Goal: Task Accomplishment & Management: Manage account settings

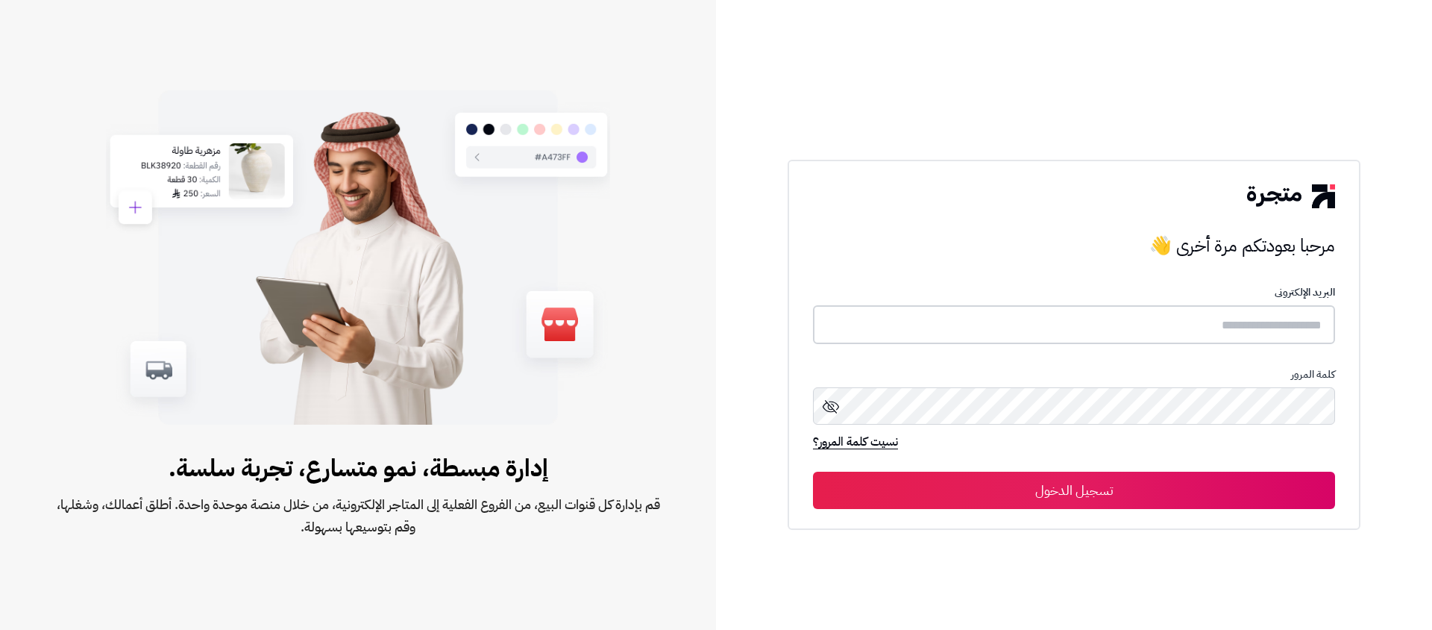
type input "**********"
click at [1153, 493] on button "تسجيل الدخول" at bounding box center [1074, 489] width 522 height 37
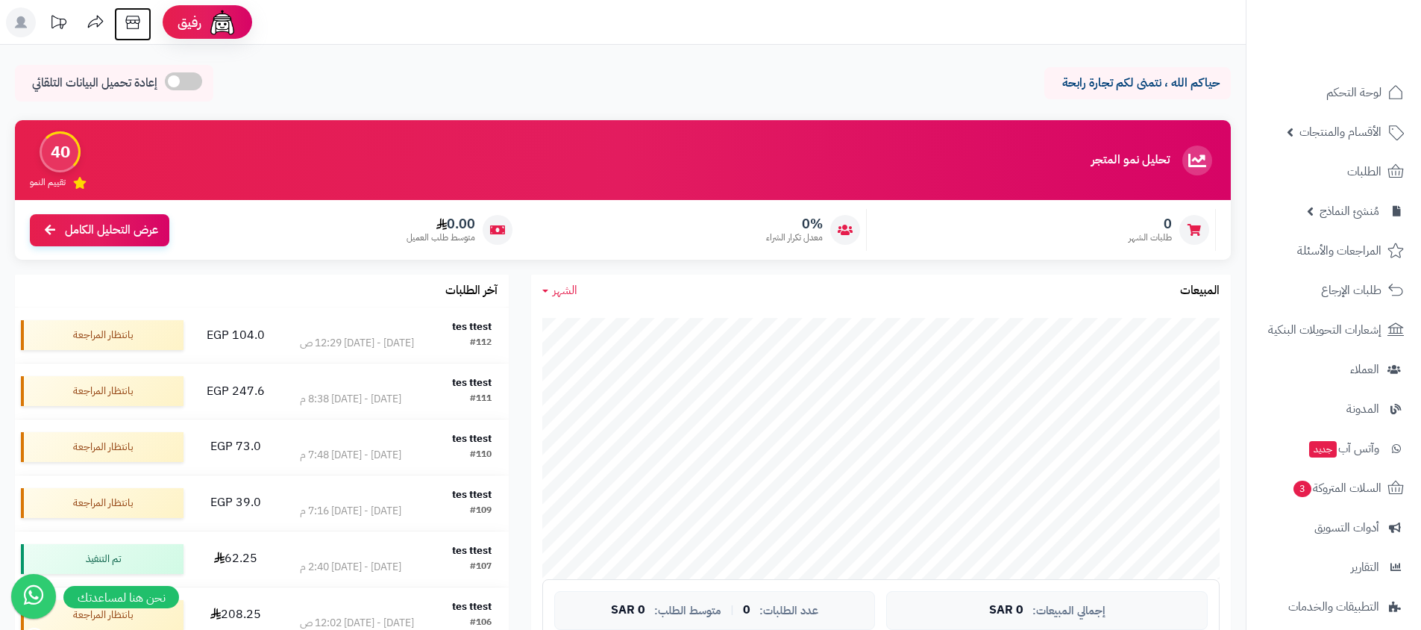
click at [130, 22] on icon at bounding box center [132, 22] width 14 height 13
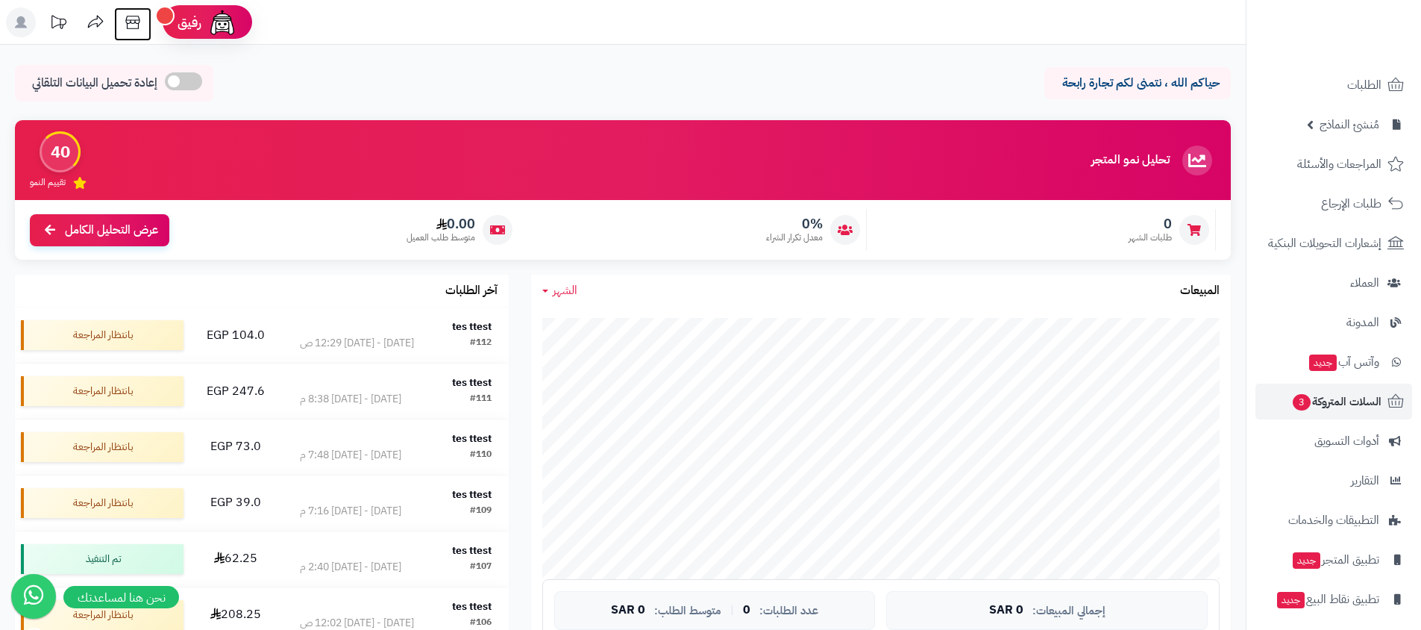
scroll to position [132, 0]
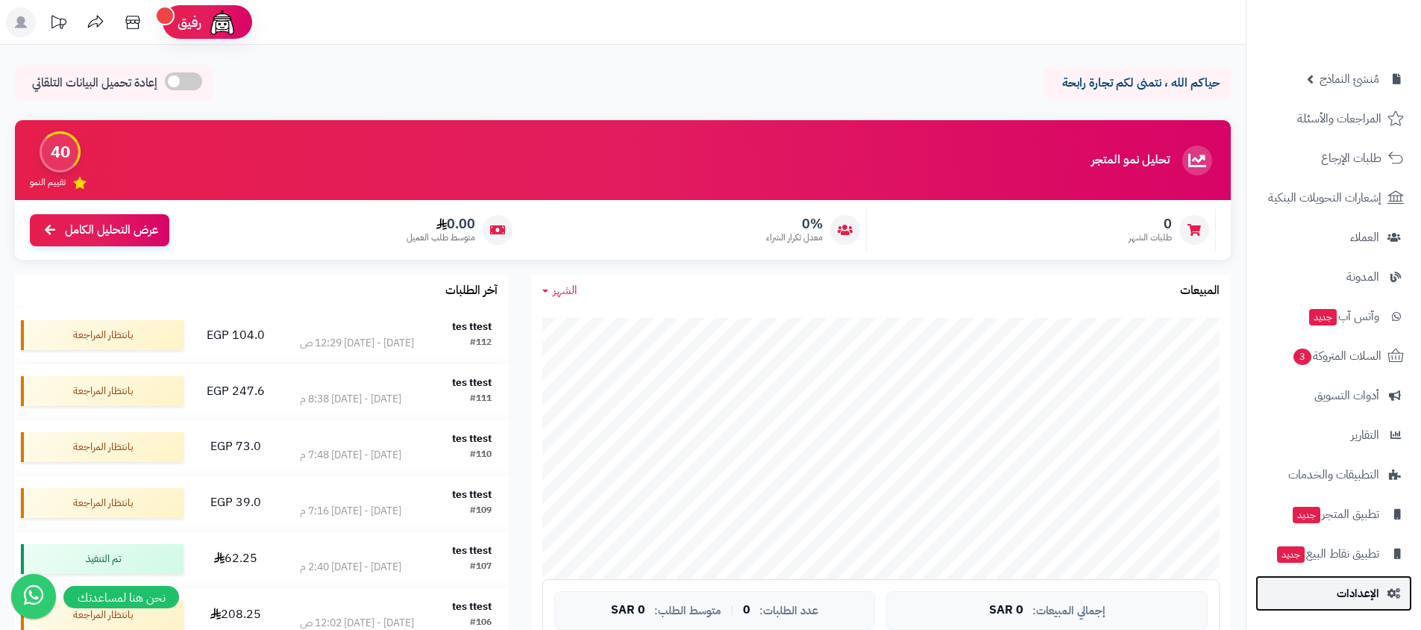
click at [1357, 599] on span "الإعدادات" at bounding box center [1358, 593] width 43 height 21
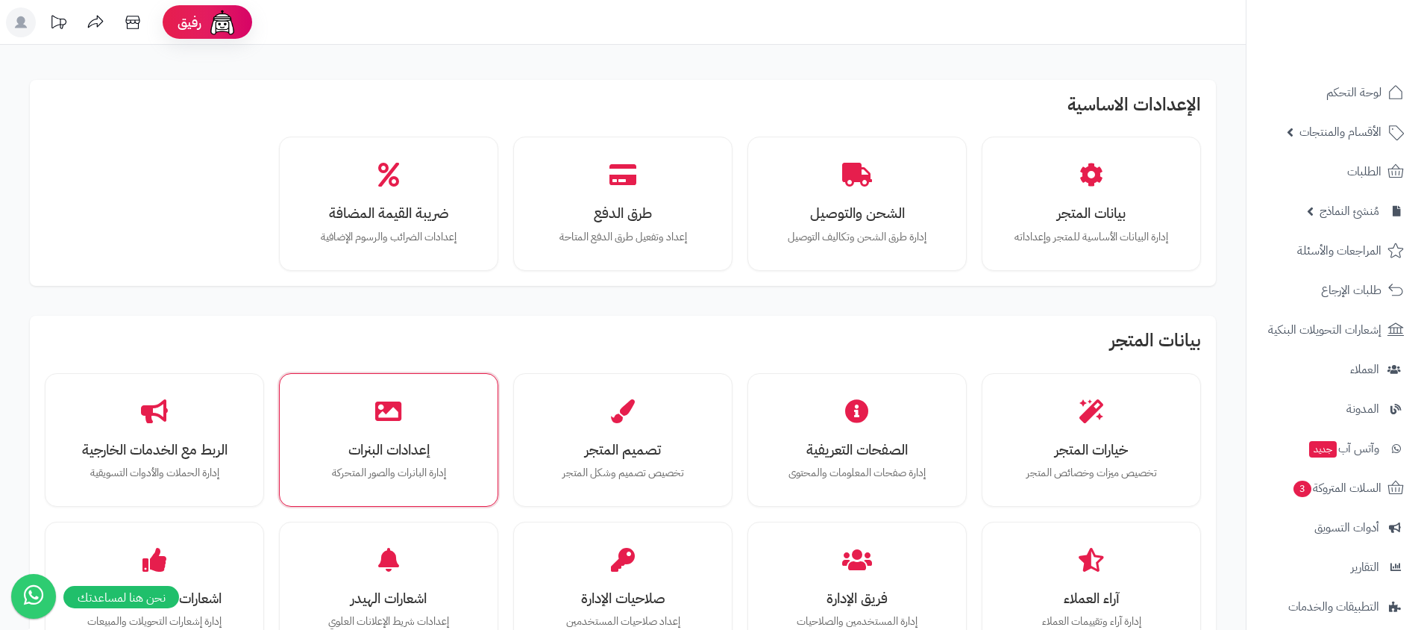
click at [430, 501] on div "إعدادات البنرات إدارة البانرات والصور المتحركة" at bounding box center [388, 440] width 219 height 134
click at [430, 489] on div "إعدادات البنرات إدارة البانرات والصور المتحركة" at bounding box center [388, 440] width 197 height 112
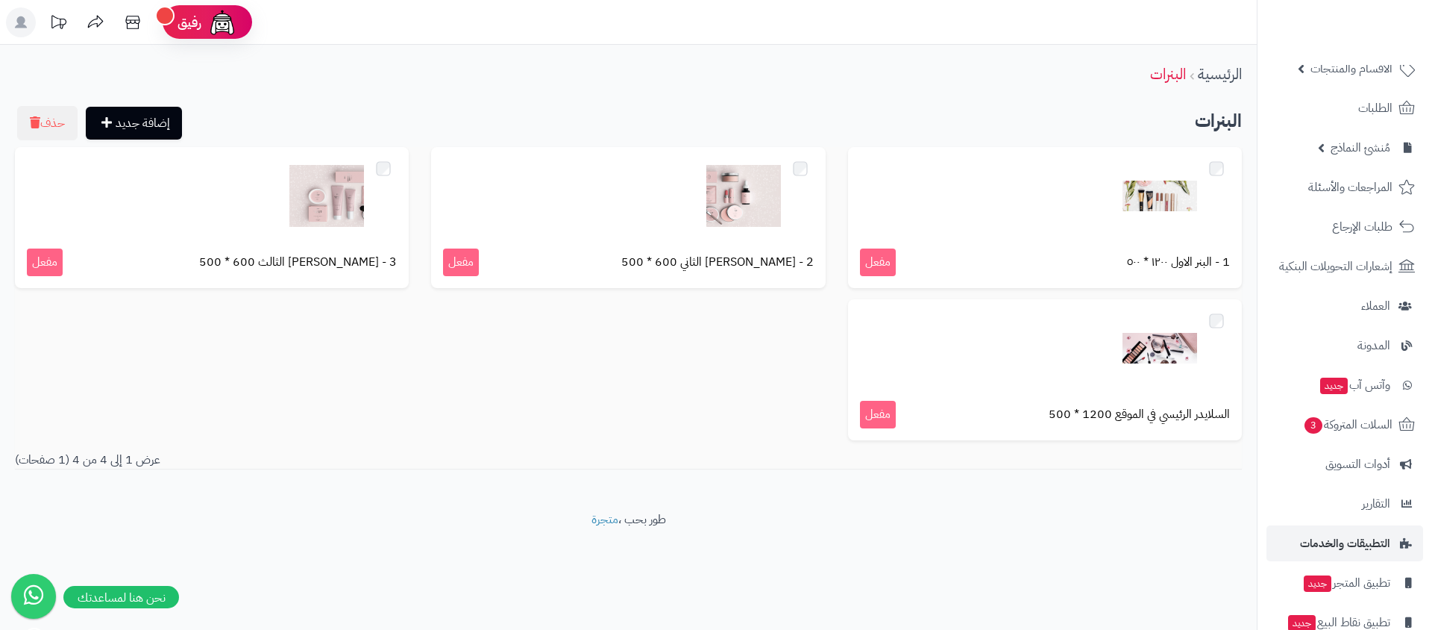
scroll to position [132, 0]
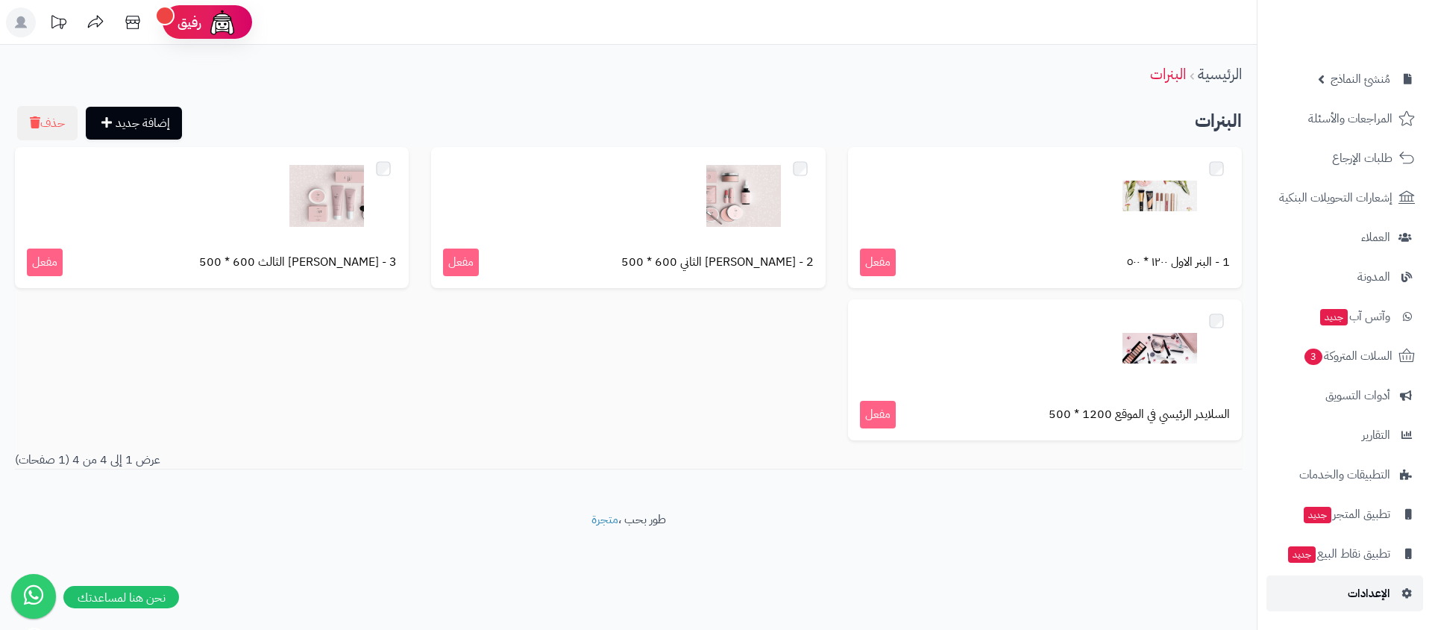
click at [1311, 580] on link "الإعدادات" at bounding box center [1345, 593] width 157 height 36
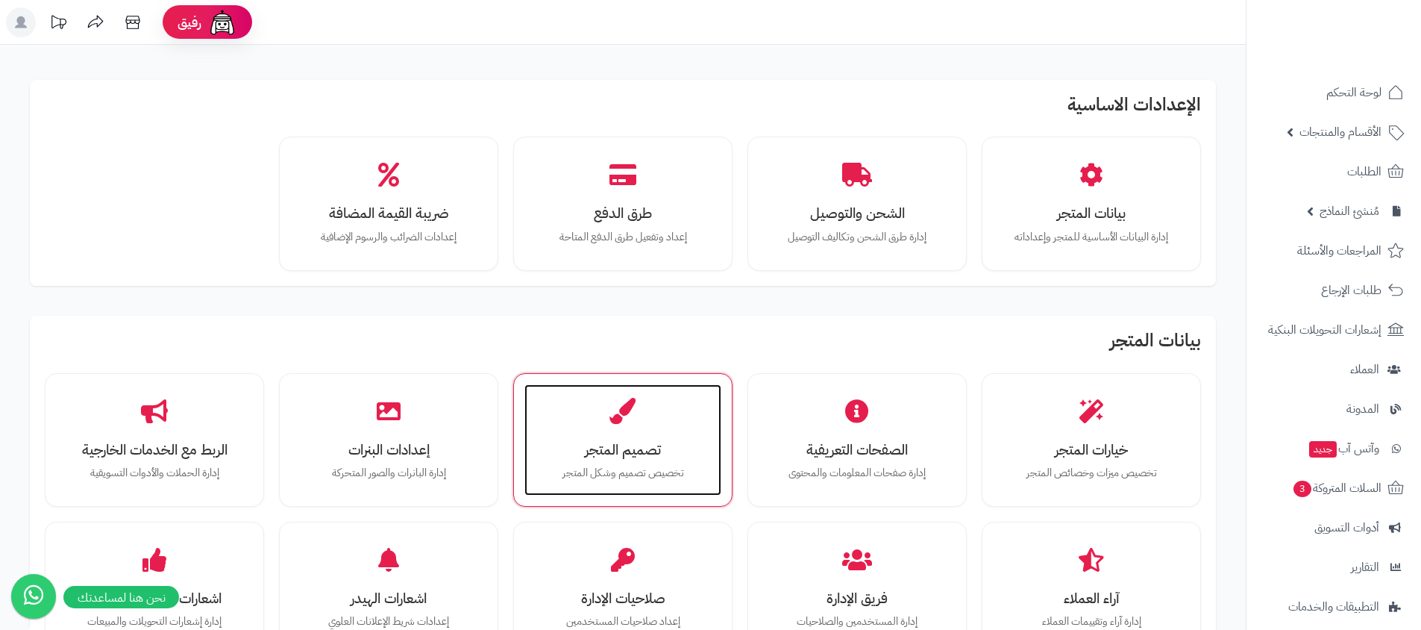
click at [621, 442] on h3 "تصميم المتجر" at bounding box center [622, 450] width 167 height 16
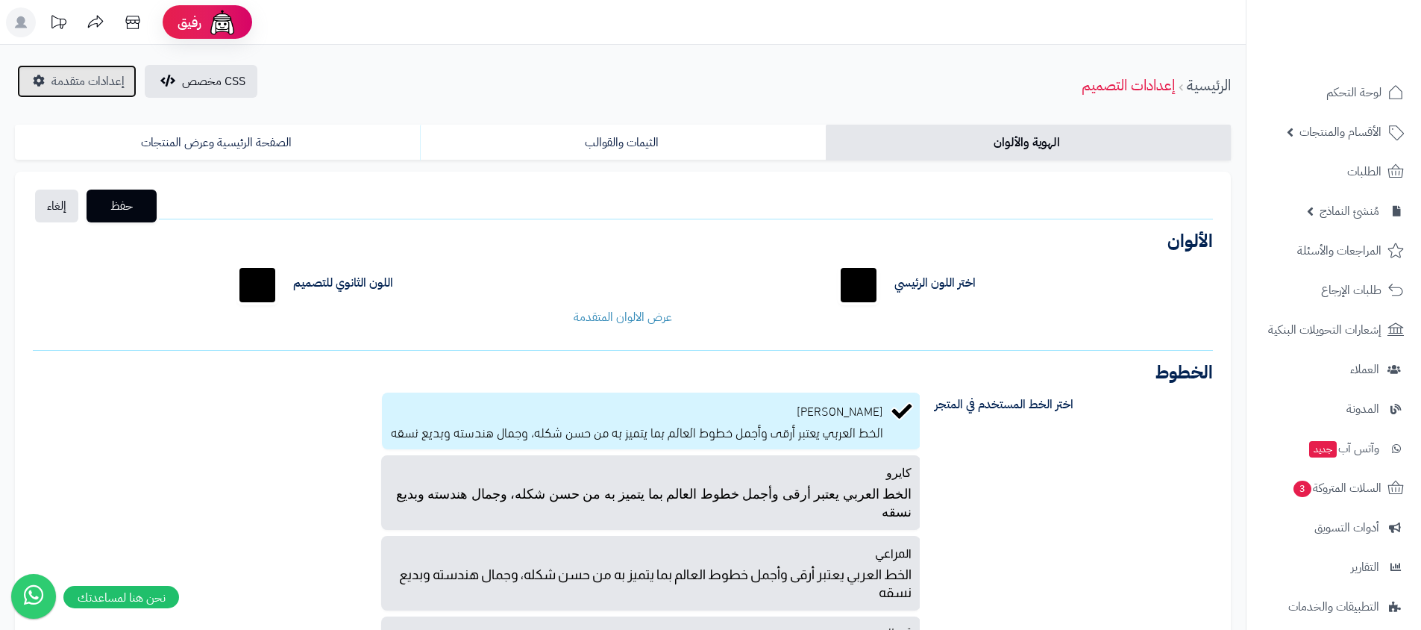
click at [39, 71] on link "إعدادات متقدمة" at bounding box center [76, 81] width 119 height 33
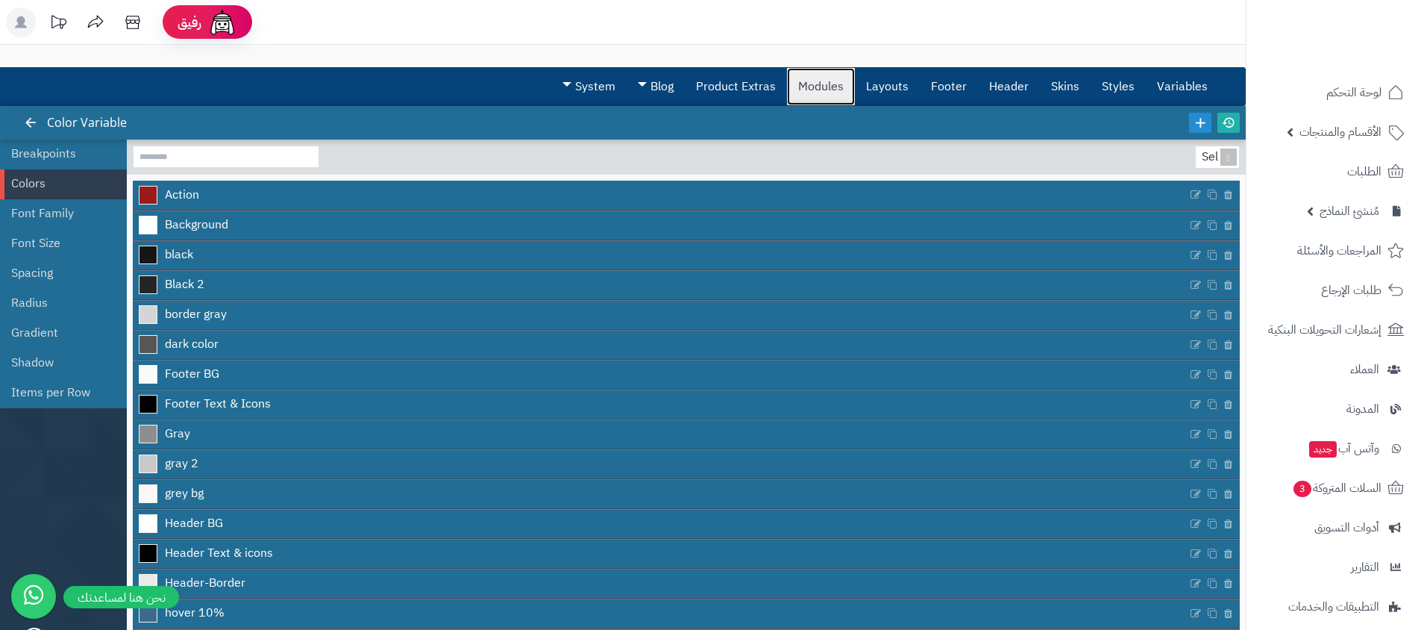
click at [825, 89] on link "Modules" at bounding box center [821, 86] width 68 height 37
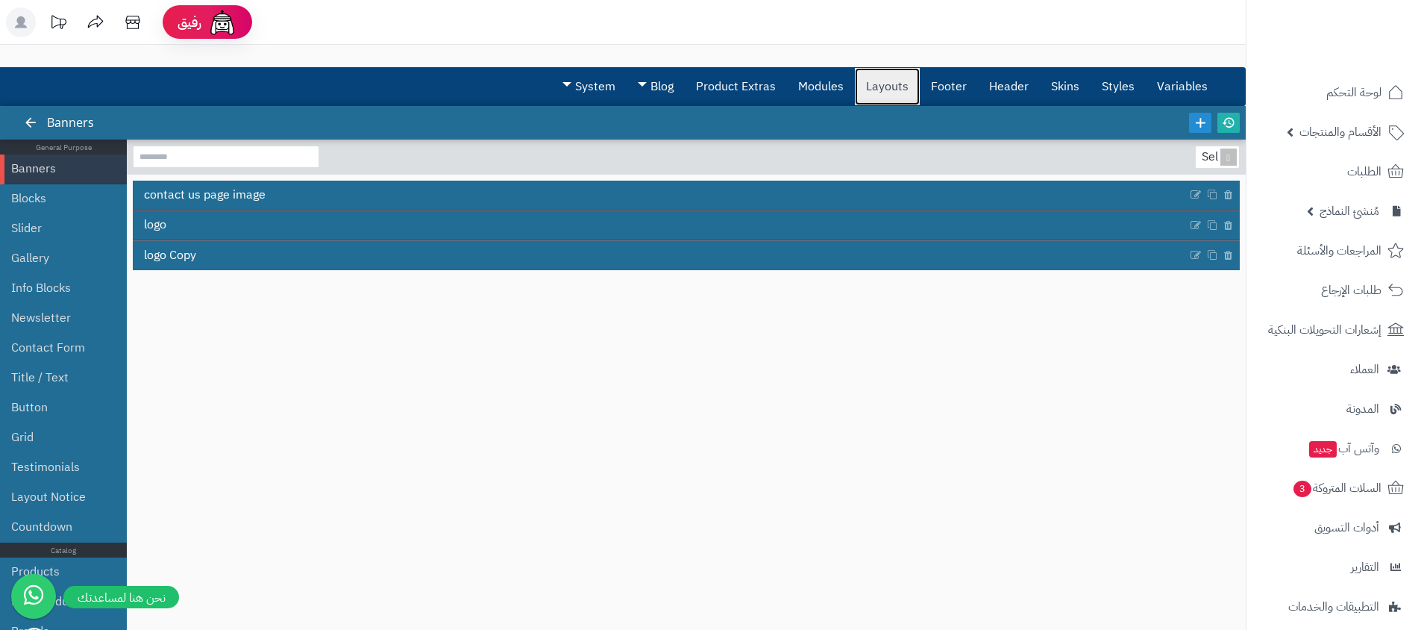
click at [877, 88] on link "Layouts" at bounding box center [887, 86] width 65 height 37
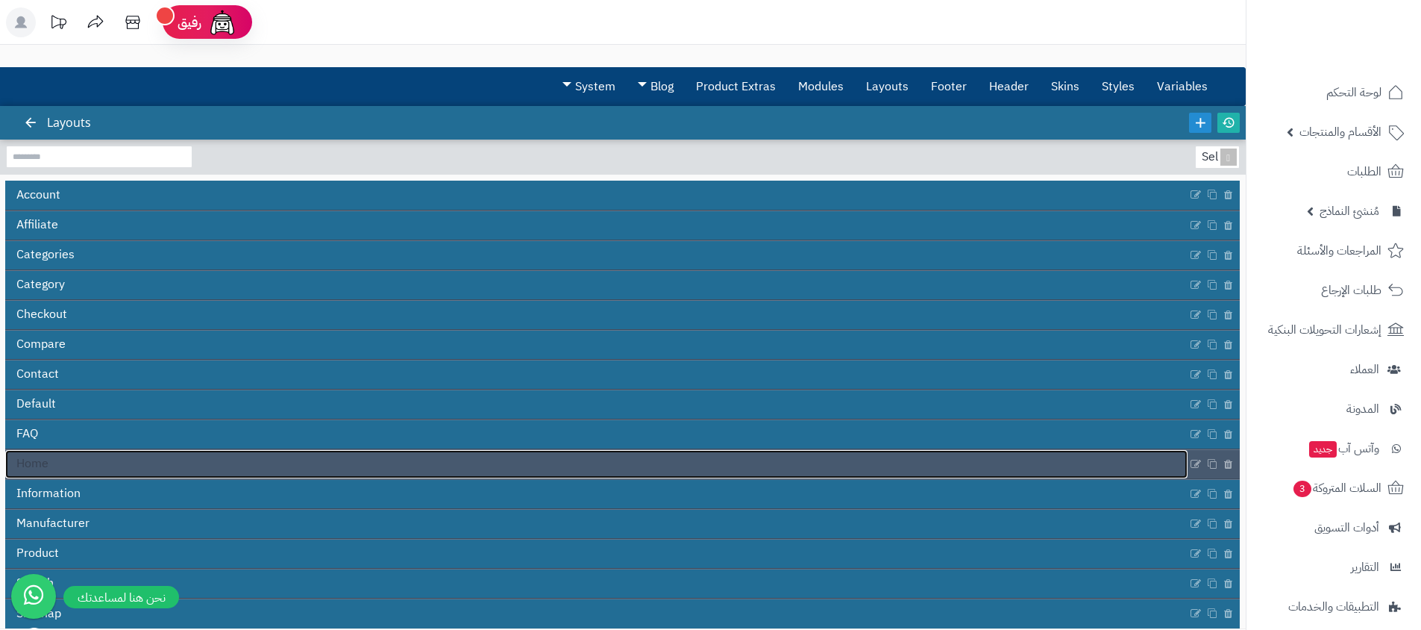
click at [191, 462] on link "Home" at bounding box center [596, 464] width 1182 height 28
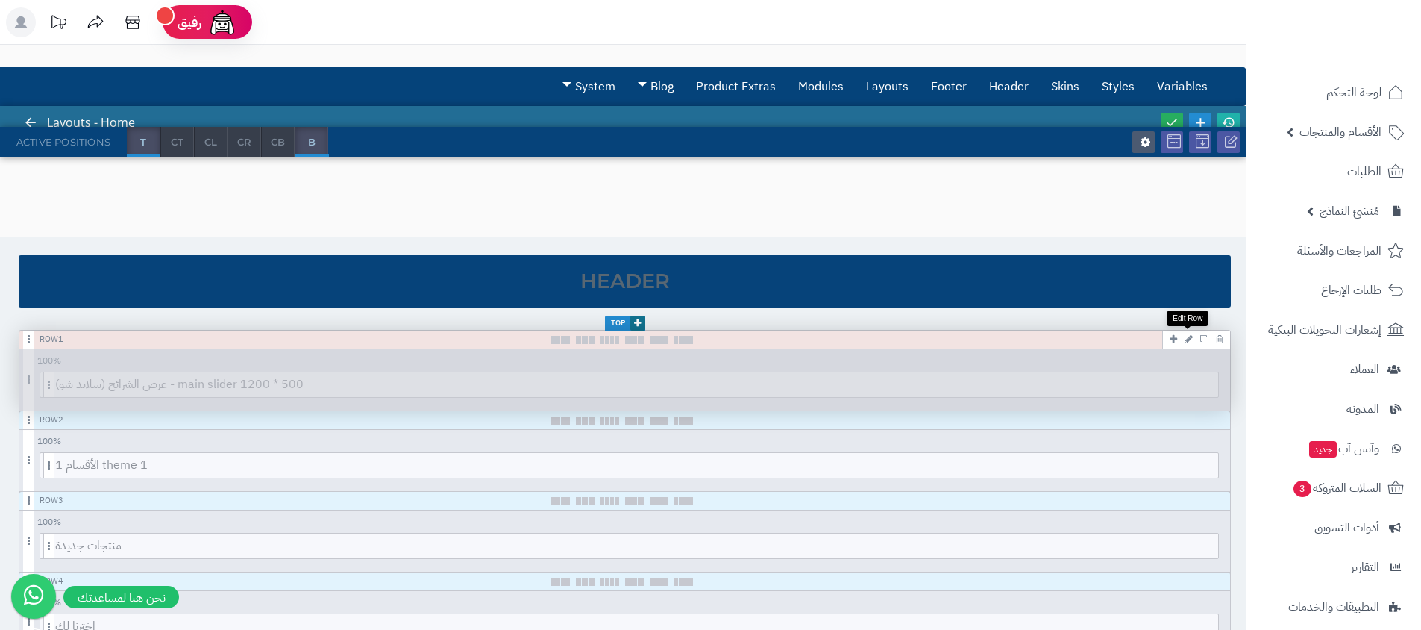
click at [1185, 338] on icon at bounding box center [1189, 339] width 8 height 10
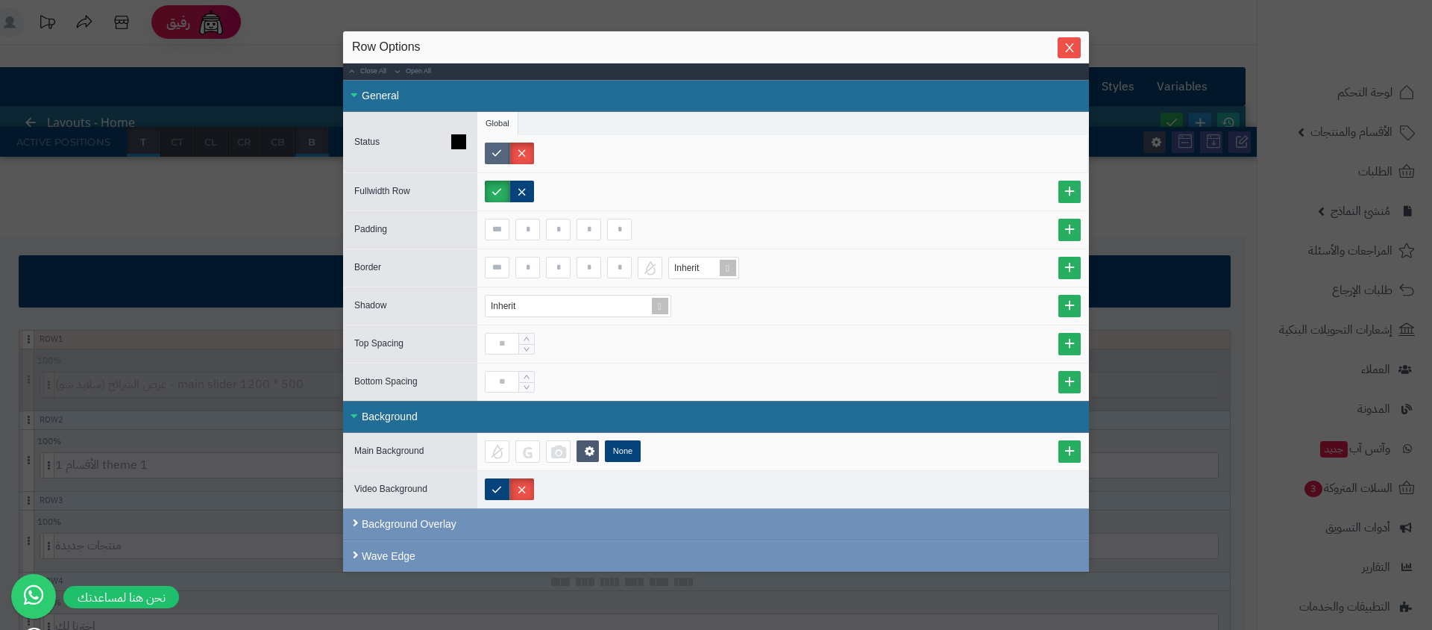
click at [504, 157] on label at bounding box center [497, 153] width 25 height 22
click at [1070, 54] on button "Close" at bounding box center [1069, 47] width 23 height 21
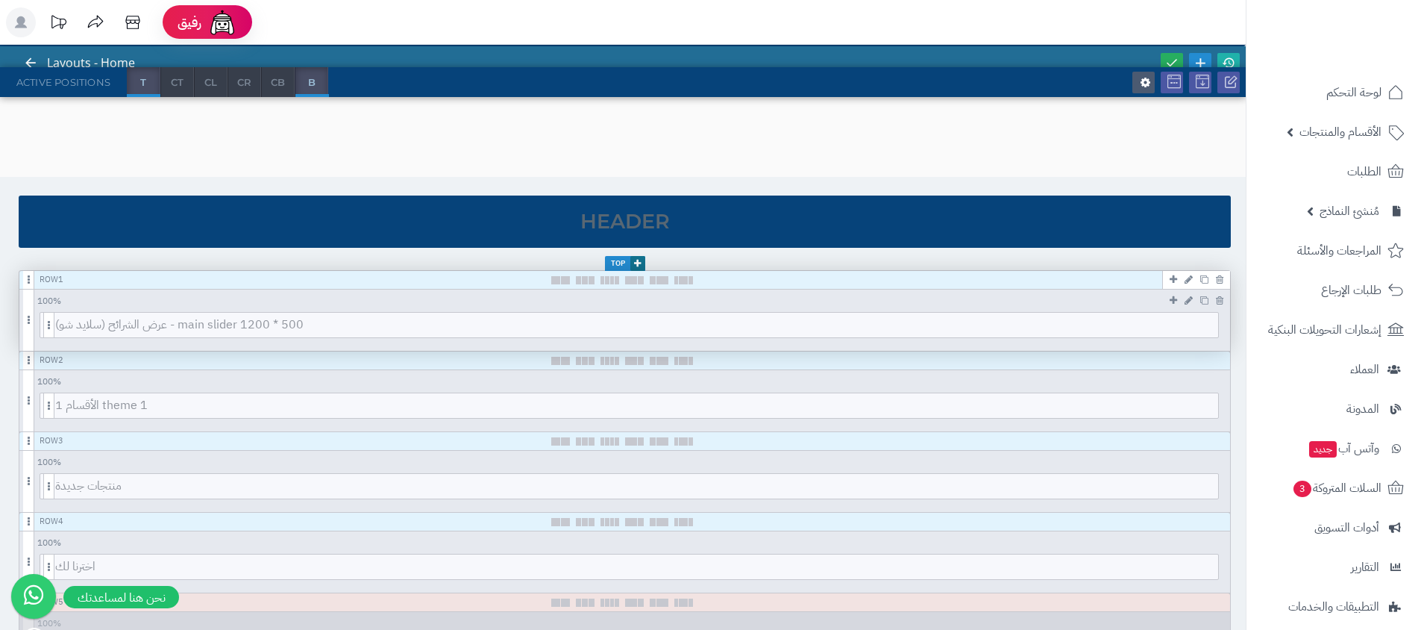
scroll to position [232, 0]
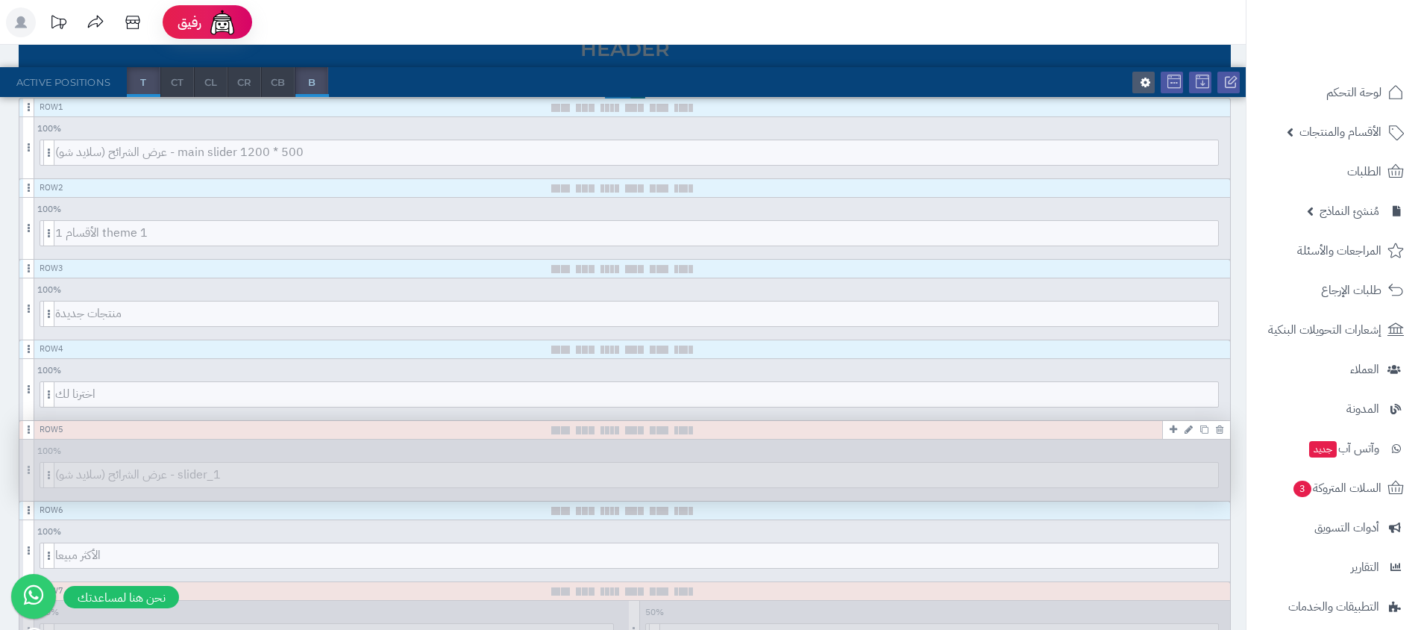
click at [1190, 430] on icon at bounding box center [1189, 429] width 8 height 10
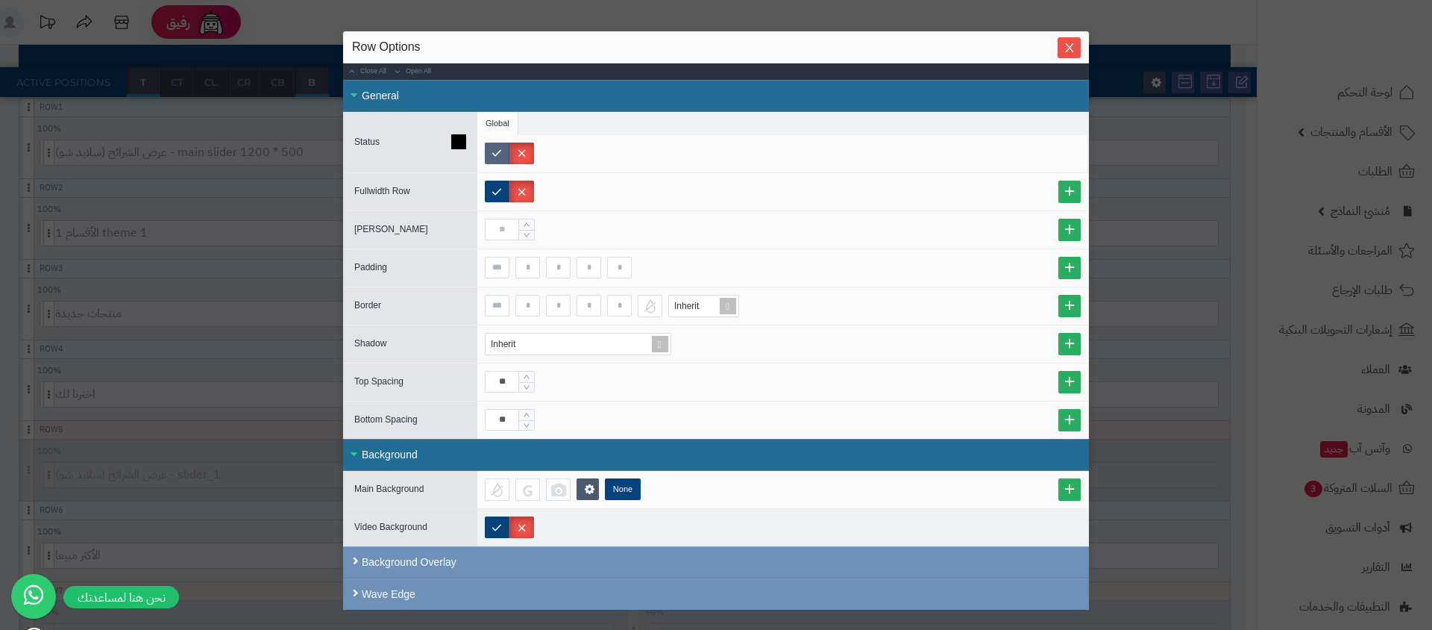
click at [485, 150] on label at bounding box center [497, 153] width 25 height 22
click at [187, 330] on div "sentinelStart Row Options Close All Open All General Status Global Device Custo…" at bounding box center [716, 315] width 1432 height 630
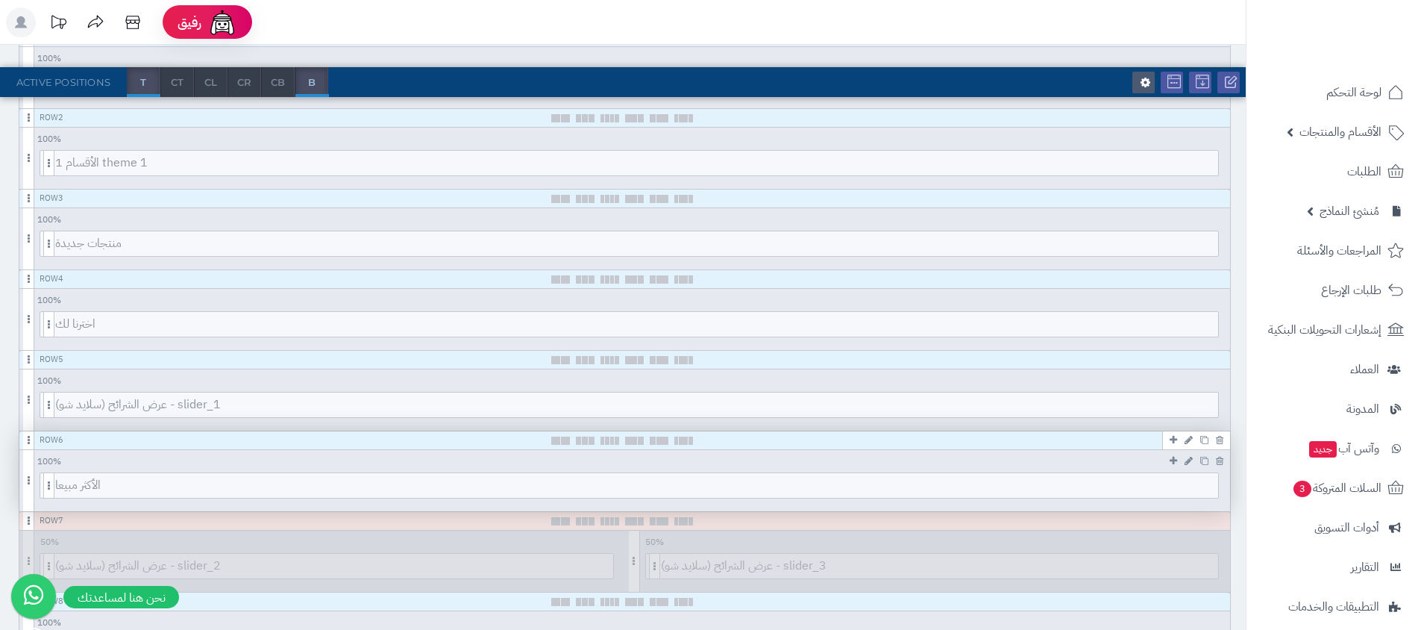
scroll to position [290, 0]
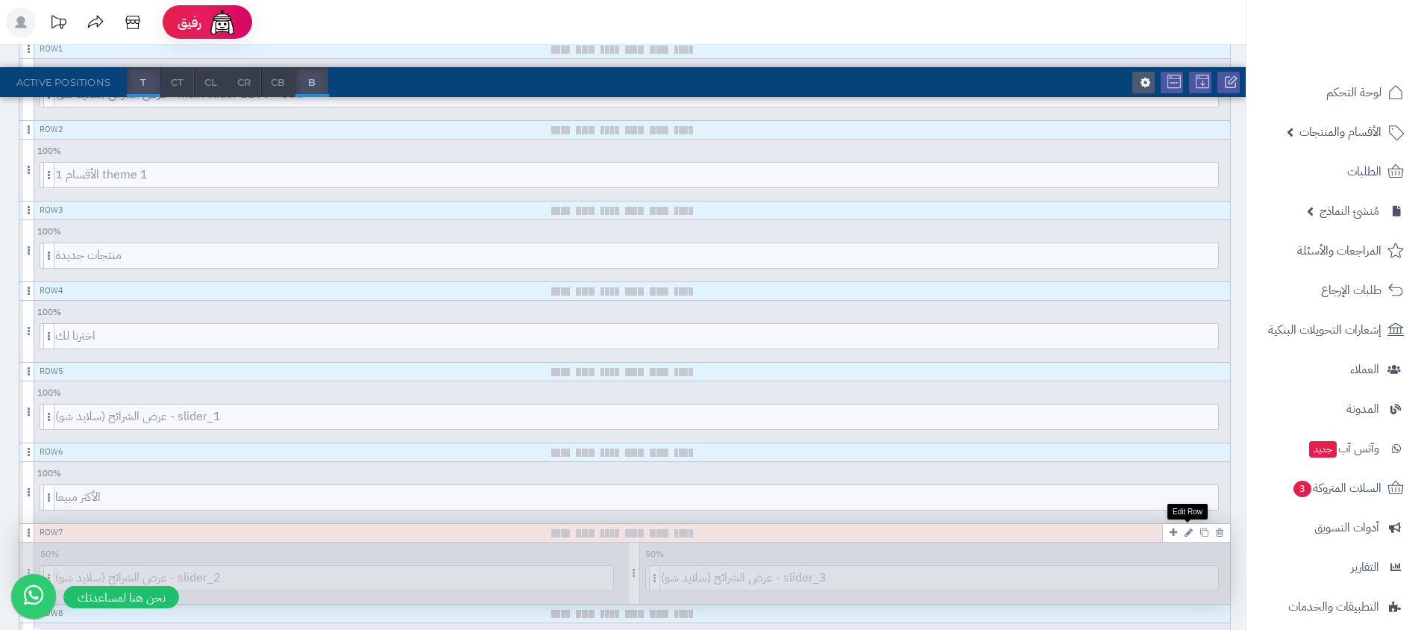
click at [1185, 532] on icon at bounding box center [1189, 532] width 8 height 10
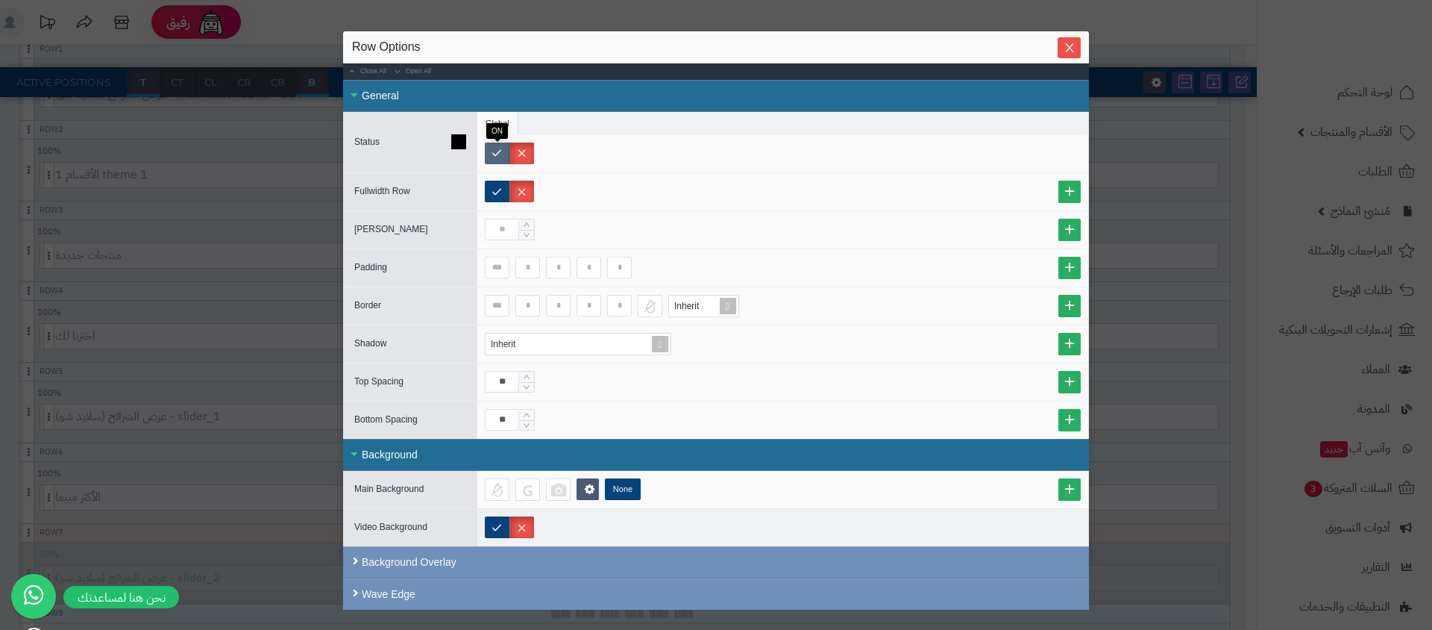
click at [489, 149] on label at bounding box center [497, 153] width 25 height 22
click at [222, 313] on div "sentinelStart Row Options Close All Open All General Status Global Device Custo…" at bounding box center [716, 315] width 1432 height 630
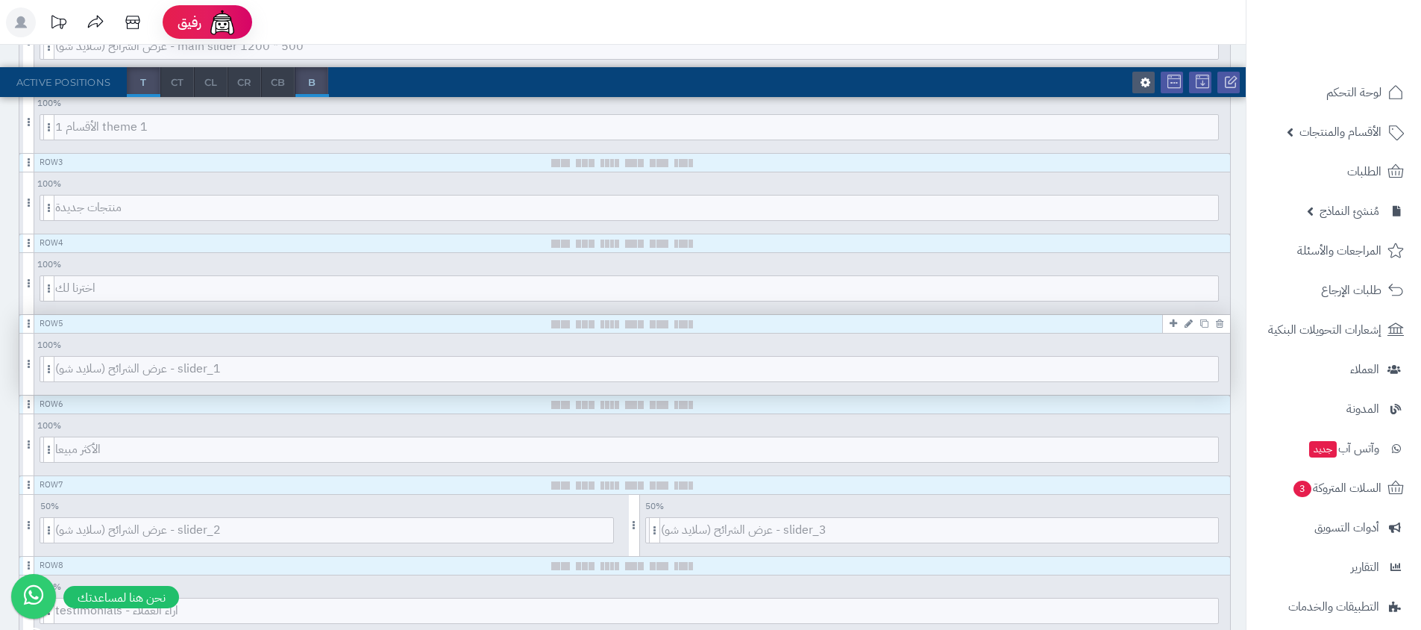
scroll to position [593, 0]
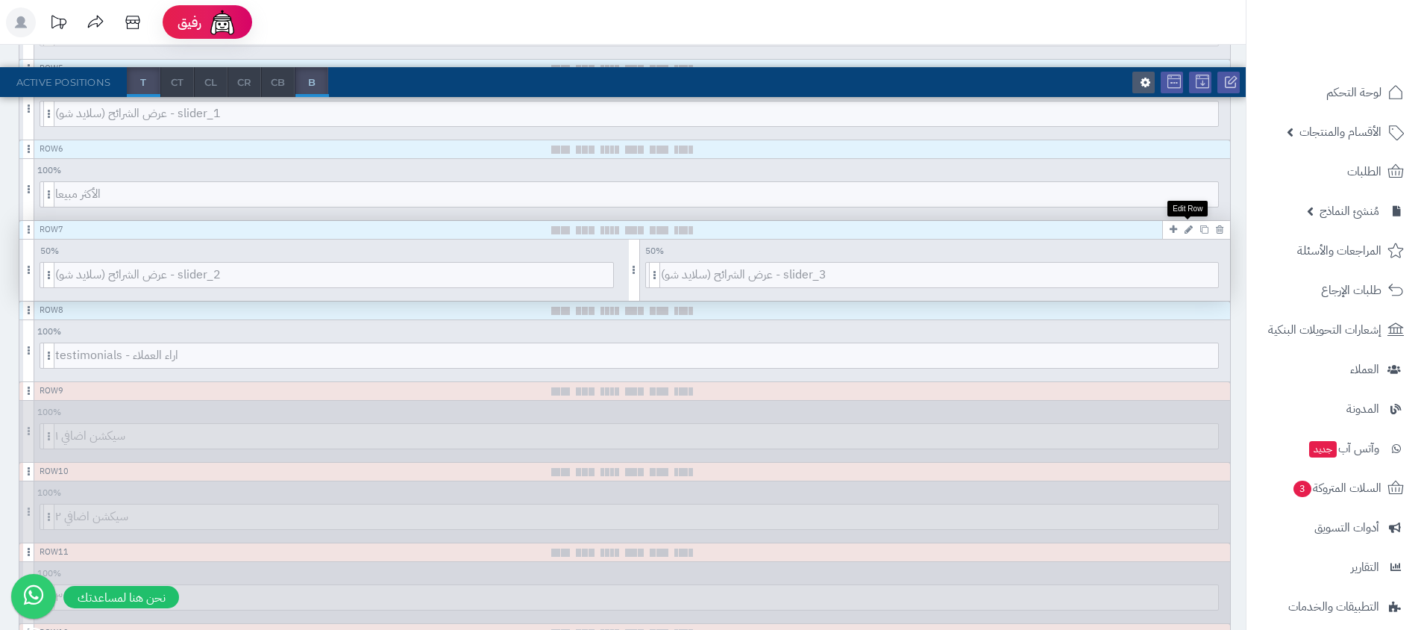
click at [1190, 228] on icon at bounding box center [1189, 230] width 8 height 10
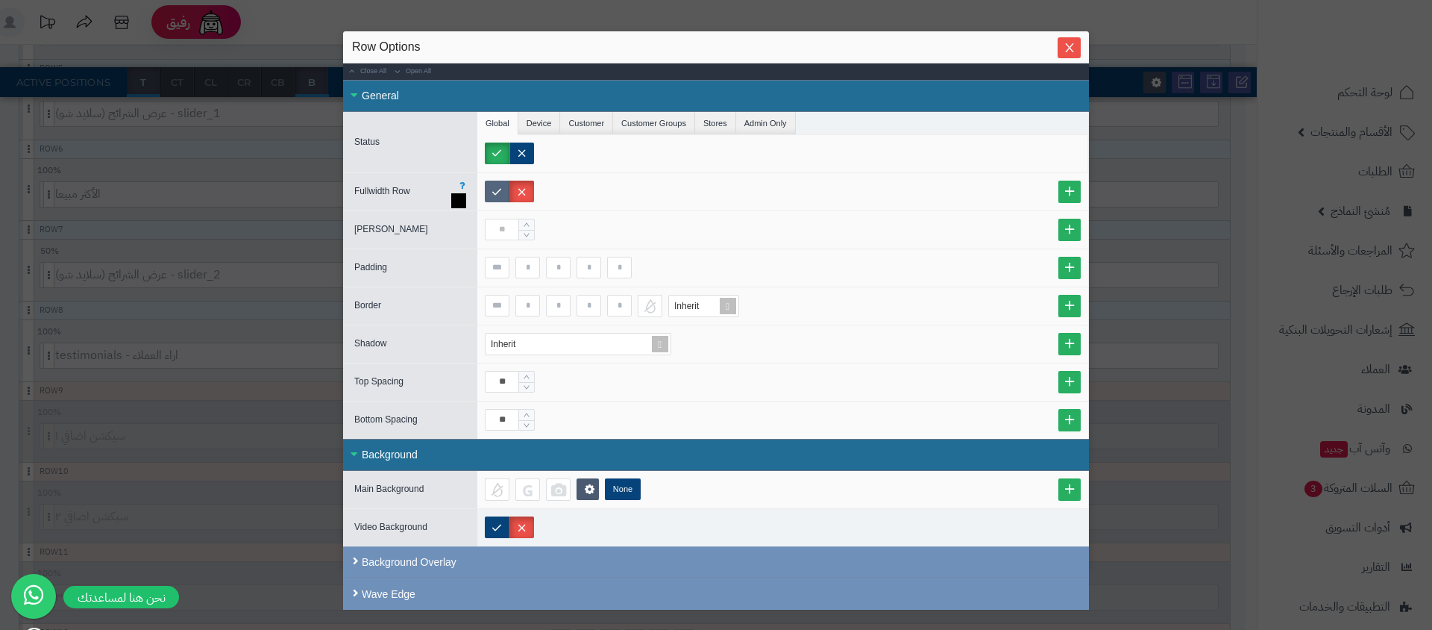
click at [506, 192] on label at bounding box center [497, 192] width 25 height 22
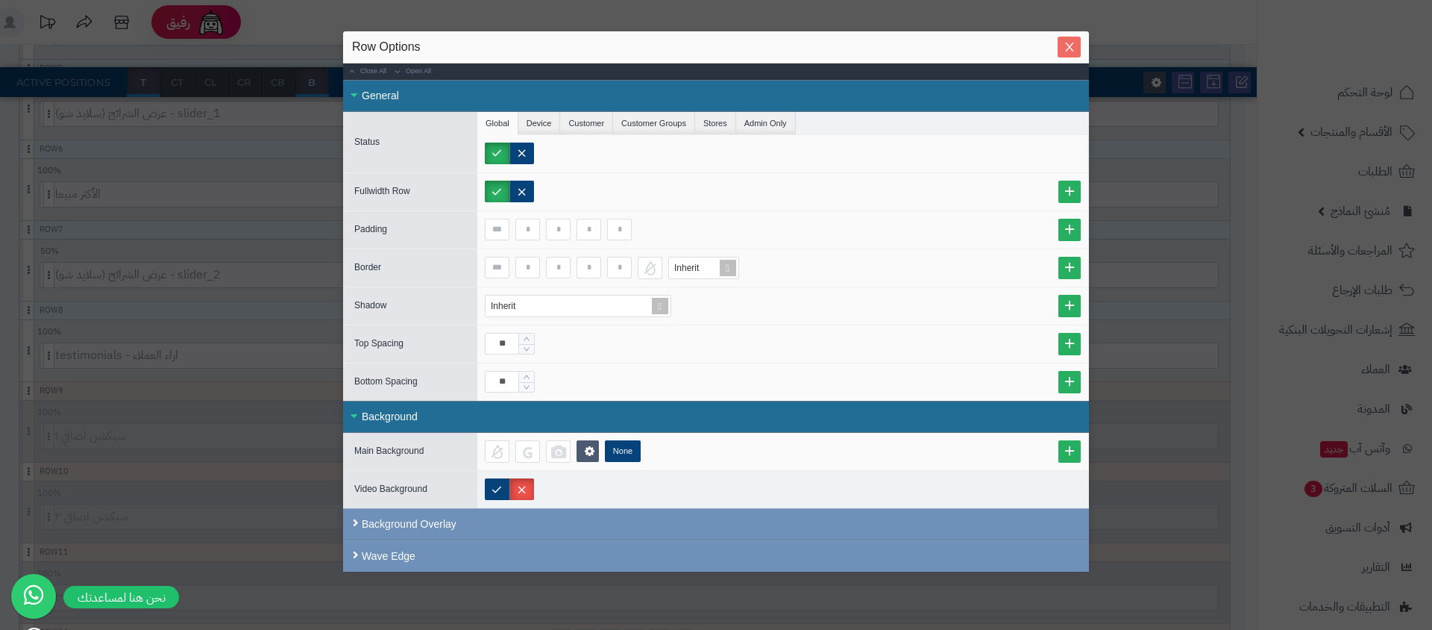
click at [1070, 51] on icon "Close" at bounding box center [1070, 47] width 12 height 12
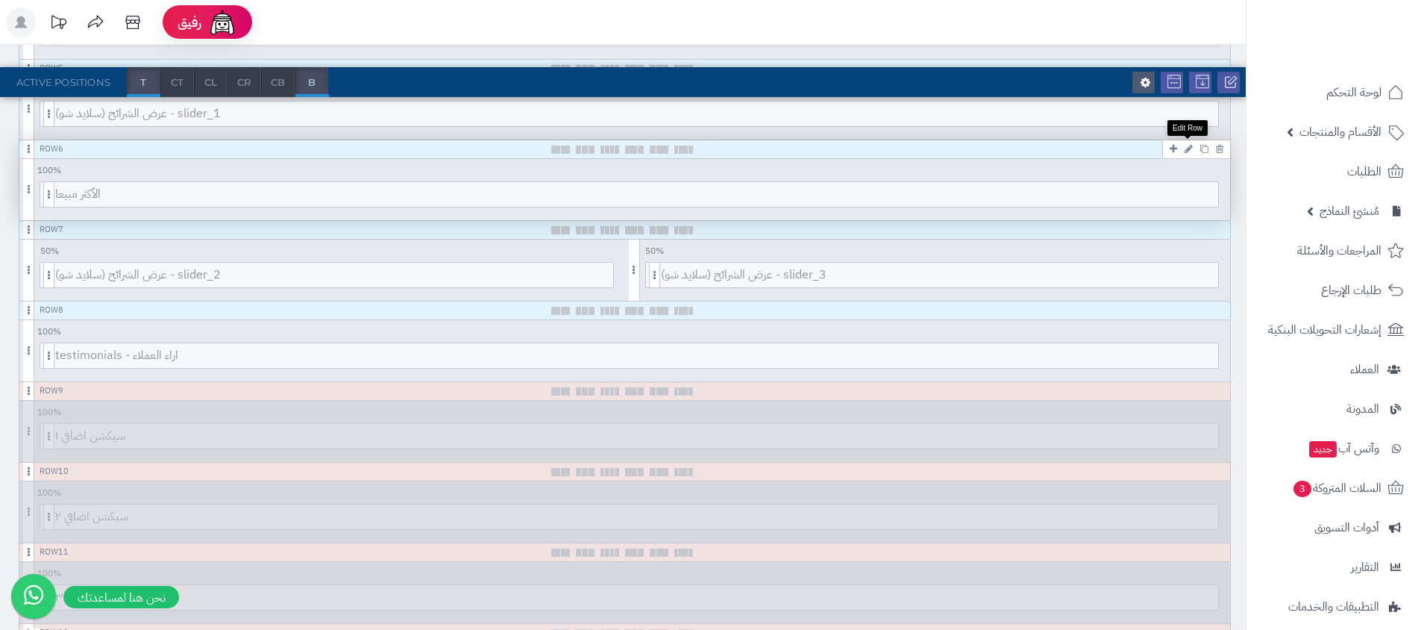
click at [1192, 144] on icon at bounding box center [1189, 149] width 8 height 10
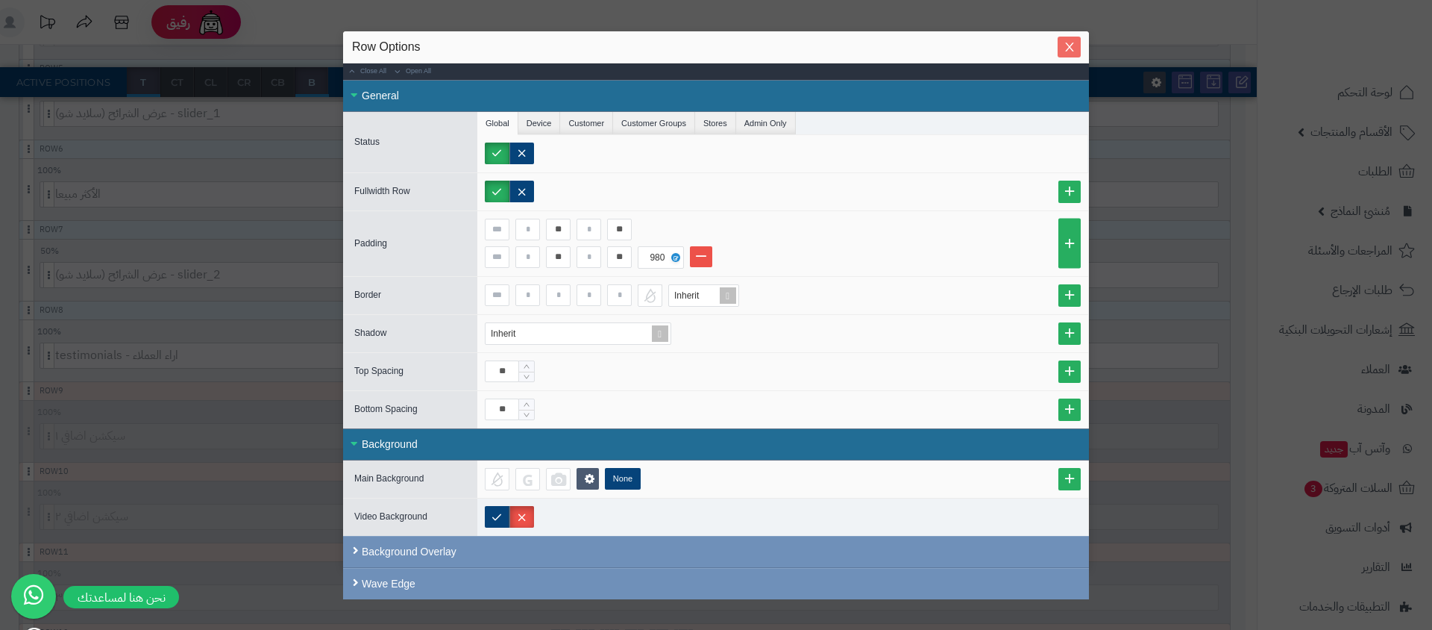
click at [1075, 49] on span "Close" at bounding box center [1069, 47] width 23 height 13
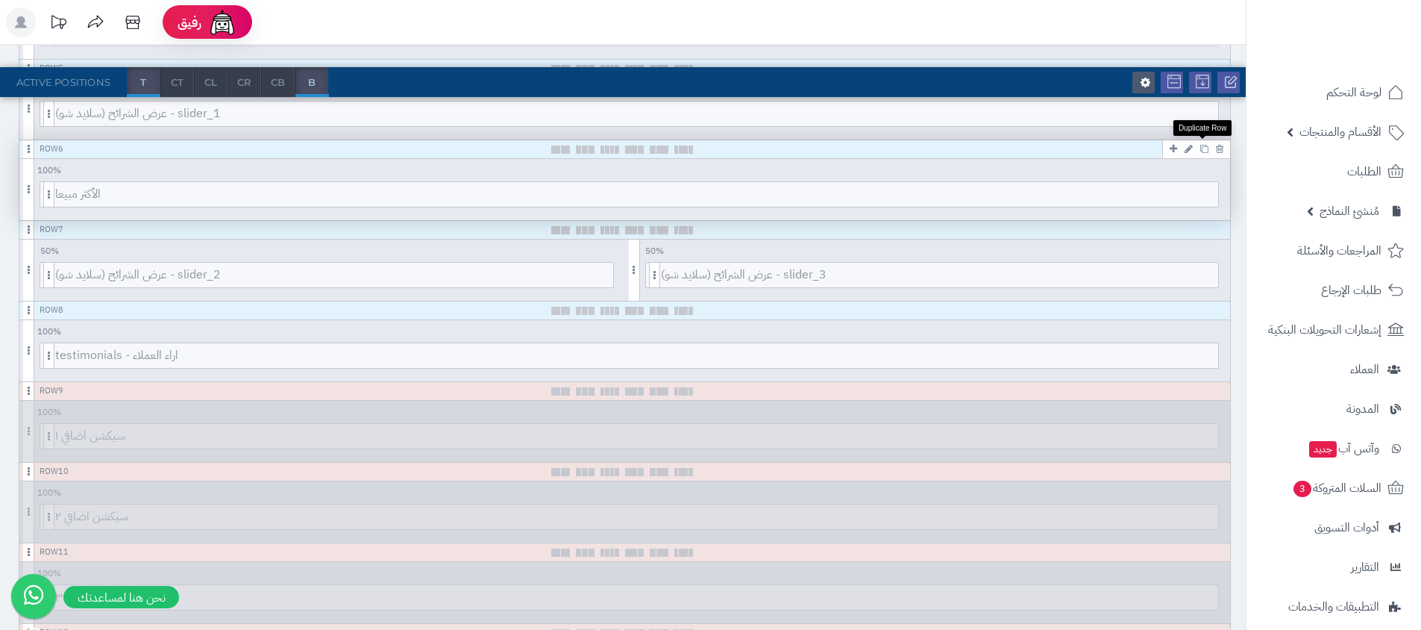
click at [1205, 148] on icon at bounding box center [1204, 149] width 8 height 8
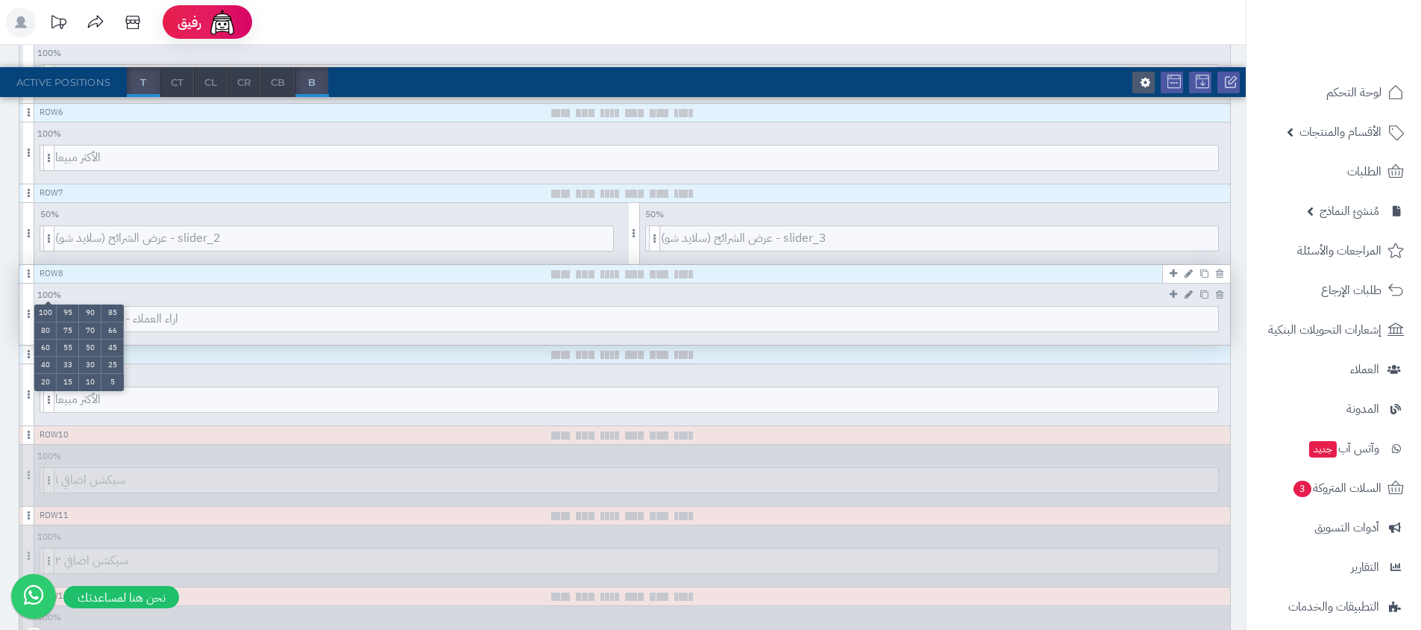
scroll to position [627, 0]
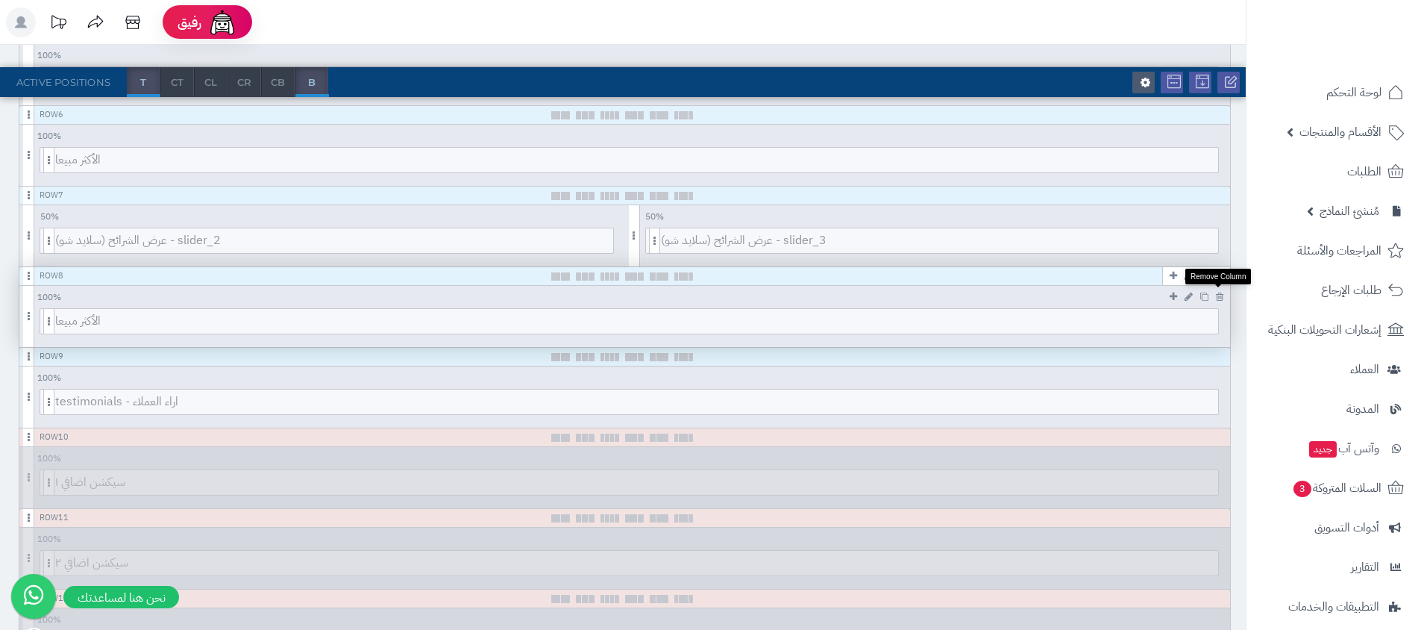
click at [1218, 292] on icon at bounding box center [1219, 297] width 7 height 10
click at [1221, 193] on icon at bounding box center [1219, 195] width 7 height 10
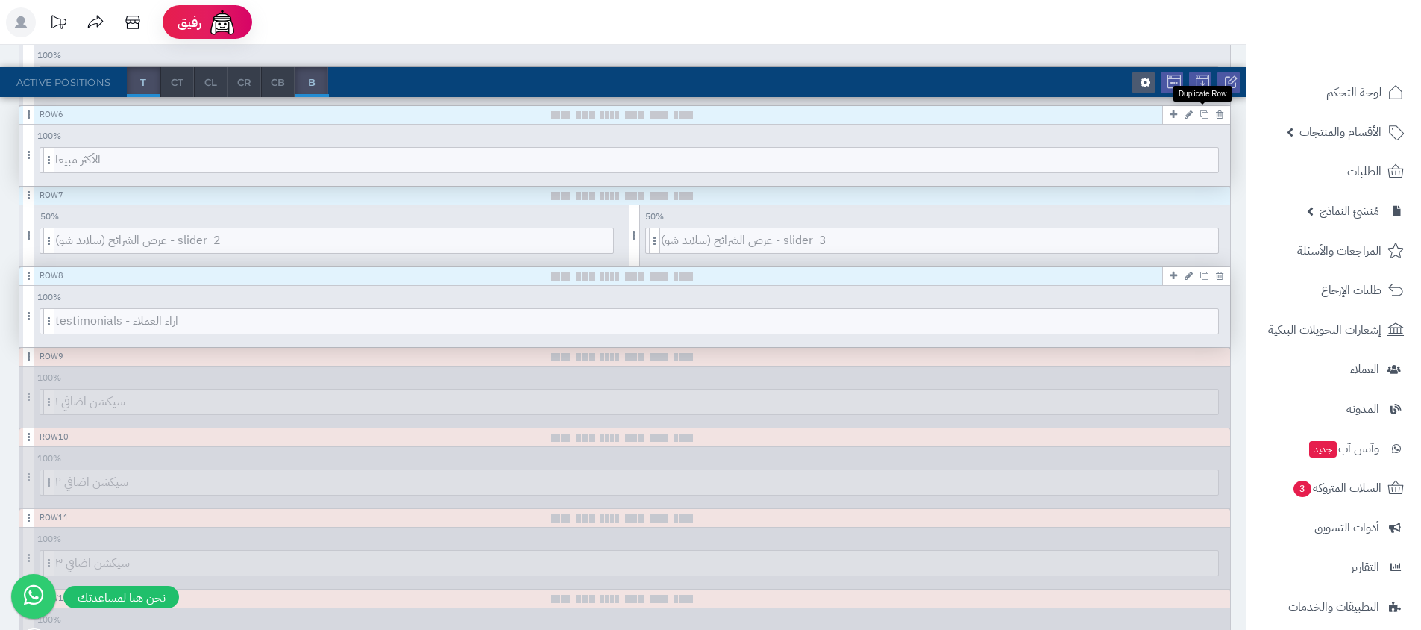
click at [1207, 113] on icon at bounding box center [1204, 114] width 8 height 8
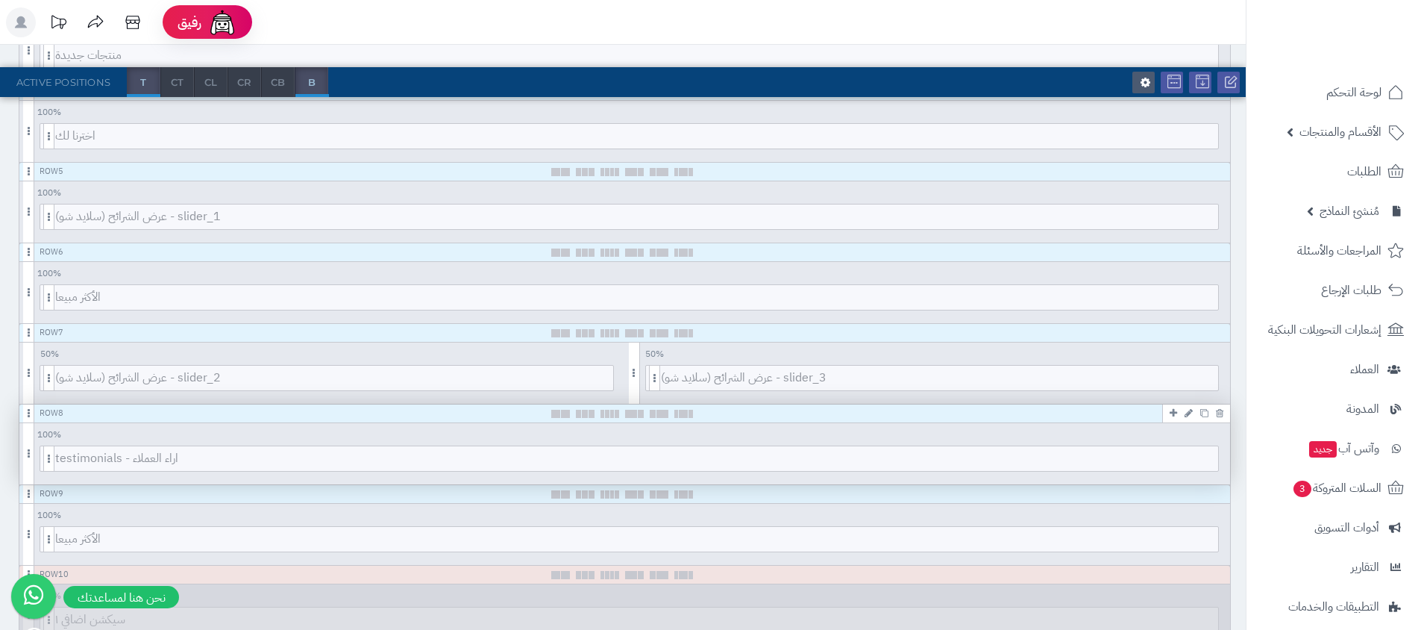
scroll to position [489, 0]
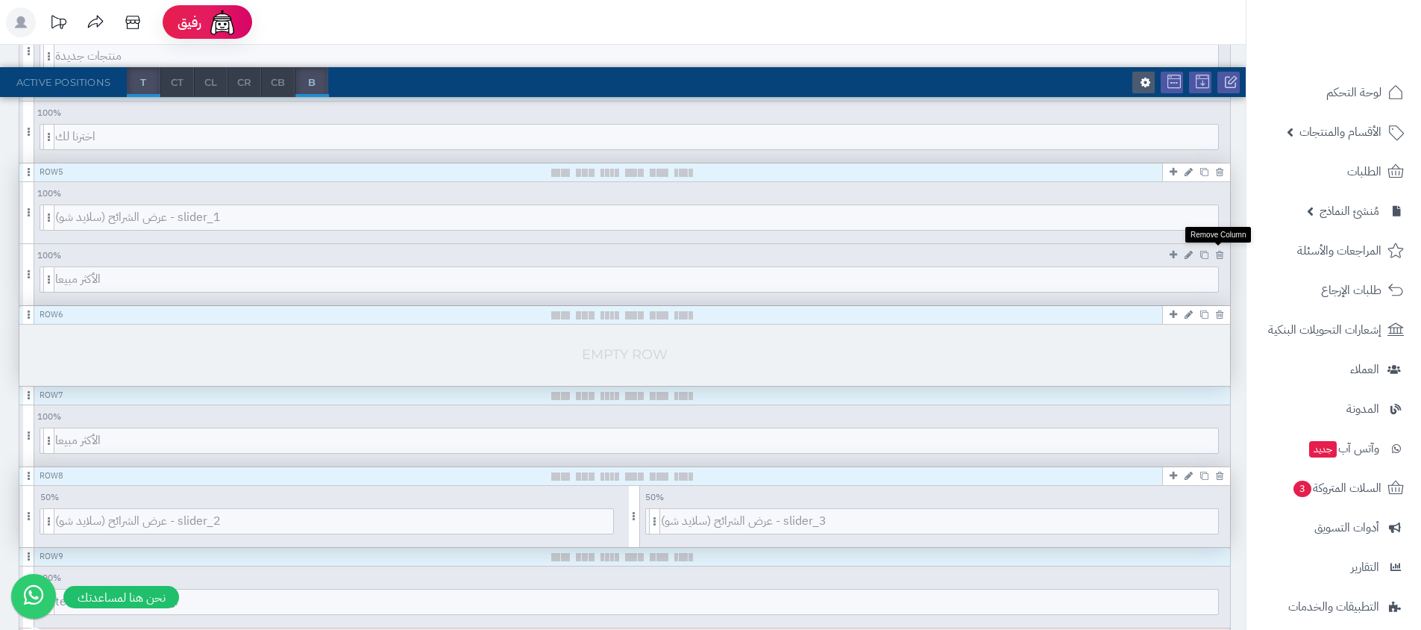
click at [1222, 251] on icon at bounding box center [1219, 255] width 7 height 10
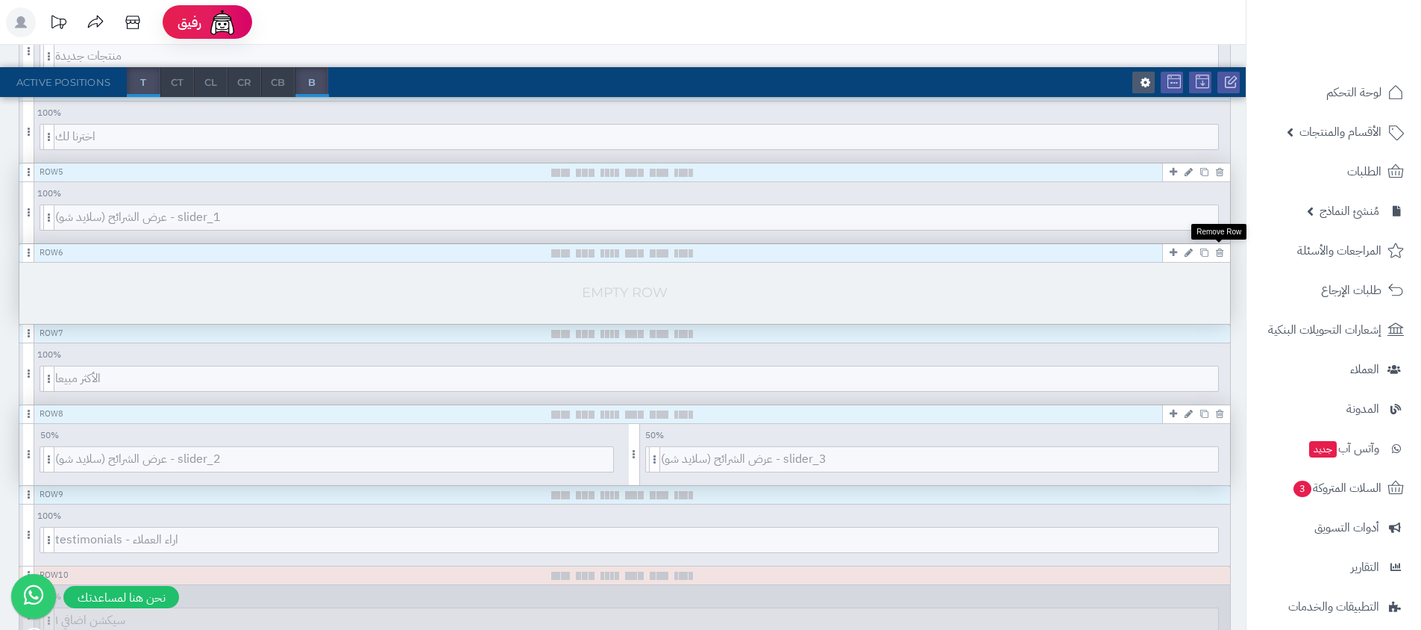
click at [1218, 254] on icon at bounding box center [1219, 253] width 7 height 10
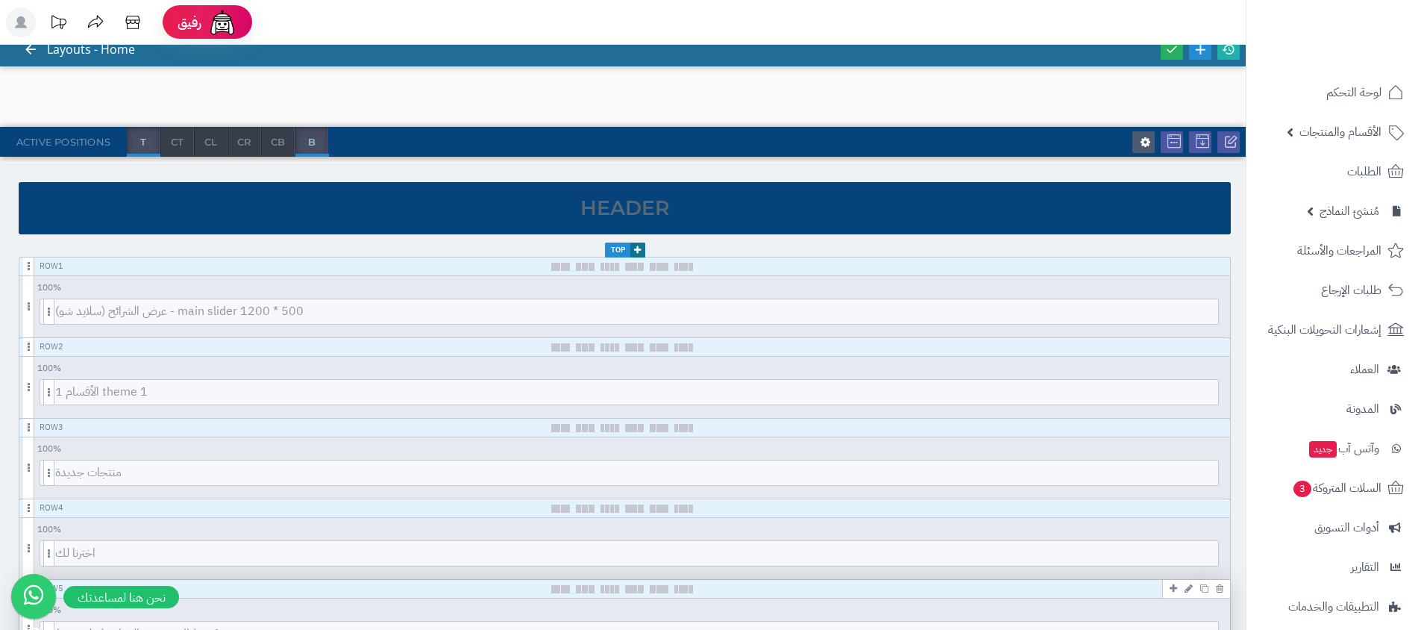
scroll to position [0, 0]
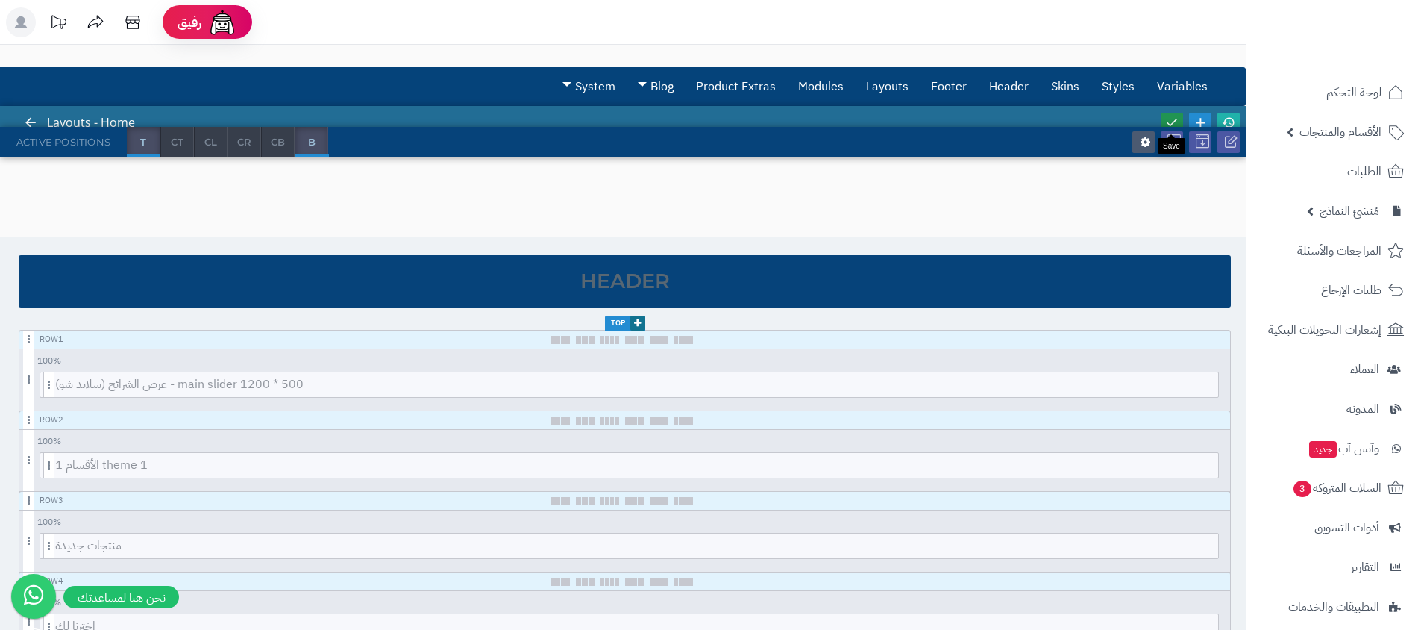
click at [1167, 119] on icon at bounding box center [1171, 122] width 13 height 13
click at [1232, 118] on icon at bounding box center [1228, 122] width 13 height 13
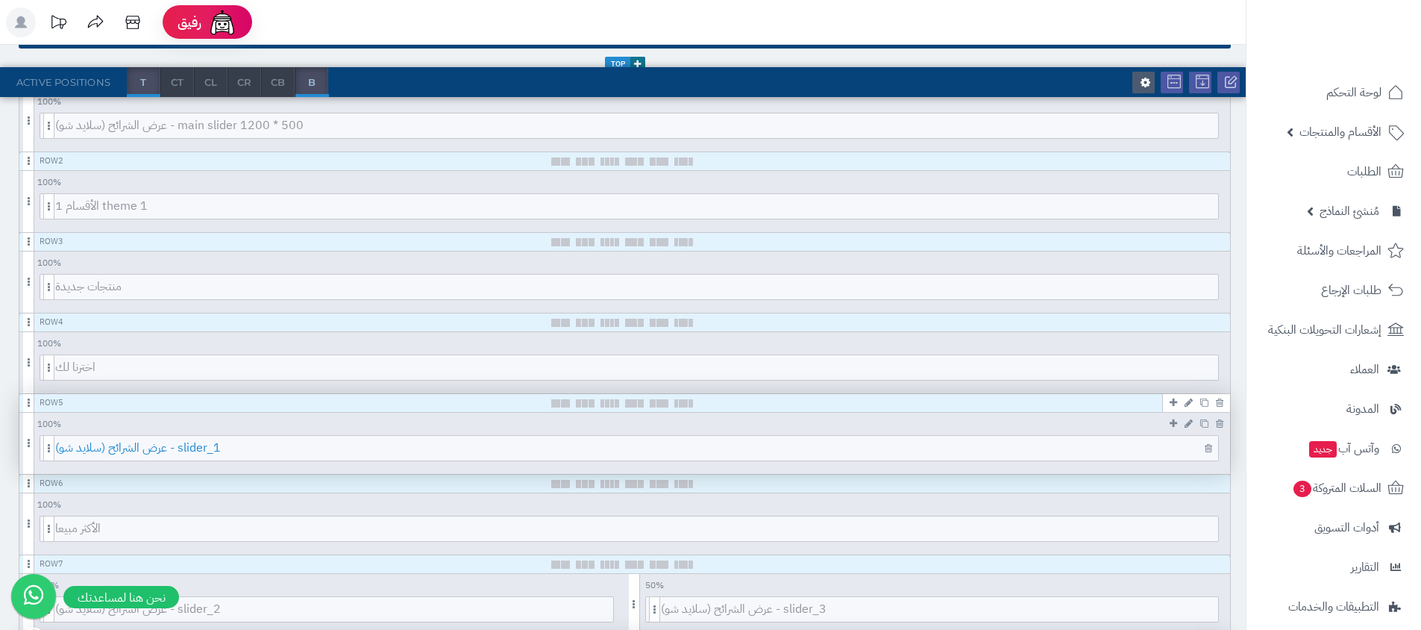
scroll to position [260, 0]
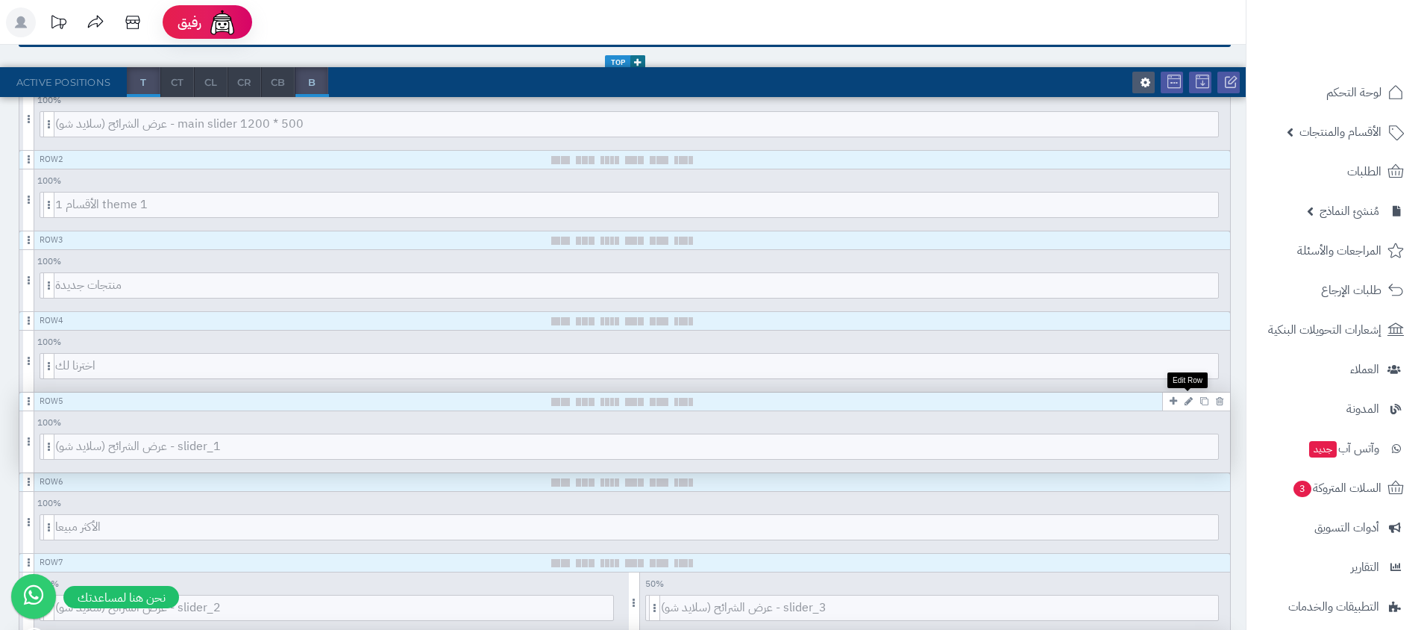
click at [1192, 402] on icon at bounding box center [1189, 401] width 8 height 10
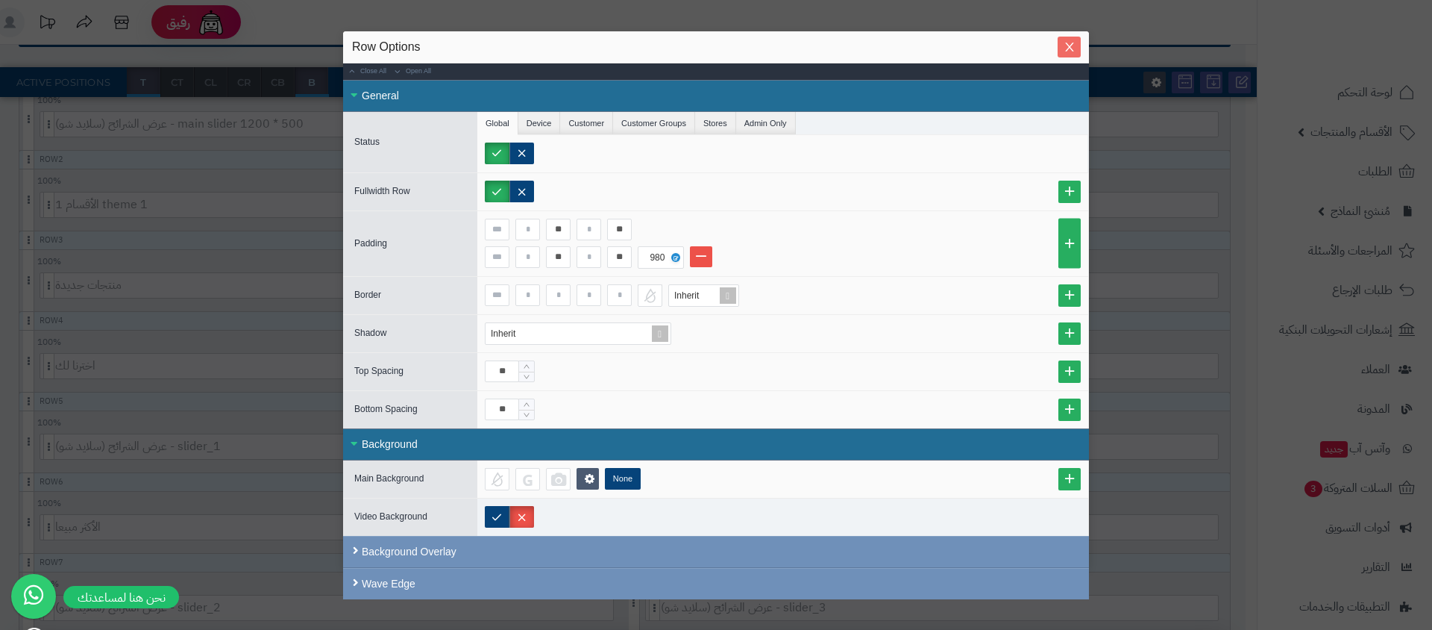
click at [1067, 57] on div "Row Options Close All Open All General Status Global Device Customer Customer G…" at bounding box center [716, 298] width 746 height 535
click at [1065, 51] on icon "Close" at bounding box center [1069, 47] width 8 height 9
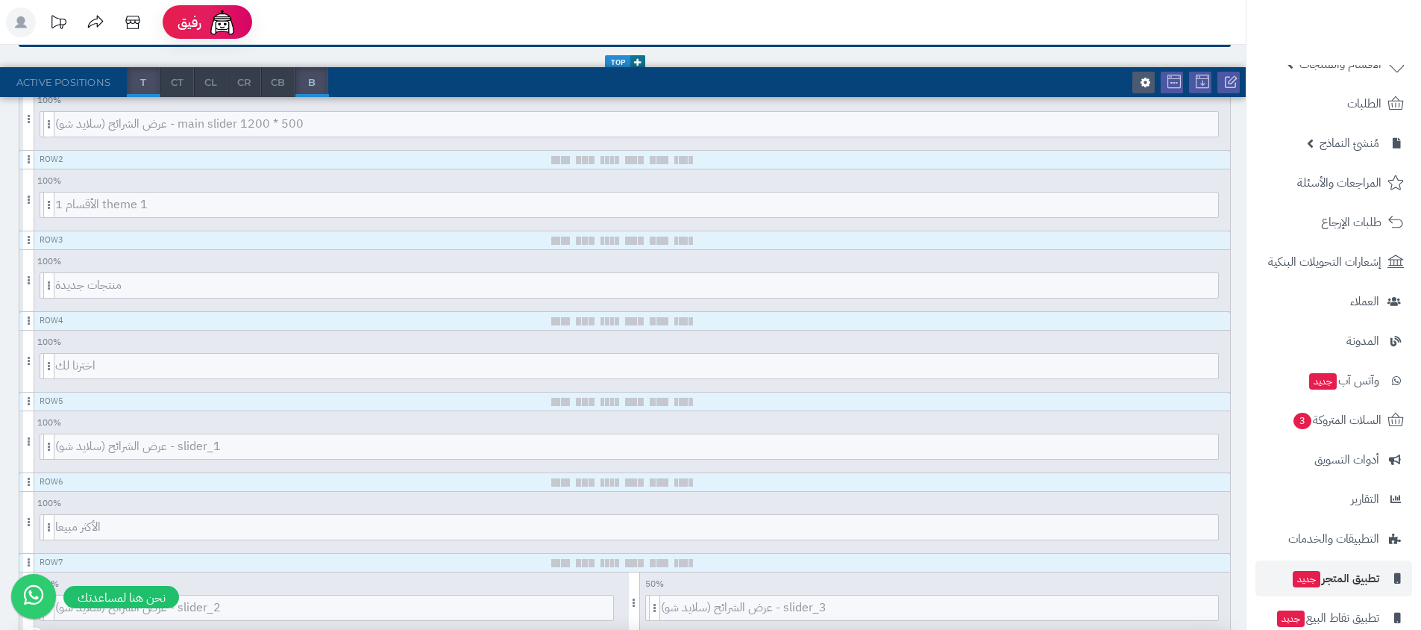
scroll to position [132, 0]
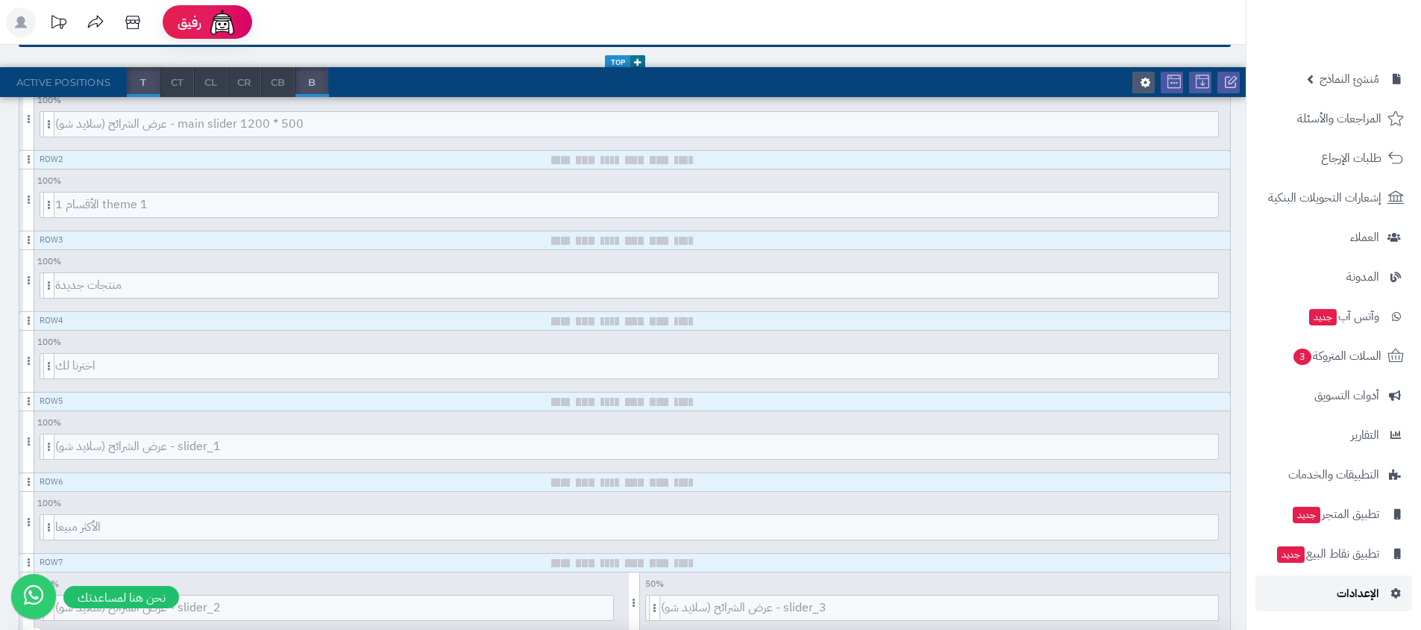
click at [1318, 601] on link "الإعدادات" at bounding box center [1333, 593] width 157 height 36
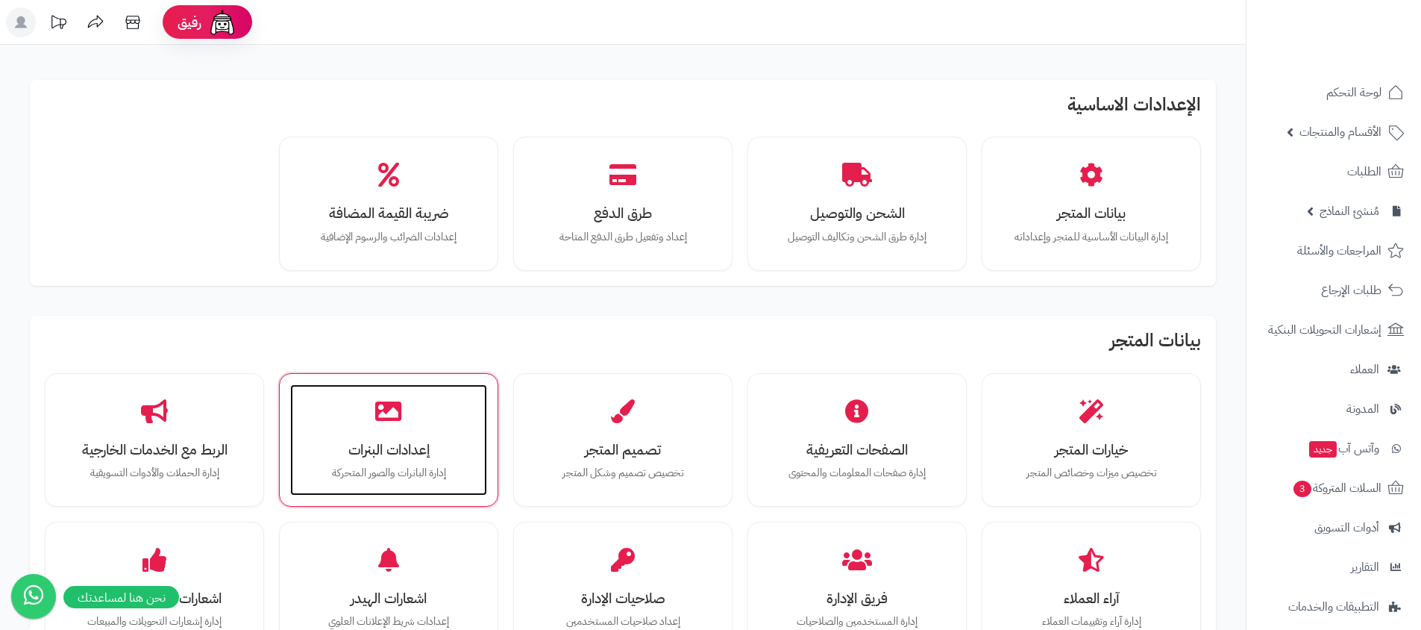
click at [389, 448] on h3 "إعدادات البنرات" at bounding box center [388, 450] width 167 height 16
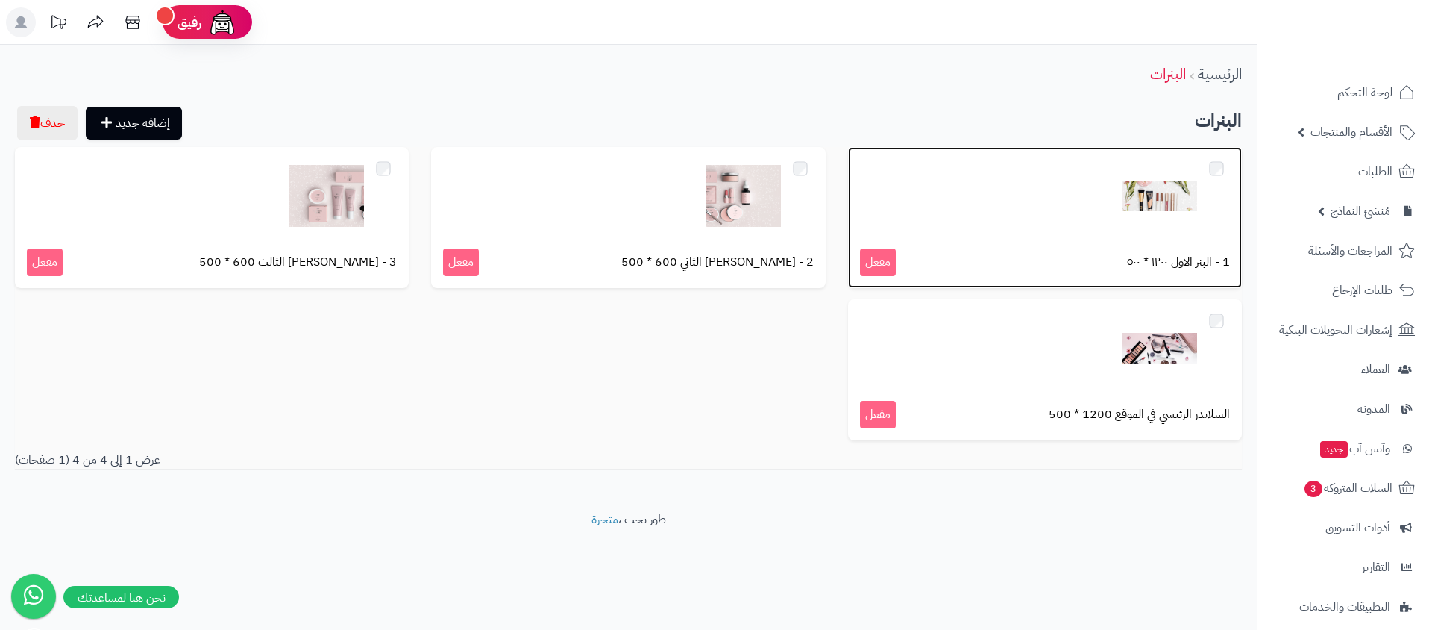
click at [1147, 205] on img at bounding box center [1160, 196] width 75 height 75
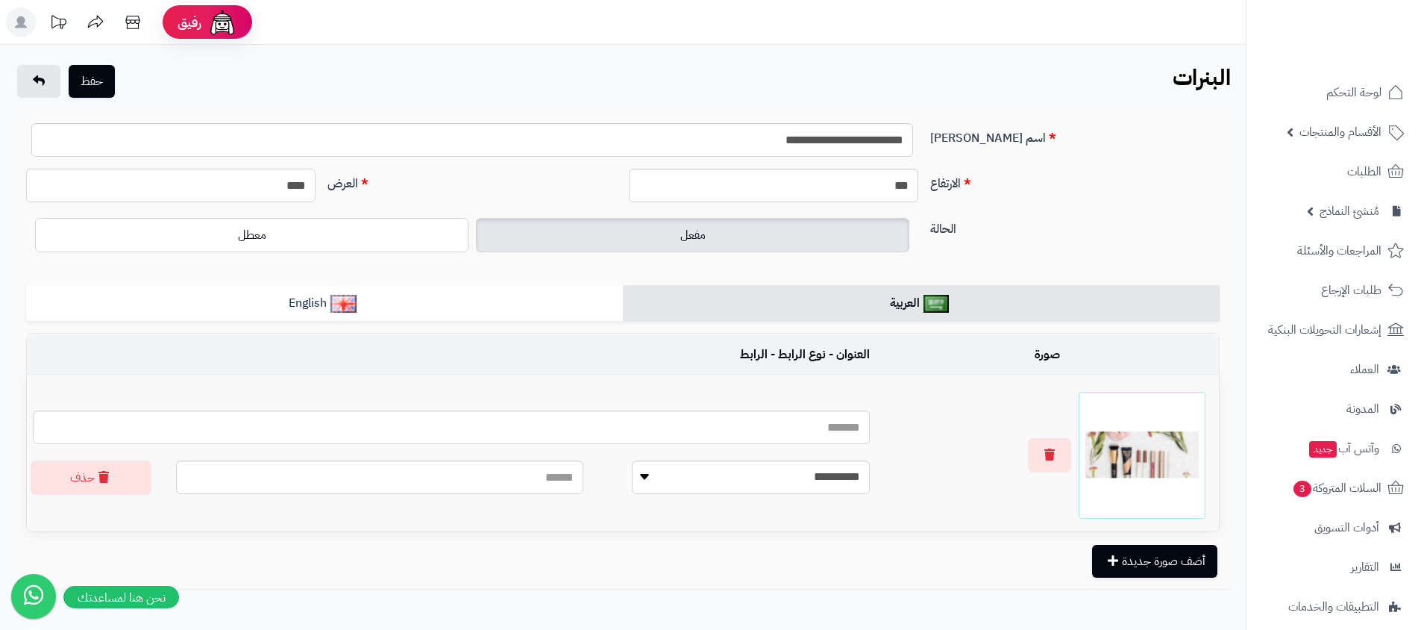
click at [278, 182] on input "****" at bounding box center [170, 186] width 289 height 34
click at [267, 178] on input "العرض" at bounding box center [170, 186] width 289 height 34
type input "****"
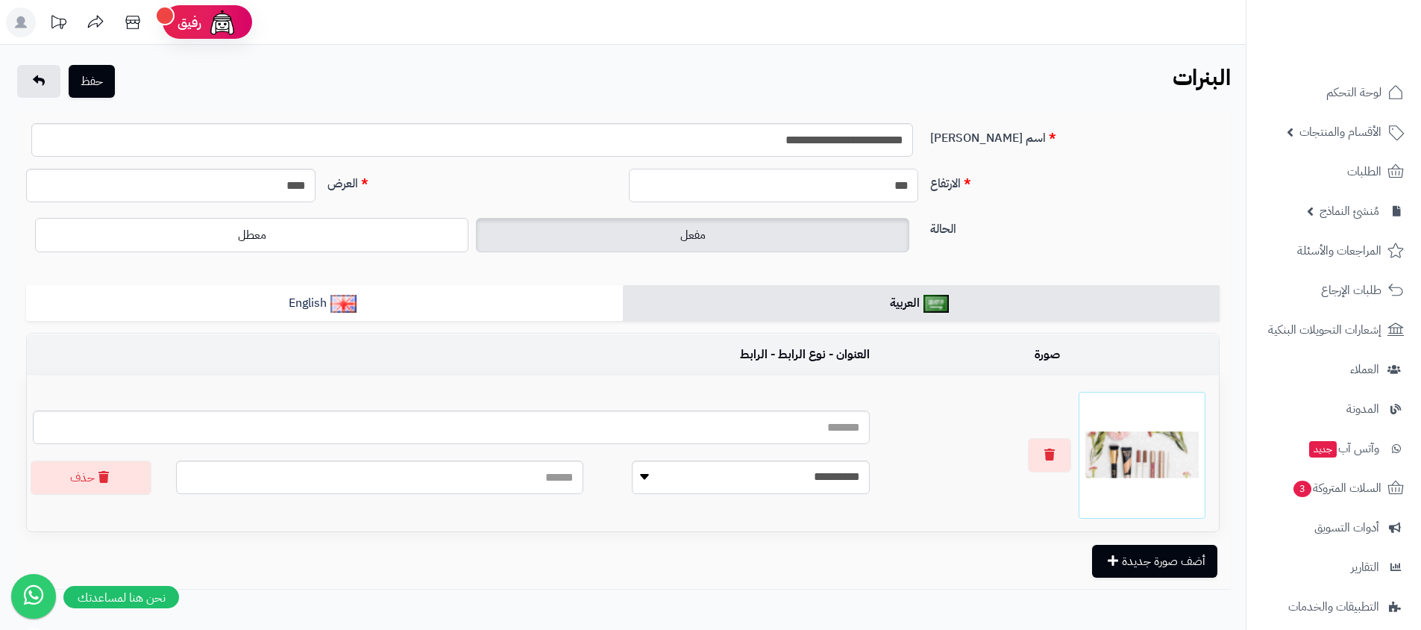
click at [821, 196] on input "***" at bounding box center [773, 186] width 289 height 34
type input "****"
click at [98, 86] on button "حفظ" at bounding box center [92, 80] width 46 height 33
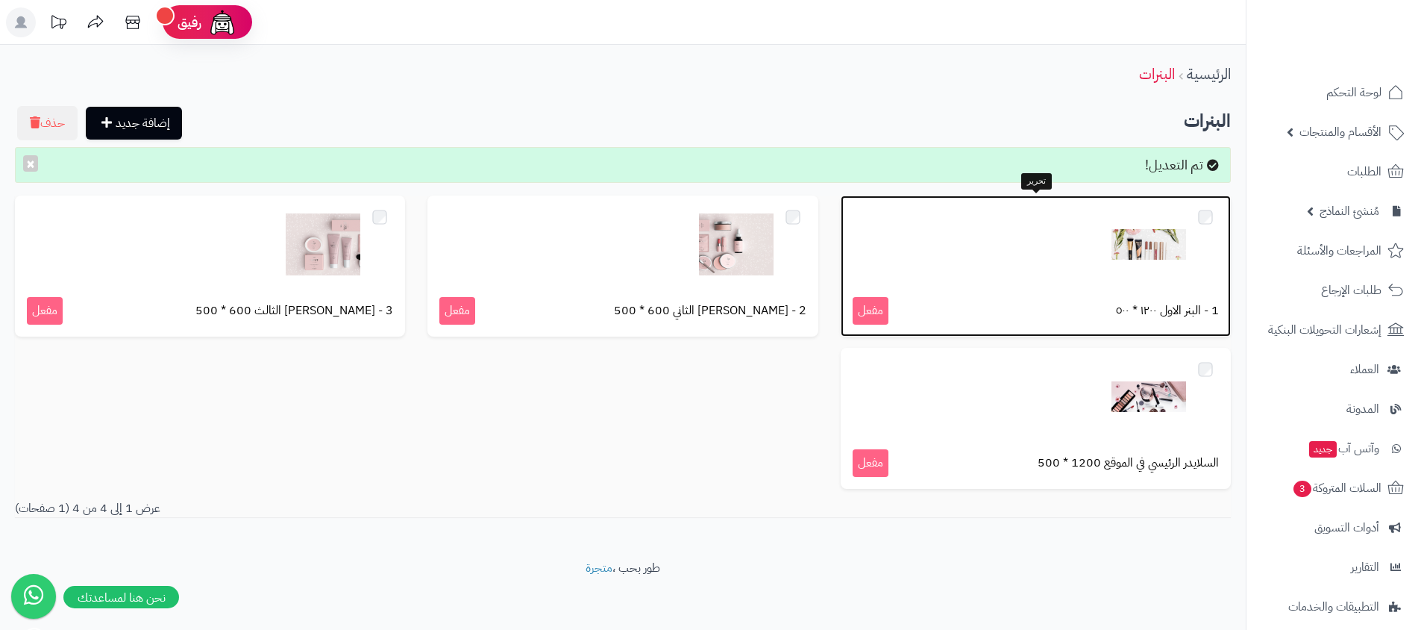
click at [1141, 278] on img at bounding box center [1148, 244] width 75 height 75
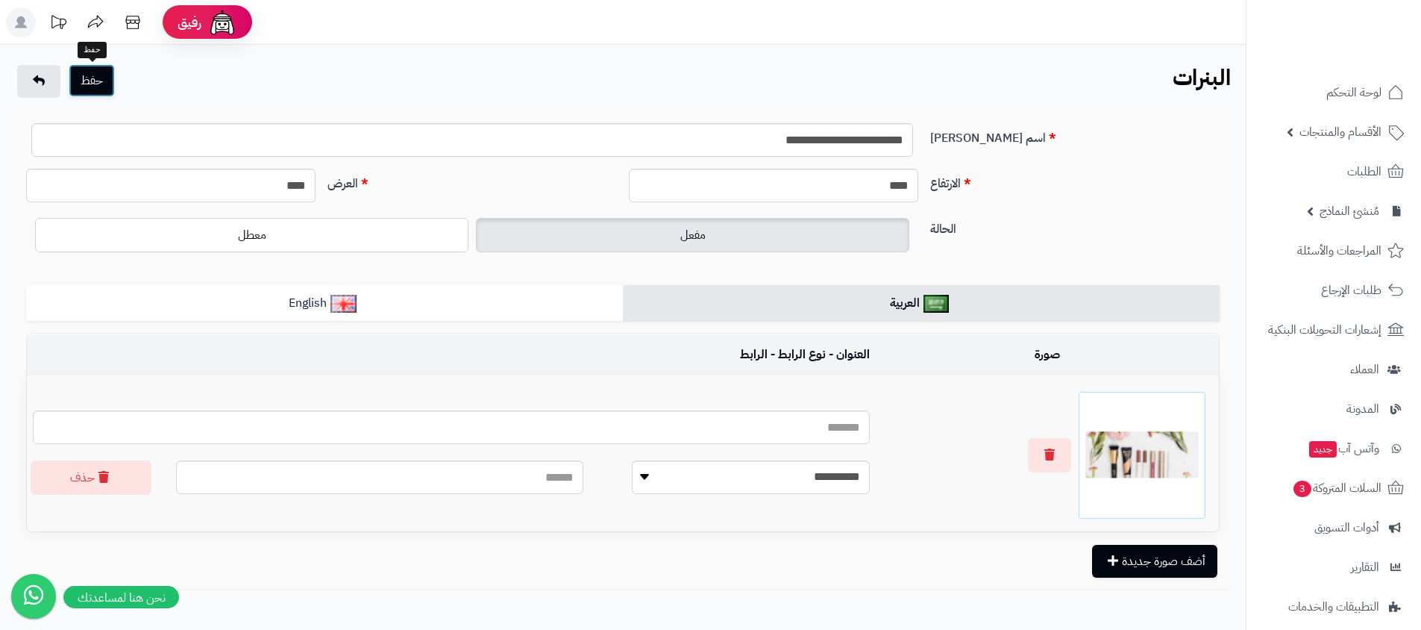
click at [104, 83] on button "حفظ" at bounding box center [92, 80] width 46 height 33
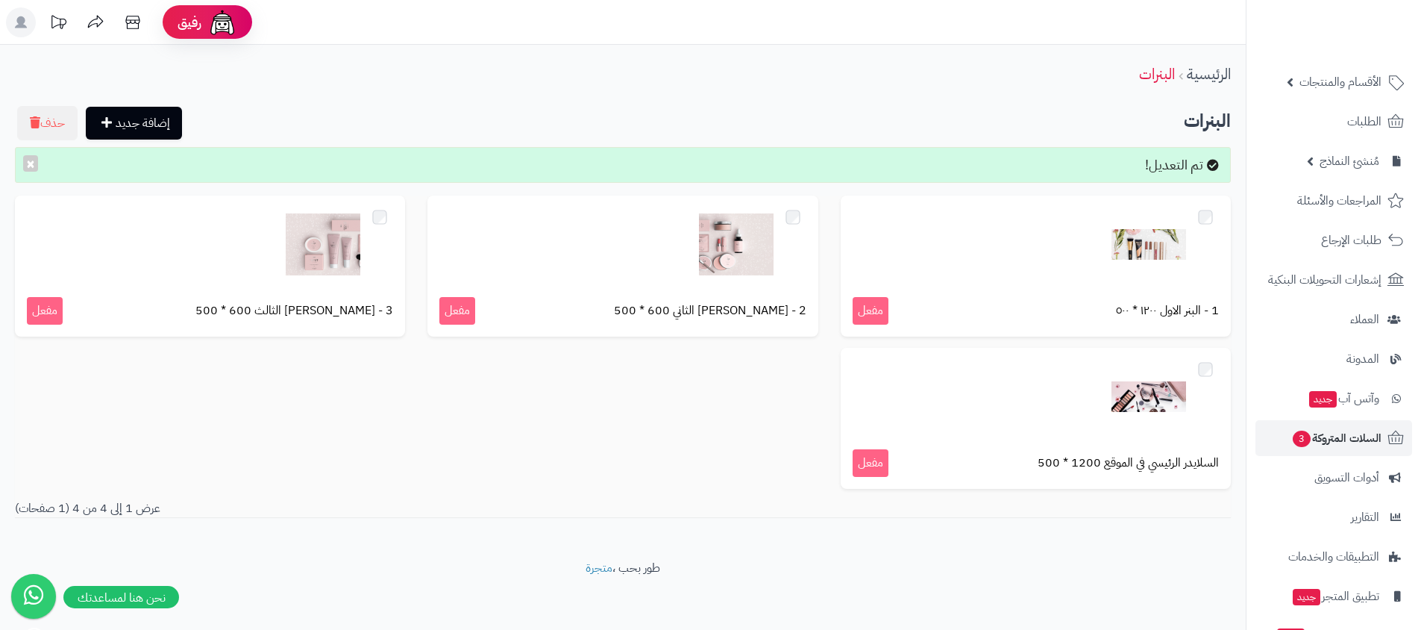
scroll to position [132, 0]
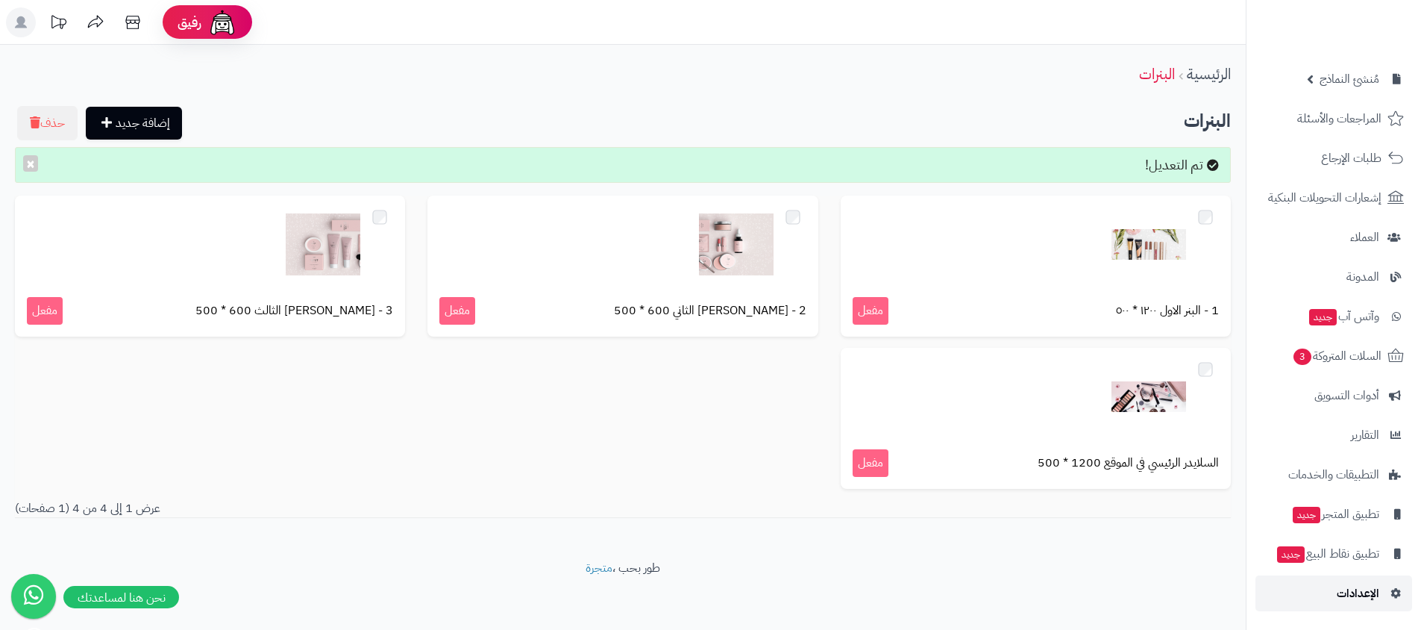
click at [1358, 586] on span "الإعدادات" at bounding box center [1358, 593] width 43 height 21
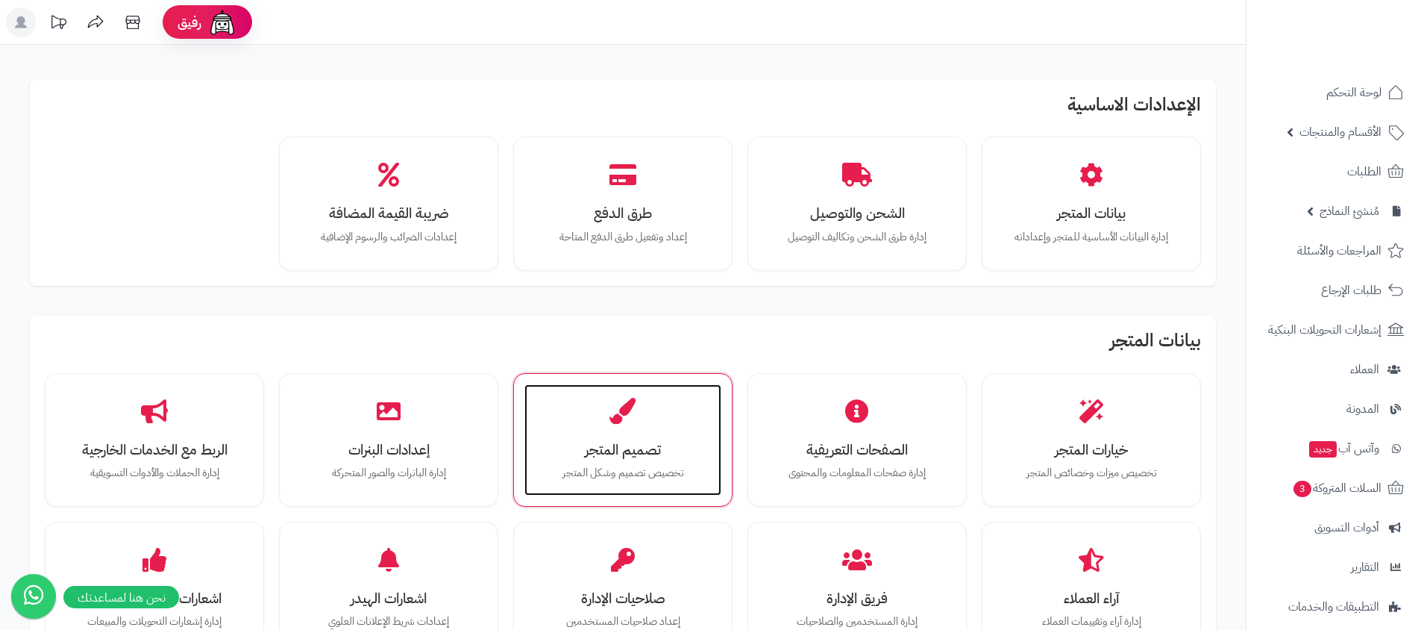
click at [592, 416] on div "تصميم المتجر تخصيص تصميم وشكل المتجر" at bounding box center [622, 440] width 197 height 112
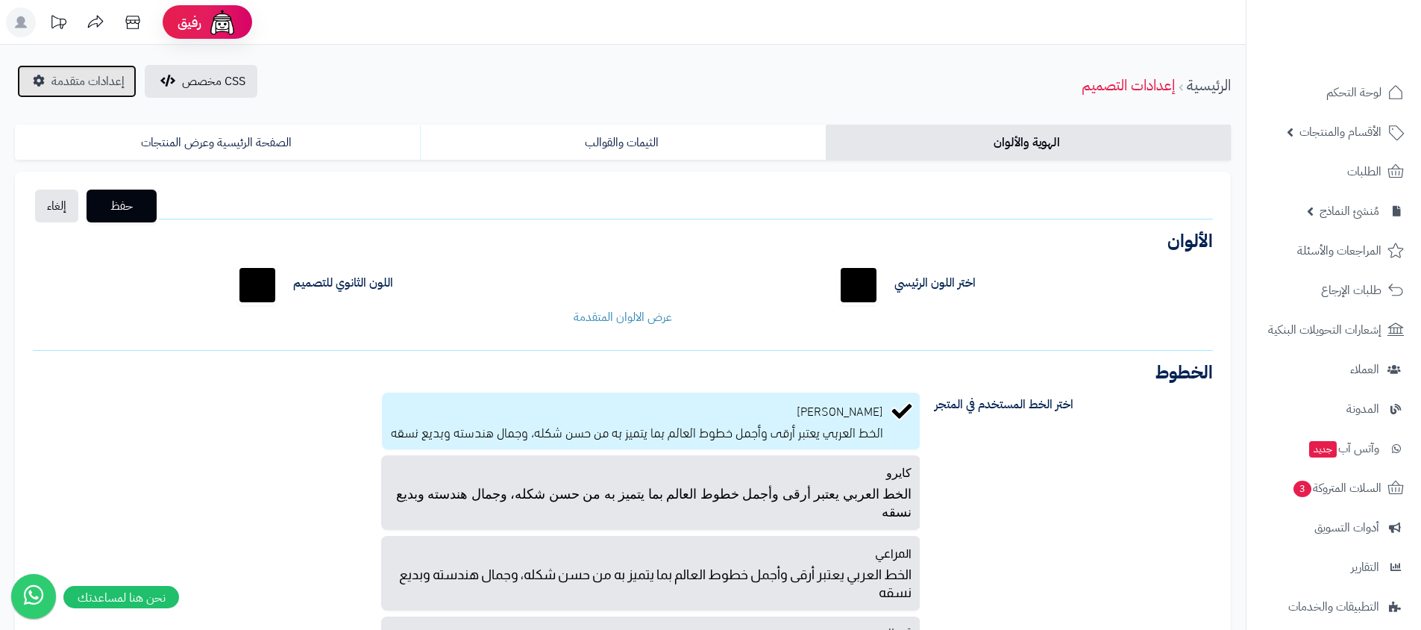
click at [31, 75] on link "إعدادات متقدمة" at bounding box center [76, 81] width 119 height 33
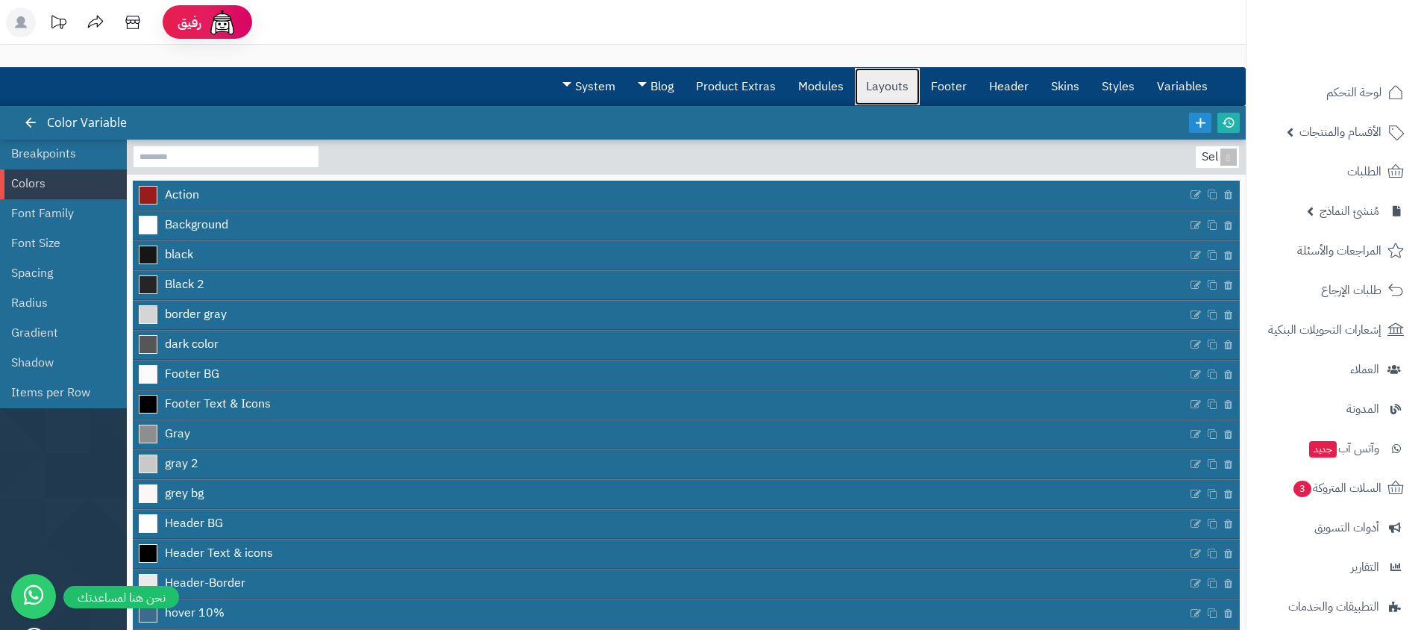
click at [890, 75] on link "Layouts" at bounding box center [887, 86] width 65 height 37
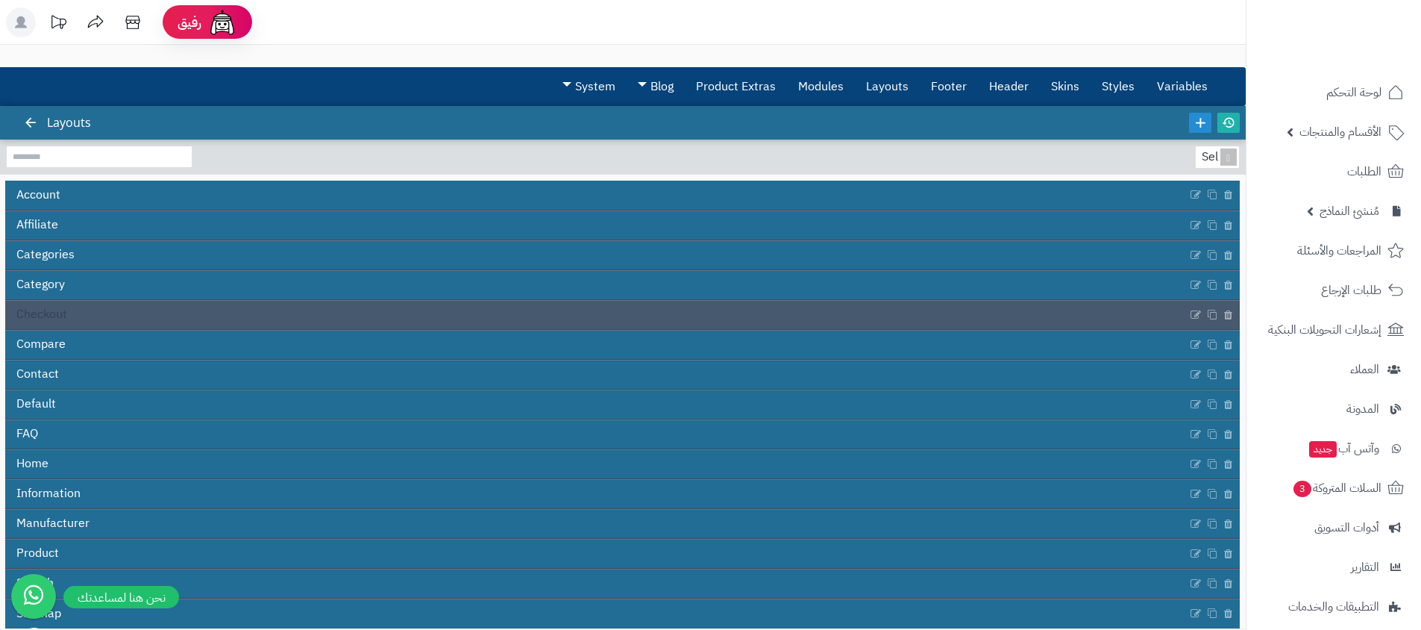
scroll to position [73, 0]
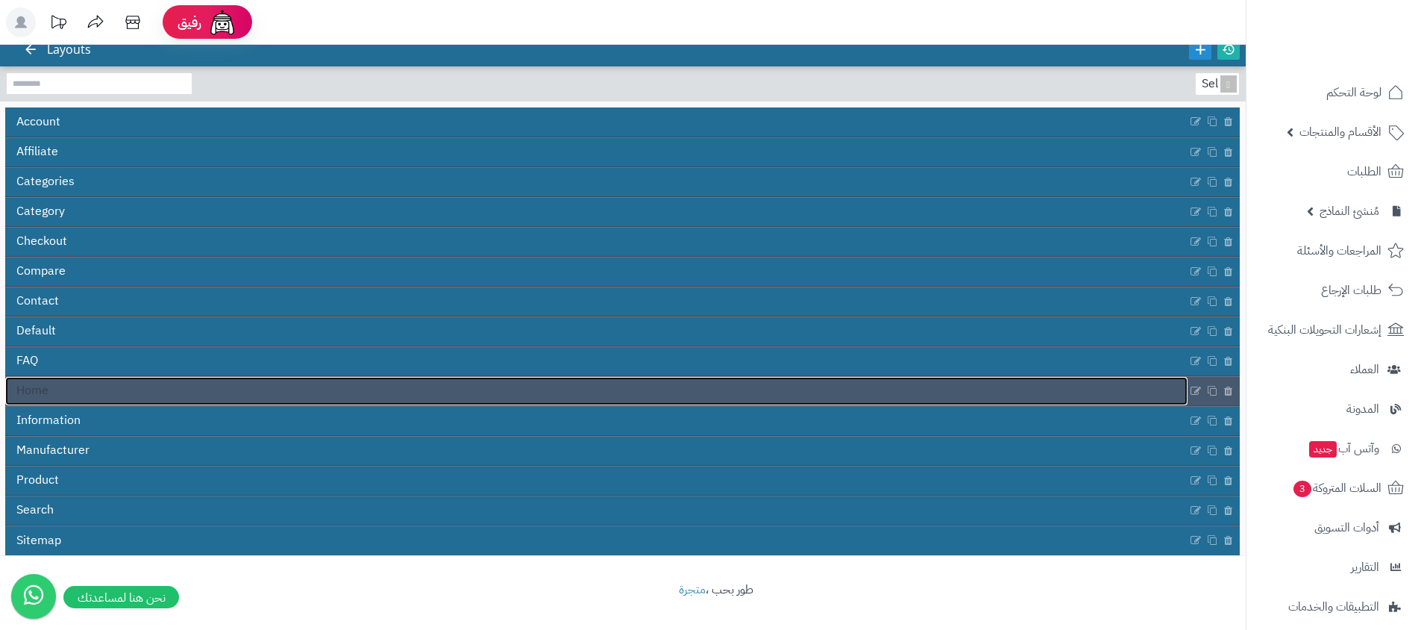
click at [222, 380] on link "Home" at bounding box center [596, 391] width 1182 height 28
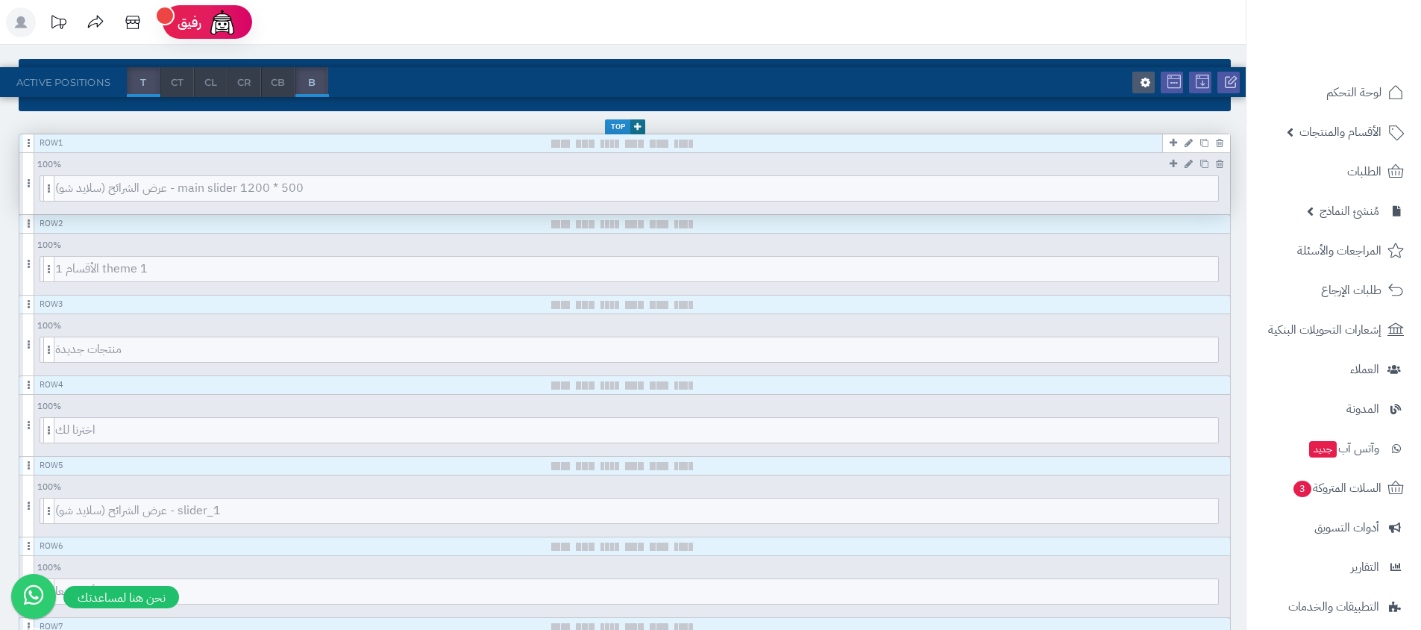
scroll to position [199, 0]
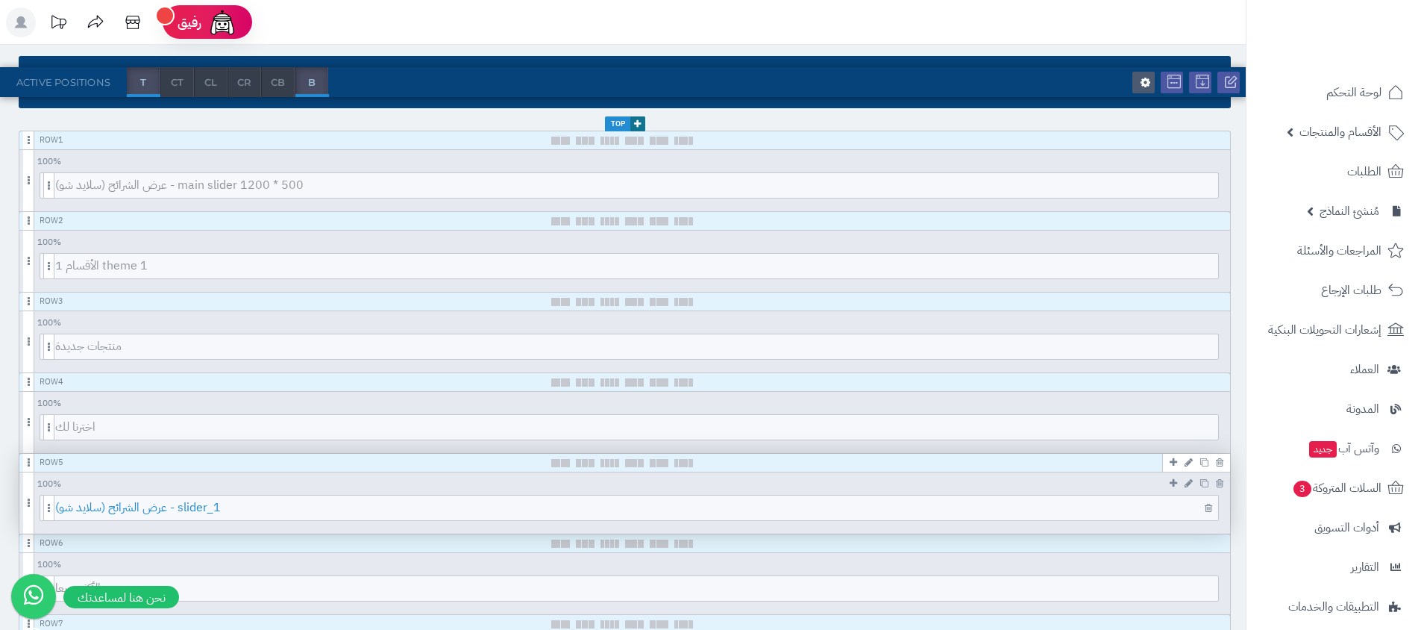
click at [968, 508] on span "عرض الشرائح (سلايد شو) - slider_1" at bounding box center [636, 507] width 1163 height 25
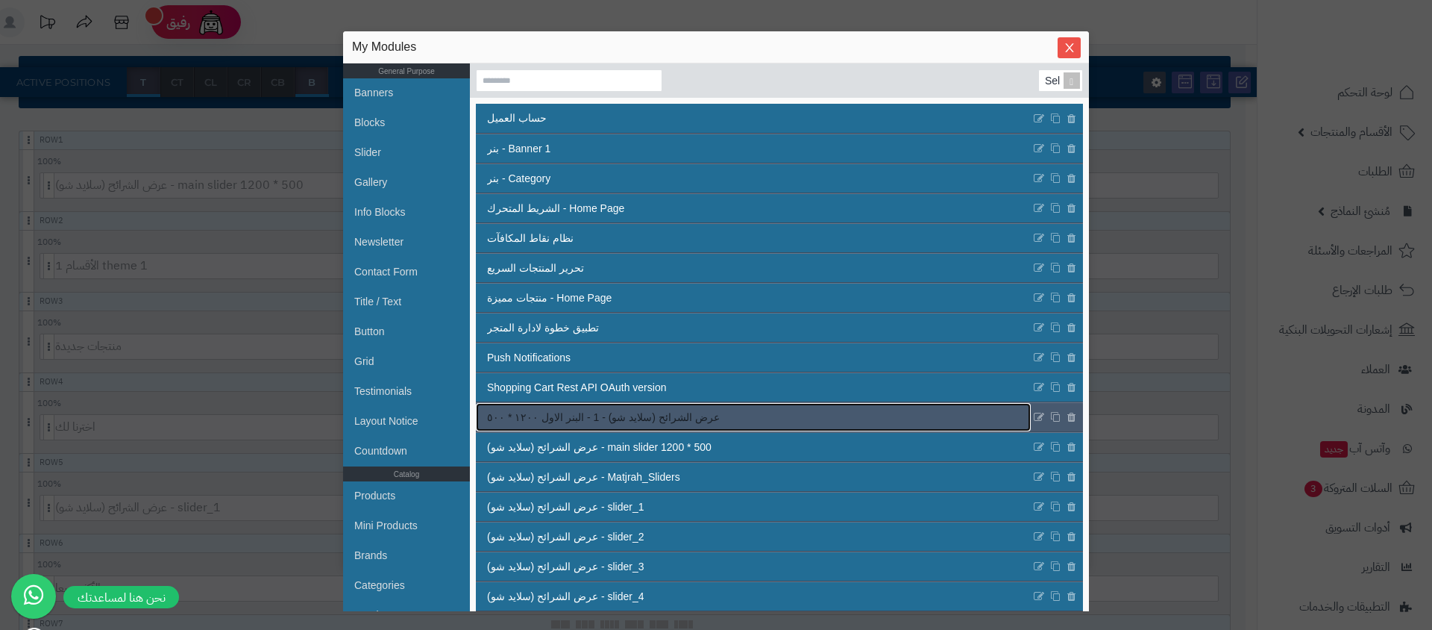
click at [794, 423] on link "عرض الشرائح (سلايد شو) - 1 - البنر الاول ١٢٠٠ * ٥٠٠" at bounding box center [753, 417] width 555 height 28
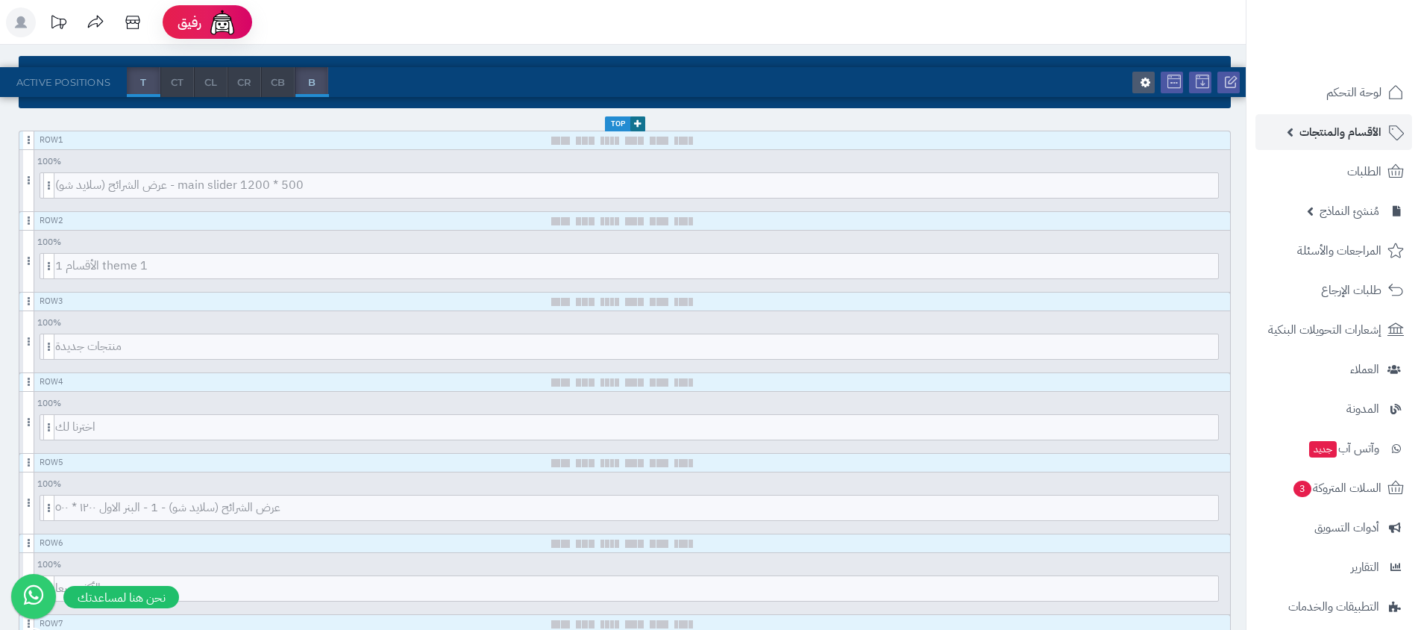
click at [1357, 138] on span "الأقسام والمنتجات" at bounding box center [1340, 132] width 82 height 21
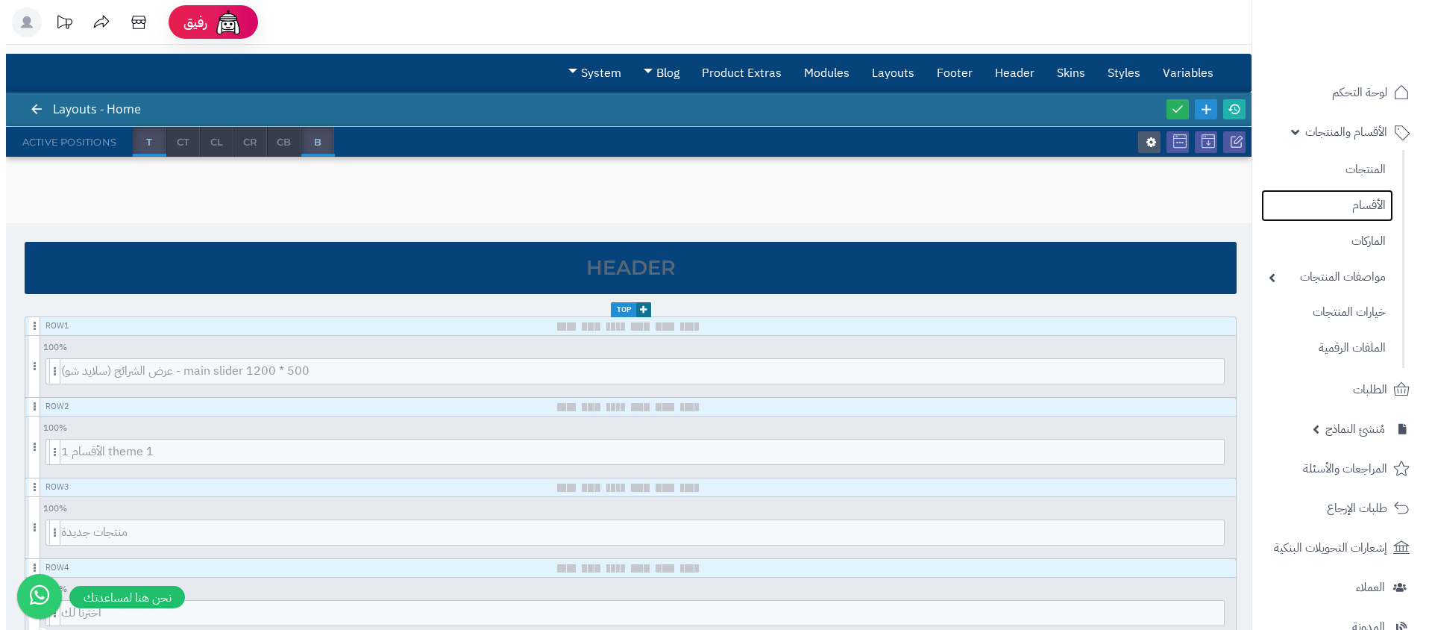
scroll to position [0, 0]
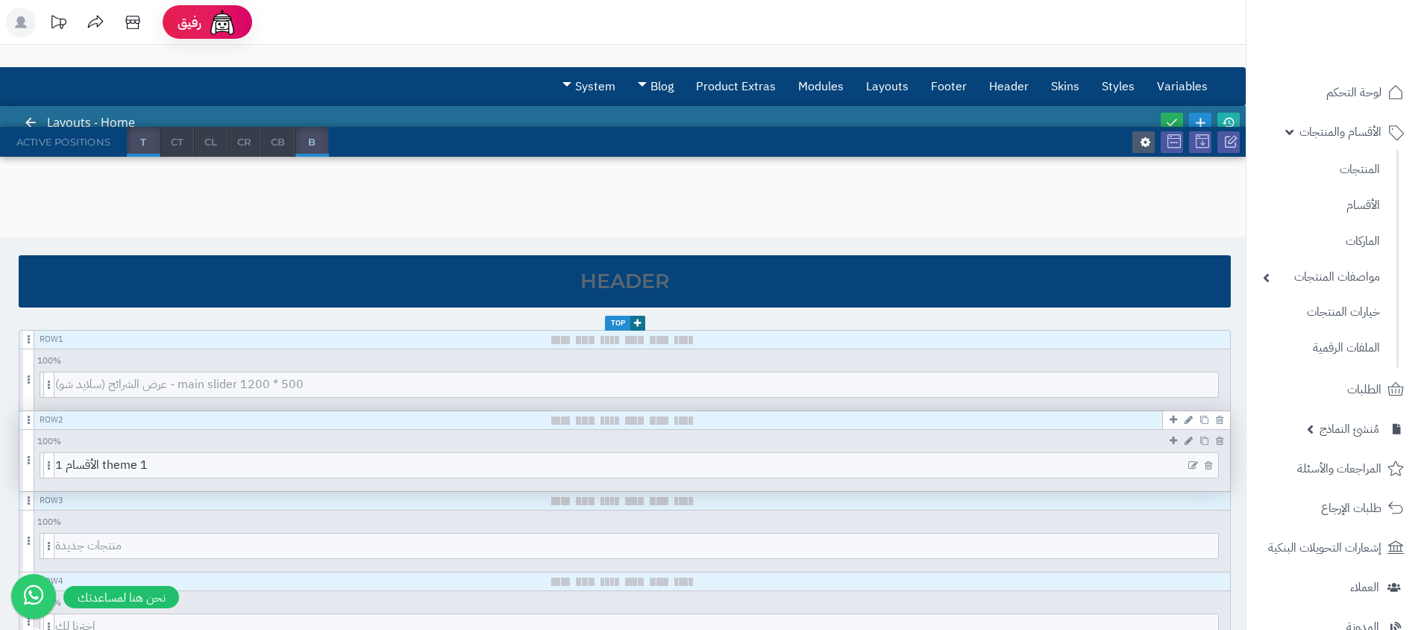
click at [1191, 462] on icon at bounding box center [1193, 465] width 10 height 10
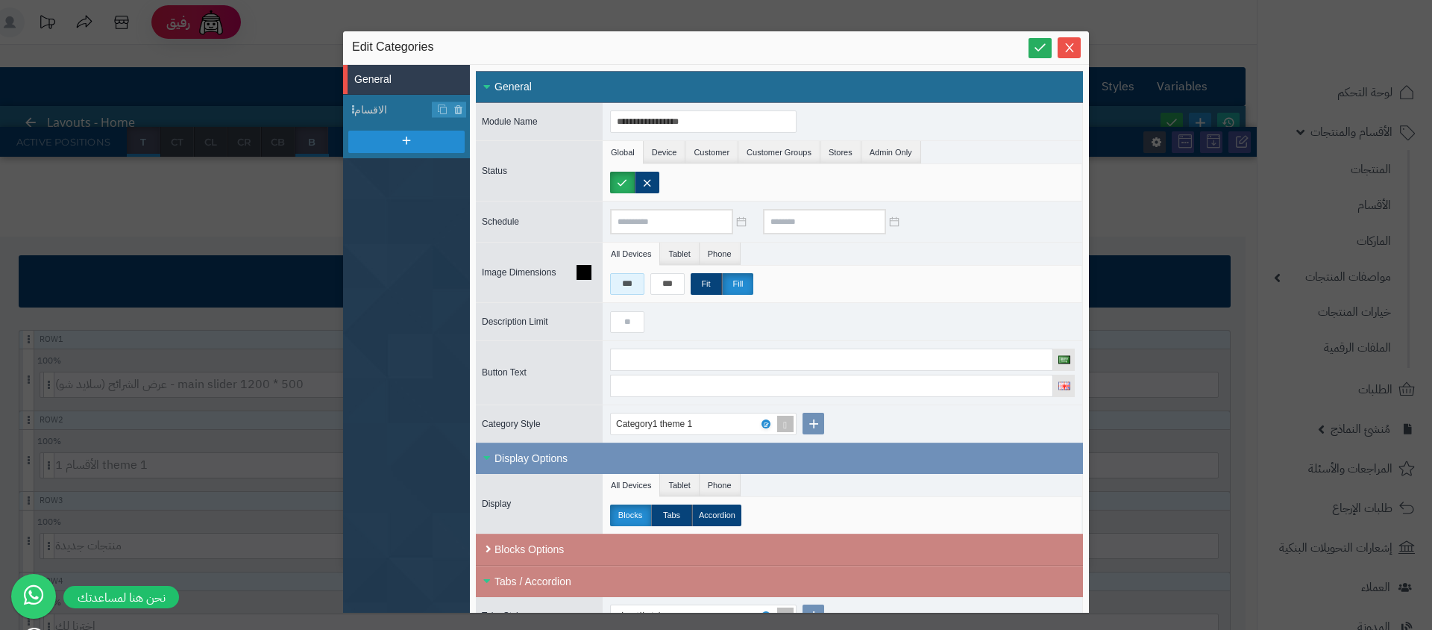
click at [639, 278] on input "***" at bounding box center [627, 284] width 34 height 22
click at [618, 286] on input "***" at bounding box center [627, 284] width 34 height 22
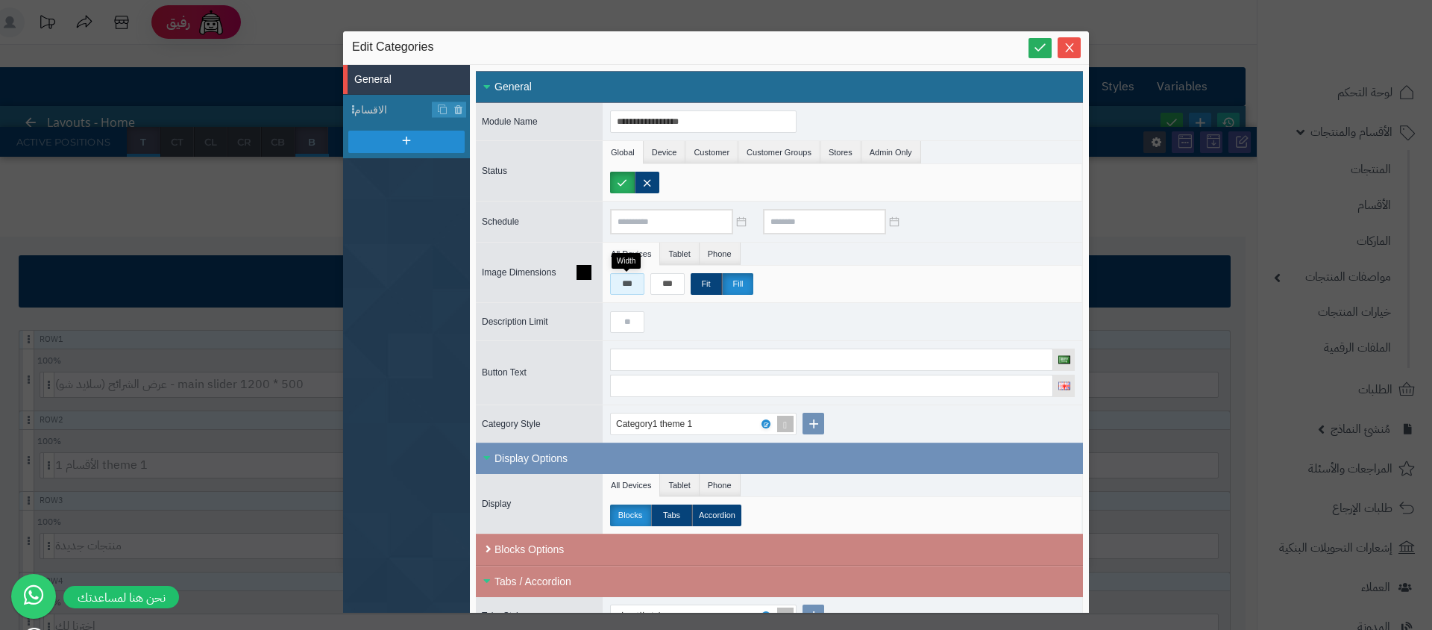
type input "*"
type input "***"
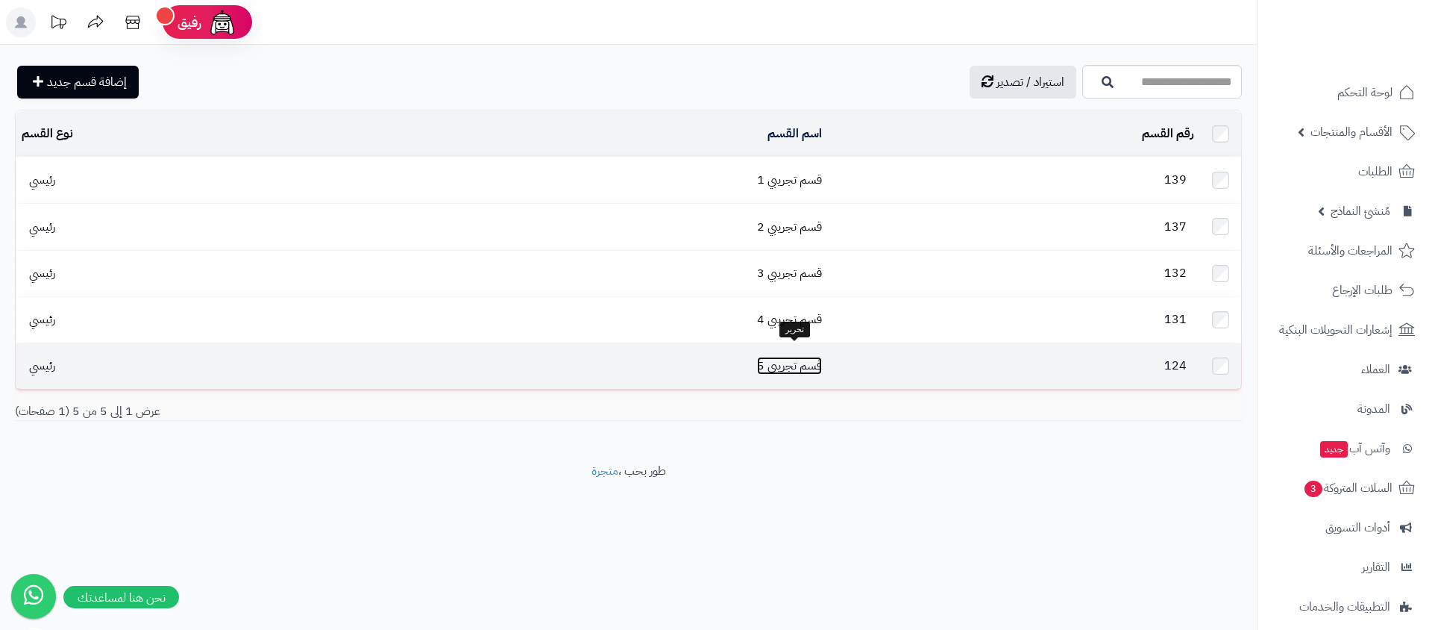
click at [789, 357] on link "قسم تجريبي 5" at bounding box center [789, 366] width 65 height 18
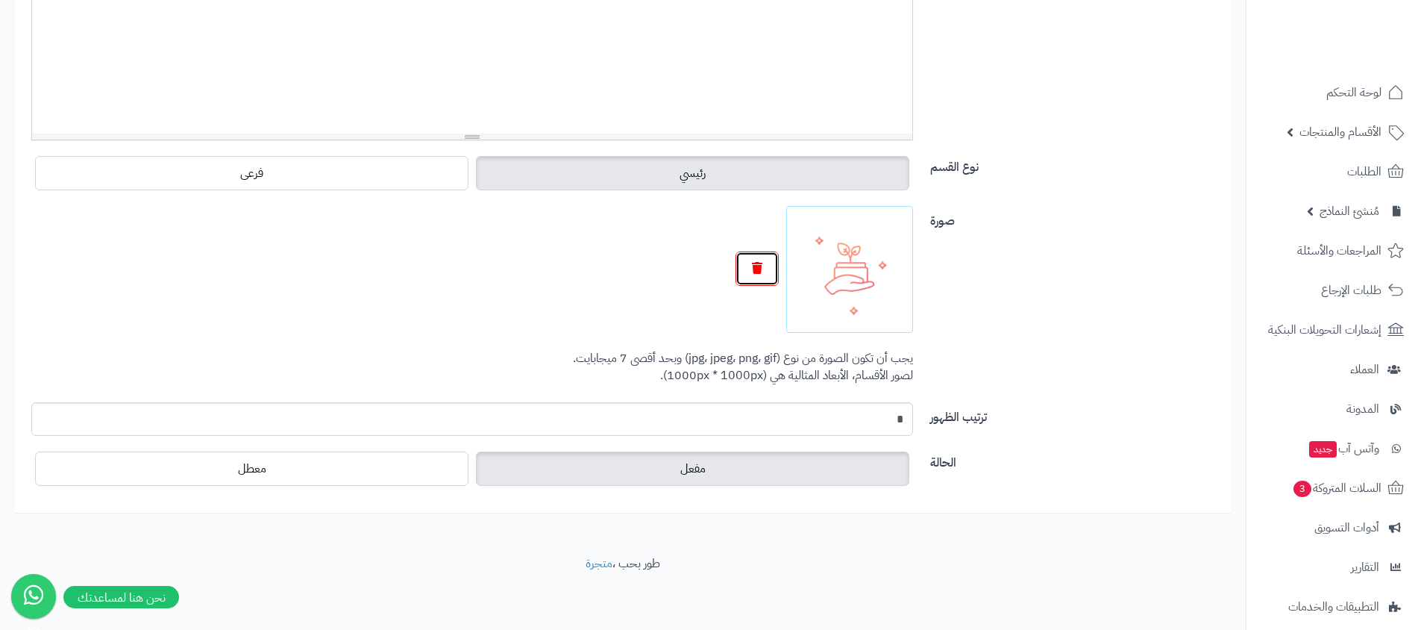
click at [747, 266] on button "button" at bounding box center [757, 268] width 43 height 34
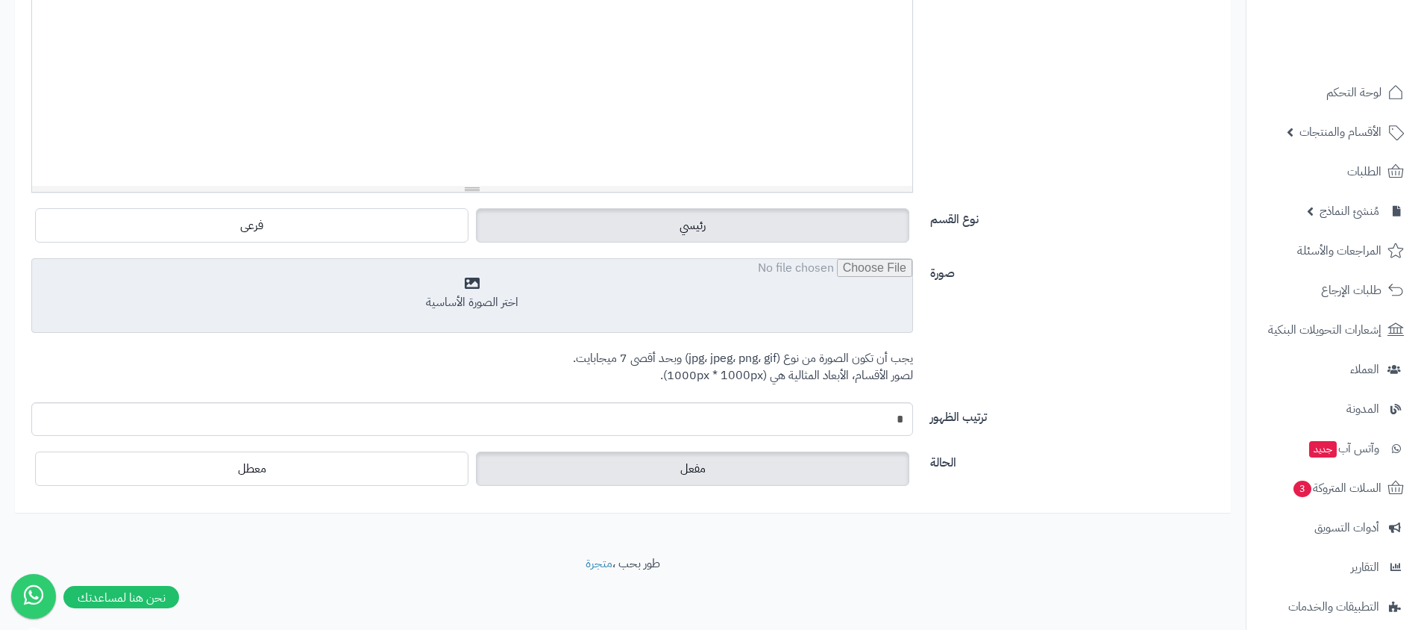
click at [832, 275] on input "file" at bounding box center [472, 296] width 880 height 75
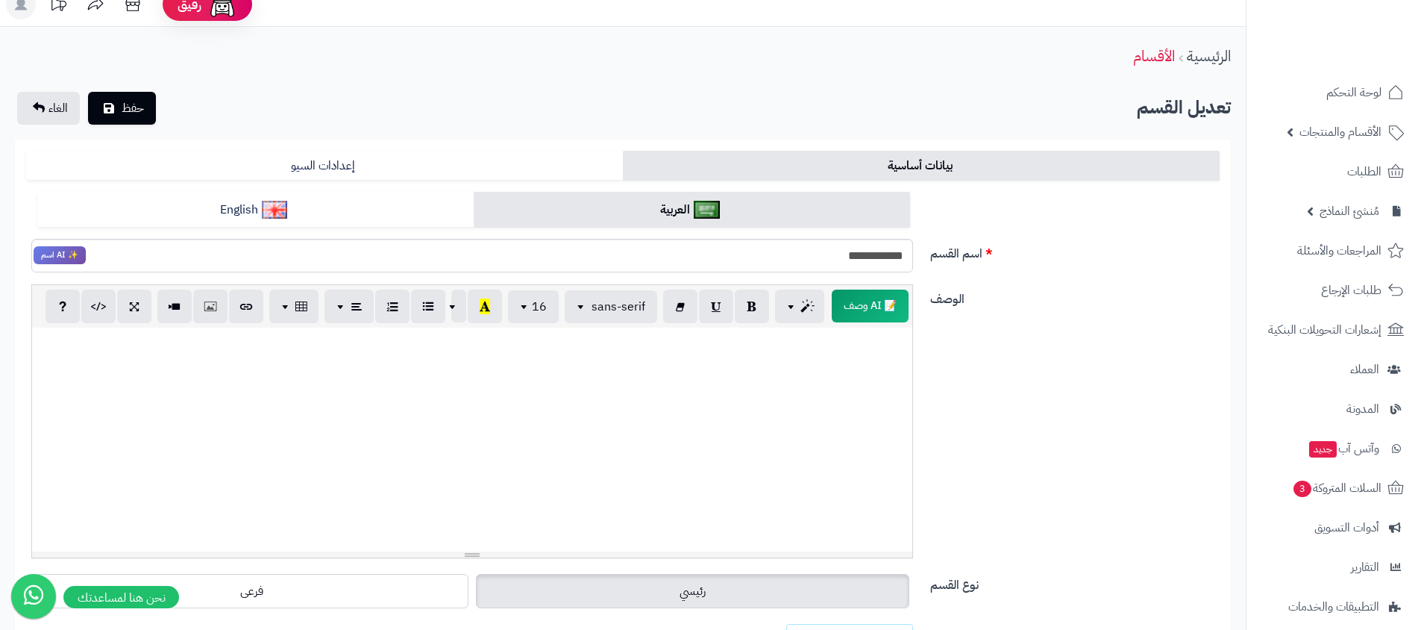
scroll to position [0, 0]
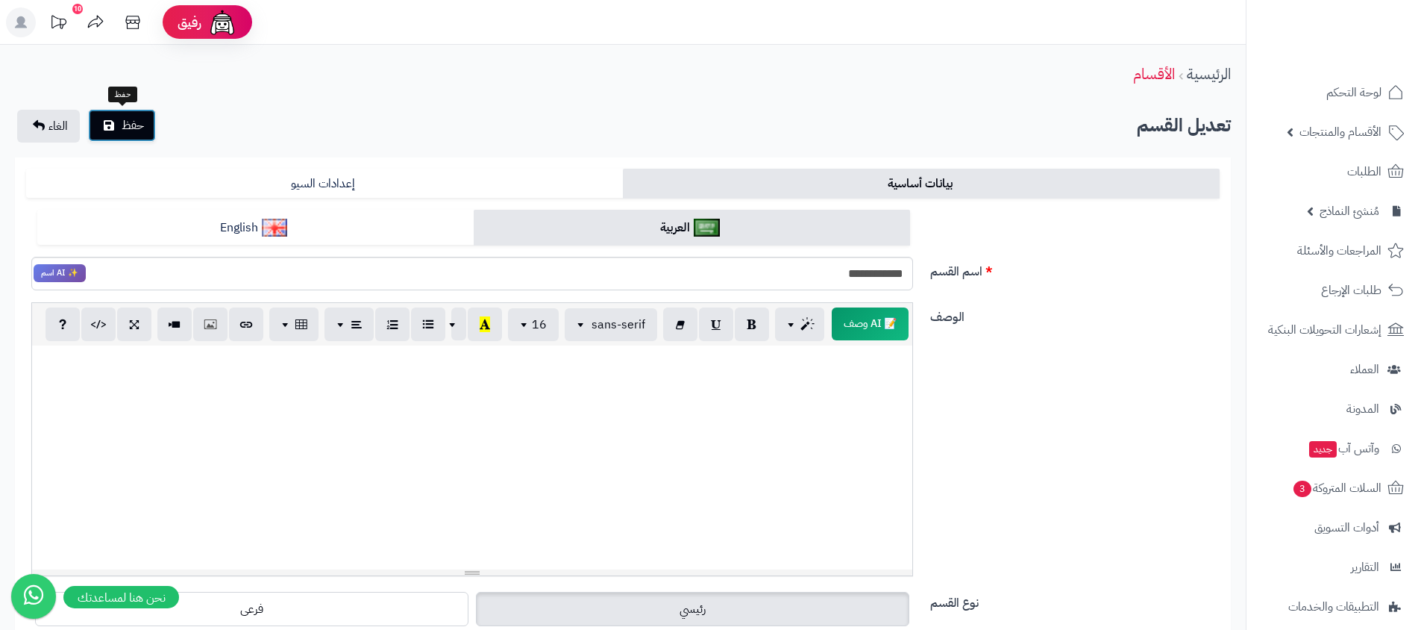
click at [118, 118] on button "حفظ" at bounding box center [122, 125] width 68 height 33
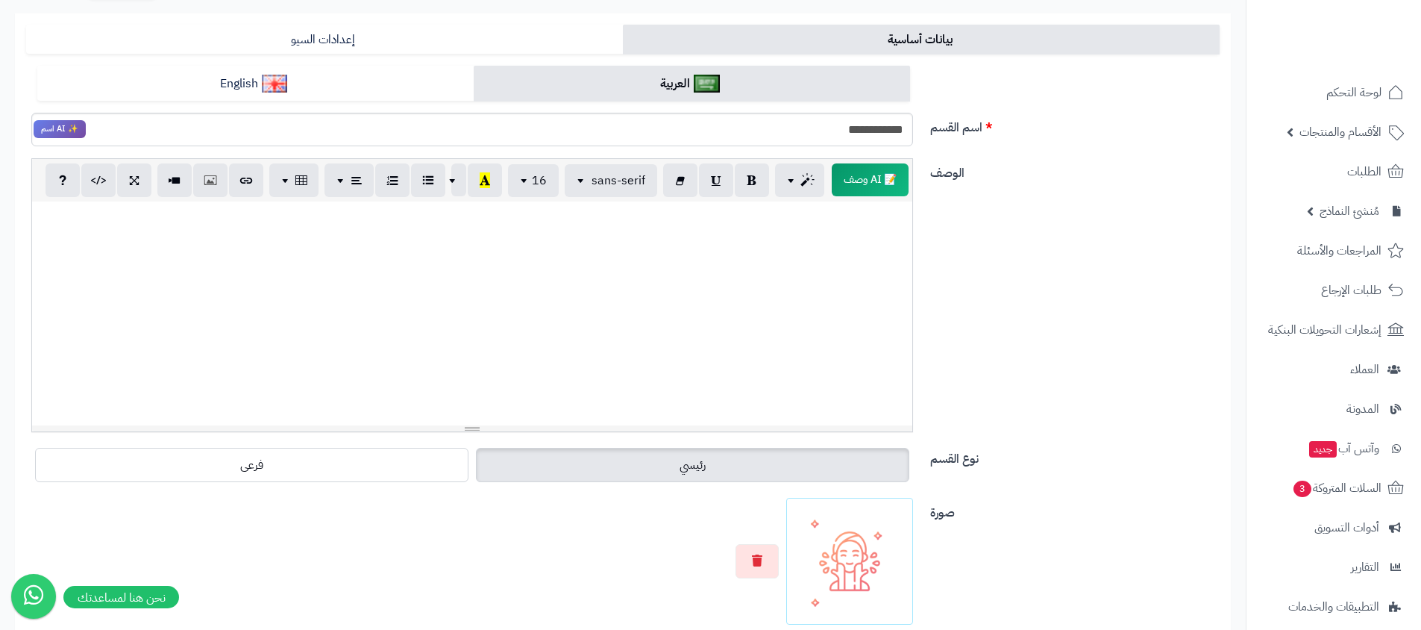
scroll to position [210, 0]
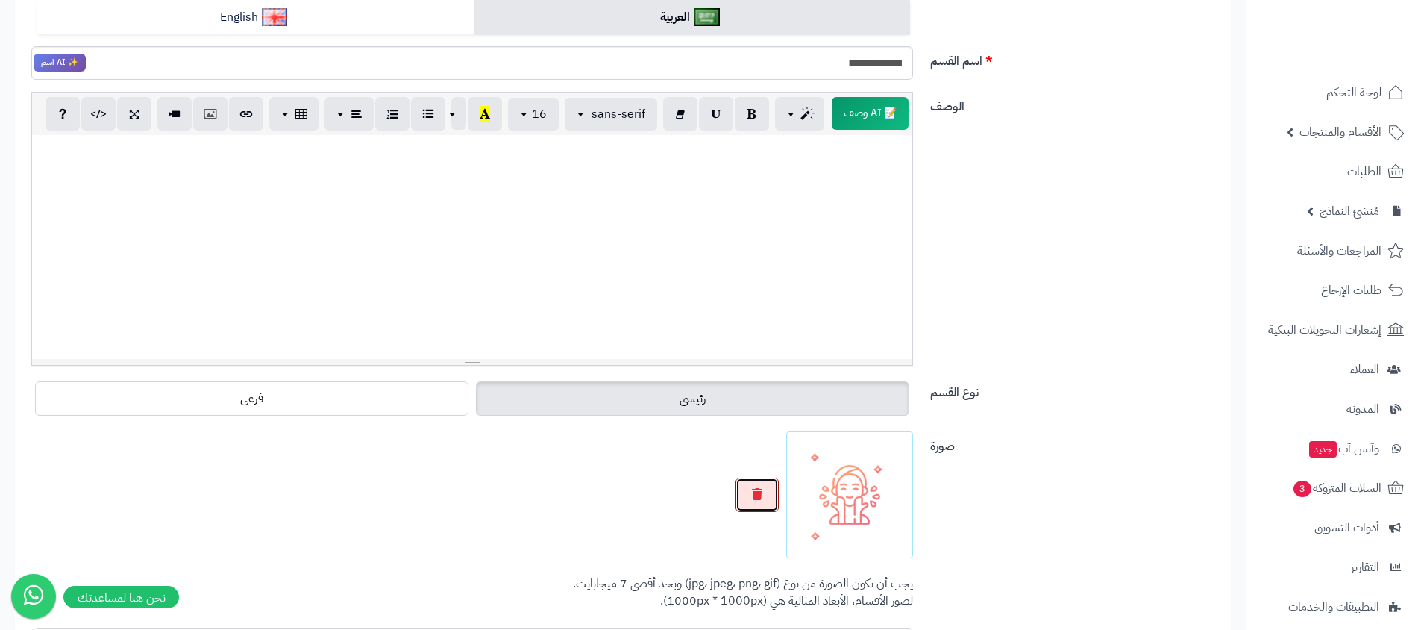
click at [741, 499] on button "button" at bounding box center [757, 494] width 43 height 34
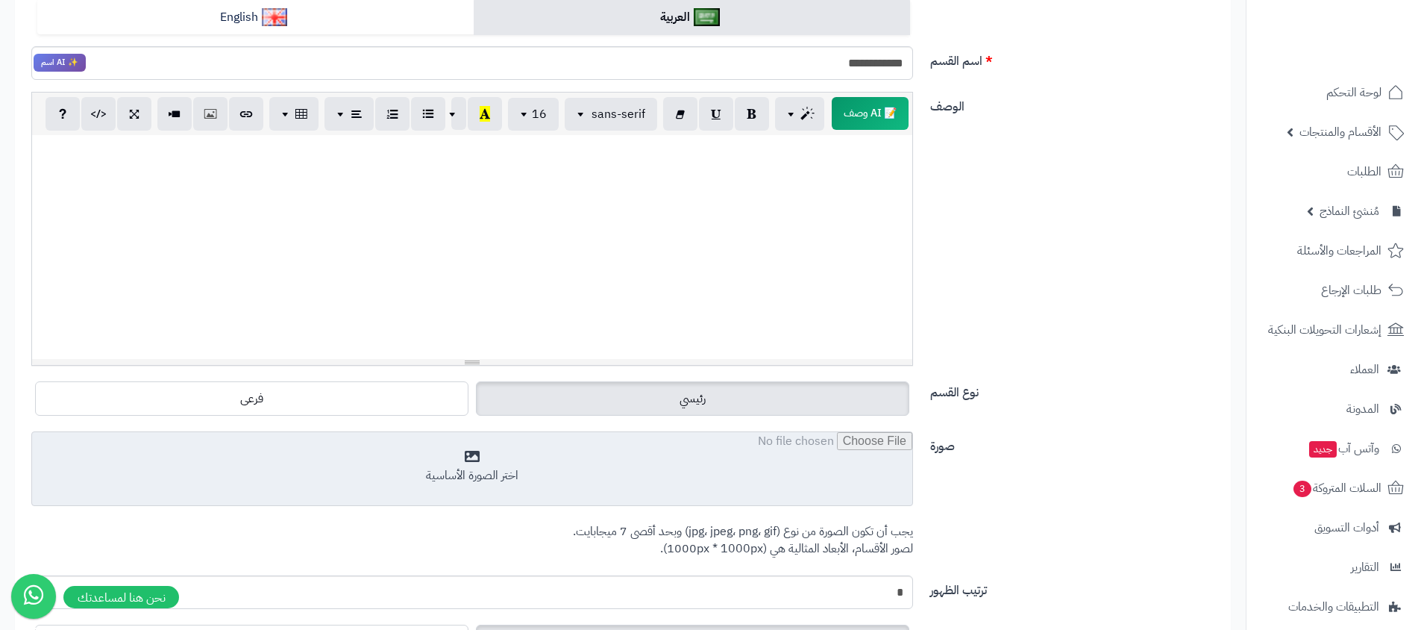
click at [800, 501] on input "file" at bounding box center [472, 469] width 880 height 75
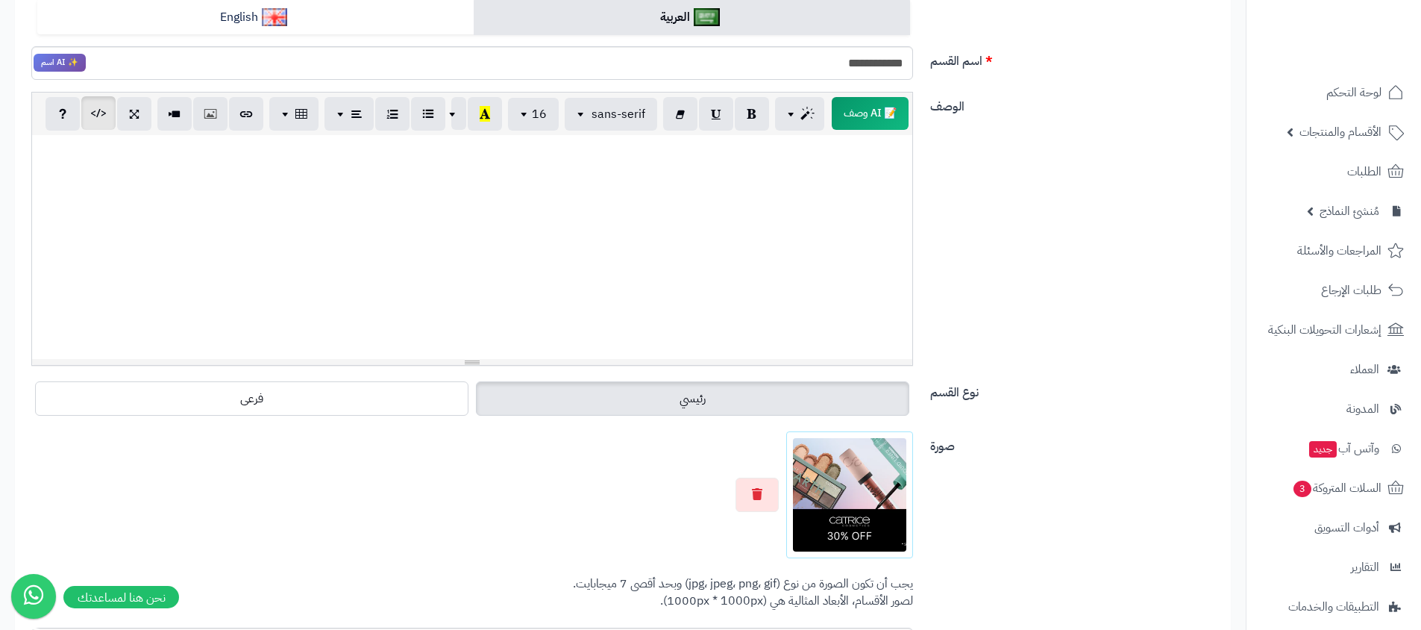
scroll to position [0, 0]
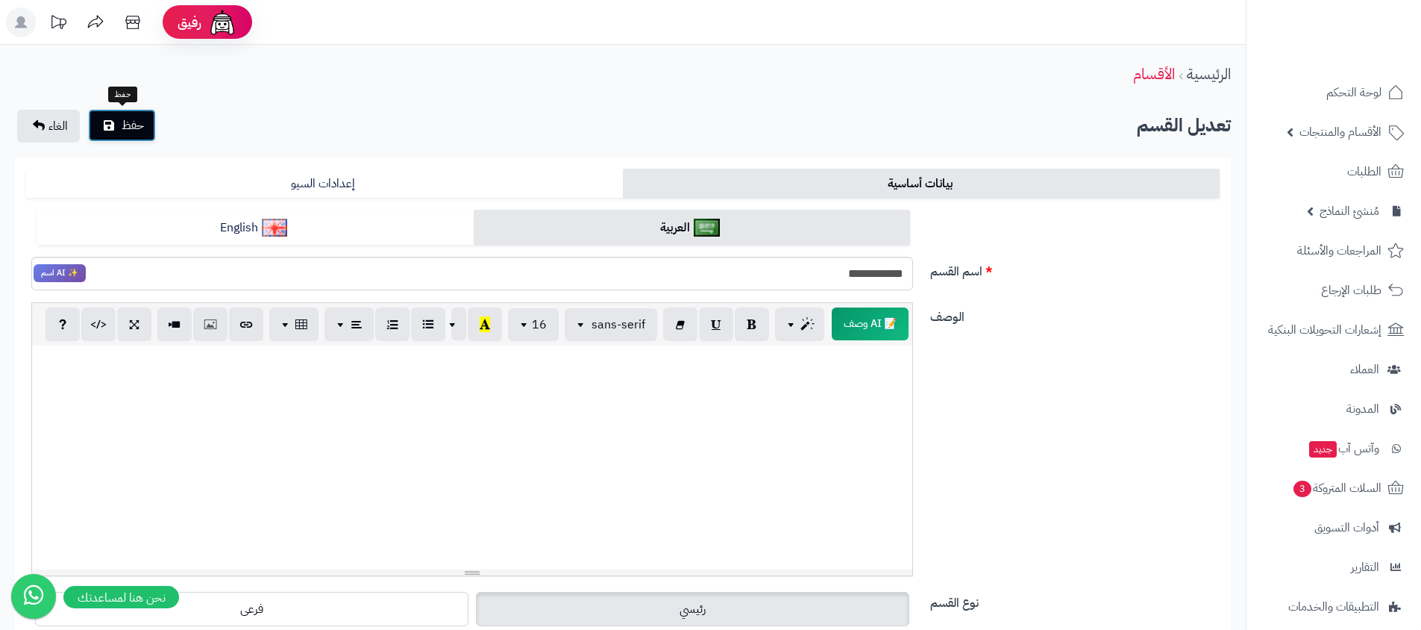
click at [94, 122] on button "حفظ" at bounding box center [122, 125] width 68 height 33
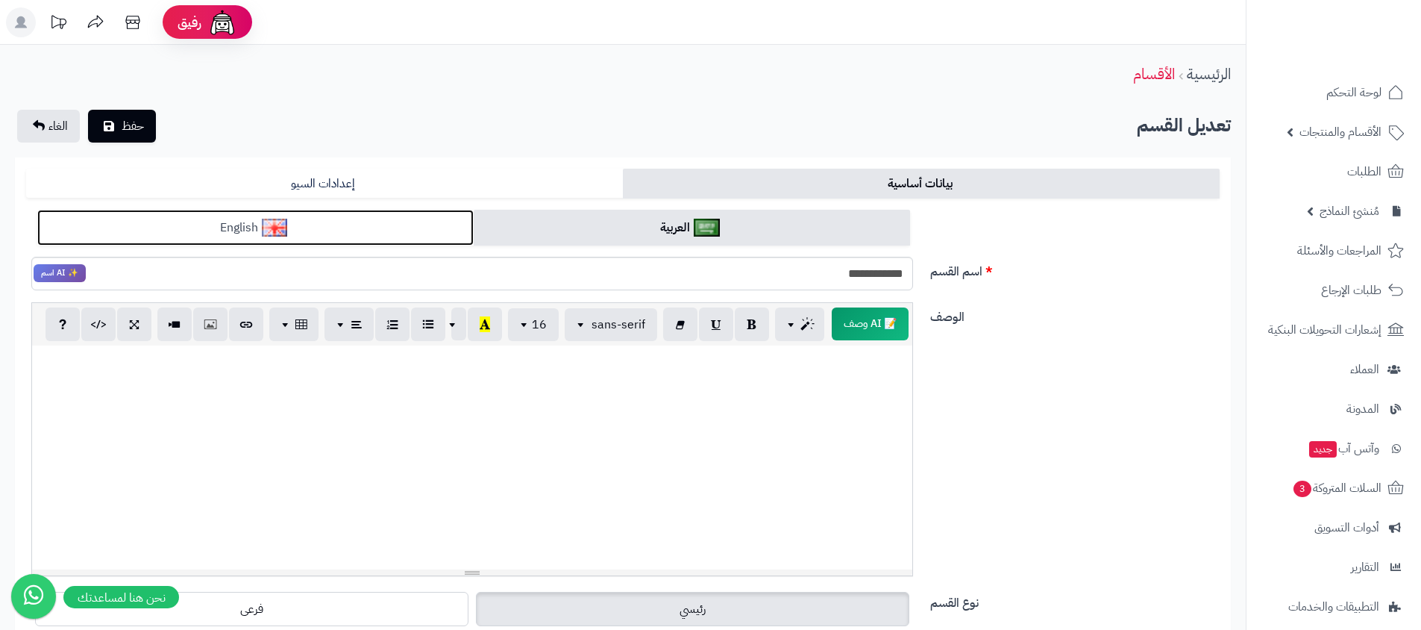
click at [374, 225] on link "English" at bounding box center [255, 228] width 436 height 37
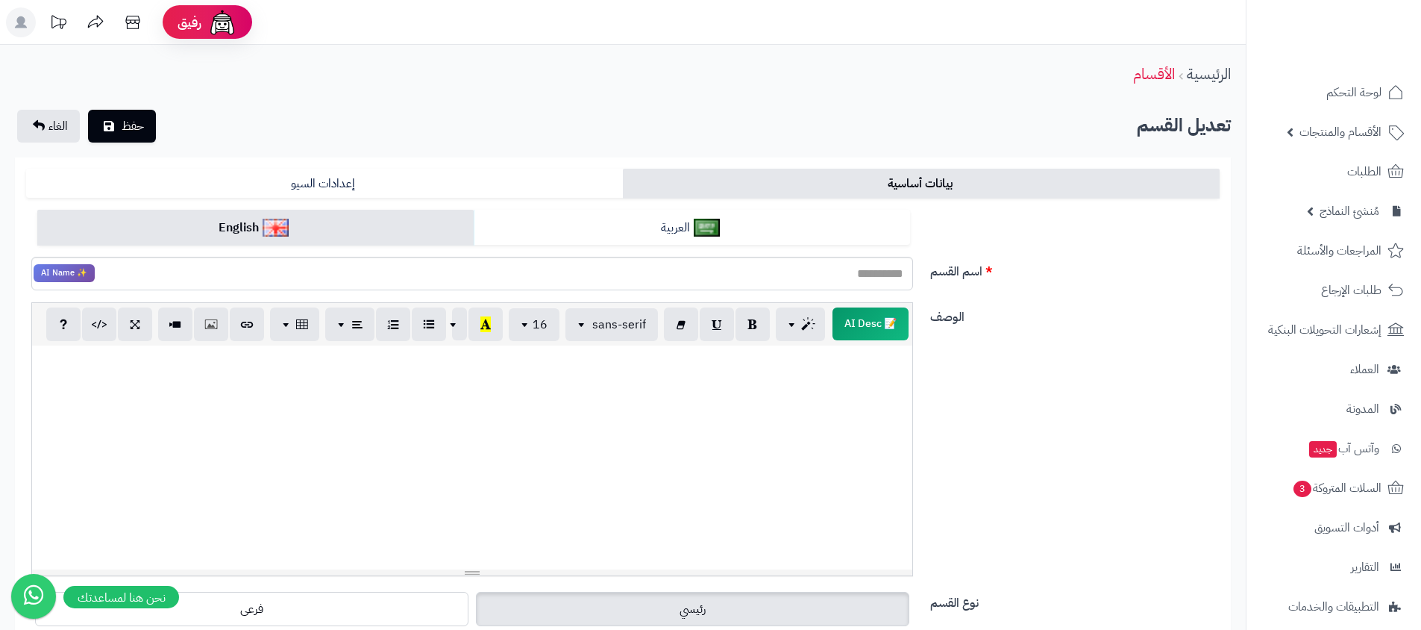
click at [733, 248] on div "العربية English" at bounding box center [473, 234] width 895 height 48
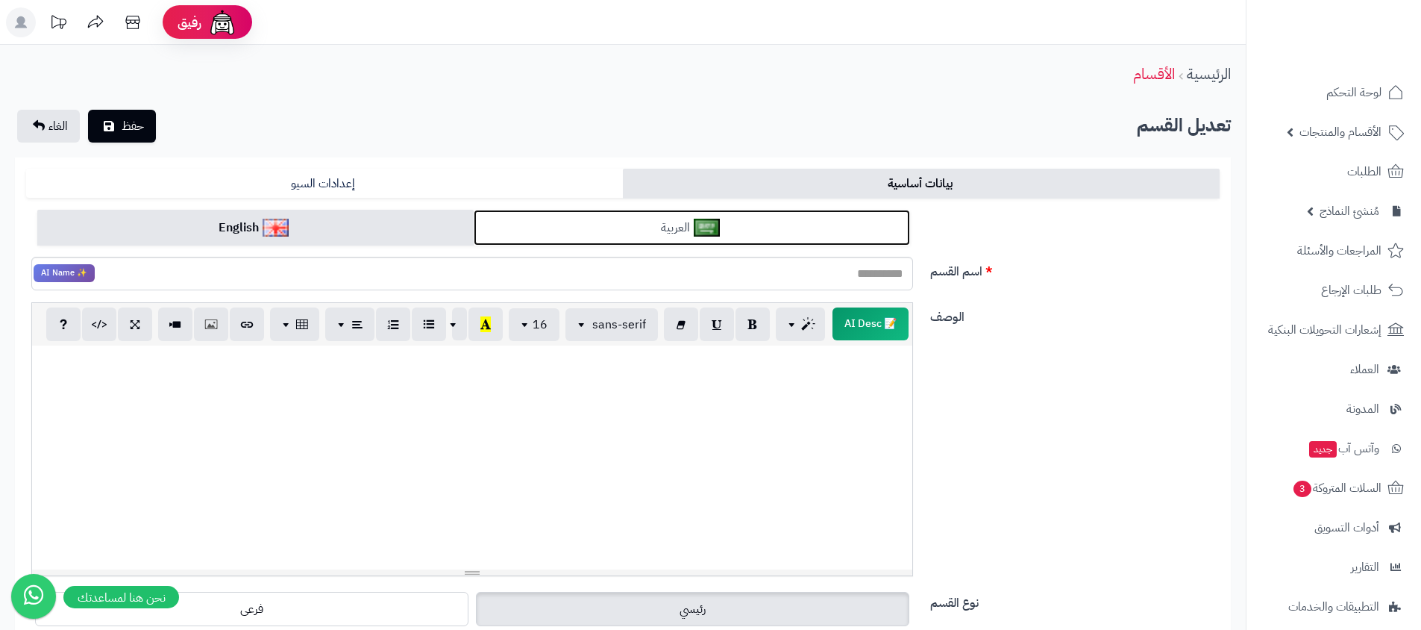
click at [740, 239] on link "العربية" at bounding box center [692, 228] width 436 height 37
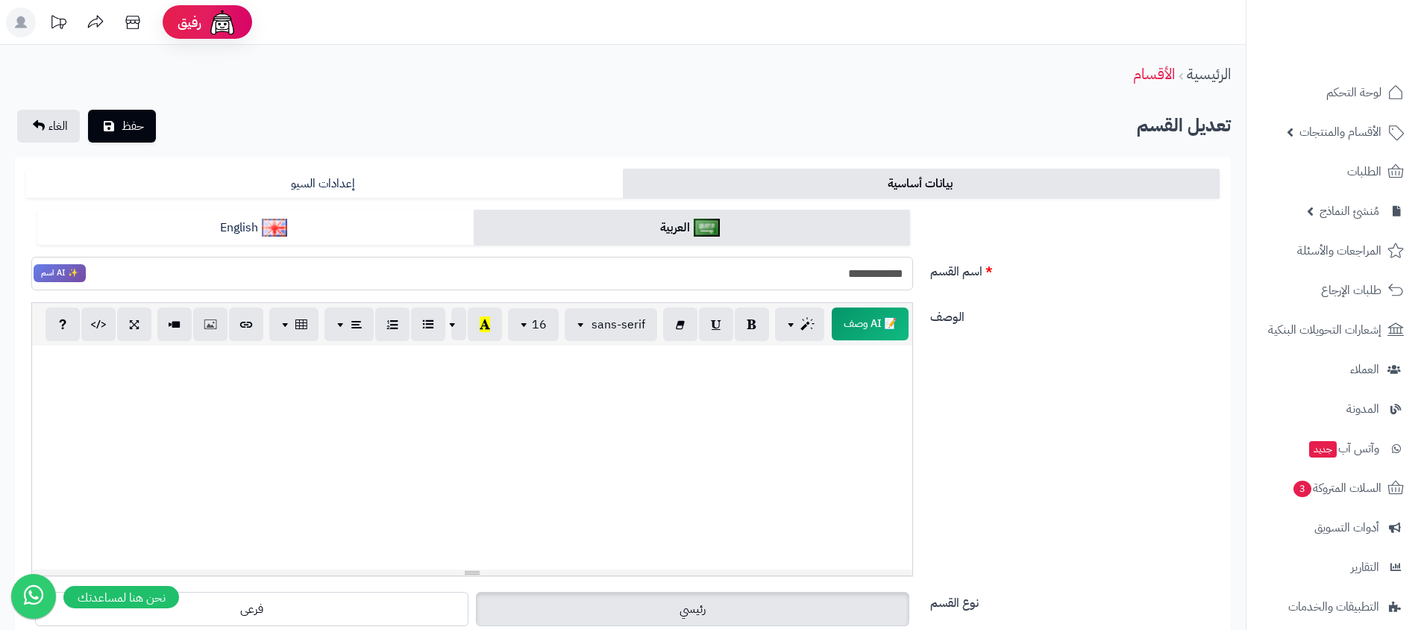
click at [730, 289] on input "**********" at bounding box center [472, 274] width 882 height 34
click at [730, 287] on input "**********" at bounding box center [472, 274] width 882 height 34
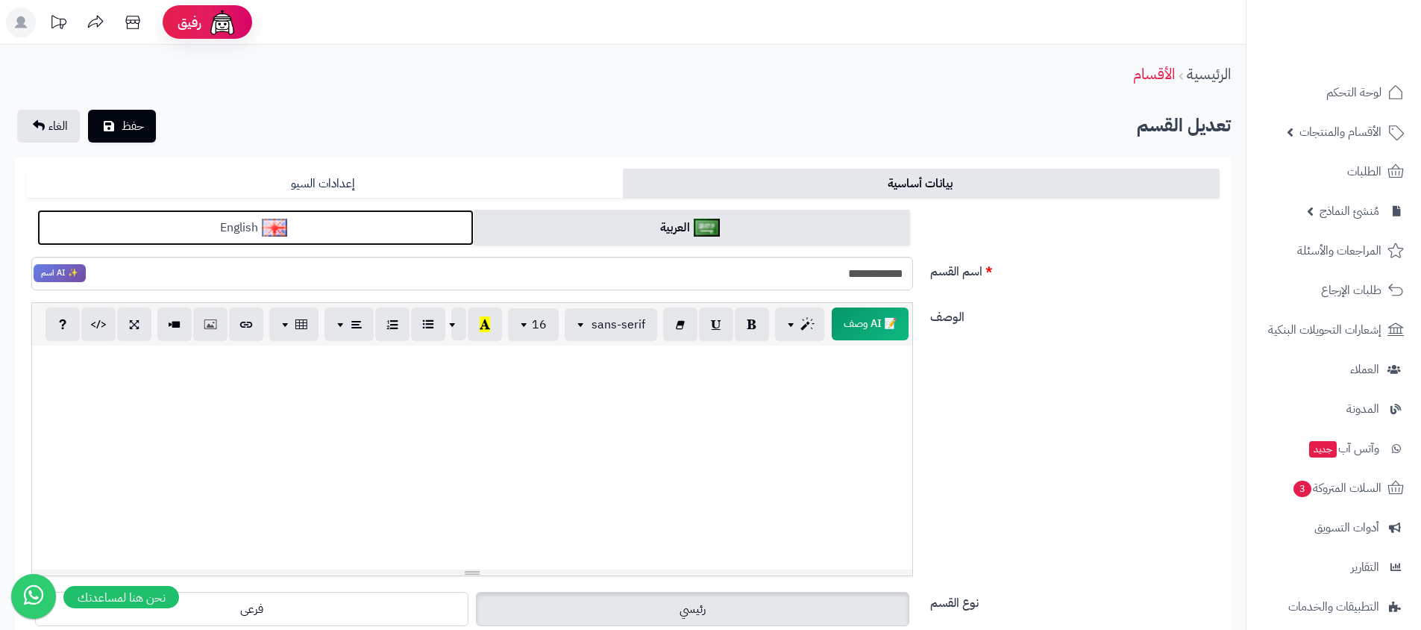
click at [340, 219] on link "English" at bounding box center [255, 228] width 436 height 37
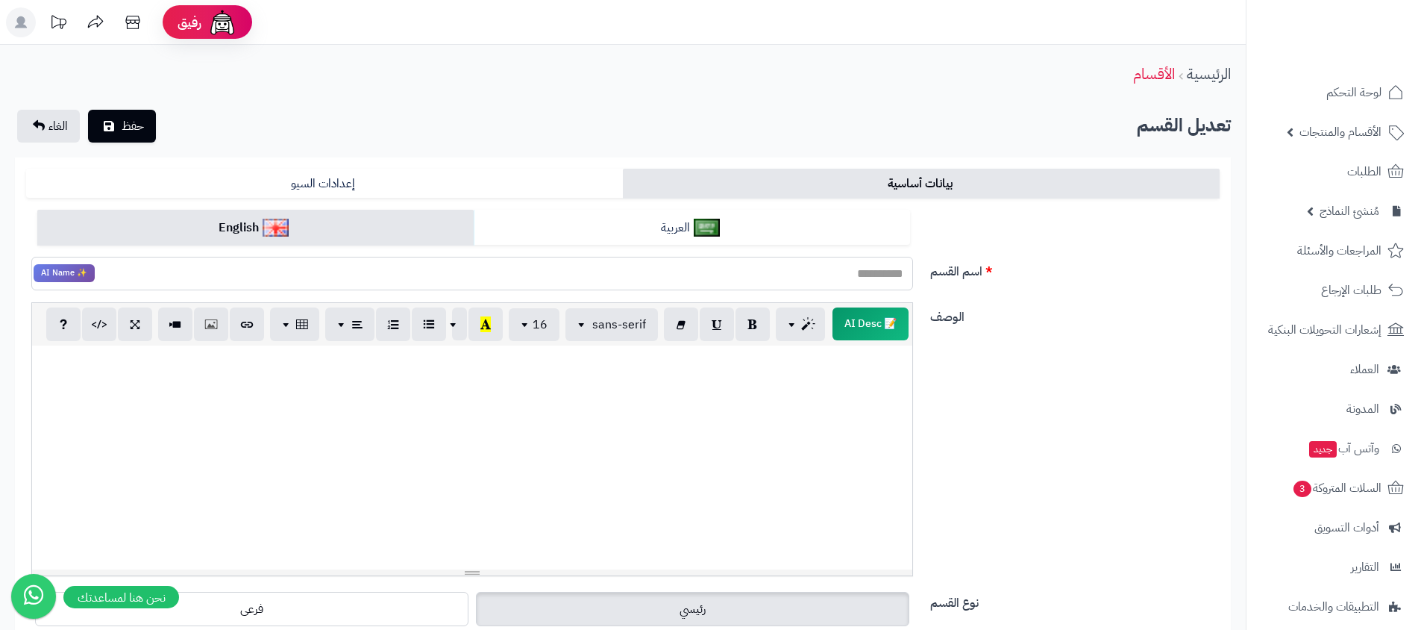
click at [504, 270] on input "اسم القسم" at bounding box center [472, 274] width 882 height 34
paste input "**********"
type input "**********"
click at [997, 404] on div "الوصف 📝 AI Desc p blockquote pre h1 h2 h3 h4 h5 h6 sans-serif Arial Arial Black…" at bounding box center [622, 445] width 1205 height 286
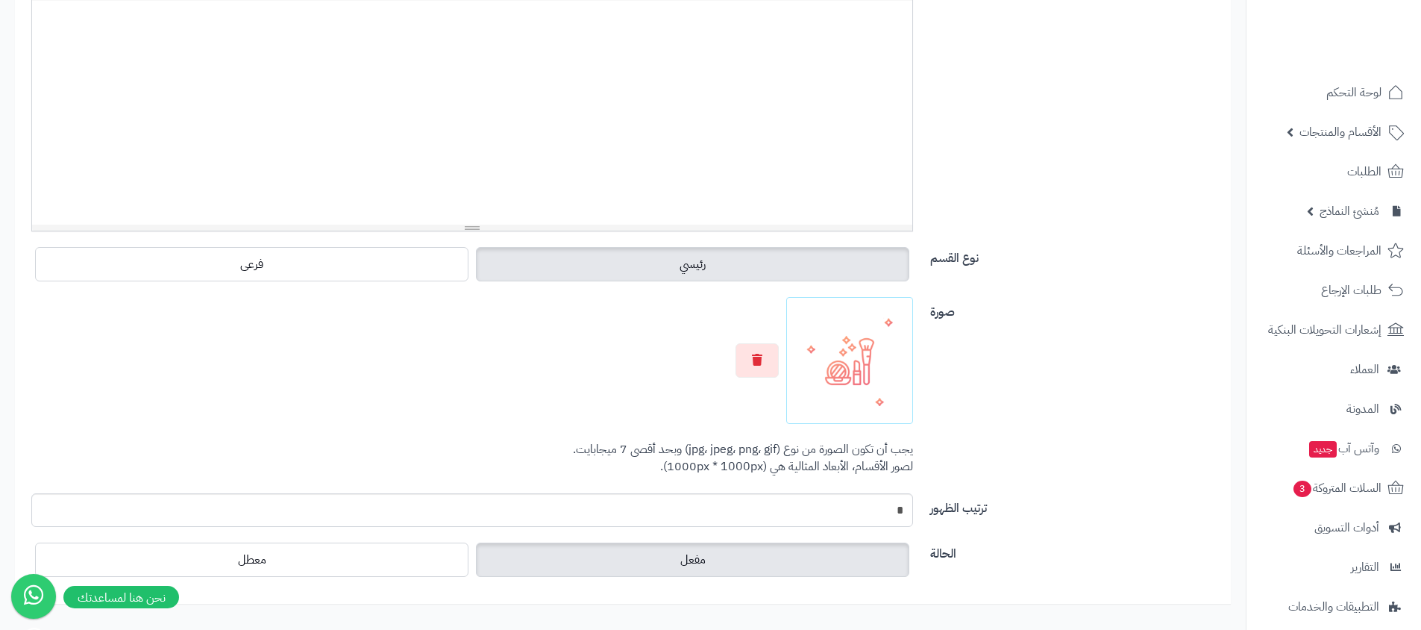
scroll to position [436, 0]
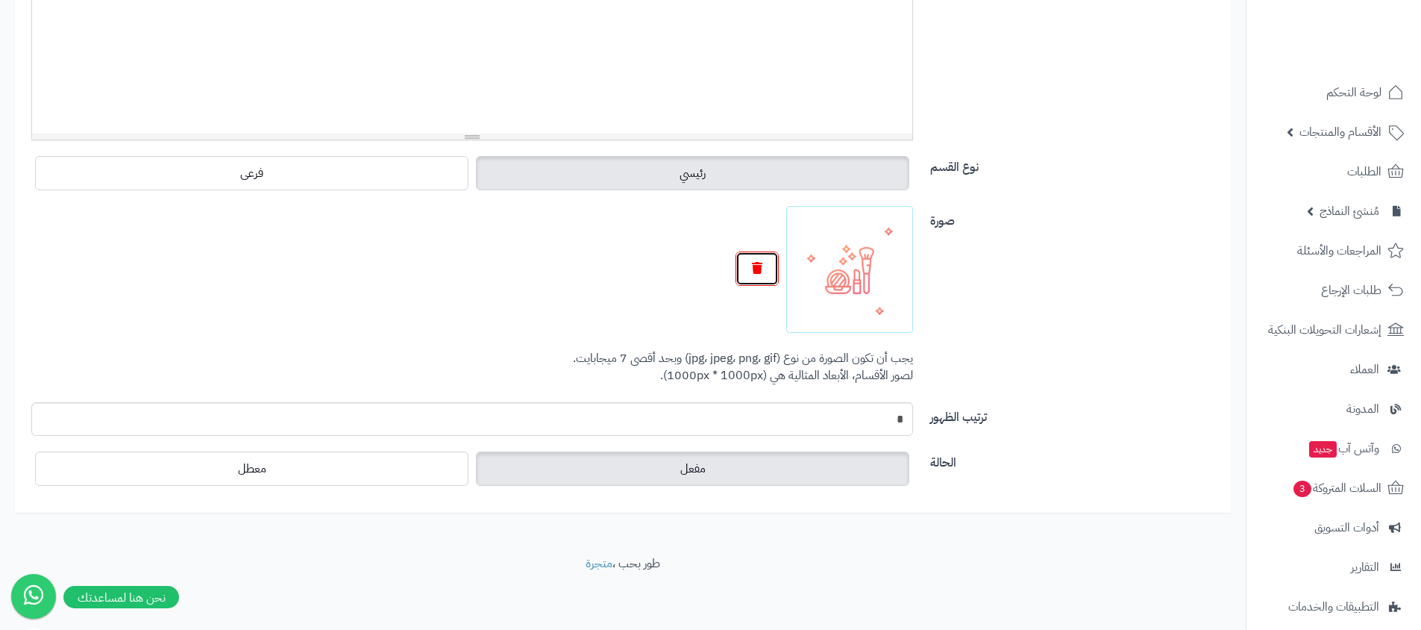
click at [753, 274] on button "button" at bounding box center [757, 268] width 43 height 34
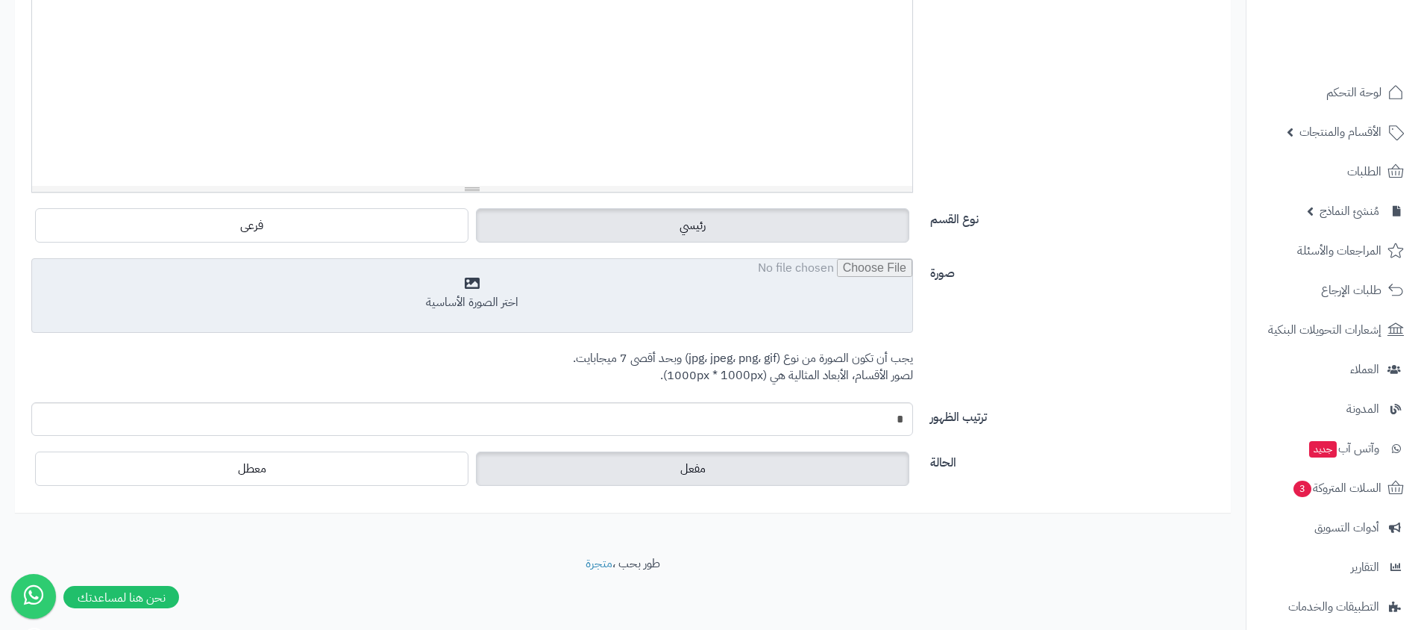
scroll to position [383, 0]
click at [802, 277] on input "file" at bounding box center [472, 296] width 880 height 75
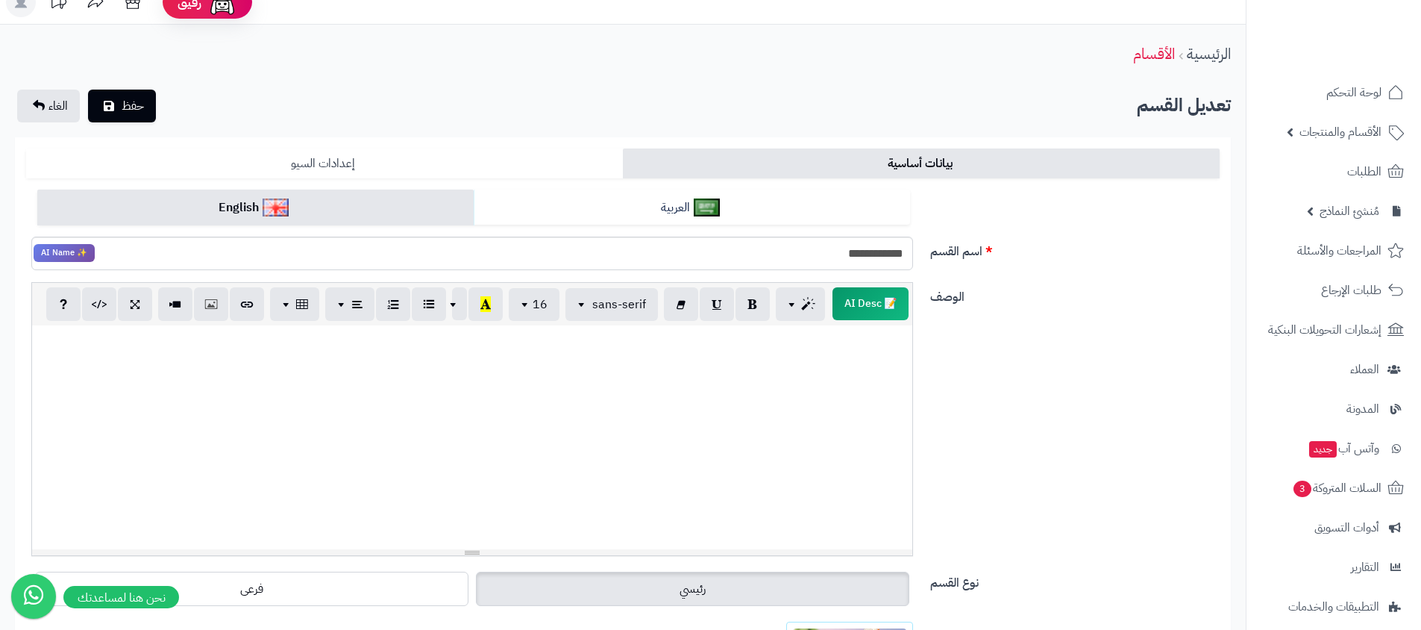
scroll to position [0, 0]
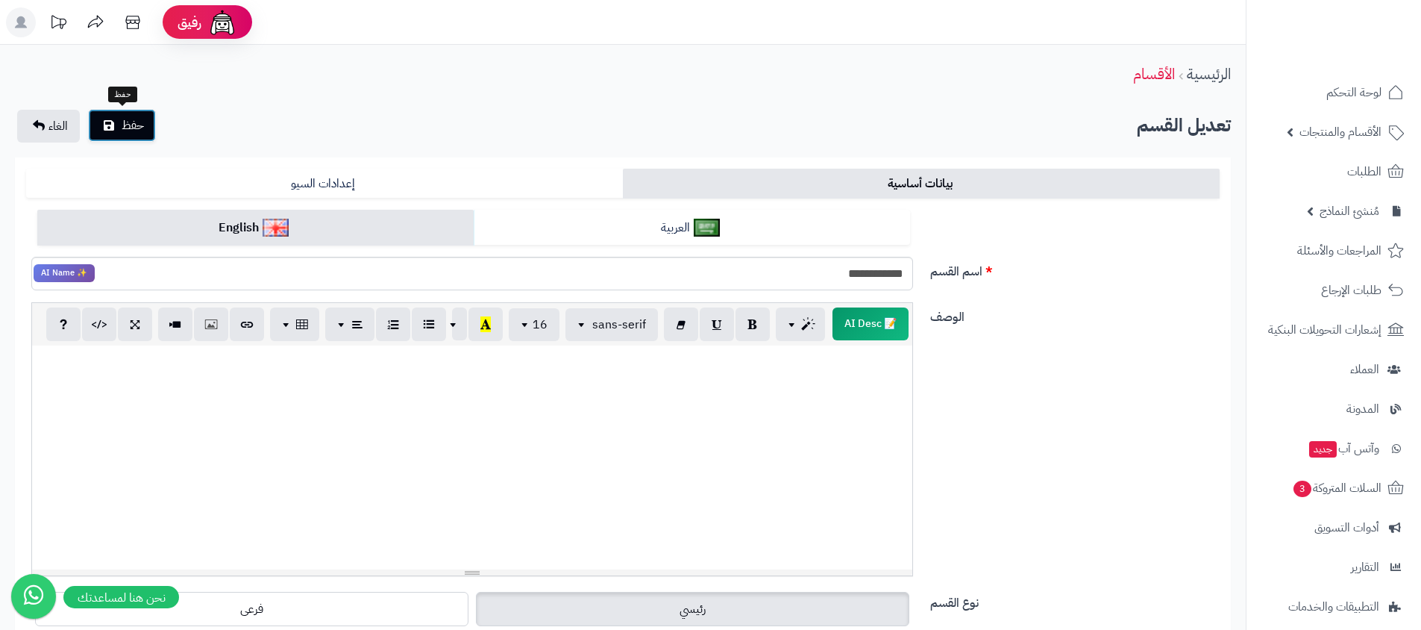
click at [96, 130] on button "حفظ" at bounding box center [122, 125] width 68 height 33
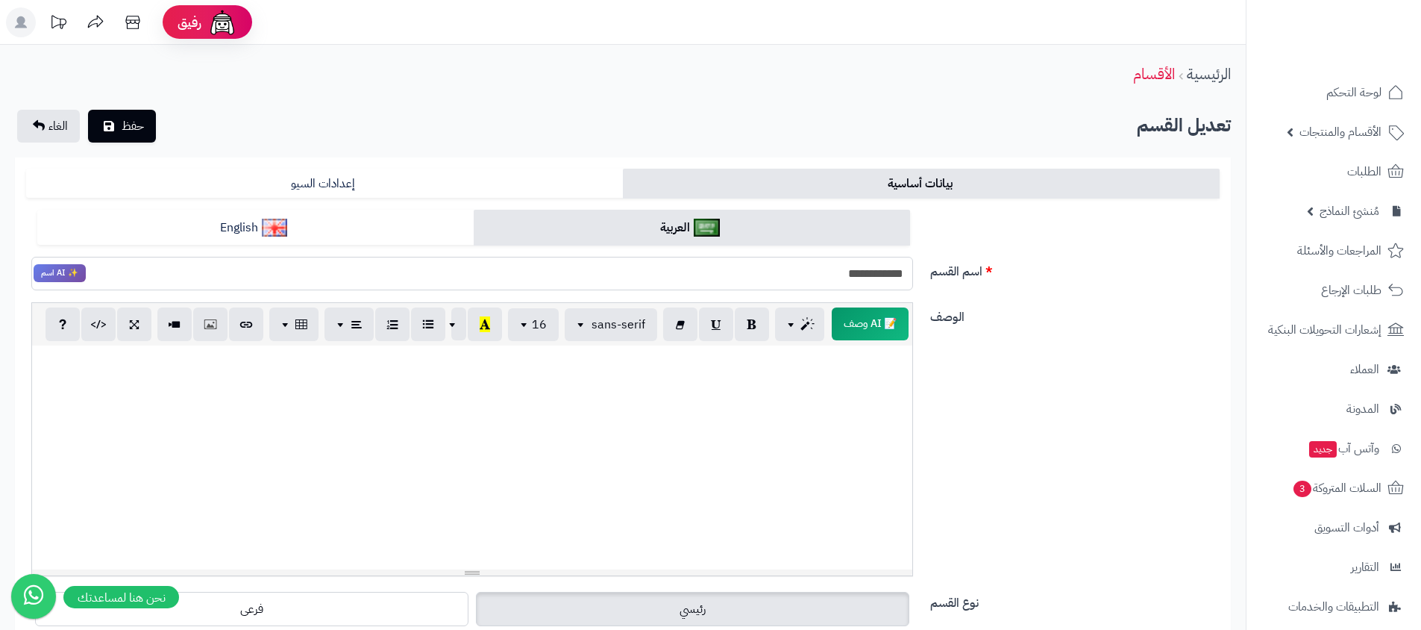
click at [772, 267] on input "**********" at bounding box center [472, 274] width 882 height 34
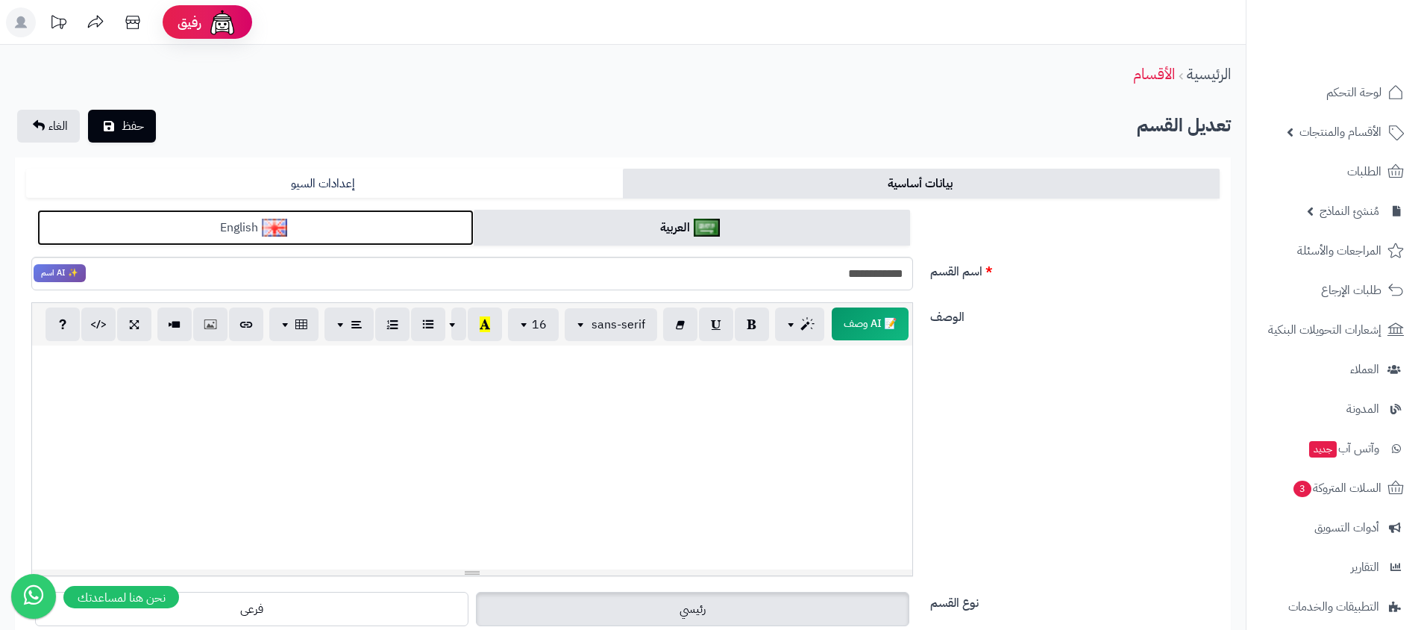
click at [415, 223] on link "English" at bounding box center [255, 228] width 436 height 37
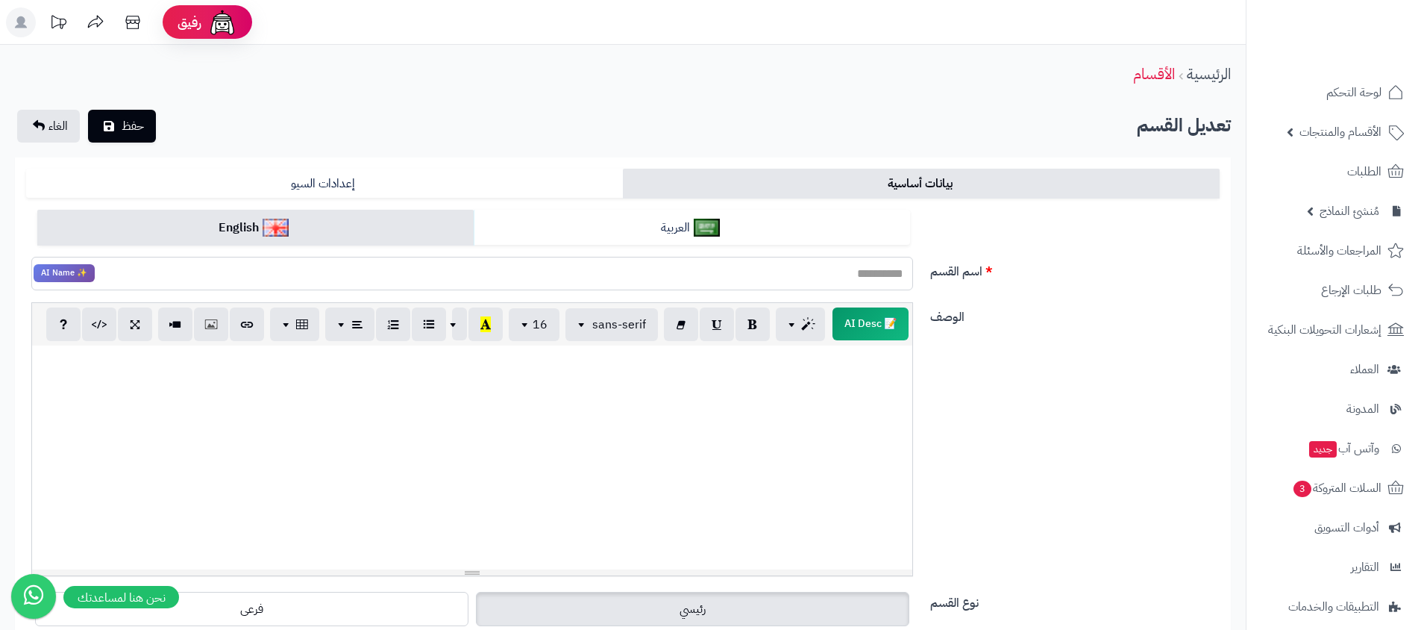
click at [512, 267] on input "اسم القسم" at bounding box center [472, 274] width 882 height 34
paste input "**********"
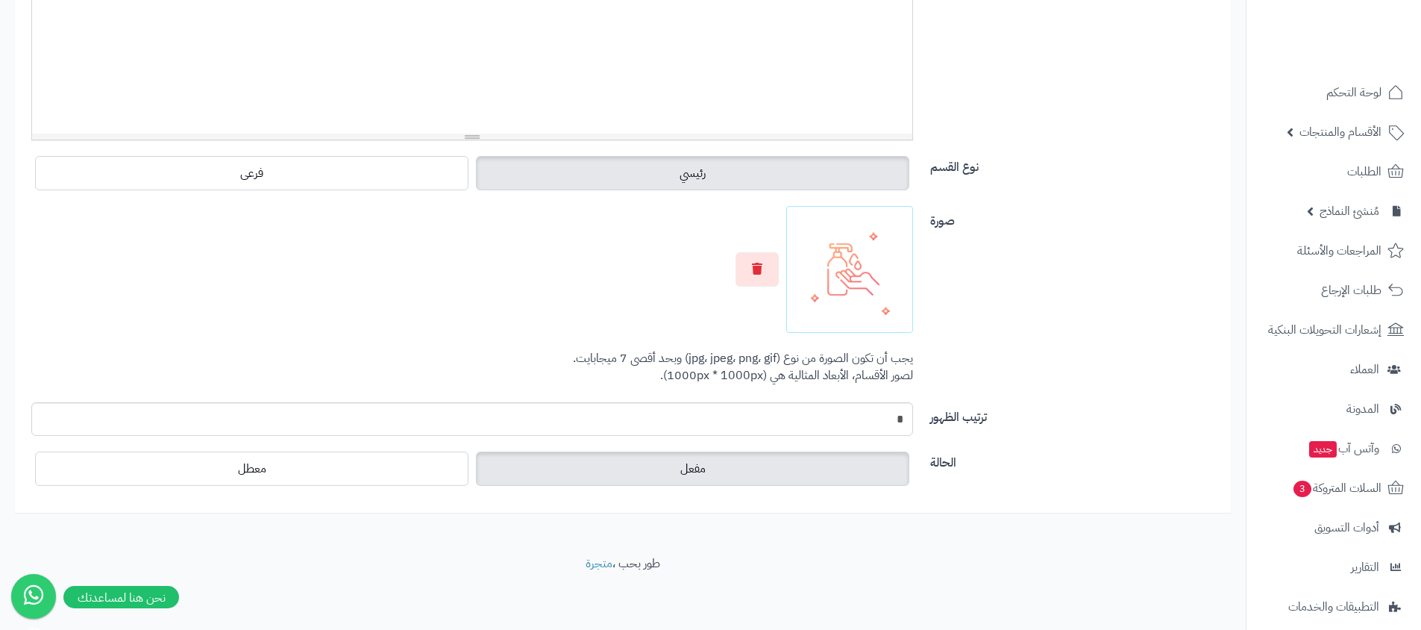
type input "**********"
click at [768, 248] on div at bounding box center [472, 269] width 882 height 127
click at [760, 263] on icon "button" at bounding box center [757, 268] width 10 height 12
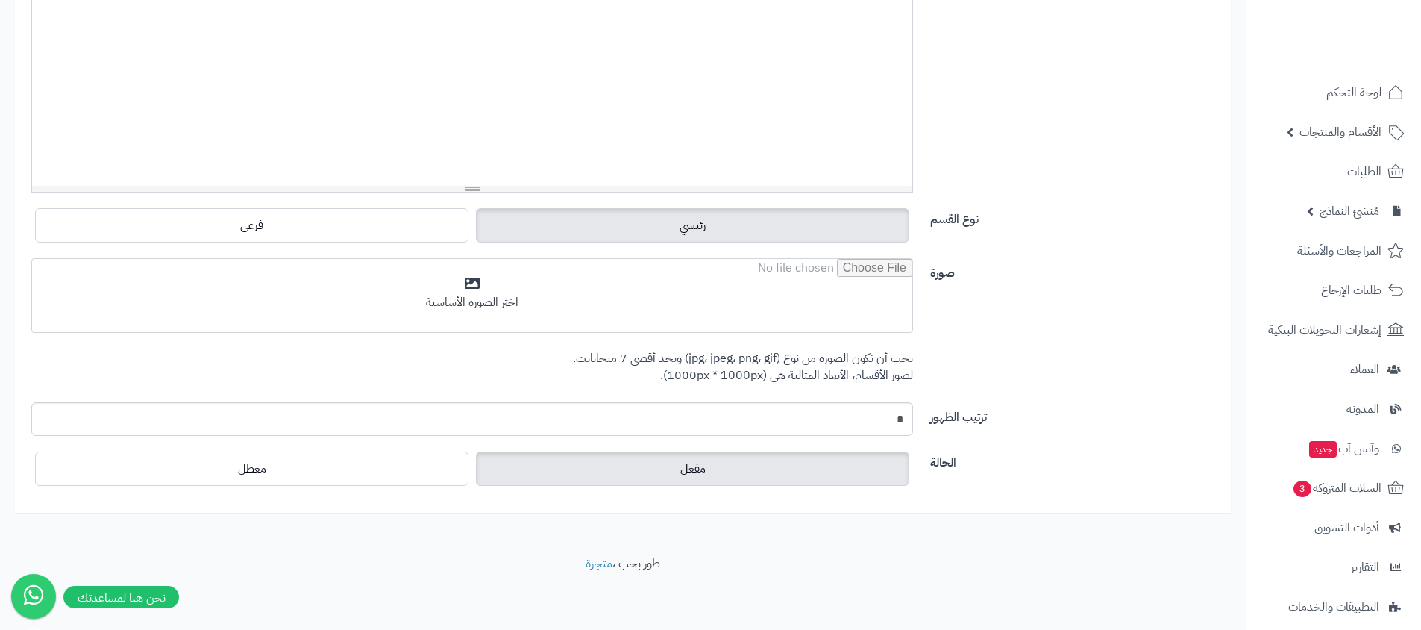
scroll to position [383, 0]
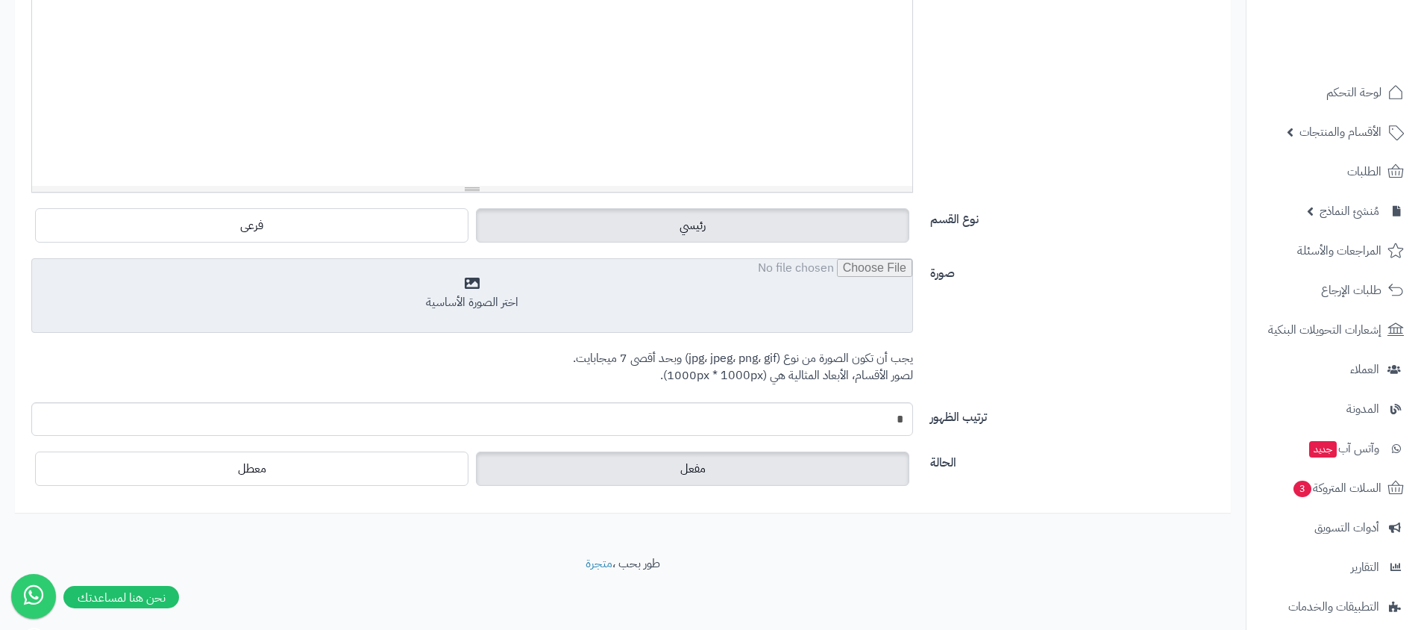
click at [777, 265] on input "file" at bounding box center [472, 296] width 880 height 75
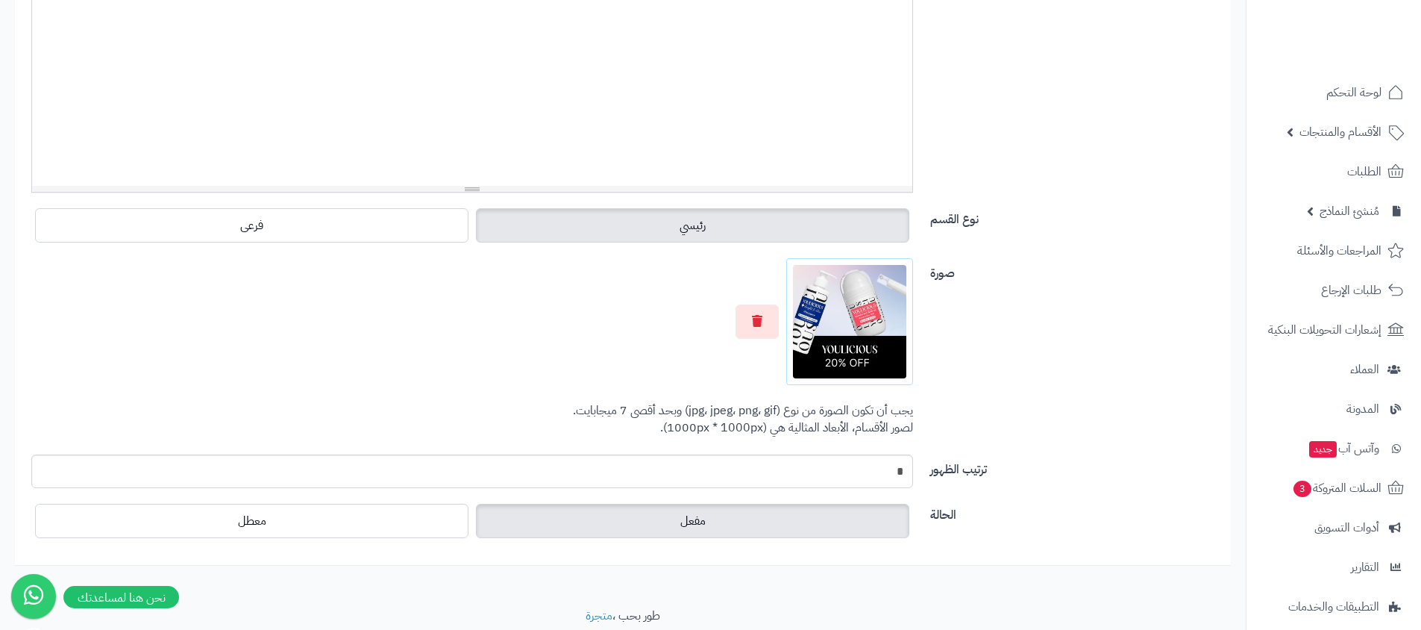
scroll to position [0, 0]
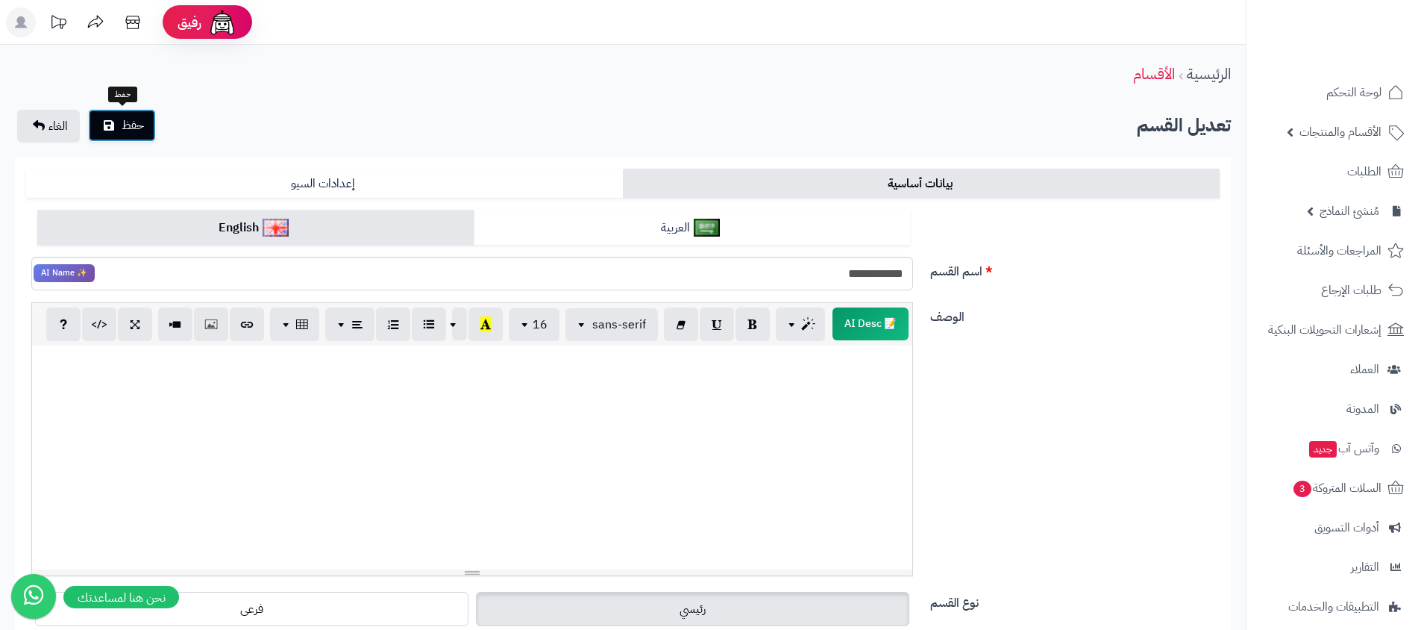
click at [106, 136] on button "حفظ" at bounding box center [122, 125] width 68 height 33
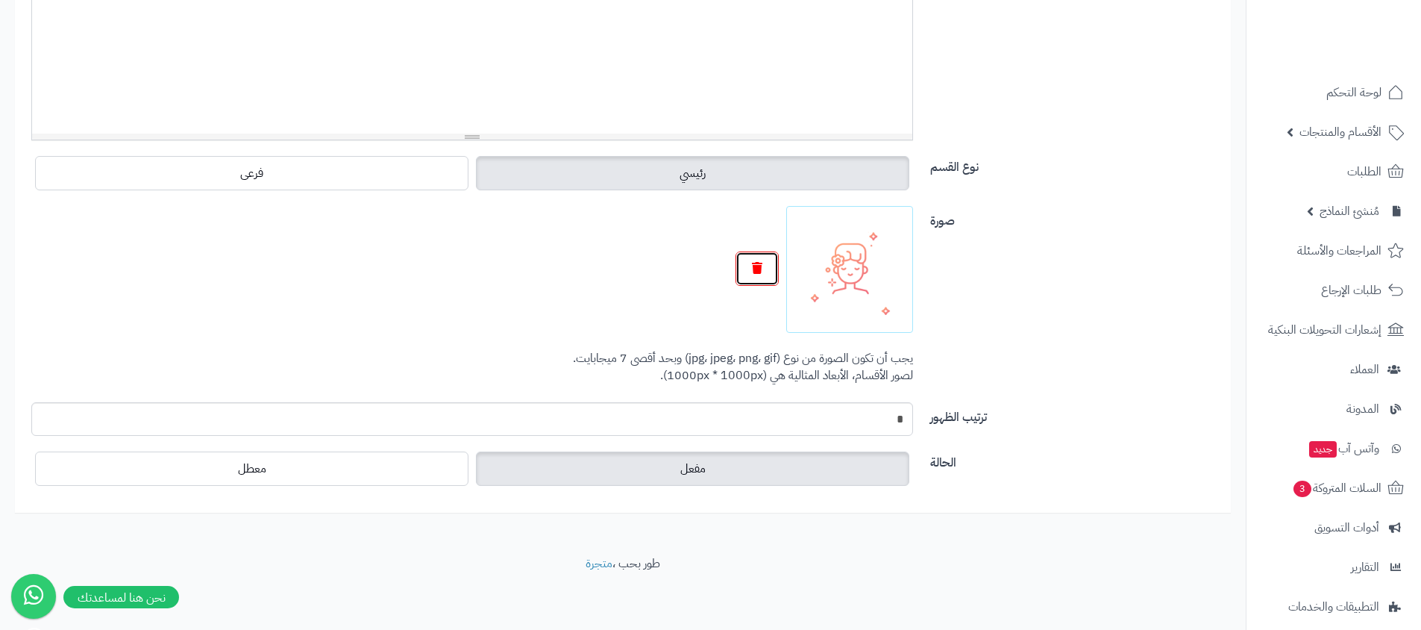
click at [767, 275] on button "button" at bounding box center [757, 268] width 43 height 34
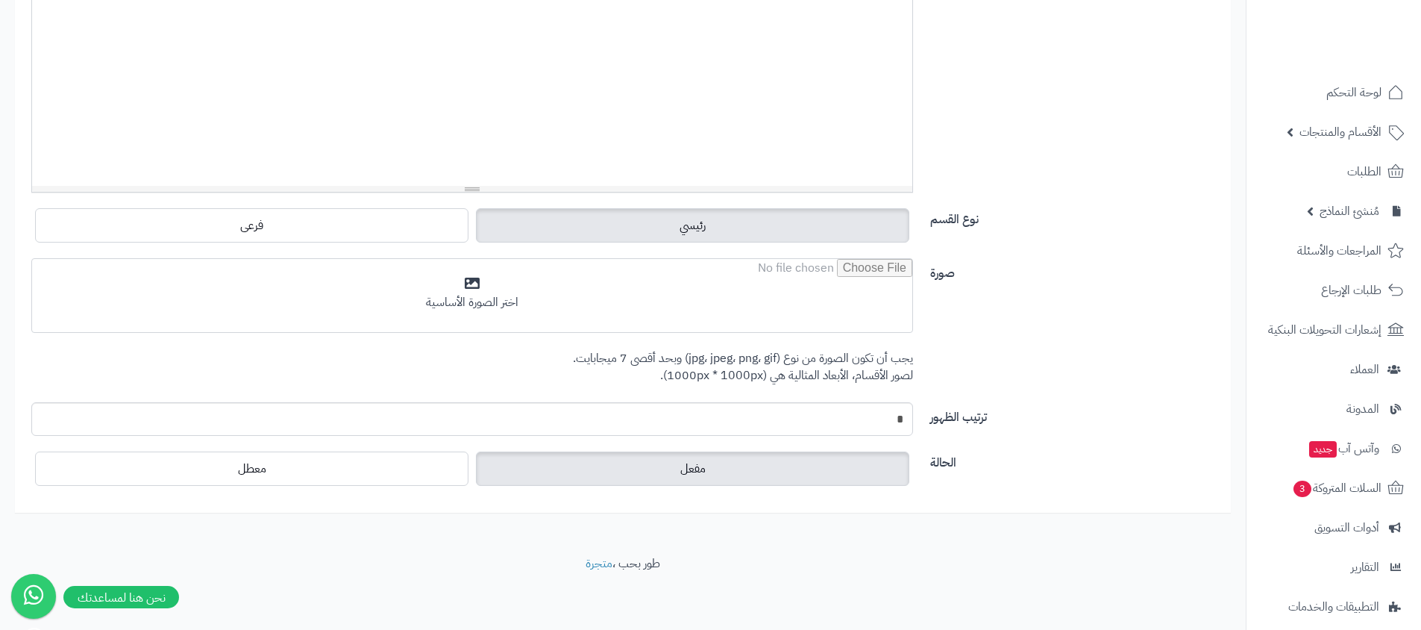
scroll to position [421, 0]
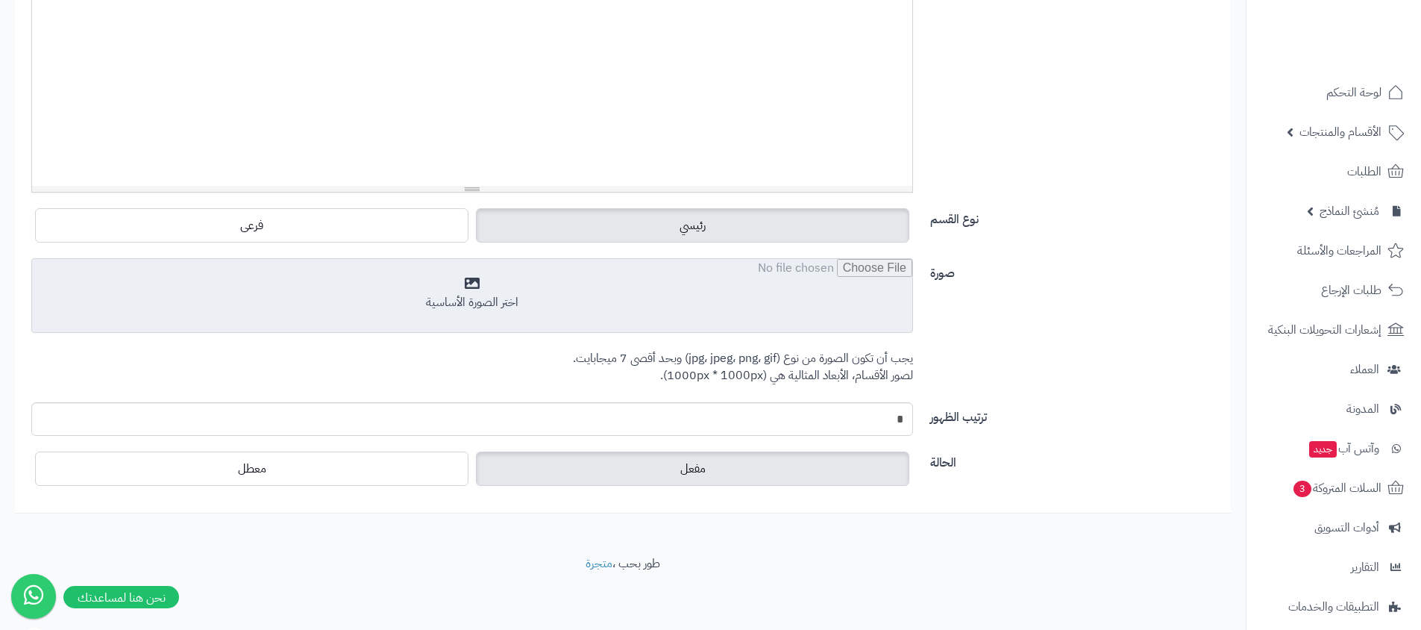
click at [787, 270] on input "file" at bounding box center [472, 296] width 880 height 75
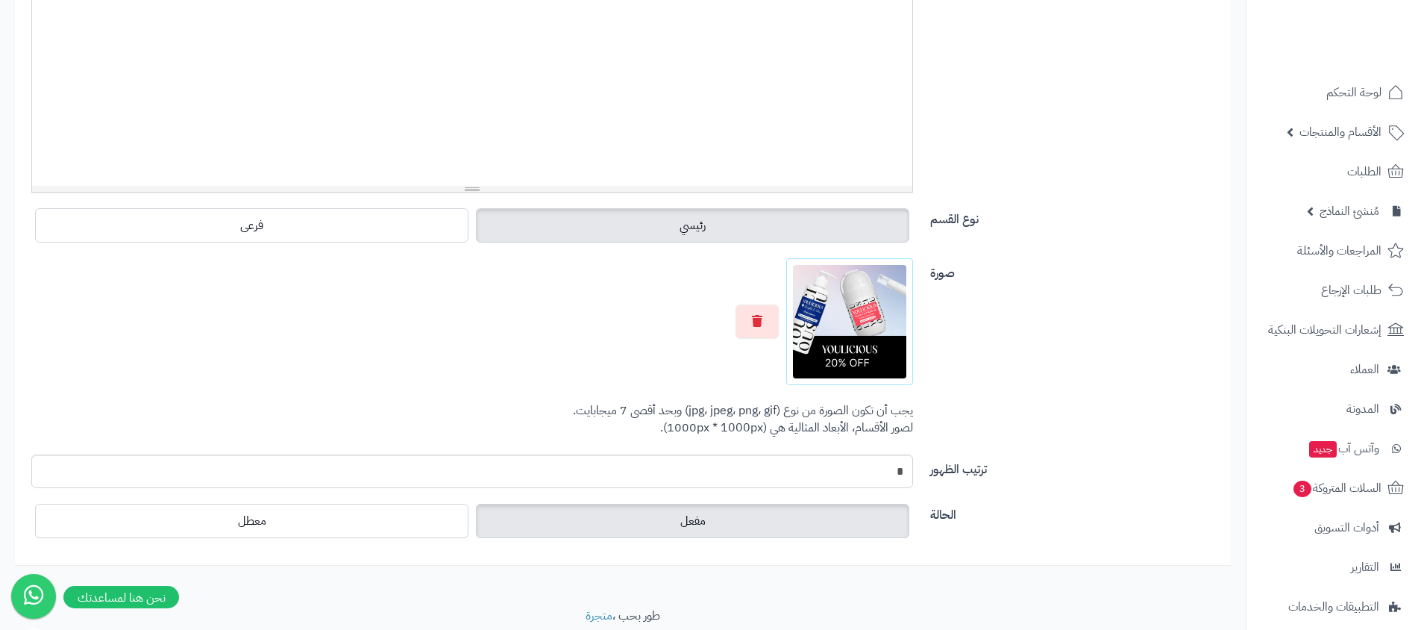
scroll to position [0, 0]
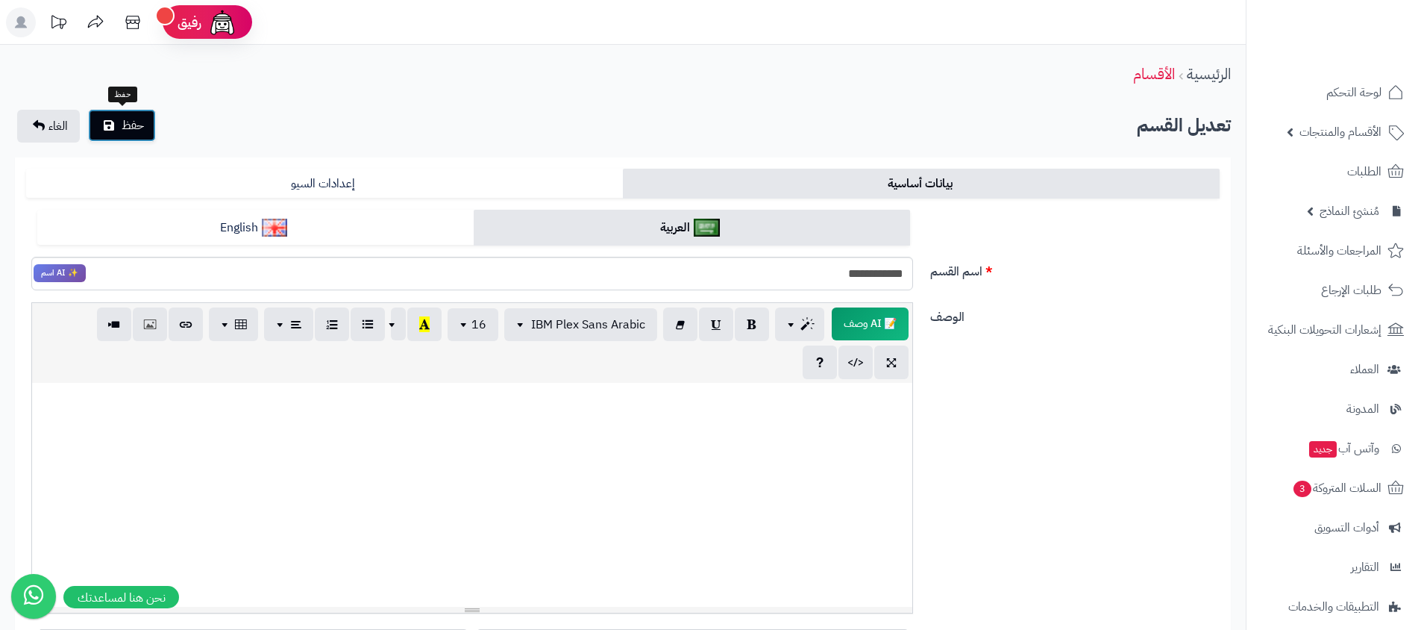
click at [137, 118] on span "حفظ" at bounding box center [133, 125] width 22 height 18
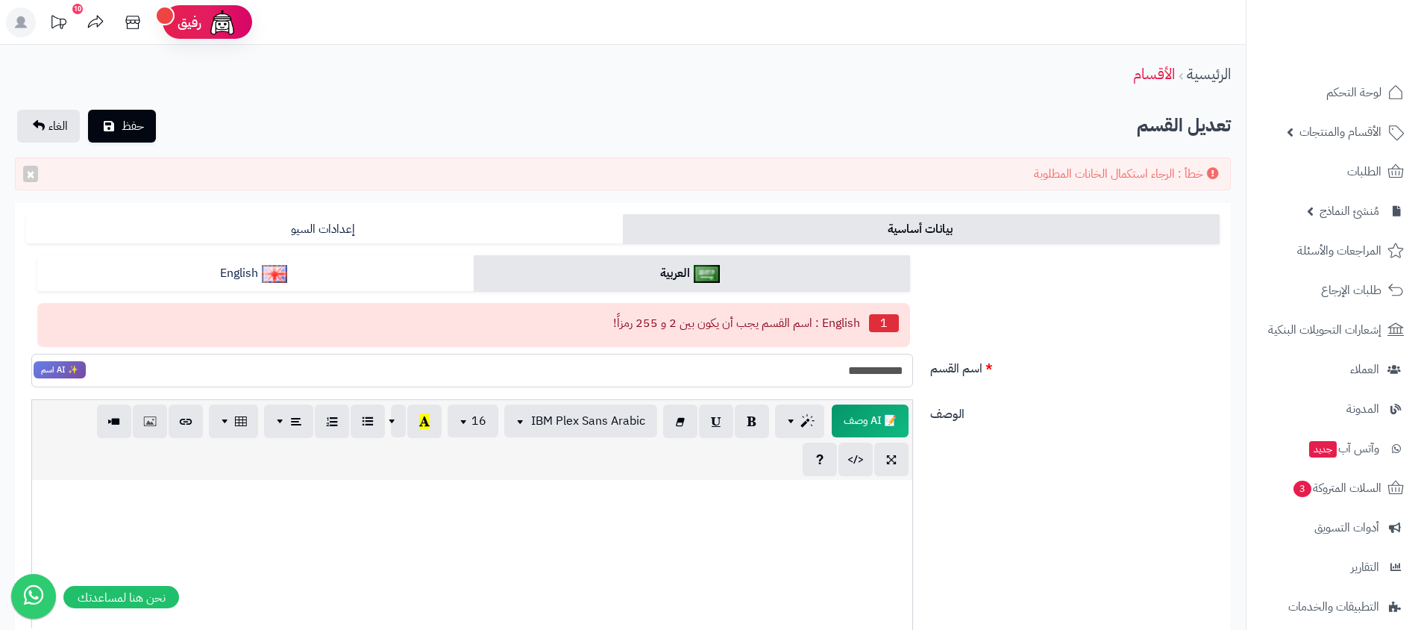
click at [727, 367] on input "**********" at bounding box center [472, 371] width 882 height 34
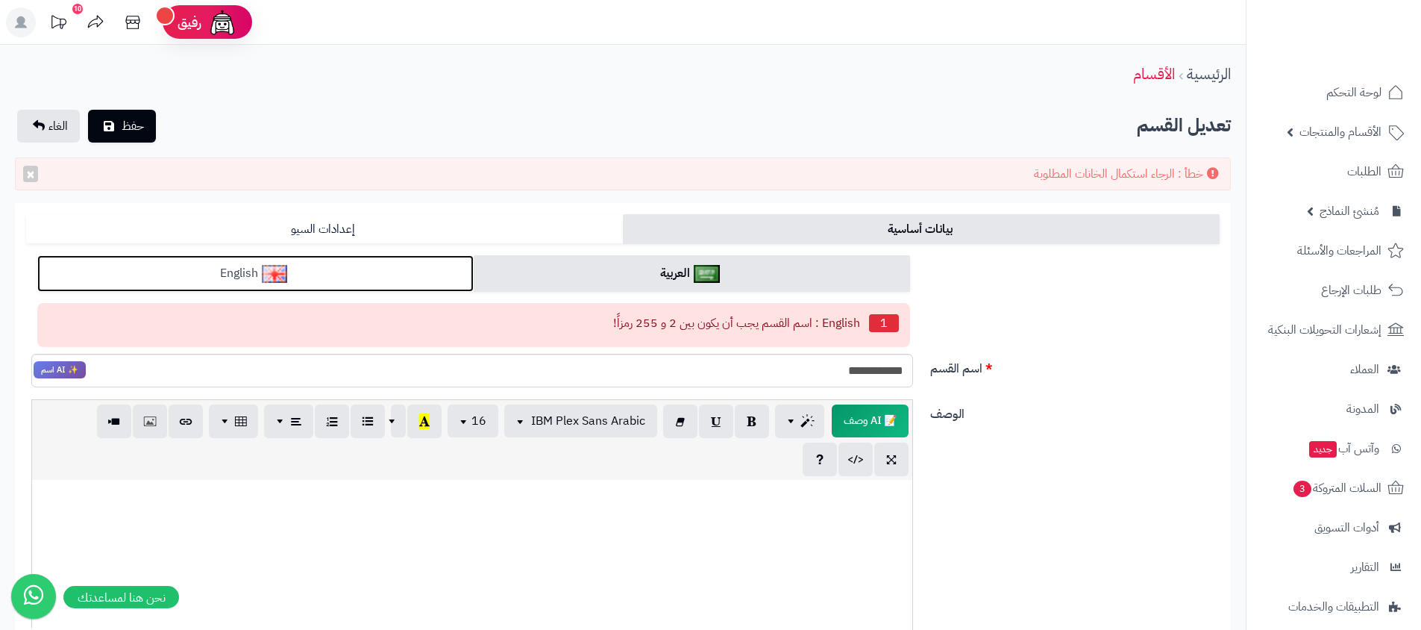
click at [381, 260] on link "English" at bounding box center [255, 273] width 436 height 37
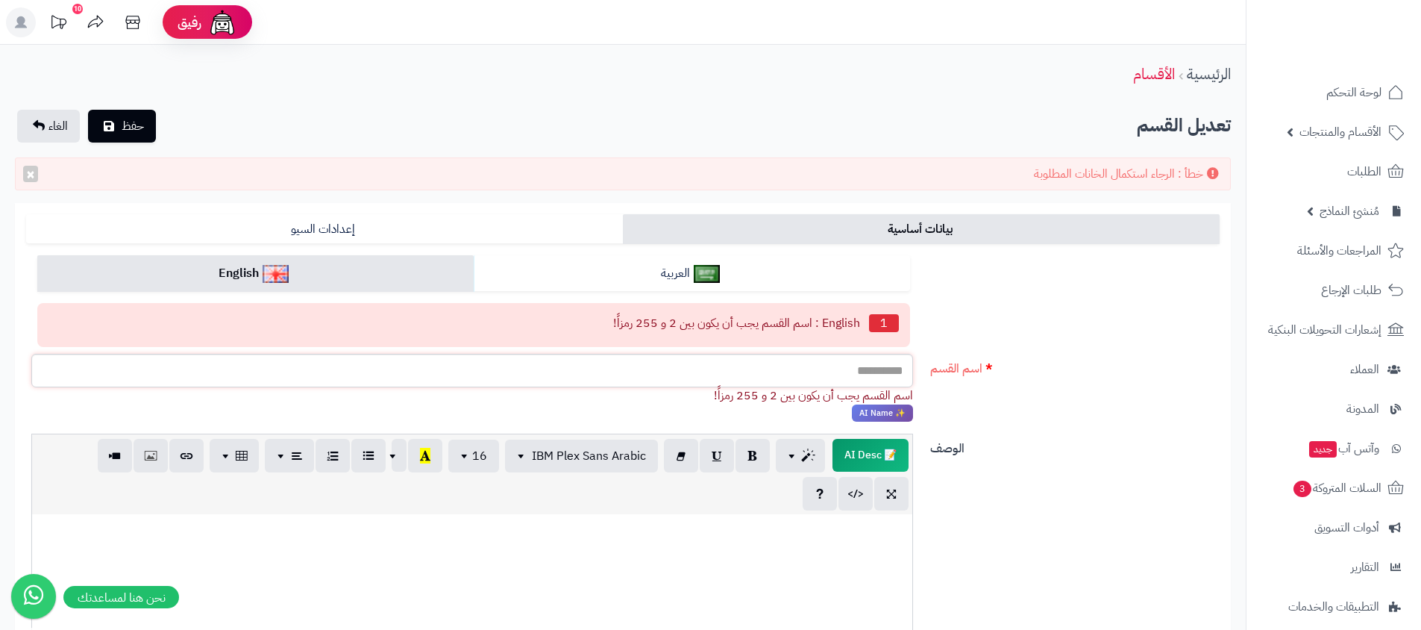
click at [767, 372] on input "اسم القسم" at bounding box center [472, 371] width 882 height 34
paste input "**********"
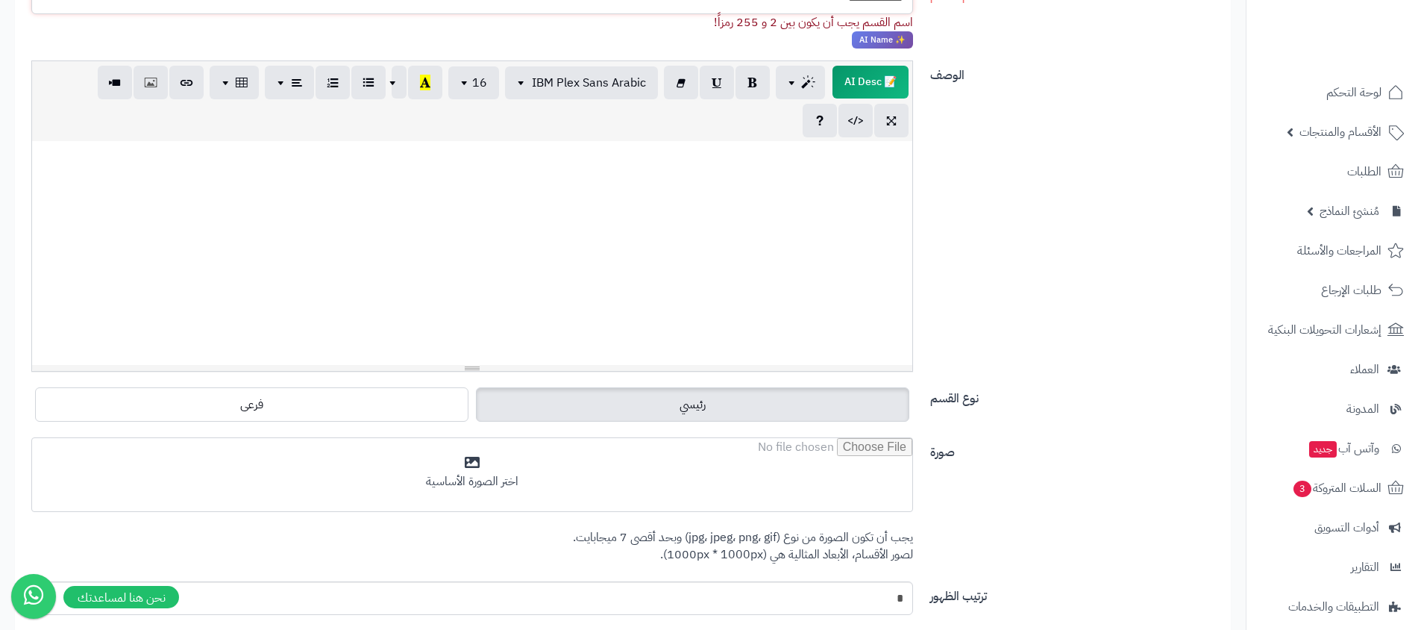
scroll to position [552, 0]
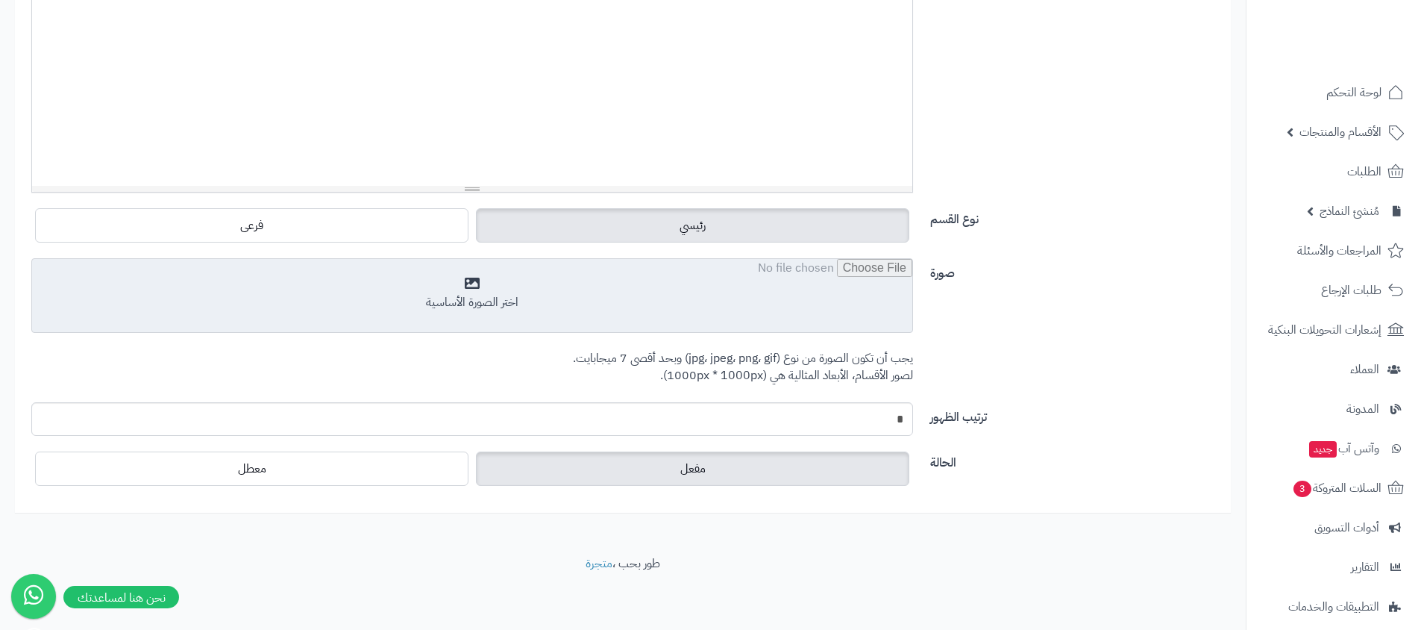
type input "**********"
click at [724, 308] on input "file" at bounding box center [472, 296] width 880 height 75
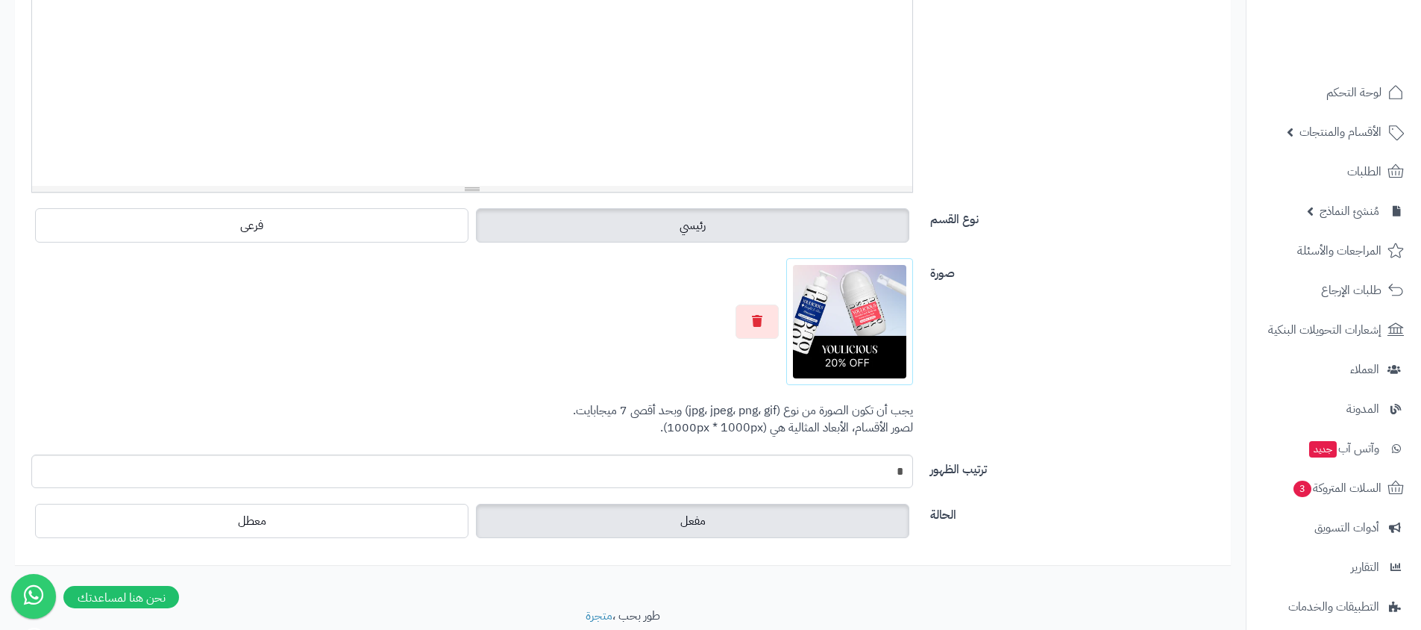
scroll to position [0, 0]
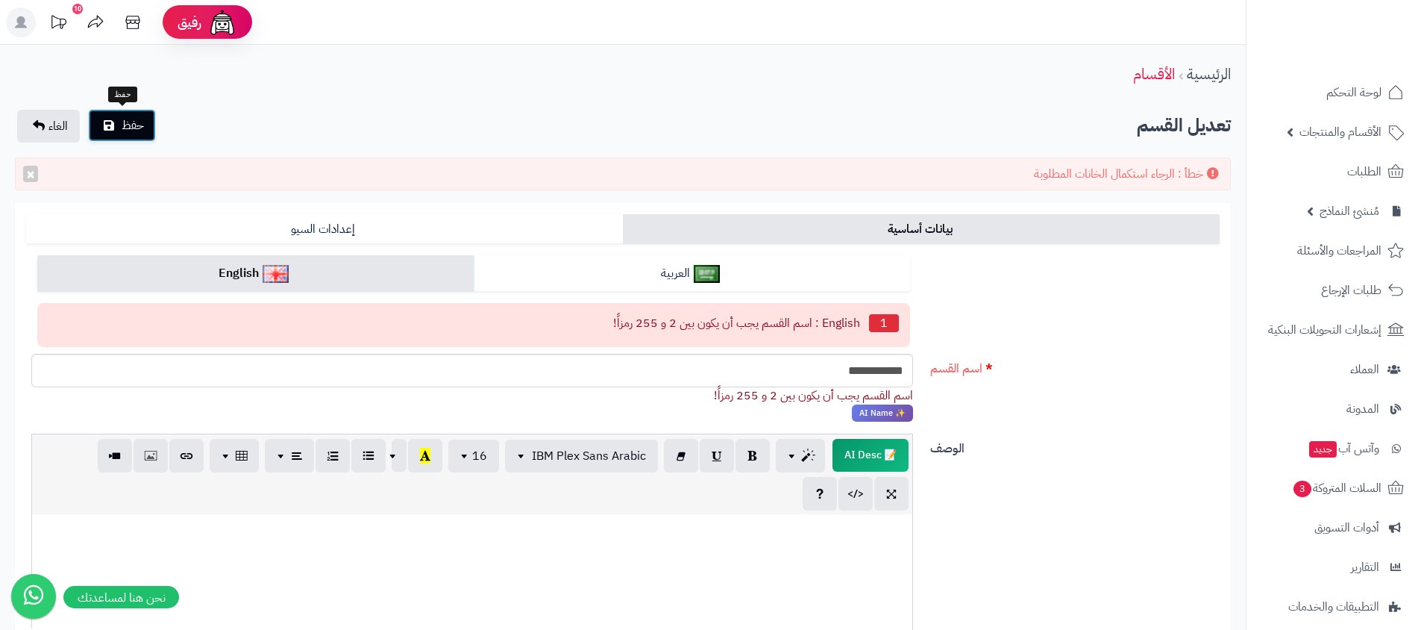
click at [119, 123] on button "حفظ" at bounding box center [122, 125] width 68 height 33
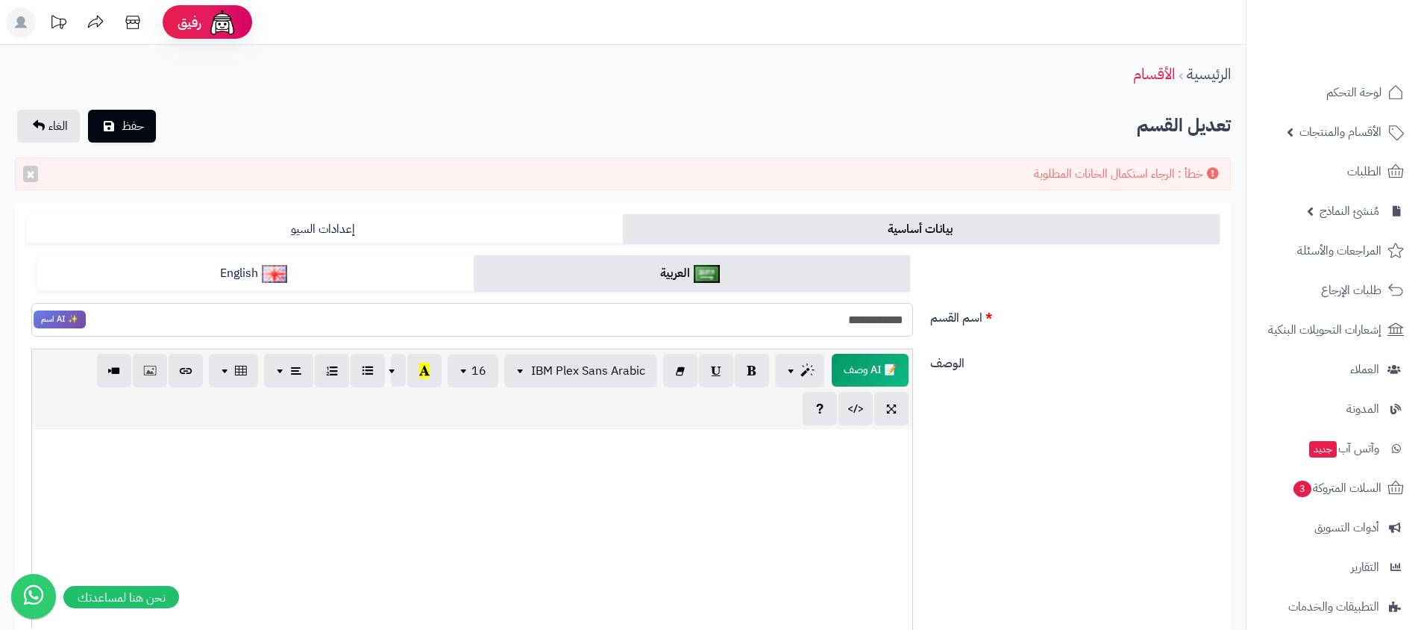
click at [729, 329] on input "**********" at bounding box center [472, 320] width 882 height 34
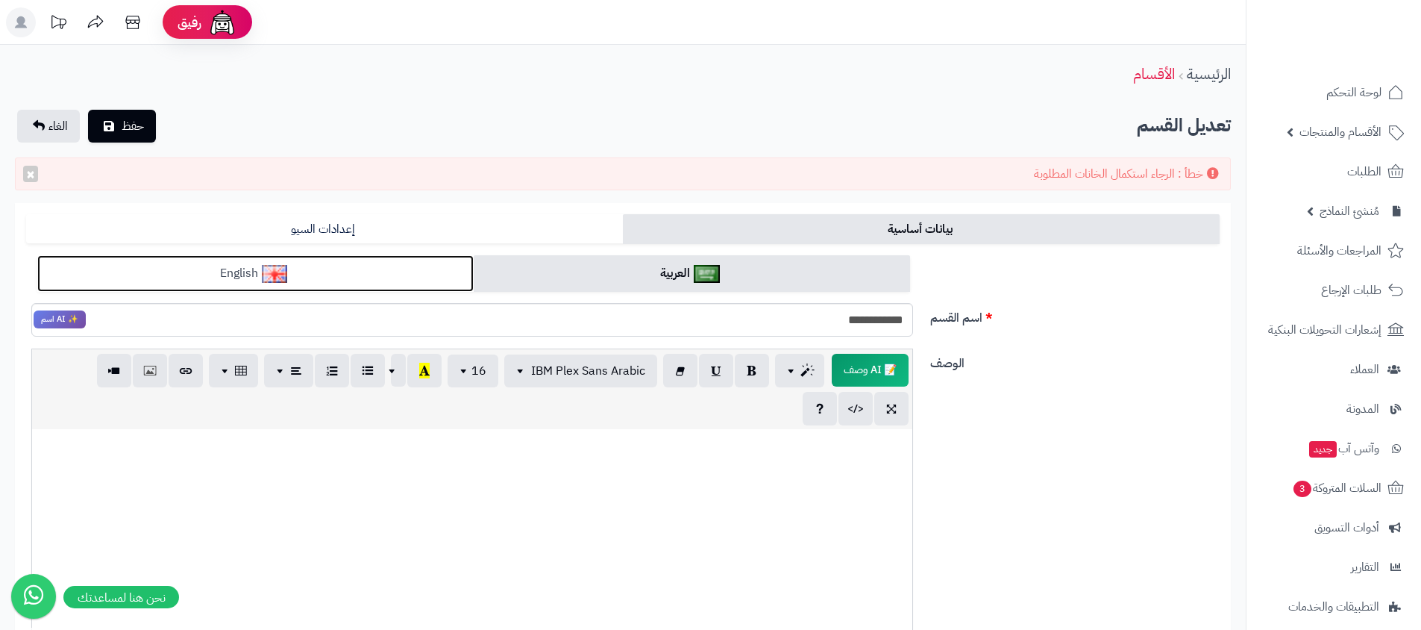
click at [423, 289] on link "English" at bounding box center [255, 273] width 436 height 37
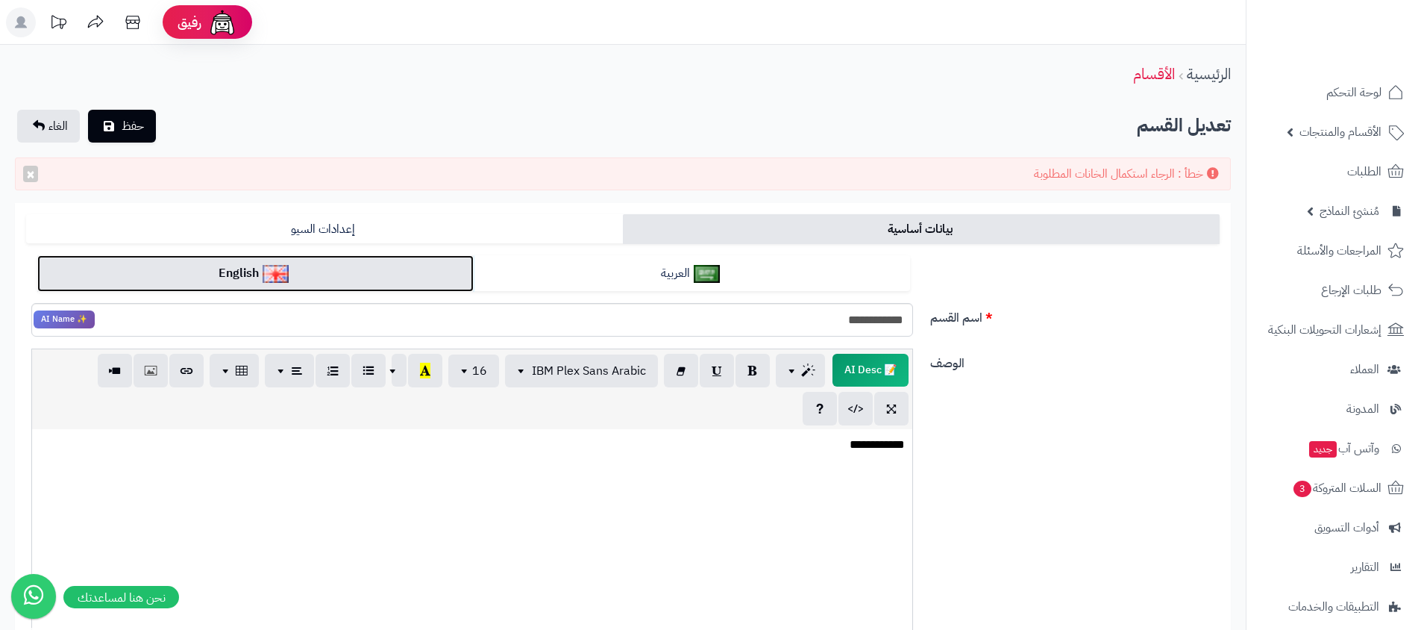
scroll to position [467, 0]
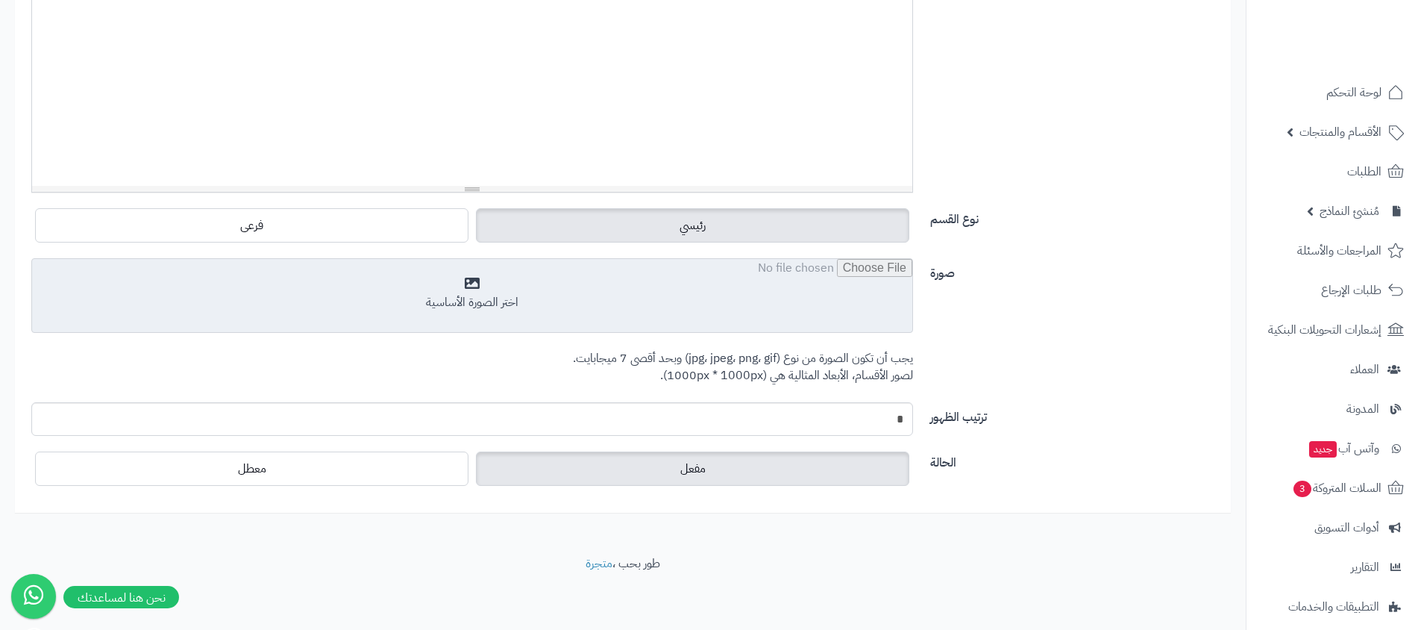
click at [711, 289] on input "file" at bounding box center [472, 296] width 880 height 75
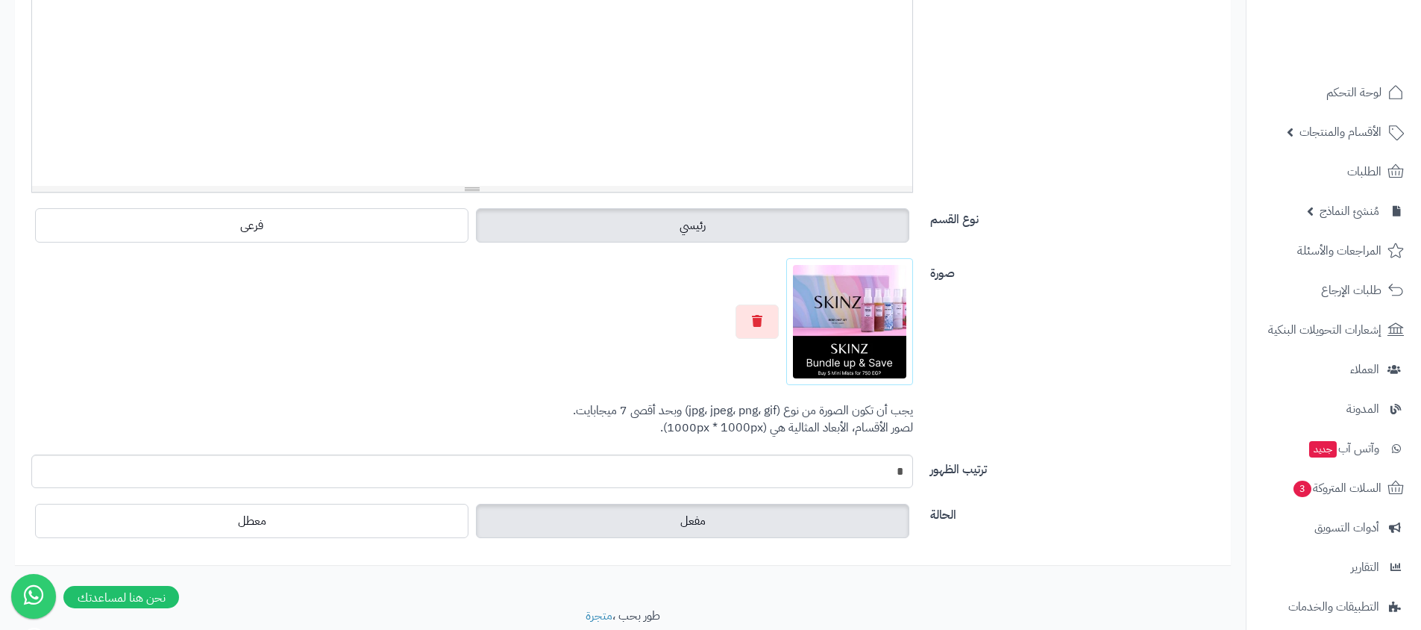
scroll to position [0, 0]
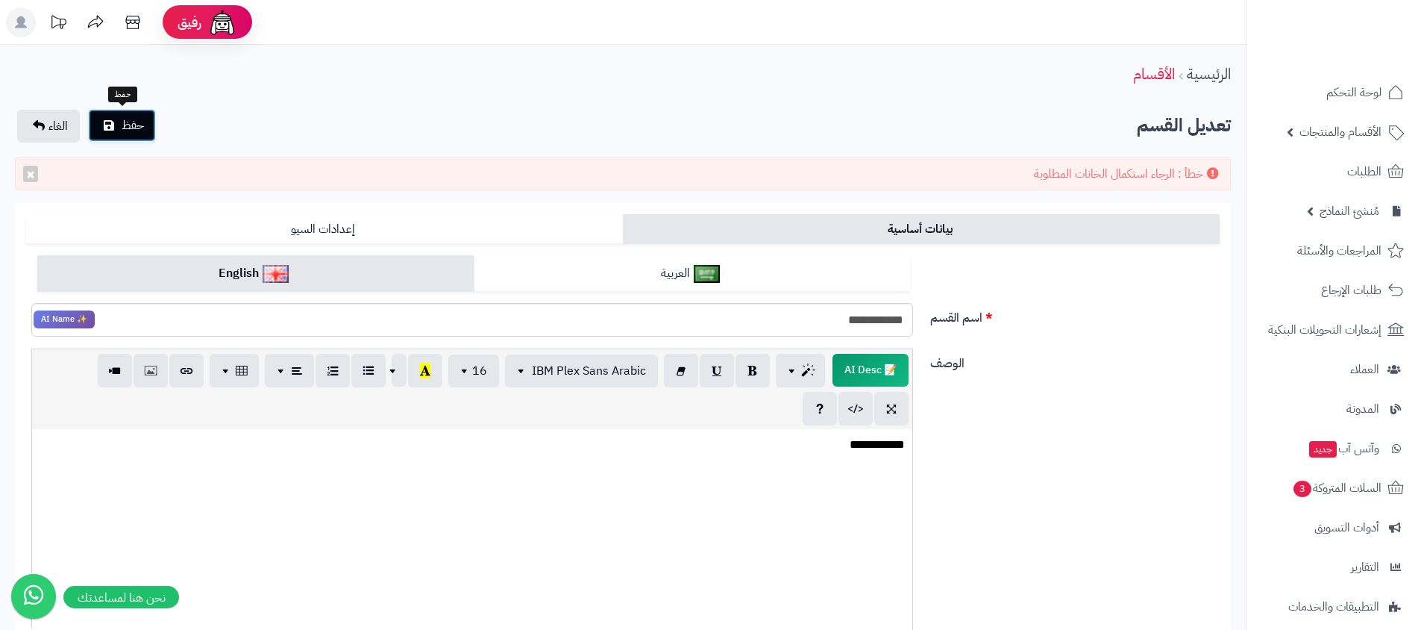
click at [113, 119] on icon "submit" at bounding box center [109, 125] width 10 height 12
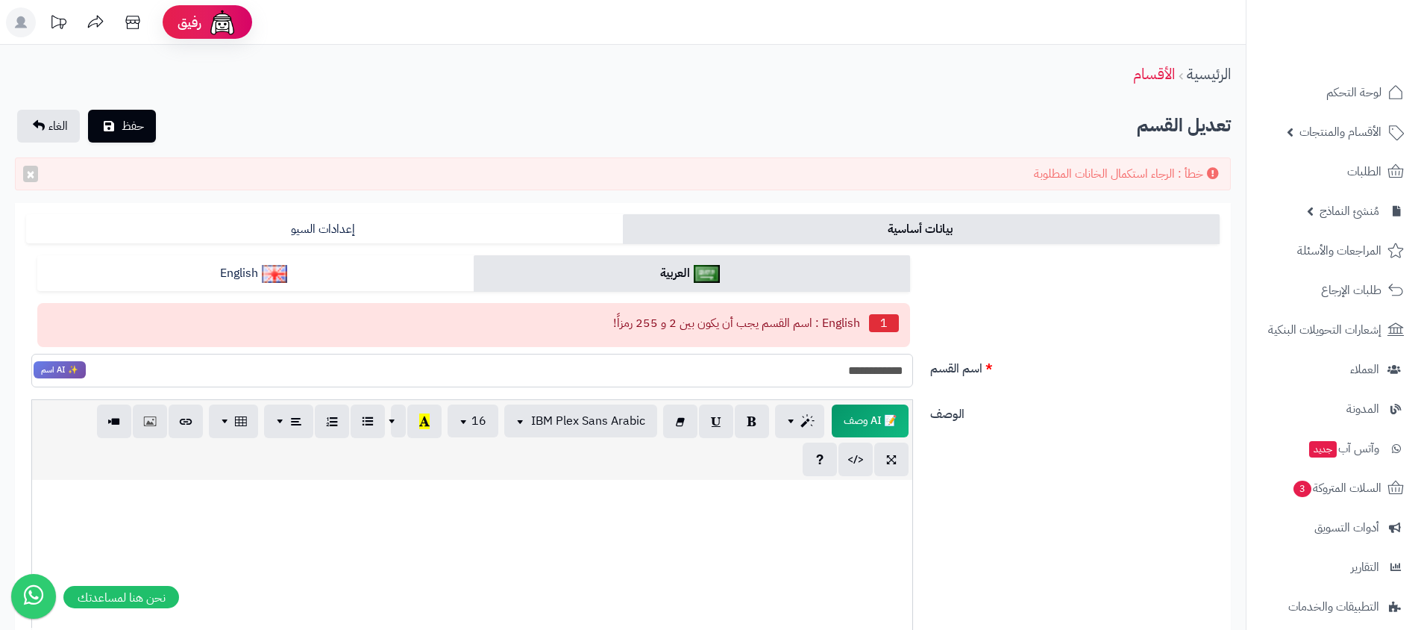
click at [466, 362] on input "**********" at bounding box center [472, 371] width 882 height 34
click at [466, 361] on input "**********" at bounding box center [472, 371] width 882 height 34
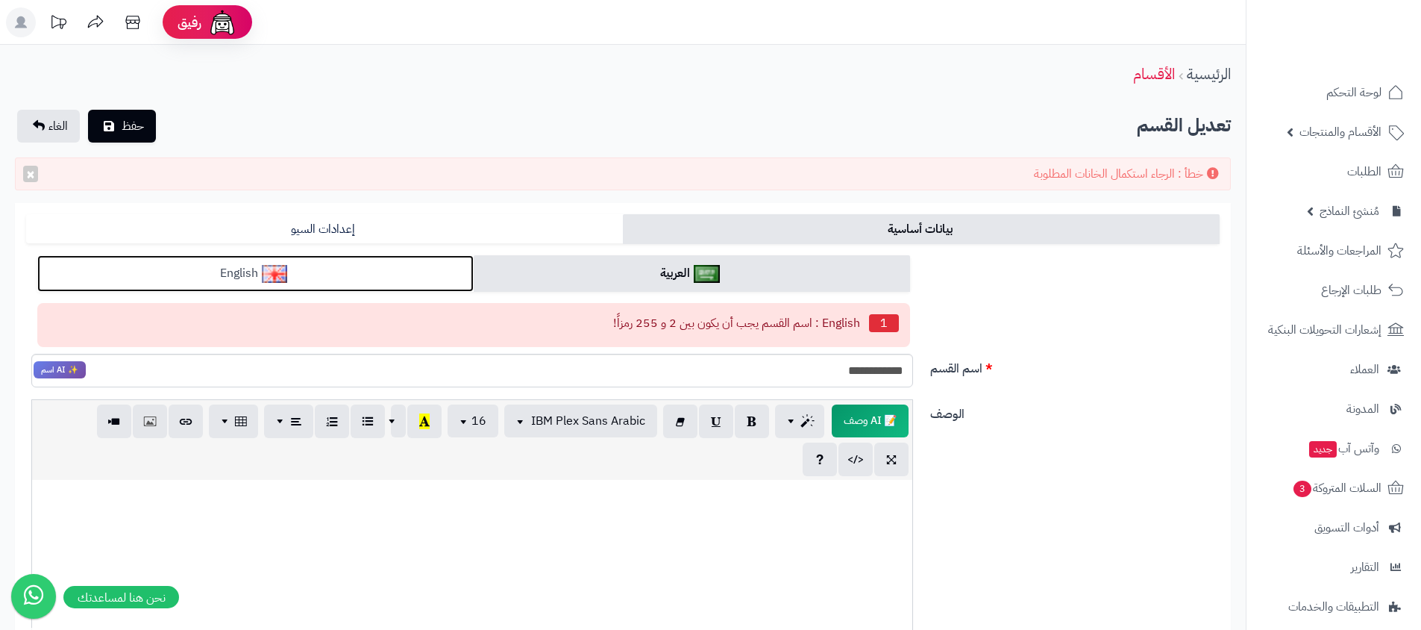
click at [416, 267] on link "English" at bounding box center [255, 273] width 436 height 37
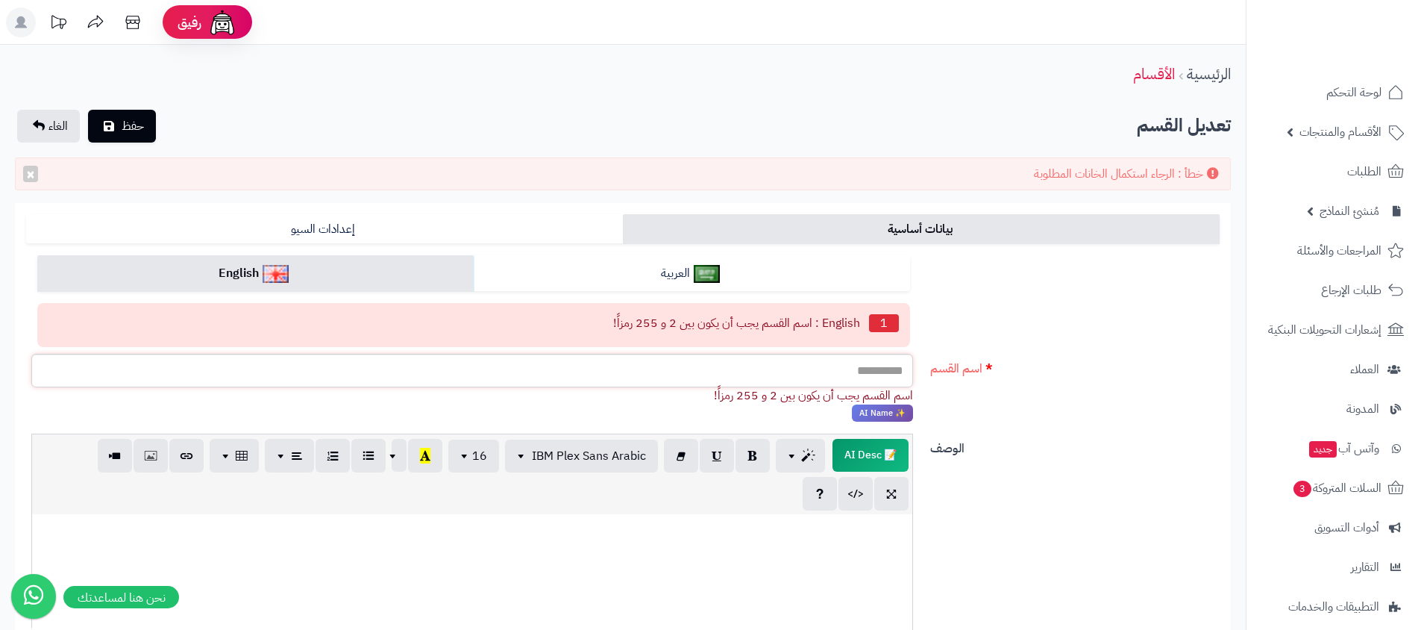
click at [413, 363] on input "اسم القسم" at bounding box center [472, 371] width 882 height 34
paste input "**********"
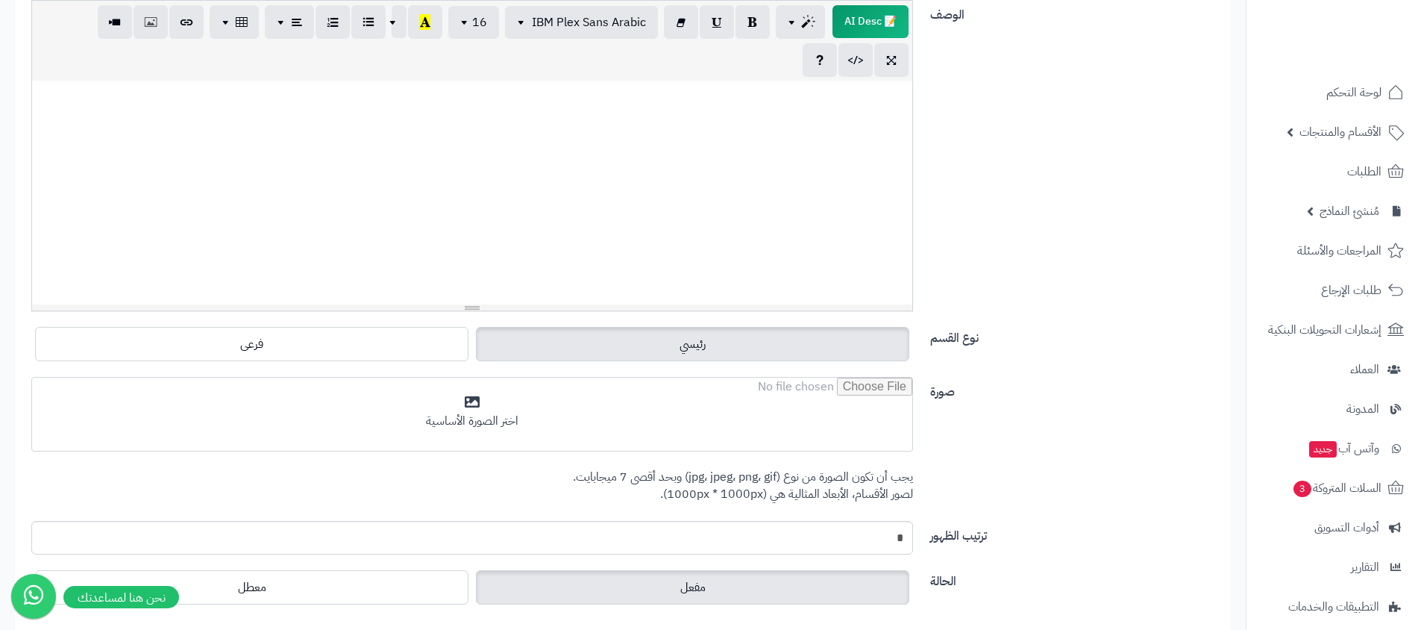
scroll to position [552, 0]
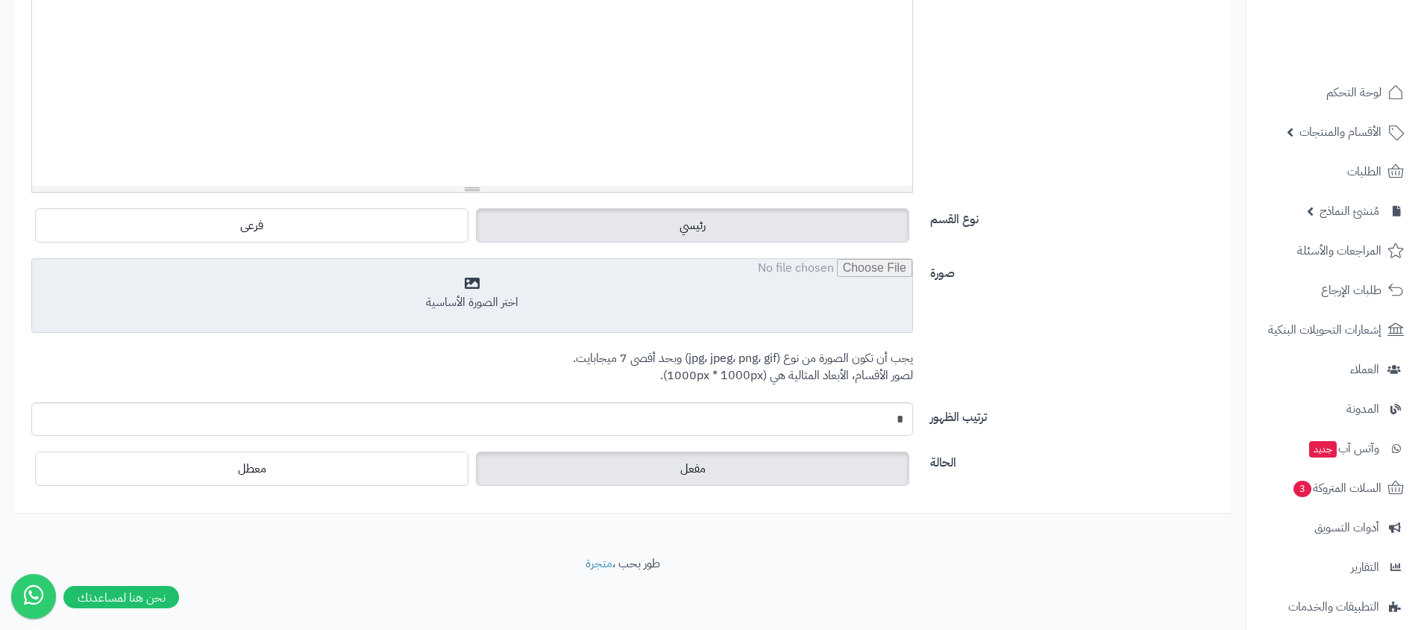
type input "**********"
click at [679, 322] on input "file" at bounding box center [472, 296] width 880 height 75
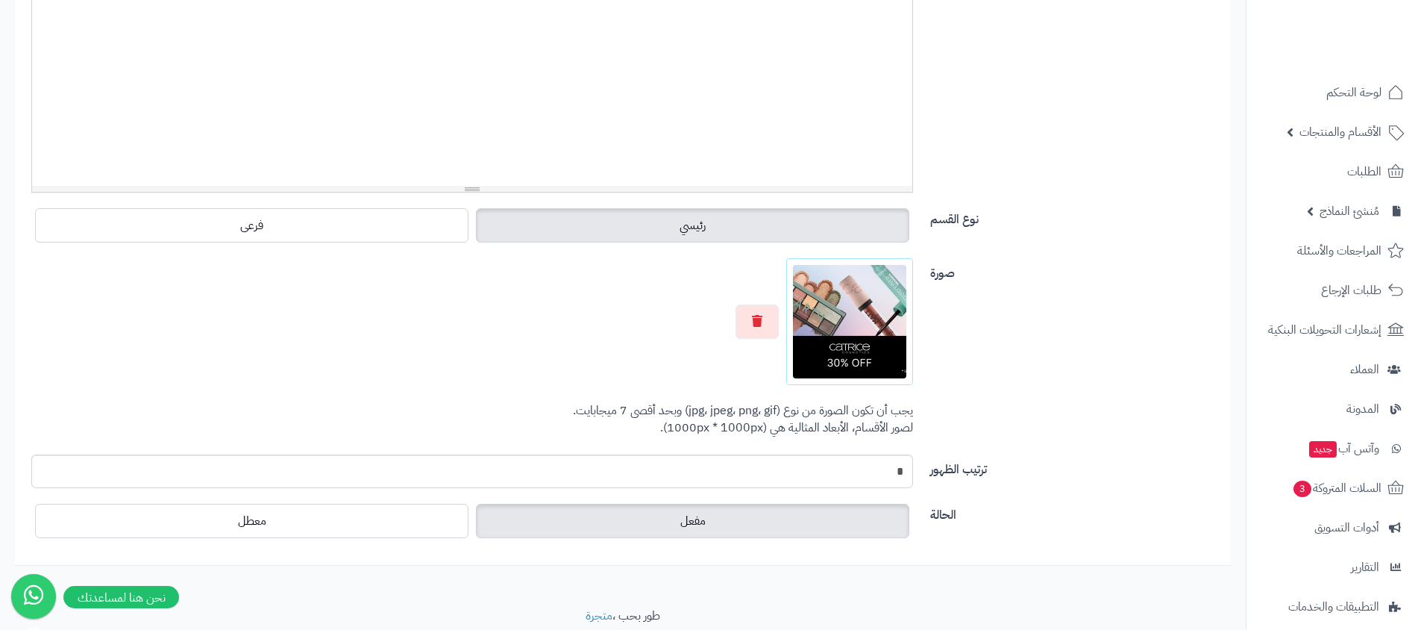
scroll to position [0, 0]
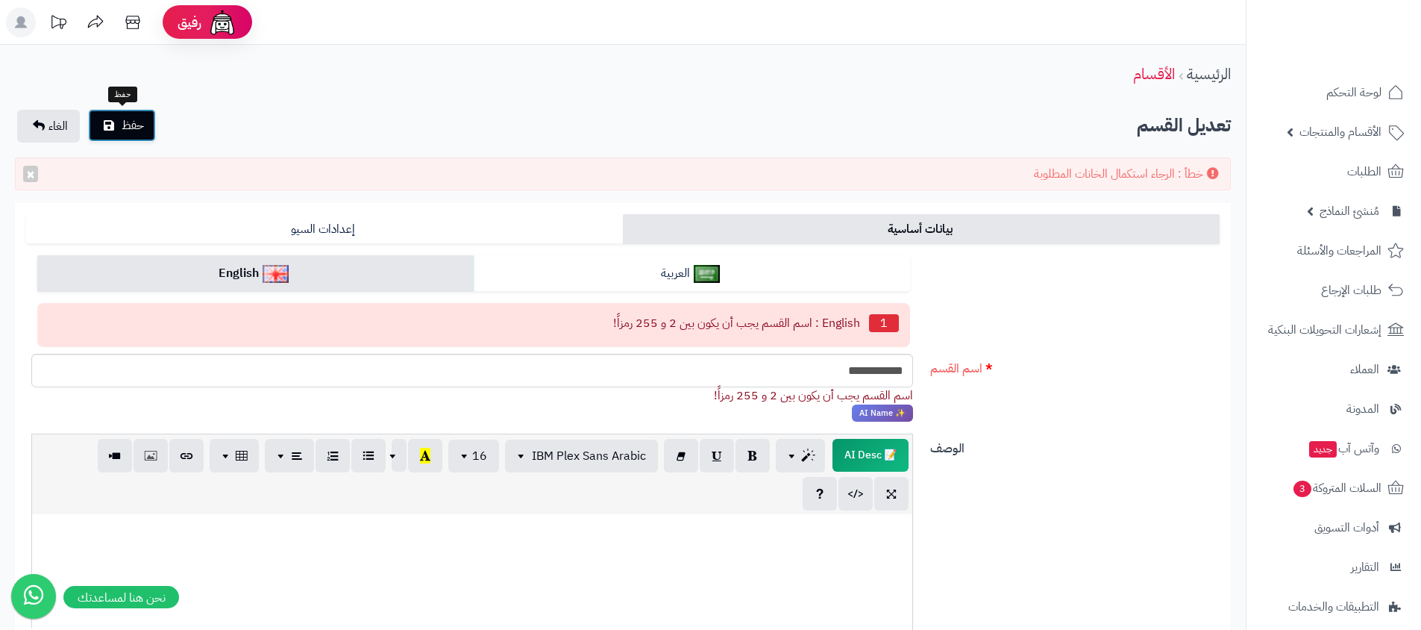
click at [110, 132] on button "حفظ" at bounding box center [122, 125] width 68 height 33
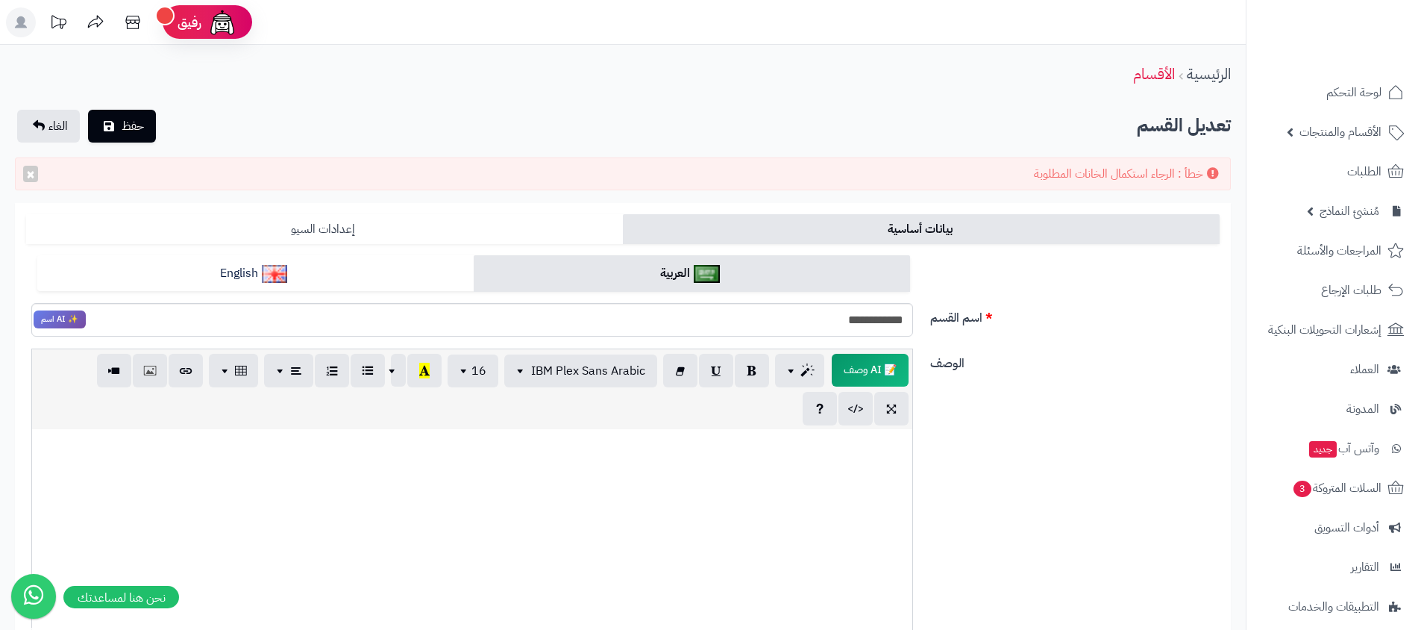
click at [330, 228] on link "إعدادات السيو" at bounding box center [324, 229] width 597 height 30
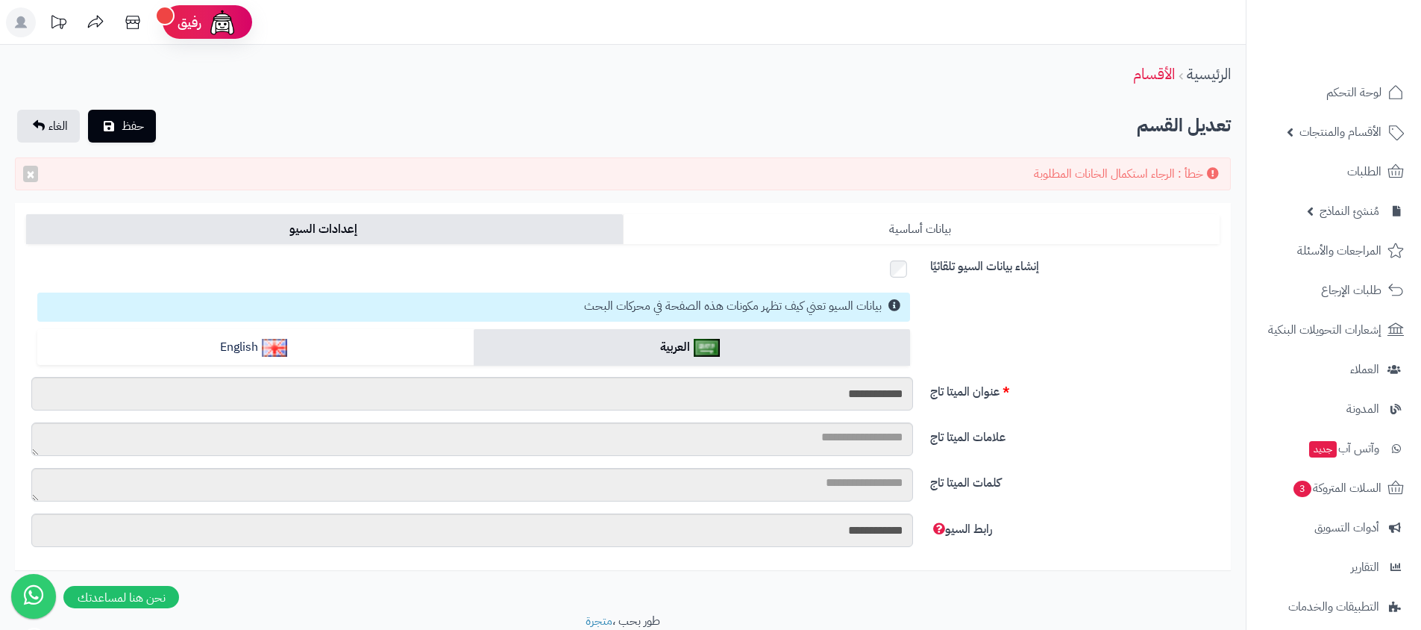
click at [796, 232] on link "بيانات أساسية" at bounding box center [921, 229] width 597 height 30
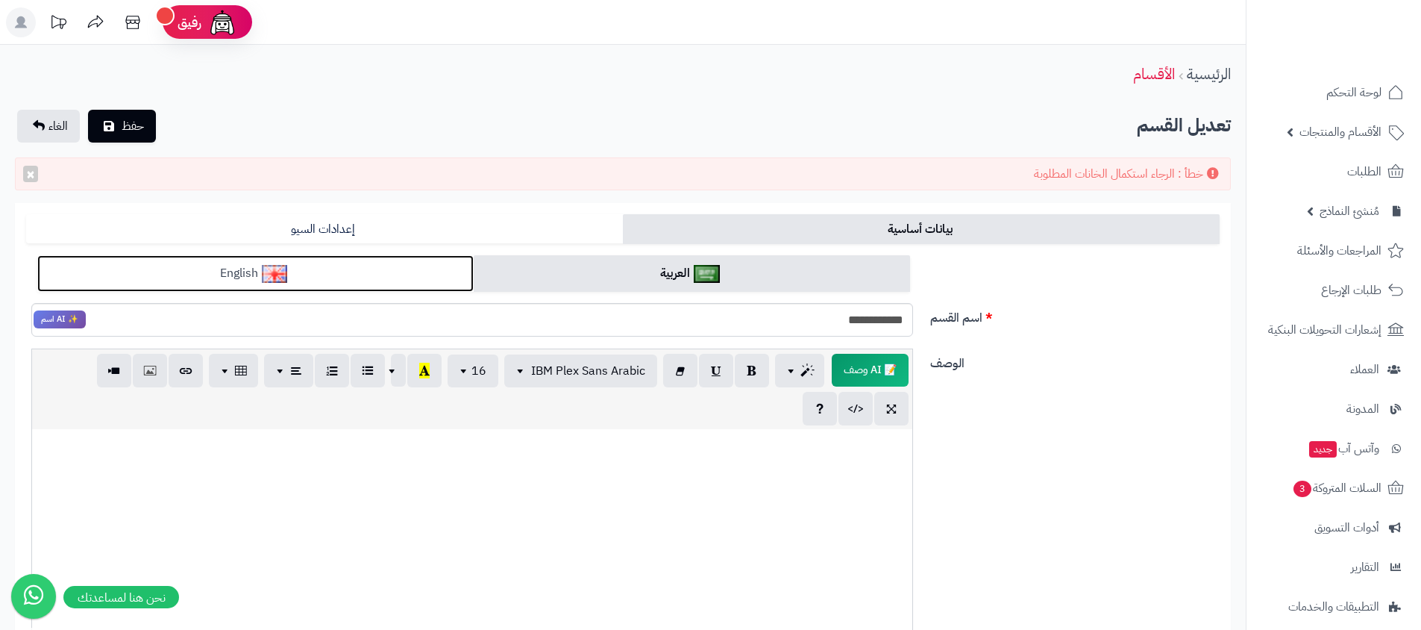
click at [261, 273] on link "English" at bounding box center [255, 273] width 436 height 37
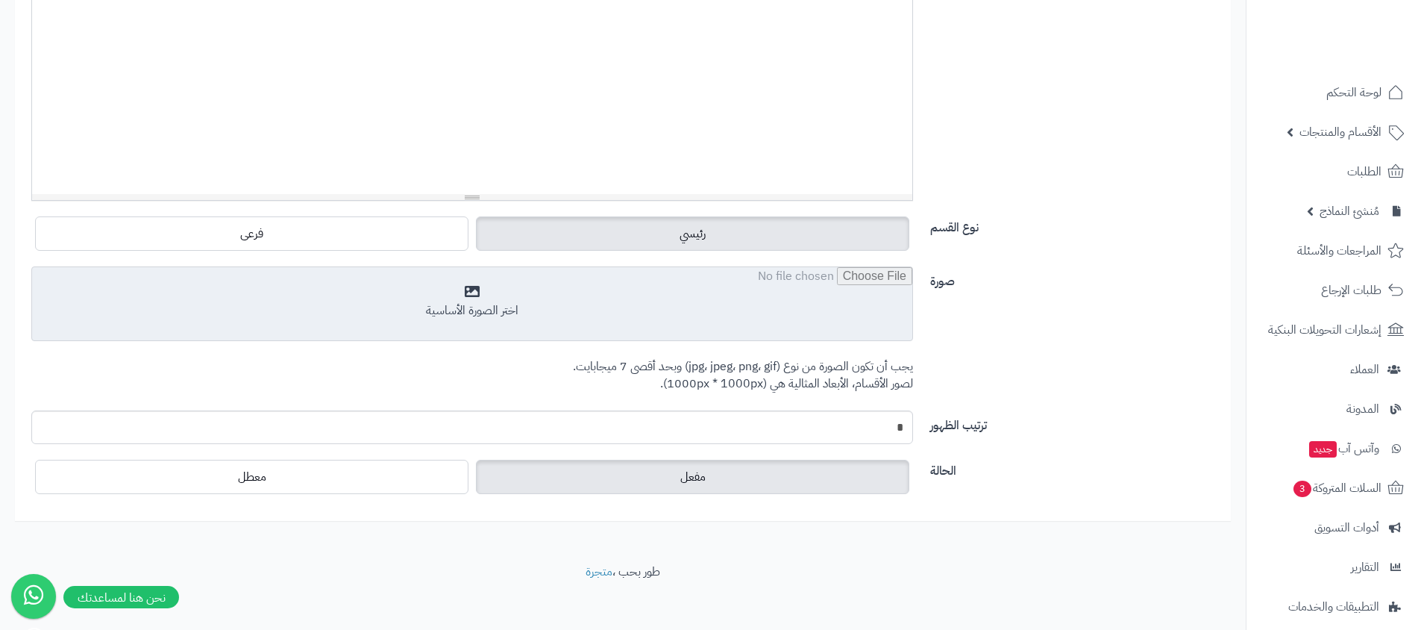
scroll to position [467, 0]
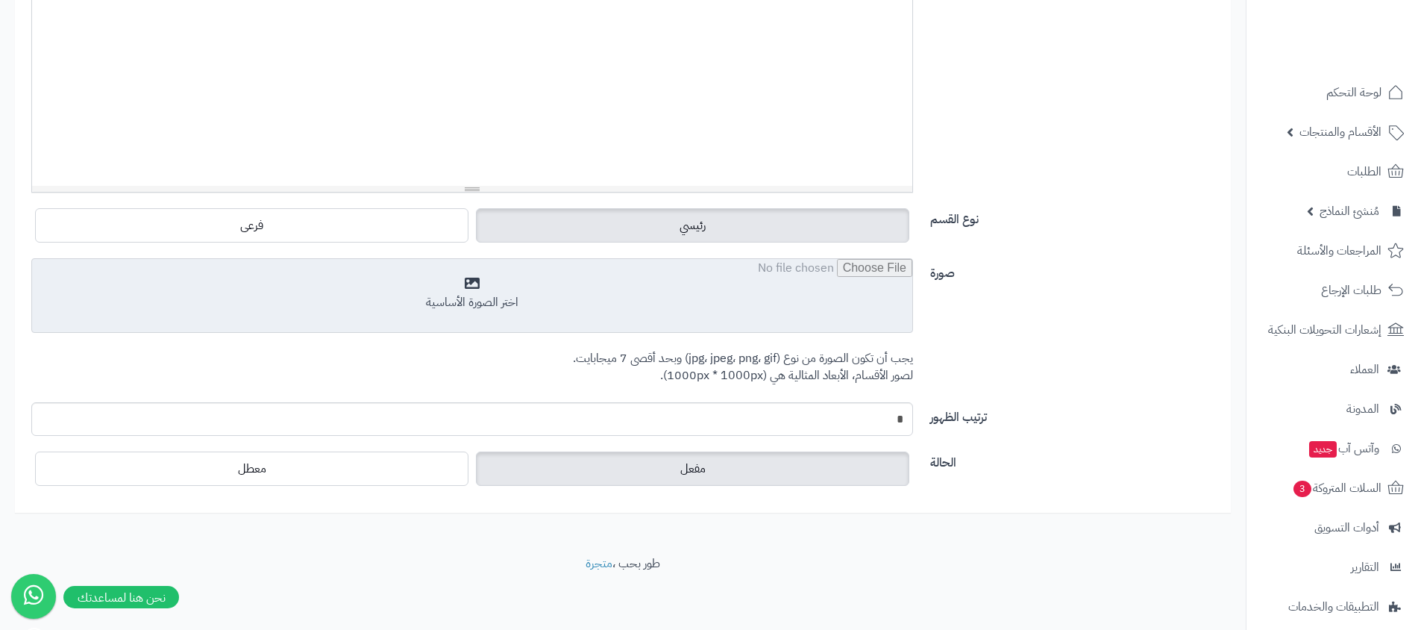
click at [765, 320] on input "file" at bounding box center [472, 296] width 880 height 75
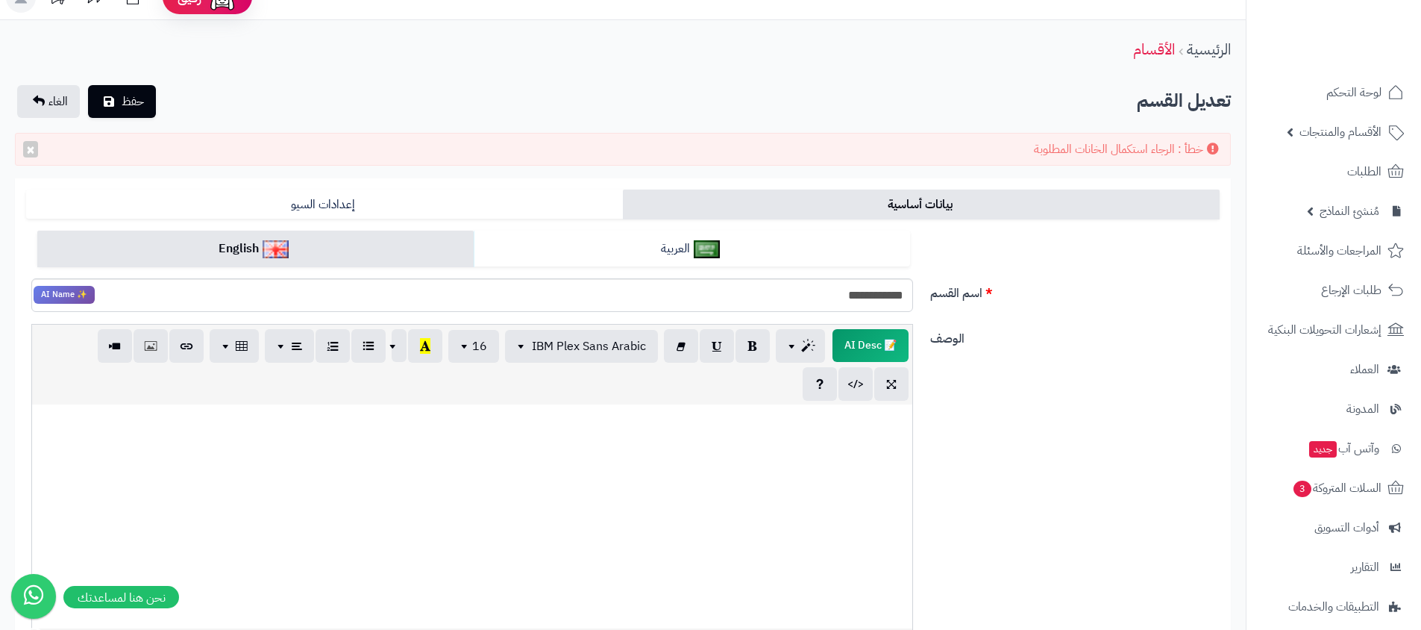
scroll to position [0, 0]
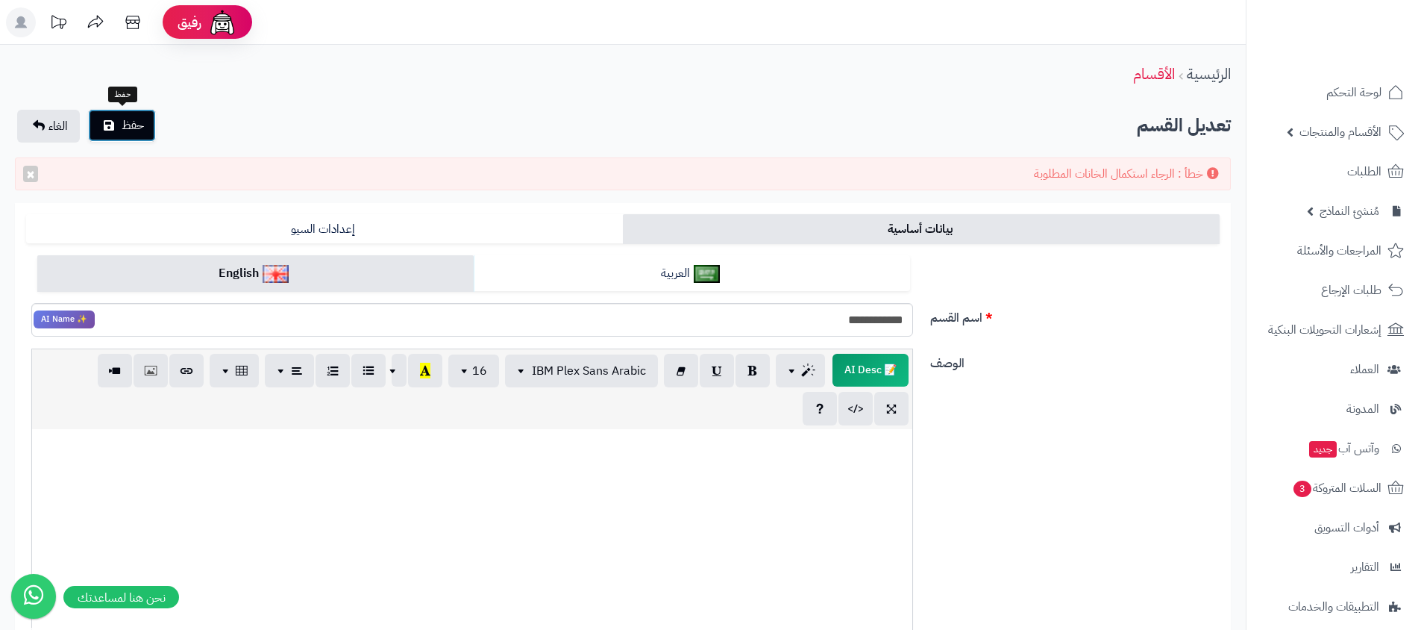
click at [108, 114] on button "حفظ" at bounding box center [122, 125] width 68 height 33
drag, startPoint x: 116, startPoint y: 128, endPoint x: 283, endPoint y: 90, distance: 172.1
click at [283, 90] on div "**********" at bounding box center [623, 559] width 1246 height 1029
click at [283, 90] on div "الرئيسية الأقسام" at bounding box center [623, 74] width 1246 height 41
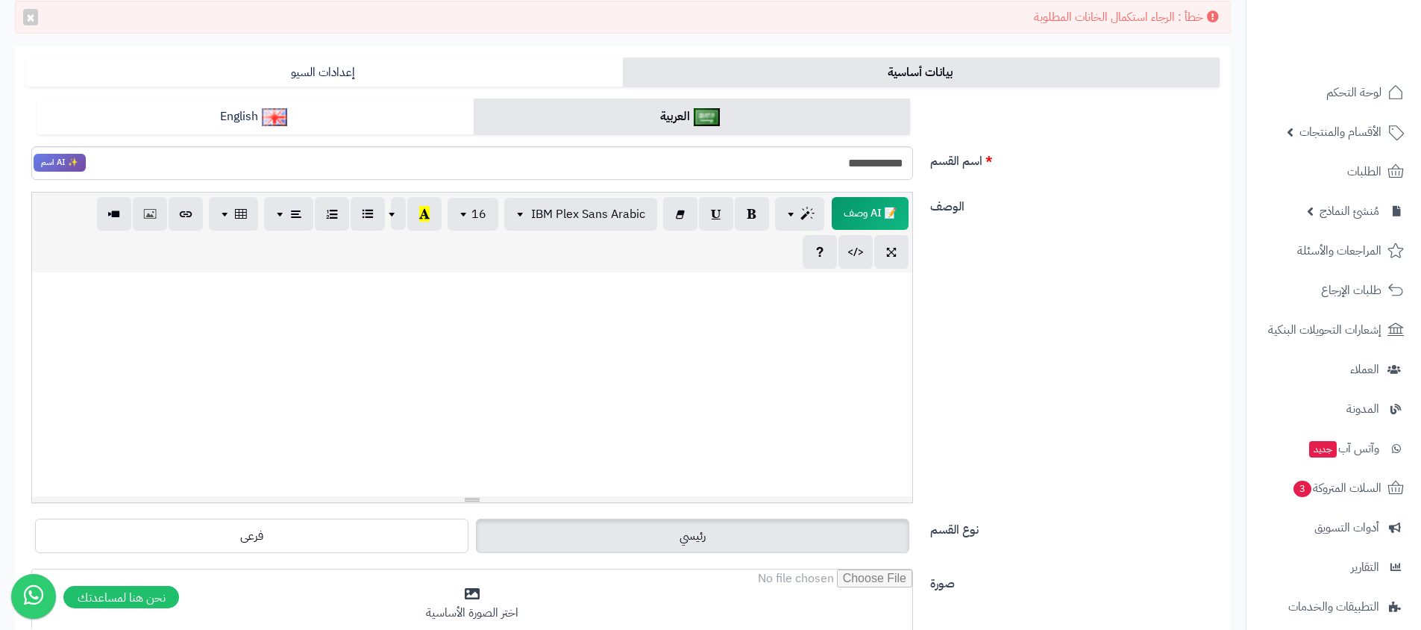
scroll to position [153, 0]
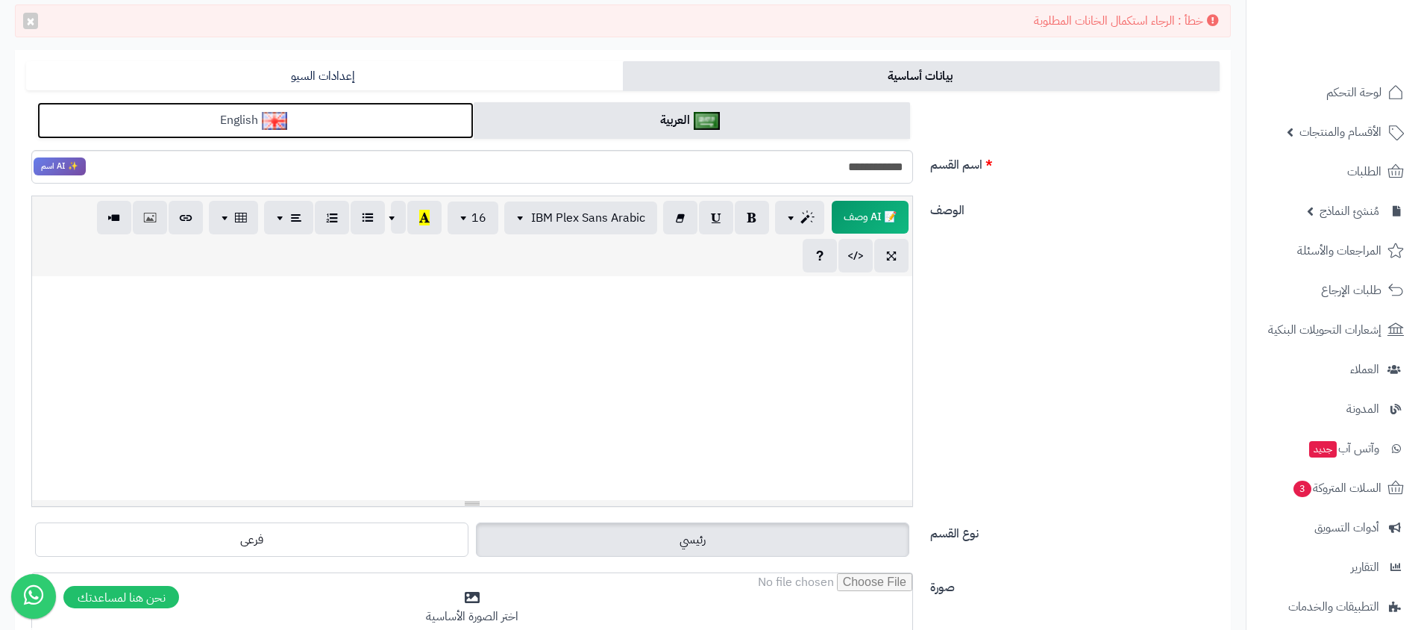
click at [358, 121] on link "English" at bounding box center [255, 120] width 436 height 37
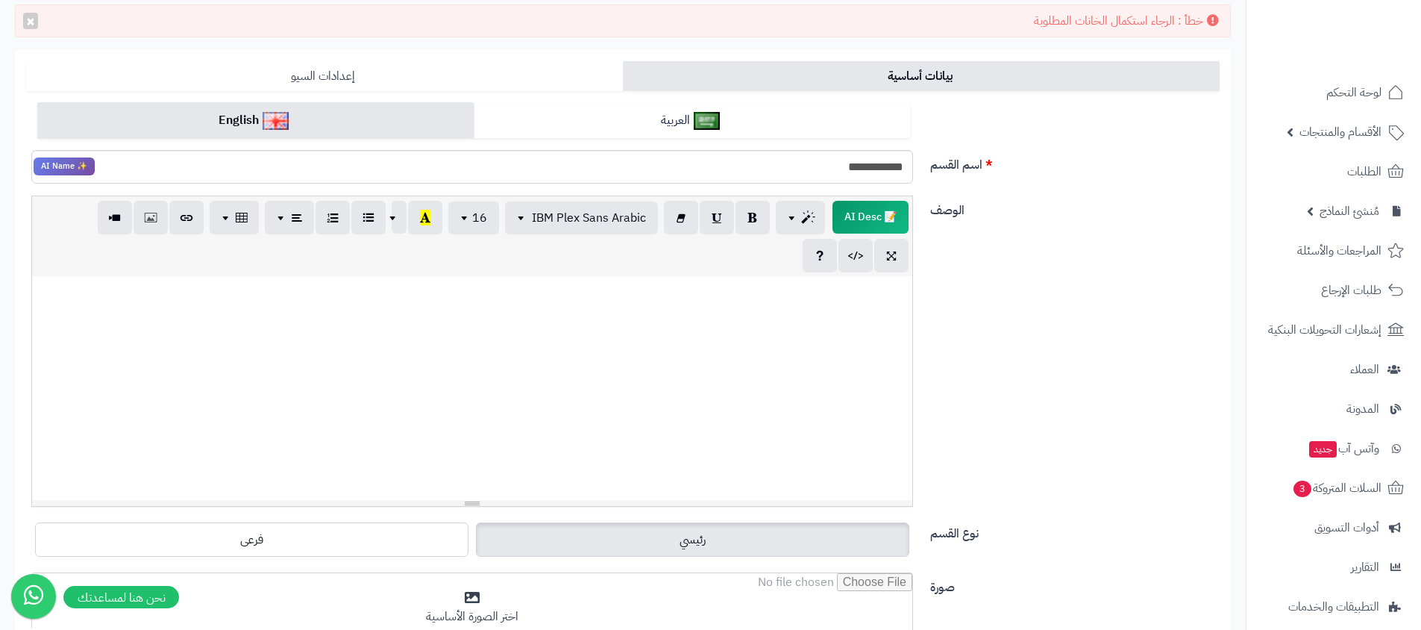
click at [418, 74] on link "إعدادات السيو" at bounding box center [324, 76] width 597 height 30
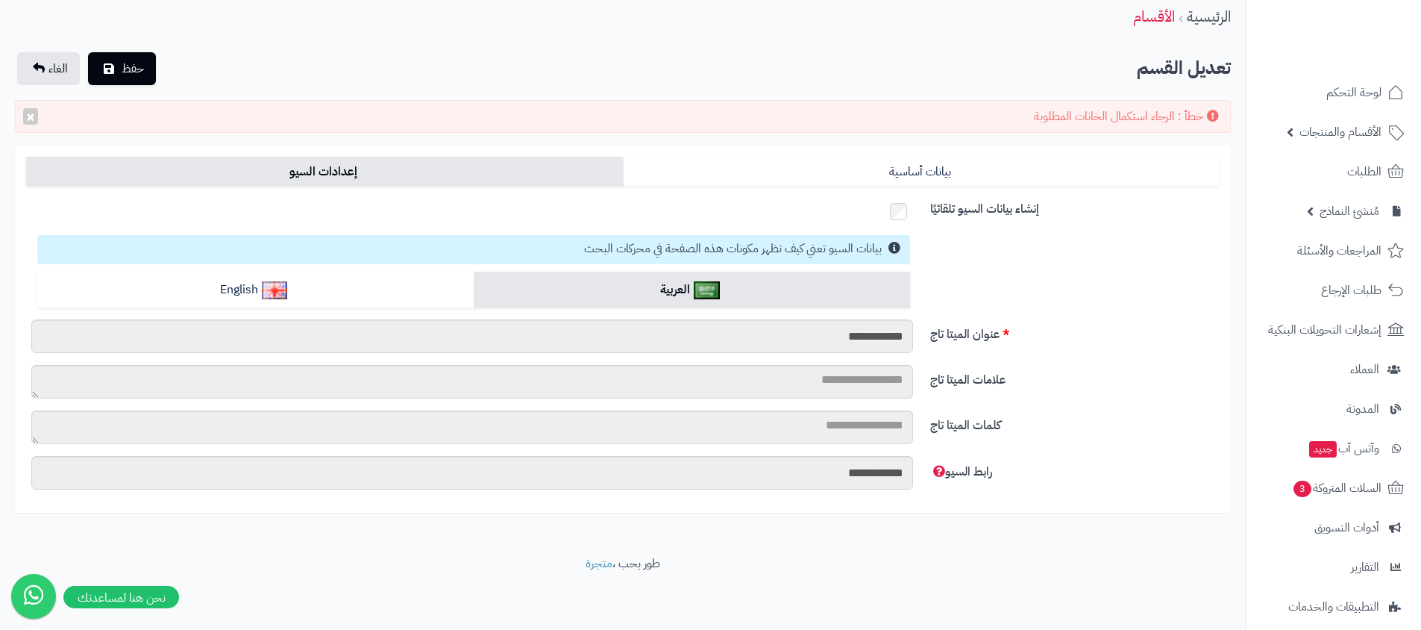
scroll to position [55, 0]
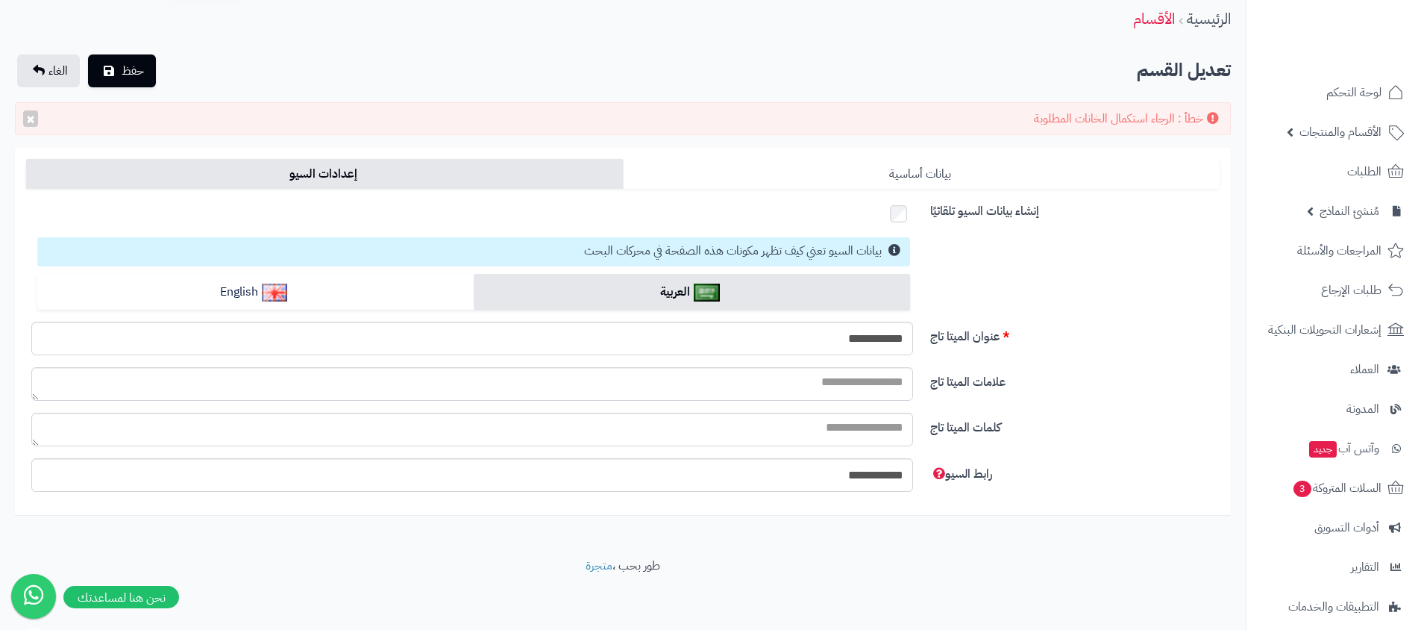
click at [736, 163] on link "بيانات أساسية" at bounding box center [921, 174] width 597 height 30
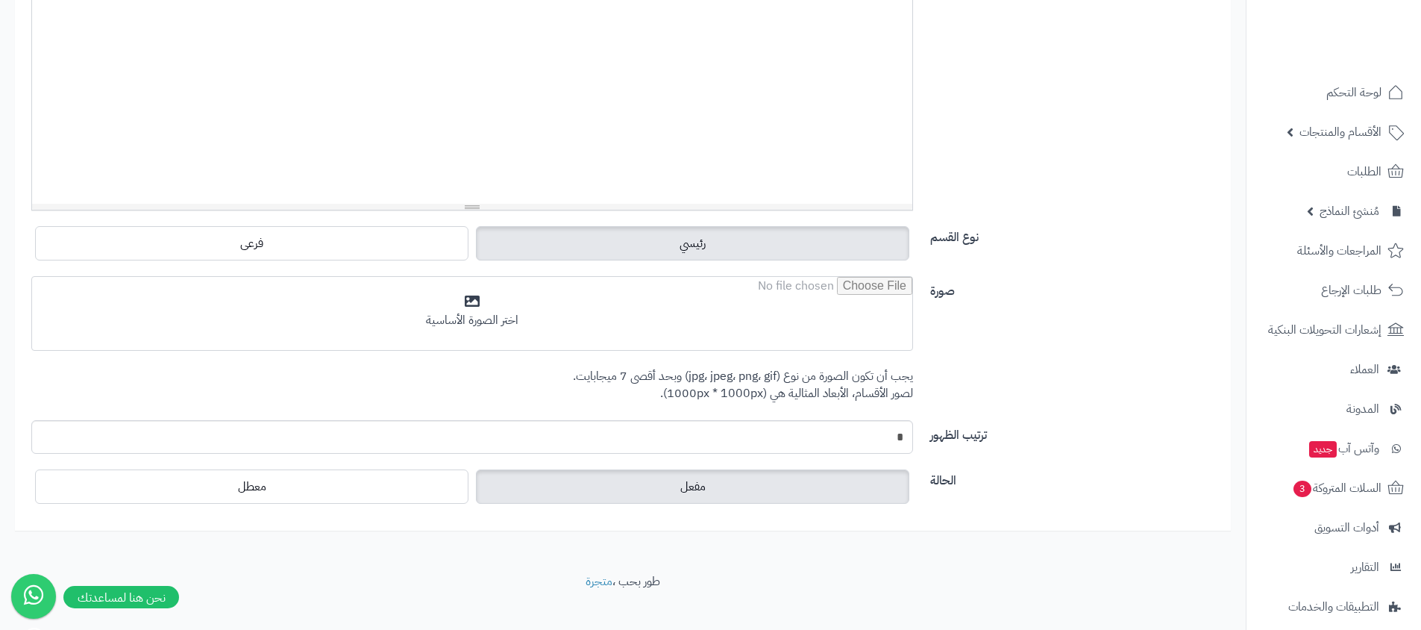
scroll to position [467, 0]
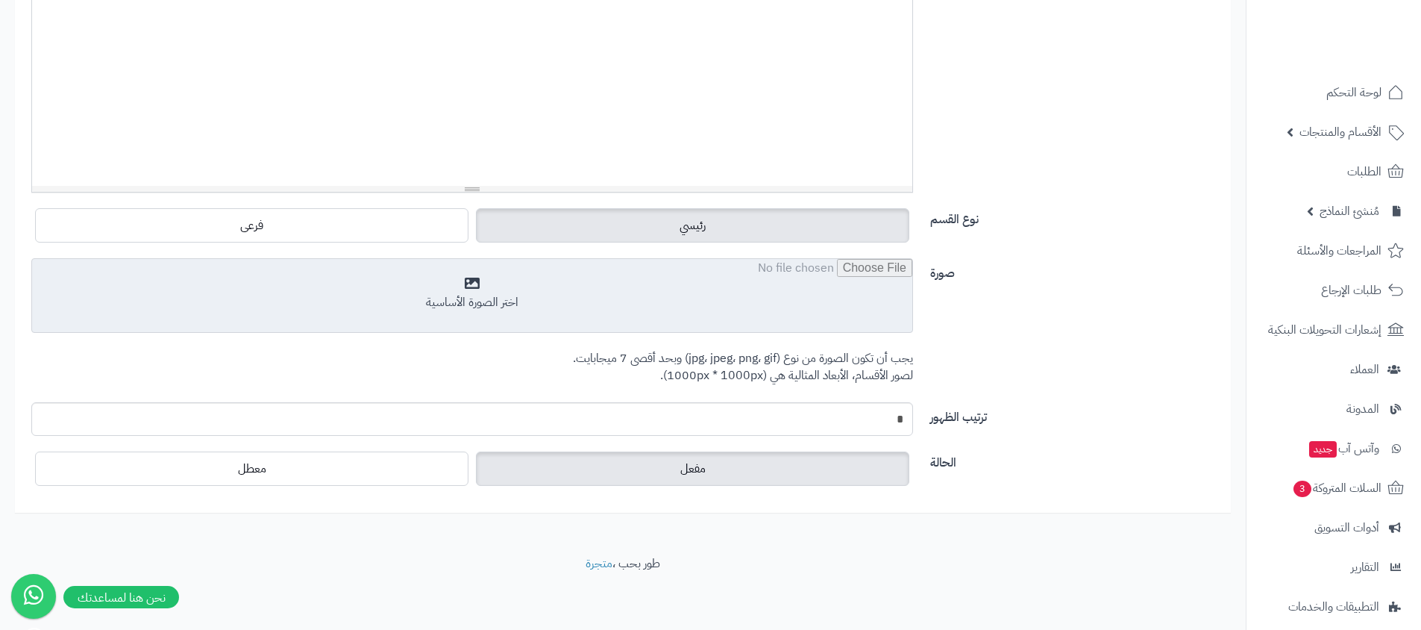
click at [574, 327] on input "file" at bounding box center [472, 296] width 880 height 75
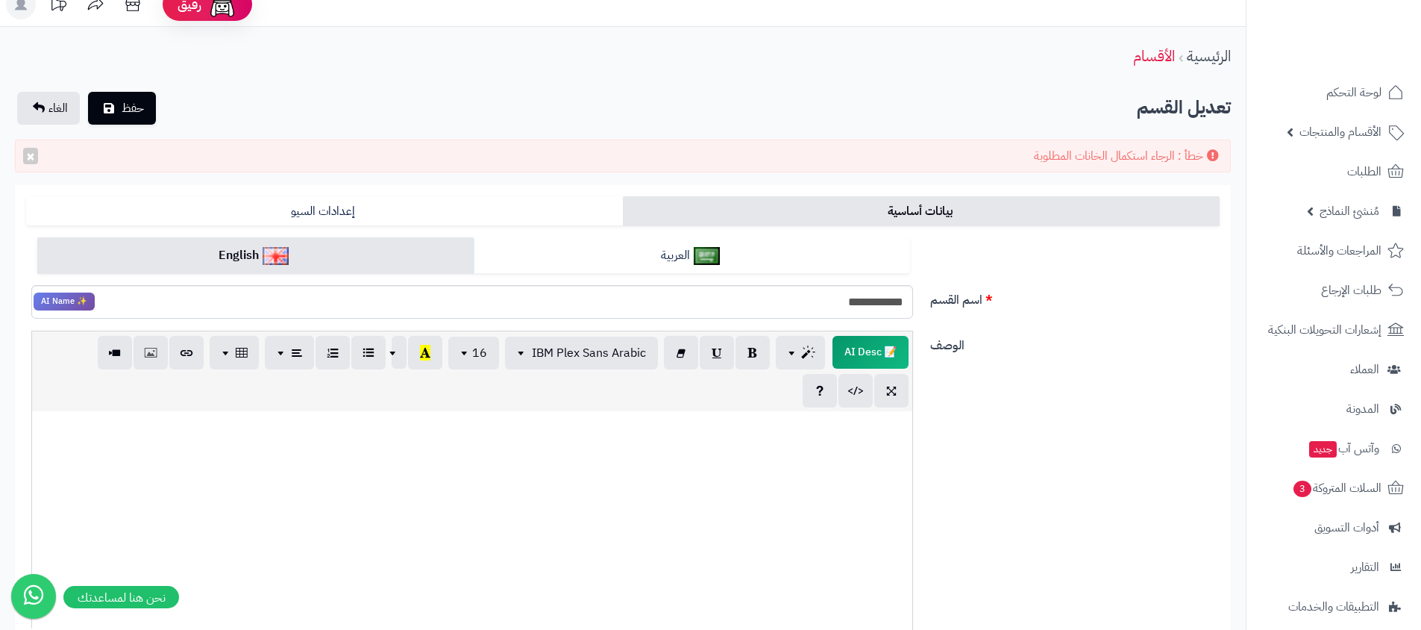
scroll to position [0, 0]
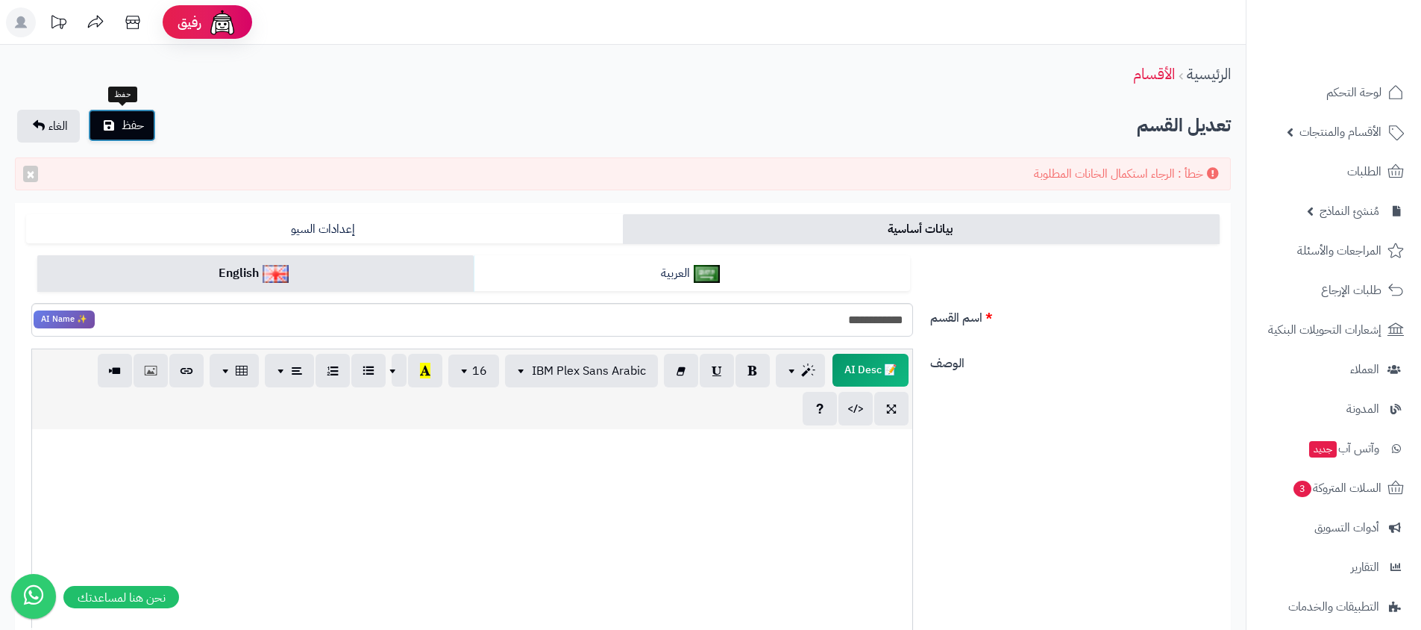
click at [131, 128] on span "حفظ" at bounding box center [133, 125] width 22 height 18
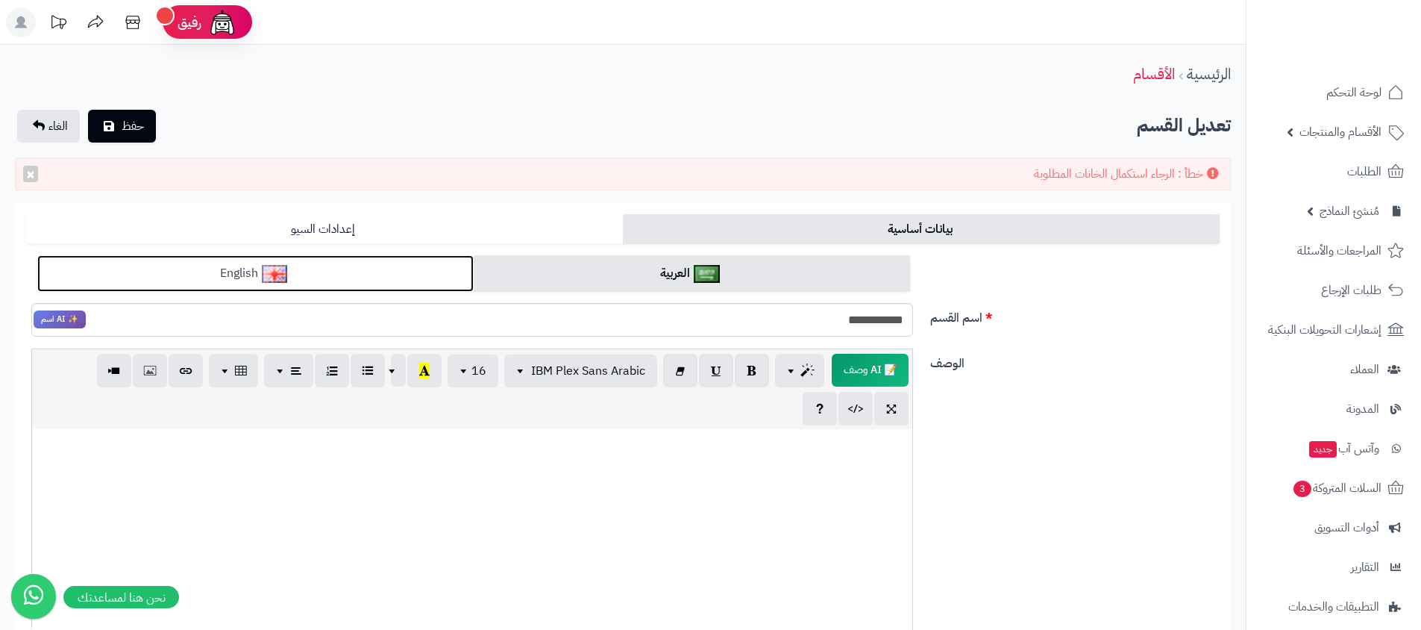
click at [430, 277] on link "English" at bounding box center [255, 273] width 436 height 37
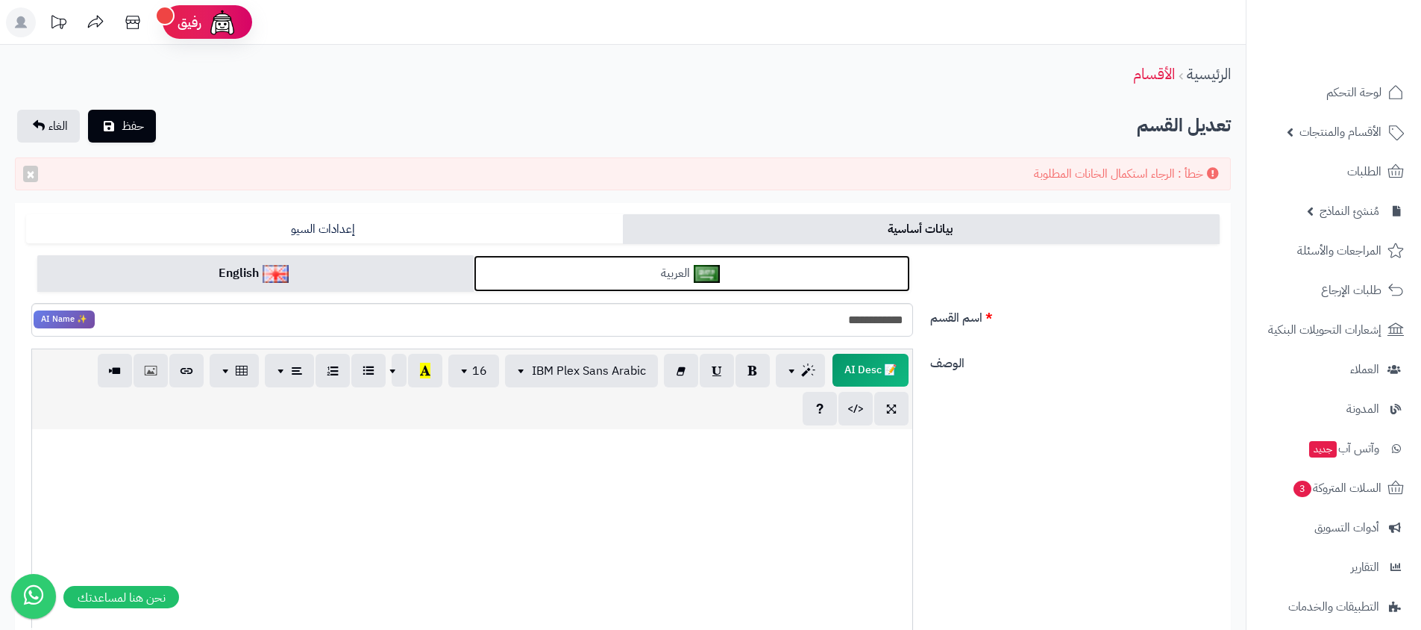
click at [717, 274] on img at bounding box center [707, 274] width 26 height 18
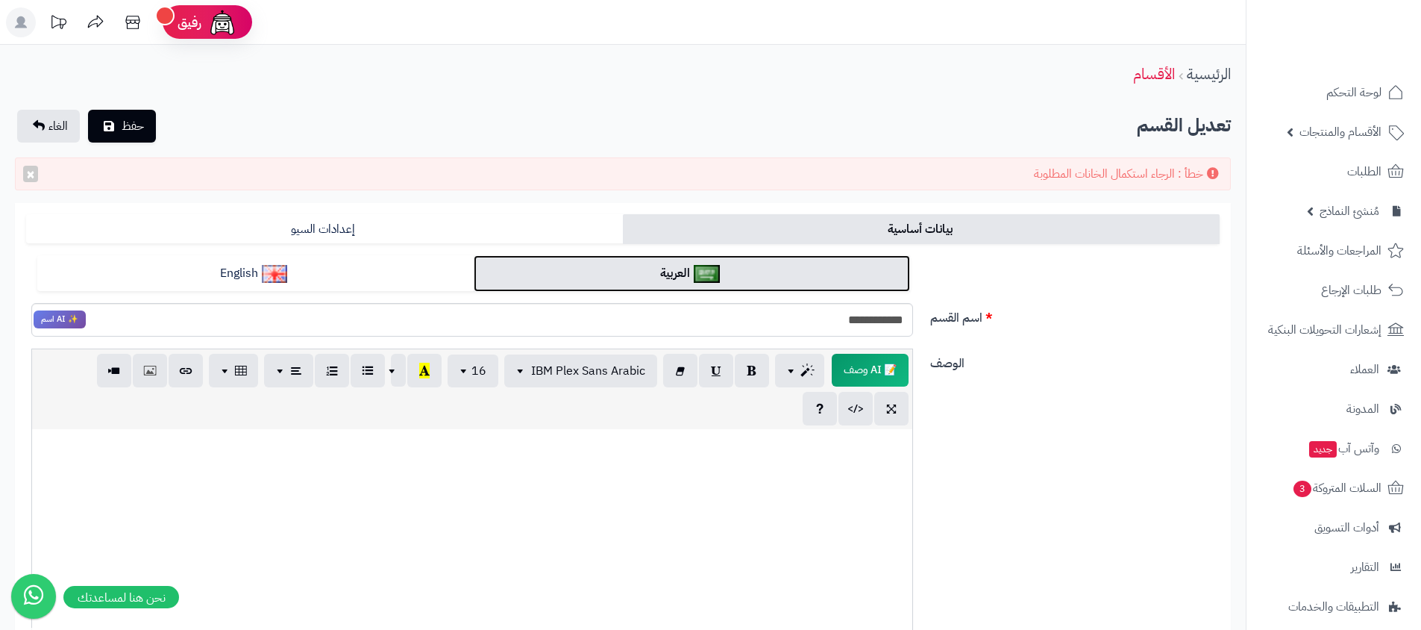
scroll to position [467, 0]
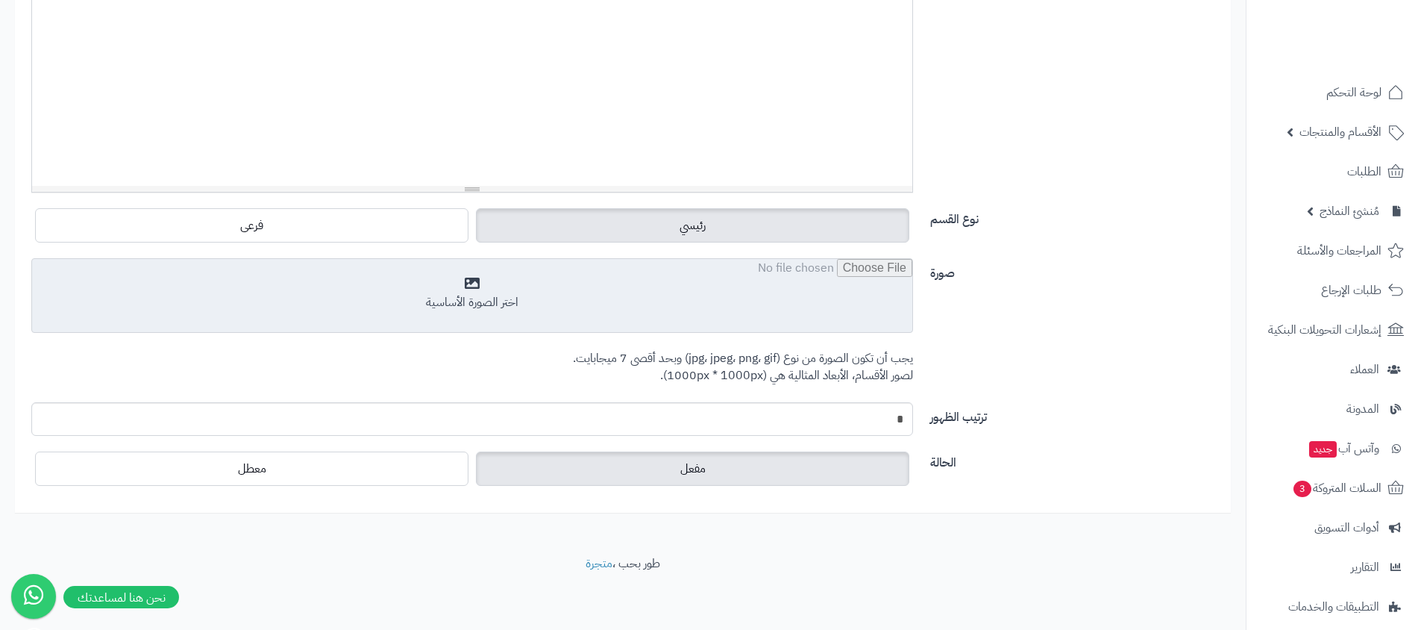
click at [786, 319] on input "file" at bounding box center [472, 296] width 880 height 75
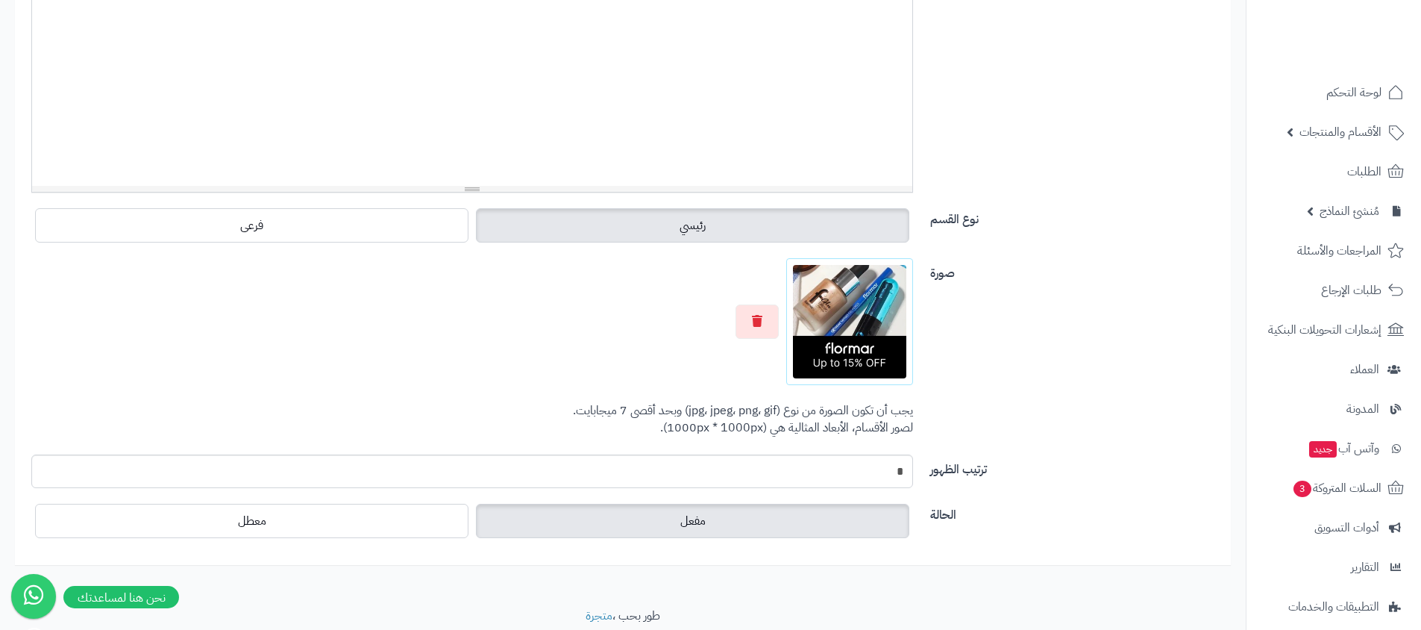
scroll to position [0, 0]
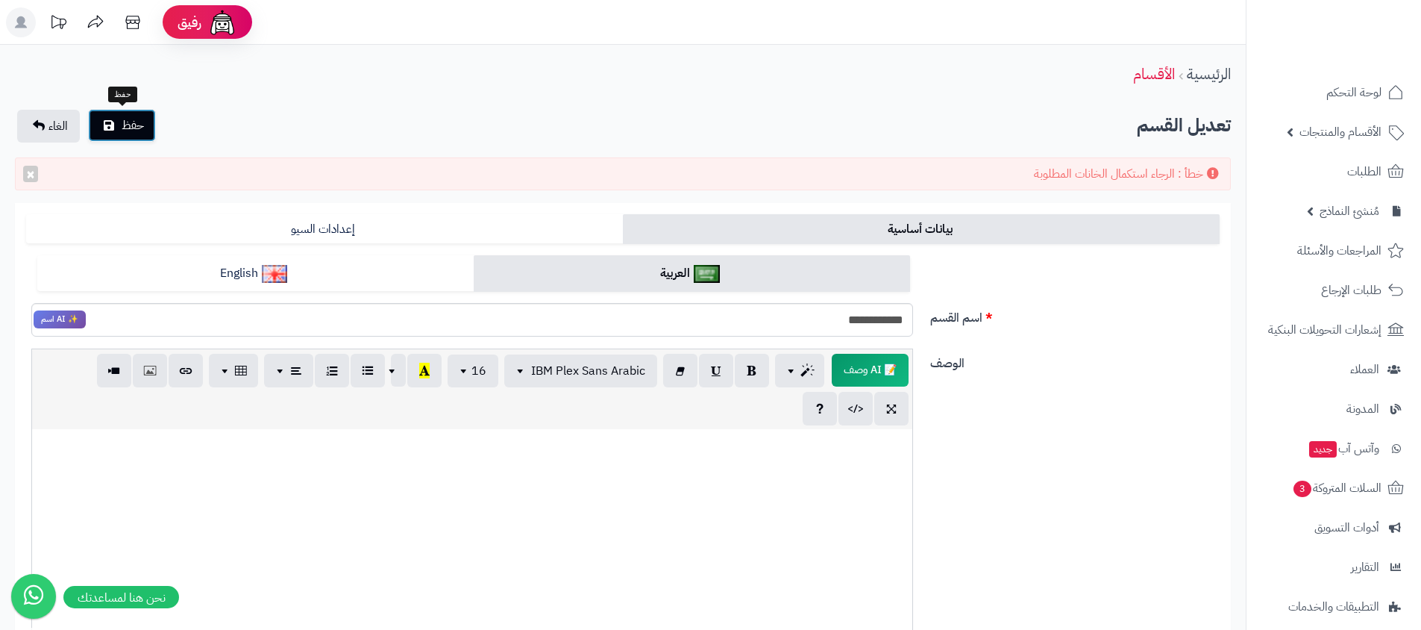
click at [122, 128] on span "حفظ" at bounding box center [133, 125] width 22 height 18
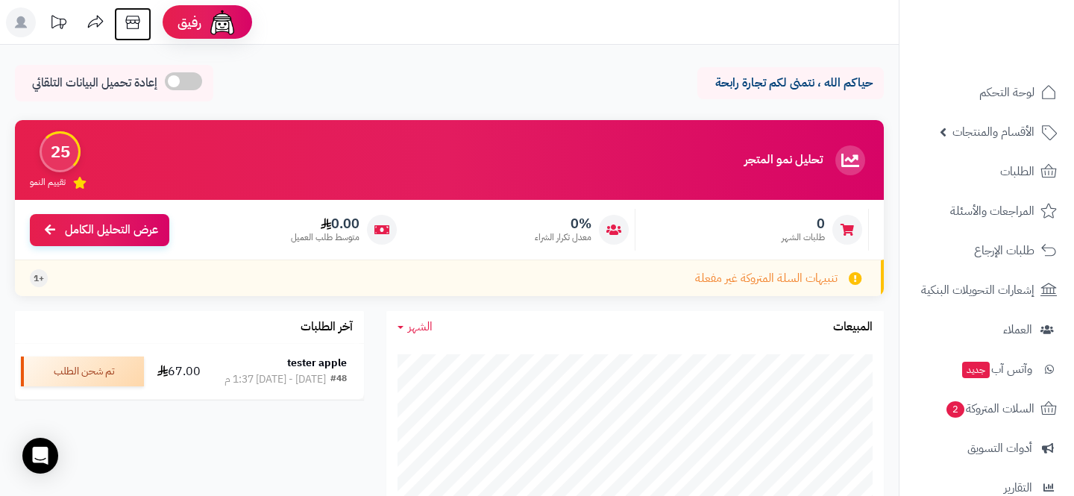
click at [132, 19] on icon at bounding box center [132, 22] width 14 height 13
click at [0, 0] on header "رفيق ! الطلبات معالجة مكتمل إرجاع المنتجات العملاء المتواجدون الان 8 عملاء منتظ…" at bounding box center [537, 22] width 1074 height 45
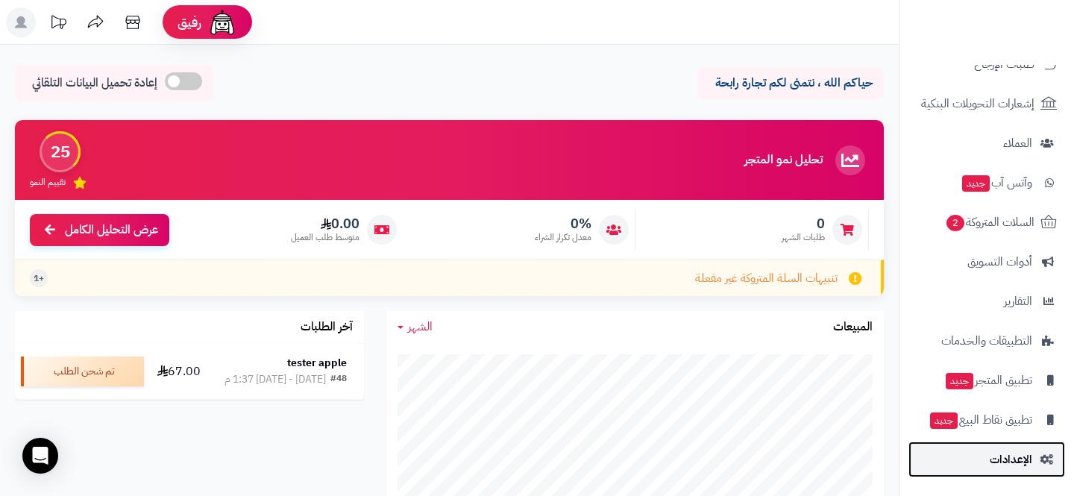
click at [978, 454] on link "الإعدادات" at bounding box center [987, 460] width 157 height 36
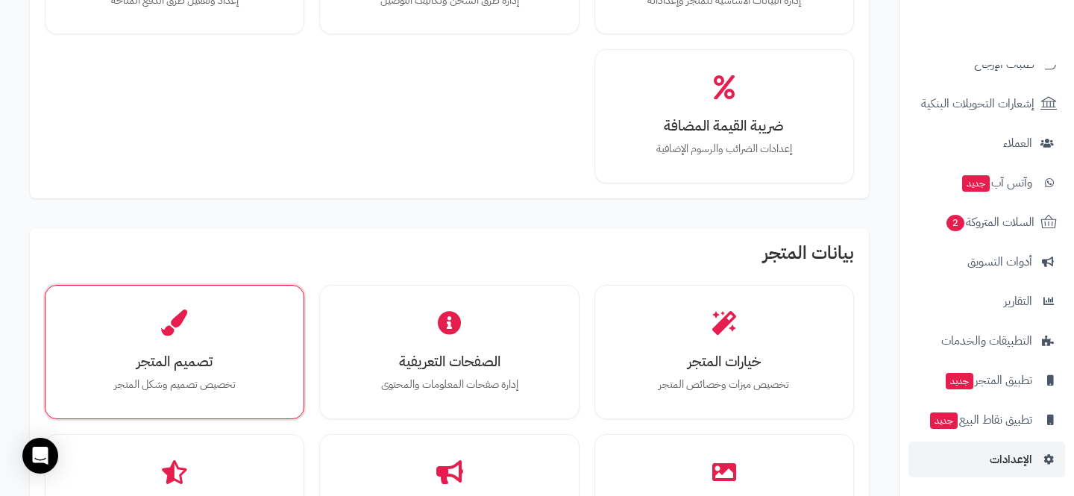
scroll to position [243, 0]
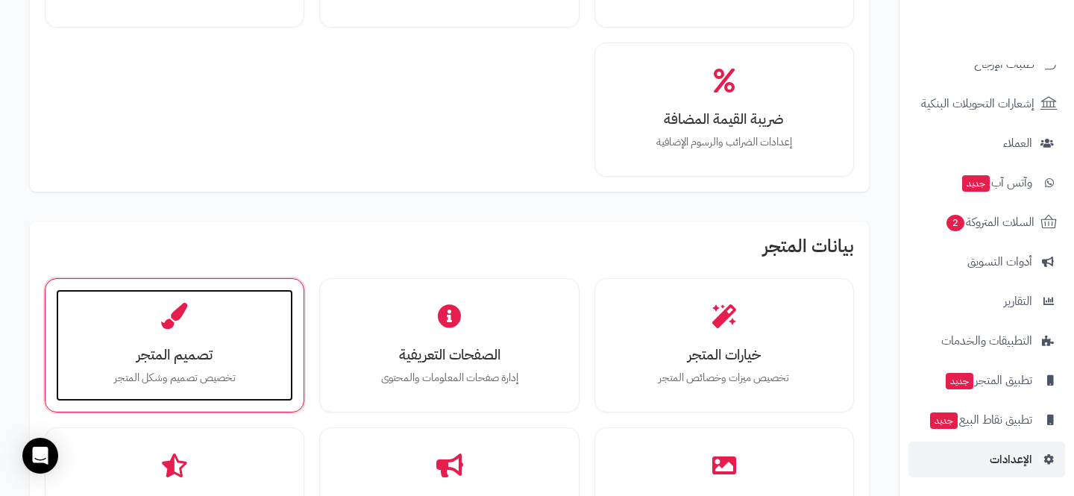
click at [146, 300] on div "تصميم المتجر تخصيص تصميم وشكل المتجر" at bounding box center [174, 345] width 237 height 112
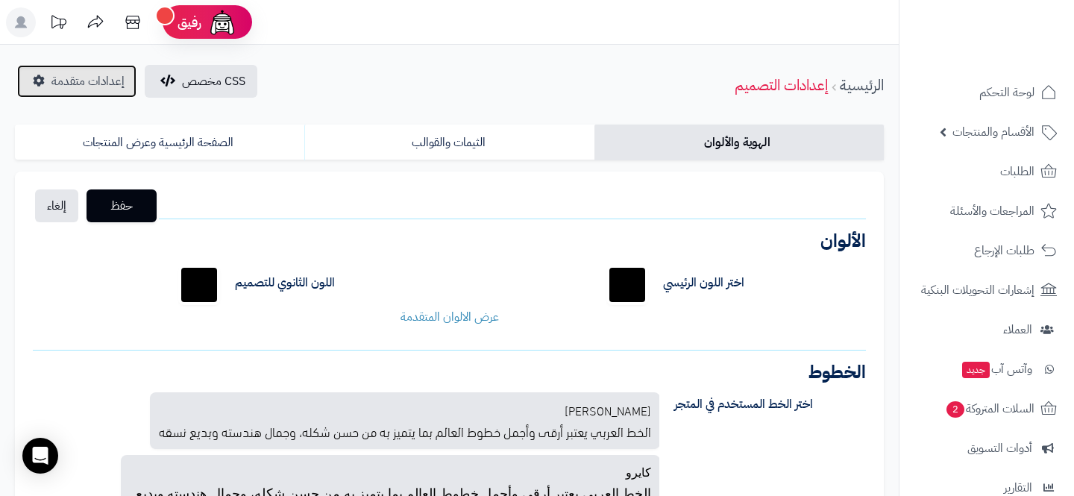
click at [89, 76] on span "إعدادات متقدمة" at bounding box center [87, 81] width 73 height 18
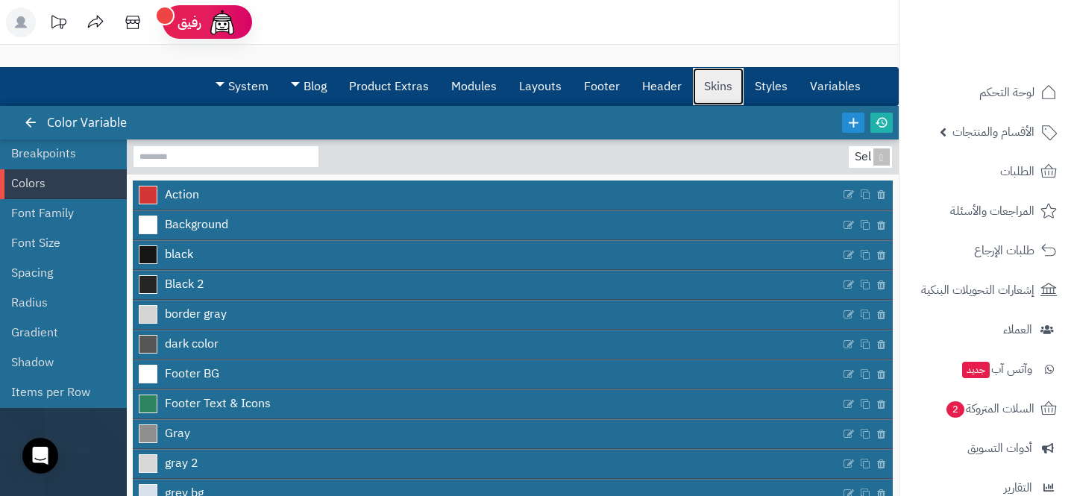
click at [717, 76] on link "Skins" at bounding box center [718, 86] width 51 height 37
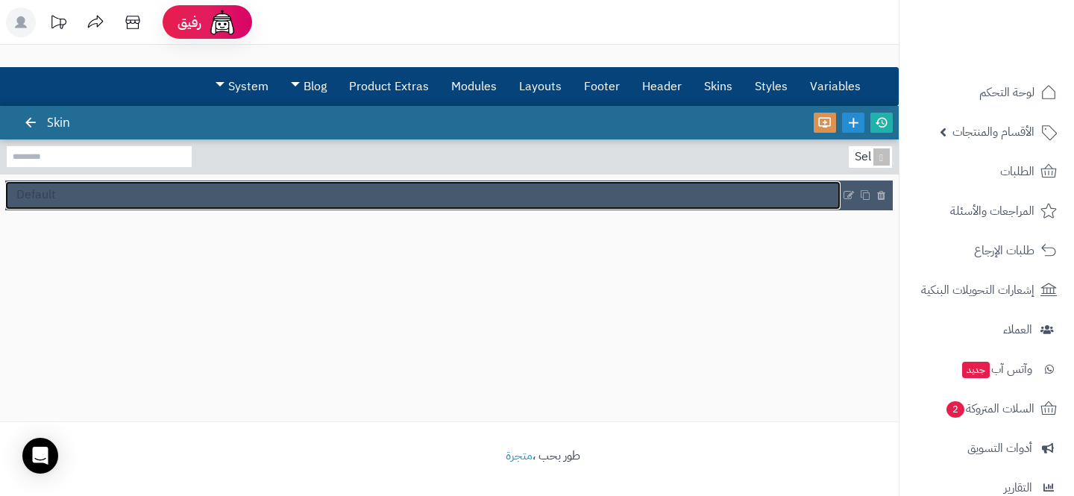
click at [461, 194] on link "Default" at bounding box center [422, 195] width 835 height 28
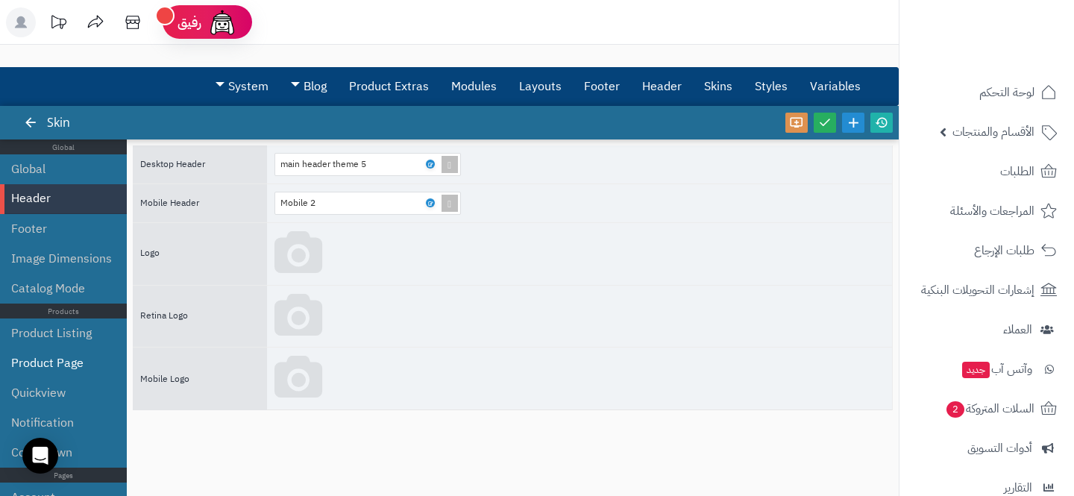
click at [58, 360] on li "Product Page" at bounding box center [63, 363] width 127 height 30
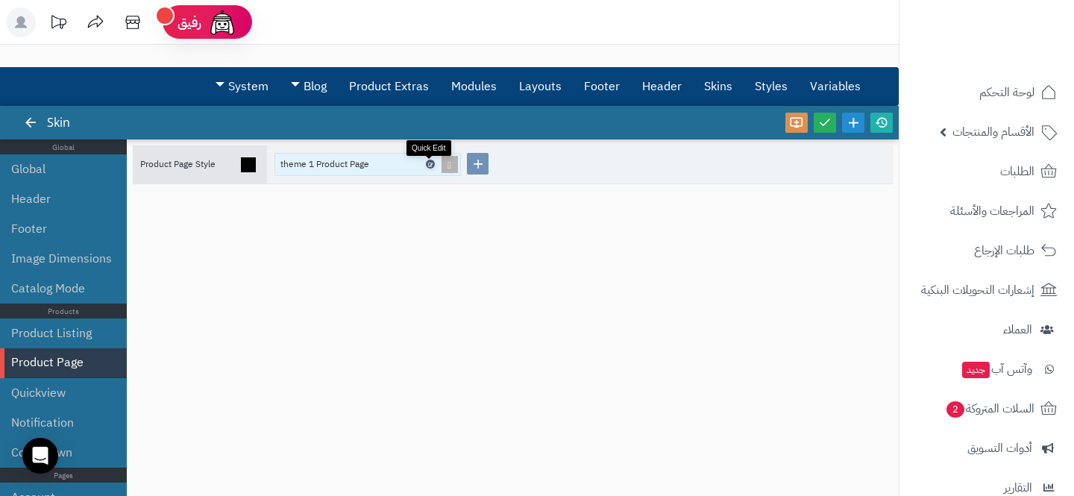
click at [429, 166] on icon at bounding box center [429, 164] width 4 height 7
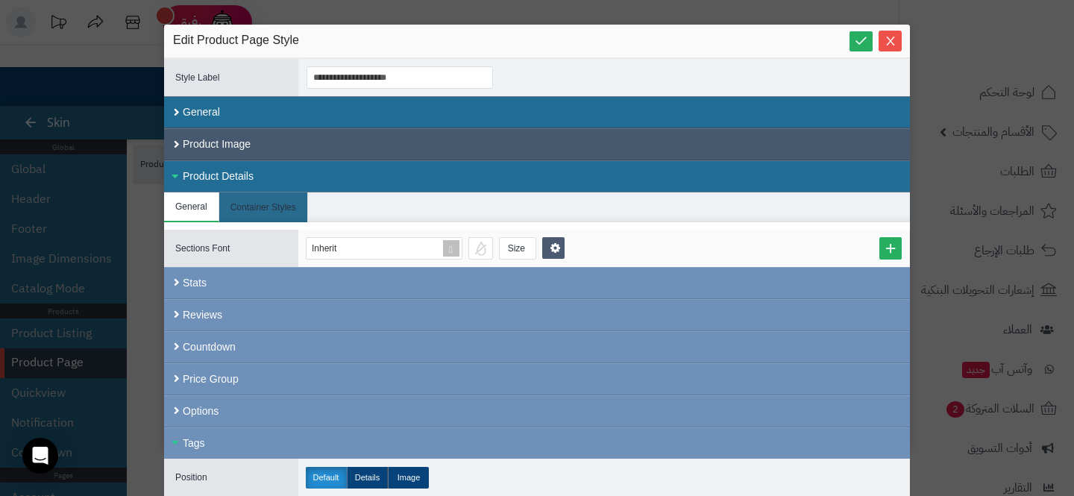
click at [357, 152] on div "Product Image" at bounding box center [537, 144] width 746 height 32
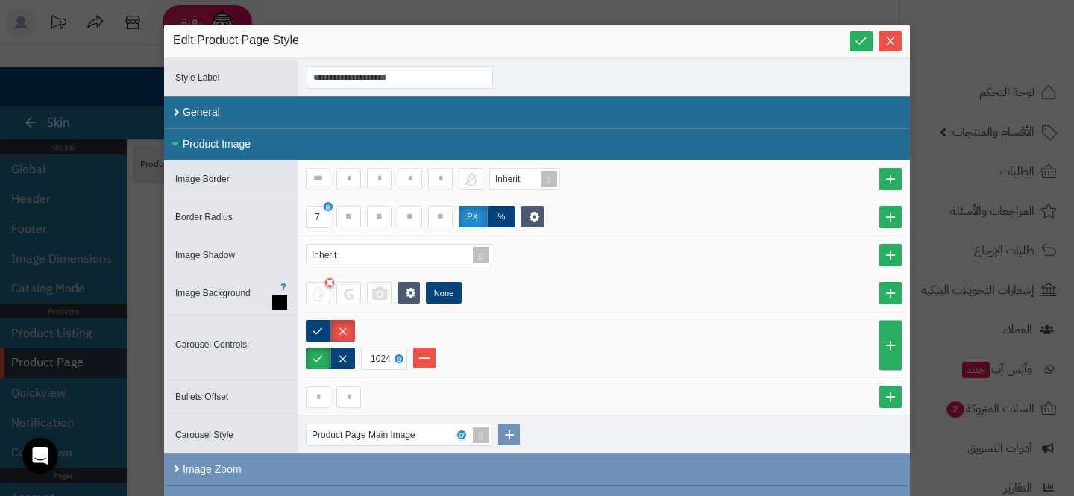
scroll to position [1, 0]
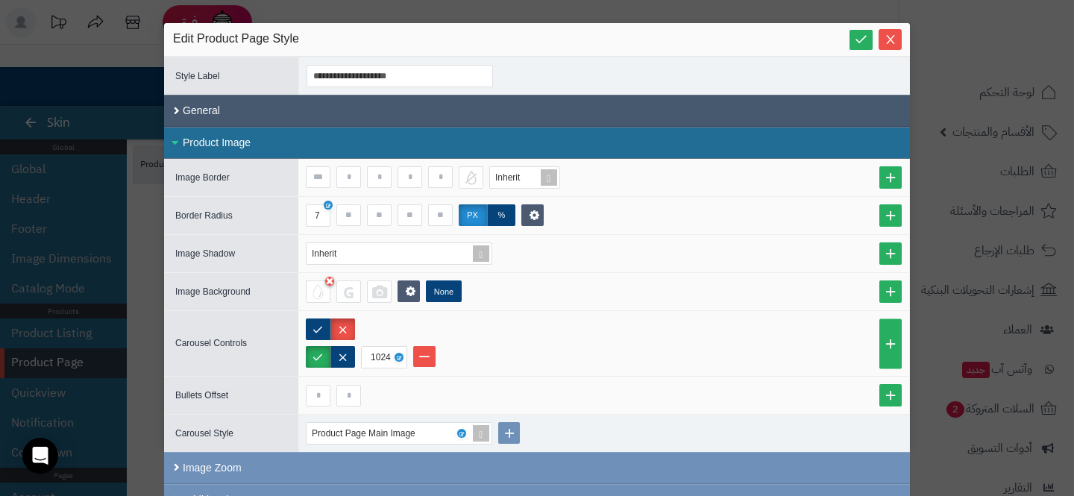
click at [457, 110] on div "General" at bounding box center [537, 111] width 746 height 32
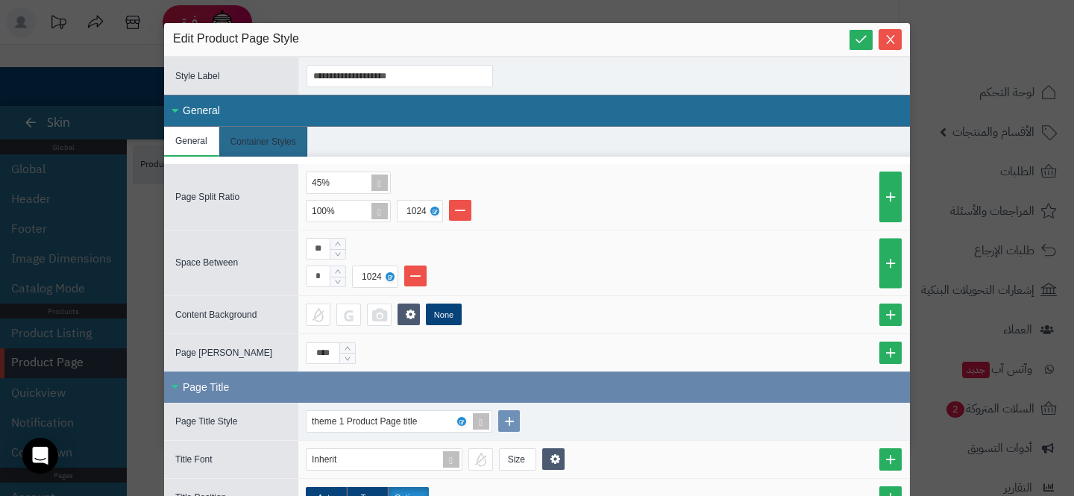
click at [329, 398] on div "Page Title" at bounding box center [537, 386] width 746 height 31
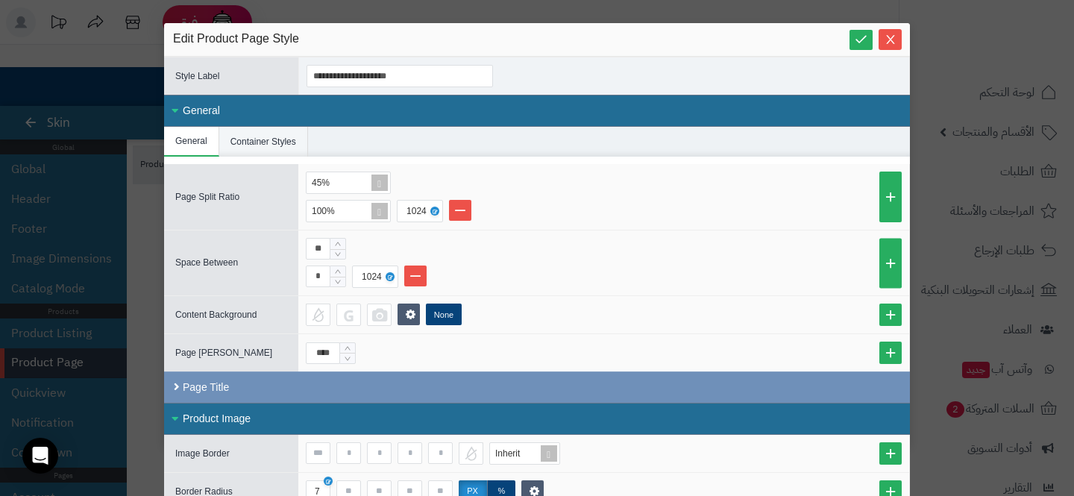
click at [245, 145] on li "Container Styles" at bounding box center [263, 142] width 89 height 30
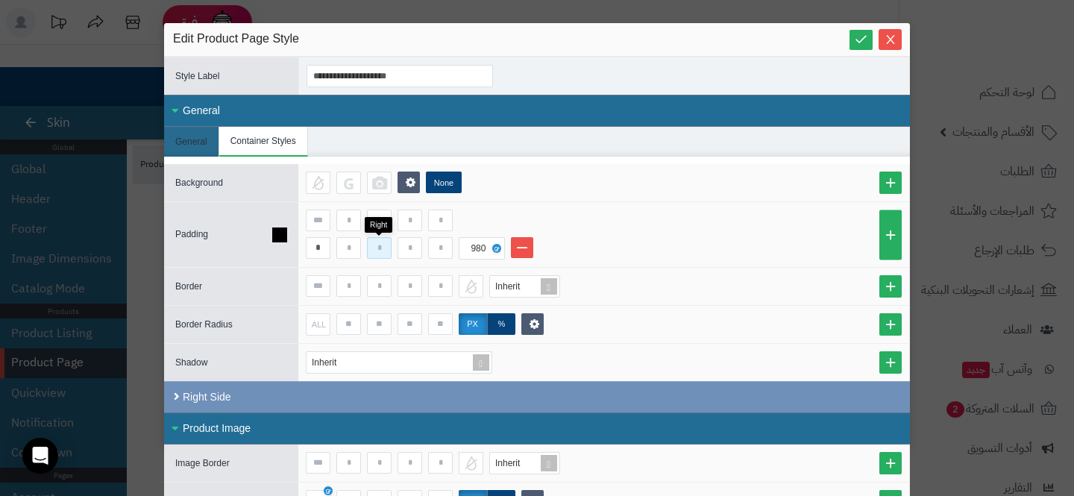
click at [374, 242] on input at bounding box center [379, 248] width 25 height 22
type input "*"
type input "**"
click at [436, 251] on input at bounding box center [440, 248] width 25 height 22
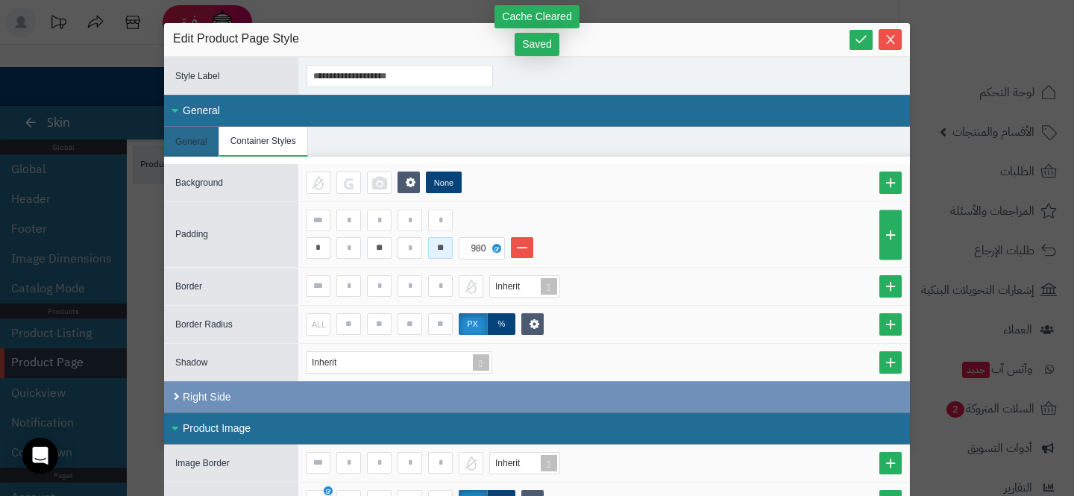
type input "**"
click at [377, 242] on input "**" at bounding box center [379, 248] width 25 height 22
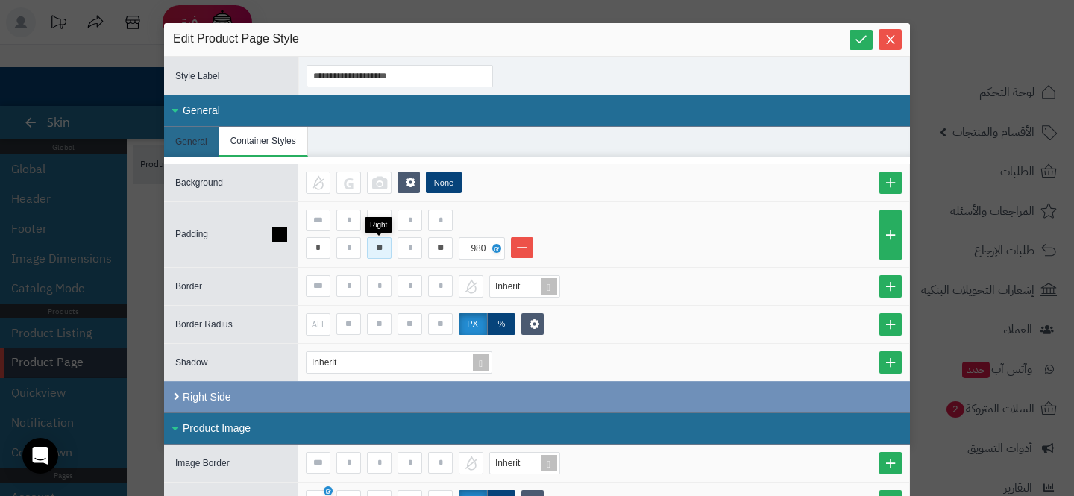
click at [377, 242] on input "**" at bounding box center [379, 248] width 25 height 22
type input "**"
click at [447, 251] on input "**" at bounding box center [440, 248] width 25 height 22
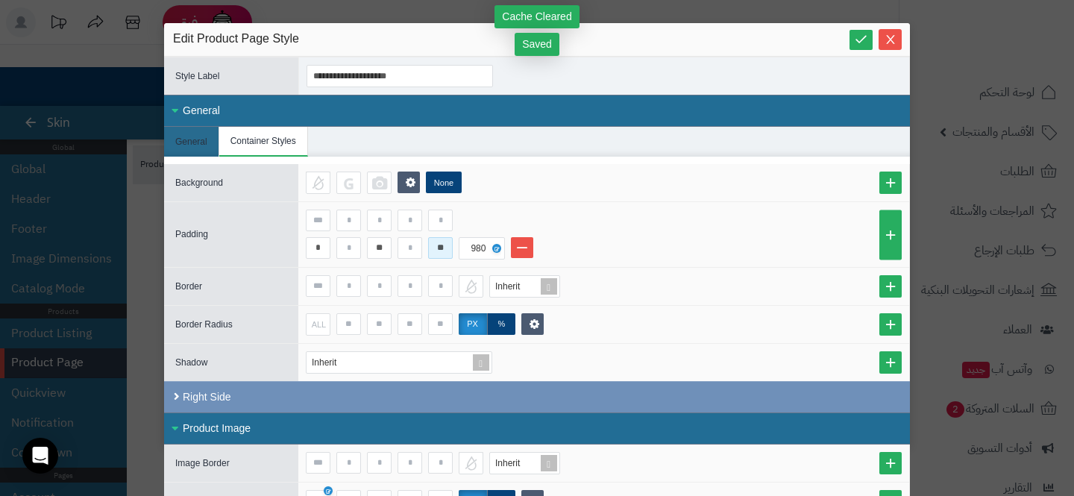
type input "**"
click at [276, 105] on div "General" at bounding box center [537, 111] width 746 height 32
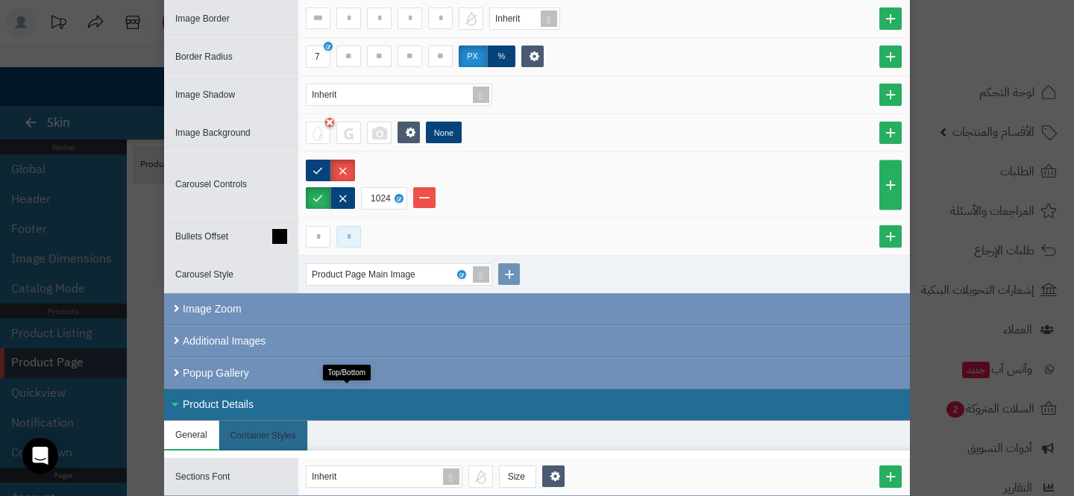
scroll to position [162, 0]
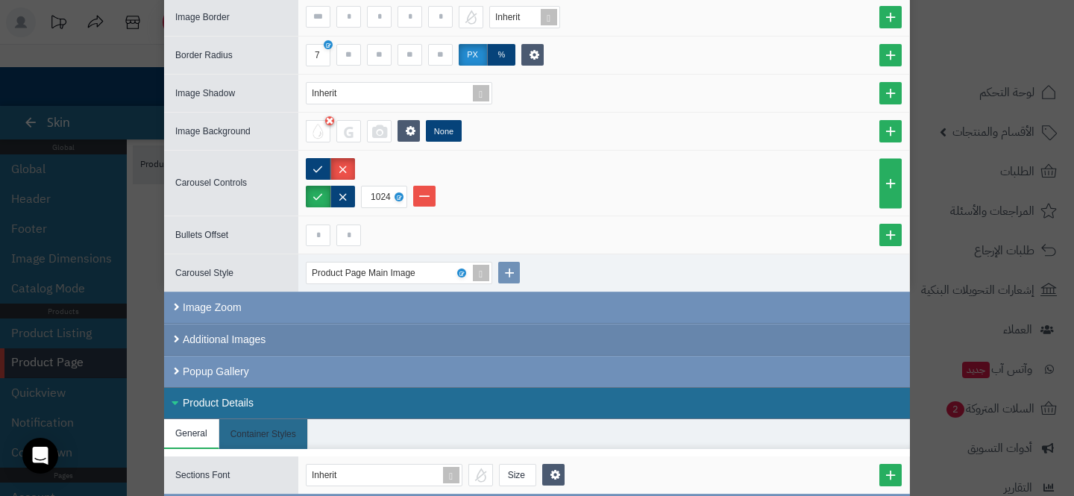
click at [265, 345] on div "Additional Images" at bounding box center [537, 340] width 746 height 32
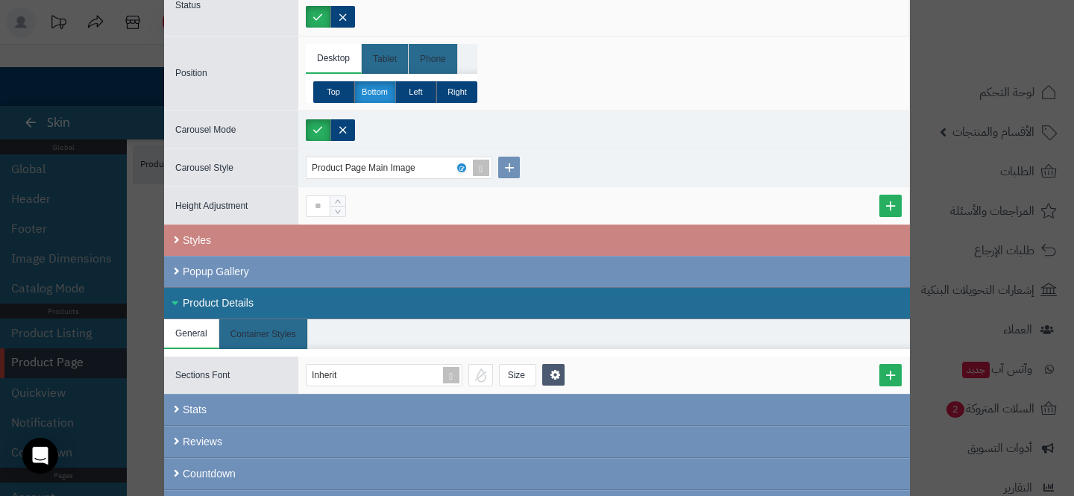
scroll to position [553, 0]
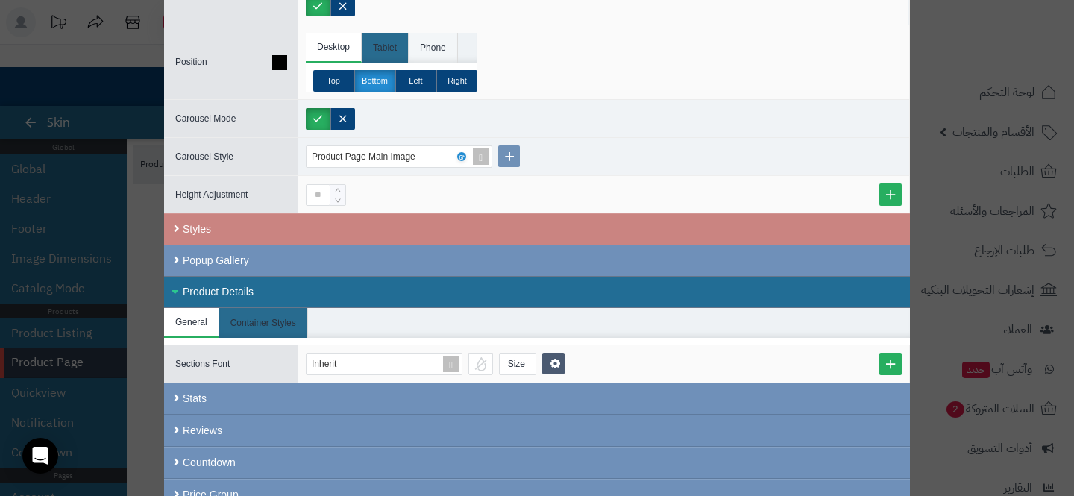
click at [437, 46] on li "Phone" at bounding box center [433, 48] width 49 height 30
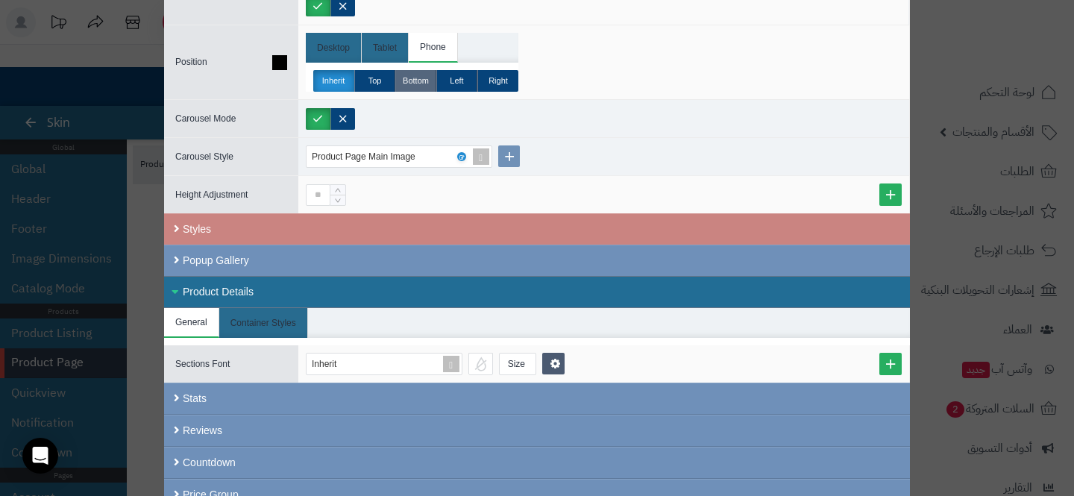
click at [424, 80] on label "Bottom" at bounding box center [415, 81] width 41 height 22
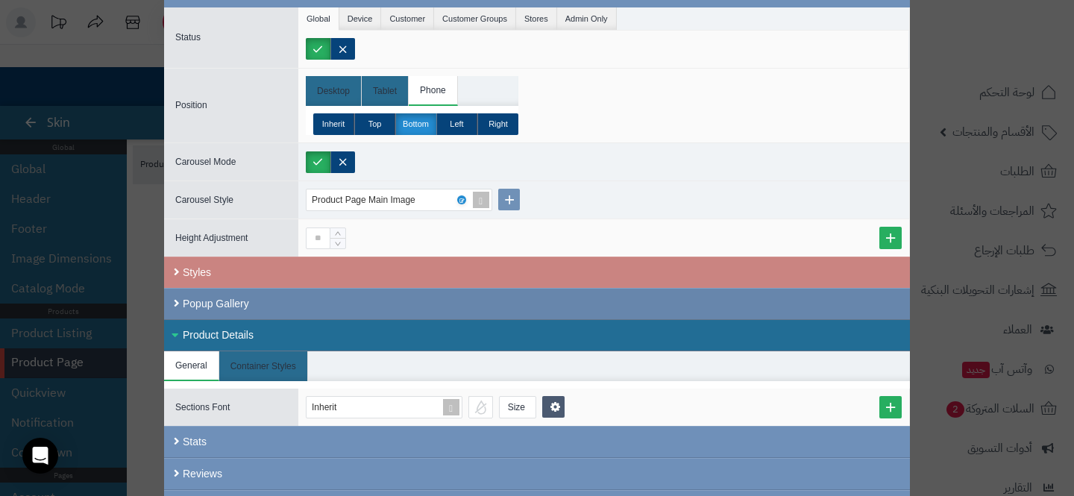
scroll to position [509, 0]
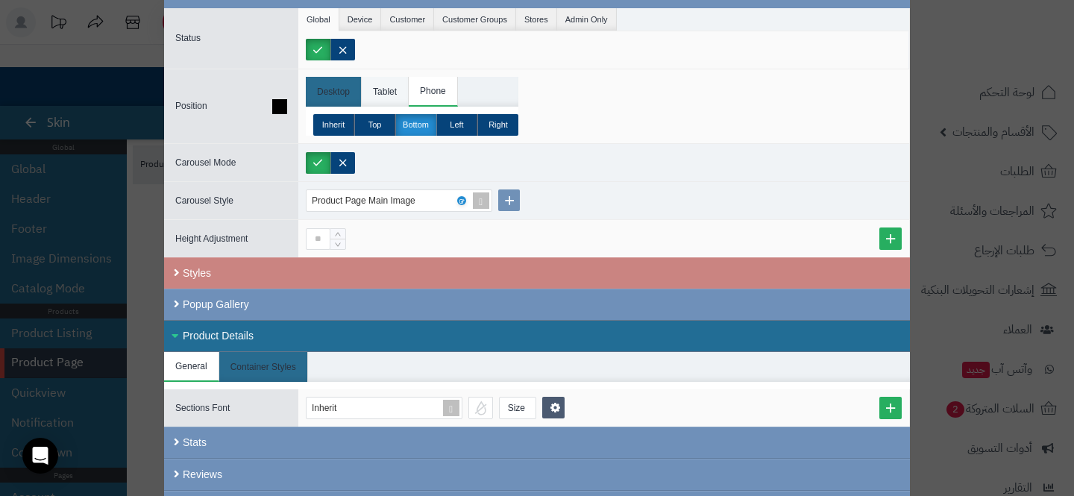
click at [384, 88] on li "Tablet" at bounding box center [385, 92] width 47 height 30
click at [424, 92] on li "Phone" at bounding box center [433, 92] width 49 height 30
click at [400, 92] on li "Tablet" at bounding box center [385, 92] width 47 height 30
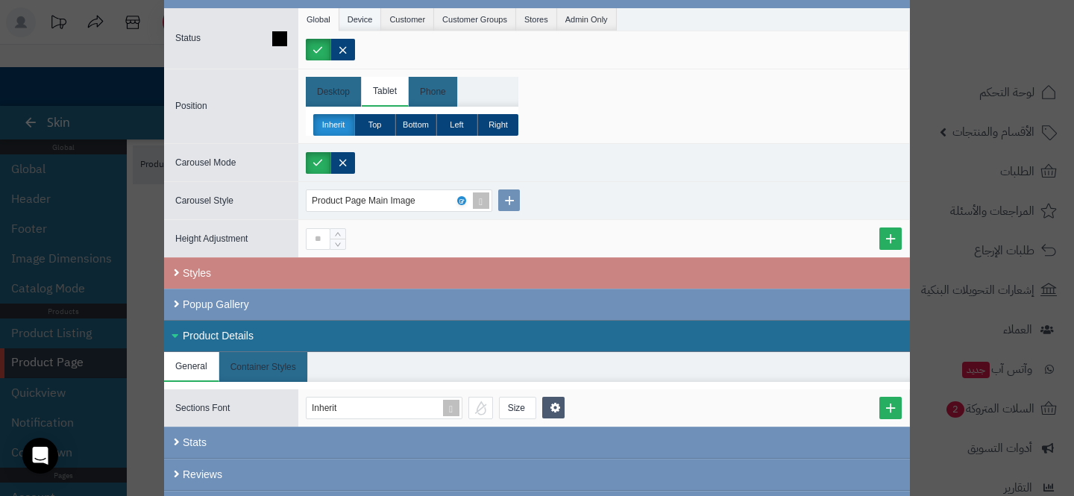
click at [360, 12] on li "Device" at bounding box center [360, 19] width 43 height 22
click at [386, 40] on label "Tablet" at bounding box center [400, 50] width 62 height 22
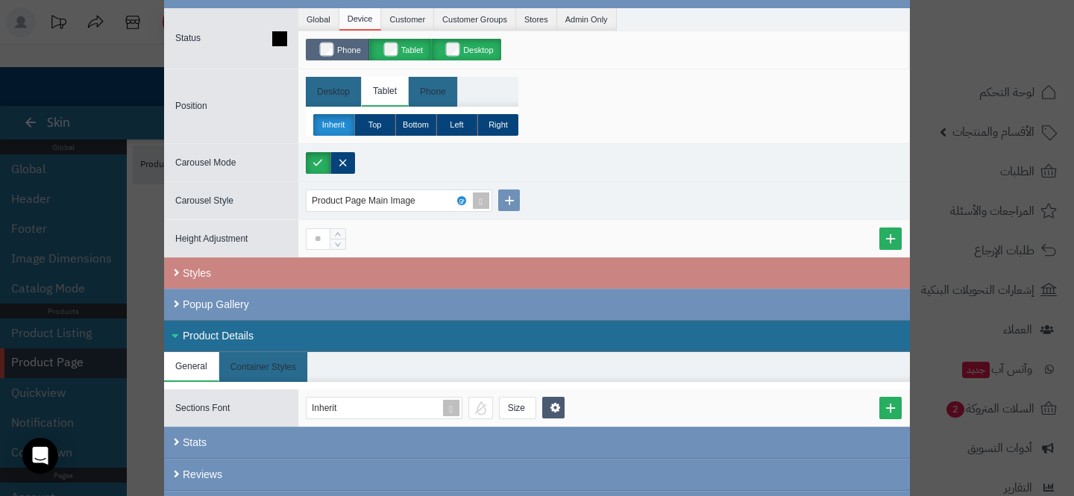
click at [346, 43] on label "Phone" at bounding box center [337, 50] width 63 height 22
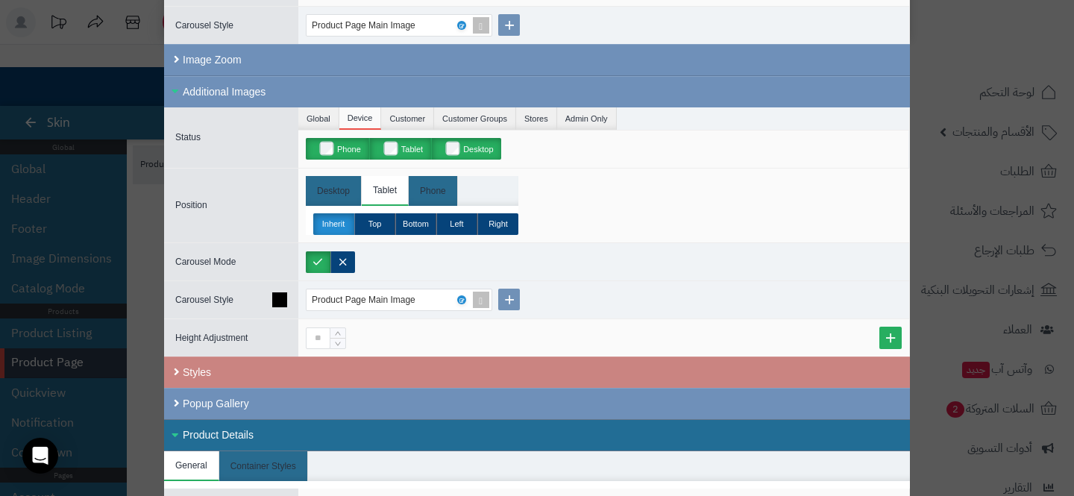
scroll to position [416, 0]
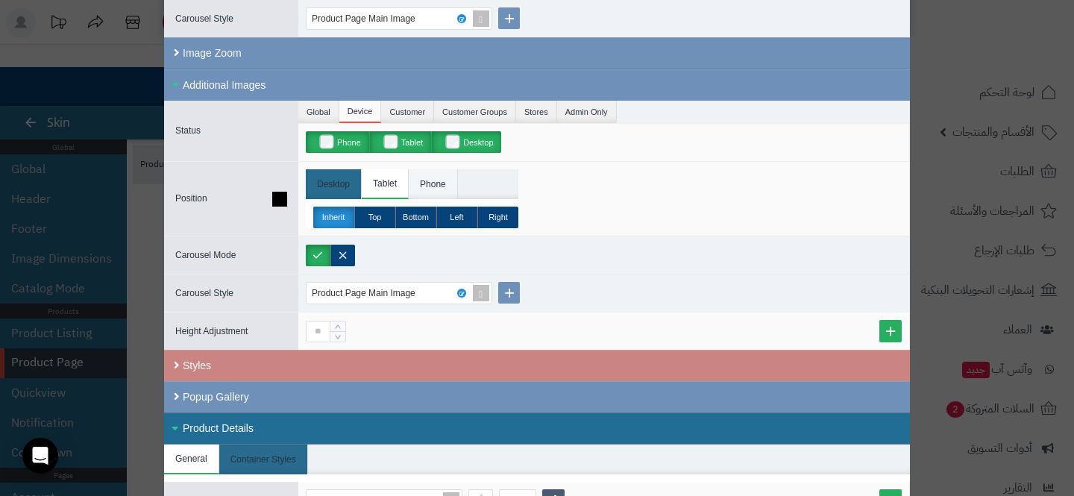
click at [415, 190] on li "Phone" at bounding box center [433, 184] width 49 height 30
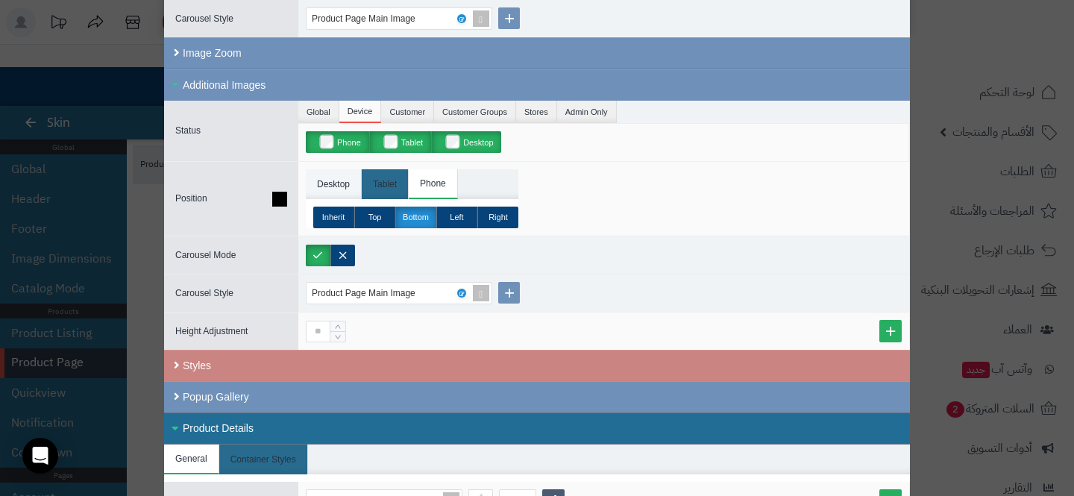
click at [348, 192] on li "Desktop" at bounding box center [334, 184] width 56 height 30
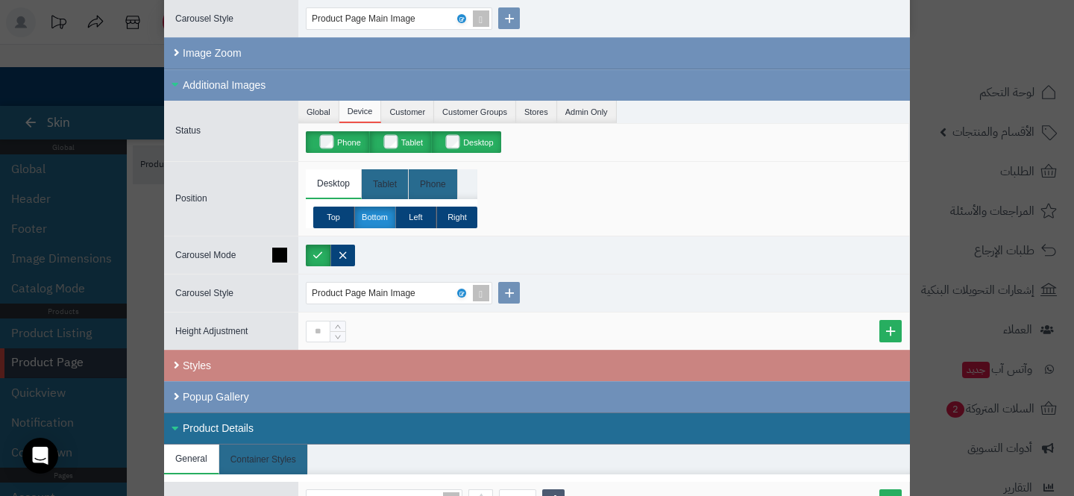
click at [436, 263] on div at bounding box center [603, 254] width 611 height 37
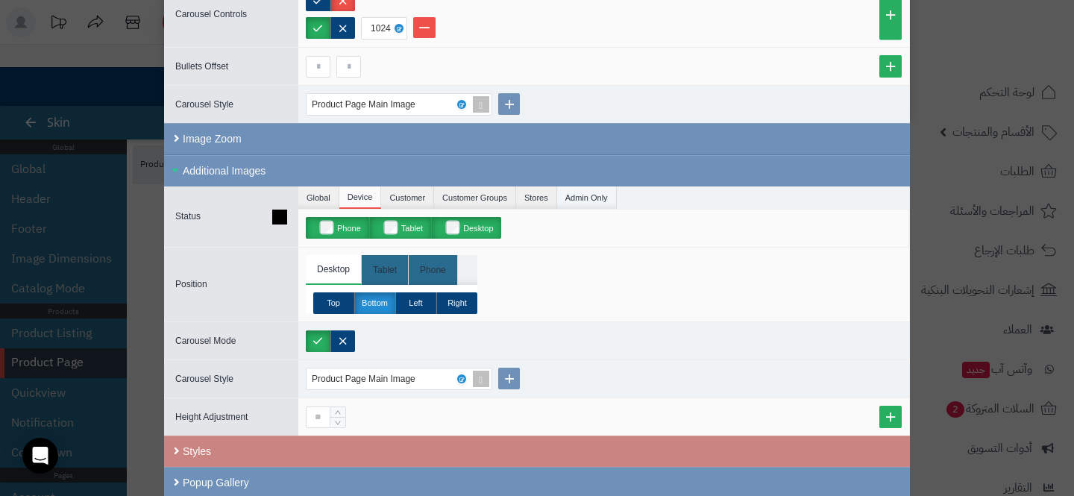
scroll to position [0, 0]
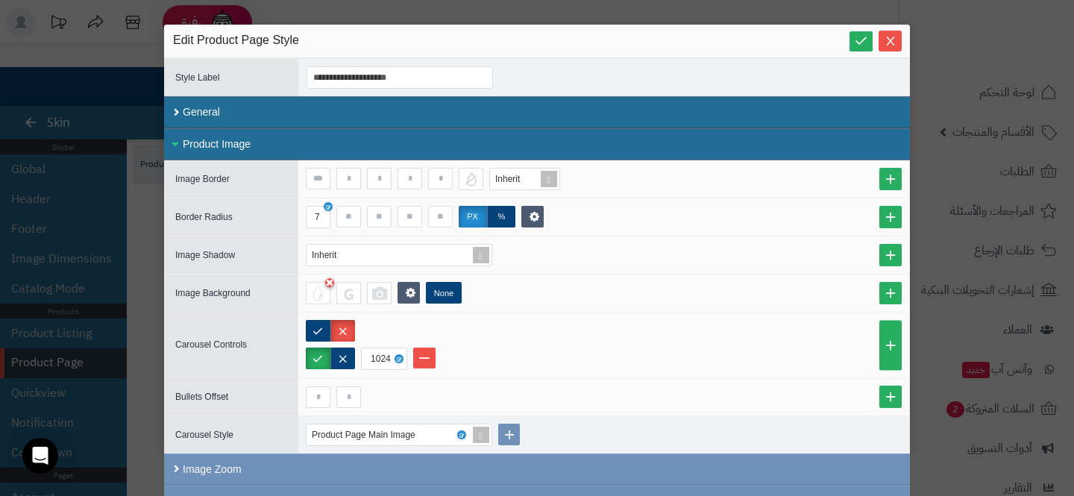
click at [878, 45] on div at bounding box center [868, 41] width 37 height 18
click at [891, 43] on icon "Close" at bounding box center [891, 40] width 12 height 12
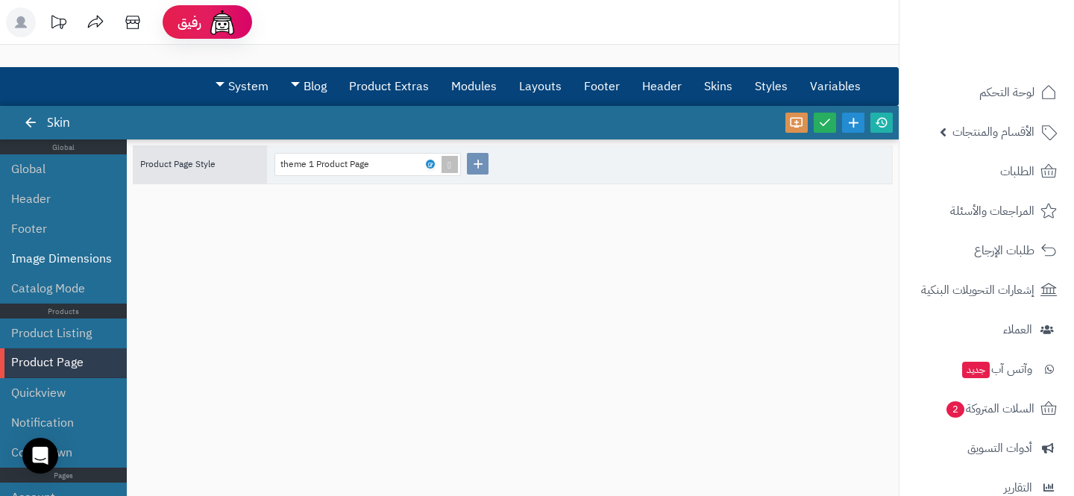
click at [29, 246] on li "Image Dimensions" at bounding box center [63, 259] width 127 height 30
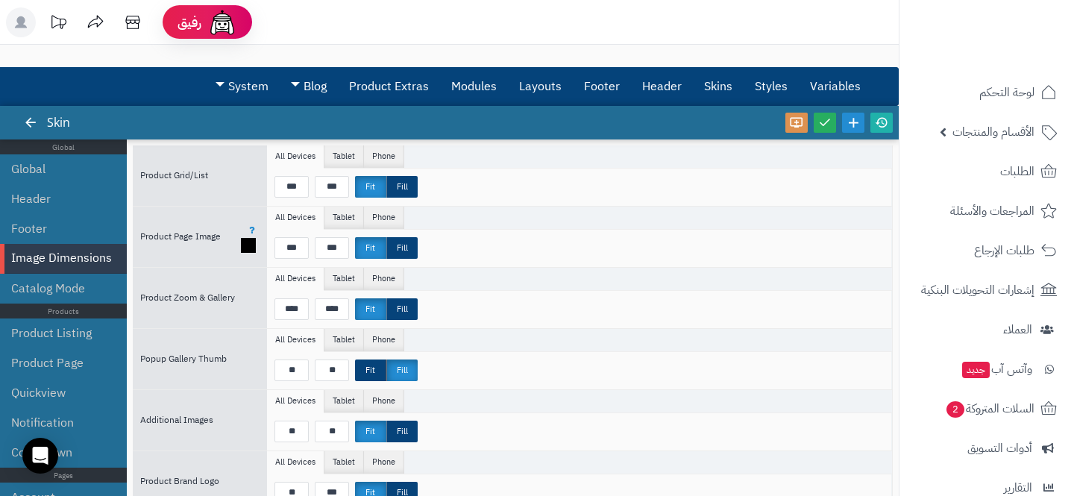
click at [503, 261] on div "*** *** Fit Fill" at bounding box center [579, 248] width 625 height 37
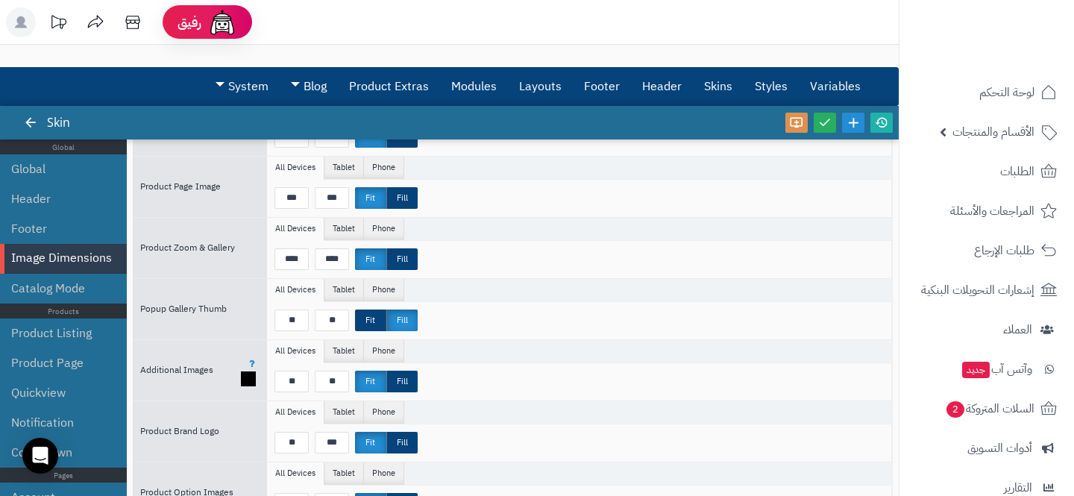
scroll to position [51, 0]
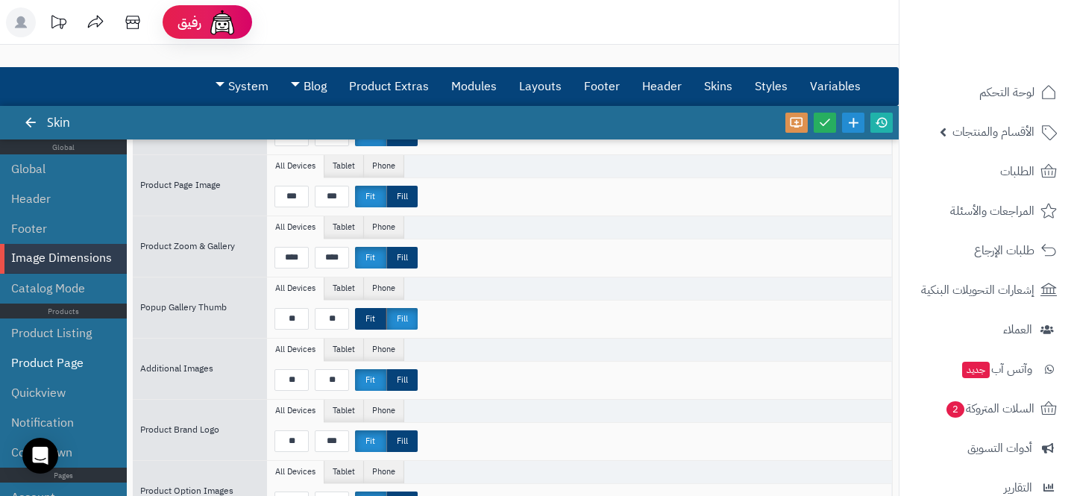
click at [56, 354] on li "Product Page" at bounding box center [63, 363] width 127 height 30
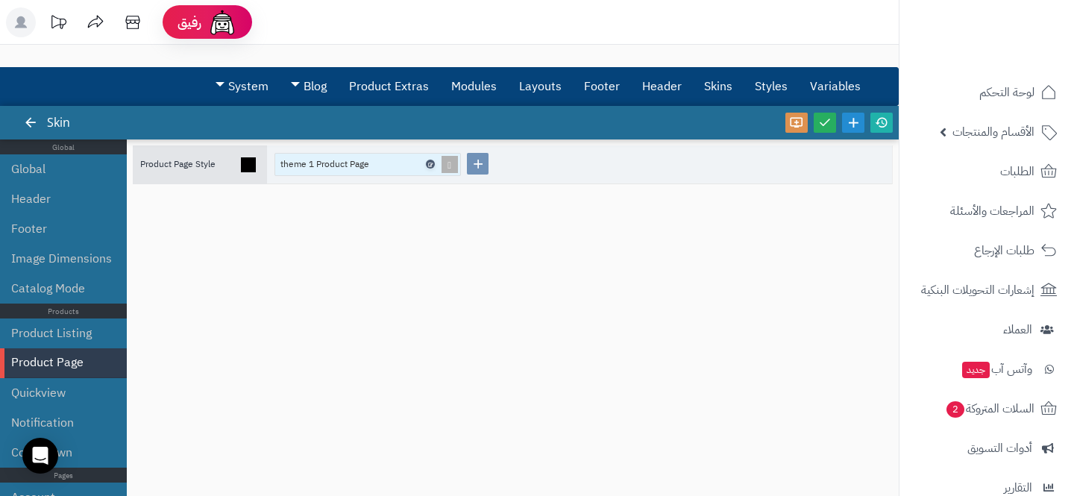
click at [427, 166] on icon at bounding box center [429, 164] width 4 height 7
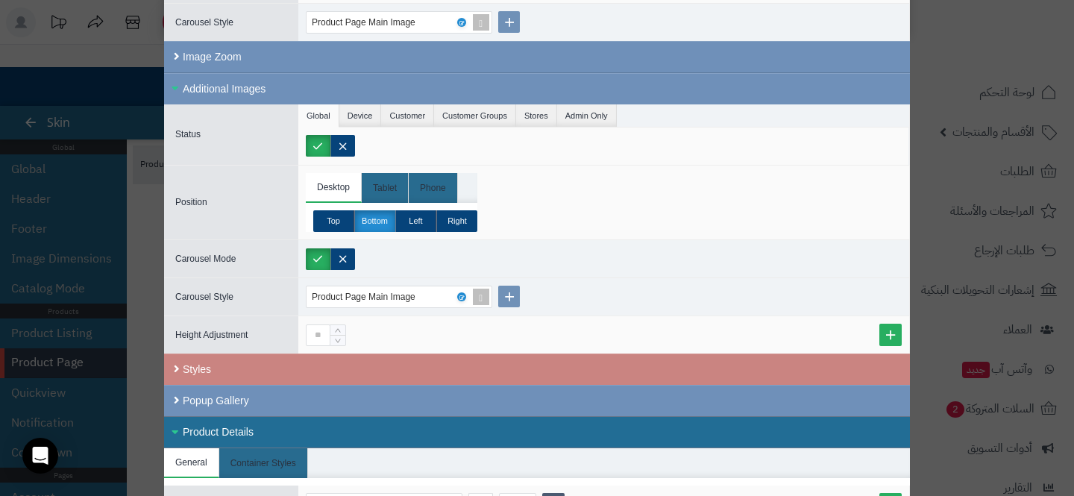
scroll to position [414, 0]
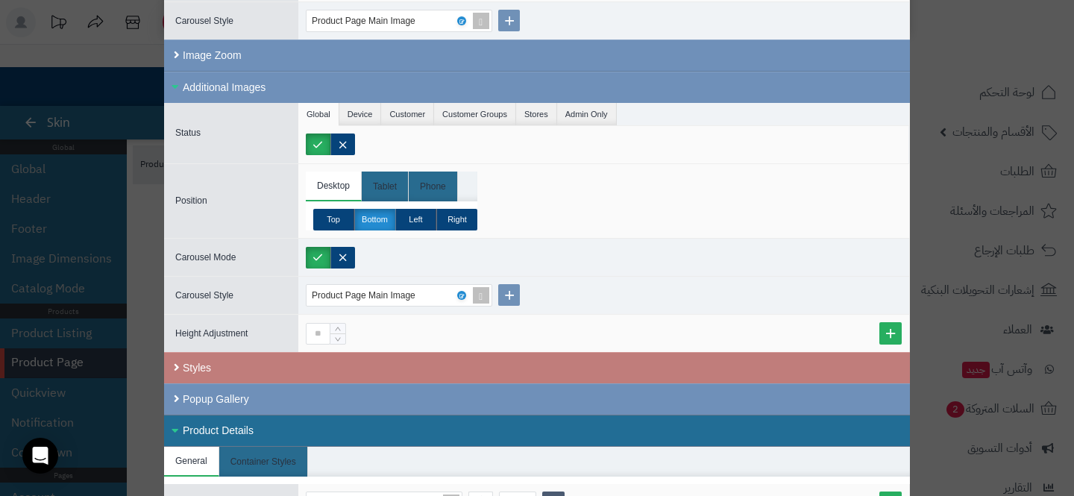
click at [427, 357] on div "Styles" at bounding box center [537, 367] width 746 height 31
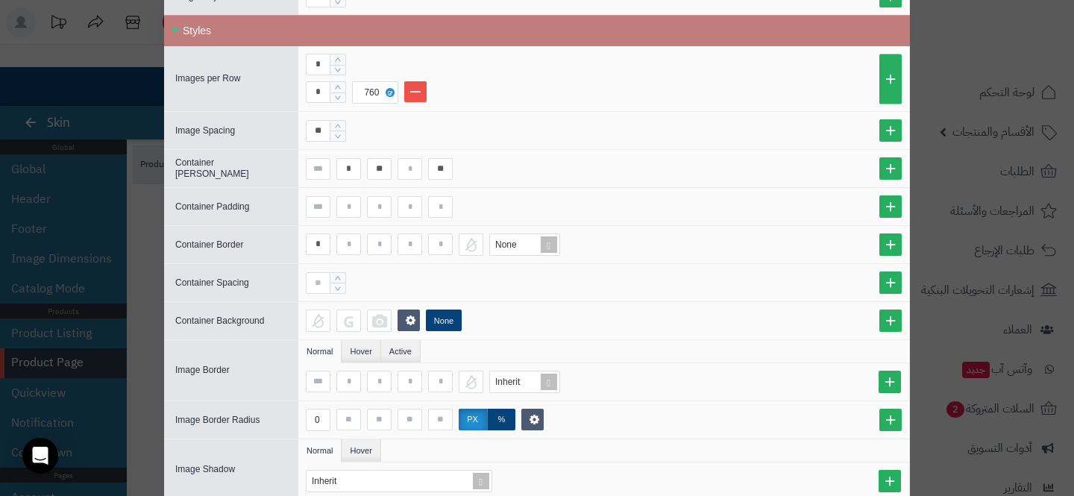
scroll to position [805, 0]
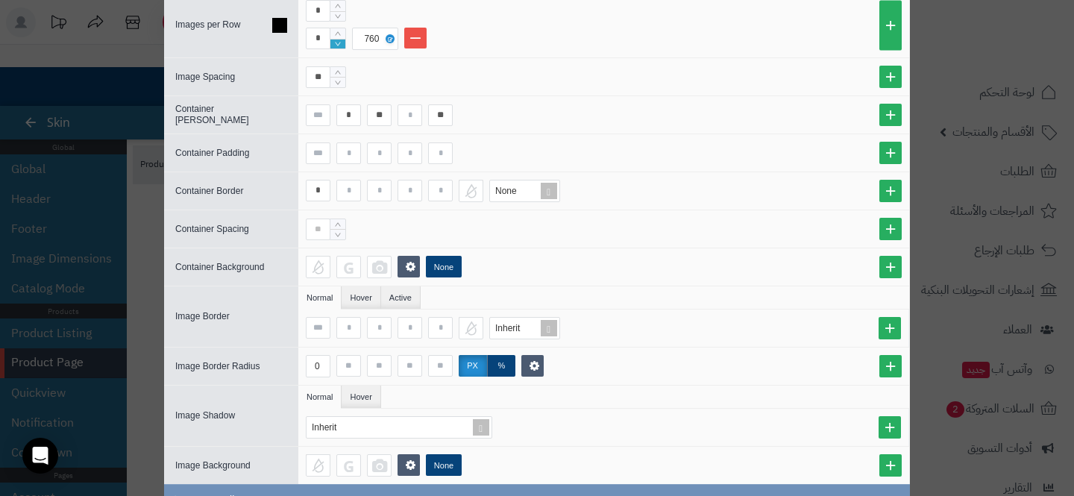
type input "*"
click at [335, 42] on icon "Decrease Value" at bounding box center [338, 44] width 7 height 9
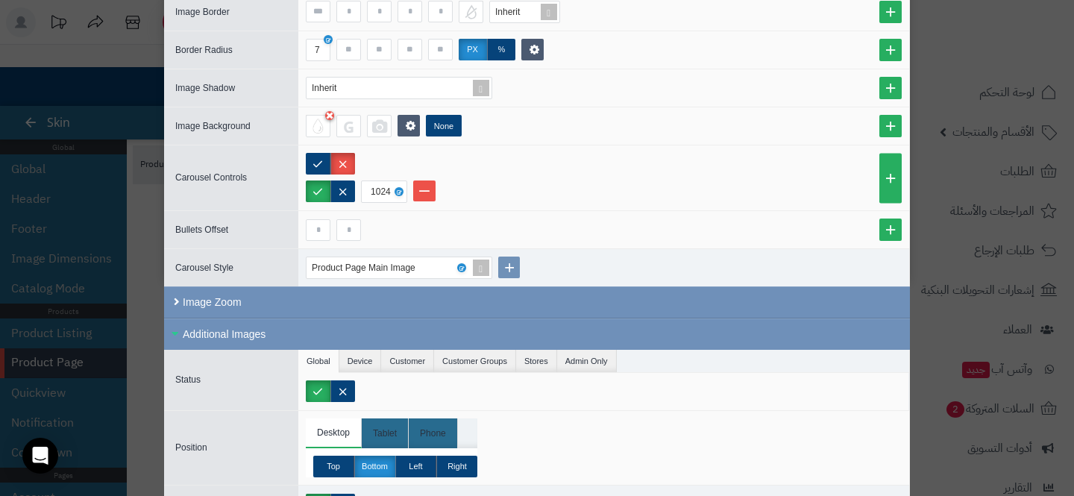
scroll to position [0, 0]
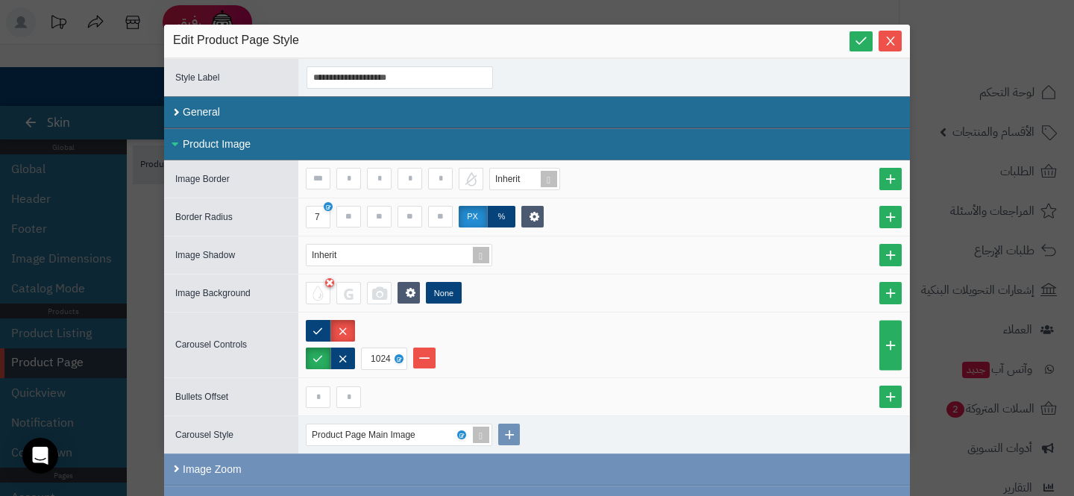
click at [289, 144] on div "Product Image" at bounding box center [537, 144] width 746 height 32
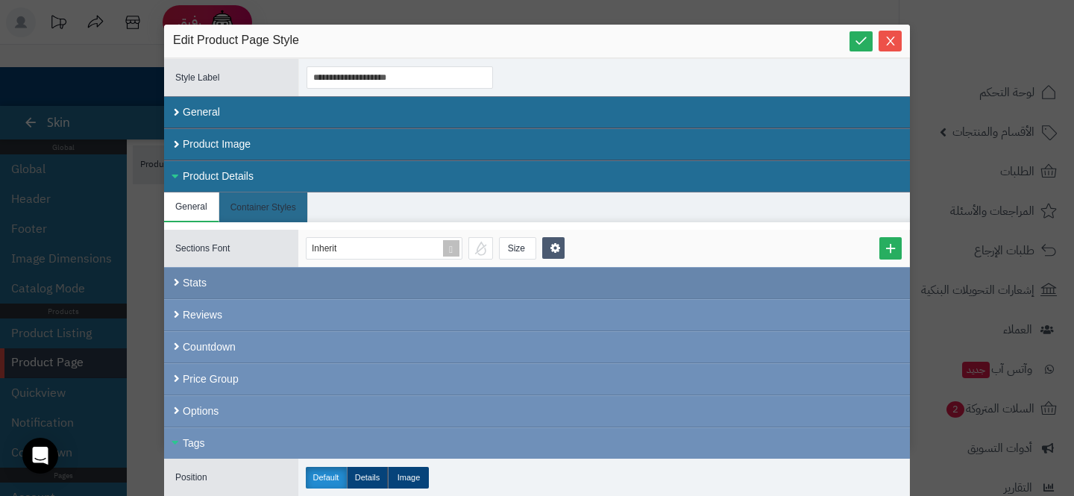
click at [216, 281] on div "Stats" at bounding box center [537, 283] width 746 height 32
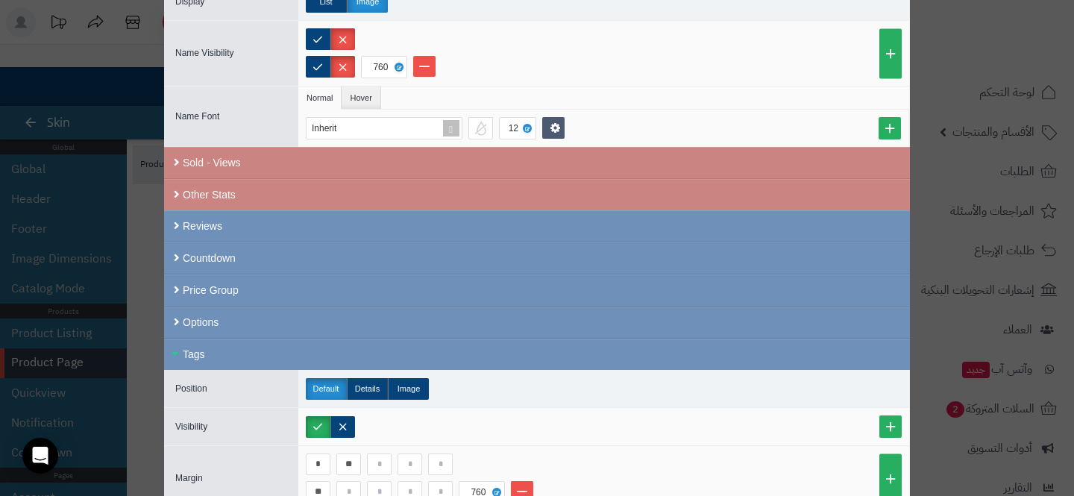
scroll to position [928, 0]
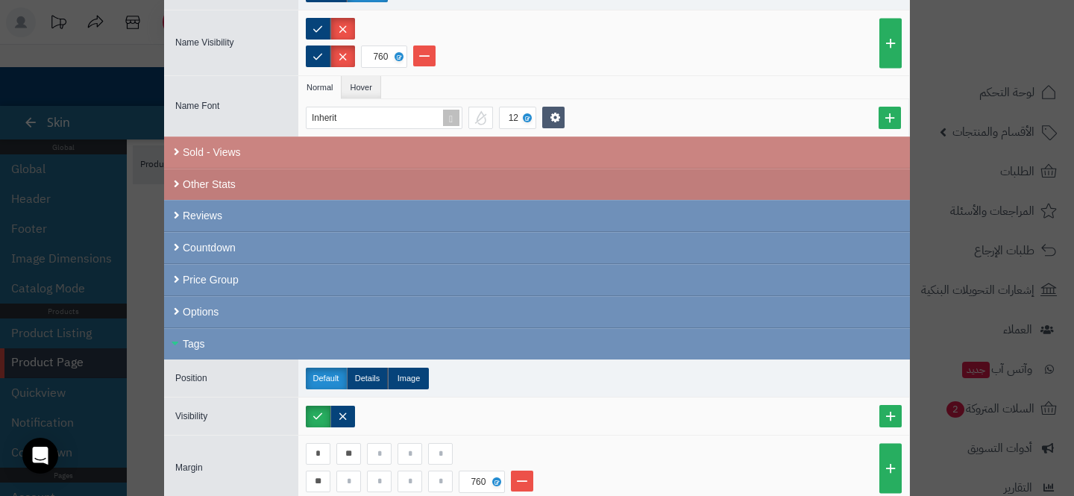
click at [242, 179] on div "Other Stats" at bounding box center [537, 184] width 746 height 31
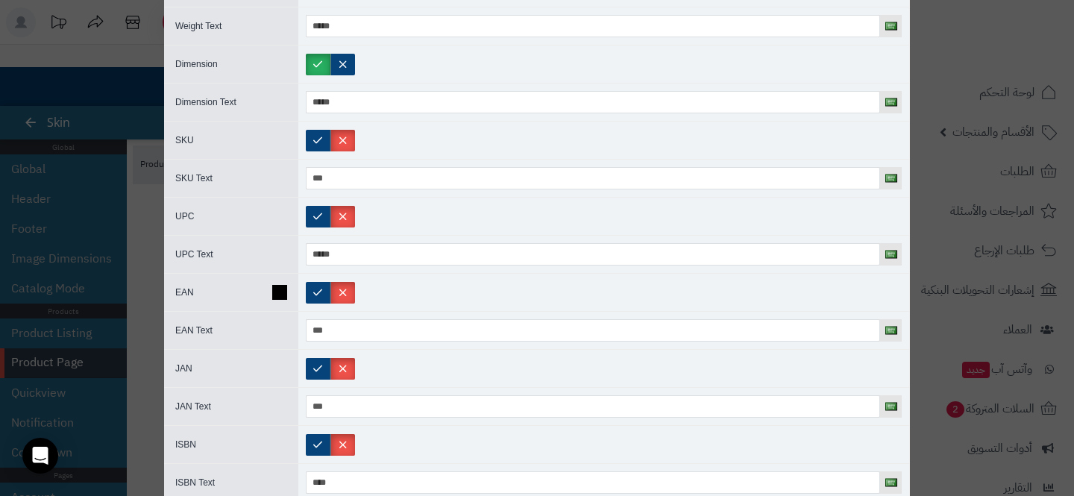
scroll to position [1346, 0]
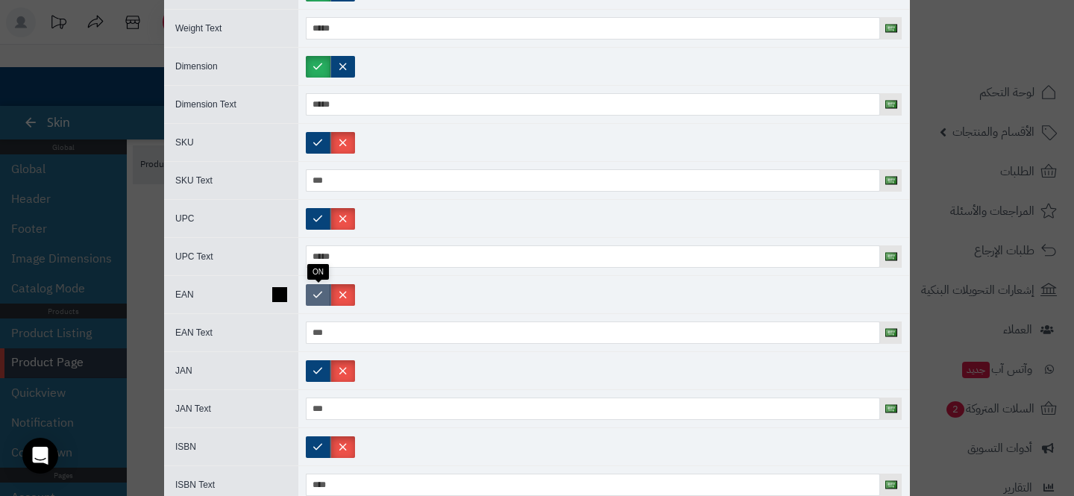
click at [315, 299] on label at bounding box center [318, 295] width 25 height 22
click at [338, 299] on label at bounding box center [342, 295] width 25 height 22
click at [321, 230] on div at bounding box center [603, 218] width 611 height 37
click at [317, 222] on label at bounding box center [318, 219] width 25 height 22
click at [318, 155] on div at bounding box center [603, 142] width 611 height 37
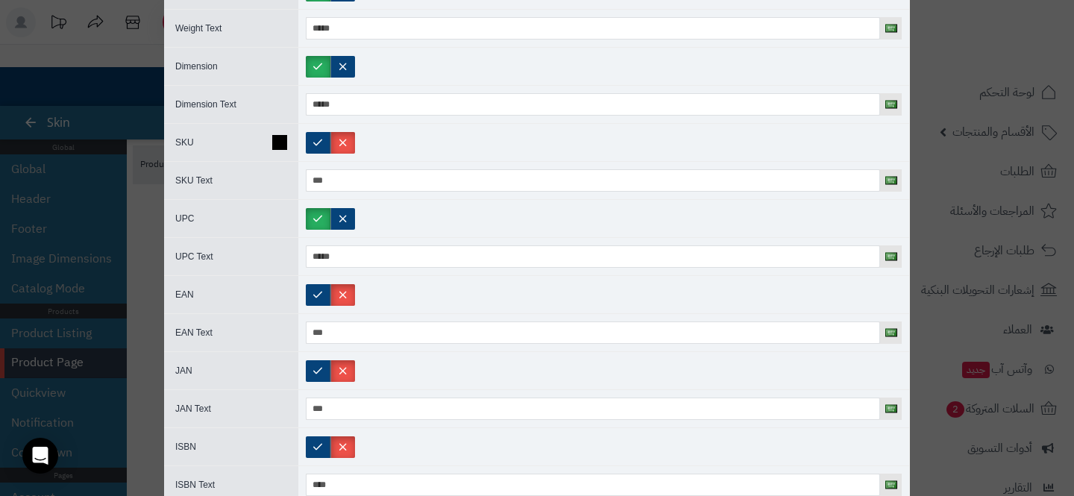
click at [316, 124] on div at bounding box center [603, 142] width 611 height 37
click at [316, 130] on div at bounding box center [603, 142] width 611 height 37
click at [316, 142] on label at bounding box center [318, 143] width 25 height 22
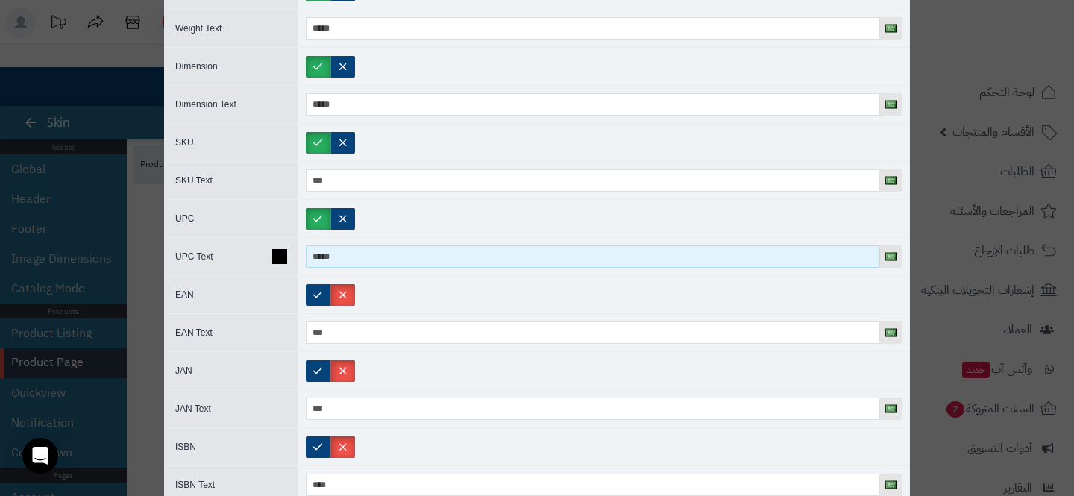
click at [363, 258] on input "*****" at bounding box center [593, 256] width 574 height 22
type input "********"
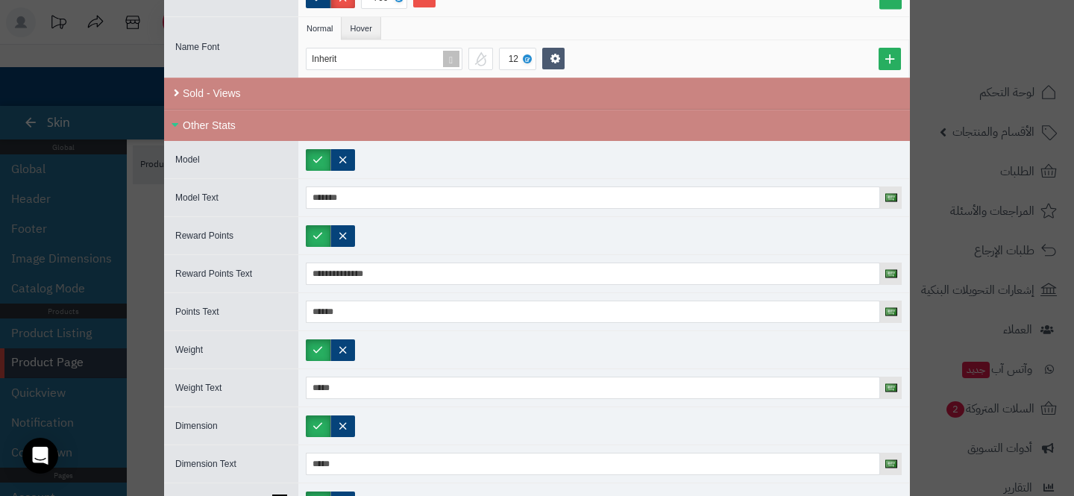
scroll to position [971, 0]
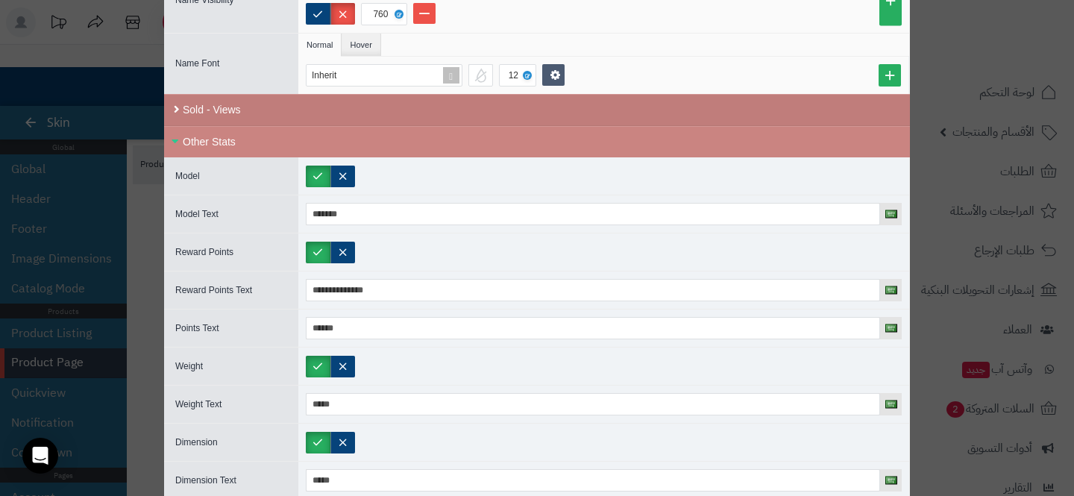
click at [424, 102] on div "Sold - Views" at bounding box center [537, 110] width 746 height 32
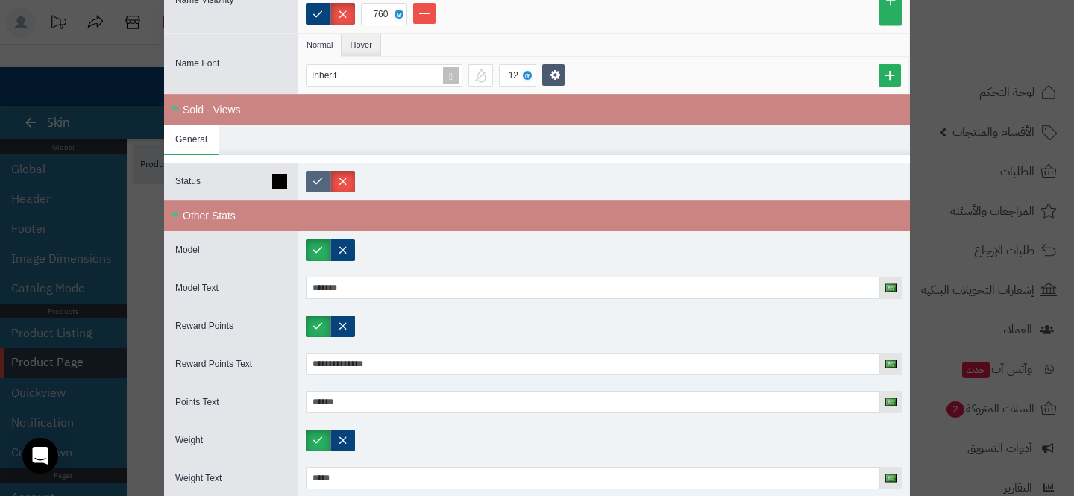
click at [319, 171] on label at bounding box center [318, 182] width 25 height 22
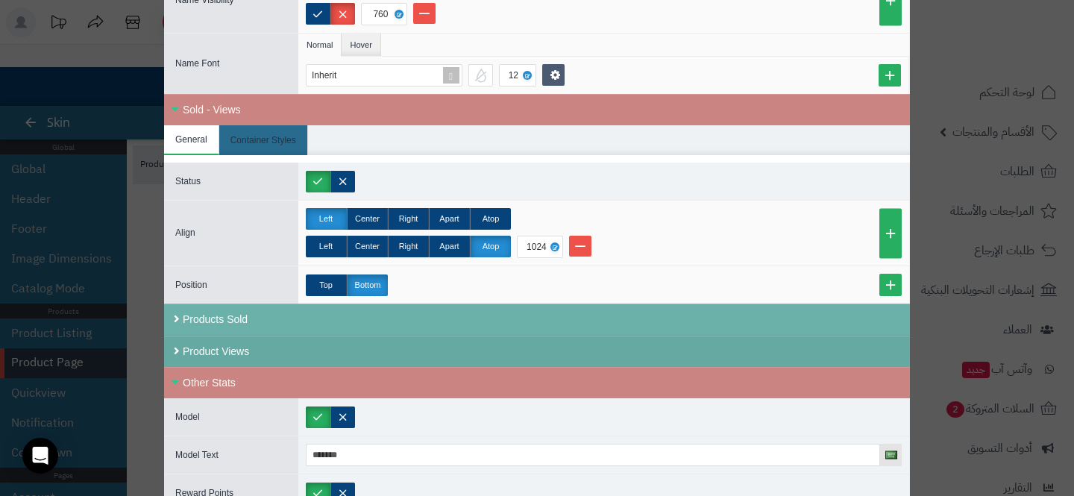
click at [386, 341] on div "Product Views" at bounding box center [537, 351] width 746 height 31
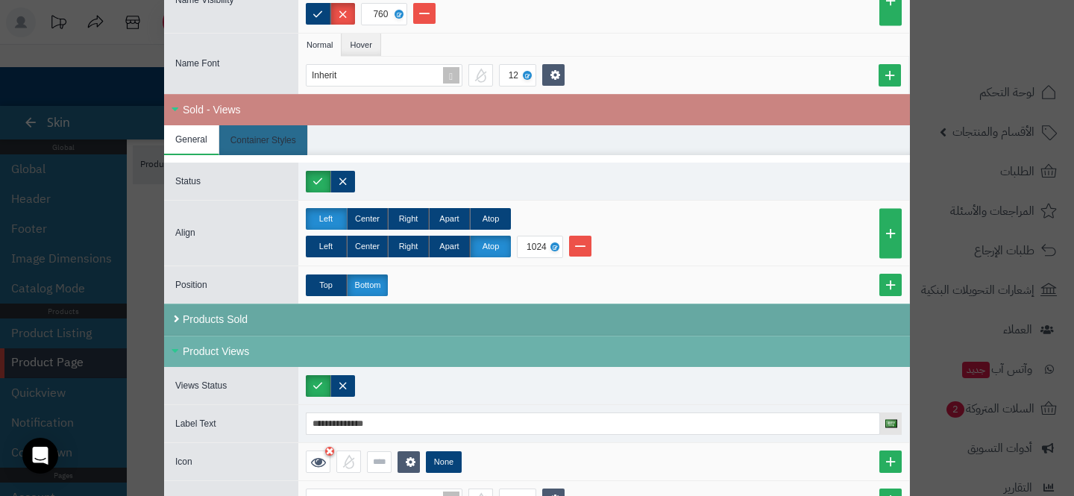
click at [294, 312] on div "Products Sold" at bounding box center [537, 320] width 746 height 32
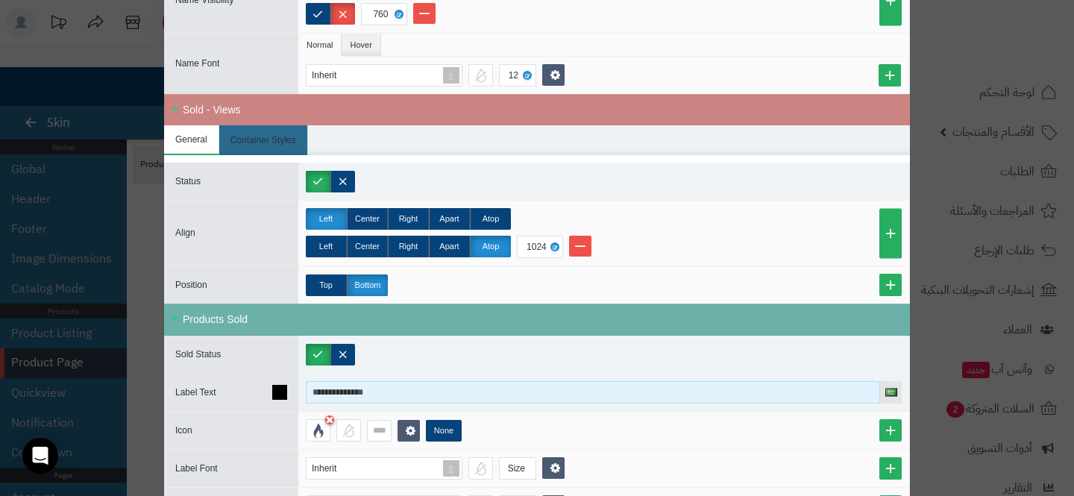
click at [360, 390] on input "**********" at bounding box center [593, 392] width 574 height 22
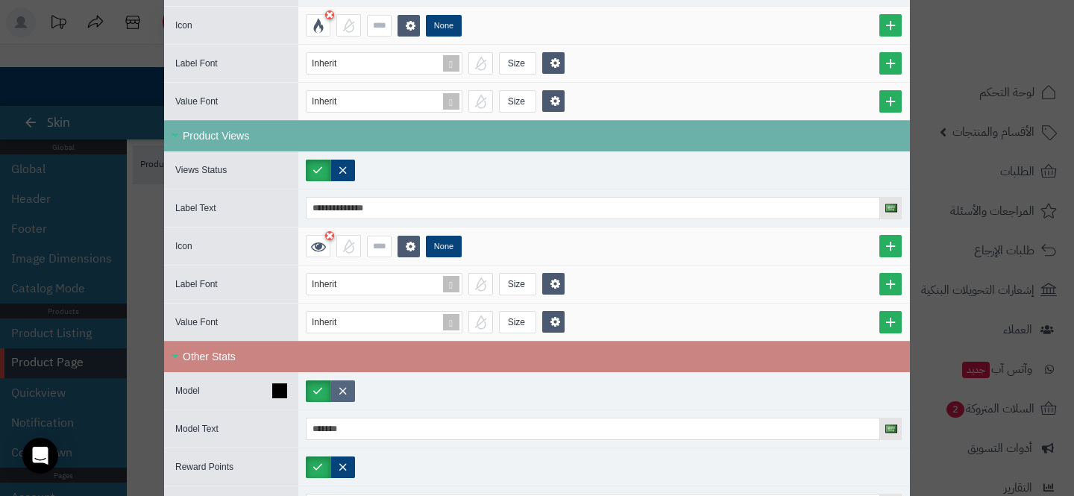
scroll to position [1390, 0]
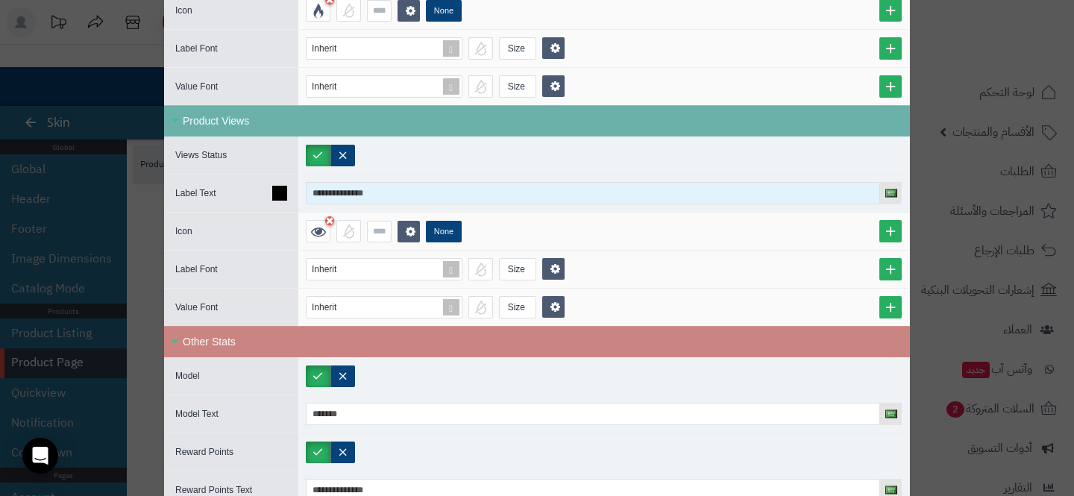
type input "********"
click at [316, 191] on input "**********" at bounding box center [593, 193] width 574 height 22
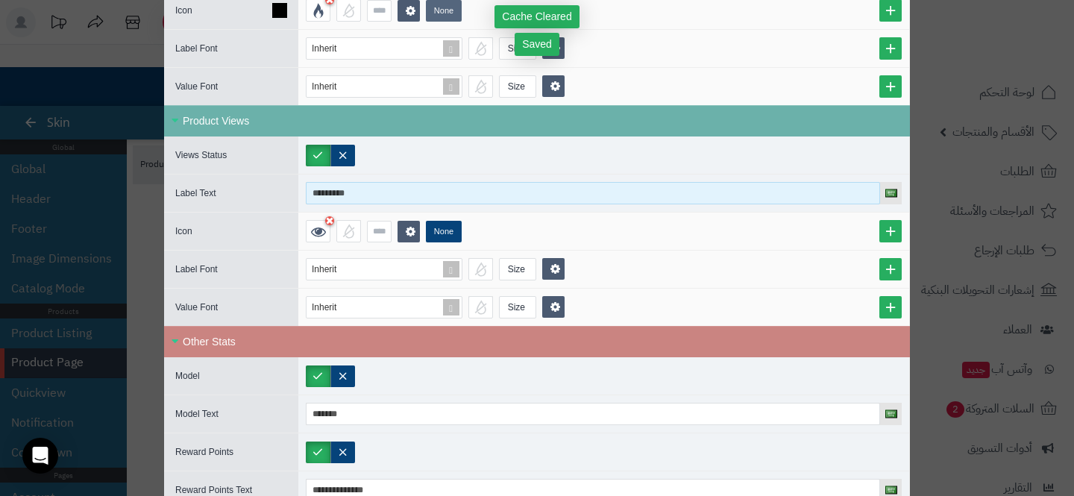
type input "*********"
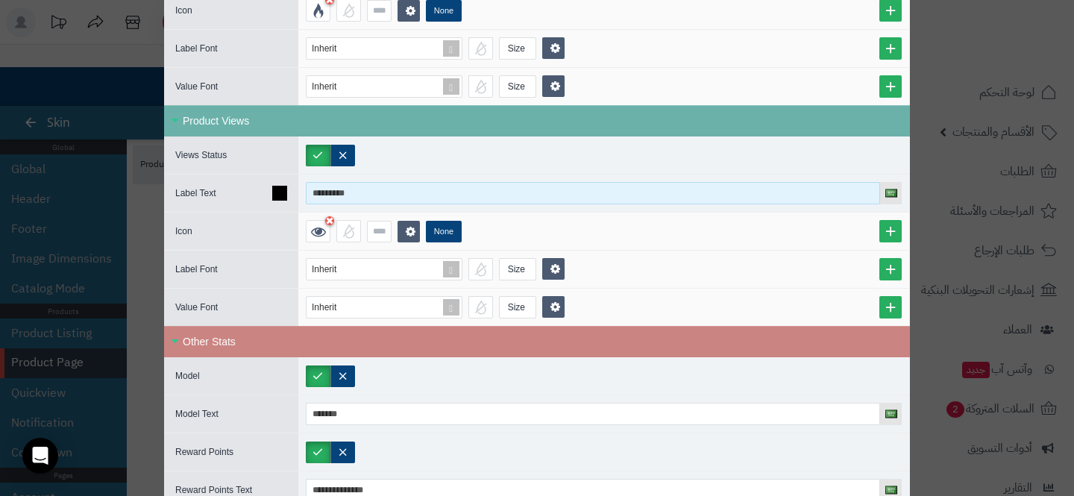
click at [354, 198] on input "*********" at bounding box center [593, 193] width 574 height 22
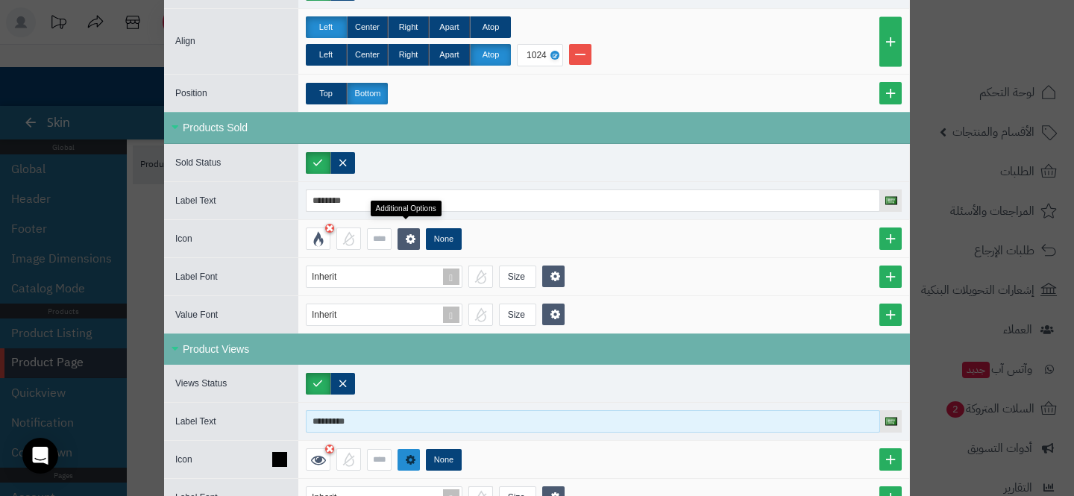
scroll to position [1111, 0]
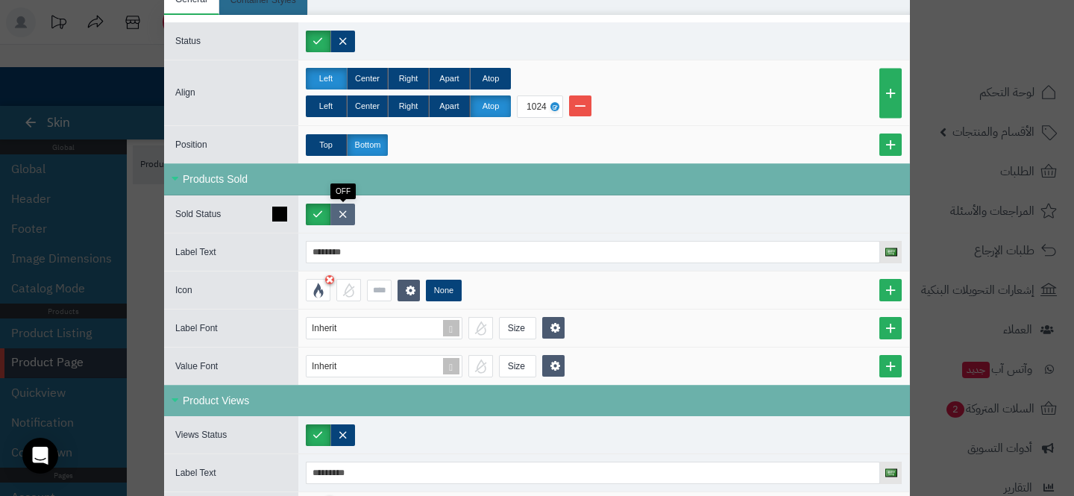
click at [347, 208] on label at bounding box center [342, 215] width 25 height 22
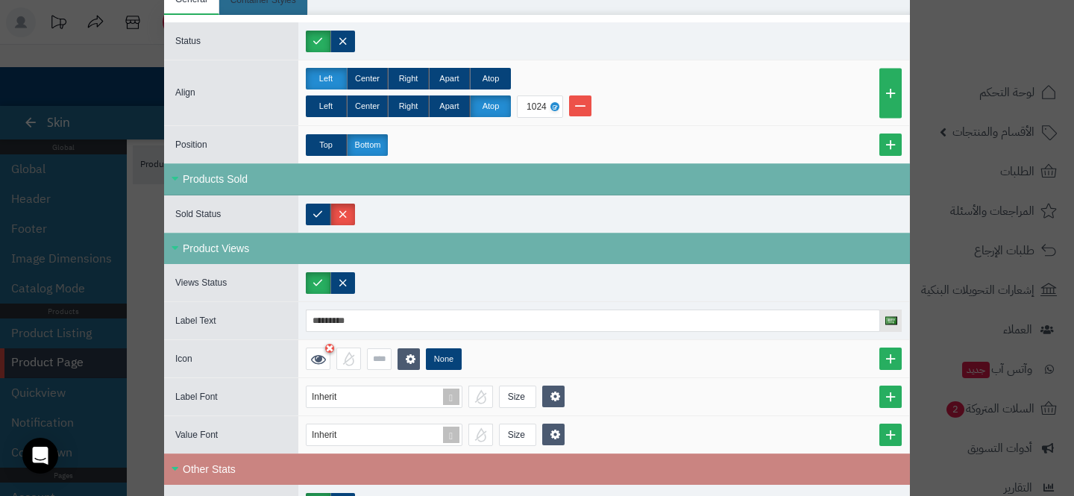
click at [90, 210] on div "**********" at bounding box center [537, 248] width 1074 height 496
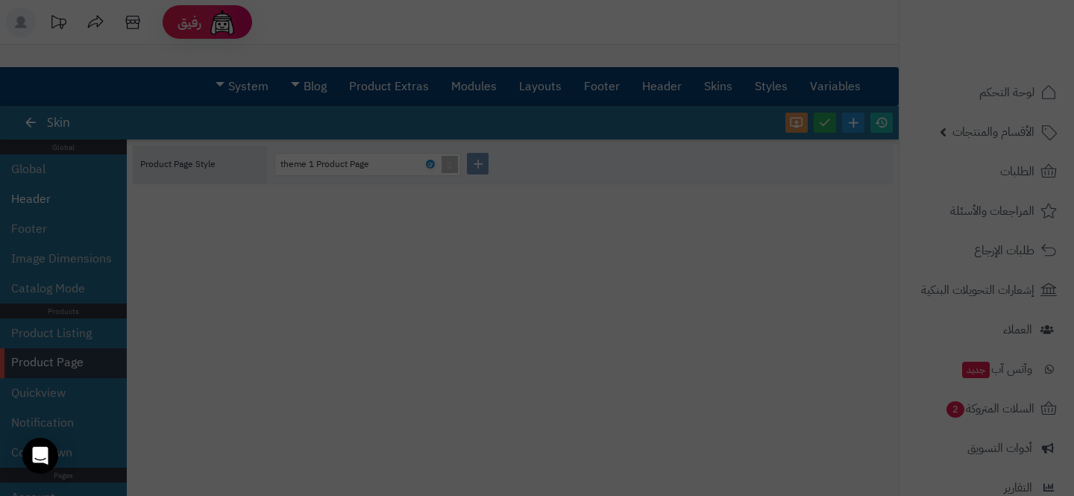
scroll to position [0, 0]
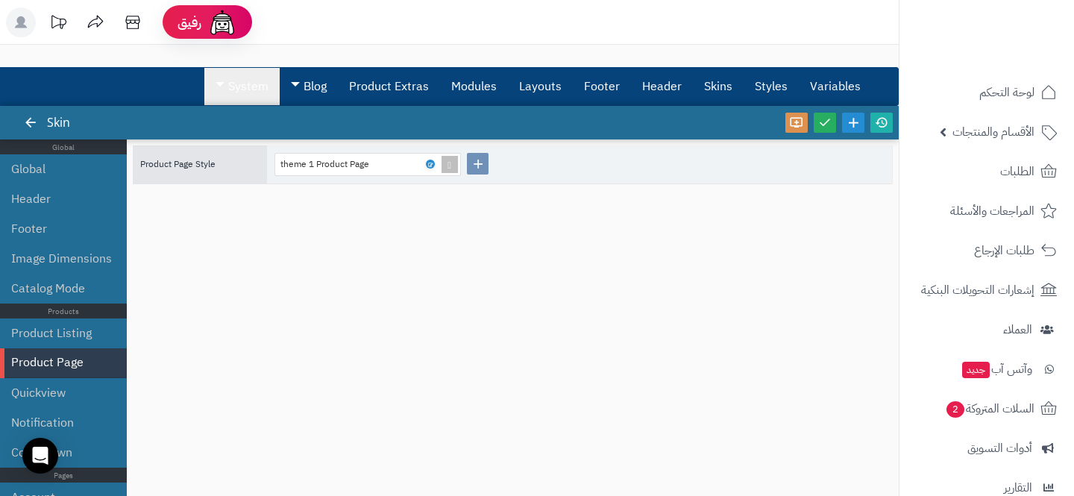
click at [240, 85] on link "System" at bounding box center [241, 86] width 75 height 37
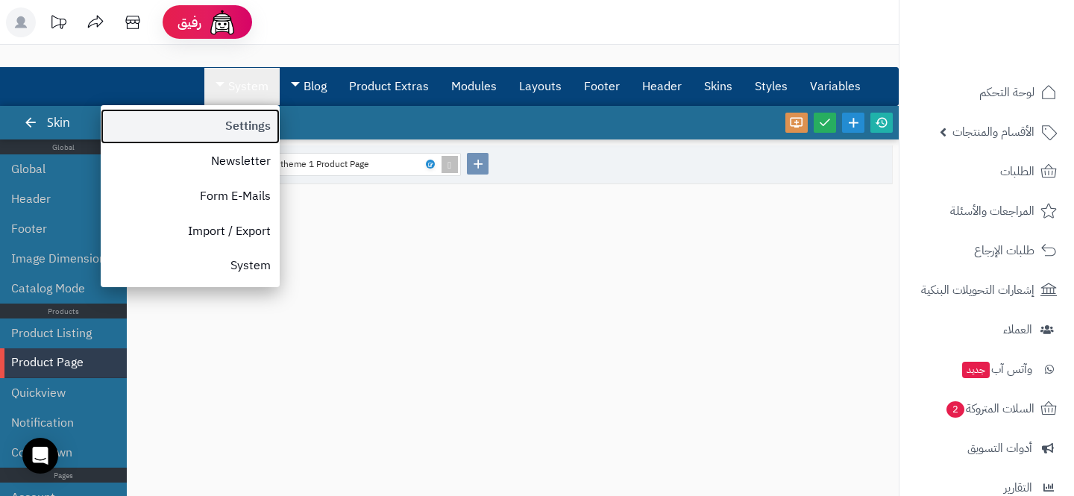
click at [240, 116] on link "Settings" at bounding box center [190, 126] width 179 height 35
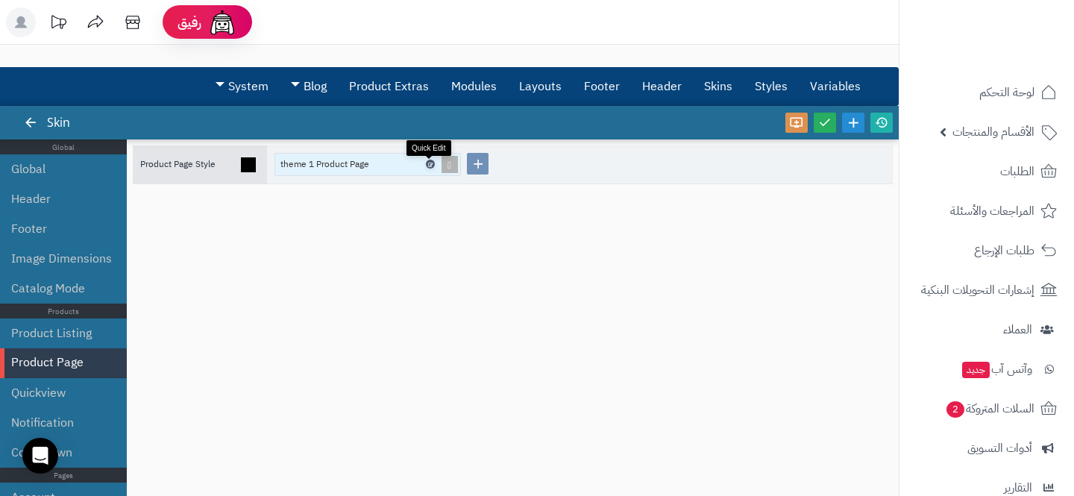
click at [429, 161] on icon at bounding box center [429, 164] width 4 height 7
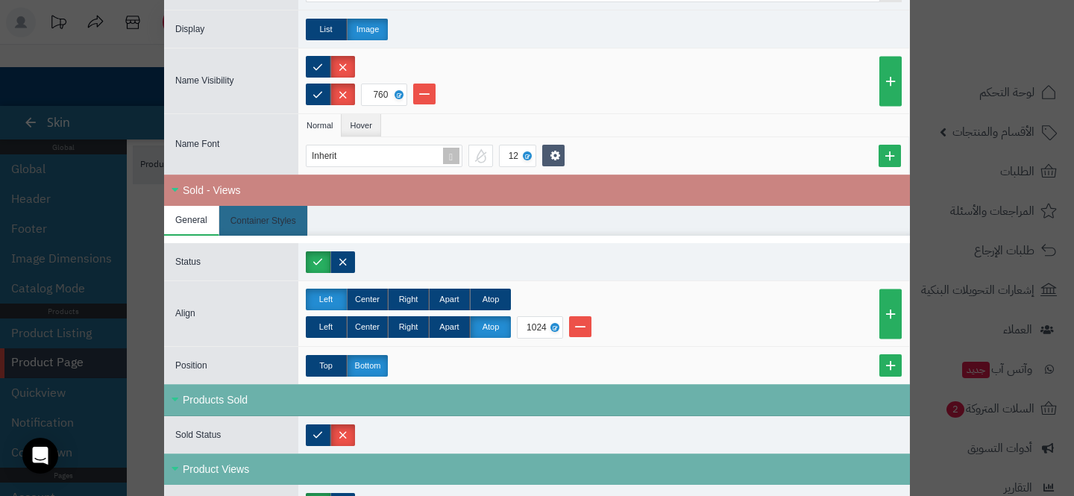
scroll to position [887, 0]
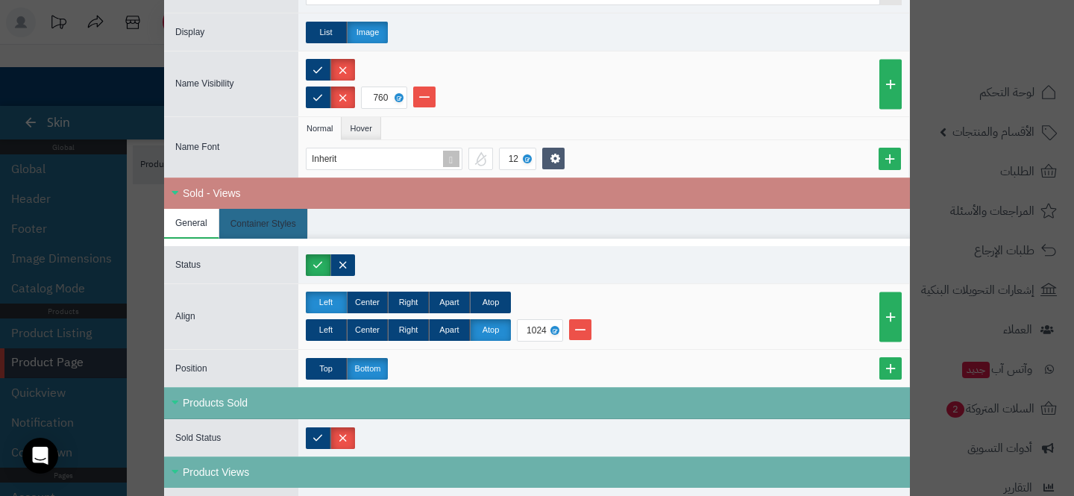
click at [415, 234] on ul "General Container Styles" at bounding box center [537, 224] width 746 height 30
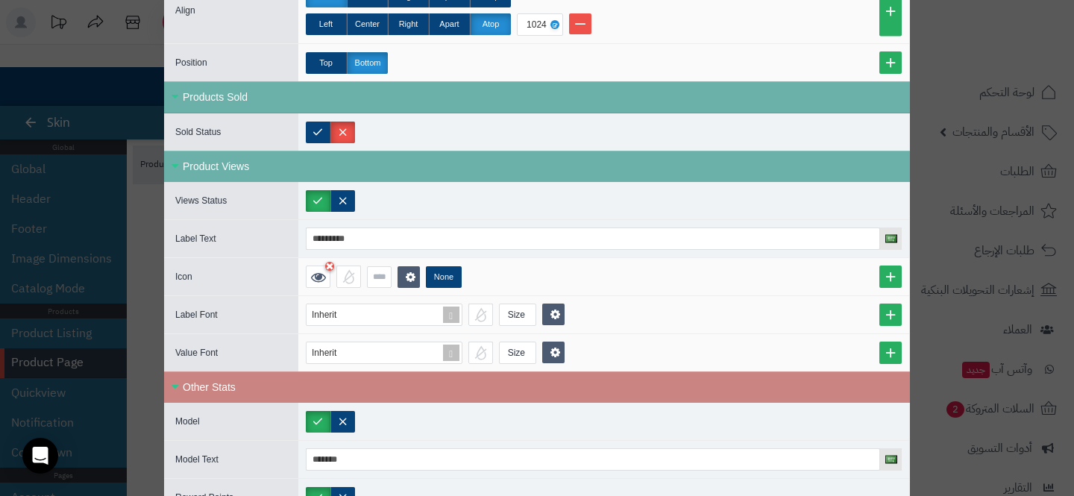
scroll to position [1194, 0]
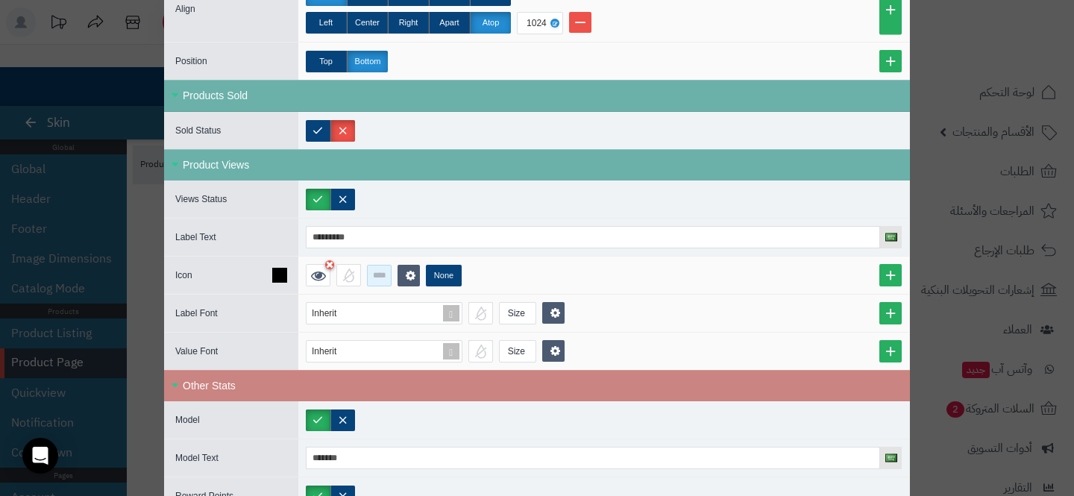
click at [374, 266] on input at bounding box center [379, 276] width 25 height 22
type input "**"
click at [556, 308] on icon at bounding box center [556, 312] width 10 height 11
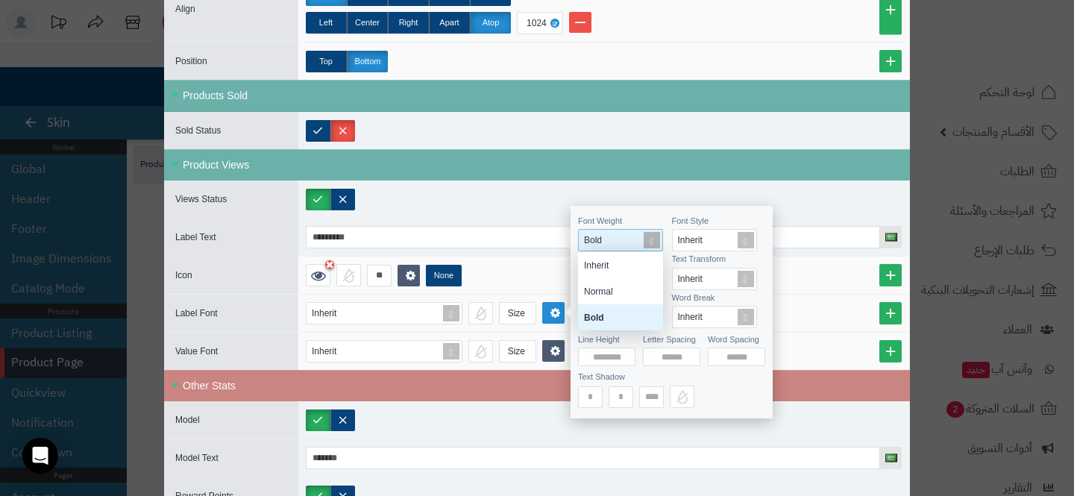
click at [594, 232] on div "Bold" at bounding box center [618, 240] width 78 height 21
click at [589, 280] on div "Inherit Normal Bold" at bounding box center [620, 291] width 85 height 78
click at [590, 280] on div "Normal" at bounding box center [620, 291] width 85 height 26
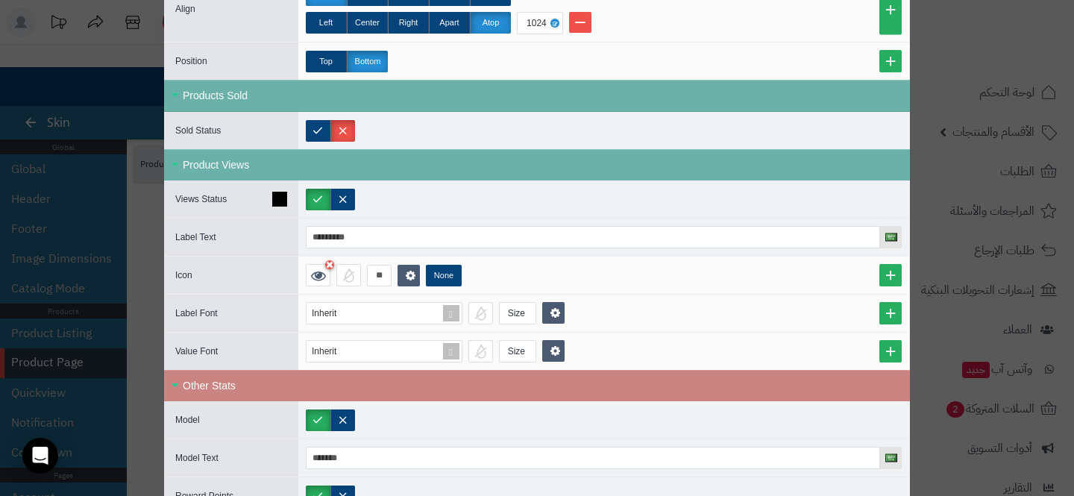
click at [524, 214] on div at bounding box center [603, 199] width 611 height 37
click at [545, 316] on link at bounding box center [553, 313] width 22 height 22
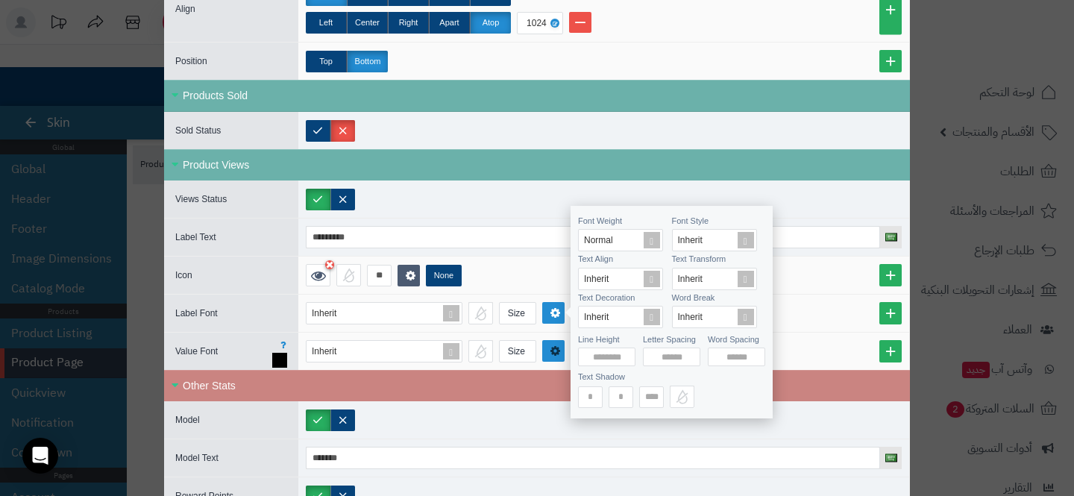
click at [556, 348] on icon at bounding box center [556, 350] width 10 height 11
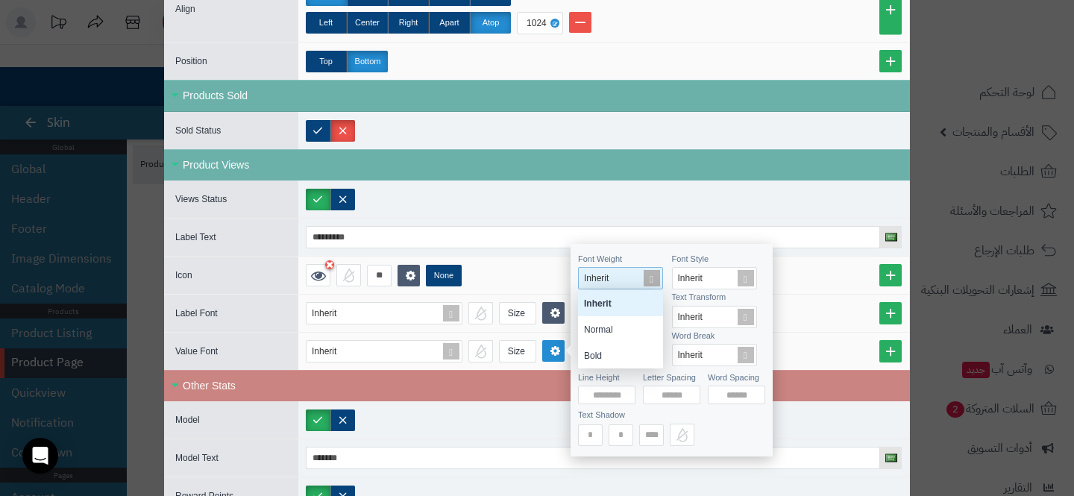
click at [607, 283] on div "Inherit" at bounding box center [618, 278] width 78 height 21
click at [607, 329] on div "Normal" at bounding box center [620, 329] width 85 height 26
click at [786, 118] on div at bounding box center [603, 130] width 611 height 37
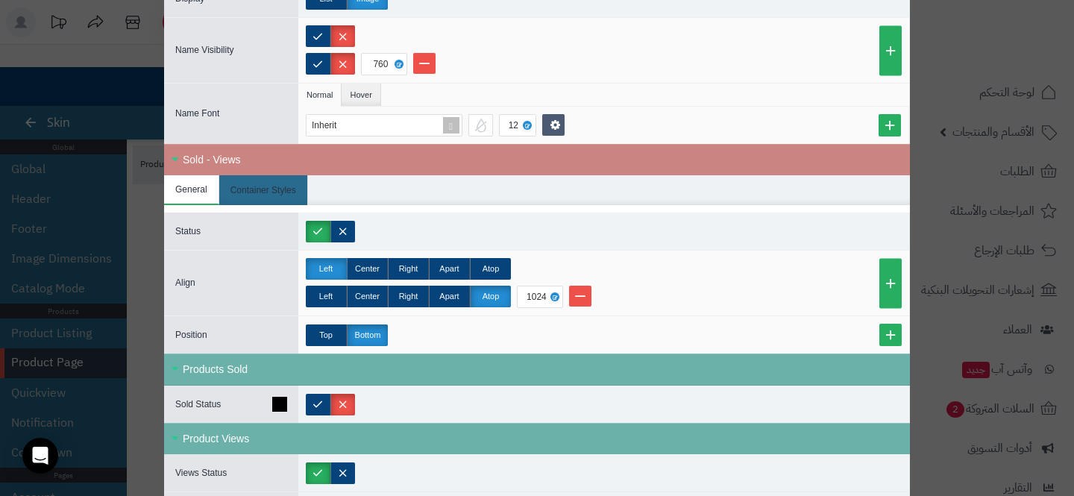
scroll to position [909, 0]
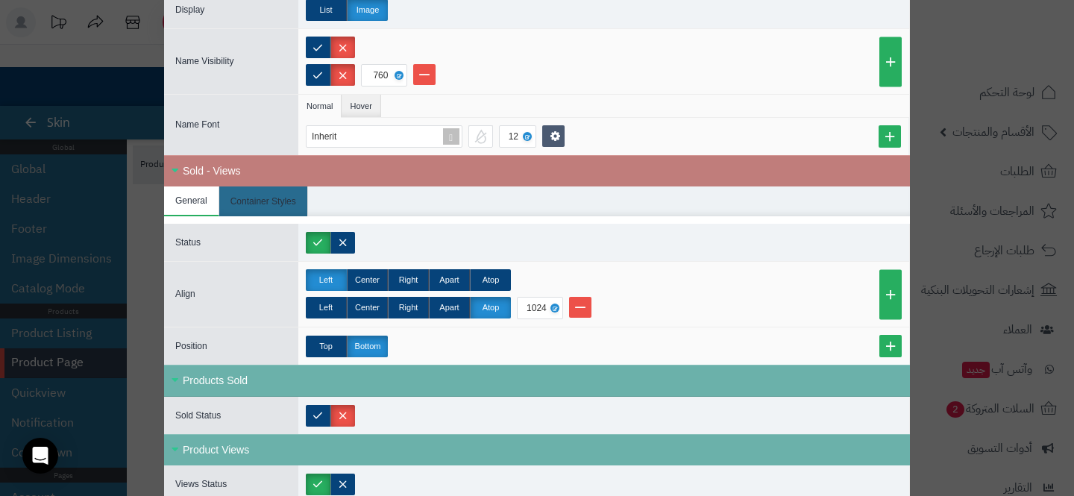
click at [225, 167] on div "Sold - Views" at bounding box center [537, 170] width 746 height 31
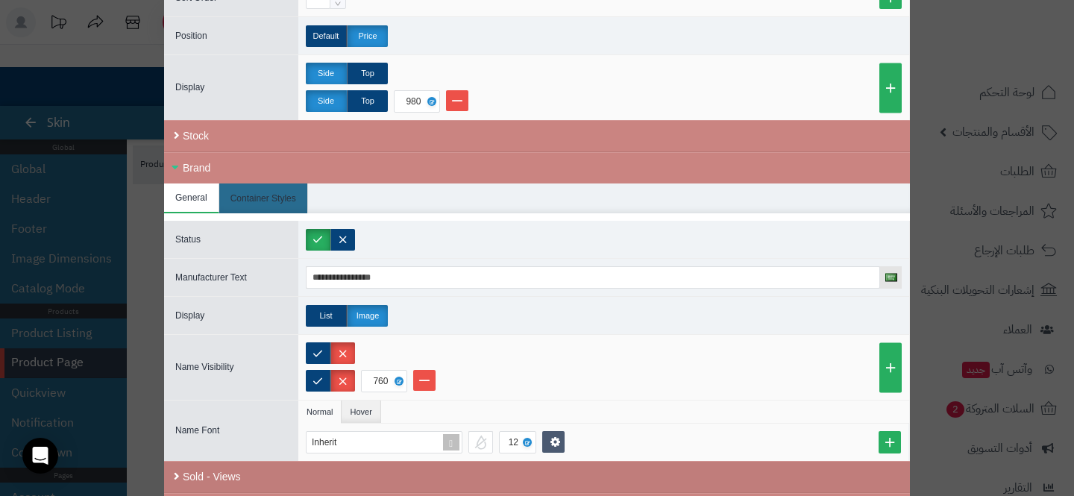
scroll to position [582, 0]
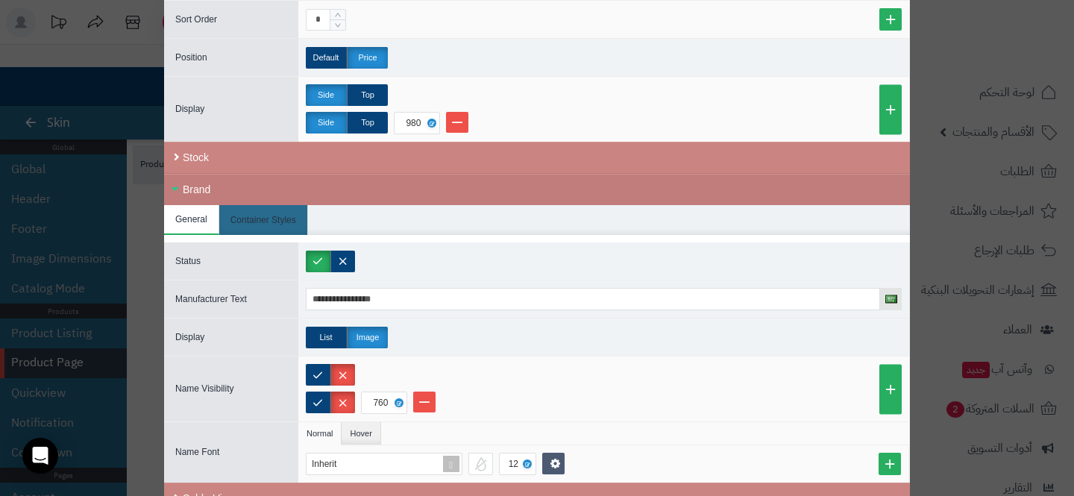
click at [224, 181] on div "Brand" at bounding box center [537, 189] width 746 height 31
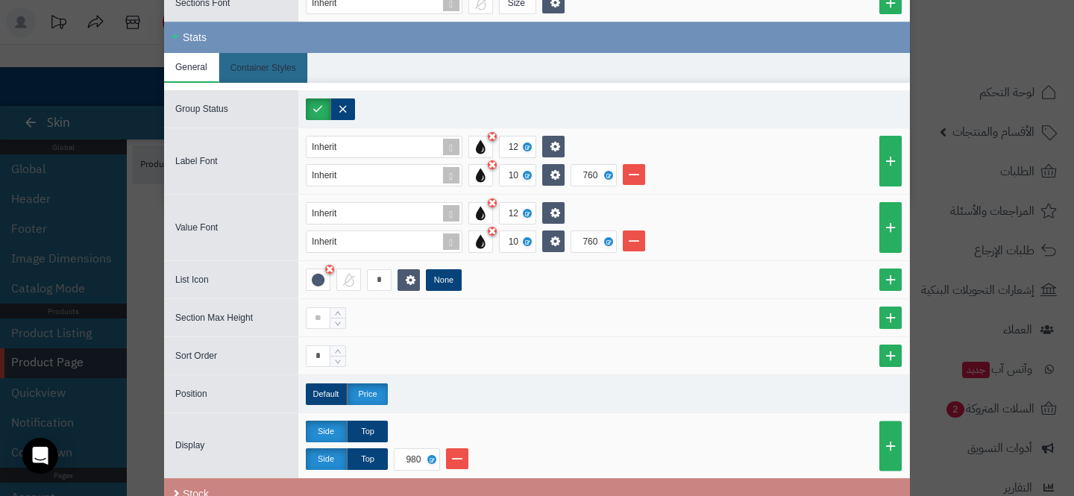
scroll to position [165, 0]
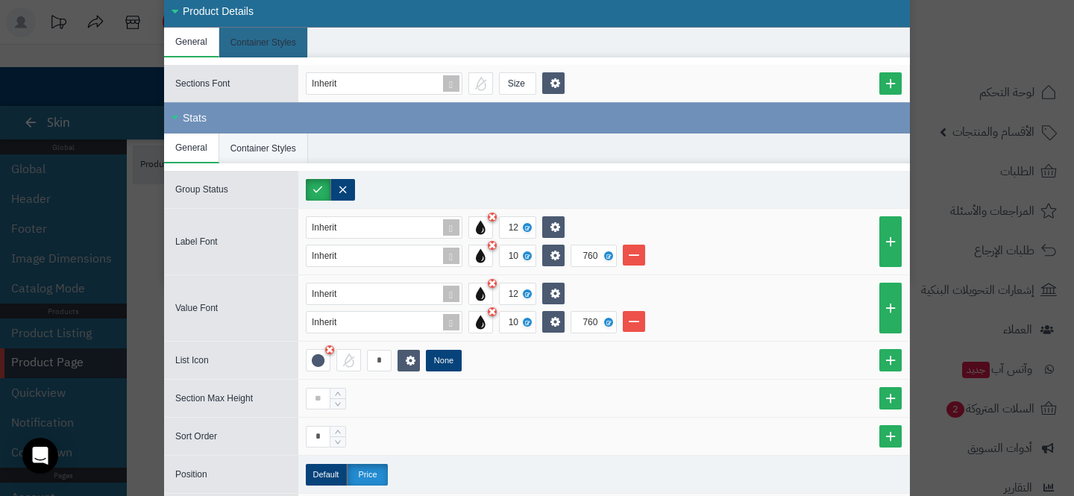
click at [256, 155] on li "Container Styles" at bounding box center [263, 149] width 89 height 30
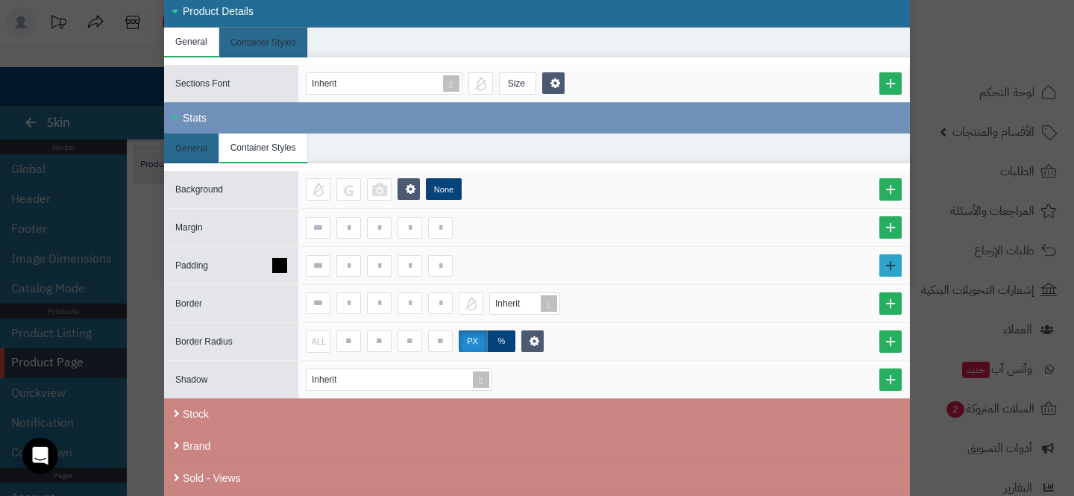
click at [884, 272] on link at bounding box center [890, 265] width 22 height 22
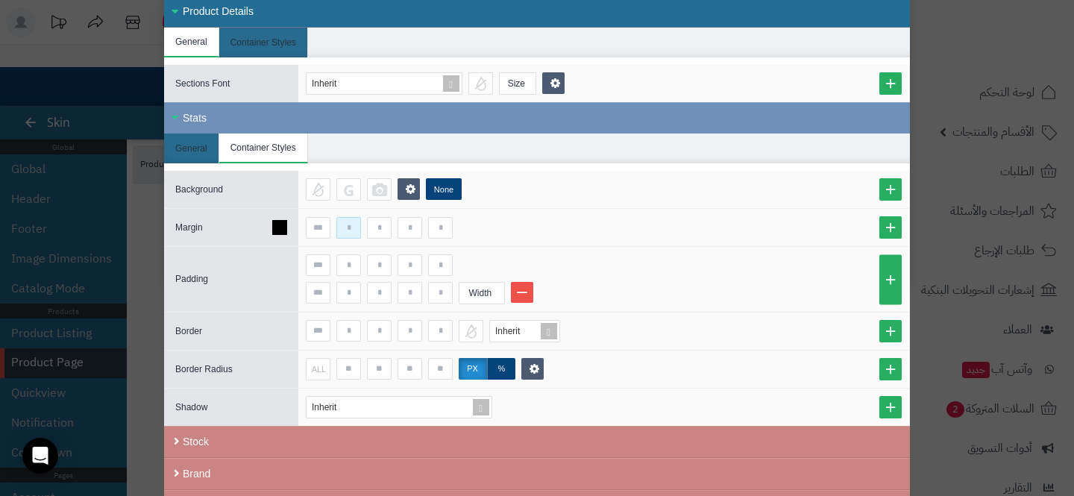
click at [354, 228] on input at bounding box center [348, 228] width 25 height 22
click at [379, 238] on div at bounding box center [603, 227] width 611 height 37
click at [377, 233] on input at bounding box center [379, 228] width 25 height 22
type input "**"
click at [445, 232] on input at bounding box center [440, 228] width 25 height 22
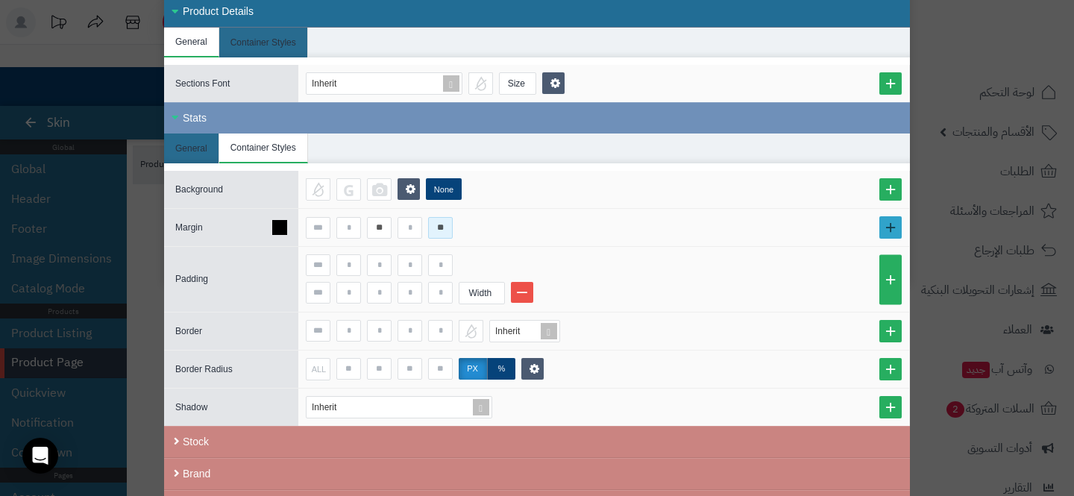
type input "**"
click at [887, 233] on link at bounding box center [890, 227] width 22 height 22
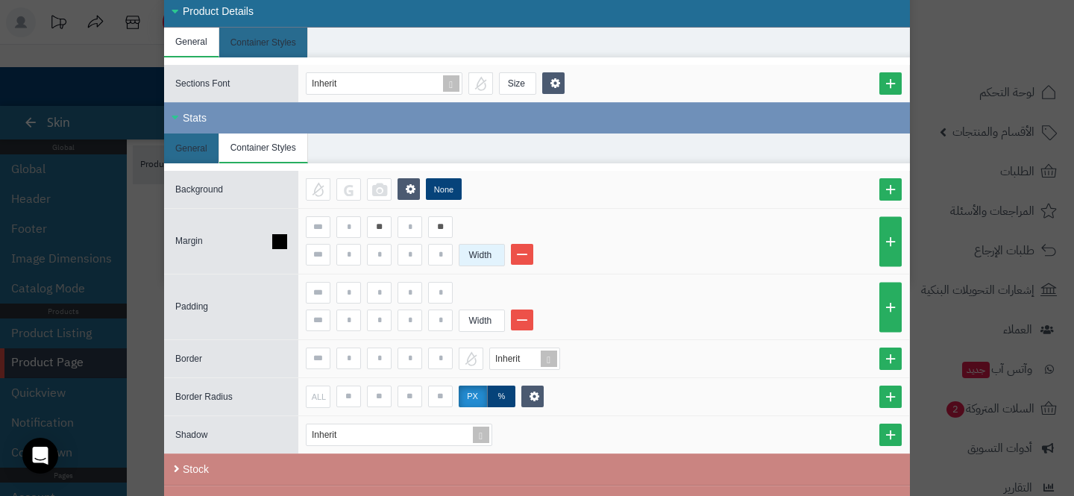
click at [474, 258] on div "Width" at bounding box center [481, 255] width 42 height 21
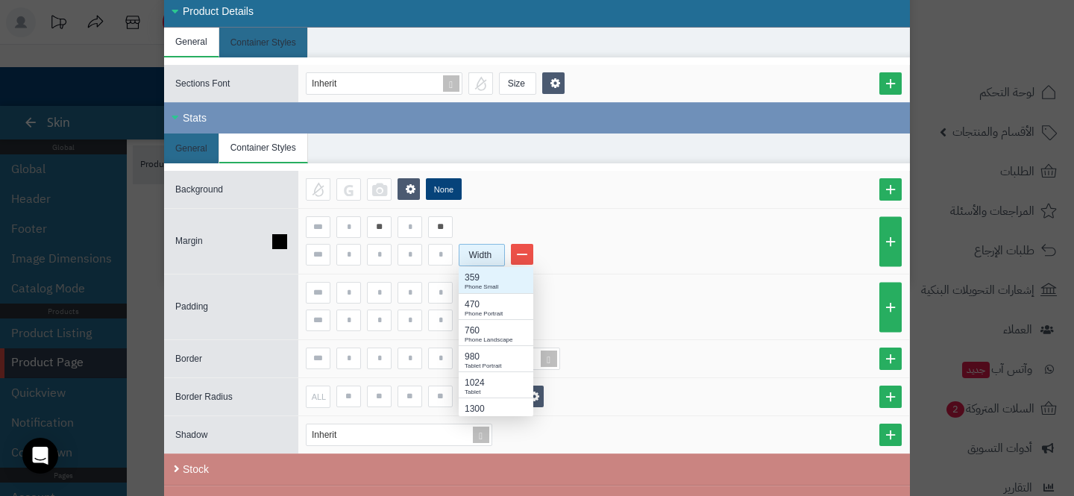
scroll to position [149, 75]
click at [477, 350] on div "980" at bounding box center [496, 356] width 63 height 13
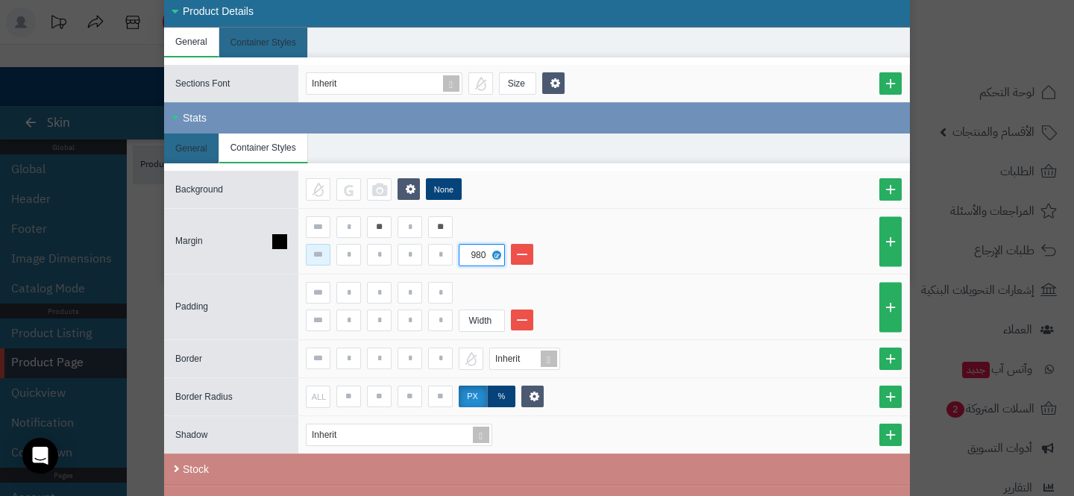
click at [316, 261] on input at bounding box center [318, 255] width 25 height 22
type input "*"
click at [460, 303] on div "Width" at bounding box center [604, 307] width 596 height 50
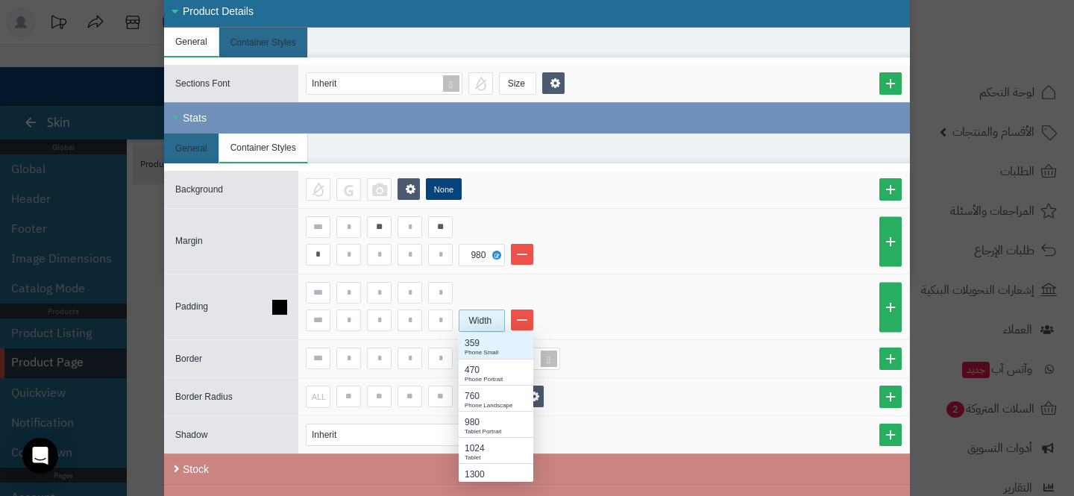
click at [465, 314] on div "Width" at bounding box center [481, 320] width 42 height 21
click at [480, 418] on div "980" at bounding box center [496, 422] width 63 height 13
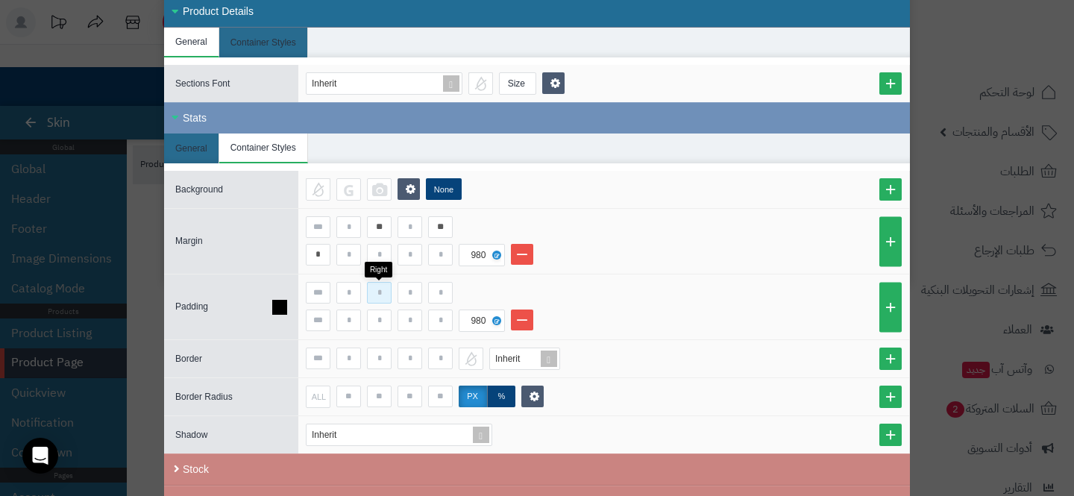
click at [377, 294] on input at bounding box center [379, 293] width 25 height 22
type input "**"
click at [439, 291] on input at bounding box center [440, 293] width 25 height 22
type input "**"
click at [303, 316] on div "** ** 980" at bounding box center [603, 307] width 611 height 65
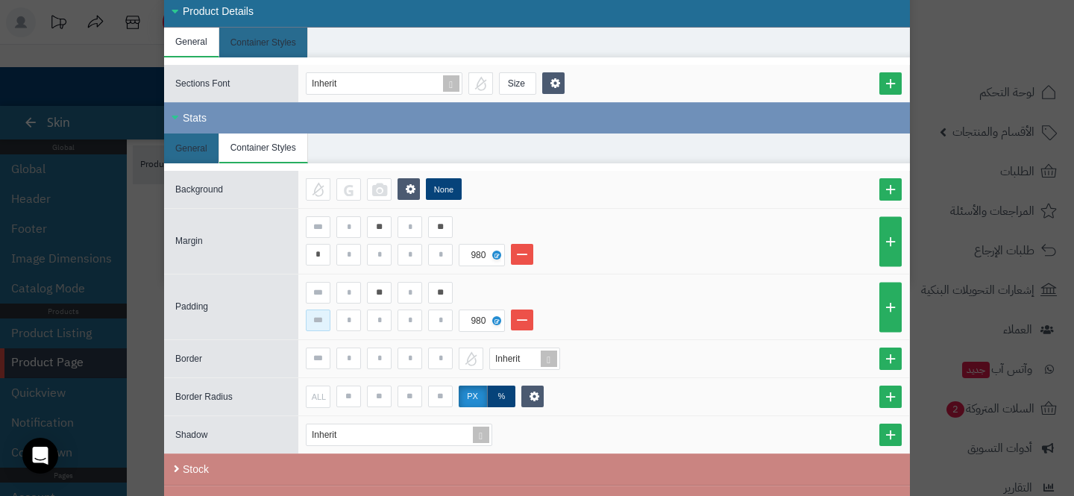
click at [313, 316] on input at bounding box center [318, 321] width 25 height 22
type input "*"
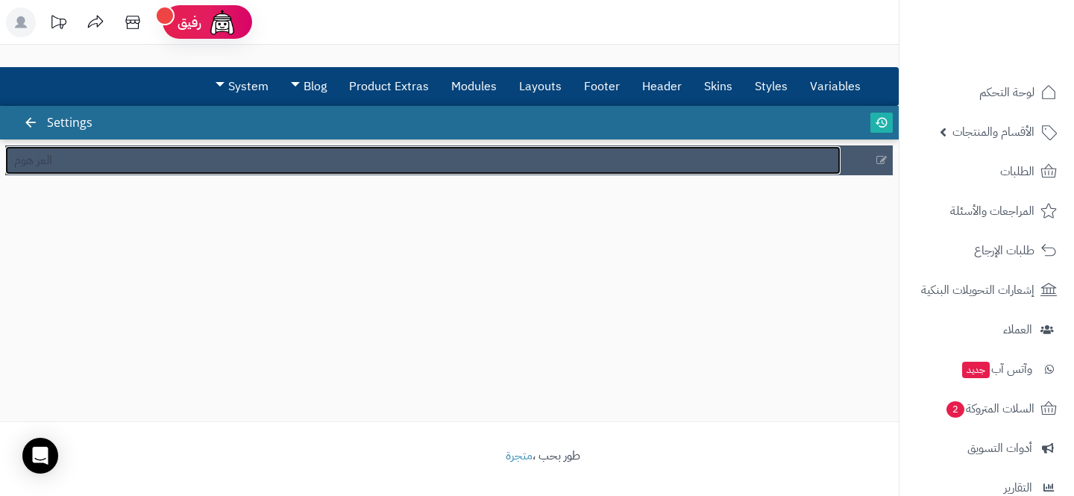
click at [365, 155] on link "العز هوم" at bounding box center [422, 160] width 835 height 28
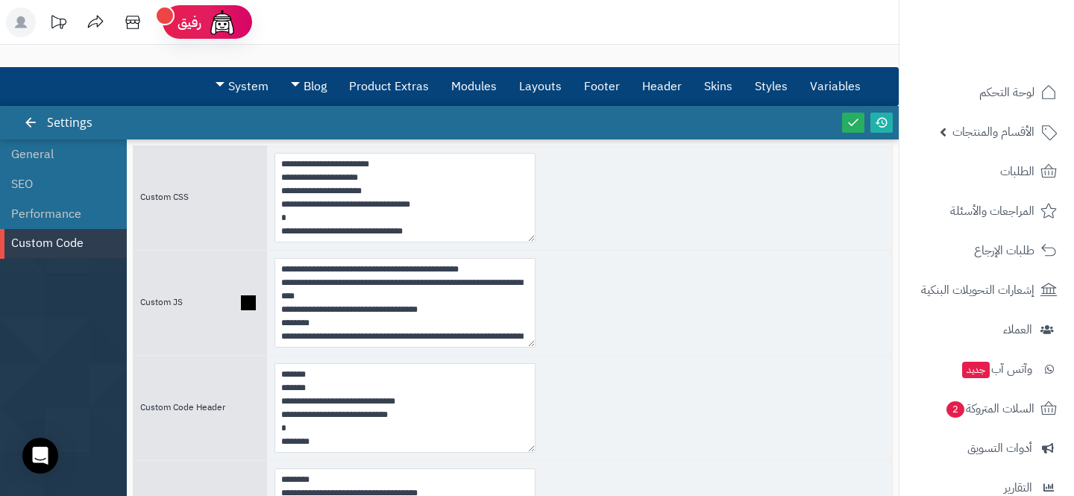
click at [668, 310] on div "**********" at bounding box center [579, 303] width 625 height 104
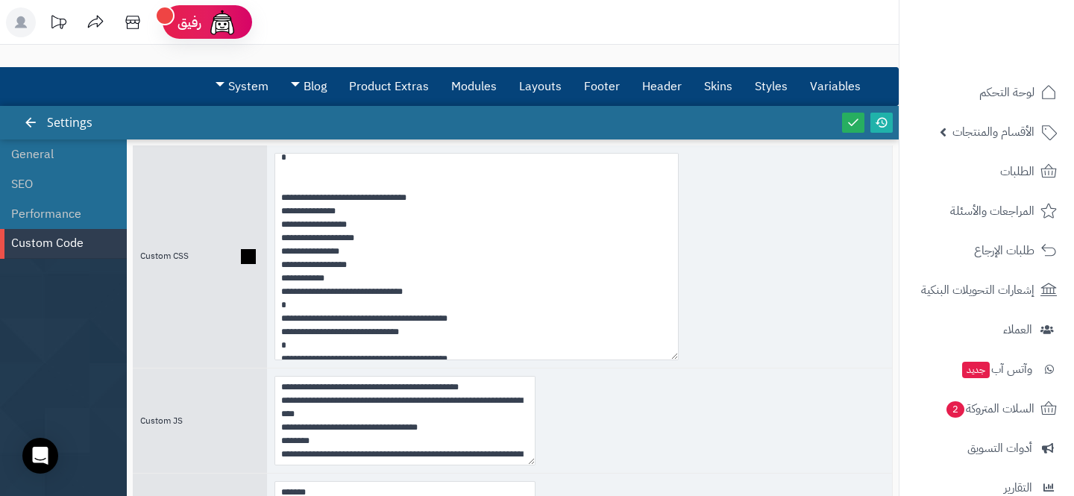
drag, startPoint x: 531, startPoint y: 237, endPoint x: 747, endPoint y: 417, distance: 281.3
click at [747, 368] on div at bounding box center [579, 256] width 625 height 222
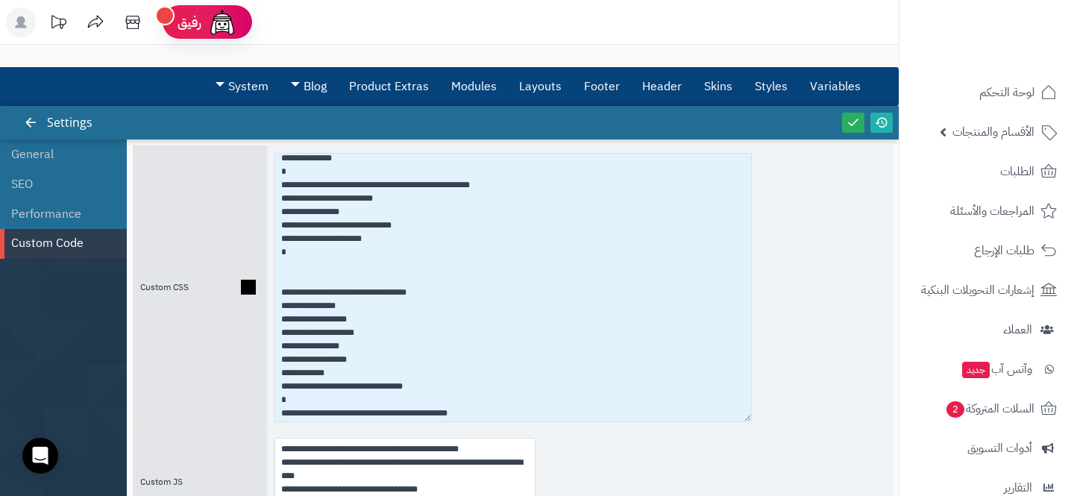
scroll to position [3877, 0]
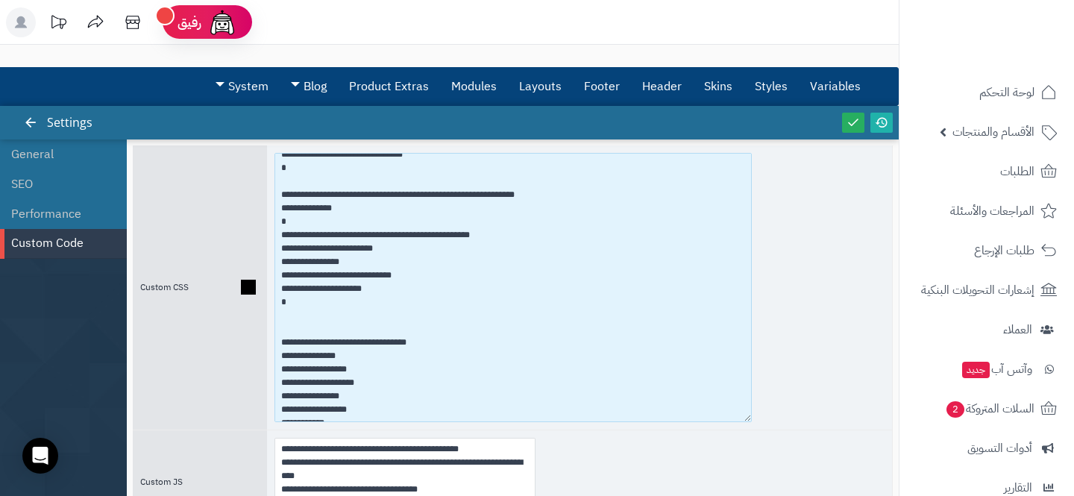
click at [579, 250] on textarea at bounding box center [513, 287] width 477 height 269
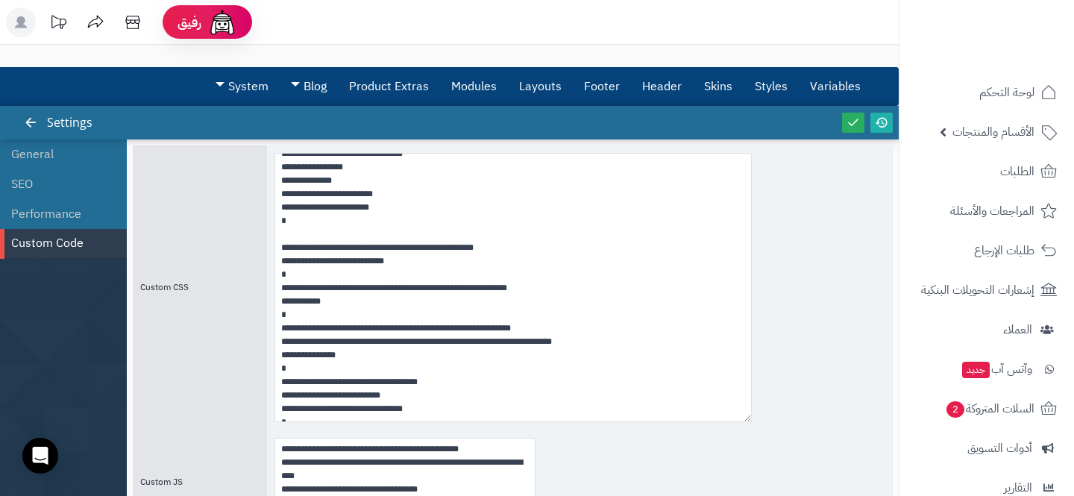
scroll to position [7248, 0]
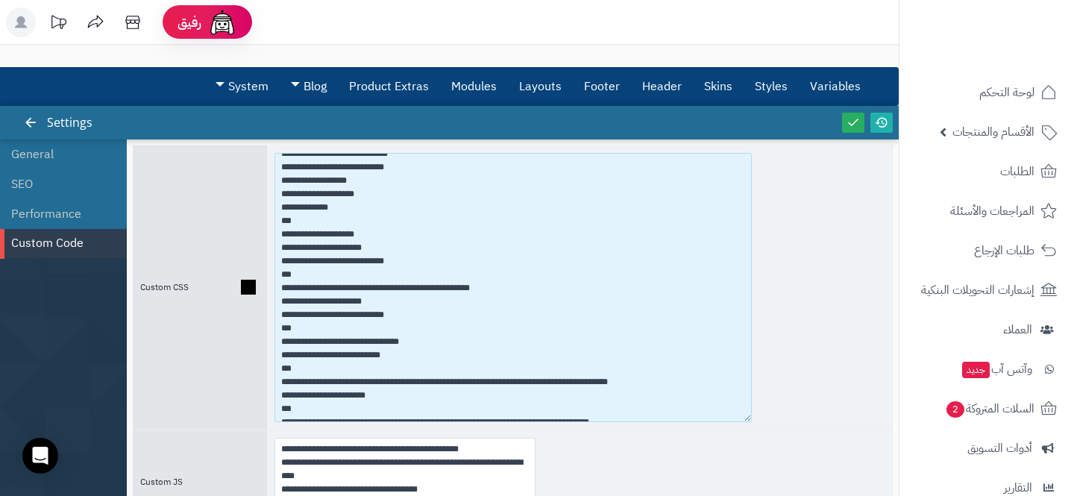
drag, startPoint x: 389, startPoint y: 312, endPoint x: 263, endPoint y: 307, distance: 126.2
click at [263, 307] on div "Custom CSS" at bounding box center [513, 287] width 760 height 284
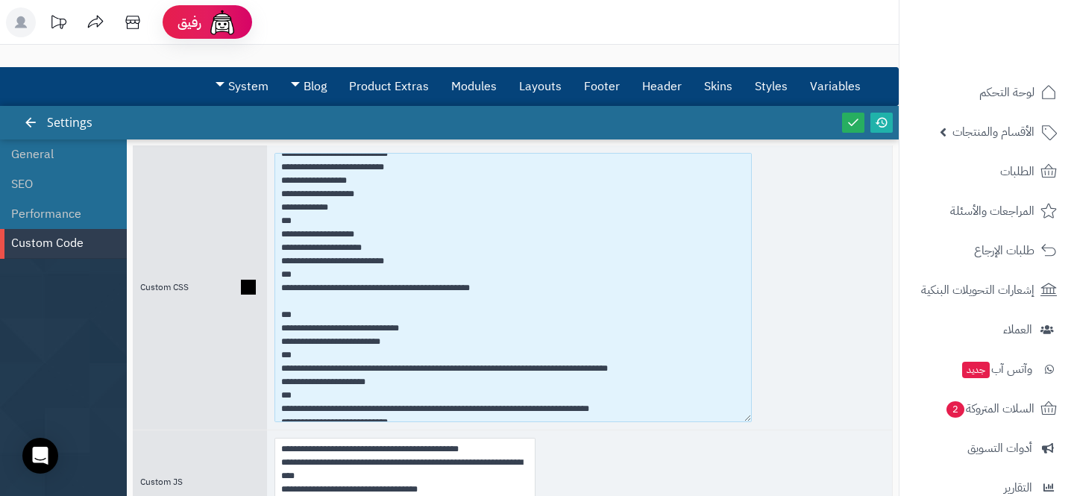
paste textarea "**********"
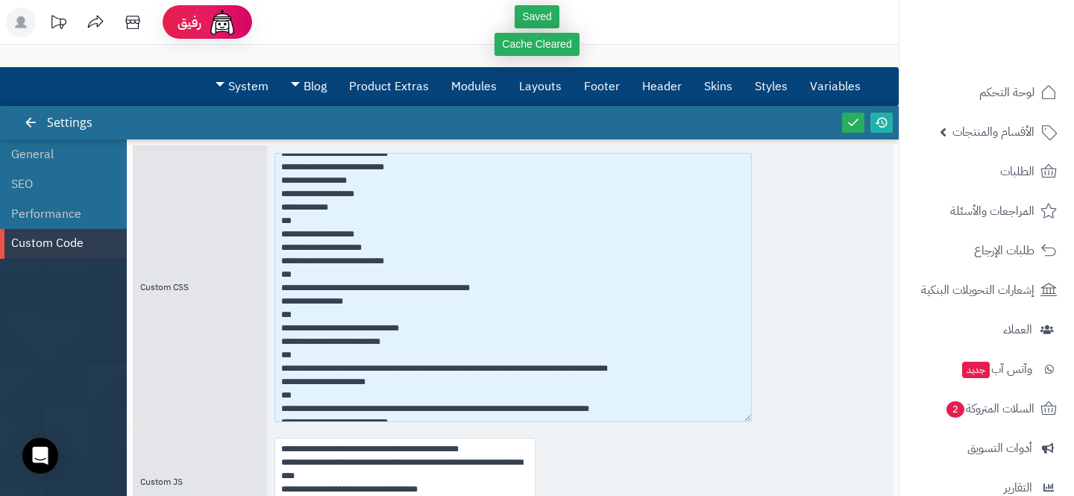
type textarea "**********"
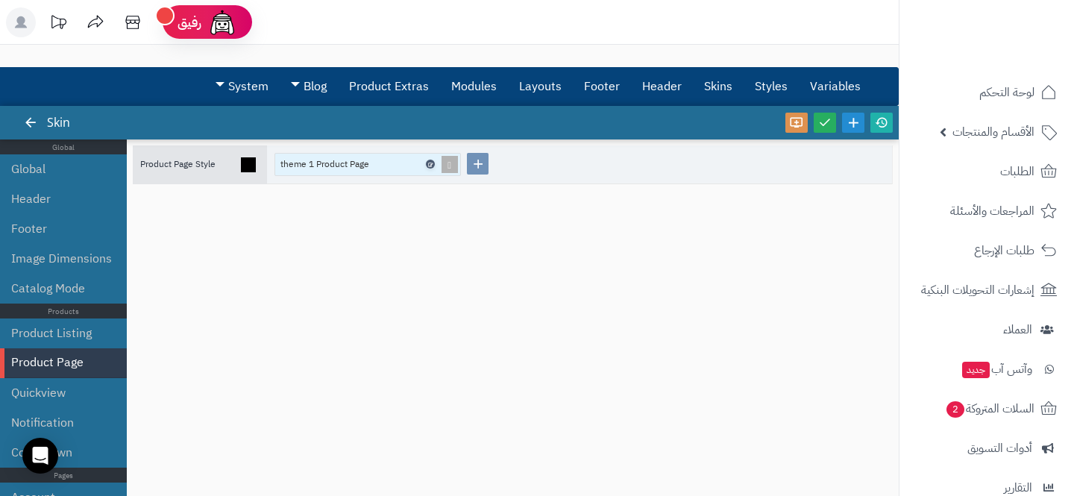
click at [433, 163] on link at bounding box center [430, 164] width 9 height 9
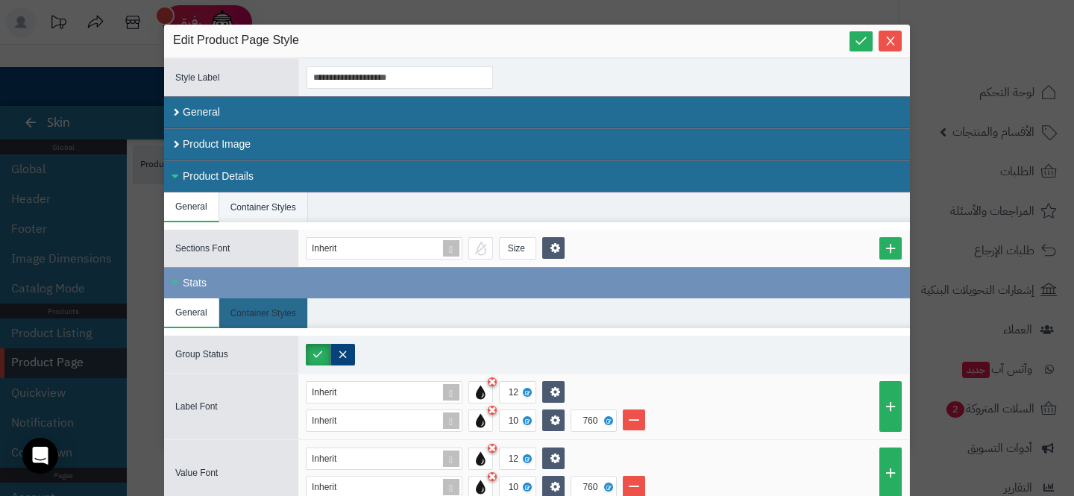
click at [279, 216] on li "Container Styles" at bounding box center [263, 207] width 89 height 30
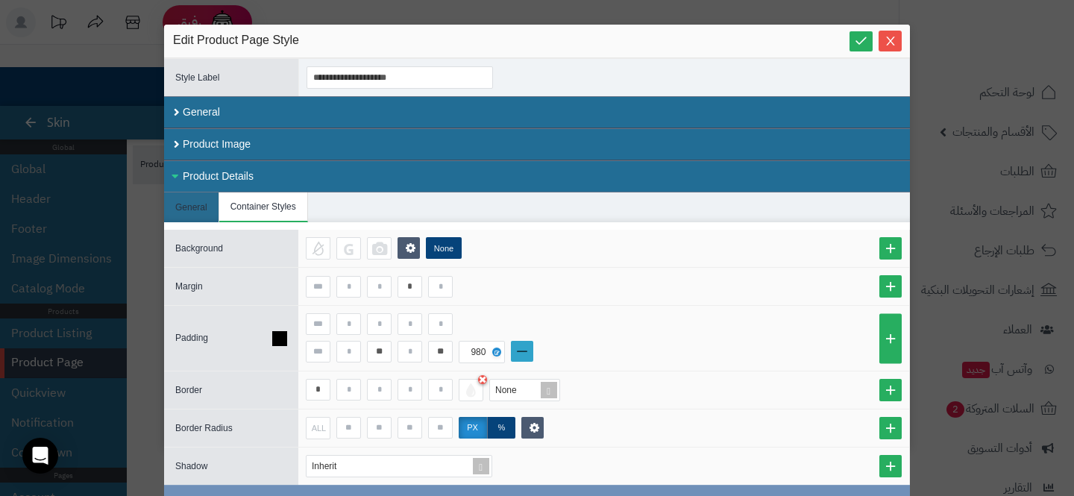
click at [516, 342] on link at bounding box center [522, 351] width 22 height 21
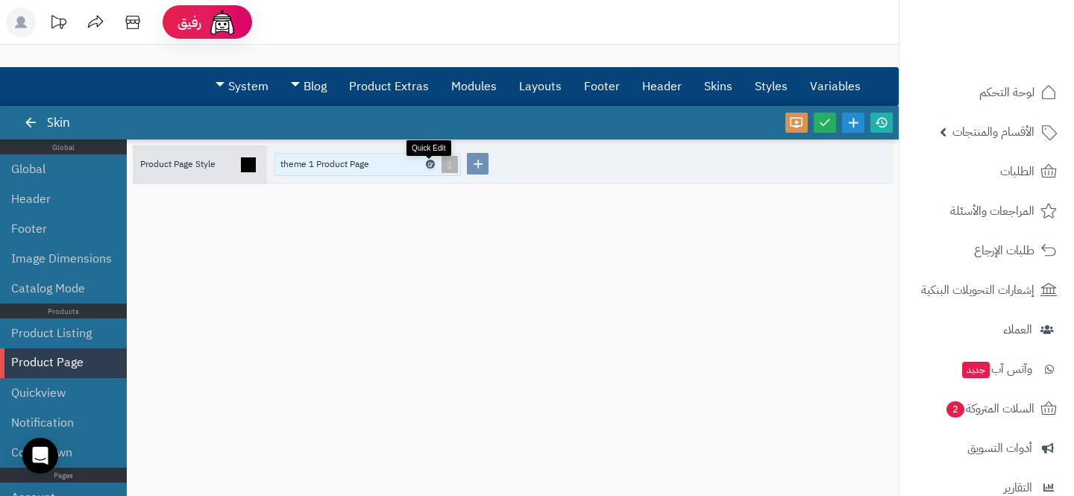
click at [430, 163] on icon at bounding box center [429, 164] width 4 height 7
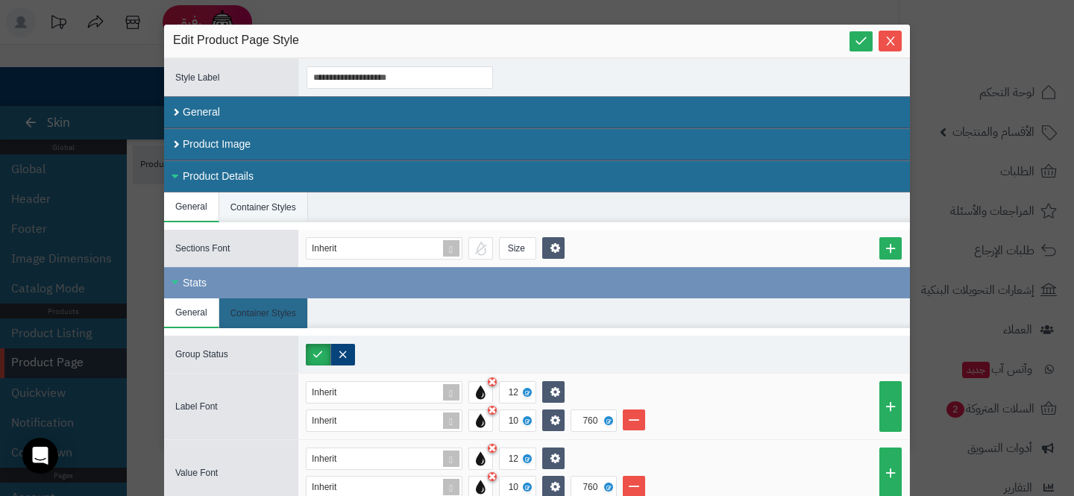
click at [247, 208] on li "Container Styles" at bounding box center [263, 207] width 89 height 30
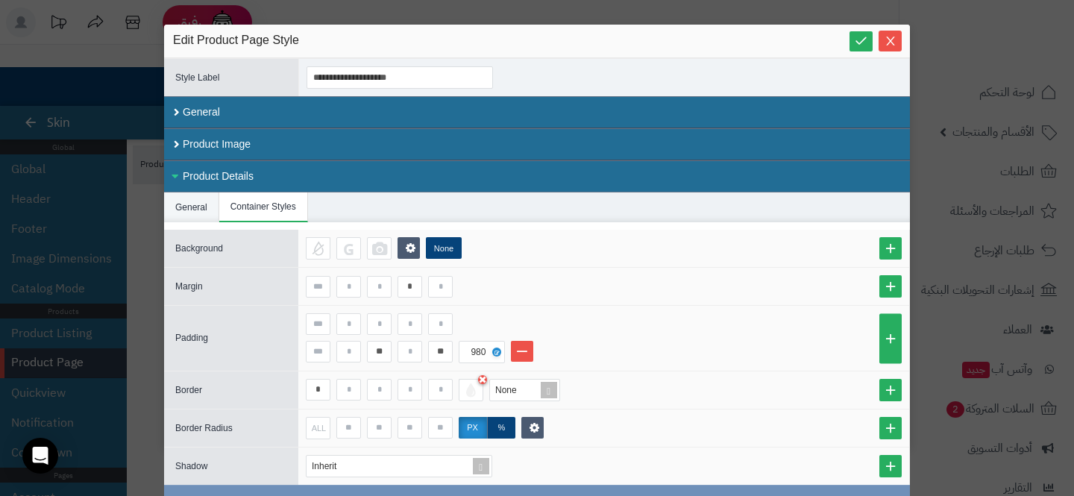
click at [187, 203] on li "General" at bounding box center [191, 207] width 55 height 30
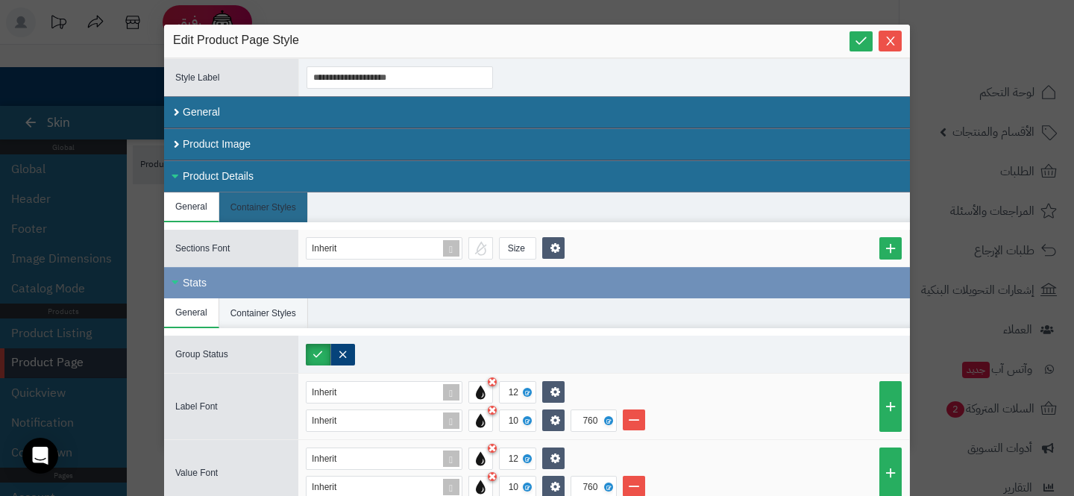
click at [253, 320] on li "Container Styles" at bounding box center [263, 313] width 89 height 30
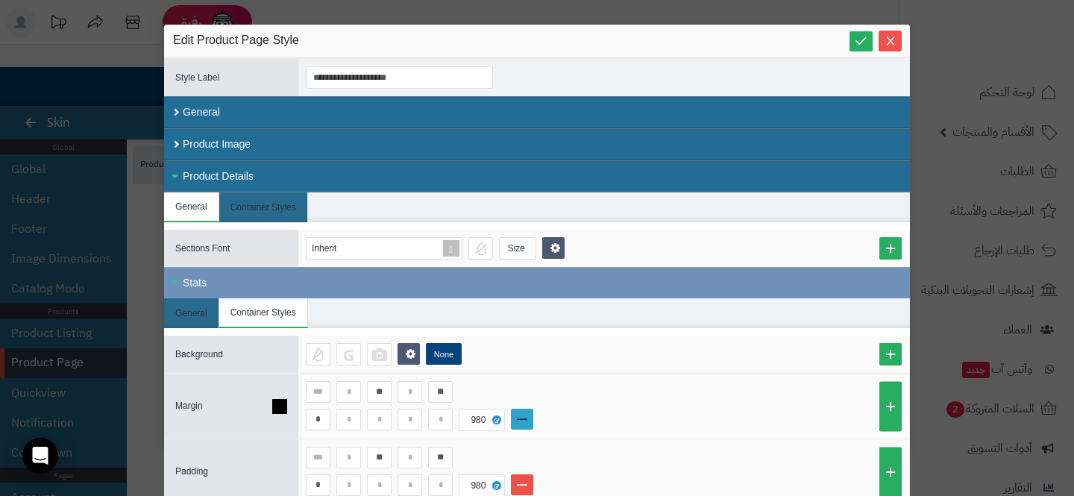
click at [516, 409] on link at bounding box center [522, 419] width 22 height 21
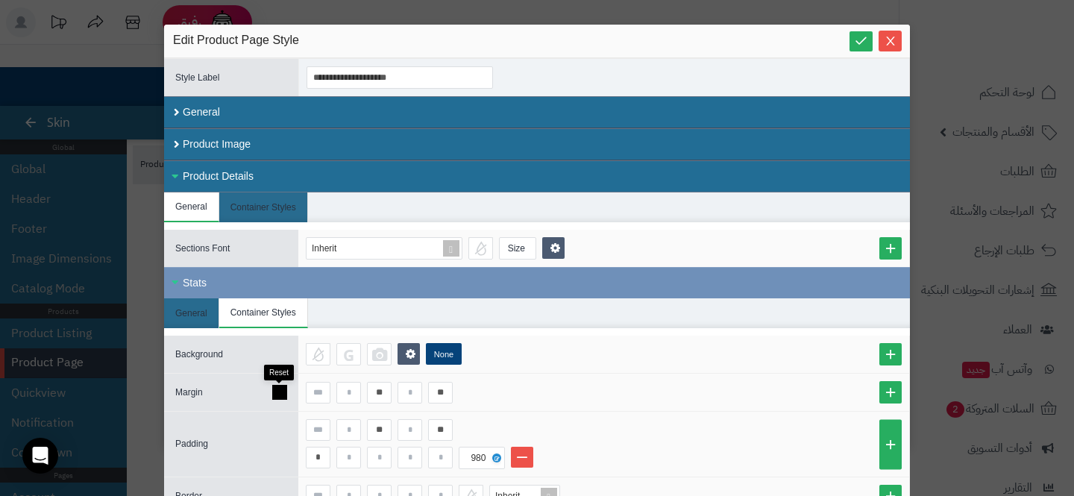
click at [274, 390] on icon at bounding box center [279, 392] width 15 height 15
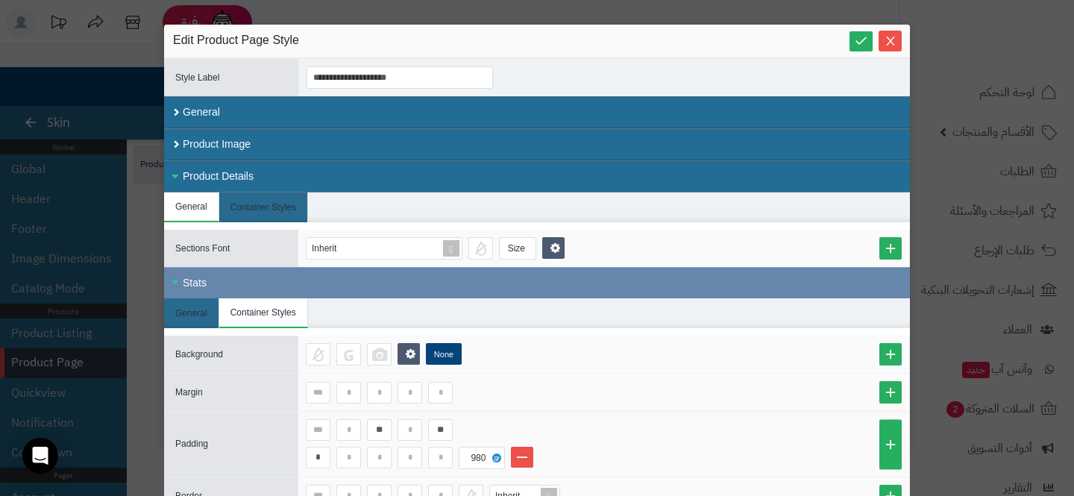
scroll to position [26, 0]
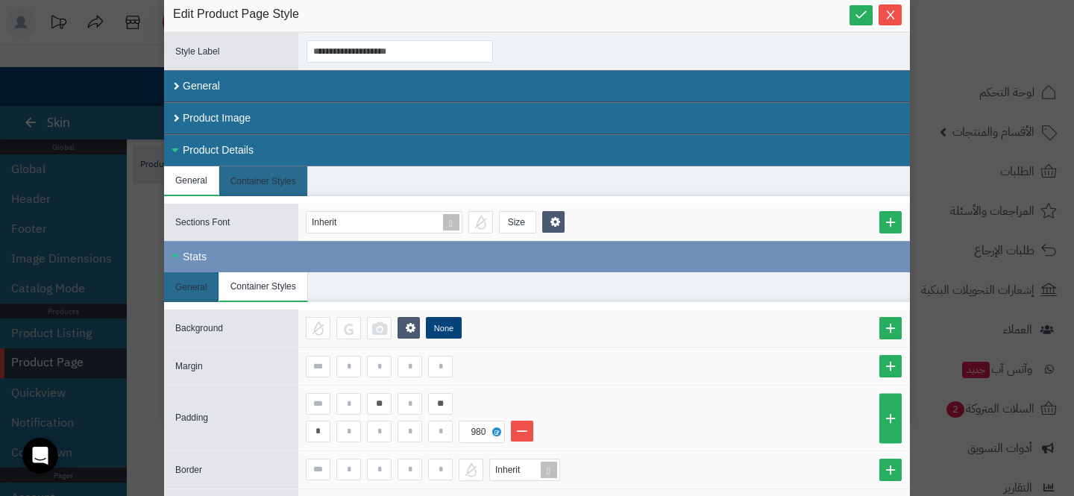
click at [339, 154] on div "Product Details" at bounding box center [537, 150] width 746 height 32
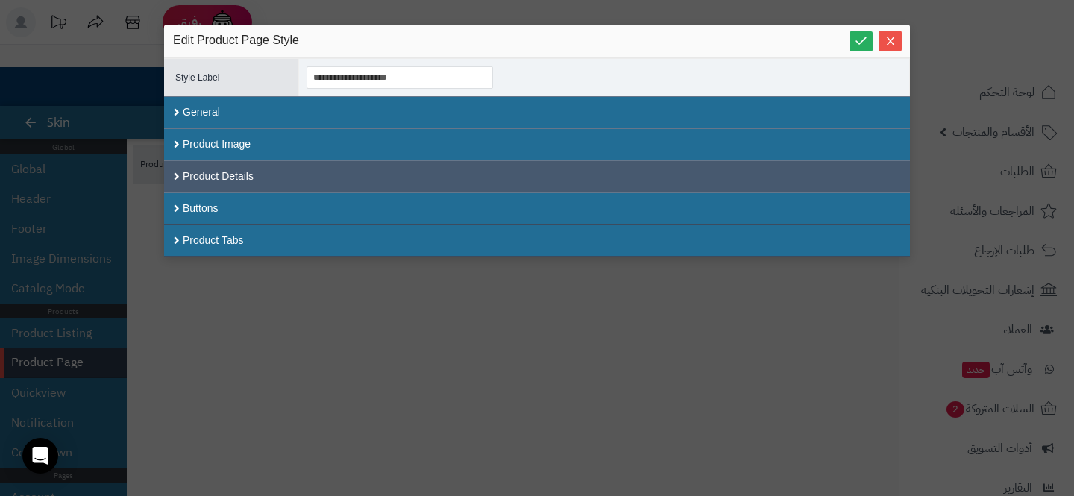
scroll to position [0, 0]
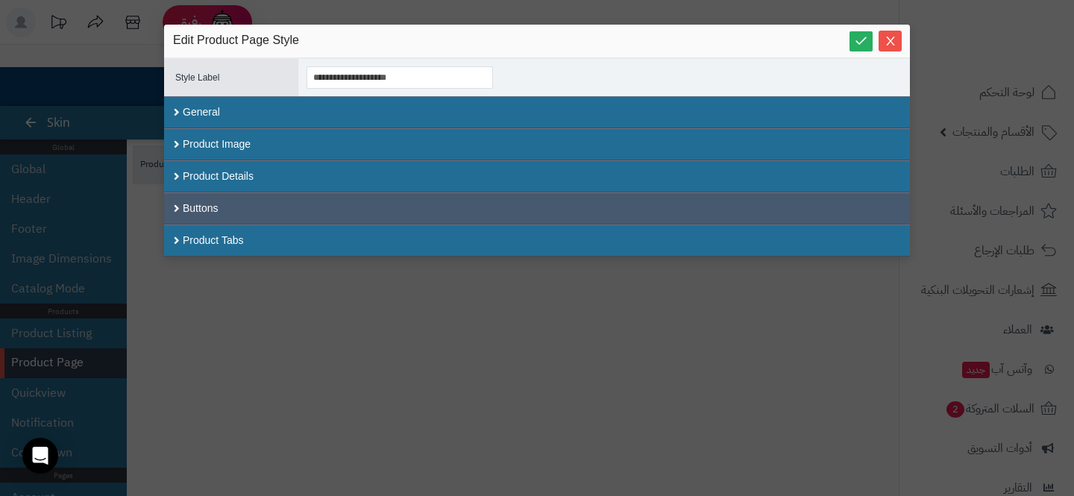
click at [304, 219] on div "Buttons" at bounding box center [537, 208] width 746 height 32
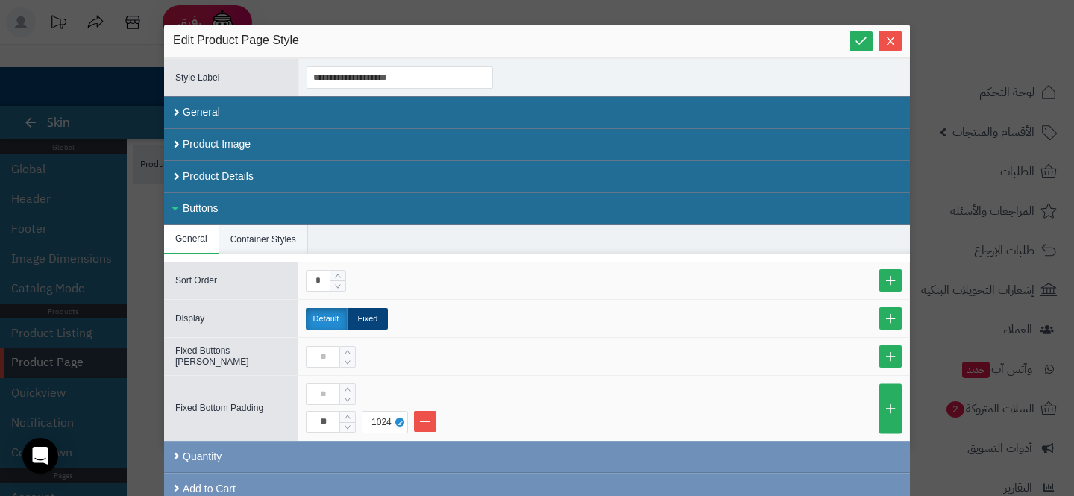
click at [295, 245] on li "Container Styles" at bounding box center [263, 240] width 89 height 30
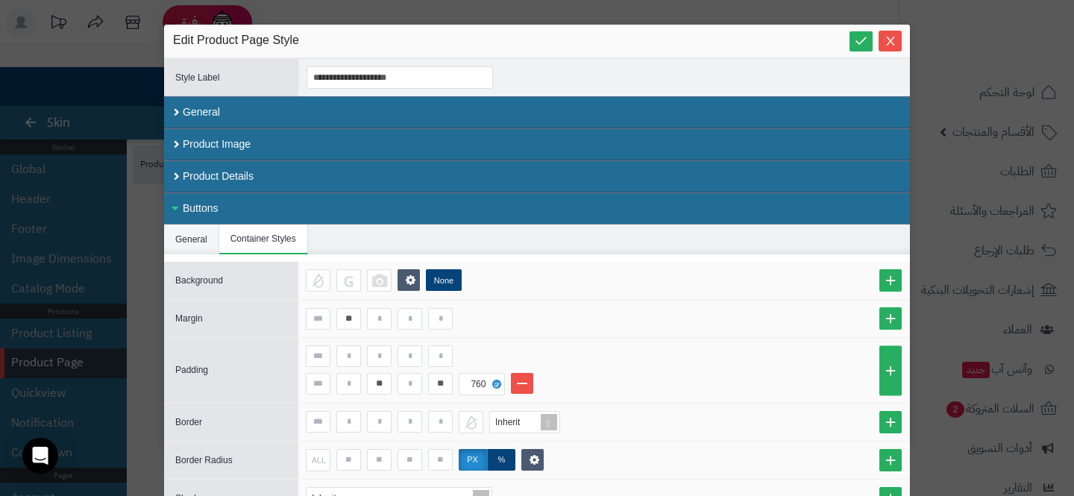
click at [179, 235] on li "General" at bounding box center [191, 240] width 55 height 30
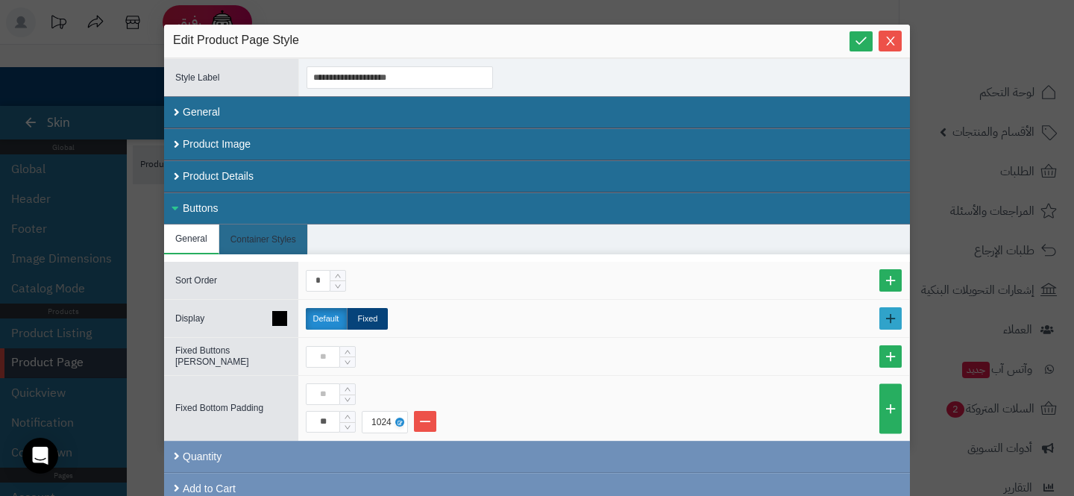
click at [890, 319] on link at bounding box center [890, 318] width 22 height 22
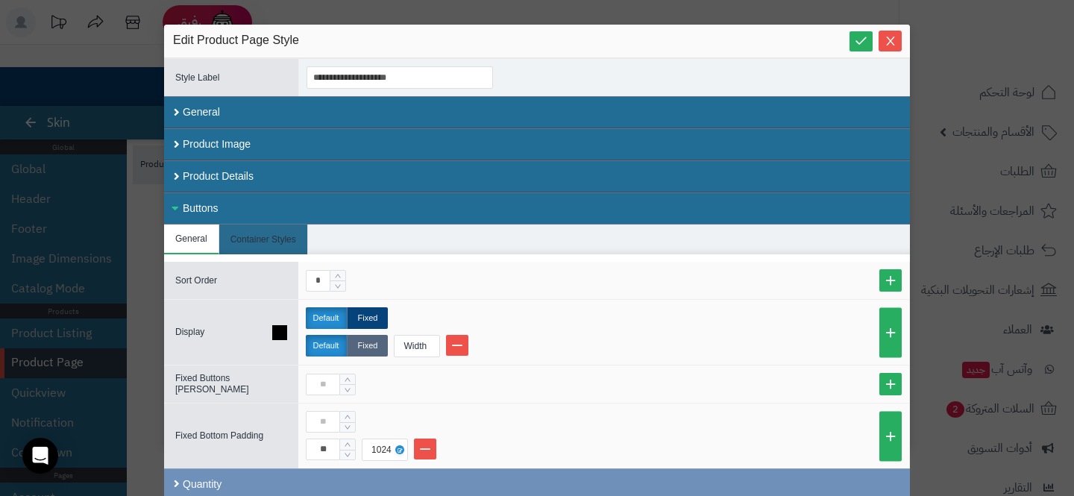
click at [369, 354] on label "Fixed" at bounding box center [367, 346] width 41 height 22
click at [413, 354] on div "Width" at bounding box center [416, 346] width 42 height 21
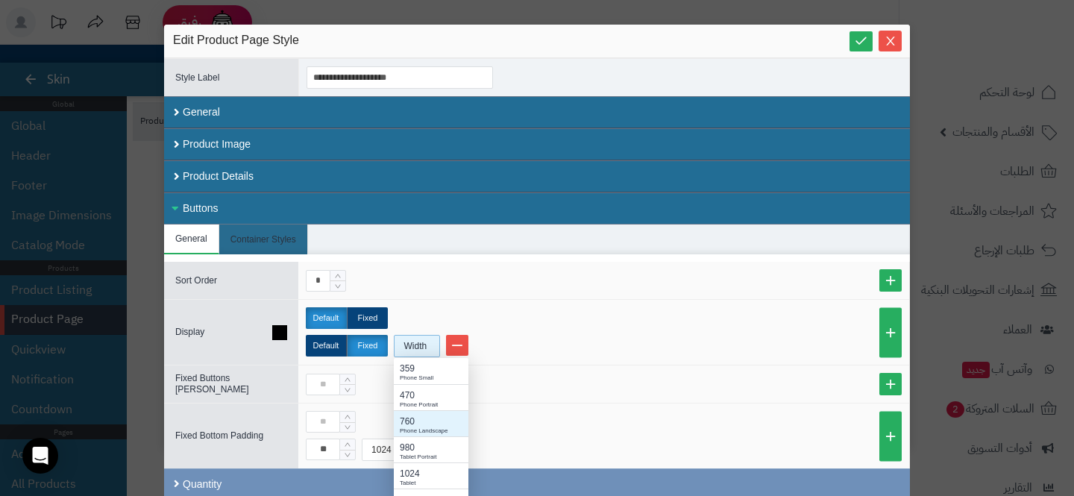
scroll to position [54, 0]
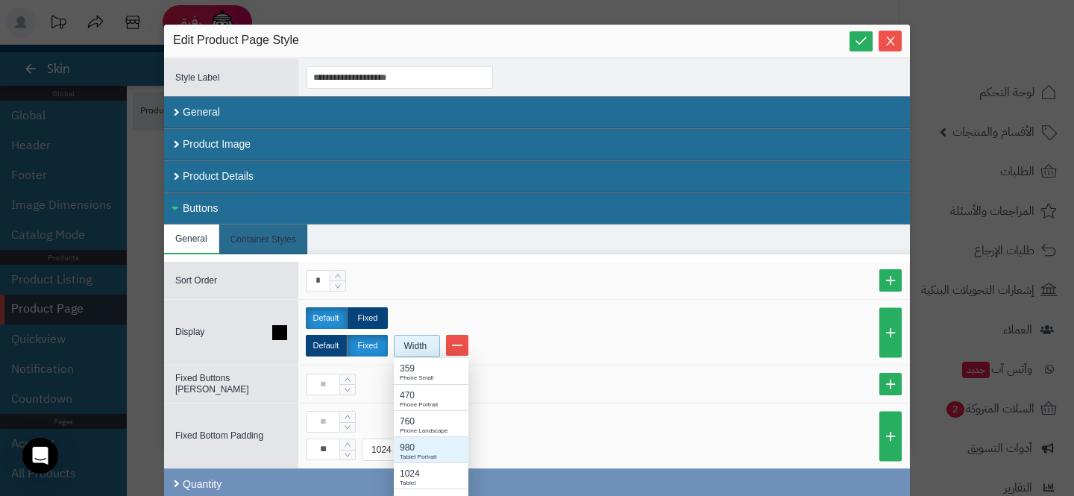
click at [416, 438] on div "980 Tablet Portrait" at bounding box center [431, 449] width 75 height 26
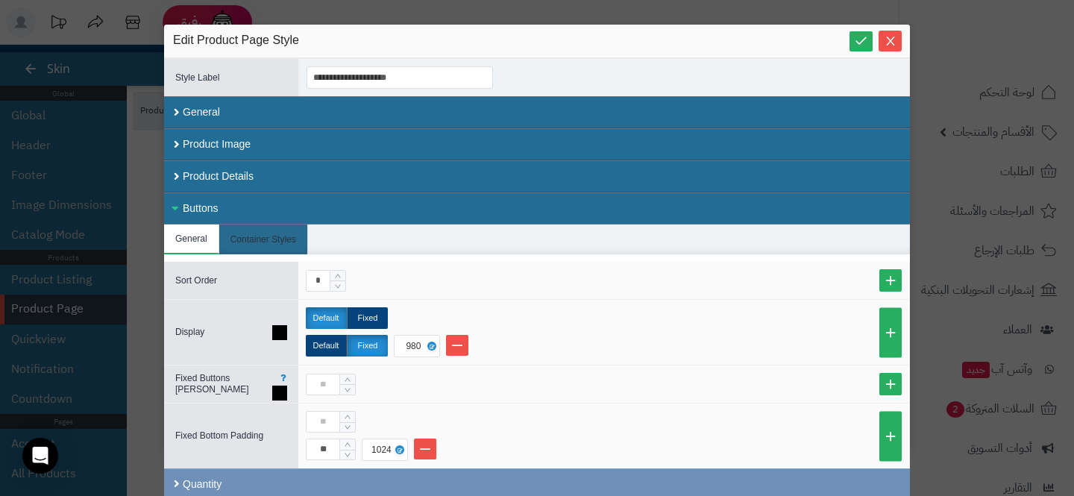
click at [493, 392] on div at bounding box center [604, 385] width 596 height 22
click at [256, 239] on li "Container Styles" at bounding box center [263, 240] width 89 height 30
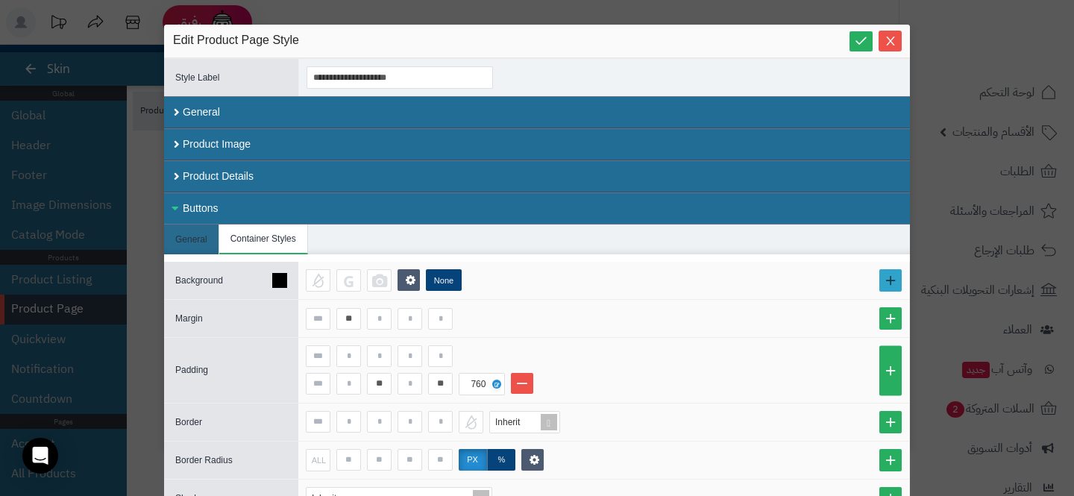
click at [886, 276] on link at bounding box center [890, 280] width 22 height 22
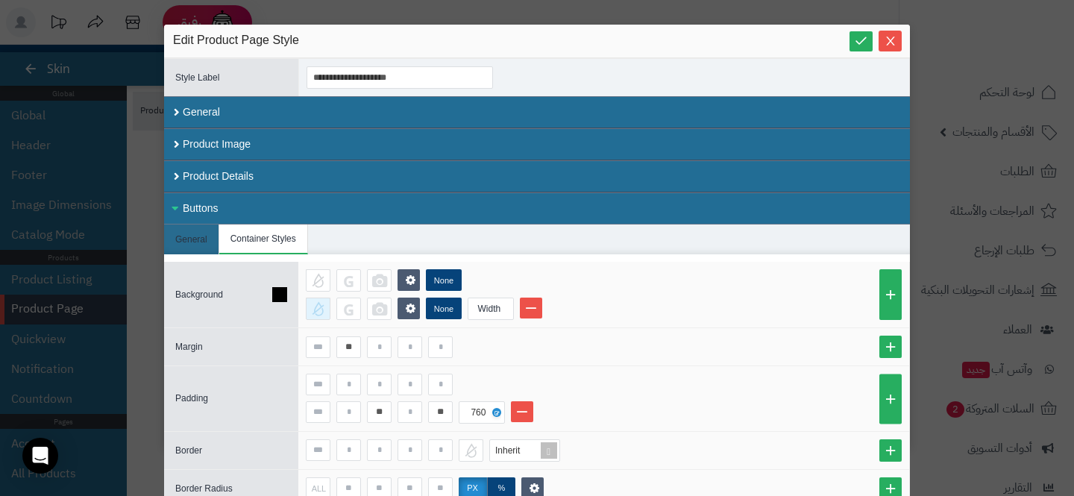
click at [310, 301] on div at bounding box center [318, 309] width 25 height 22
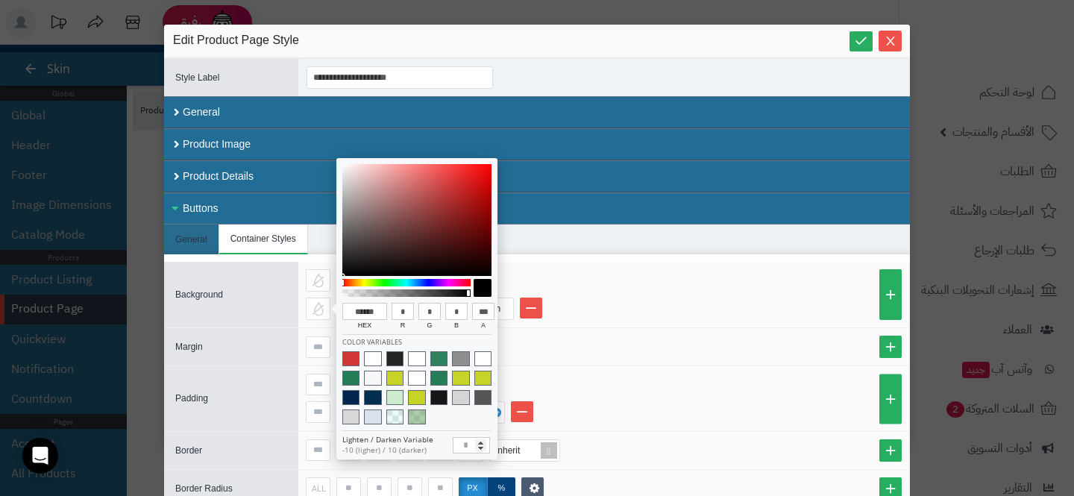
type input "******"
type input "**"
type input "******"
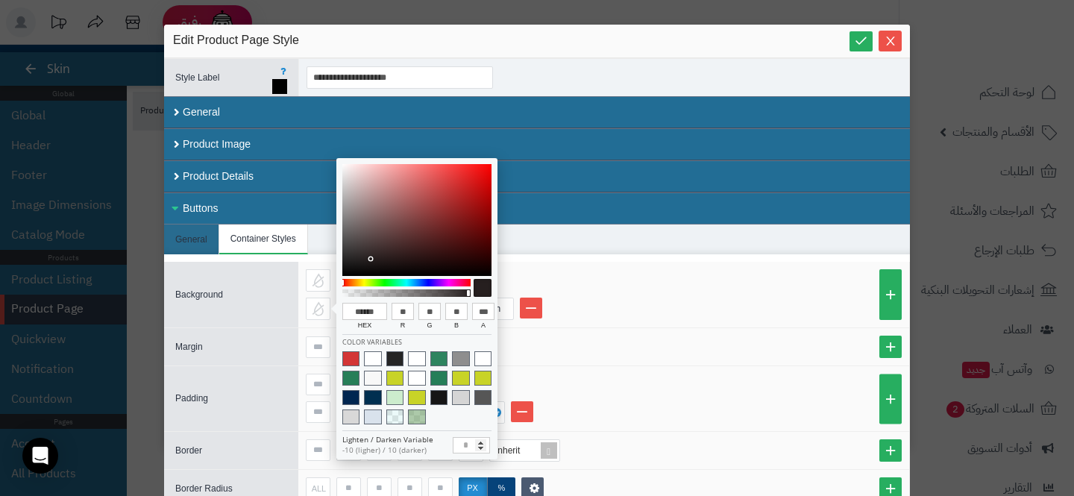
type input "***"
type input "**"
type input "******"
type input "***"
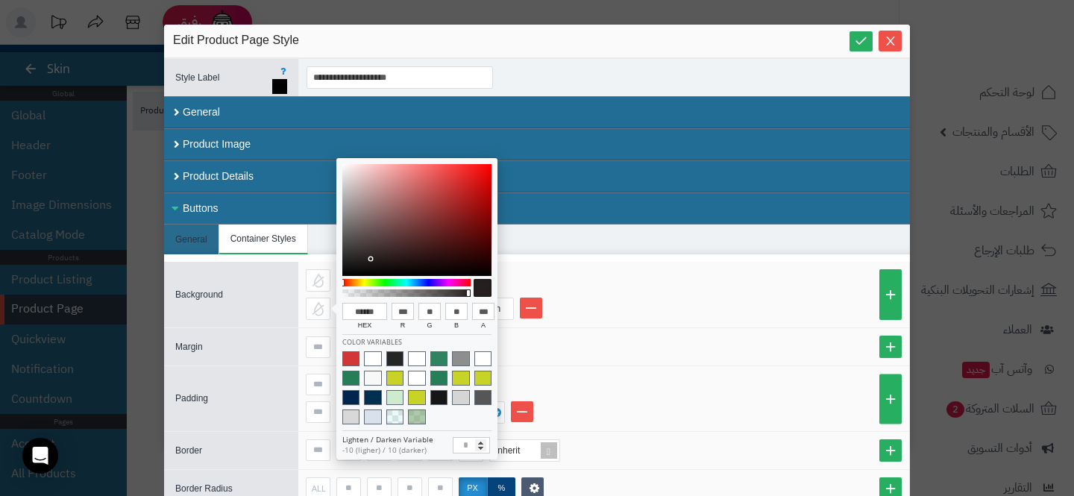
type input "***"
drag, startPoint x: 371, startPoint y: 259, endPoint x: 232, endPoint y: 72, distance: 232.4
click at [232, 72] on body "رفيق ! الطلبات معالجة مكتمل إرجاع المنتجات العملاء المتواجدون الان 8 عملاء منتظ…" at bounding box center [537, 194] width 1074 height 496
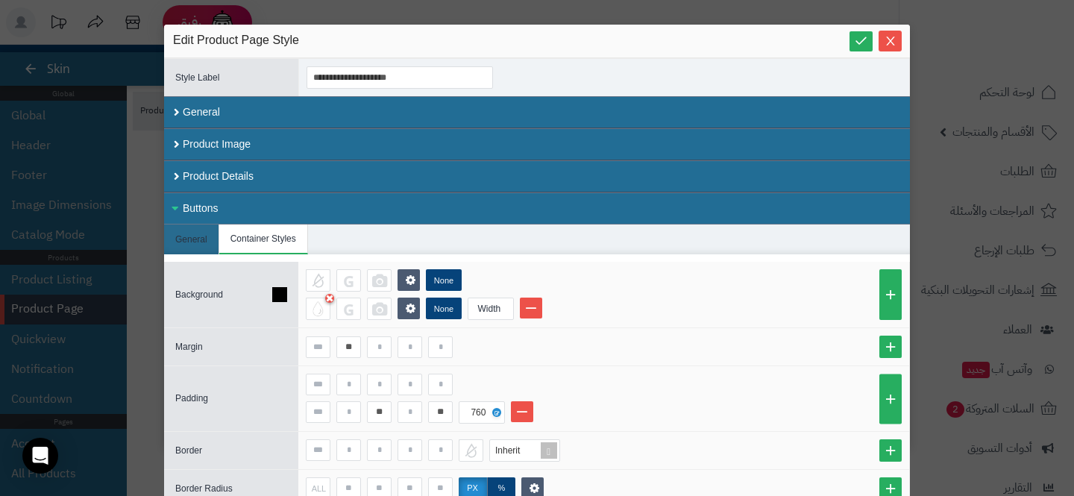
click at [625, 319] on div "None None Width" at bounding box center [603, 295] width 611 height 66
click at [481, 313] on div "Width" at bounding box center [489, 308] width 42 height 21
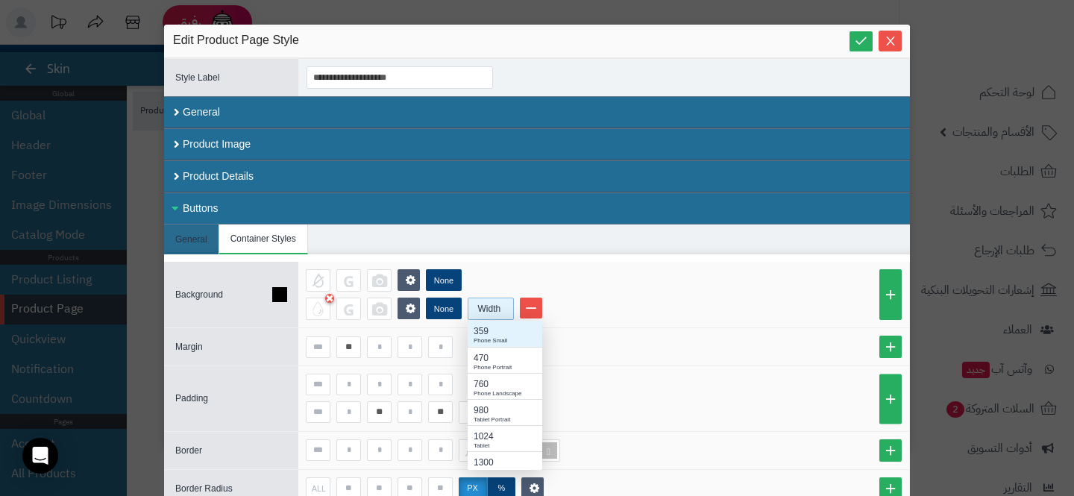
scroll to position [149, 75]
click at [486, 414] on div "980" at bounding box center [505, 410] width 63 height 13
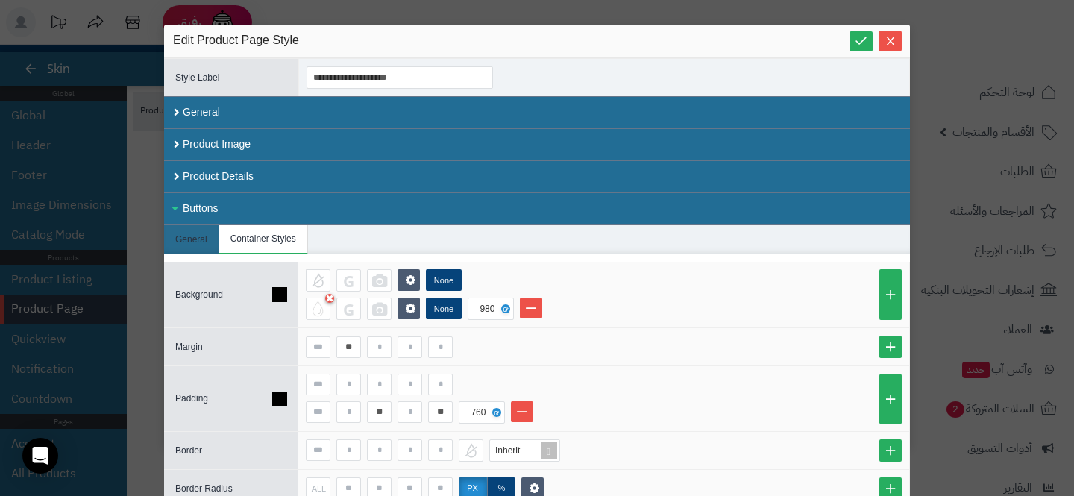
drag, startPoint x: 505, startPoint y: 401, endPoint x: 507, endPoint y: 393, distance: 8.3
click at [507, 393] on div "** ** 760" at bounding box center [604, 399] width 596 height 50
click at [198, 225] on li "General" at bounding box center [191, 240] width 55 height 30
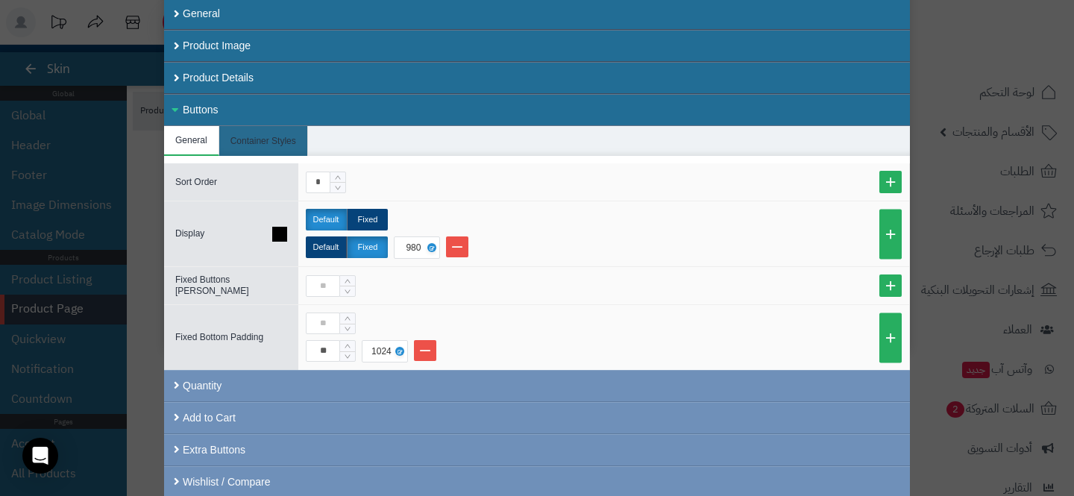
scroll to position [131, 0]
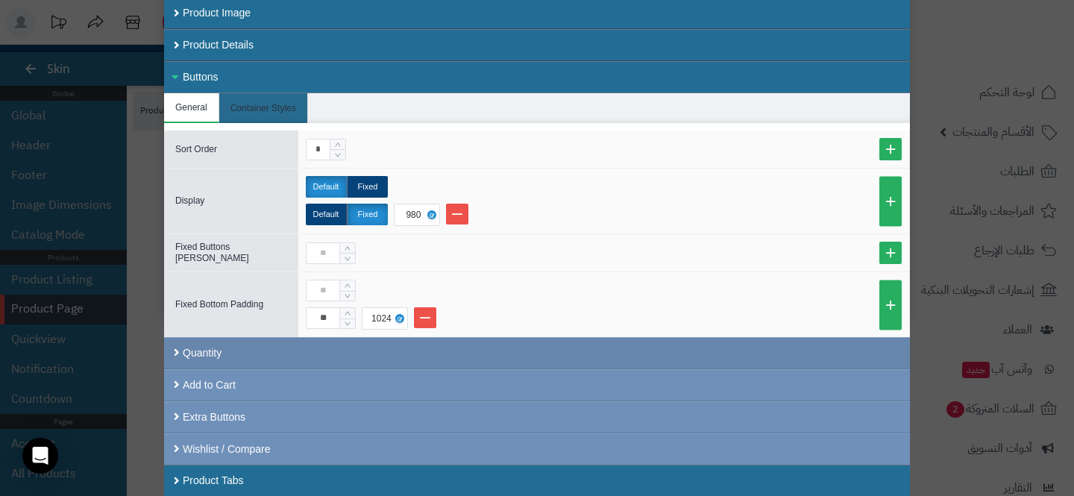
click at [388, 351] on div "Quantity" at bounding box center [537, 353] width 746 height 32
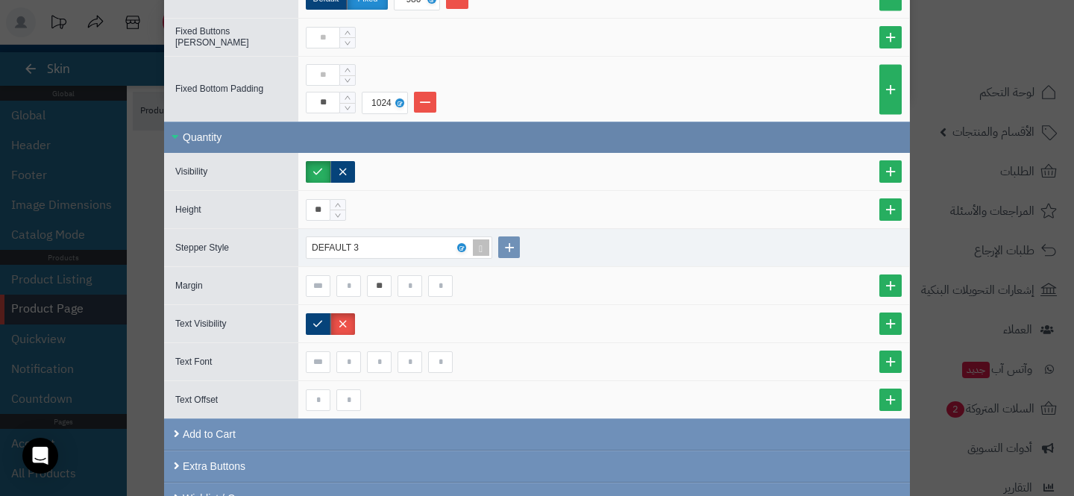
scroll to position [396, 0]
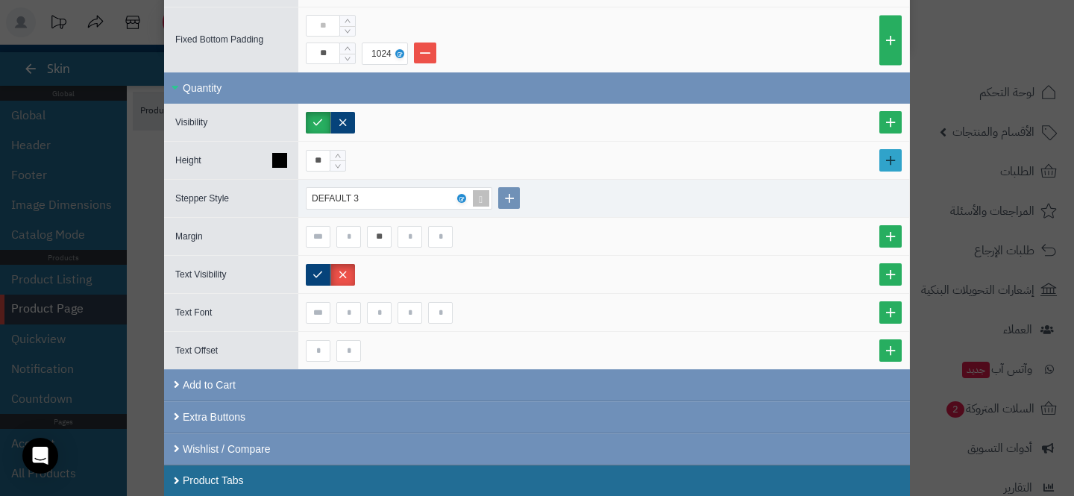
click at [894, 157] on link at bounding box center [890, 160] width 22 height 22
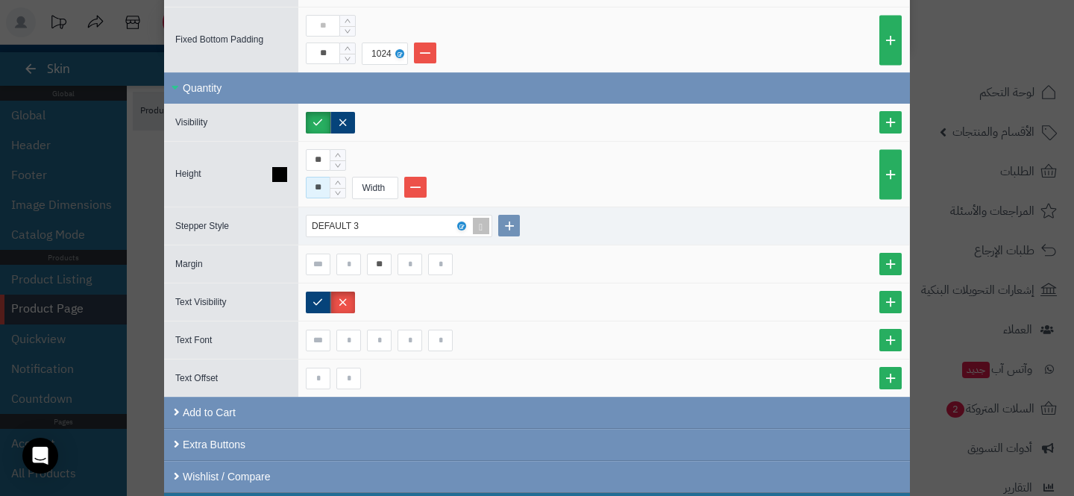
click at [315, 187] on input "**" at bounding box center [318, 188] width 25 height 22
type input "**"
click at [380, 178] on div "Width" at bounding box center [374, 188] width 42 height 21
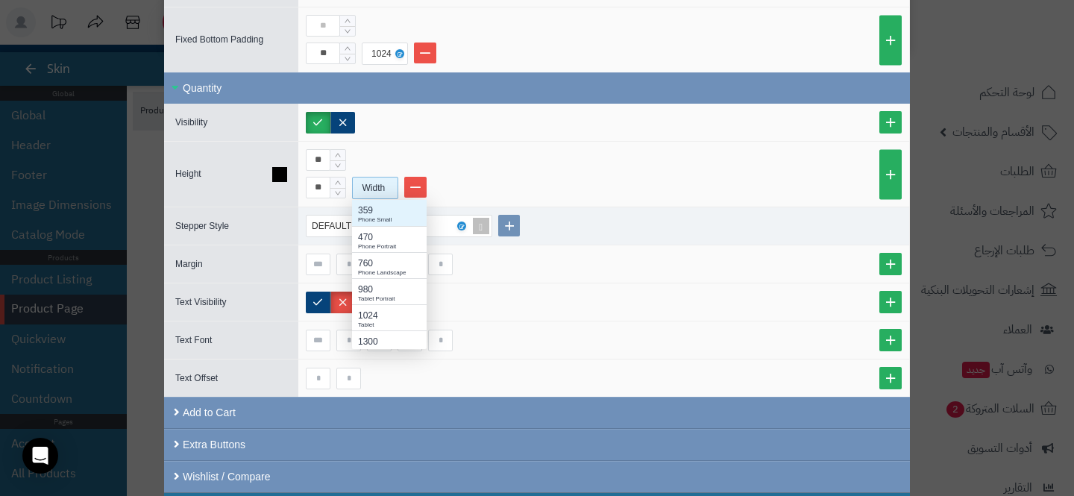
scroll to position [149, 75]
click at [373, 288] on div "980" at bounding box center [389, 289] width 63 height 13
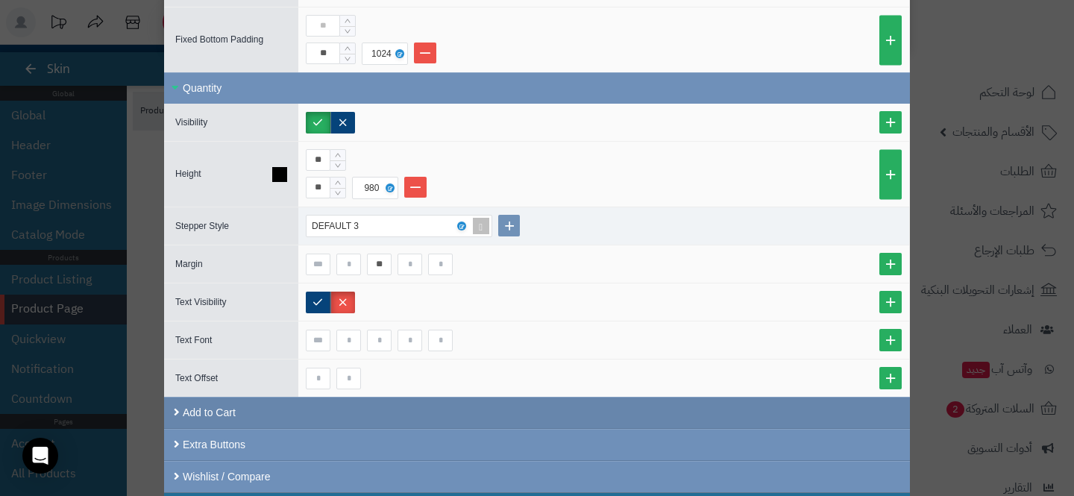
click at [251, 409] on div "Add to Cart" at bounding box center [537, 413] width 746 height 32
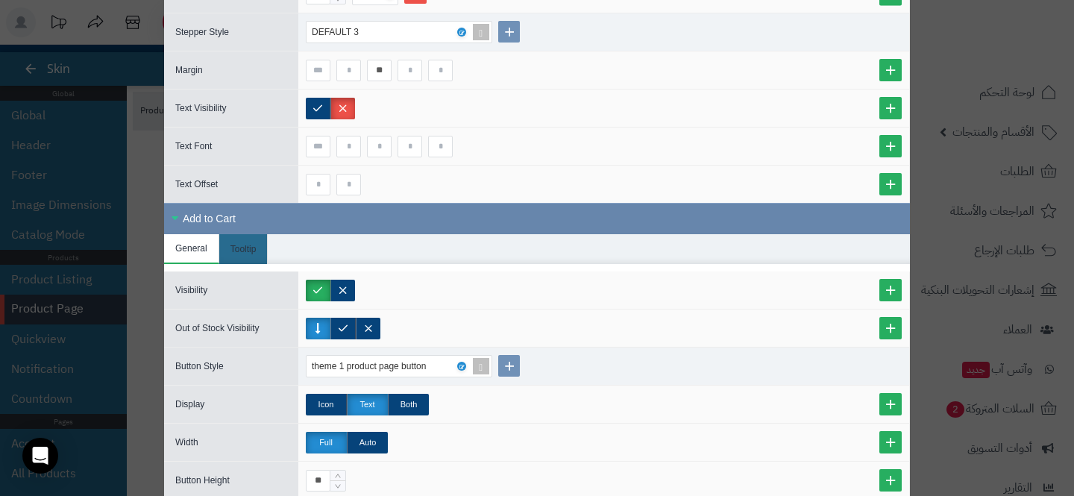
scroll to position [795, 0]
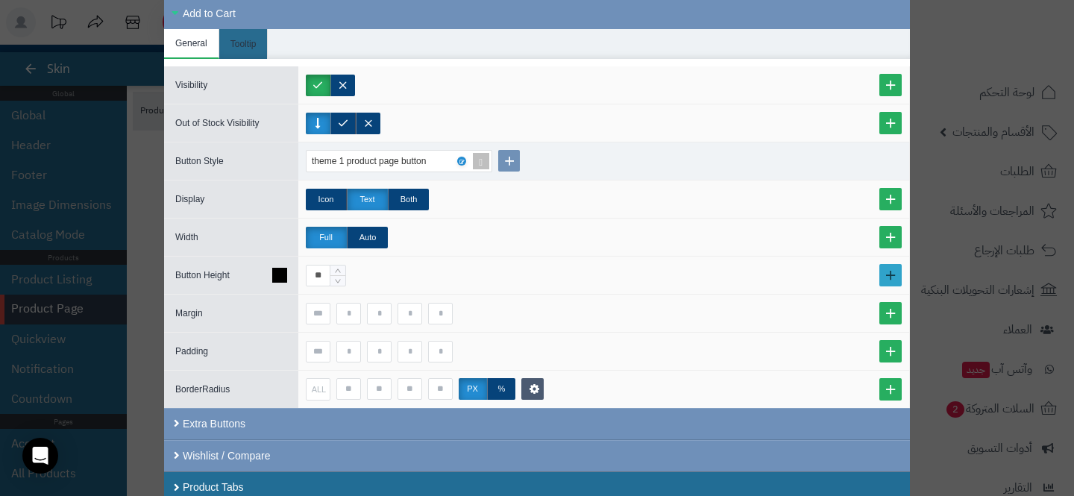
click at [890, 281] on link at bounding box center [890, 275] width 22 height 22
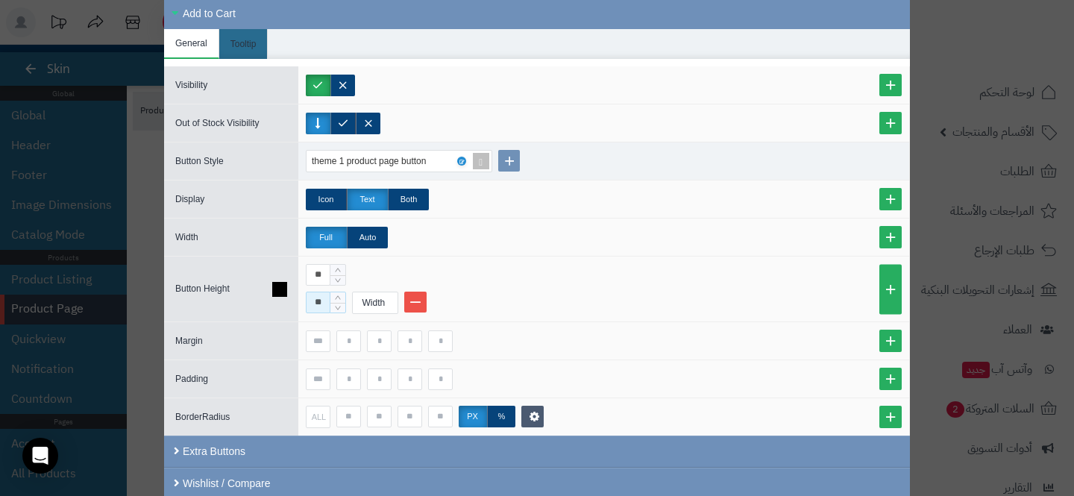
click at [316, 304] on input "**" at bounding box center [318, 303] width 25 height 22
type input "**"
click at [372, 299] on div "Width" at bounding box center [374, 302] width 42 height 21
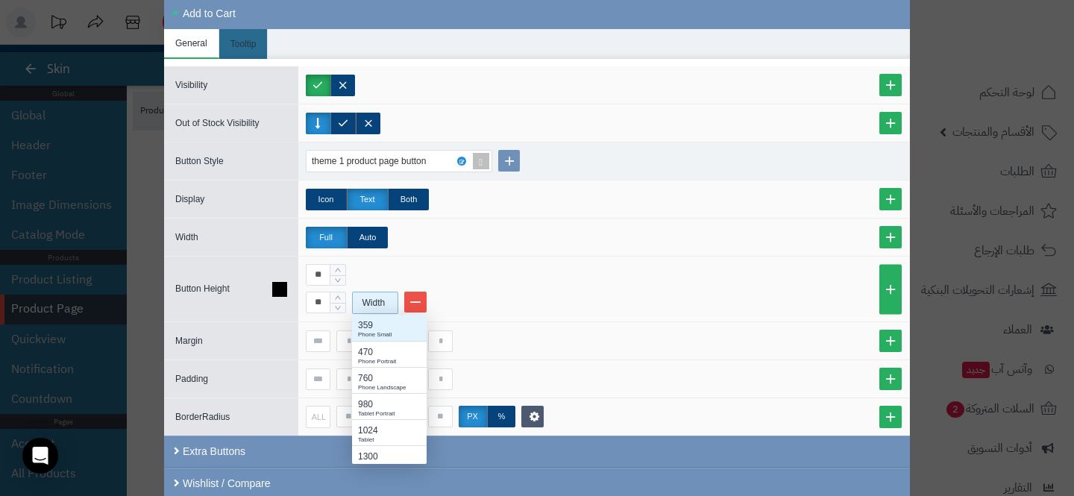
scroll to position [149, 75]
click at [378, 408] on div "980" at bounding box center [389, 404] width 63 height 13
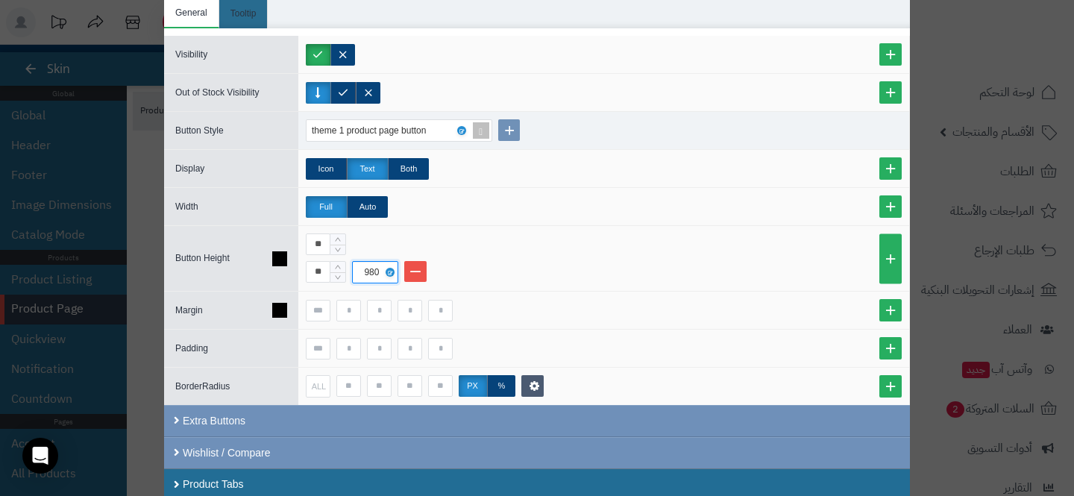
scroll to position [830, 0]
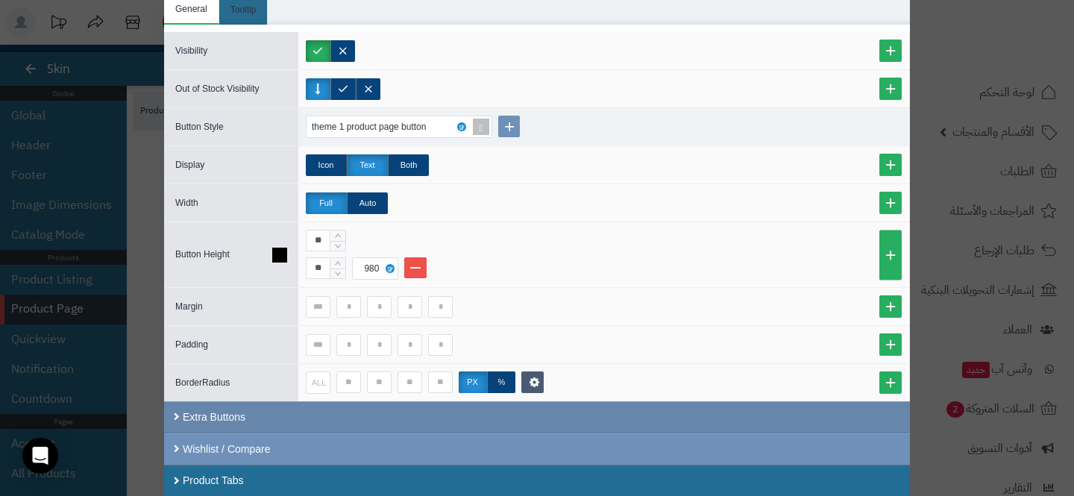
click at [321, 424] on div "Extra Buttons" at bounding box center [537, 417] width 746 height 32
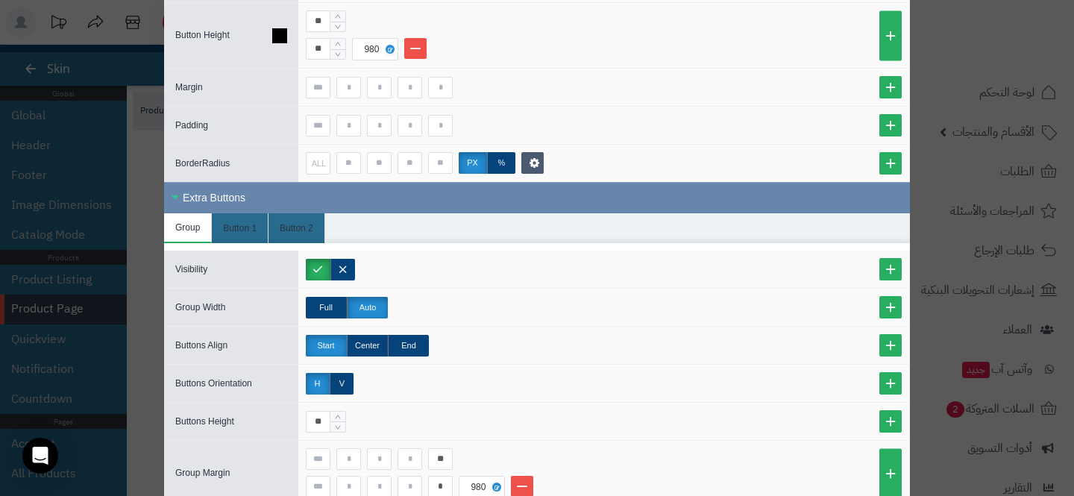
scroll to position [1153, 0]
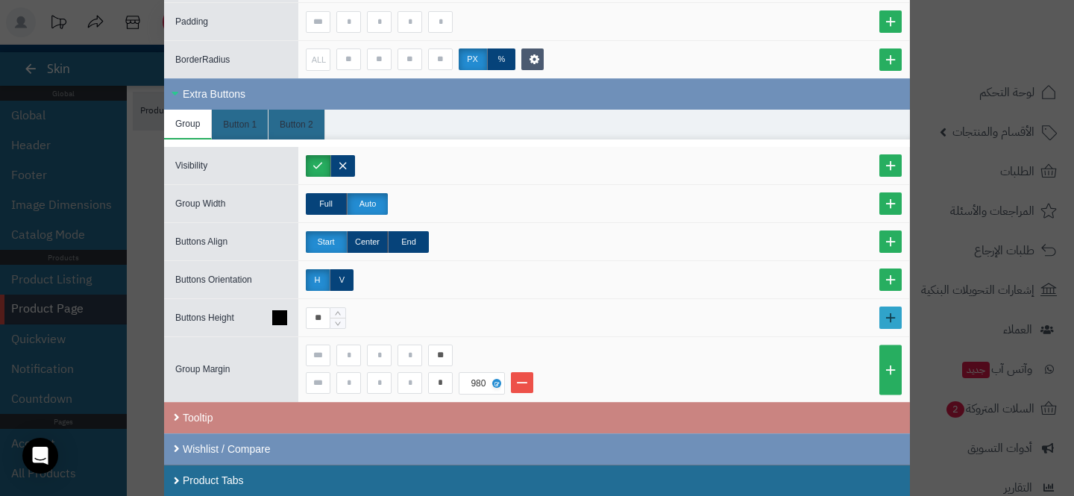
click at [887, 312] on link at bounding box center [890, 318] width 22 height 22
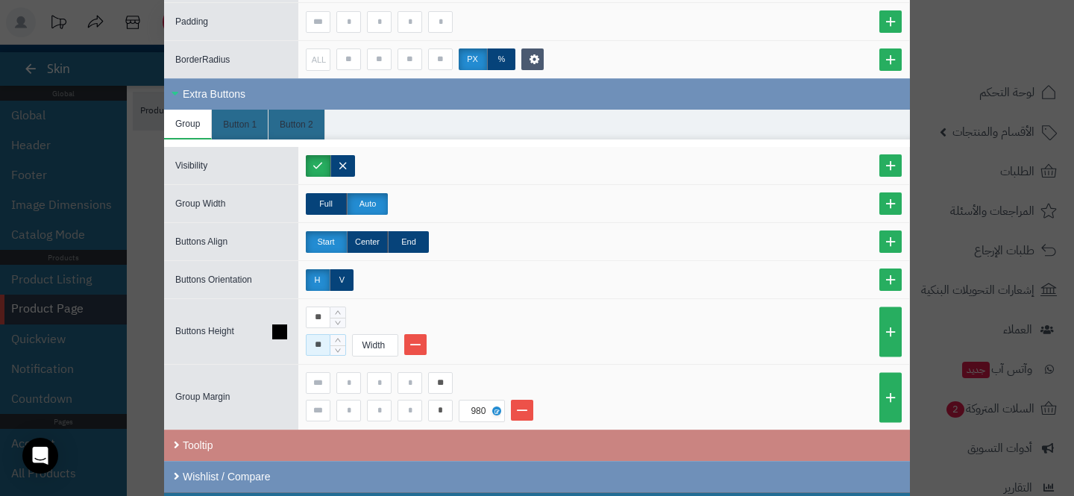
click at [315, 342] on input "**" at bounding box center [318, 345] width 25 height 22
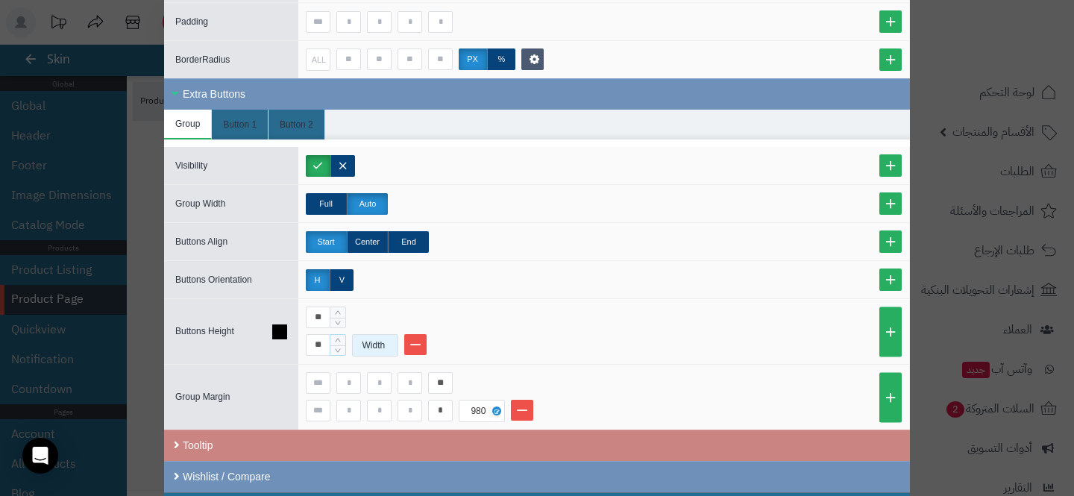
click at [373, 343] on div "Width" at bounding box center [374, 345] width 42 height 21
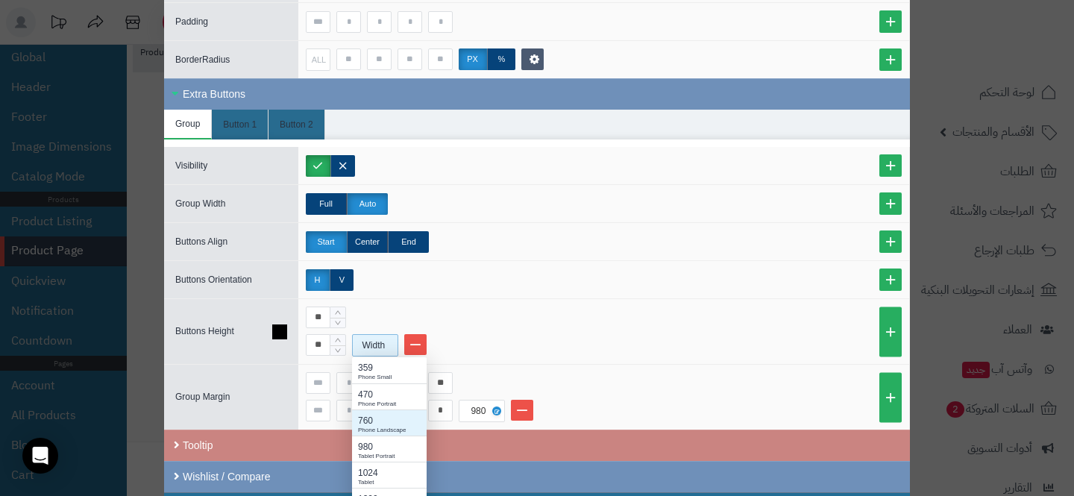
scroll to position [122, 0]
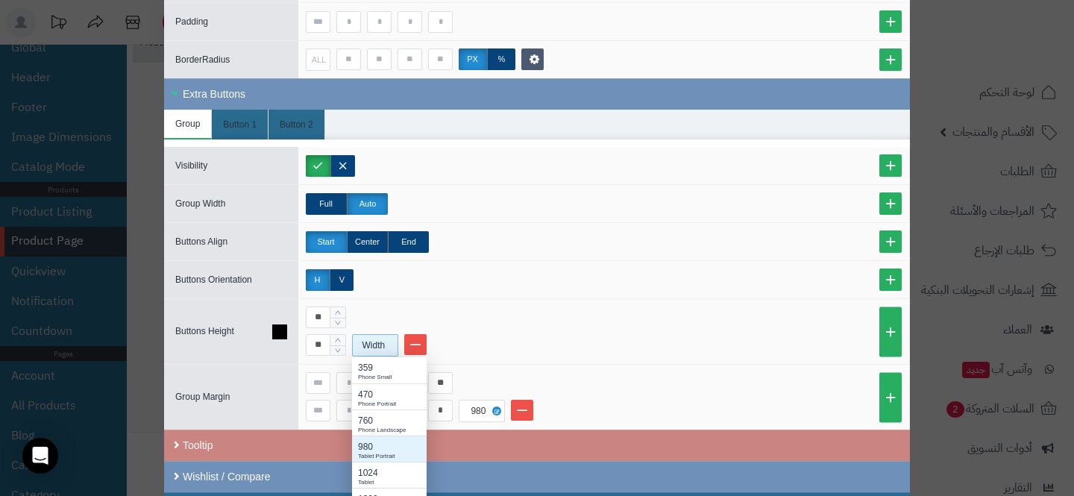
click at [376, 443] on div "980" at bounding box center [389, 446] width 63 height 13
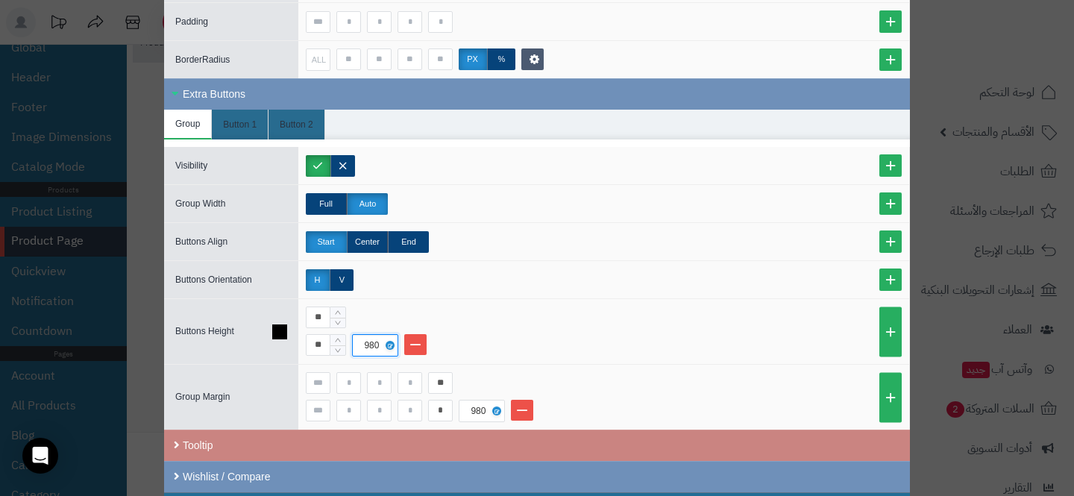
click at [496, 338] on li "** 980" at bounding box center [604, 345] width 596 height 22
click at [313, 339] on input "**" at bounding box center [318, 345] width 25 height 22
click at [316, 339] on input "**" at bounding box center [318, 345] width 25 height 22
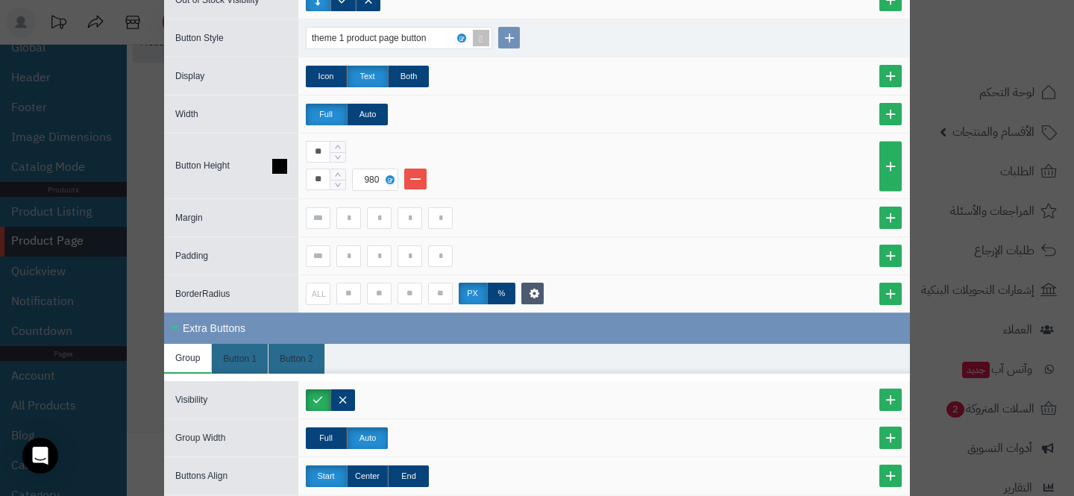
scroll to position [902, 0]
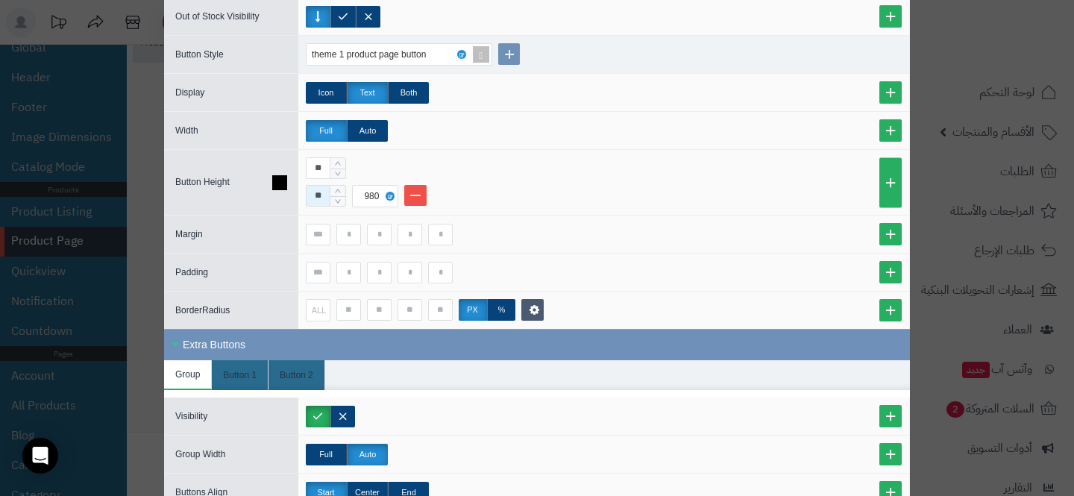
type input "**"
click at [319, 201] on input "**" at bounding box center [318, 196] width 25 height 22
paste input
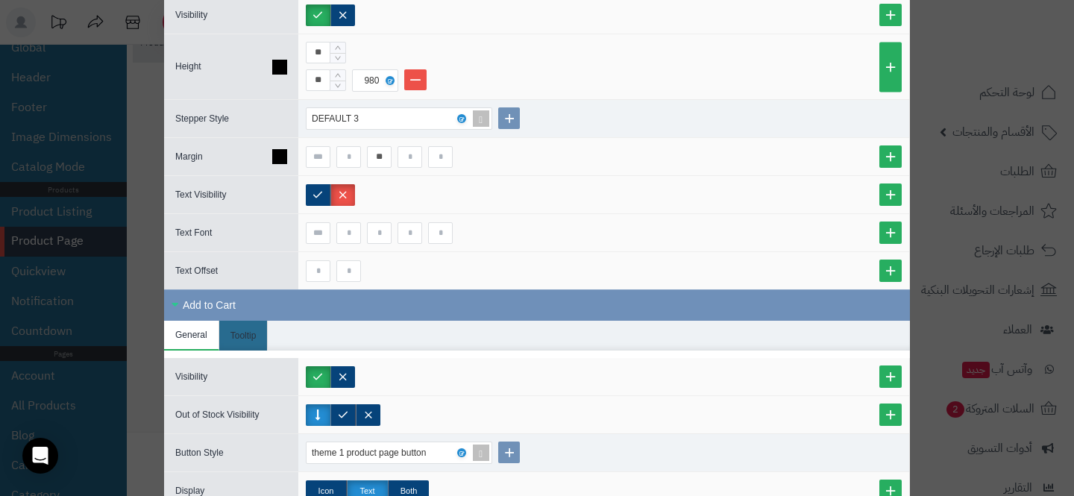
scroll to position [478, 0]
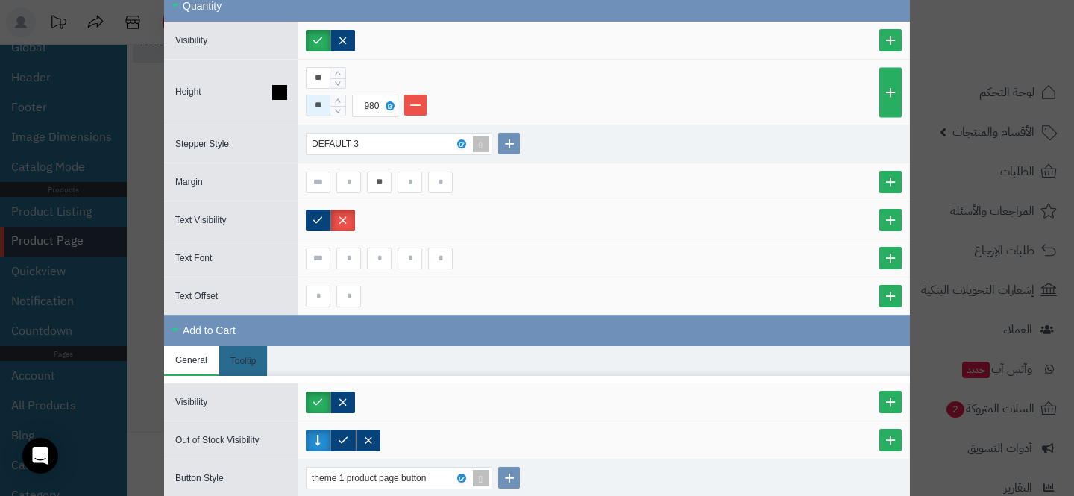
type input "**"
click at [316, 97] on input "**" at bounding box center [318, 106] width 25 height 22
paste input
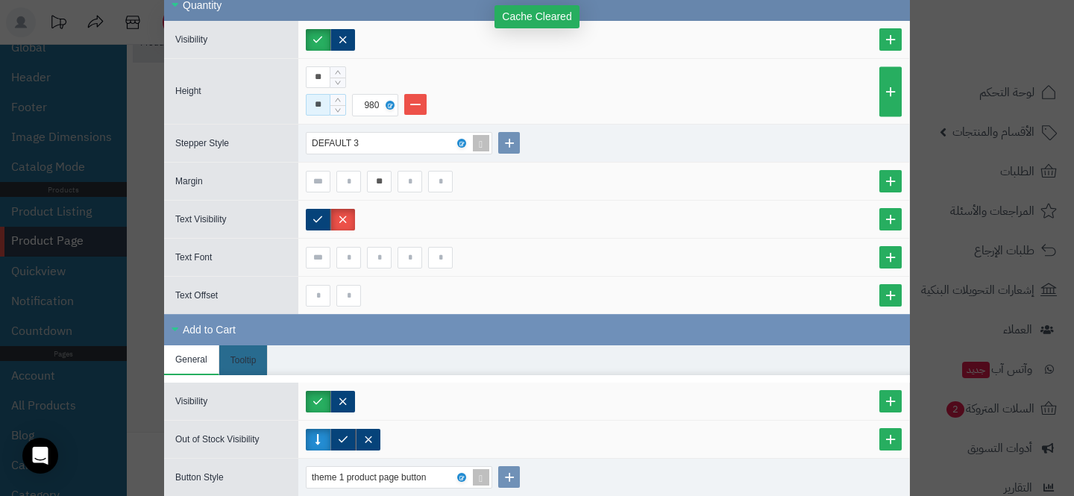
type input "**"
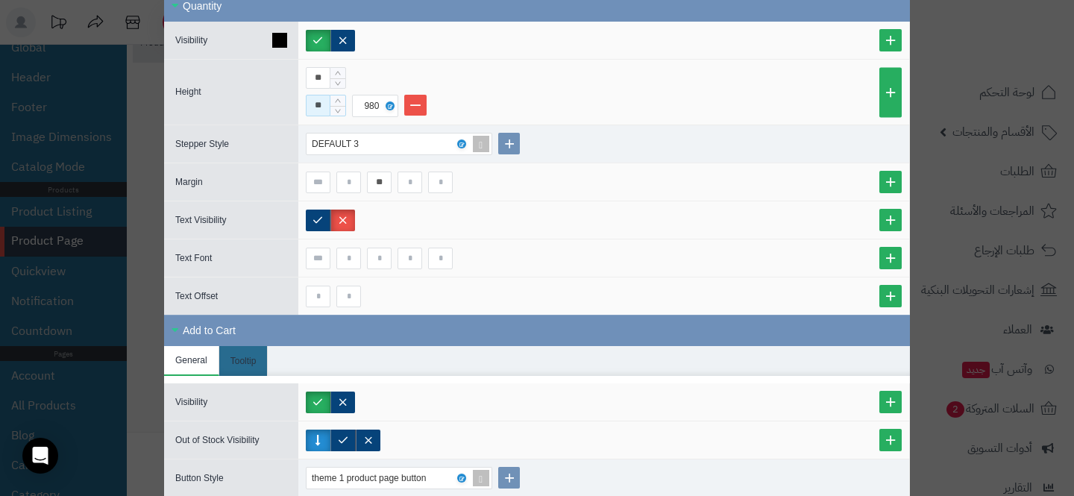
scroll to position [0, 0]
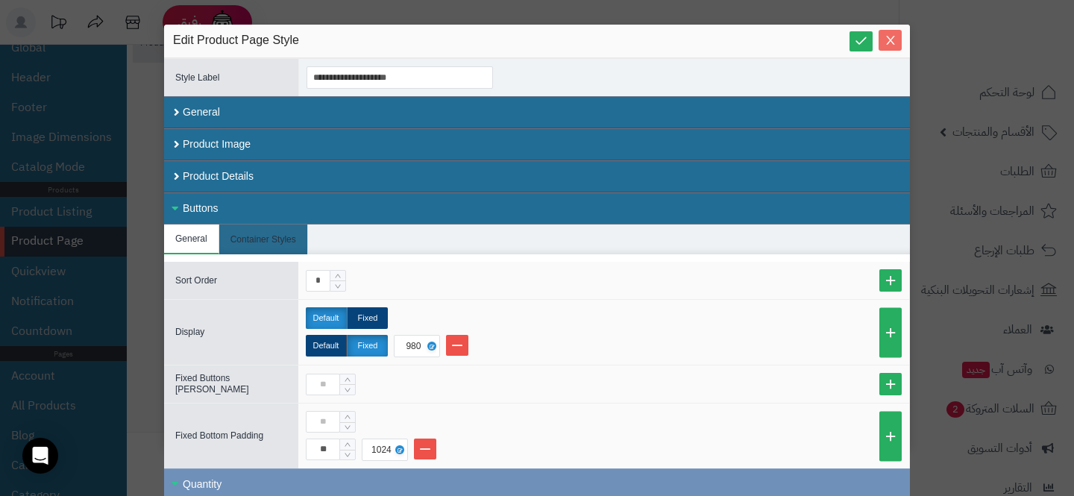
click at [897, 40] on span "Close" at bounding box center [890, 40] width 23 height 13
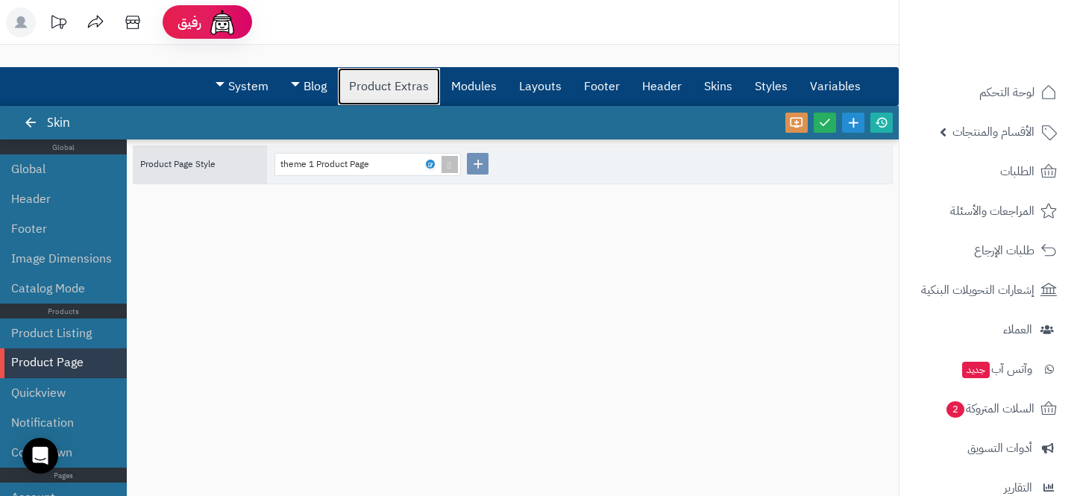
click at [364, 81] on link "Product Extras" at bounding box center [389, 86] width 102 height 37
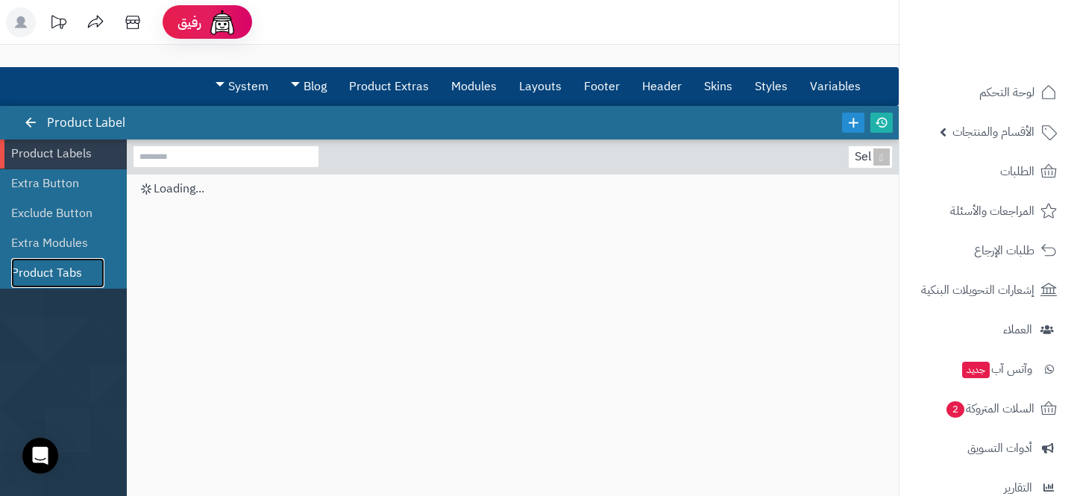
click at [35, 261] on link "Product Tabs" at bounding box center [57, 273] width 93 height 30
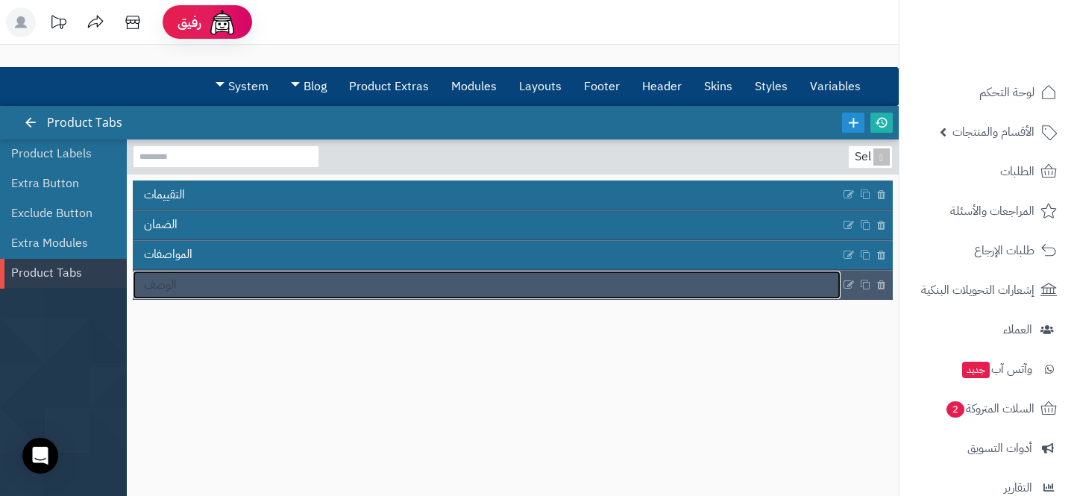
click at [251, 287] on link "الوصف" at bounding box center [487, 285] width 708 height 28
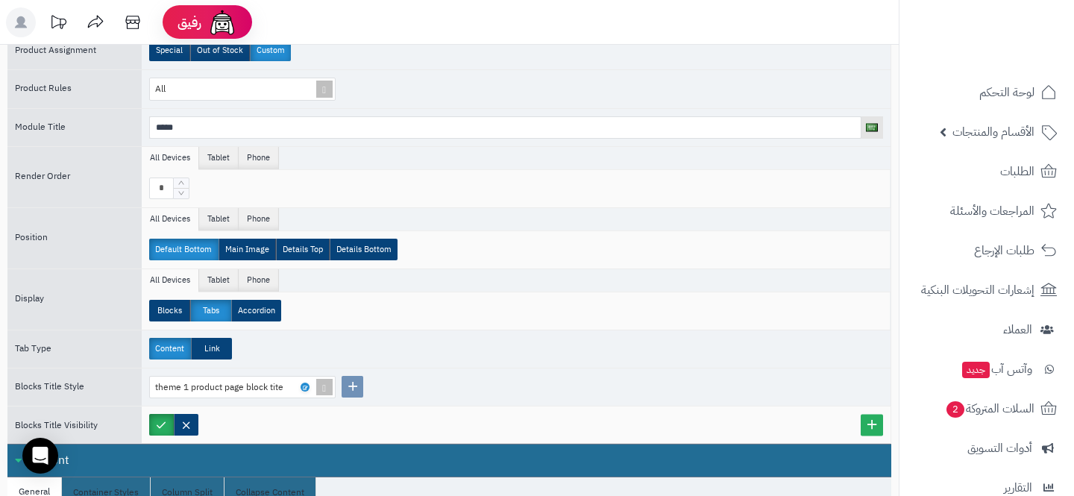
scroll to position [559, 0]
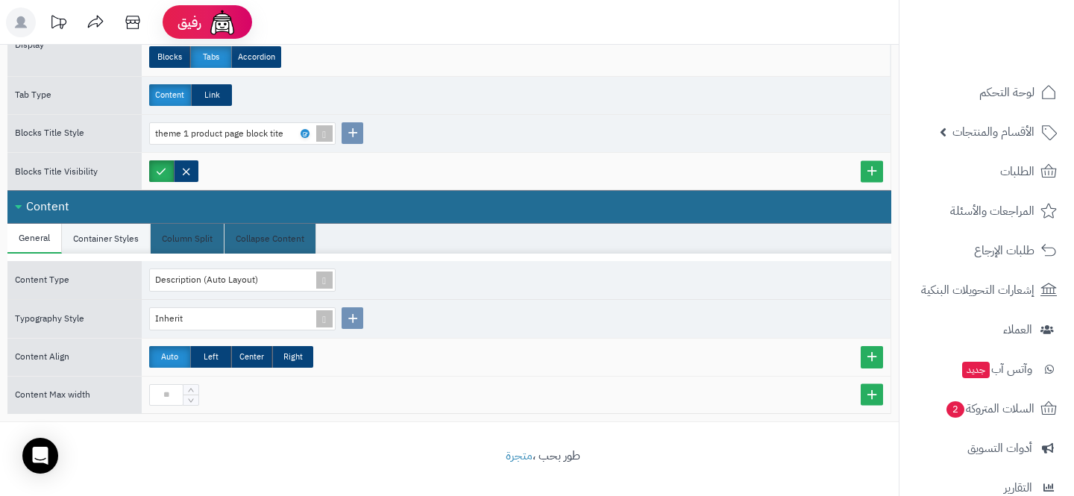
click at [119, 245] on li "Container Styles" at bounding box center [106, 239] width 89 height 30
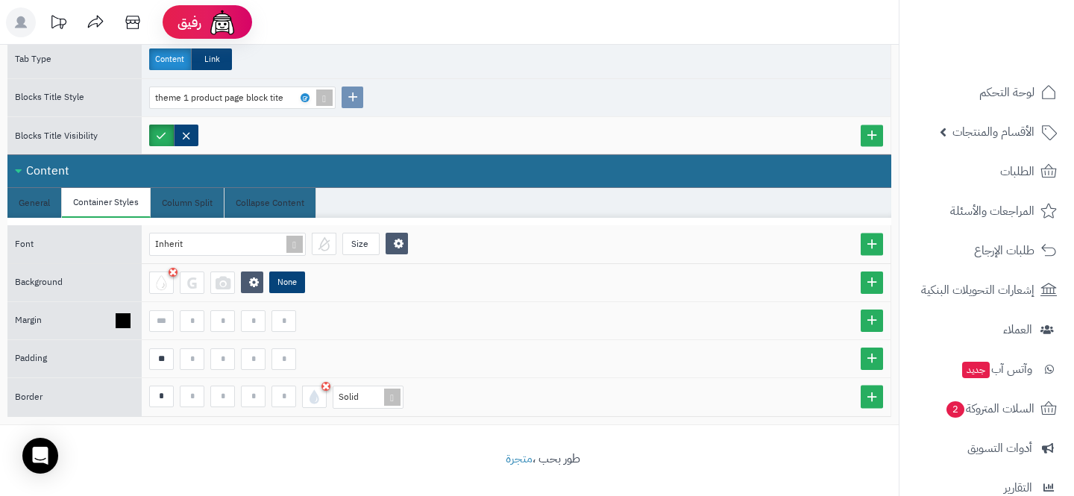
scroll to position [594, 0]
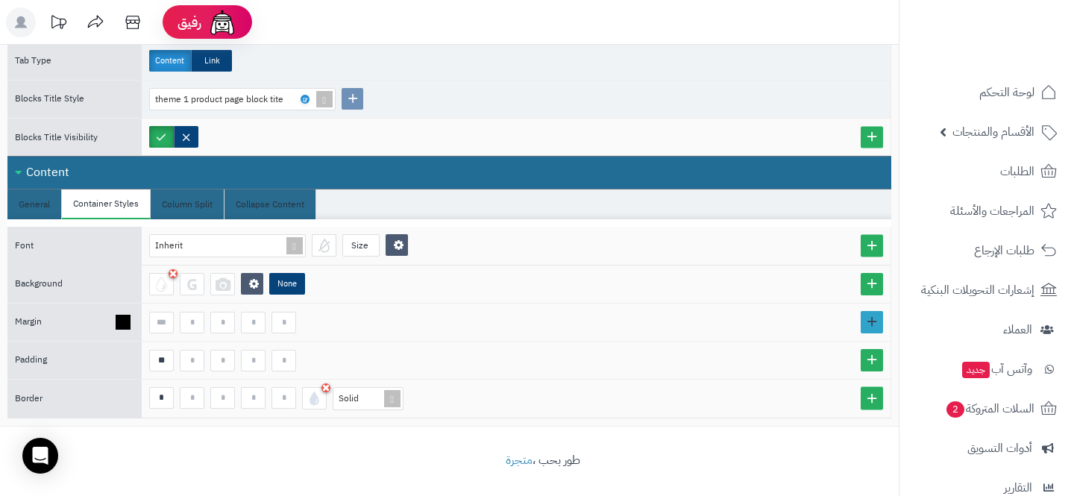
click at [867, 317] on link at bounding box center [872, 322] width 22 height 22
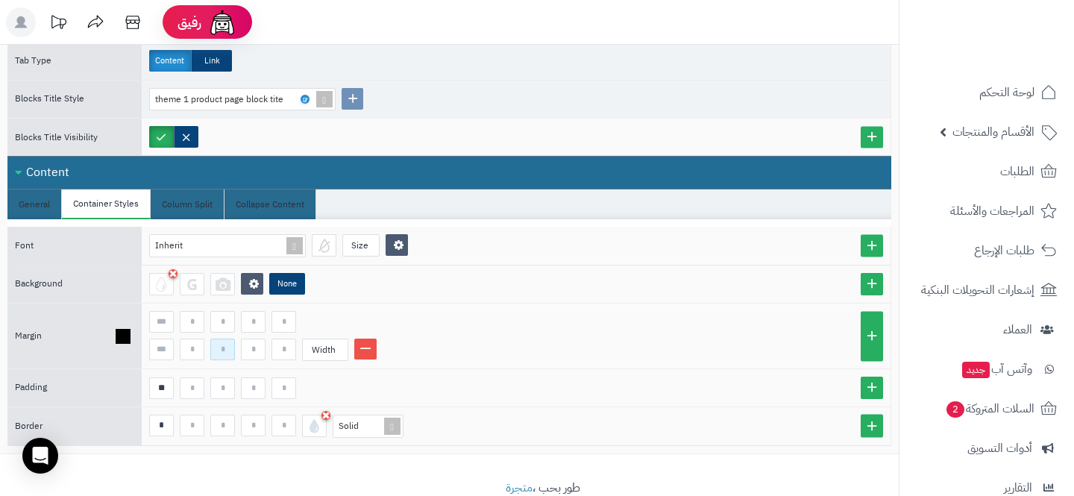
click at [223, 348] on input at bounding box center [222, 350] width 25 height 22
type input "*"
type input "**"
click at [286, 348] on input at bounding box center [284, 350] width 25 height 22
type input "**"
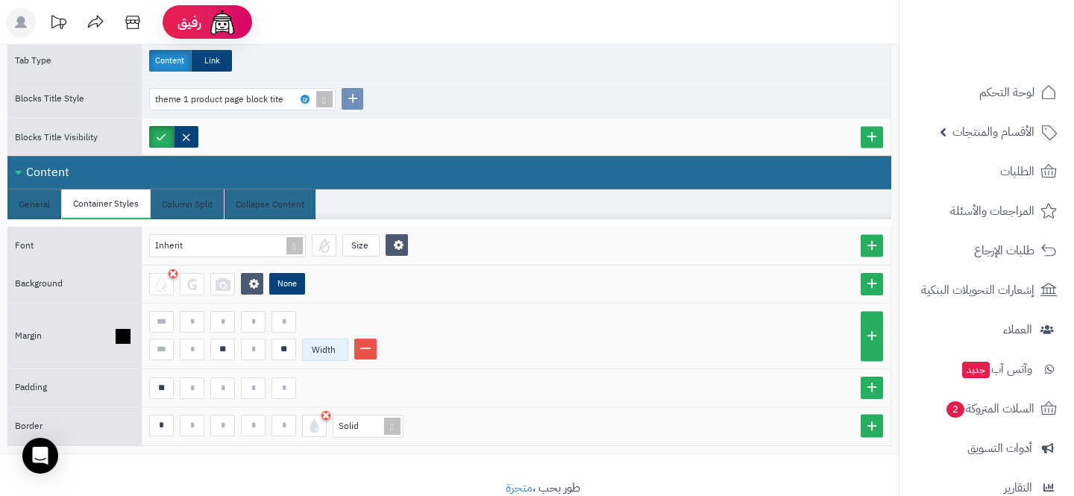
click at [333, 349] on div "Width" at bounding box center [325, 350] width 46 height 22
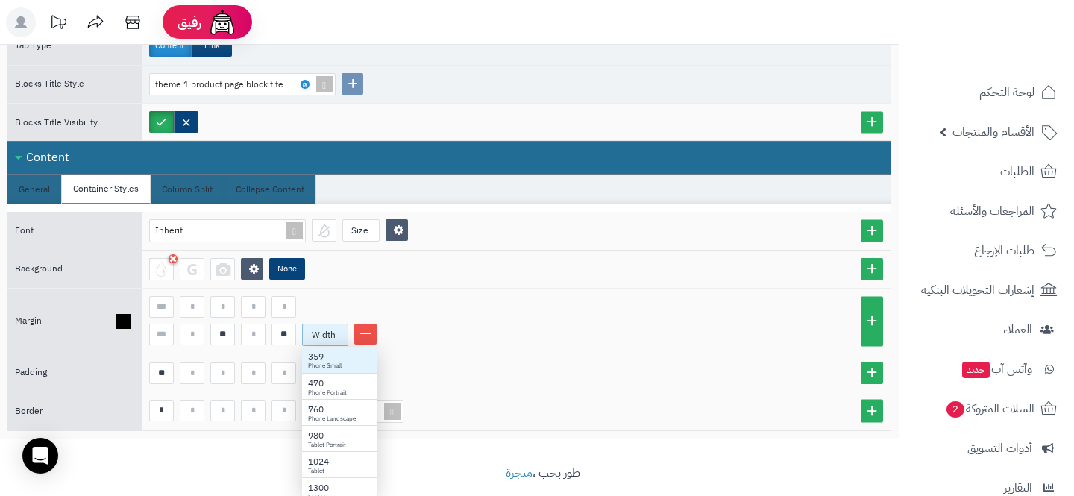
scroll to position [149, 75]
click at [331, 436] on div "980" at bounding box center [339, 436] width 63 height 13
click at [232, 340] on input "**" at bounding box center [222, 335] width 25 height 22
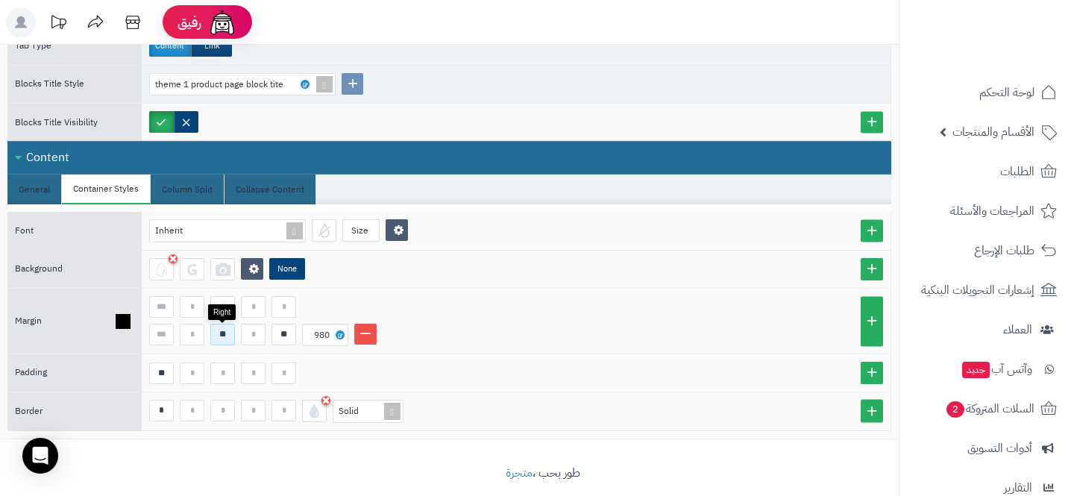
click at [232, 340] on input "**" at bounding box center [222, 335] width 25 height 22
type input "**"
click at [284, 339] on input "**" at bounding box center [284, 335] width 25 height 22
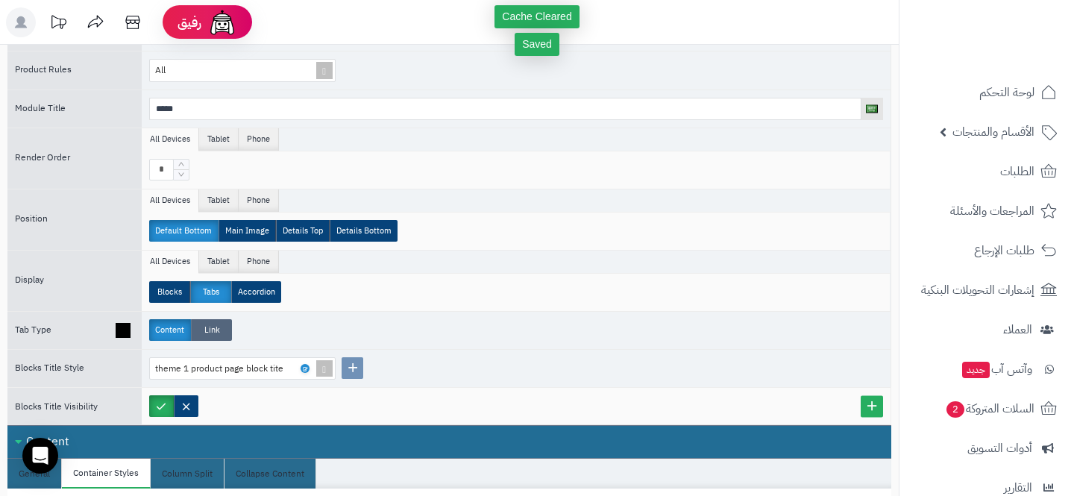
scroll to position [0, 0]
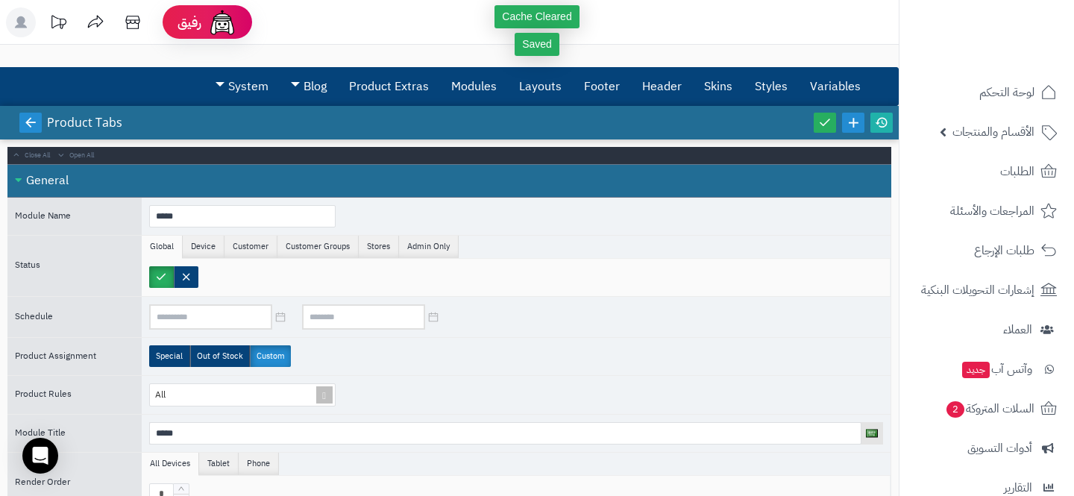
type input "**"
click at [33, 119] on icon at bounding box center [30, 122] width 13 height 13
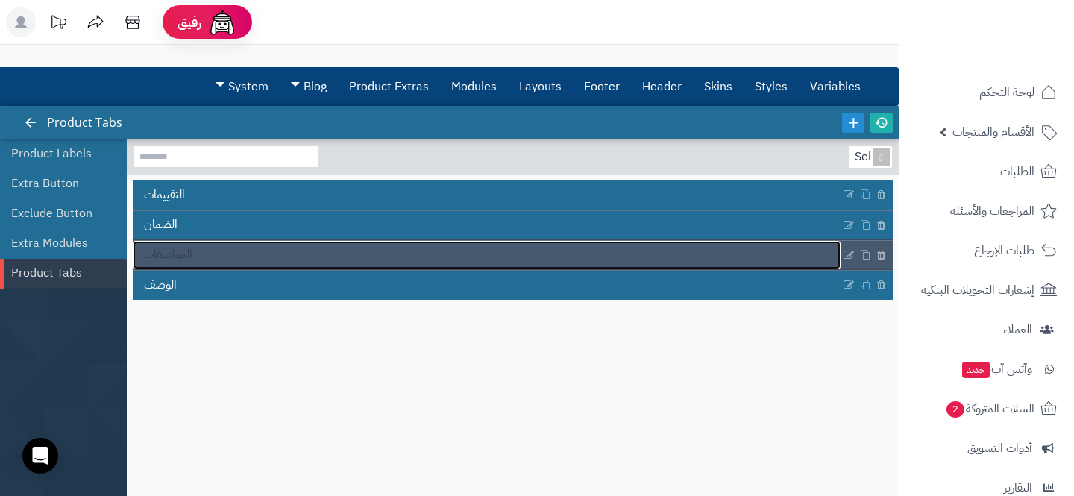
click at [351, 248] on link "المواصفات" at bounding box center [487, 255] width 708 height 28
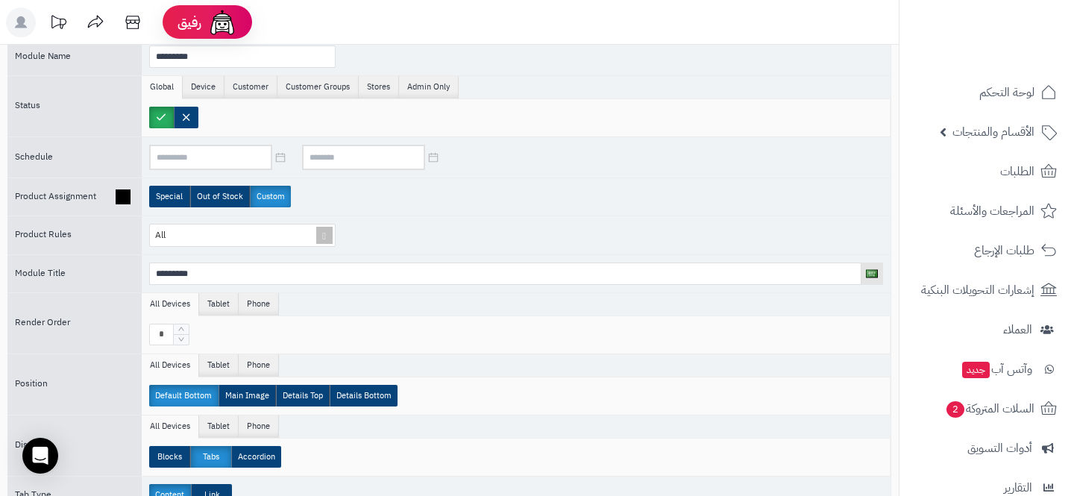
scroll to position [559, 0]
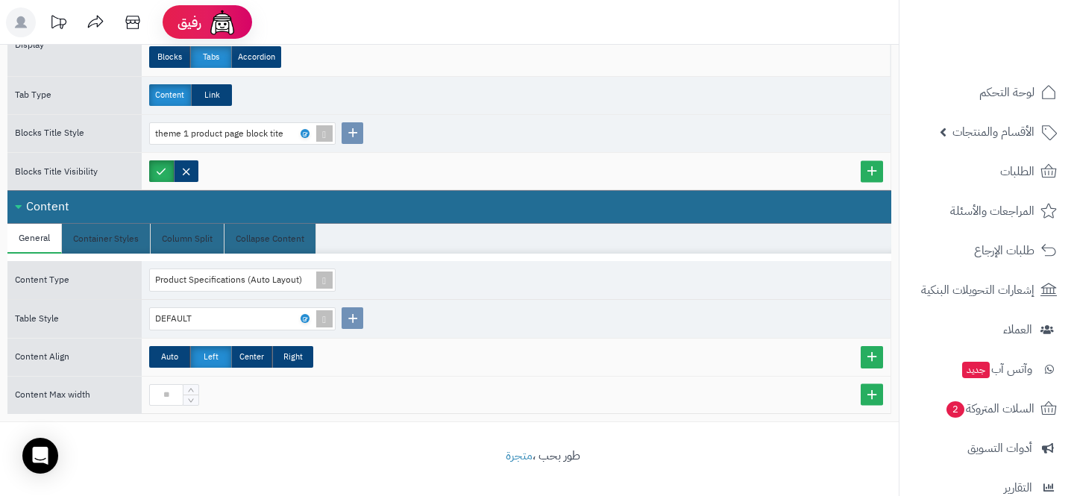
click at [109, 222] on div "Content" at bounding box center [449, 207] width 884 height 34
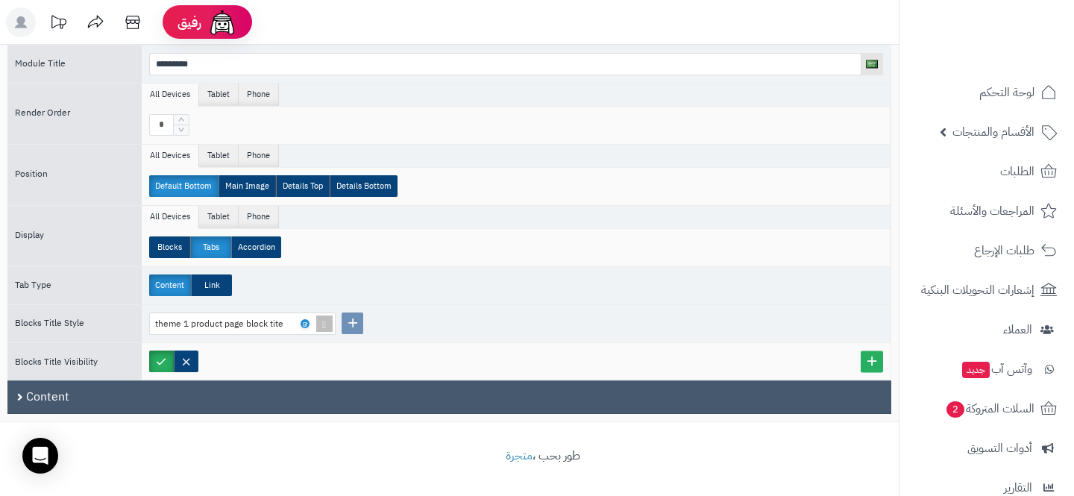
scroll to position [369, 0]
click at [138, 395] on div "Content" at bounding box center [449, 397] width 884 height 34
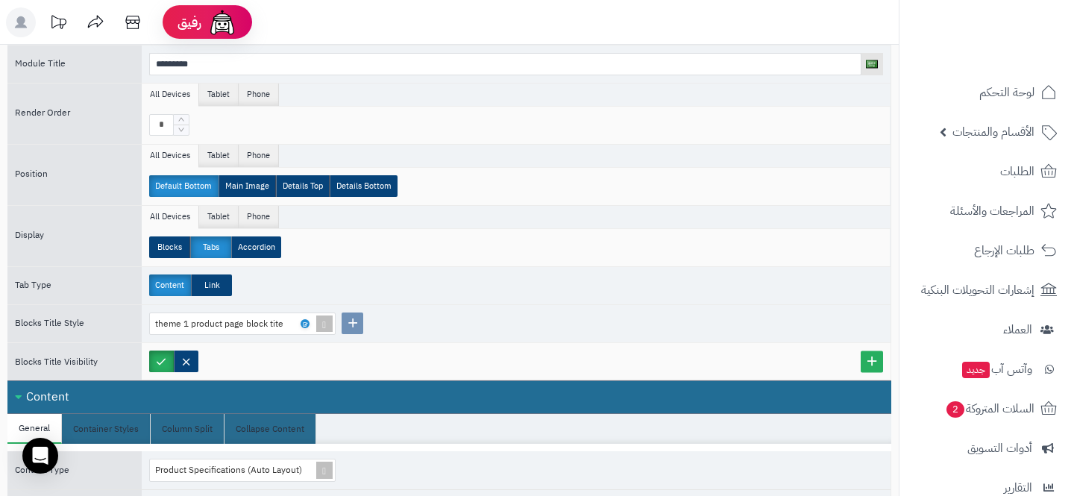
scroll to position [559, 0]
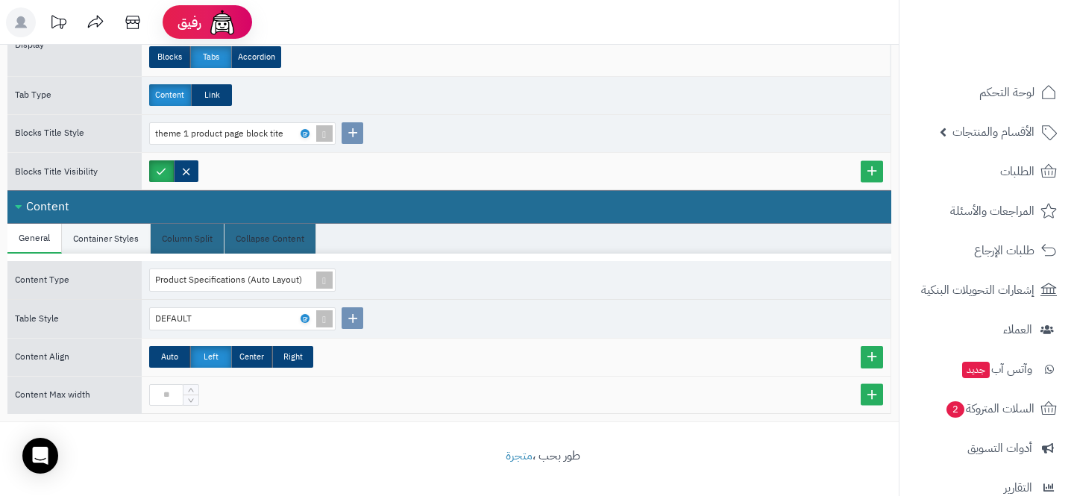
click at [110, 246] on li "Container Styles" at bounding box center [106, 239] width 89 height 30
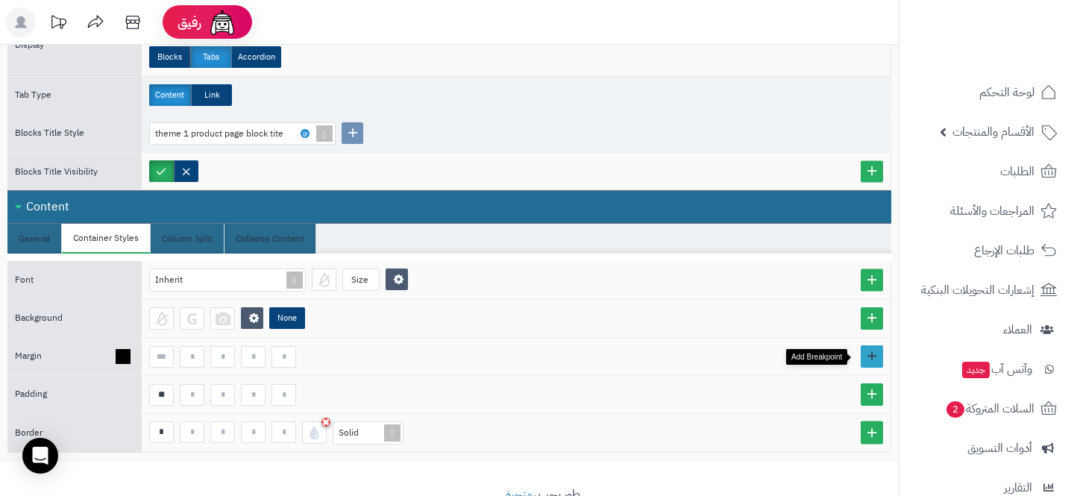
click at [873, 348] on link at bounding box center [872, 356] width 22 height 22
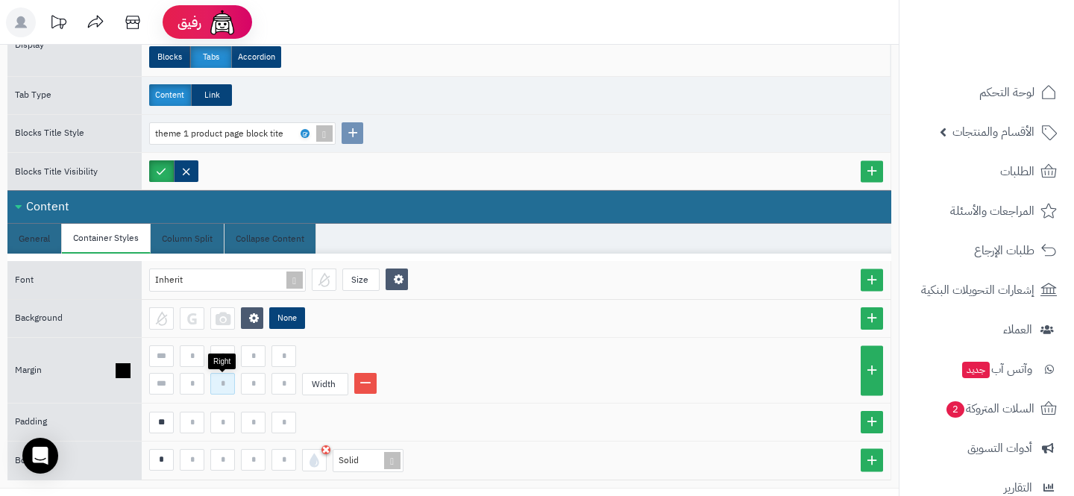
click at [230, 386] on input at bounding box center [222, 384] width 25 height 22
type input "**"
click at [287, 383] on input at bounding box center [284, 384] width 25 height 22
type input "**"
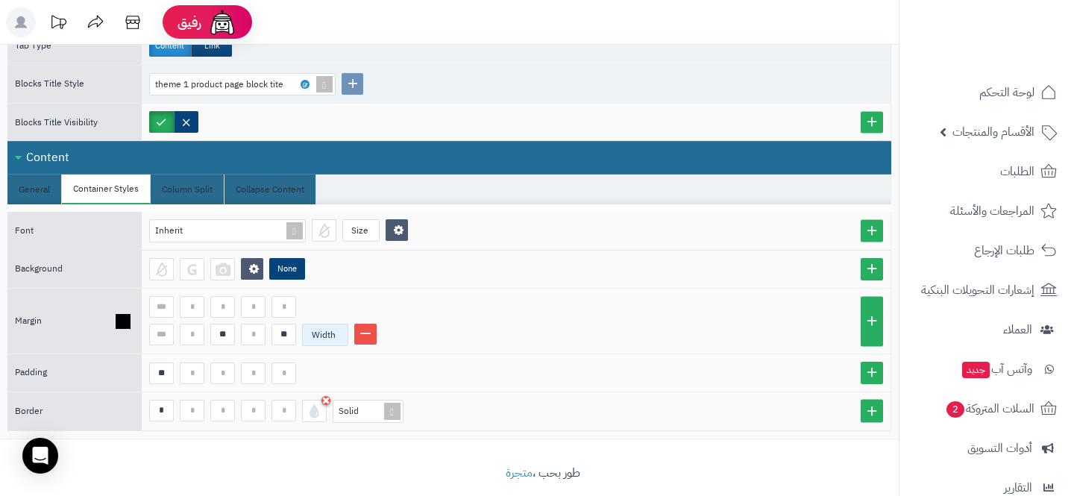
click at [310, 346] on div "Width" at bounding box center [325, 335] width 46 height 22
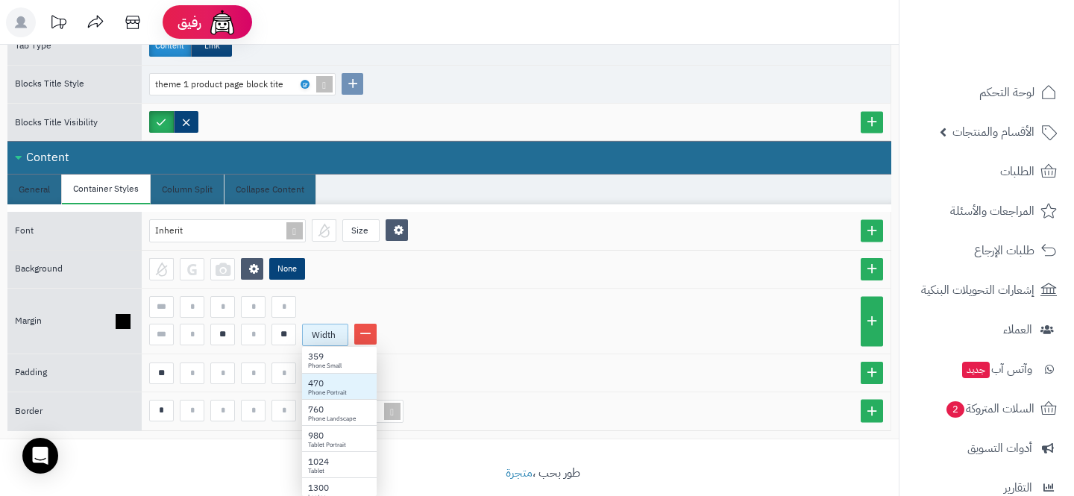
scroll to position [149, 75]
drag, startPoint x: 319, startPoint y: 459, endPoint x: 319, endPoint y: 441, distance: 17.9
click at [319, 441] on div "359 Phone Small 470 Phone Portrait 760 Phone Landscape 980 Tablet Portrait 1024…" at bounding box center [339, 438] width 75 height 183
click at [319, 441] on div "Tablet Portrait" at bounding box center [339, 445] width 63 height 8
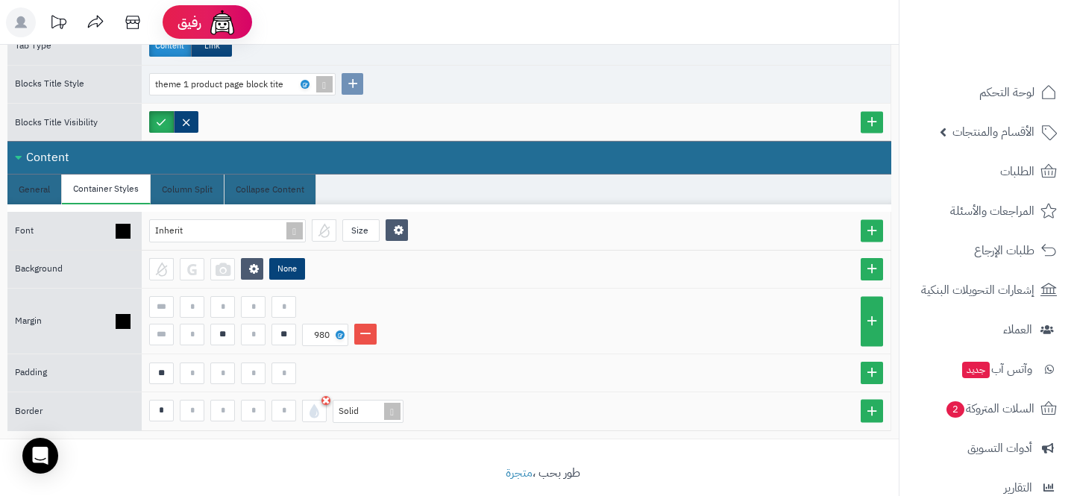
click at [479, 248] on div "Inherit Size" at bounding box center [516, 231] width 749 height 38
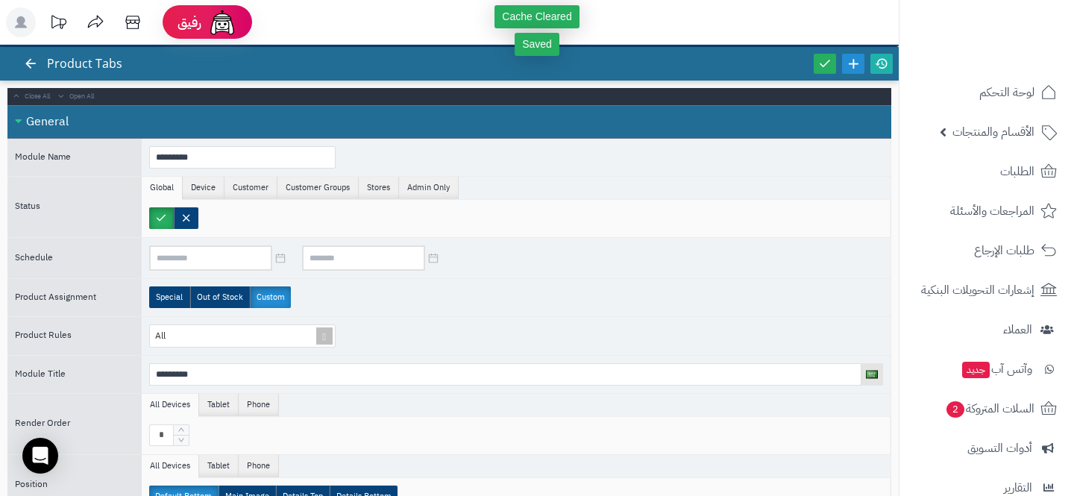
scroll to position [0, 0]
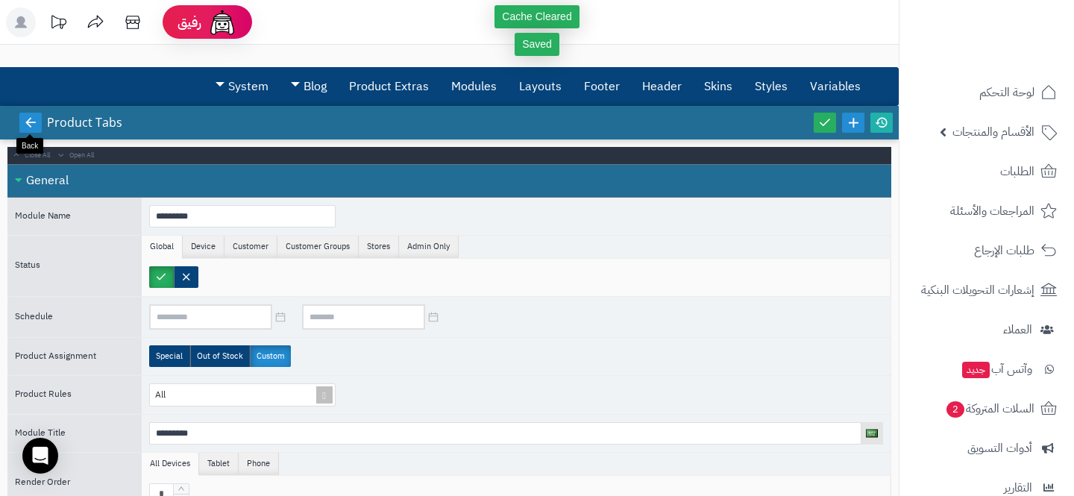
click at [35, 124] on icon at bounding box center [30, 122] width 13 height 13
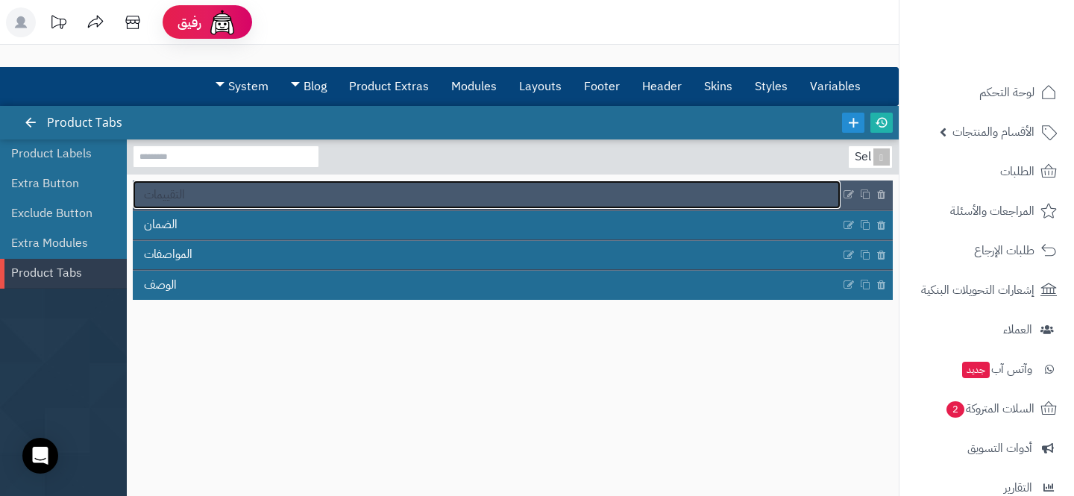
click at [306, 204] on link "التقييمات" at bounding box center [487, 195] width 708 height 28
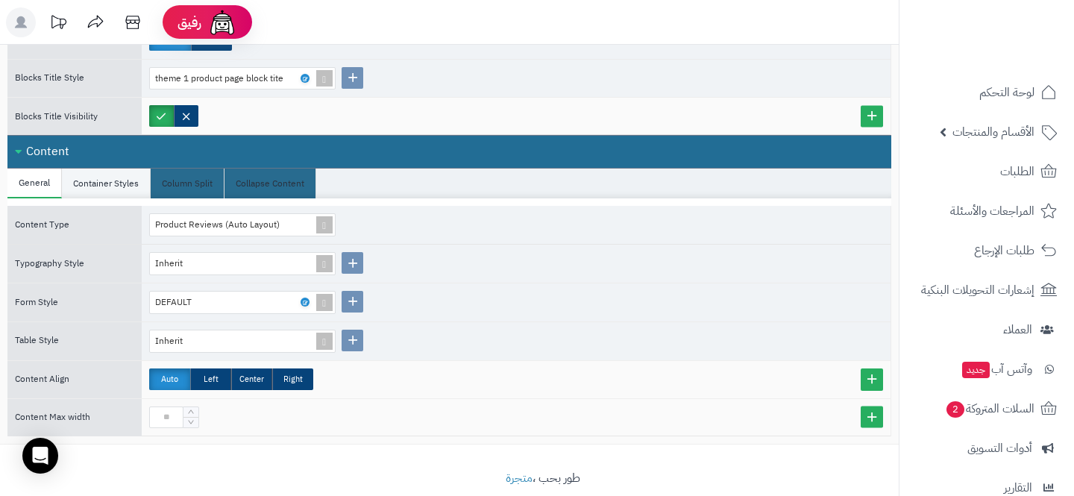
click at [75, 176] on li "Container Styles" at bounding box center [106, 184] width 89 height 30
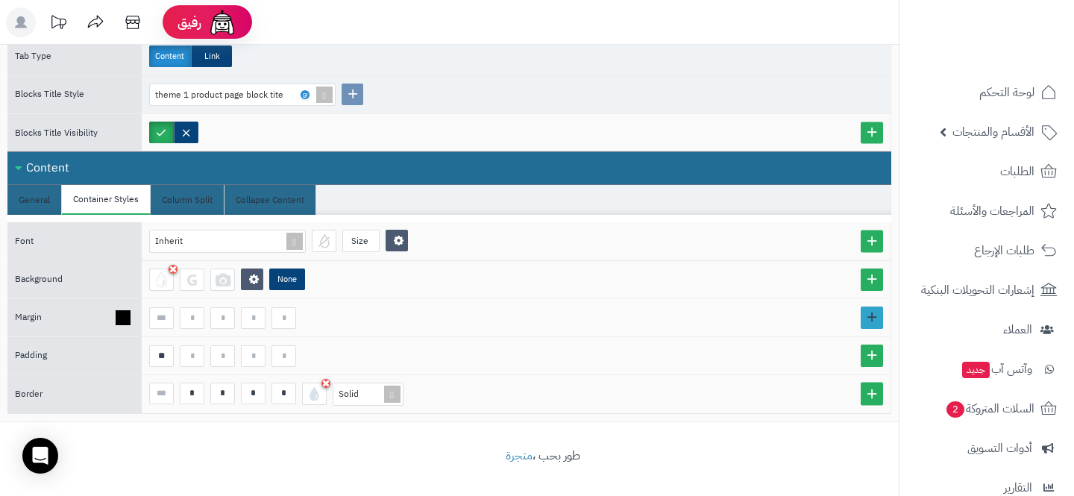
click at [862, 310] on link at bounding box center [872, 318] width 22 height 22
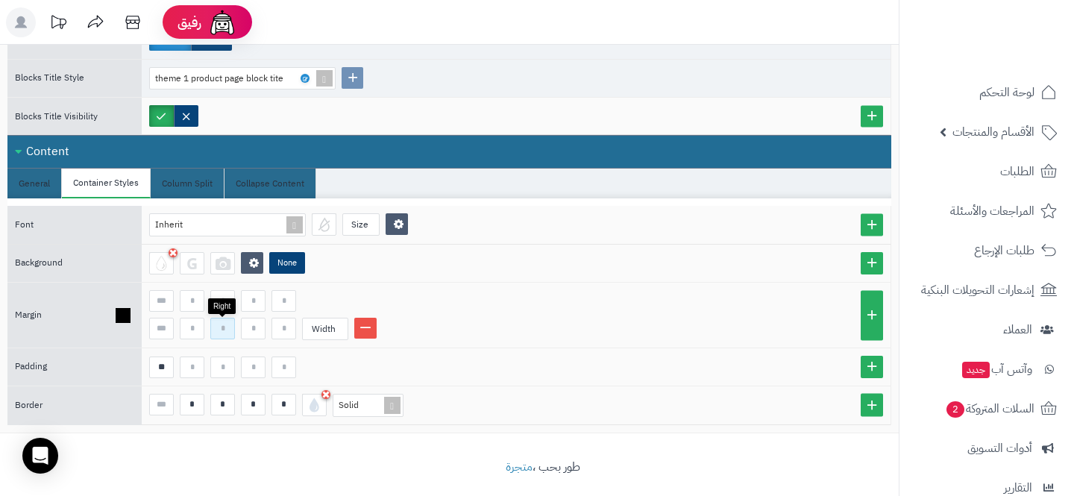
click at [225, 319] on input at bounding box center [222, 329] width 25 height 22
type input "*"
type input "**"
click at [286, 327] on input at bounding box center [284, 329] width 25 height 22
type input "**"
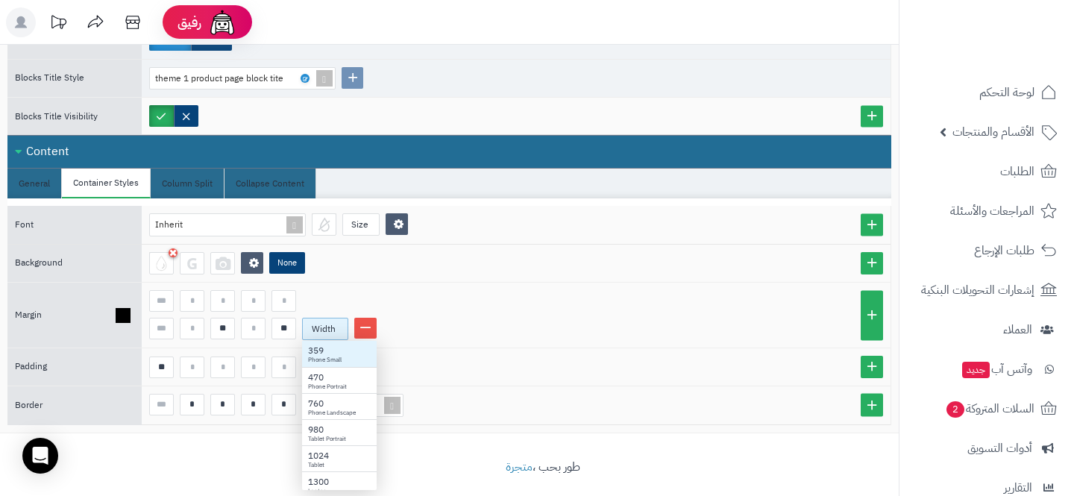
click at [319, 335] on div "Width" at bounding box center [324, 329] width 42 height 21
click at [316, 426] on div "980" at bounding box center [339, 430] width 63 height 13
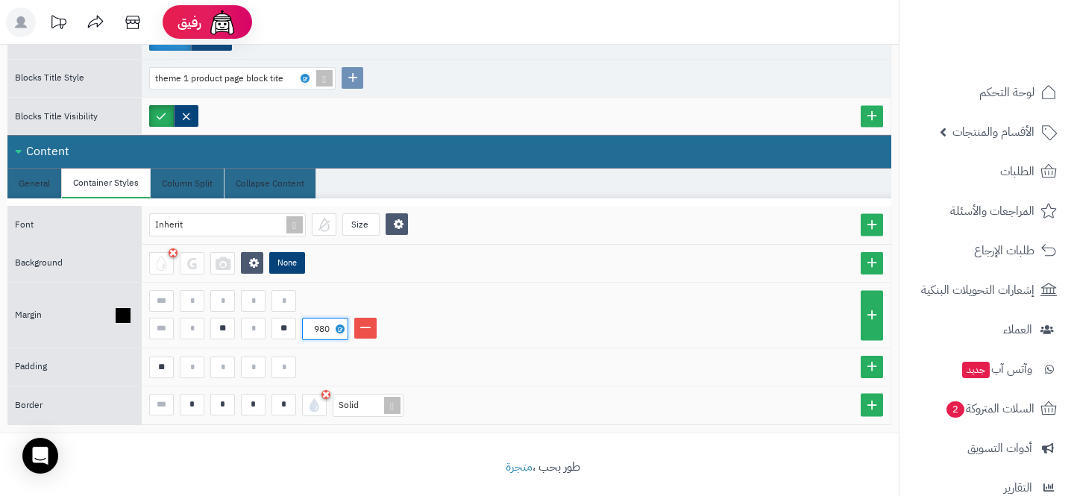
click at [508, 336] on li "** ** 980" at bounding box center [516, 329] width 734 height 22
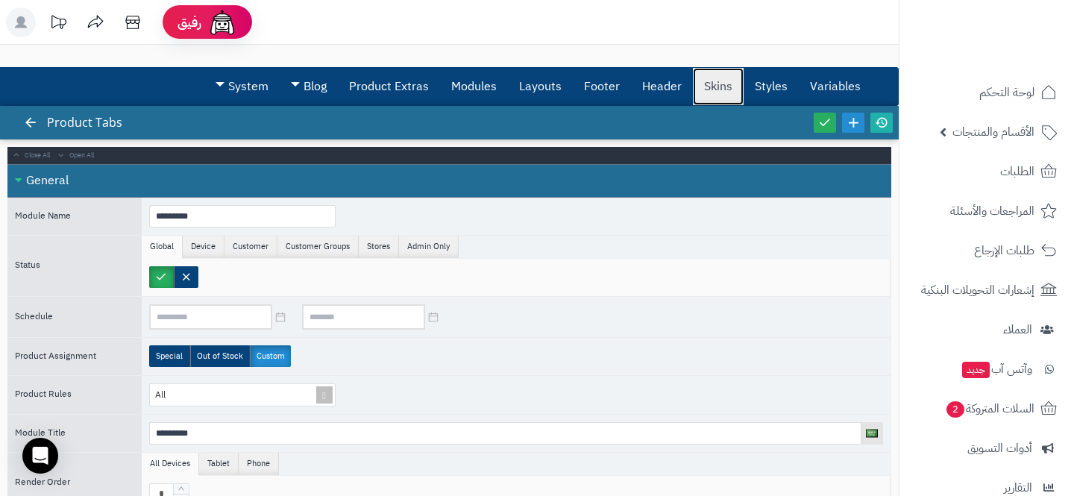
click at [723, 89] on link "Skins" at bounding box center [718, 86] width 51 height 37
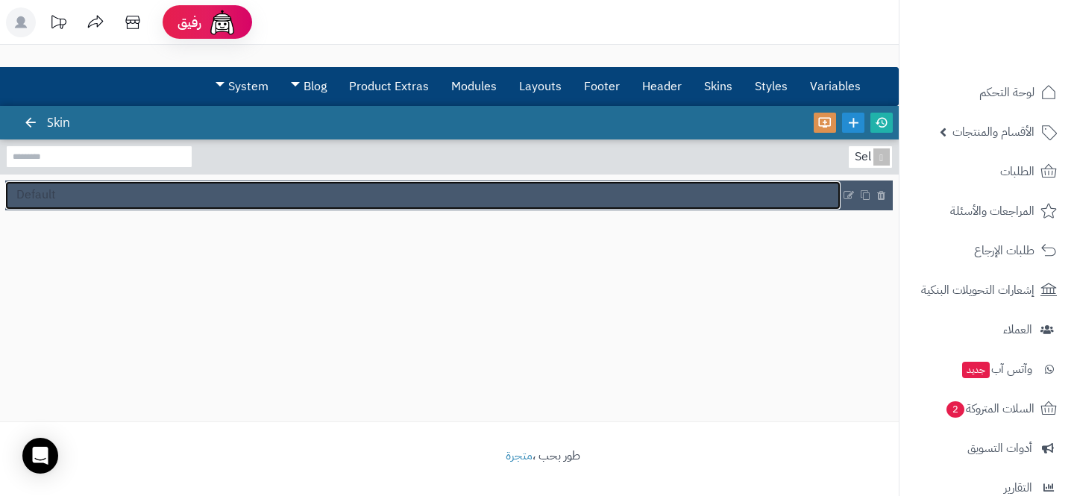
click at [112, 199] on link "Default" at bounding box center [422, 195] width 835 height 28
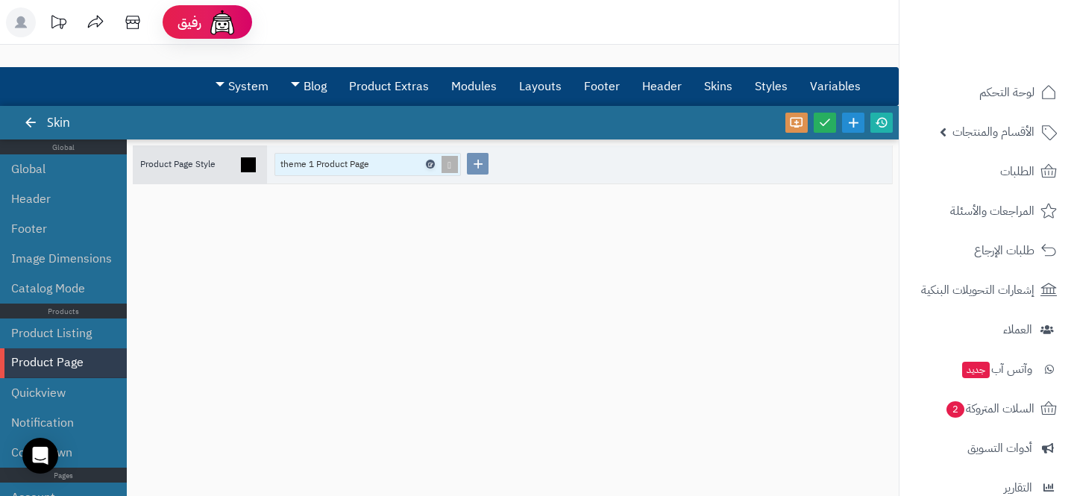
click at [428, 162] on icon at bounding box center [429, 164] width 4 height 7
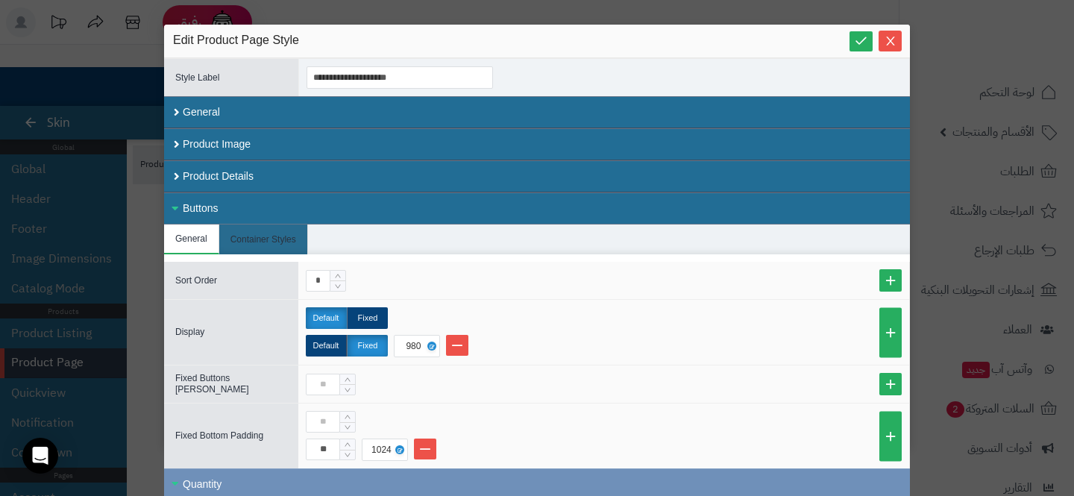
click at [177, 204] on div "Buttons" at bounding box center [537, 208] width 746 height 32
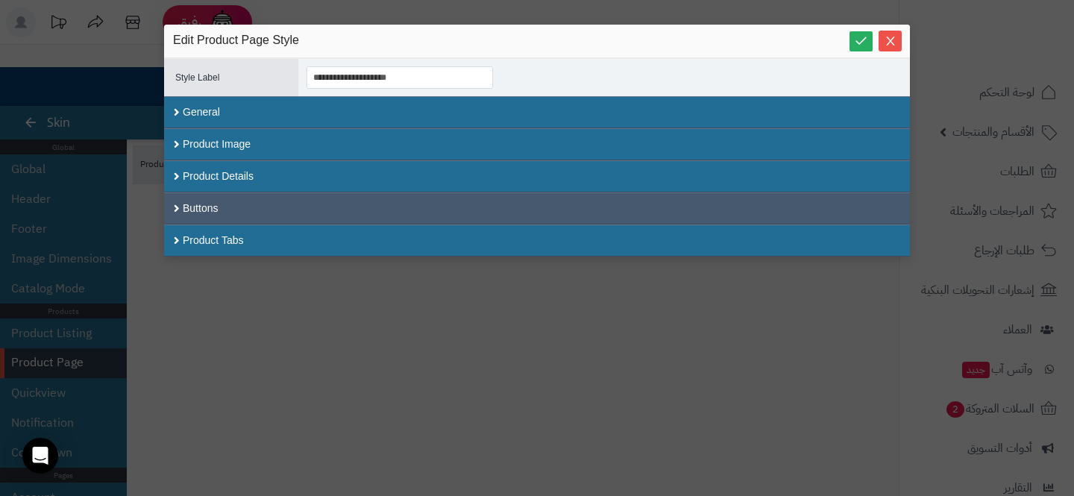
click at [225, 221] on div "Buttons" at bounding box center [537, 208] width 746 height 32
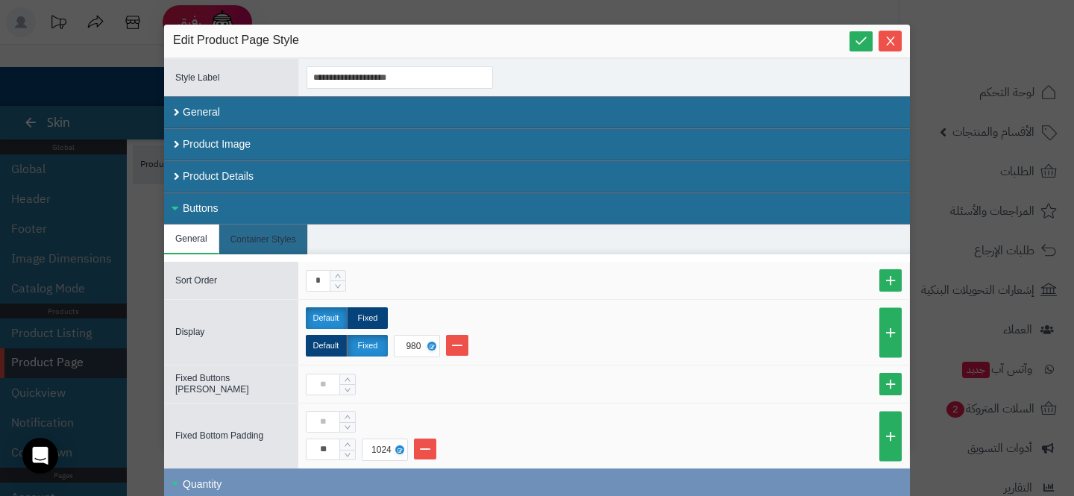
click at [225, 219] on div "Buttons" at bounding box center [537, 208] width 746 height 32
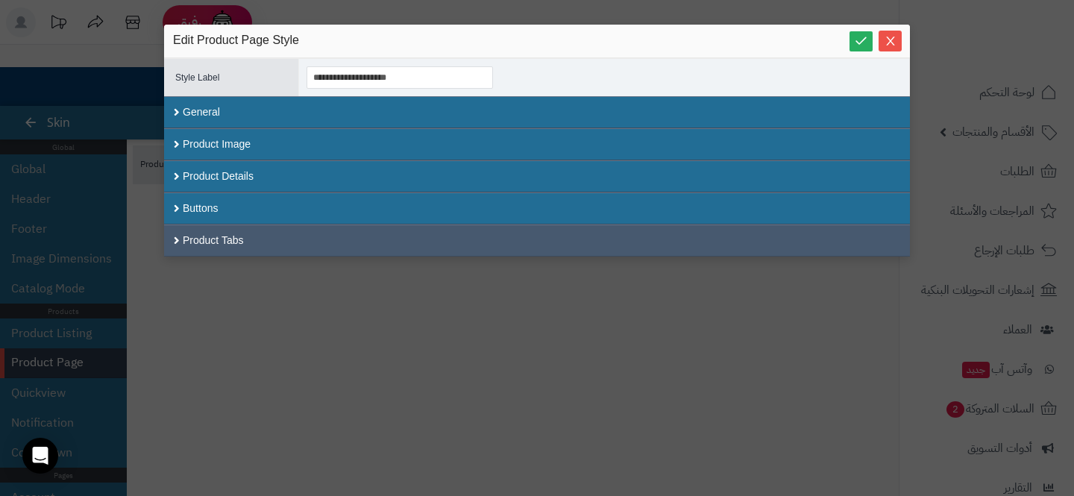
click at [215, 236] on div "Product Tabs" at bounding box center [537, 241] width 746 height 32
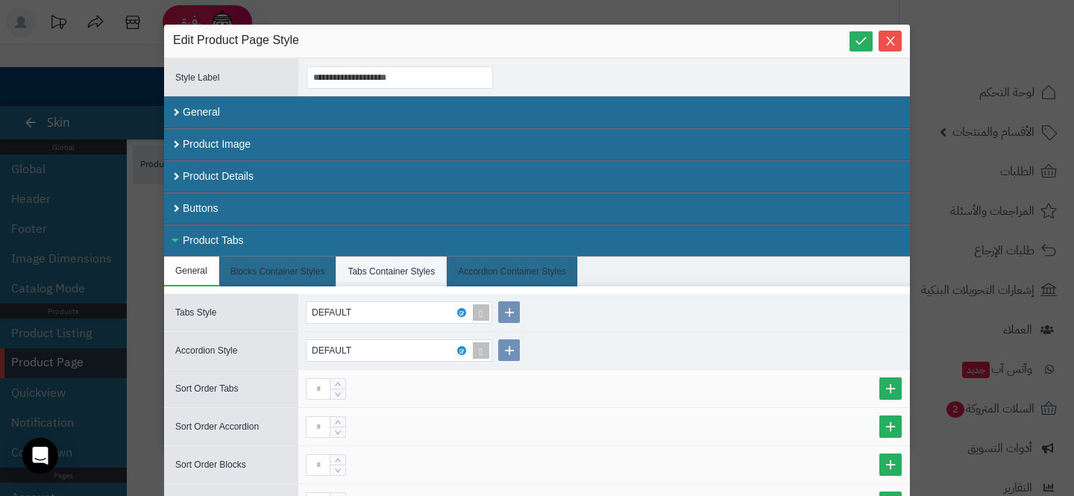
click at [380, 261] on li "Tabs Container Styles" at bounding box center [391, 272] width 110 height 30
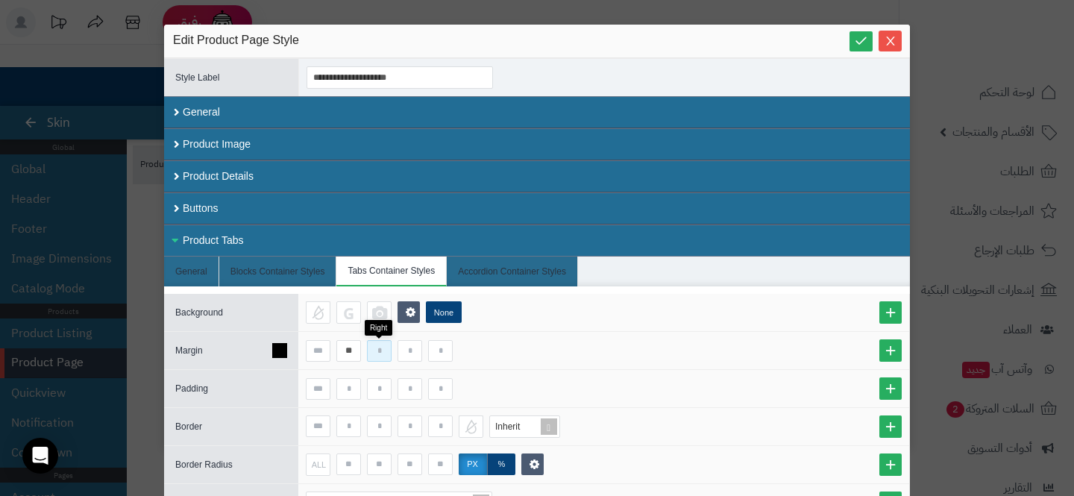
click at [376, 357] on input at bounding box center [379, 351] width 25 height 22
type input "*"
type input "**"
click at [440, 355] on input at bounding box center [440, 351] width 25 height 22
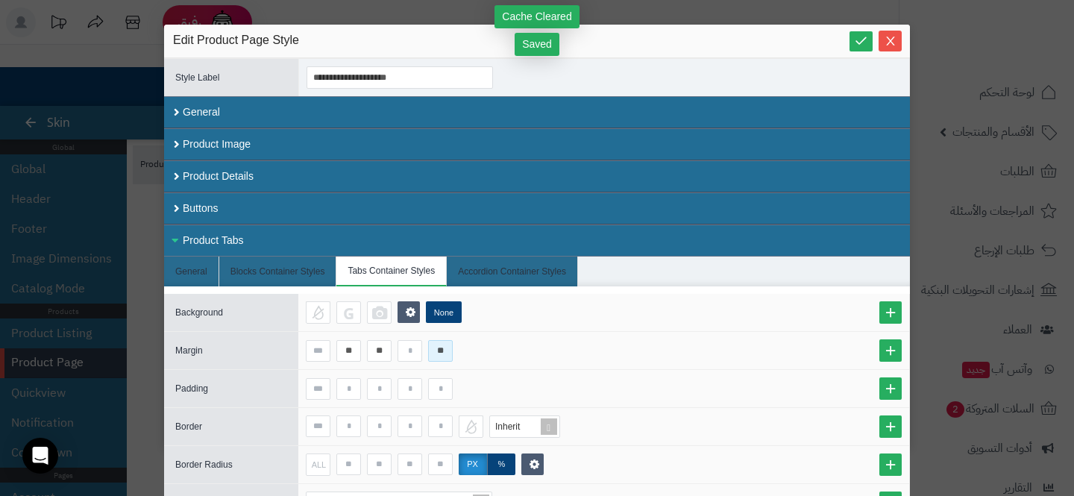
type input "**"
click at [879, 34] on span "Close" at bounding box center [890, 40] width 23 height 13
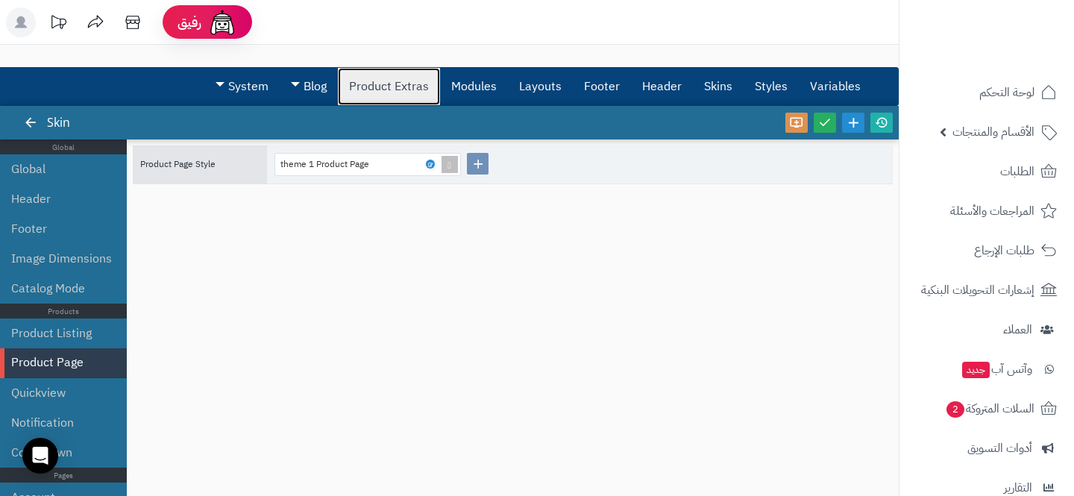
click at [372, 92] on link "Product Extras" at bounding box center [389, 86] width 102 height 37
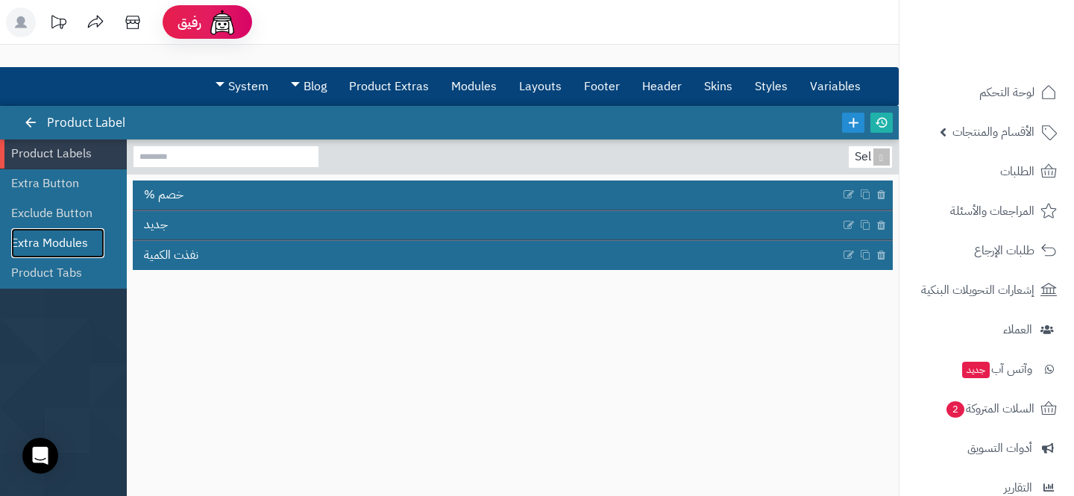
click at [58, 255] on link "Extra Modules" at bounding box center [57, 243] width 93 height 30
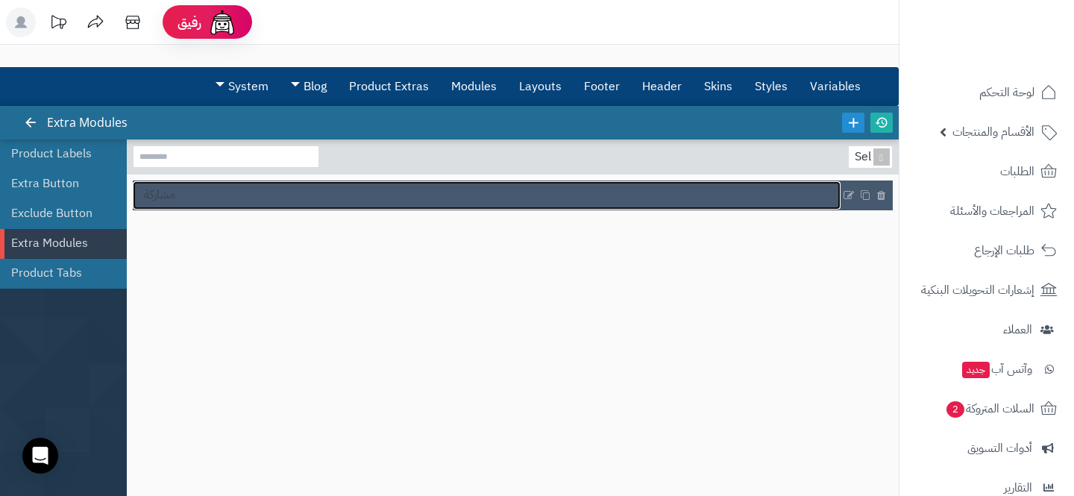
click at [172, 192] on span "مشاركة" at bounding box center [159, 194] width 31 height 17
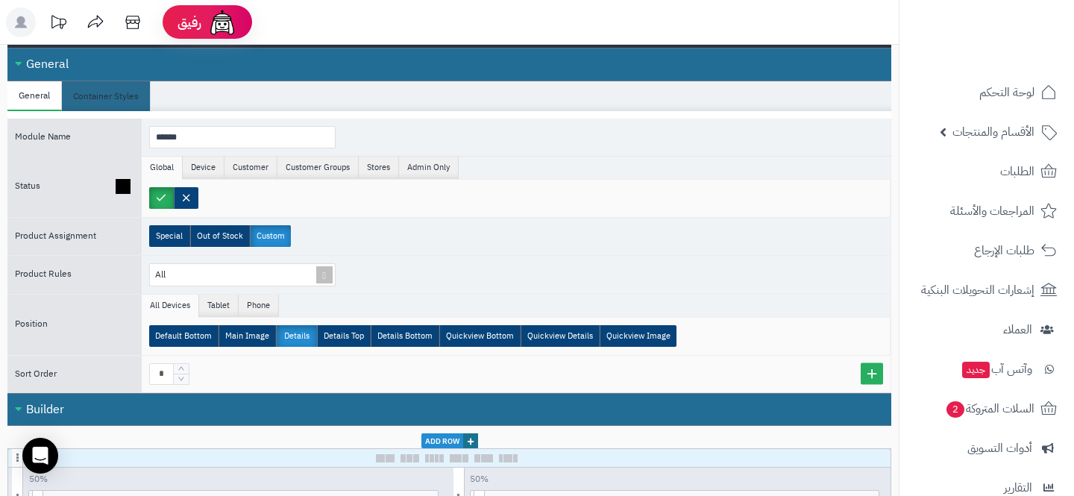
scroll to position [232, 0]
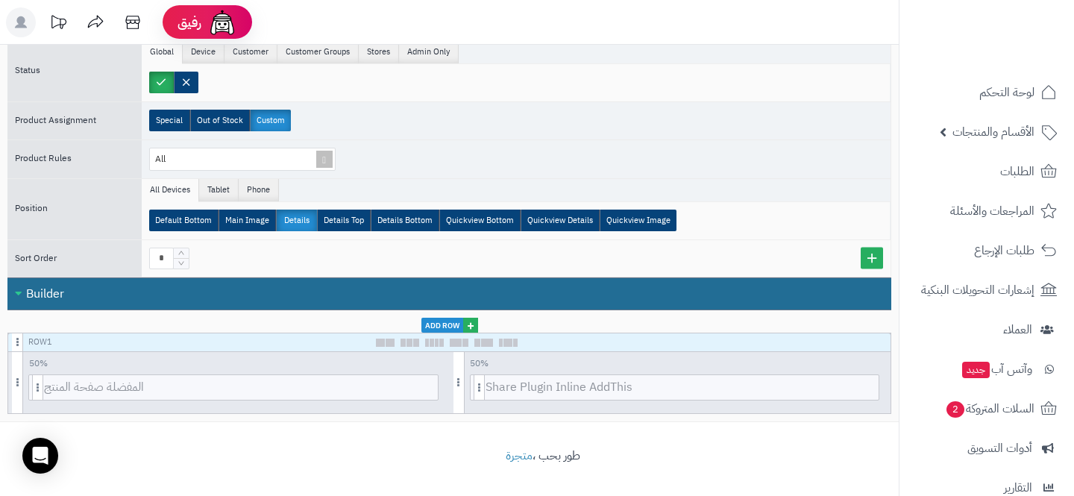
click at [471, 324] on span "+" at bounding box center [470, 325] width 15 height 15
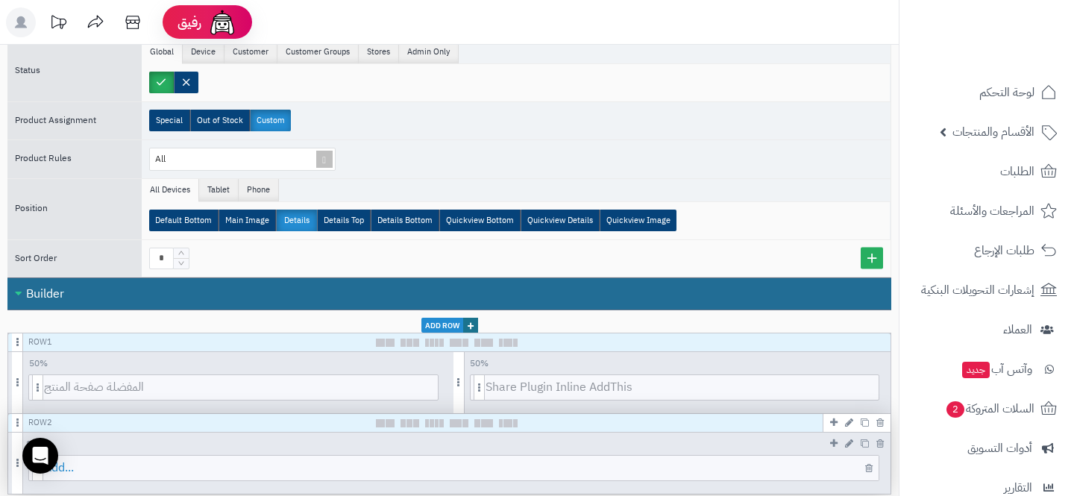
click at [463, 465] on span "Add..." at bounding box center [461, 468] width 835 height 25
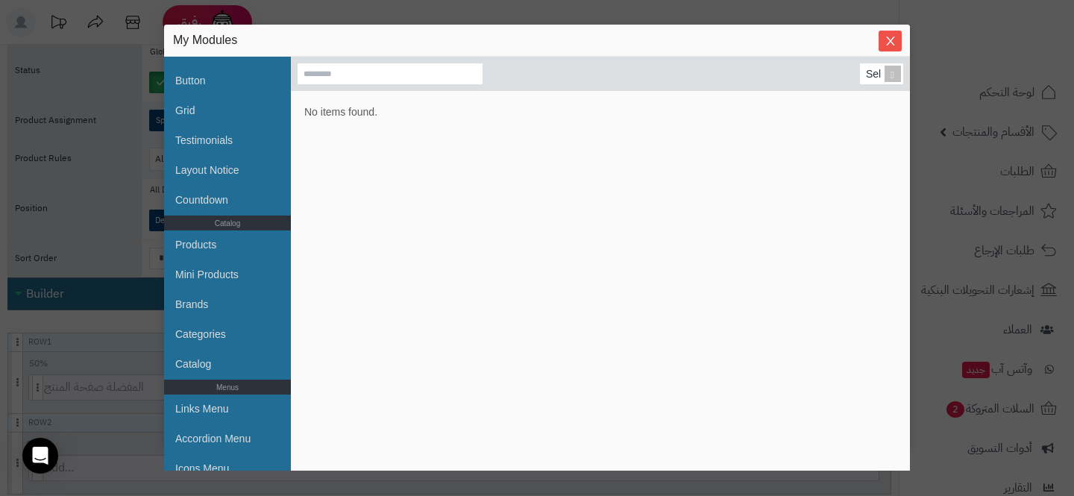
scroll to position [0, 0]
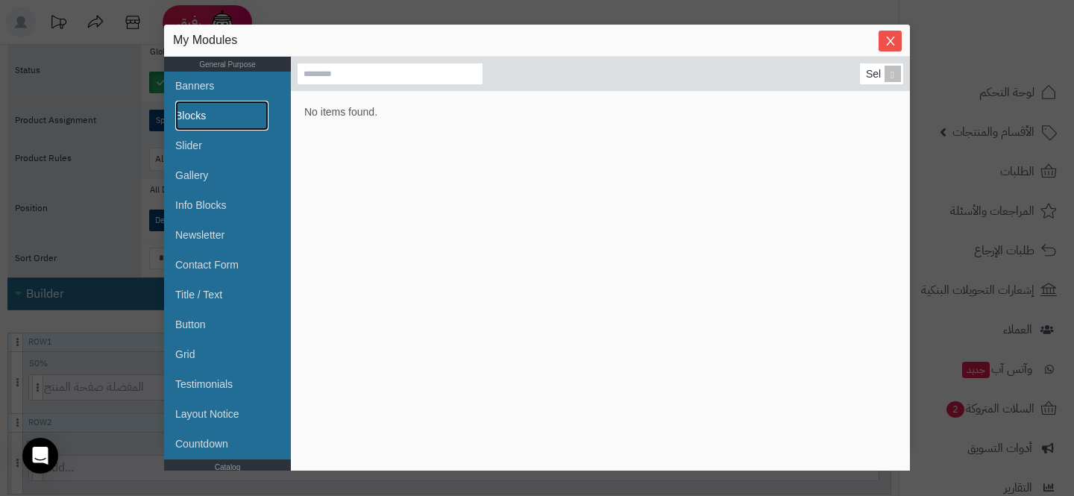
click at [220, 119] on link "Blocks" at bounding box center [221, 116] width 93 height 30
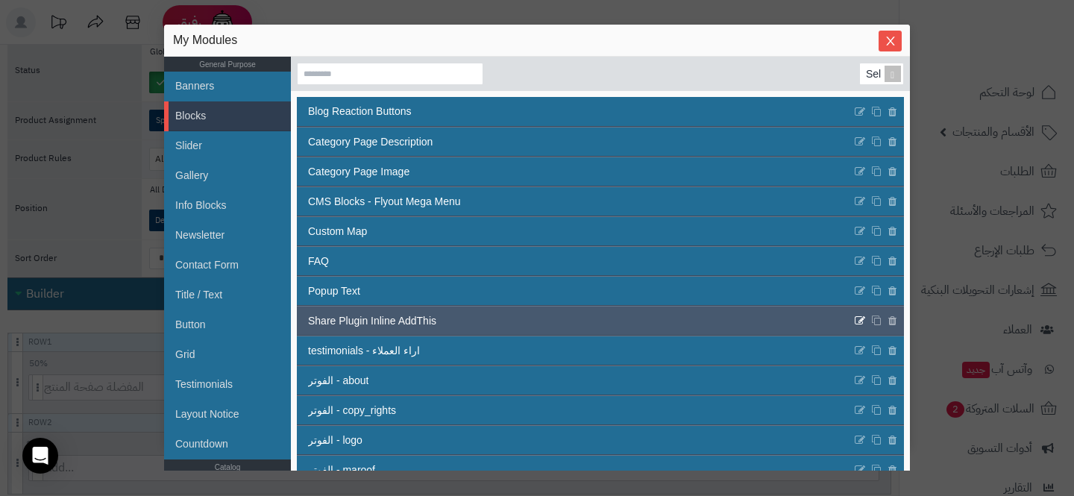
drag, startPoint x: 890, startPoint y: 318, endPoint x: 866, endPoint y: 327, distance: 25.5
click at [865, 327] on div at bounding box center [875, 321] width 51 height 16
click at [876, 321] on icon at bounding box center [876, 321] width 10 height 11
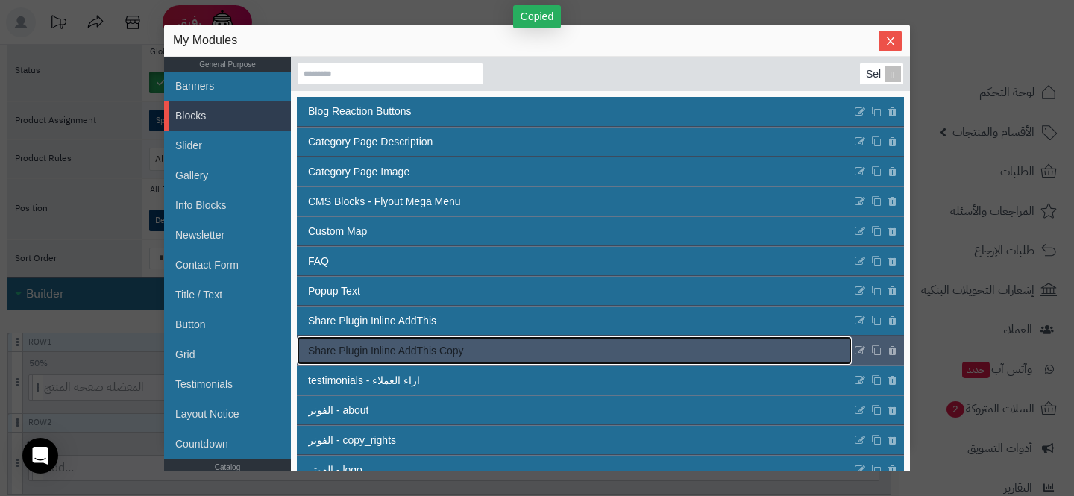
click at [436, 340] on link "Share Plugin Inline AddThis Copy" at bounding box center [574, 350] width 555 height 28
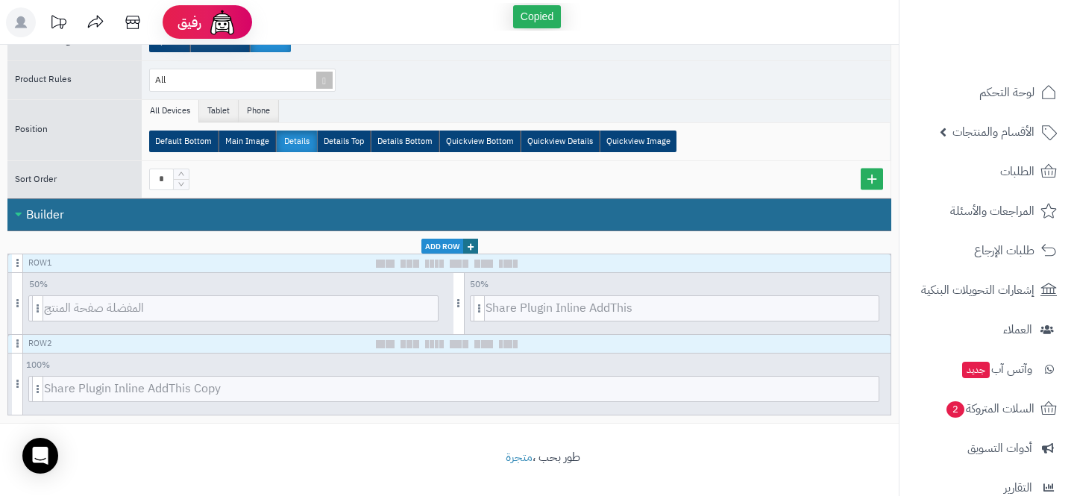
scroll to position [313, 0]
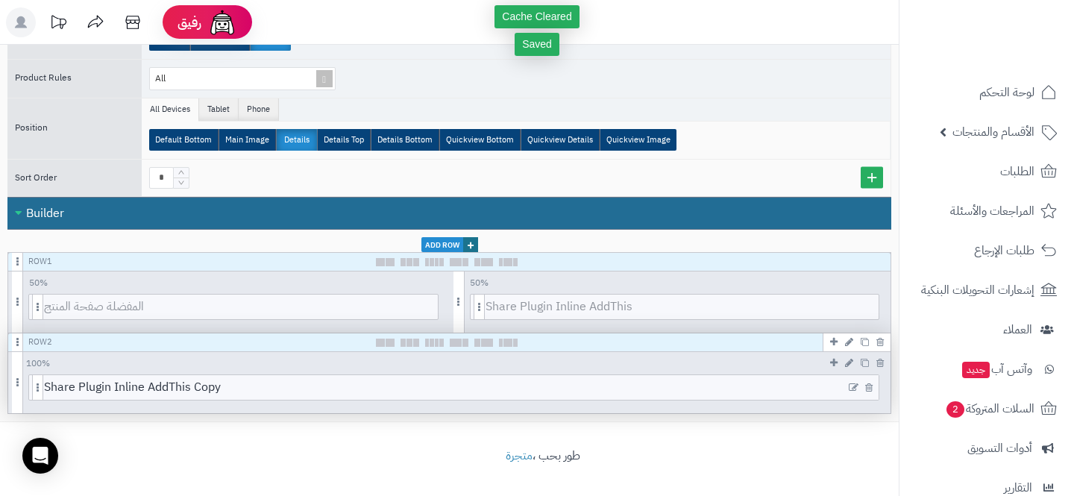
click at [850, 387] on icon at bounding box center [854, 388] width 10 height 10
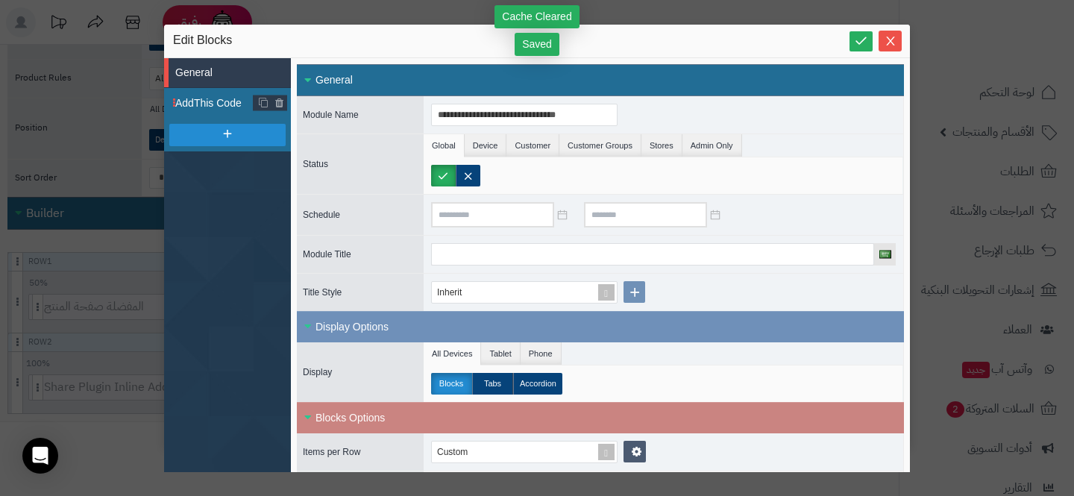
click at [192, 90] on li "AddThis Code" at bounding box center [227, 103] width 127 height 30
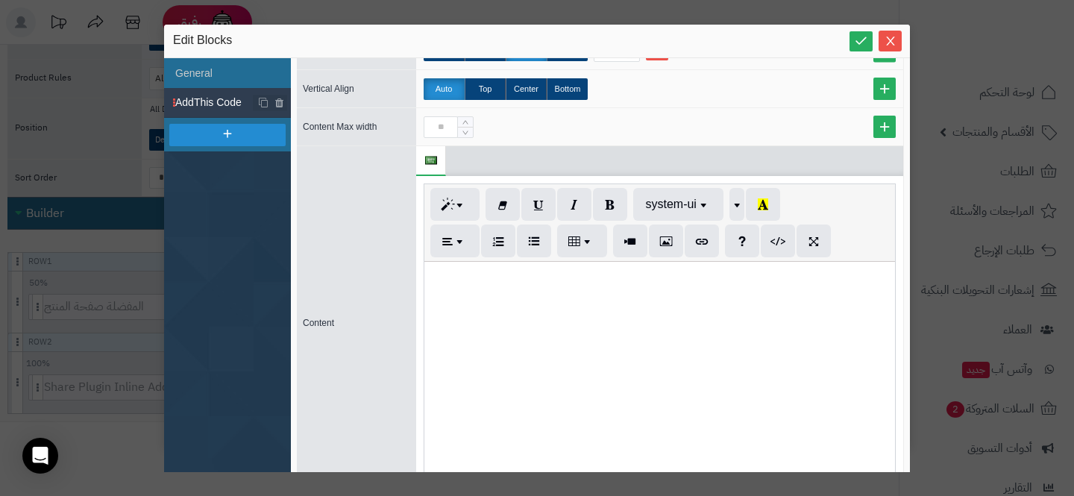
scroll to position [586, 0]
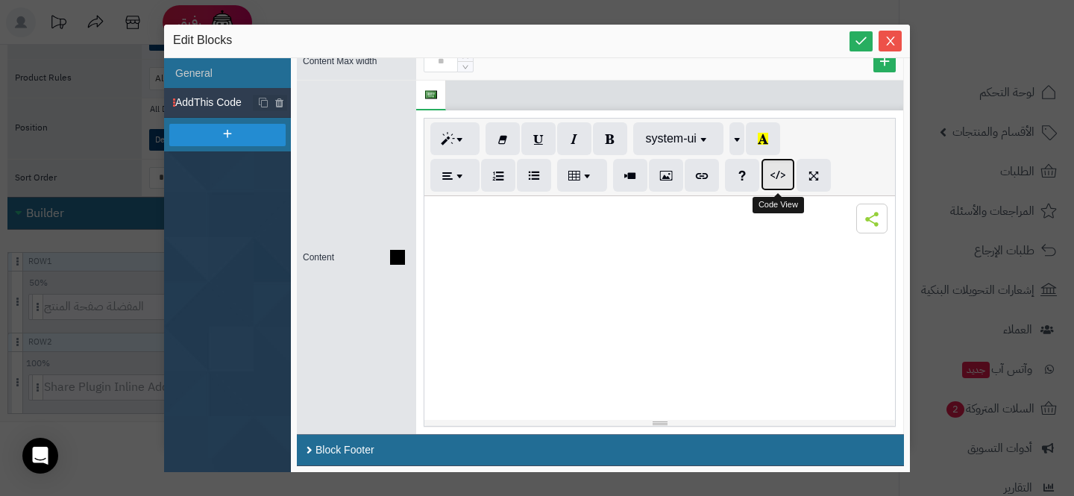
click at [777, 177] on icon "button" at bounding box center [778, 175] width 10 height 12
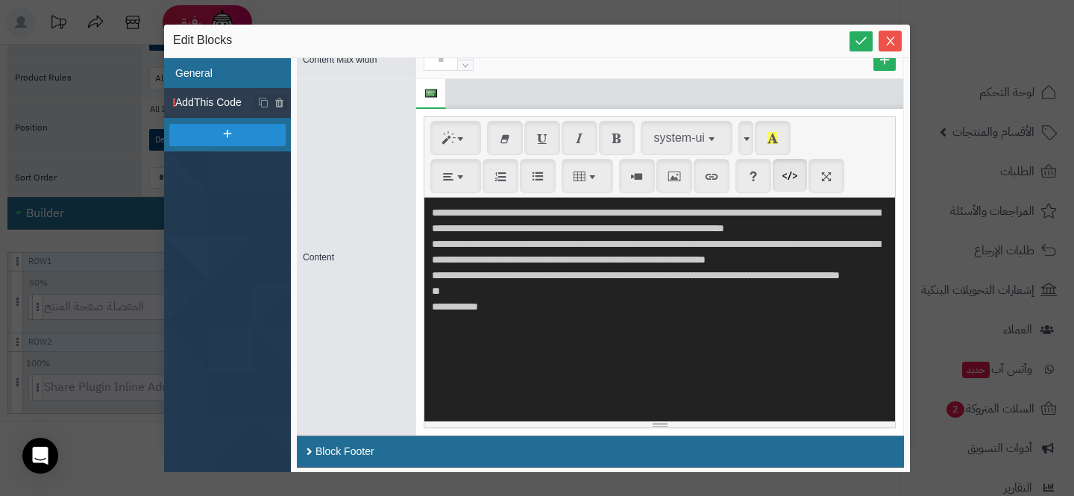
drag, startPoint x: 618, startPoint y: 381, endPoint x: 244, endPoint y: 81, distance: 479.2
click at [244, 83] on div "**********" at bounding box center [537, 265] width 746 height 414
paste textarea "**********"
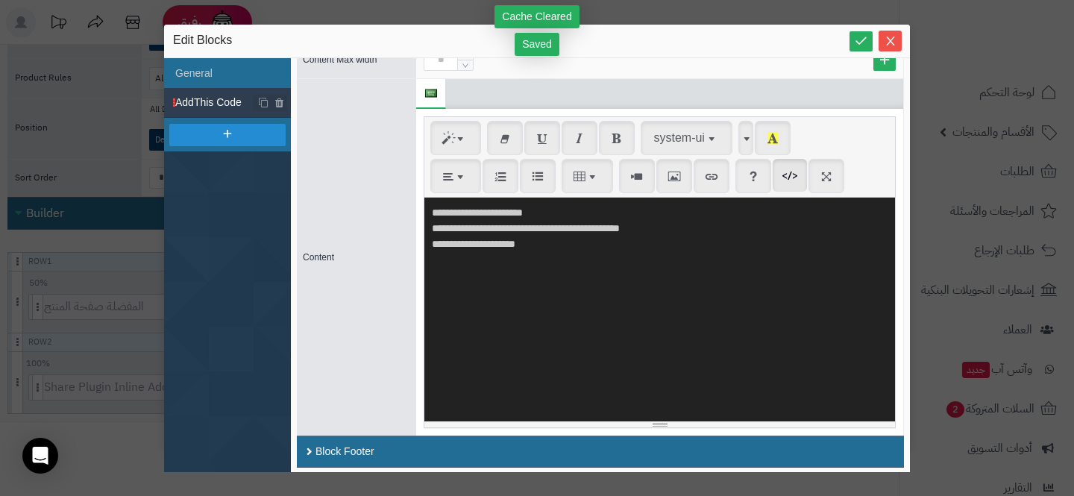
type textarea "**********"
click at [892, 44] on icon "Close" at bounding box center [891, 40] width 12 height 12
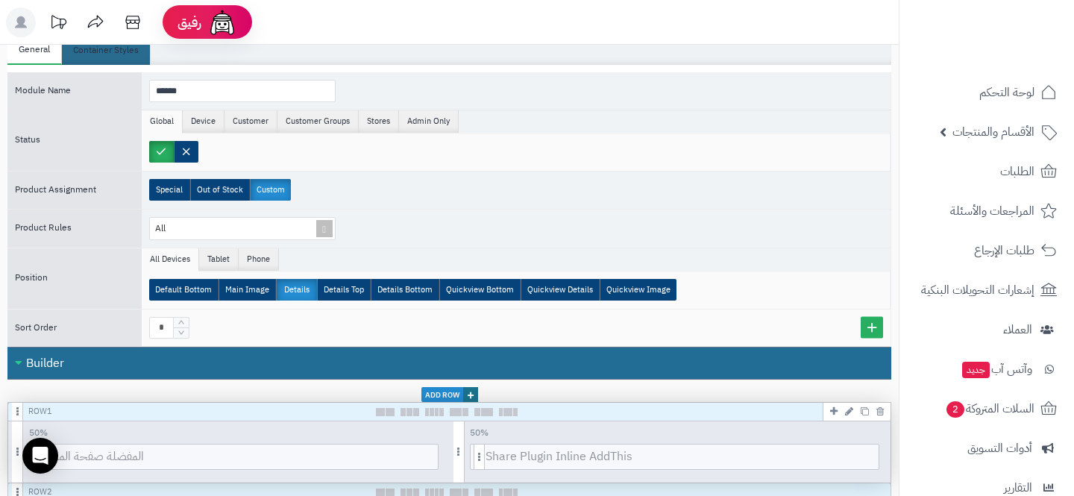
scroll to position [0, 0]
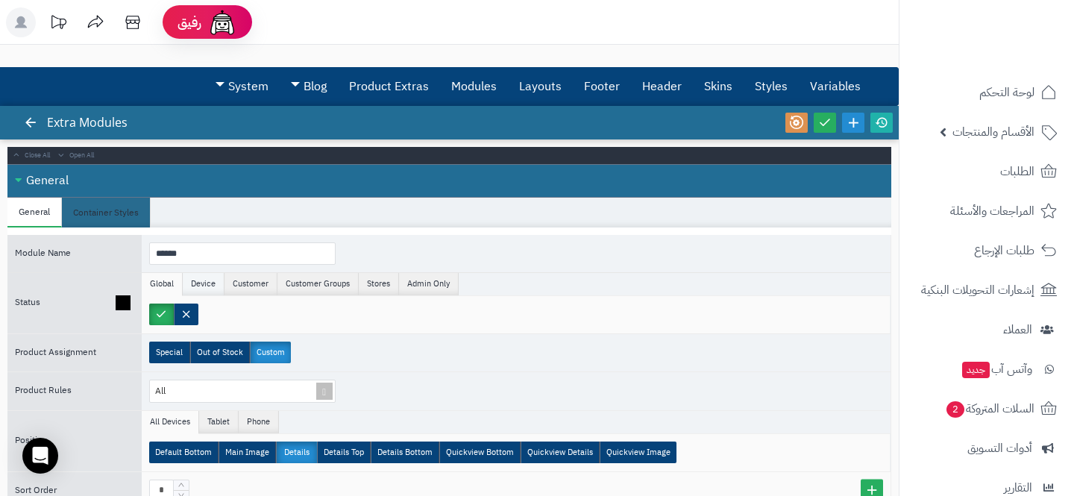
click at [197, 290] on li "Device" at bounding box center [204, 284] width 42 height 22
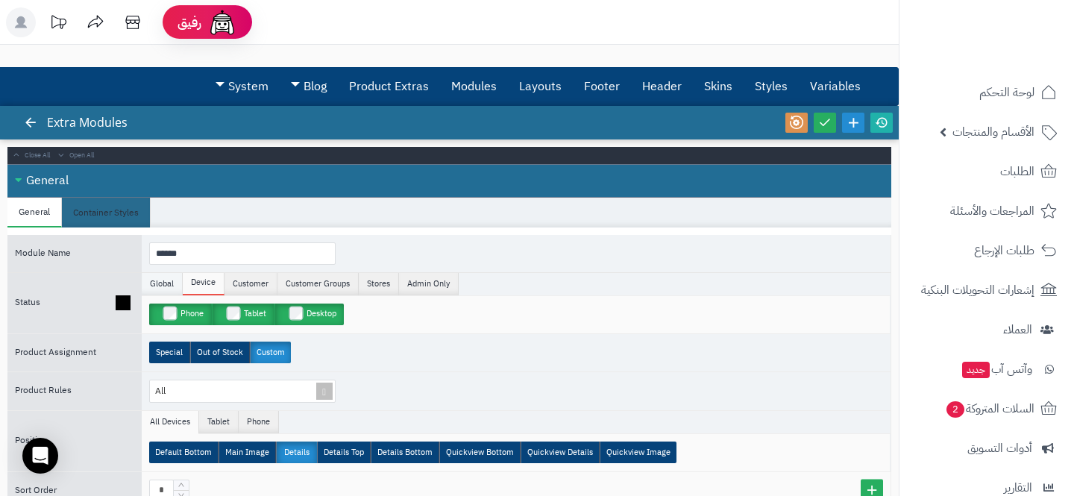
click at [173, 283] on li "Global" at bounding box center [162, 284] width 41 height 22
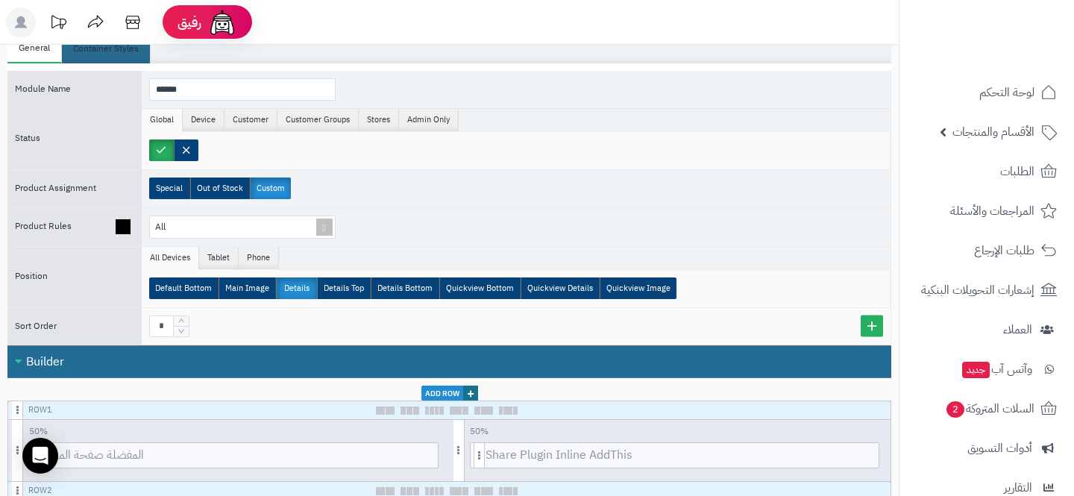
scroll to position [313, 0]
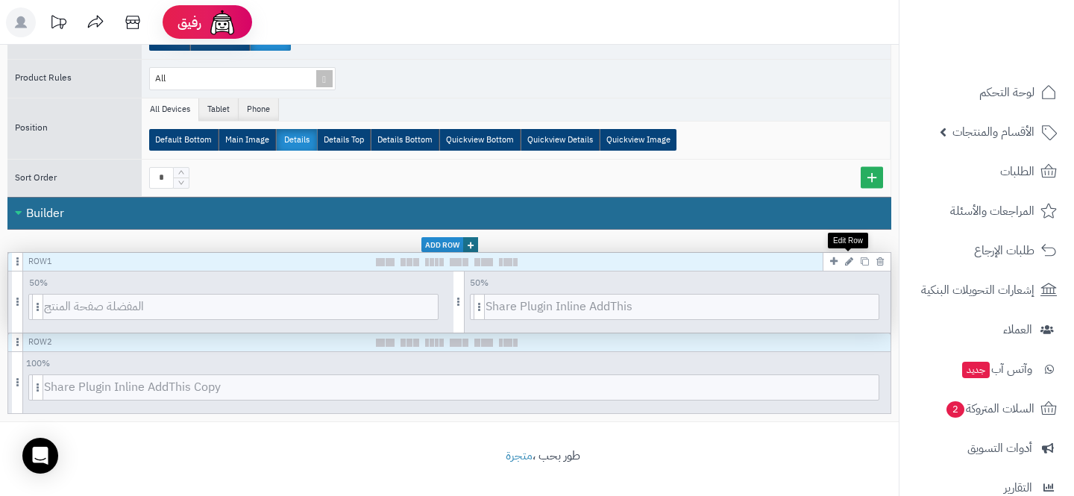
click at [851, 261] on icon at bounding box center [849, 262] width 8 height 10
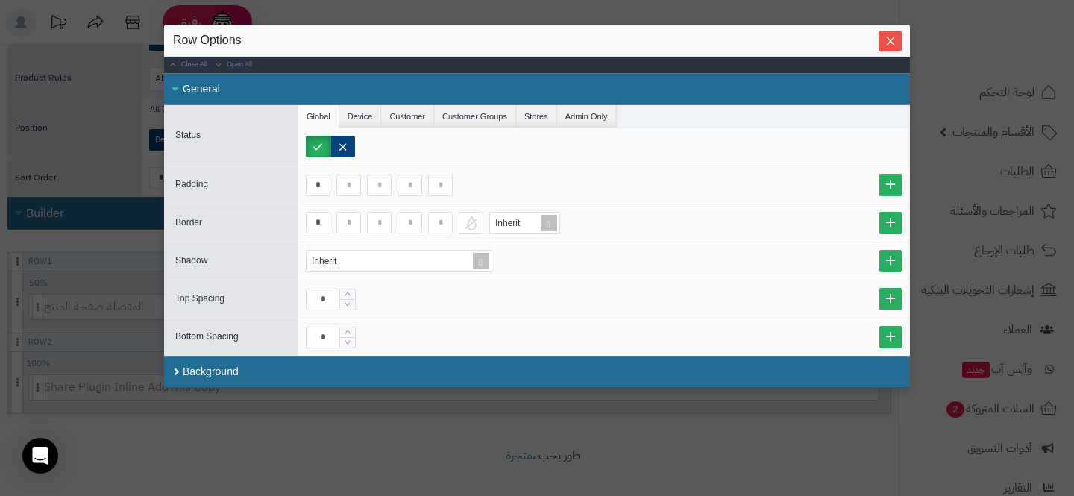
click at [885, 46] on icon "Close" at bounding box center [891, 41] width 12 height 12
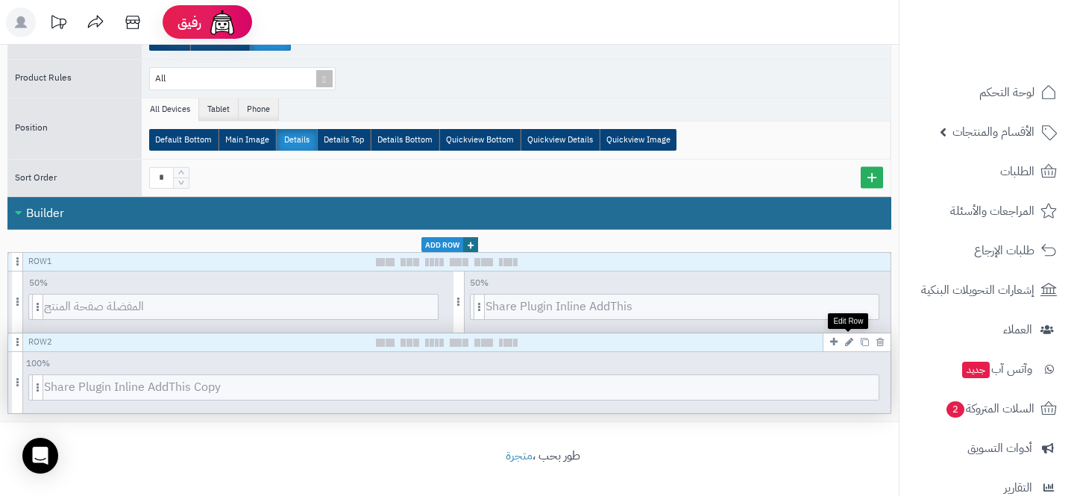
click at [848, 342] on icon at bounding box center [849, 342] width 8 height 10
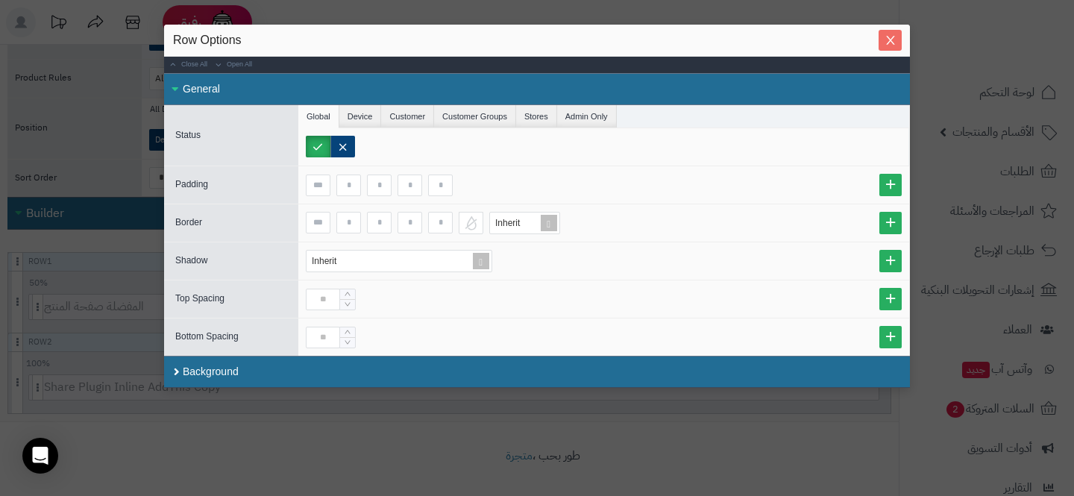
click at [889, 45] on icon "Close" at bounding box center [891, 40] width 12 height 12
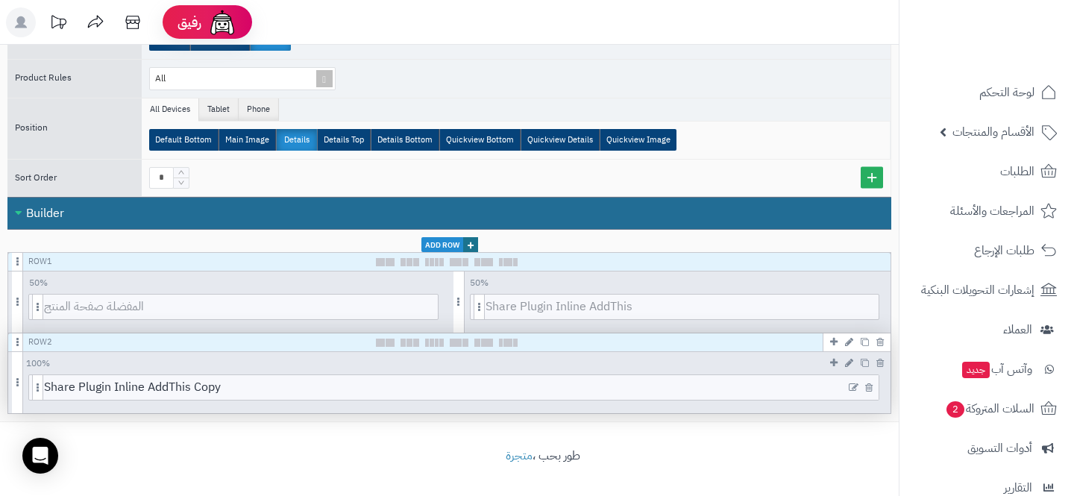
click at [852, 386] on icon at bounding box center [854, 388] width 10 height 10
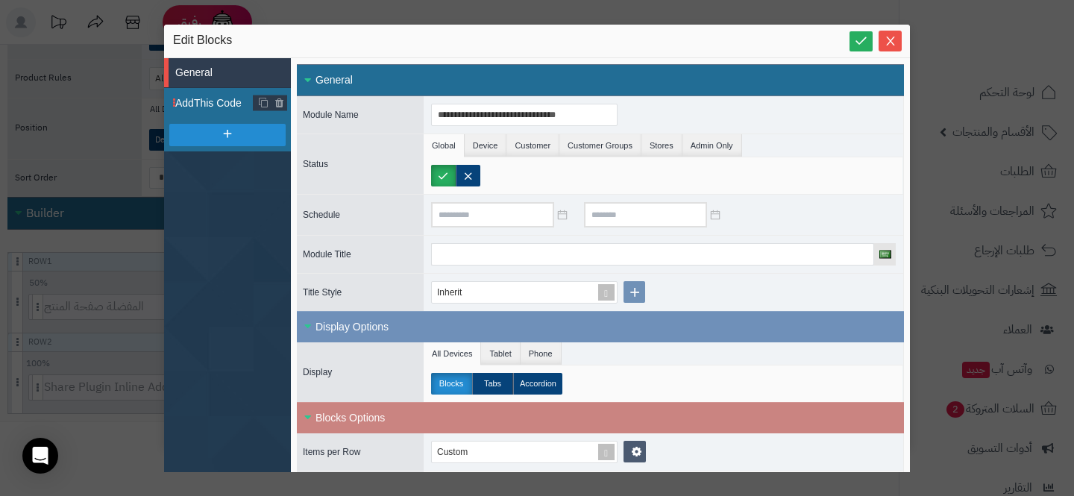
click at [195, 102] on span "AddThis Code" at bounding box center [214, 103] width 78 height 16
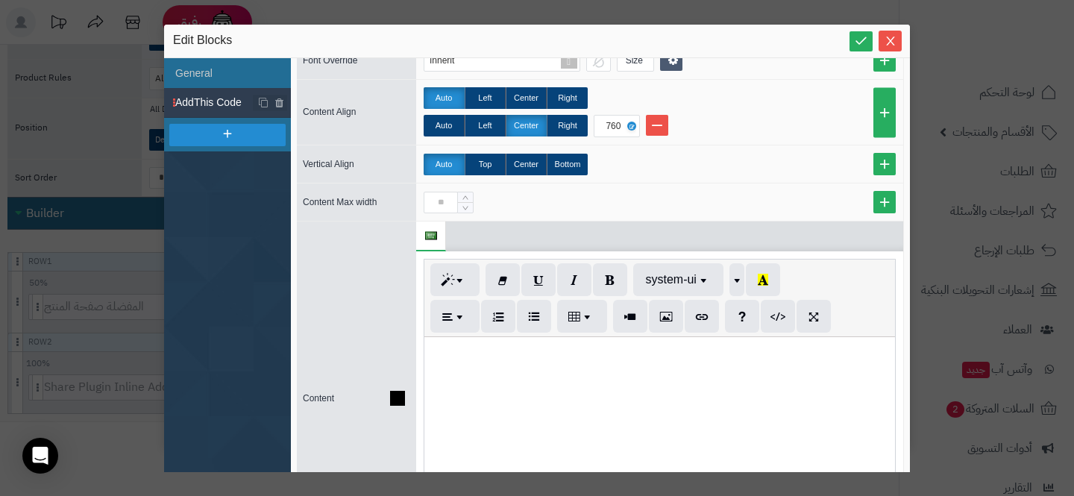
scroll to position [533, 0]
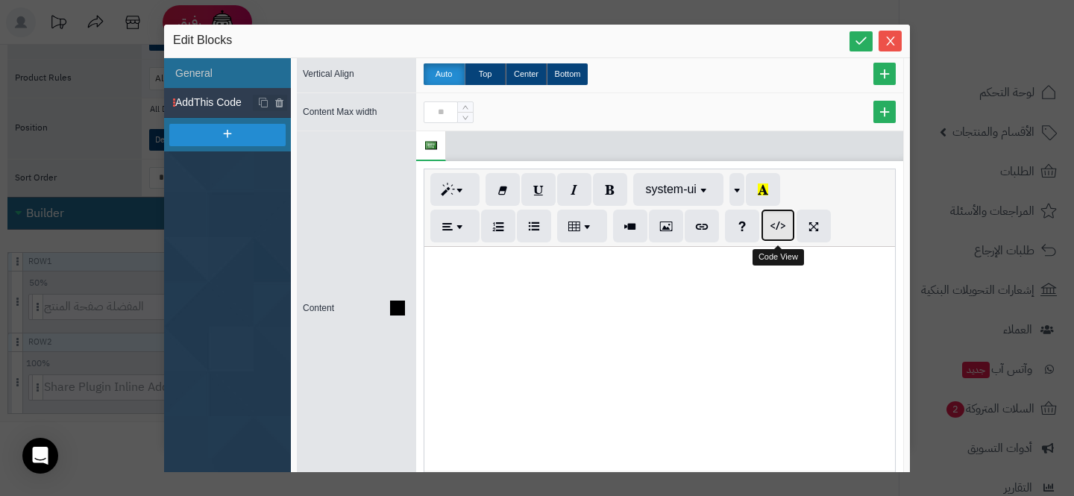
click at [782, 228] on icon "button" at bounding box center [778, 225] width 10 height 12
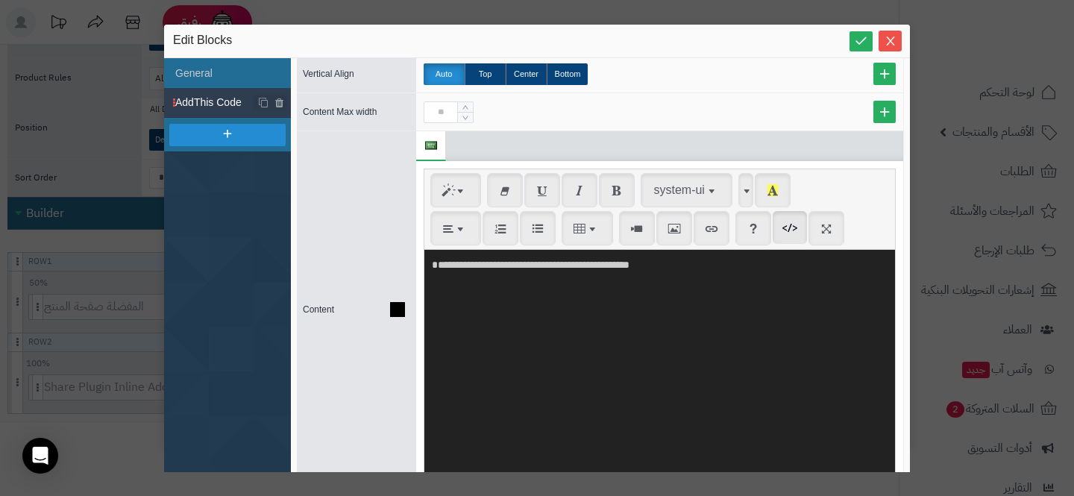
drag, startPoint x: 614, startPoint y: 341, endPoint x: 374, endPoint y: 209, distance: 274.1
click at [389, 222] on div "**********" at bounding box center [600, 309] width 607 height 357
paste textarea "**********"
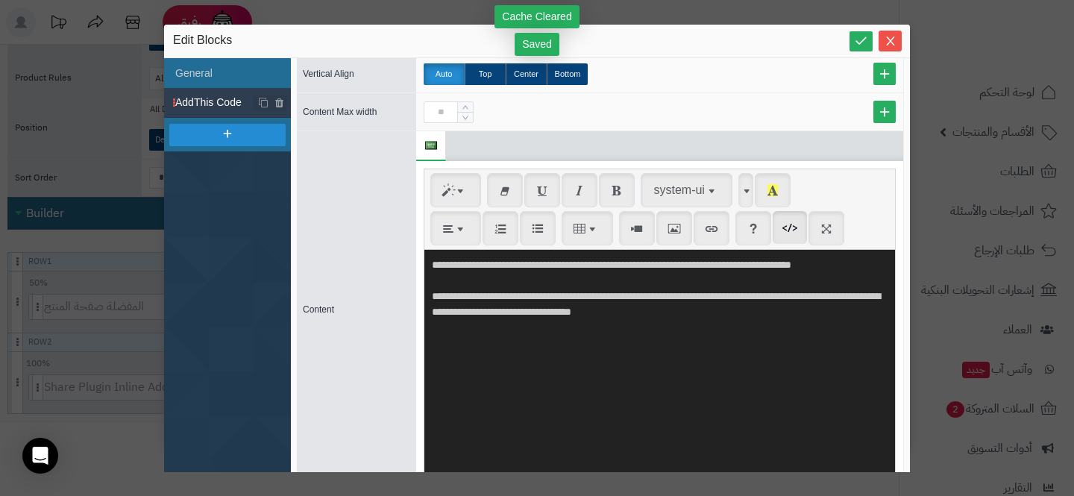
type textarea "**********"
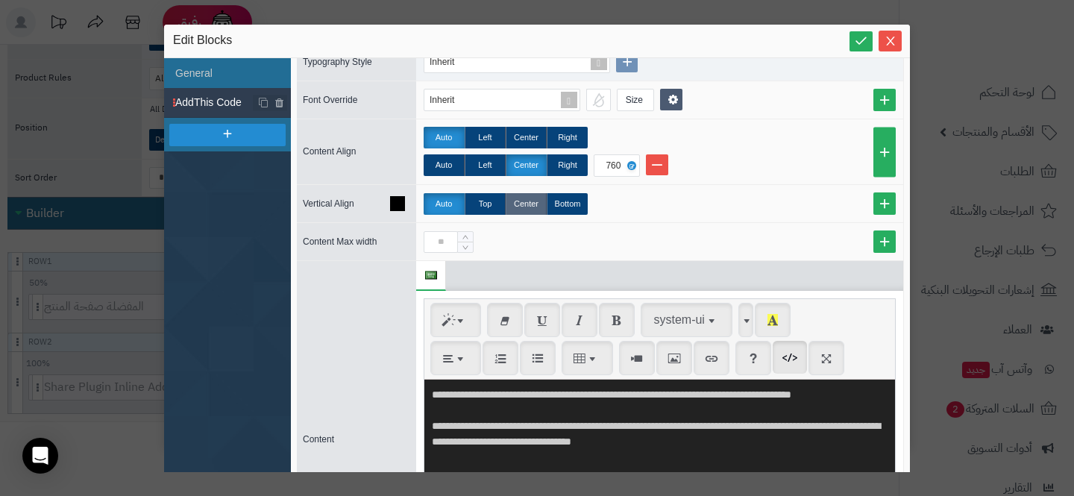
scroll to position [390, 0]
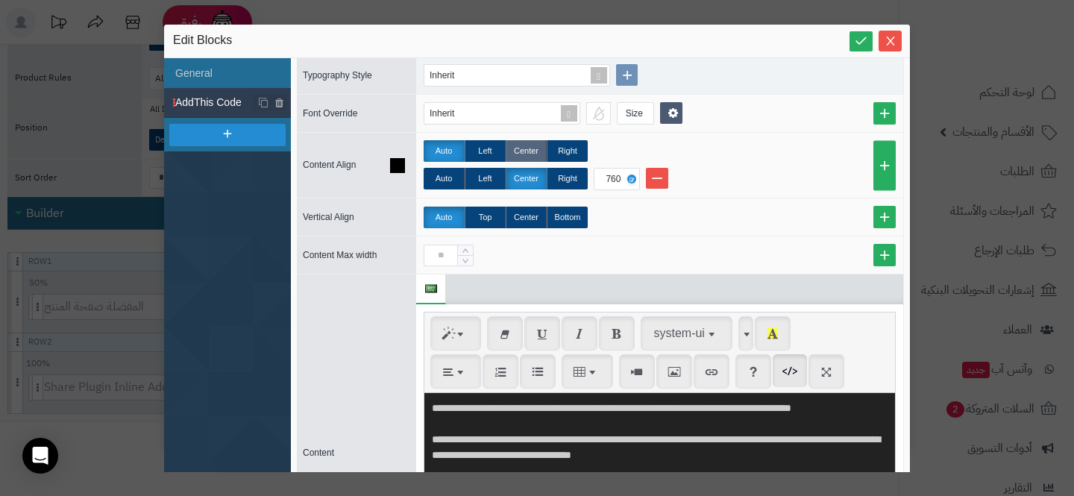
click at [532, 157] on label "Center" at bounding box center [526, 151] width 41 height 22
click at [528, 214] on label "Center" at bounding box center [526, 218] width 41 height 22
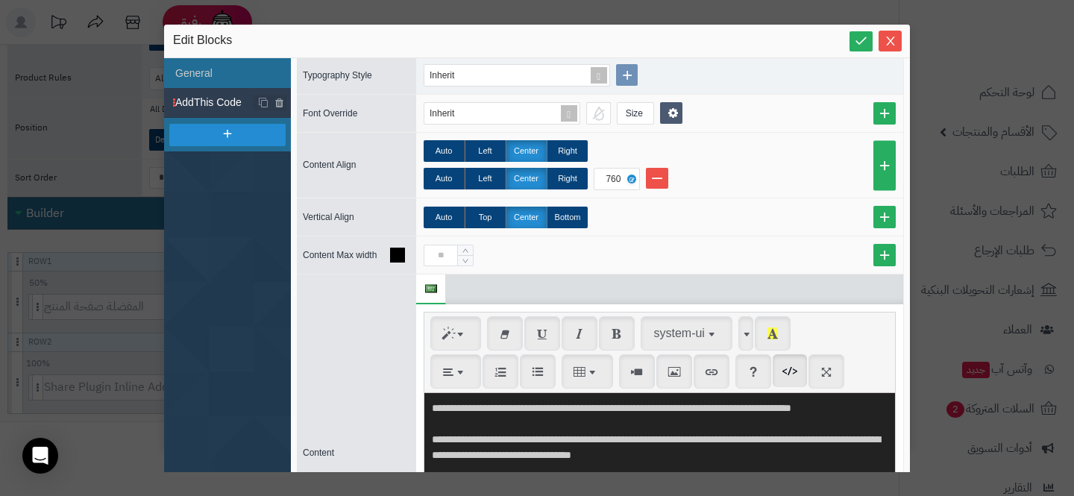
click at [588, 257] on div at bounding box center [660, 256] width 472 height 22
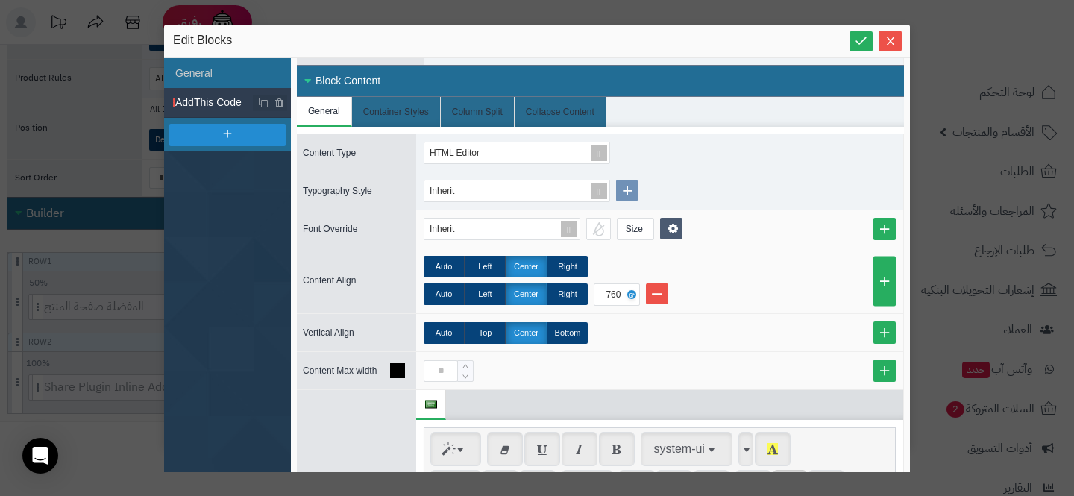
scroll to position [279, 0]
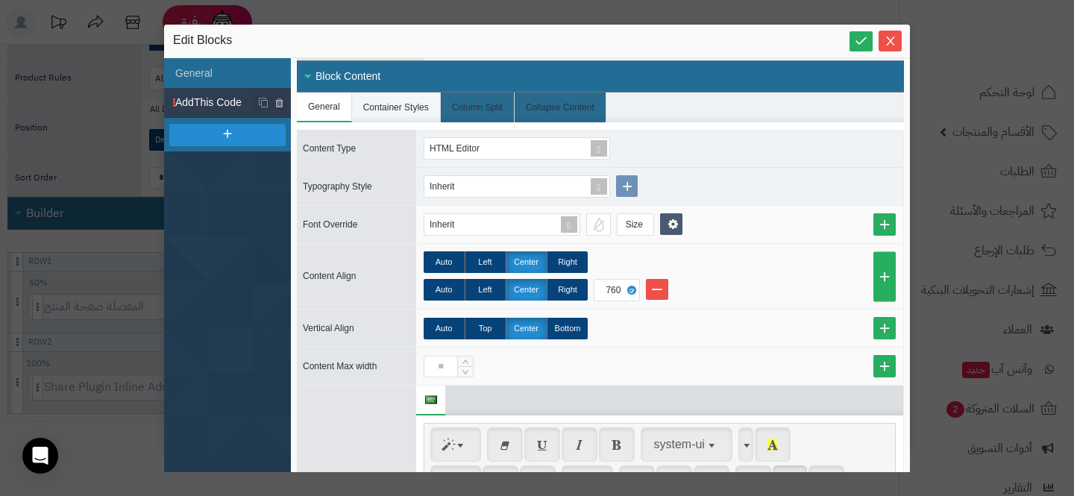
click at [386, 107] on li "Container Styles" at bounding box center [396, 107] width 89 height 30
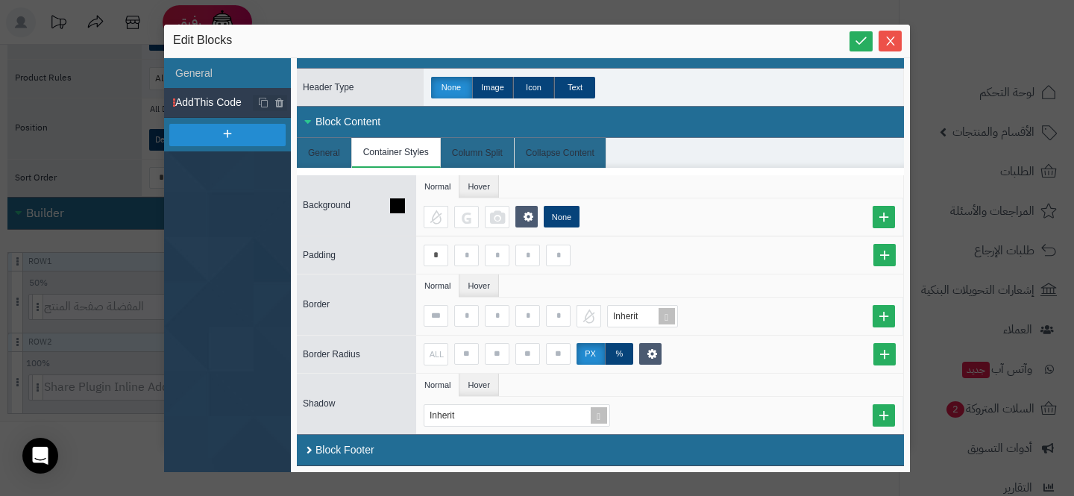
scroll to position [233, 0]
click at [460, 250] on input at bounding box center [466, 256] width 25 height 22
type input "**"
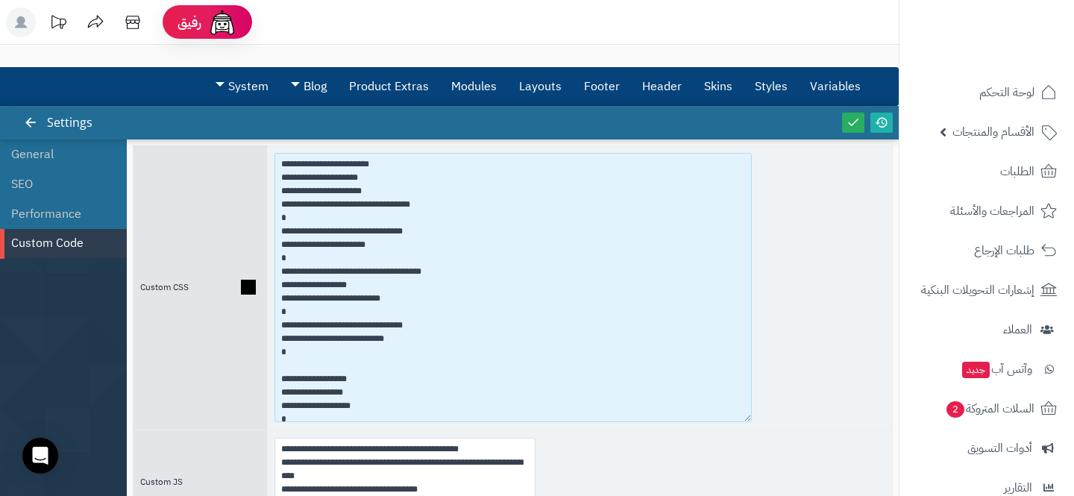
click at [277, 166] on textarea at bounding box center [513, 287] width 477 height 269
click at [284, 161] on textarea at bounding box center [513, 287] width 477 height 269
paste textarea "**********"
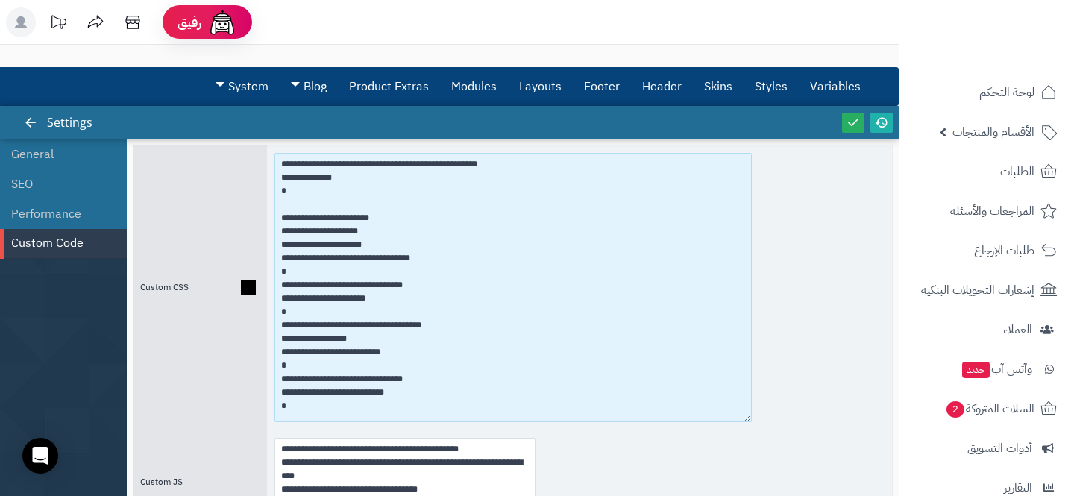
drag, startPoint x: 292, startPoint y: 195, endPoint x: 253, endPoint y: 153, distance: 57.5
click at [253, 153] on div "Custom CSS" at bounding box center [513, 287] width 760 height 284
paste textarea "****"
drag, startPoint x: 354, startPoint y: 178, endPoint x: 232, endPoint y: 178, distance: 121.6
click at [232, 178] on div "Custom CSS" at bounding box center [513, 287] width 760 height 284
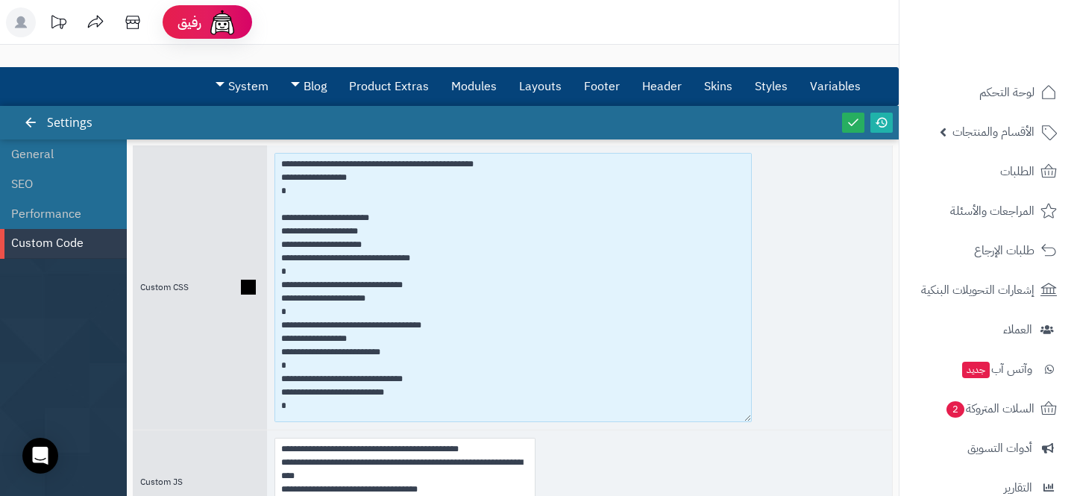
paste textarea
click at [321, 186] on textarea at bounding box center [513, 287] width 477 height 269
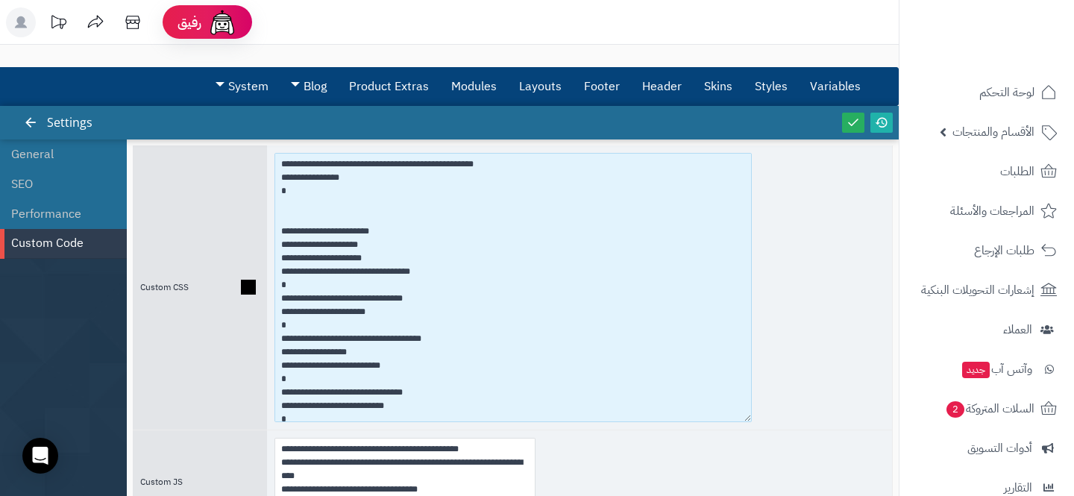
paste textarea "**********"
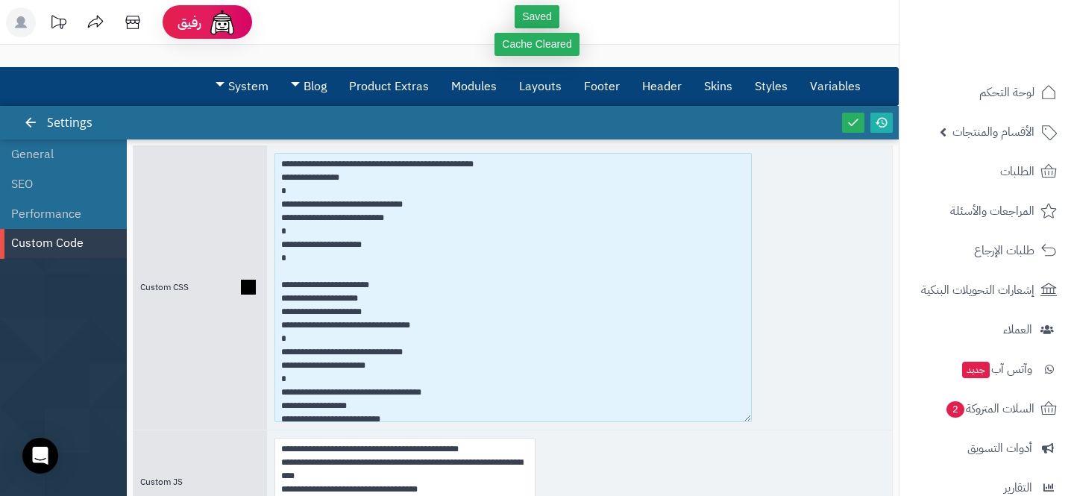
click at [280, 231] on textarea at bounding box center [513, 287] width 477 height 269
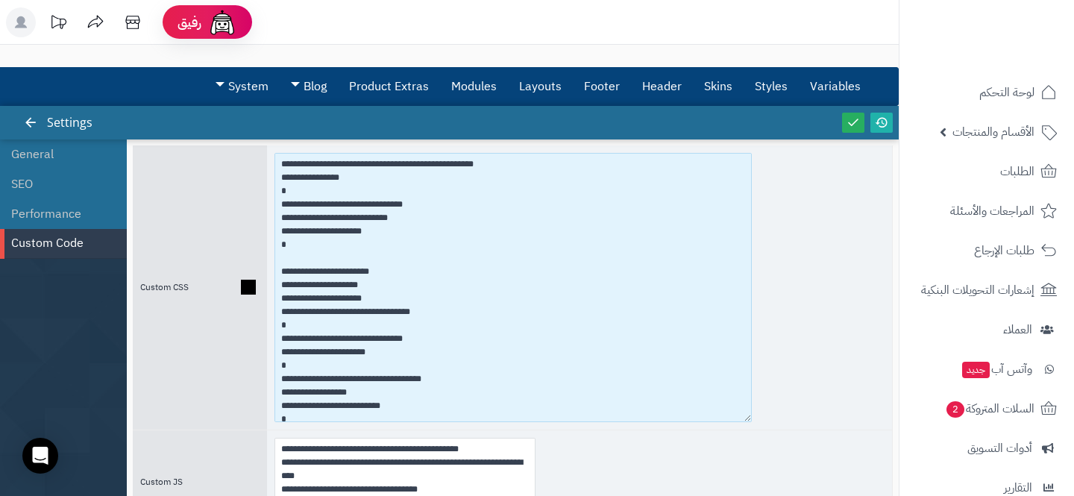
drag, startPoint x: 293, startPoint y: 242, endPoint x: 248, endPoint y: 208, distance: 57.0
click at [248, 208] on div "Custom CSS" at bounding box center [513, 287] width 760 height 284
paste textarea "**********"
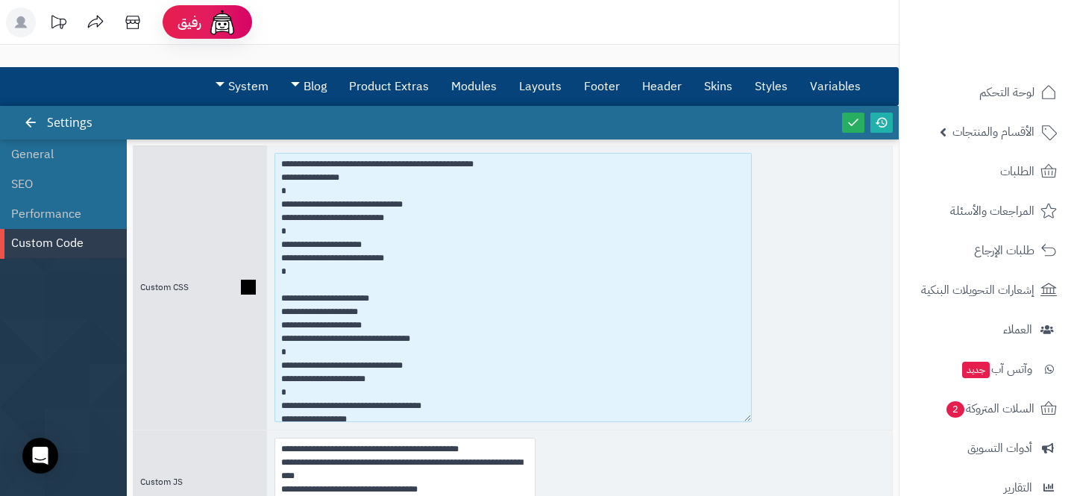
click at [275, 233] on textarea at bounding box center [513, 287] width 477 height 269
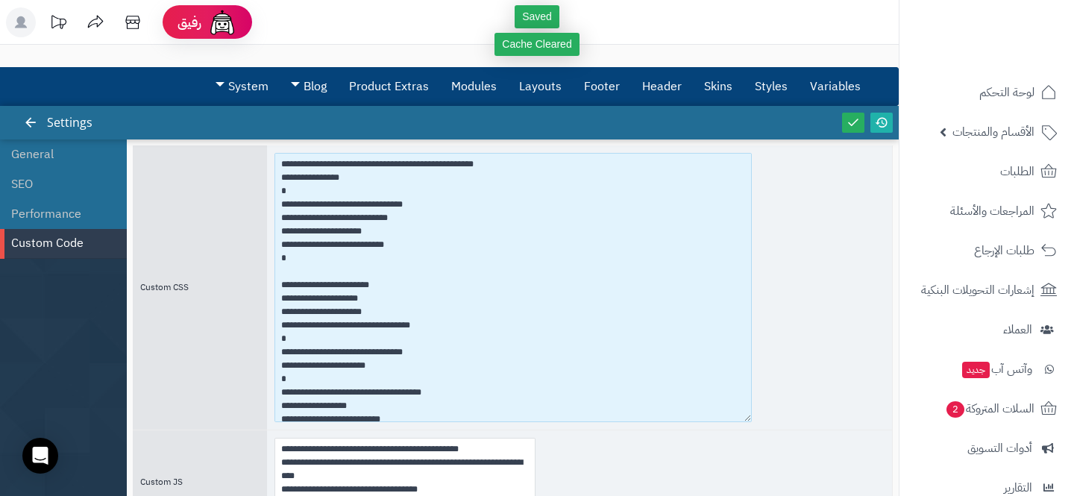
type textarea "**********"
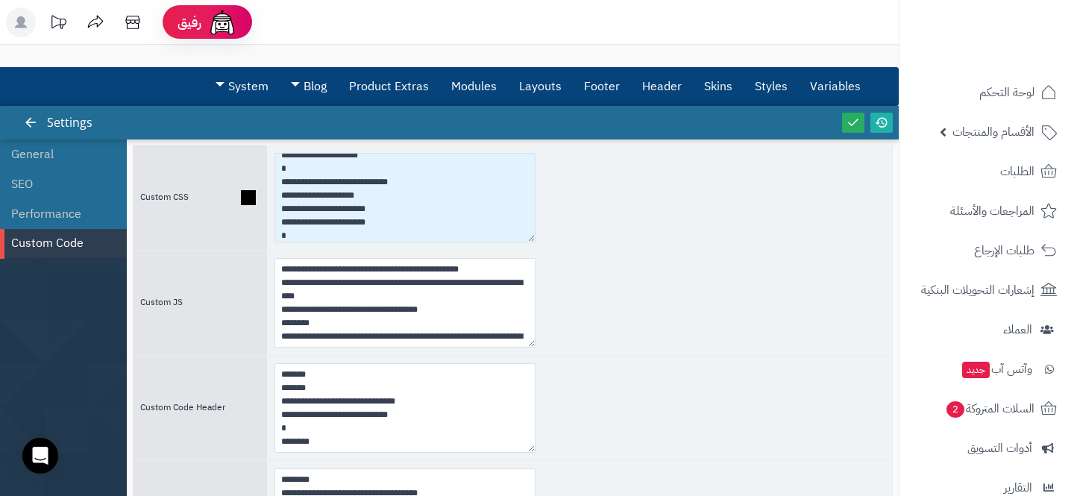
scroll to position [802, 0]
drag, startPoint x: 385, startPoint y: 219, endPoint x: 275, endPoint y: 219, distance: 109.7
click at [275, 219] on textarea at bounding box center [405, 198] width 261 height 90
drag, startPoint x: 294, startPoint y: 219, endPoint x: 260, endPoint y: 202, distance: 38.0
click at [260, 202] on div "Custom CSS" at bounding box center [513, 197] width 760 height 104
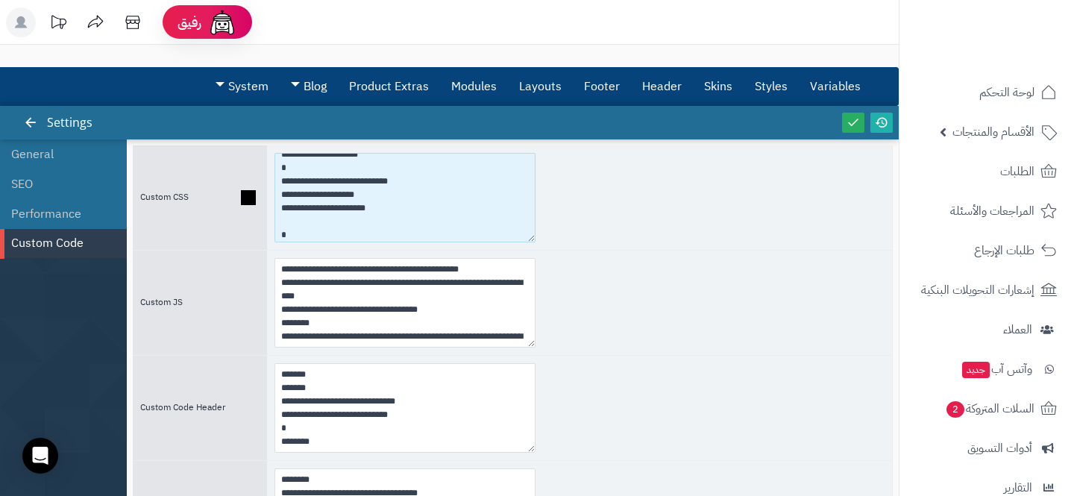
click at [296, 213] on textarea at bounding box center [405, 198] width 261 height 90
drag, startPoint x: 290, startPoint y: 234, endPoint x: 265, endPoint y: 185, distance: 55.4
click at [265, 185] on div "Custom CSS" at bounding box center [513, 197] width 760 height 104
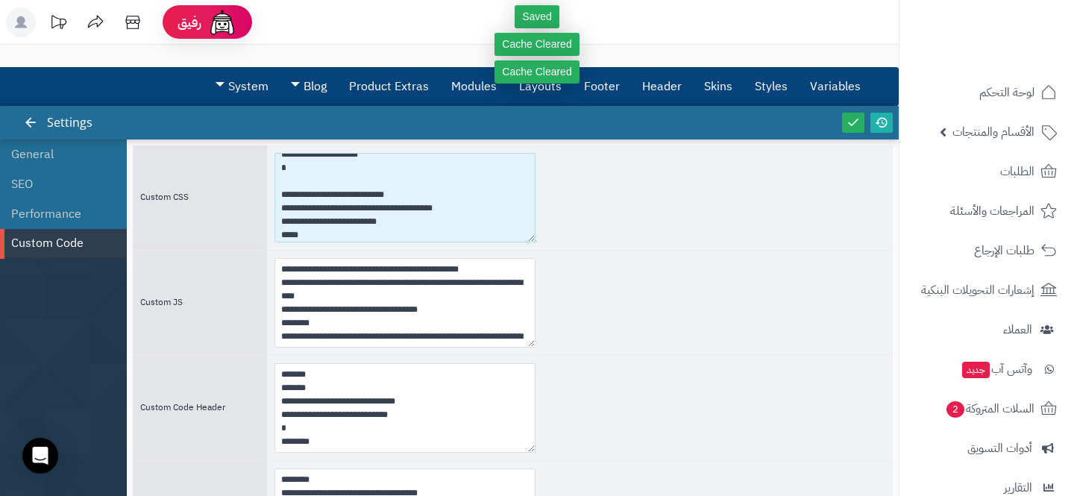
type textarea "**********"
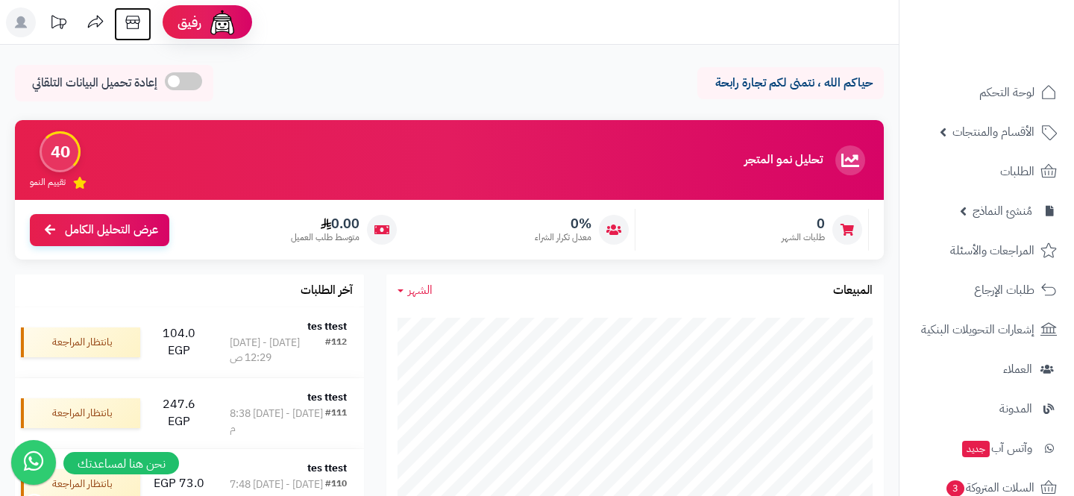
click at [129, 12] on icon at bounding box center [133, 22] width 30 height 30
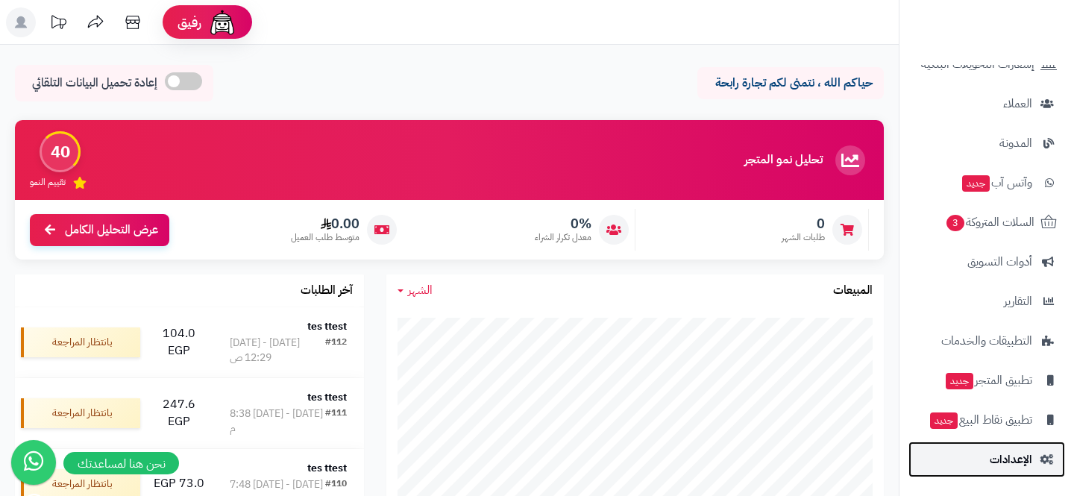
click at [985, 455] on link "الإعدادات" at bounding box center [987, 460] width 157 height 36
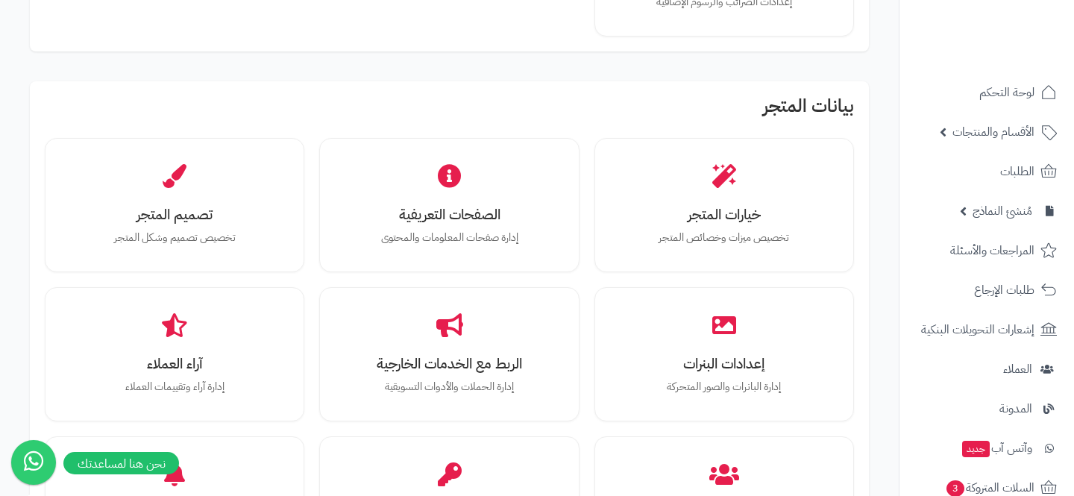
scroll to position [384, 0]
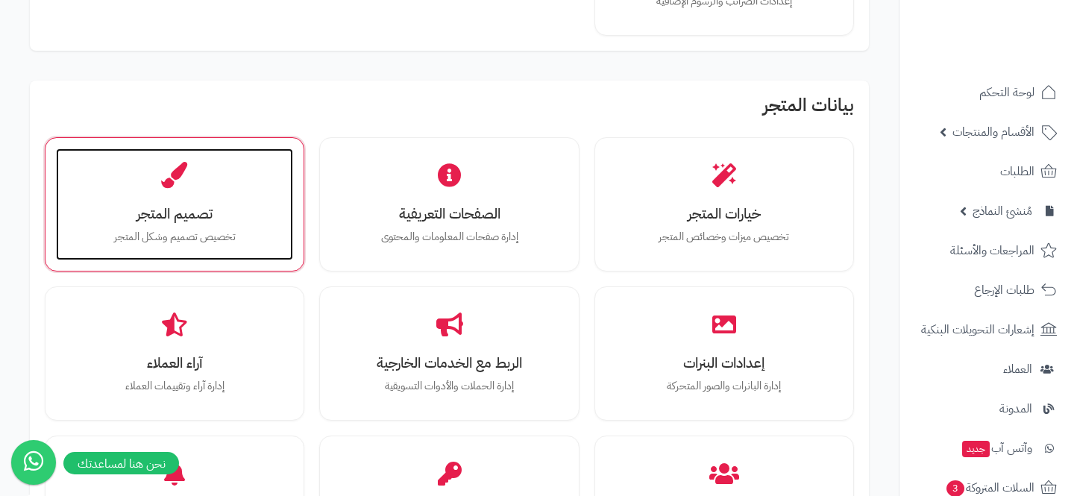
click at [181, 180] on icon at bounding box center [175, 176] width 26 height 26
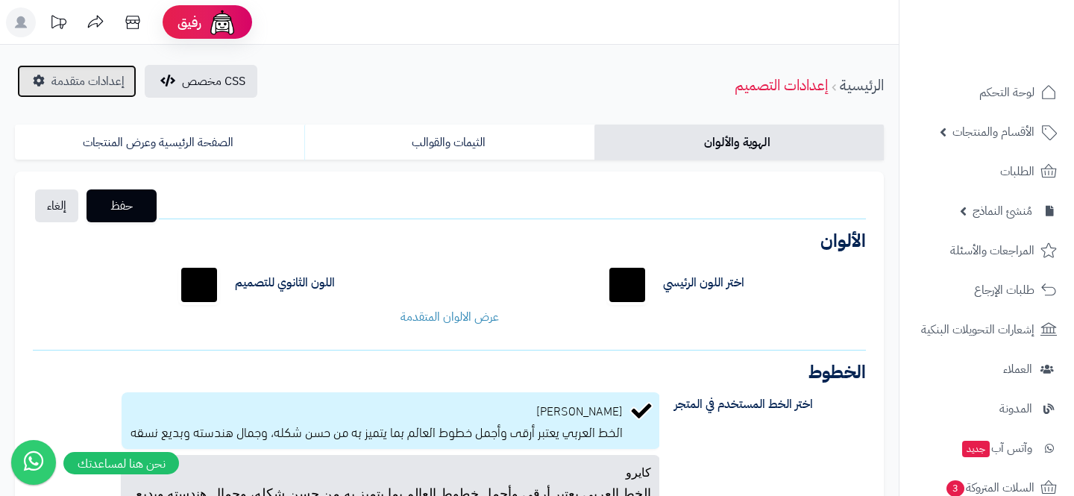
click at [29, 66] on link "إعدادات متقدمة" at bounding box center [76, 81] width 119 height 33
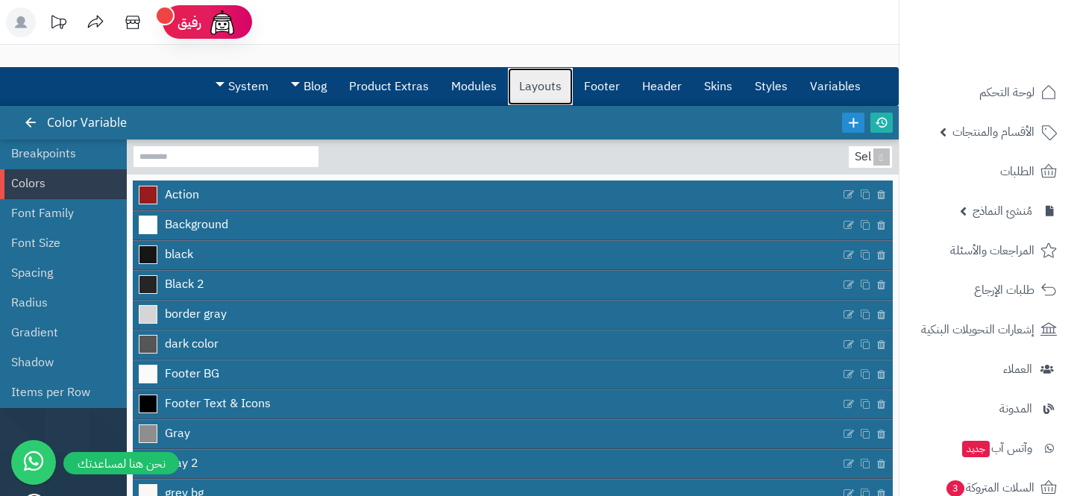
click at [546, 75] on link "Layouts" at bounding box center [540, 86] width 65 height 37
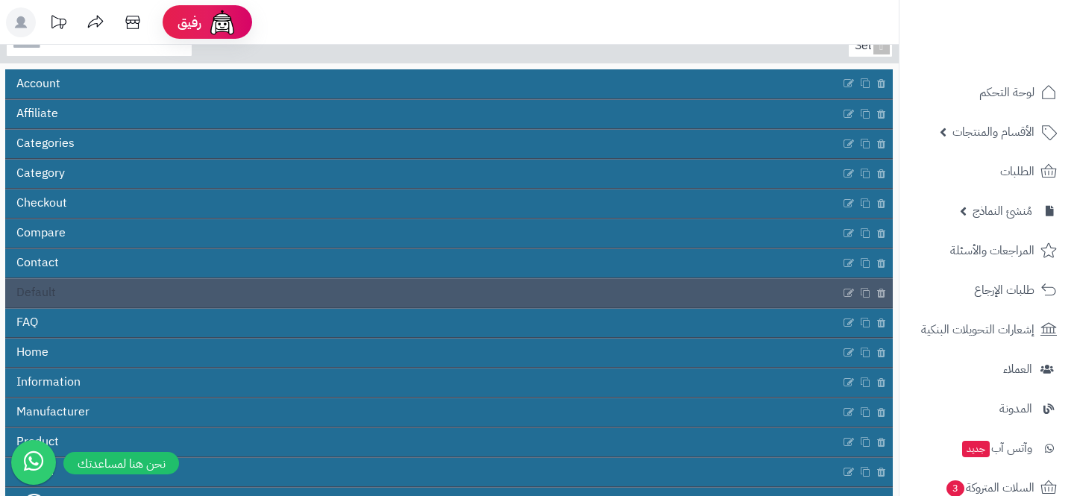
scroll to position [134, 0]
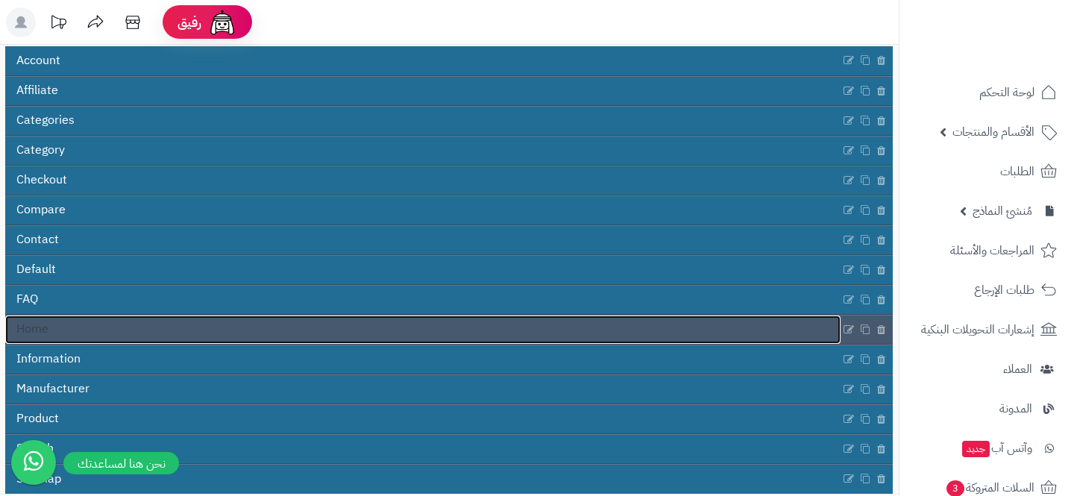
click at [348, 342] on link "Home" at bounding box center [422, 330] width 835 height 28
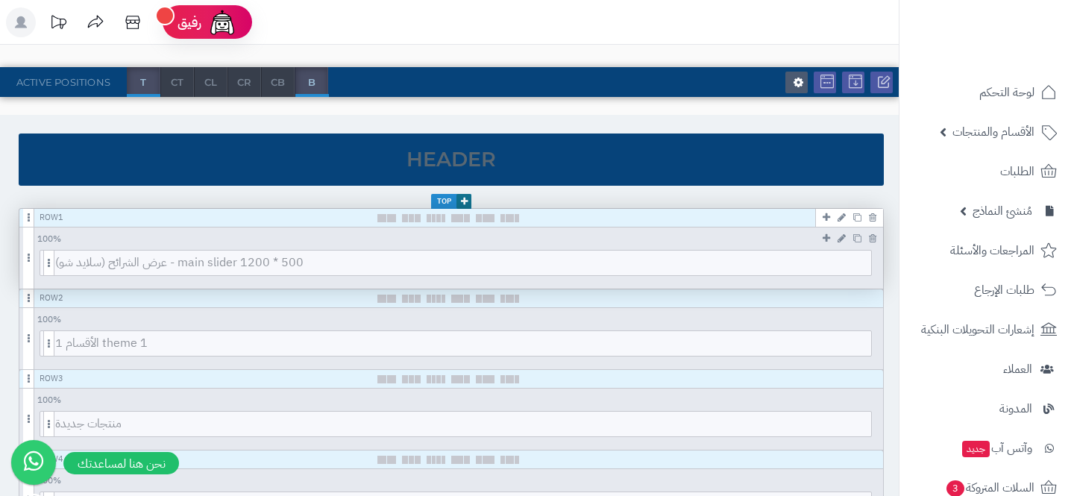
scroll to position [133, 0]
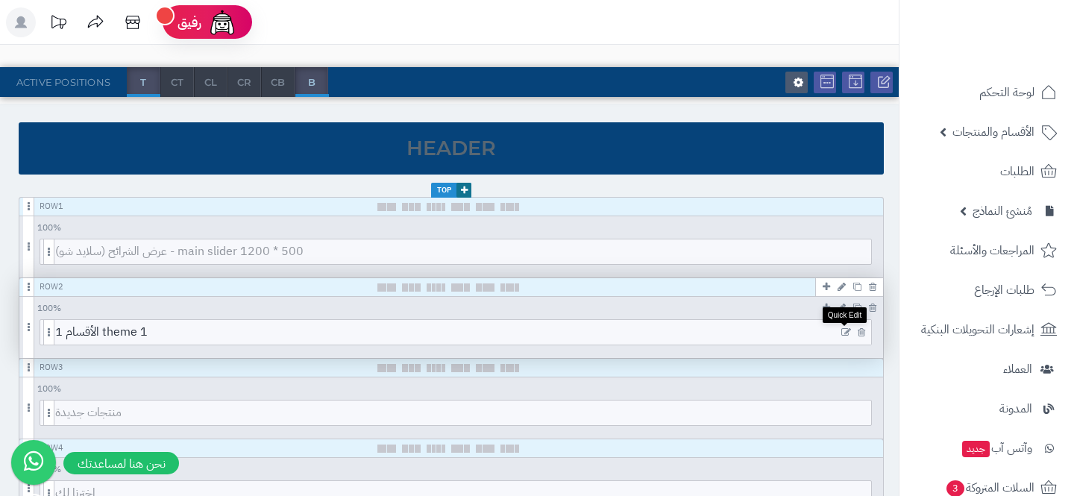
click at [848, 330] on icon at bounding box center [846, 332] width 10 height 10
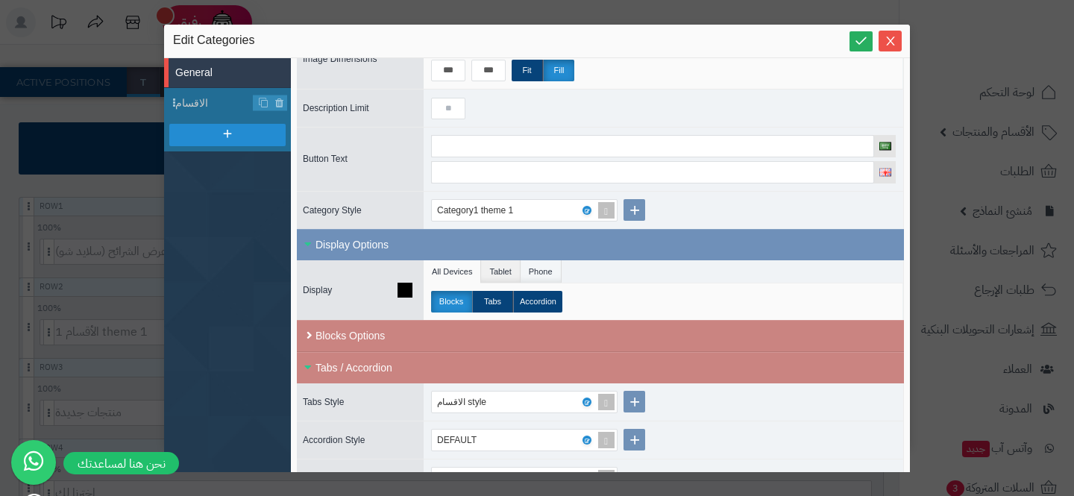
scroll to position [238, 0]
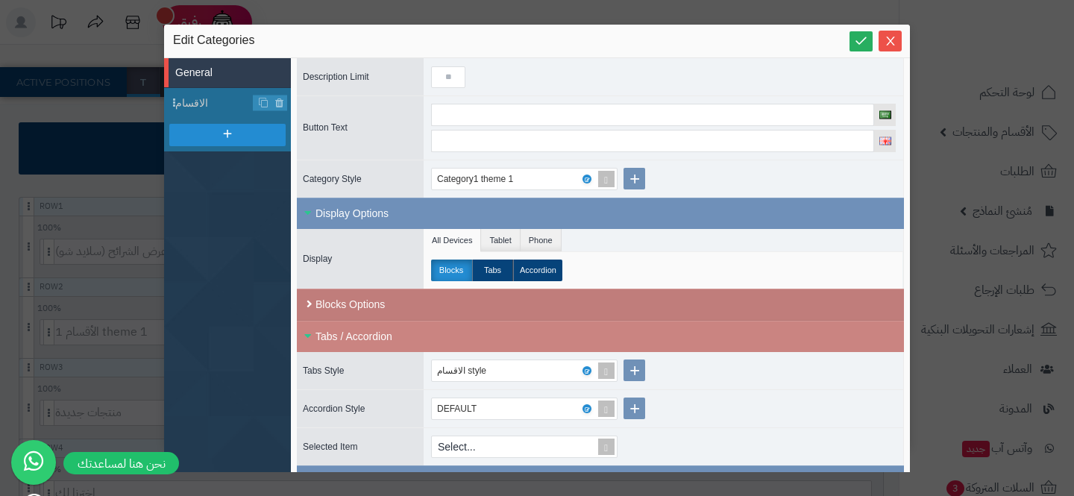
click at [601, 309] on div "Blocks Options" at bounding box center [600, 305] width 607 height 32
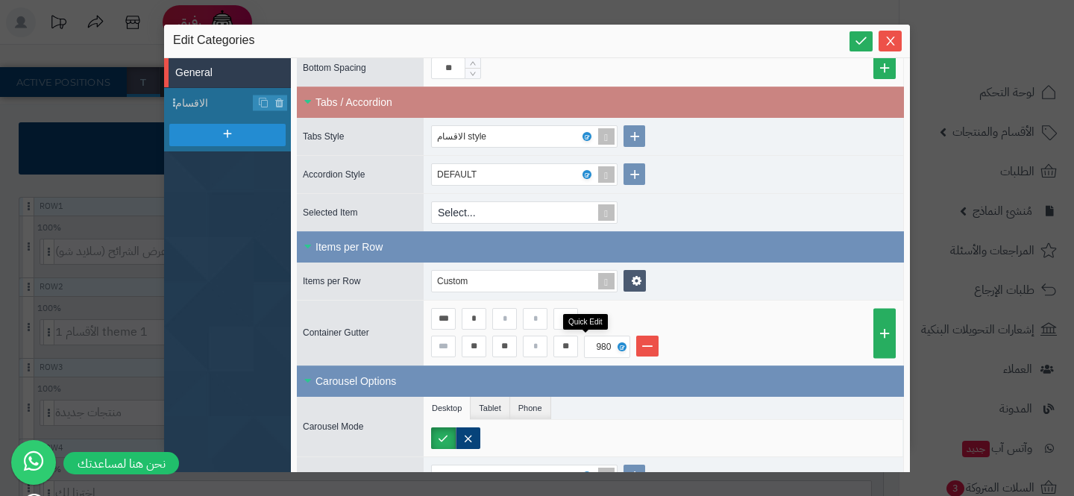
scroll to position [613, 0]
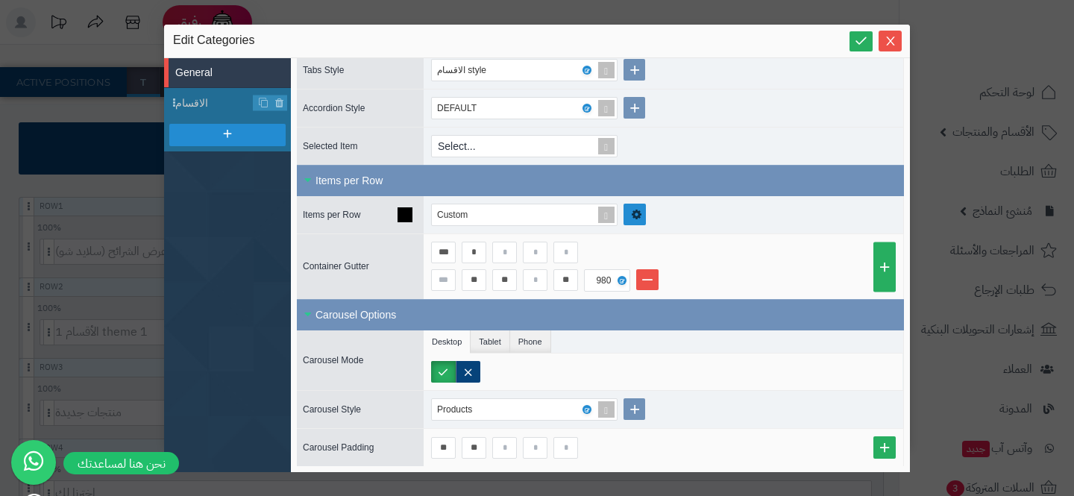
click at [630, 219] on link at bounding box center [635, 215] width 22 height 22
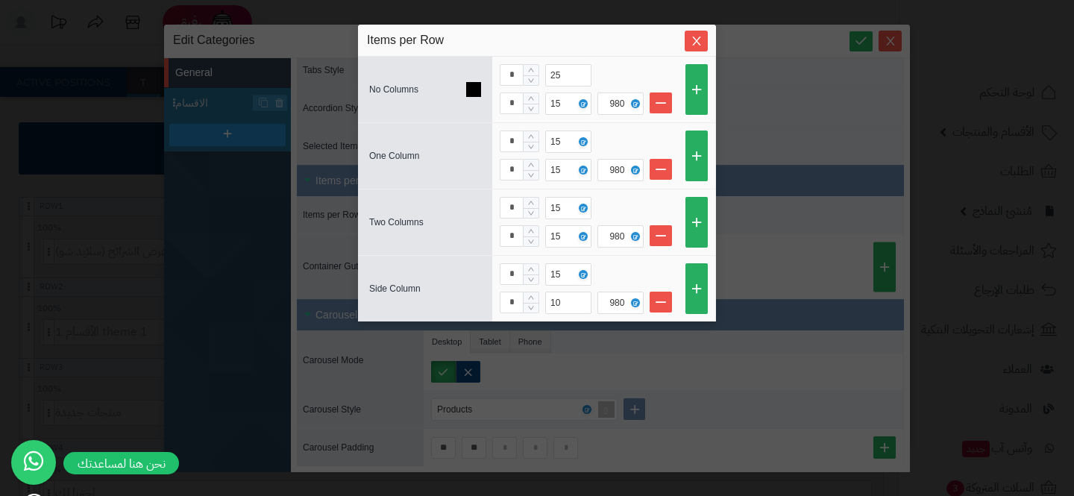
click at [531, 88] on div "* 25 * 15 980" at bounding box center [604, 89] width 208 height 51
click at [536, 77] on span "Decrease Value" at bounding box center [531, 80] width 15 height 10
type input "*"
click at [536, 78] on span "Decrease Value" at bounding box center [531, 80] width 15 height 10
click at [696, 34] on button "Close" at bounding box center [696, 40] width 23 height 21
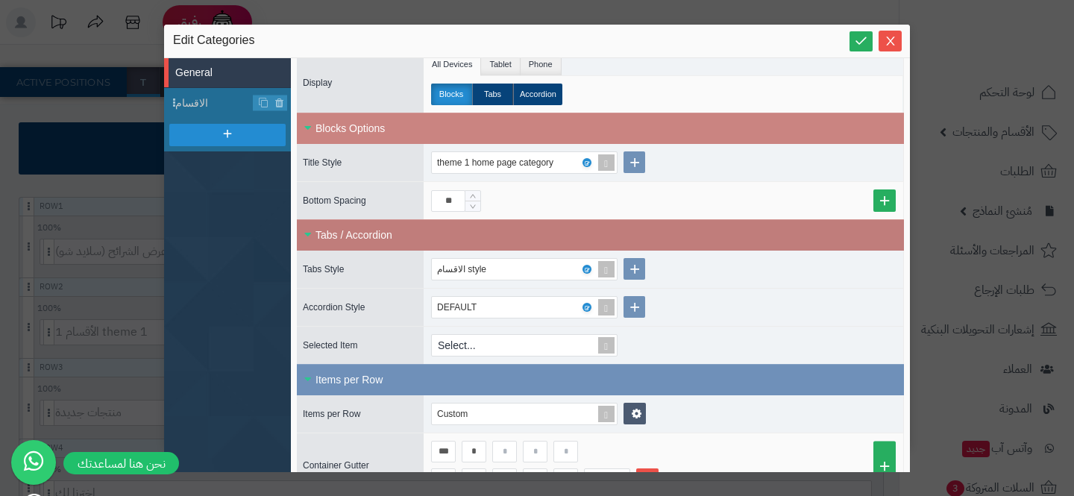
scroll to position [411, 0]
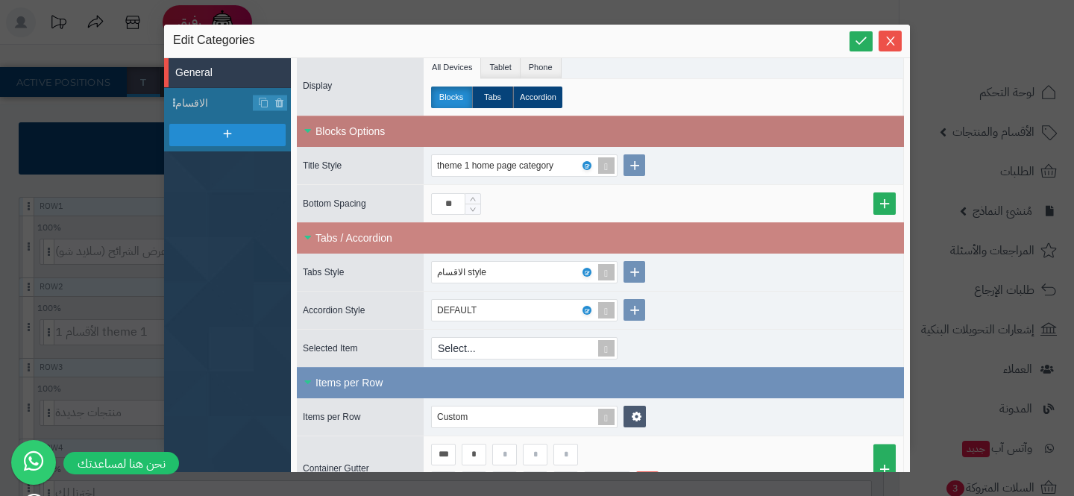
click at [454, 118] on div "Blocks Options" at bounding box center [600, 131] width 607 height 31
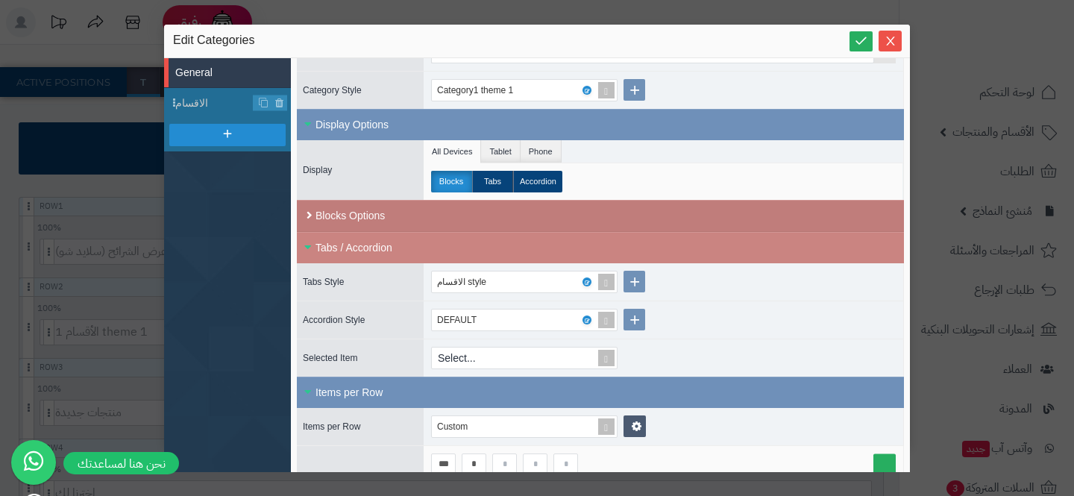
scroll to position [273, 0]
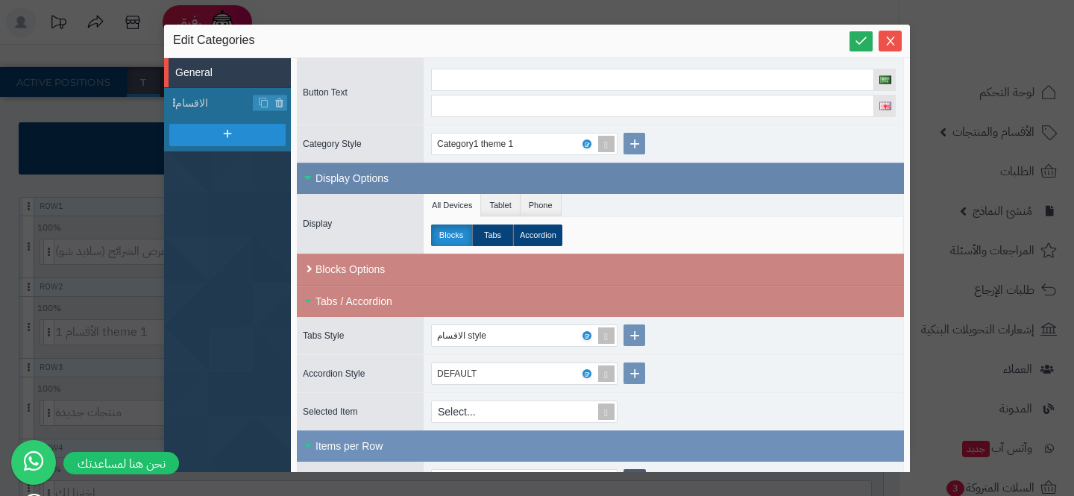
click at [492, 182] on div "Display Options" at bounding box center [600, 178] width 607 height 31
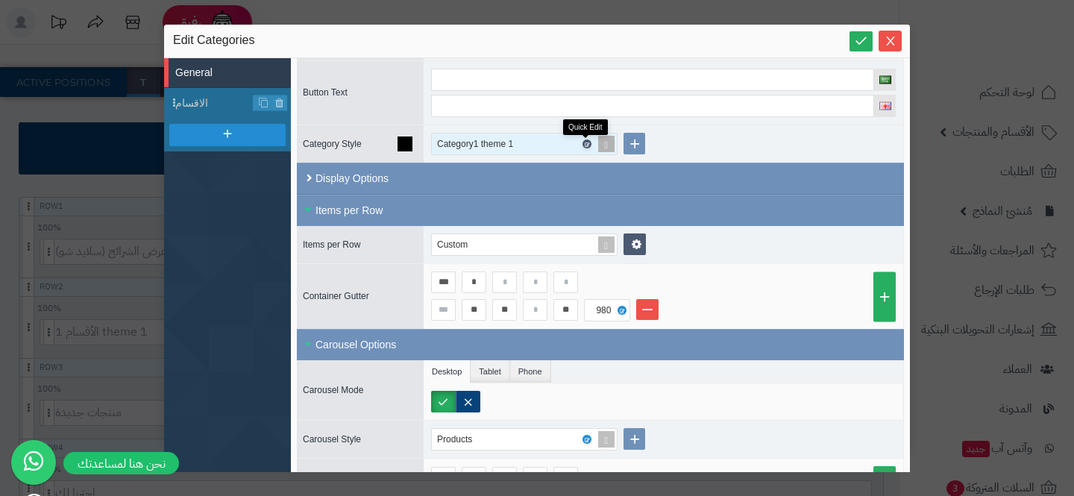
click at [588, 141] on icon at bounding box center [586, 144] width 4 height 7
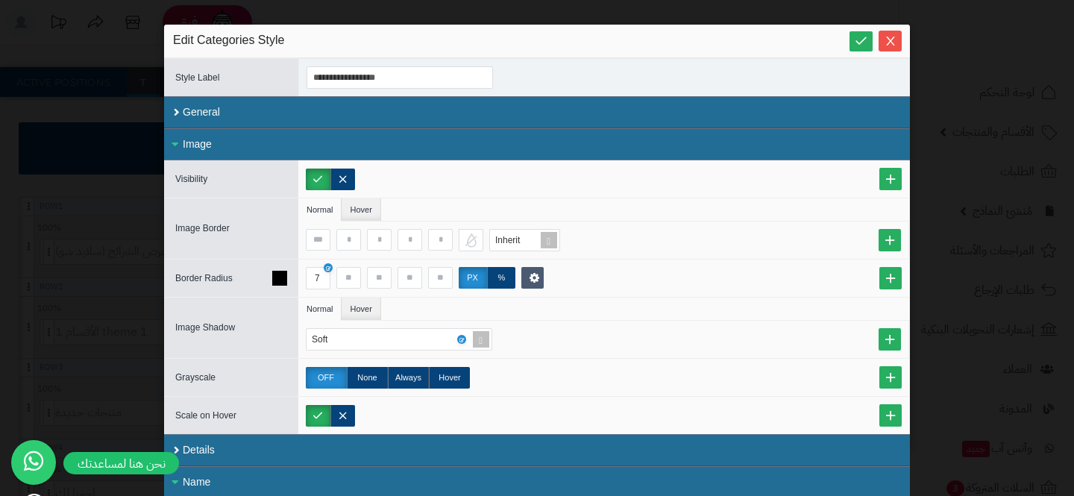
click at [286, 280] on icon at bounding box center [279, 278] width 15 height 15
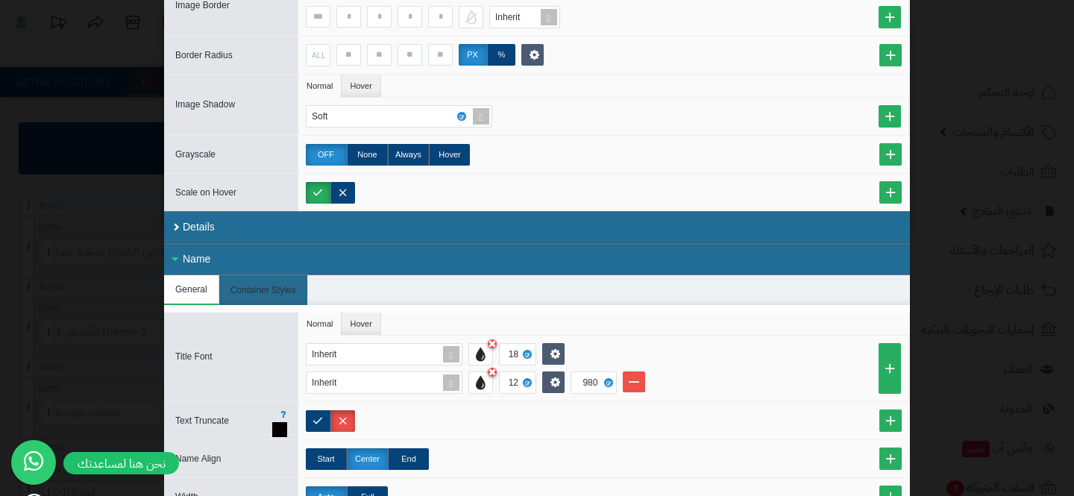
scroll to position [330, 0]
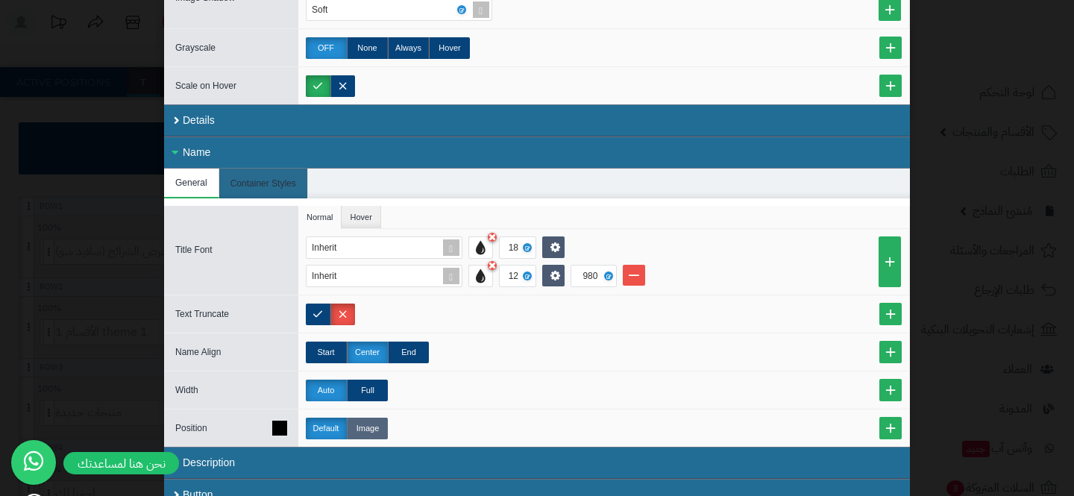
click at [370, 421] on label "Image" at bounding box center [367, 429] width 41 height 22
click at [483, 248] on div at bounding box center [480, 247] width 25 height 22
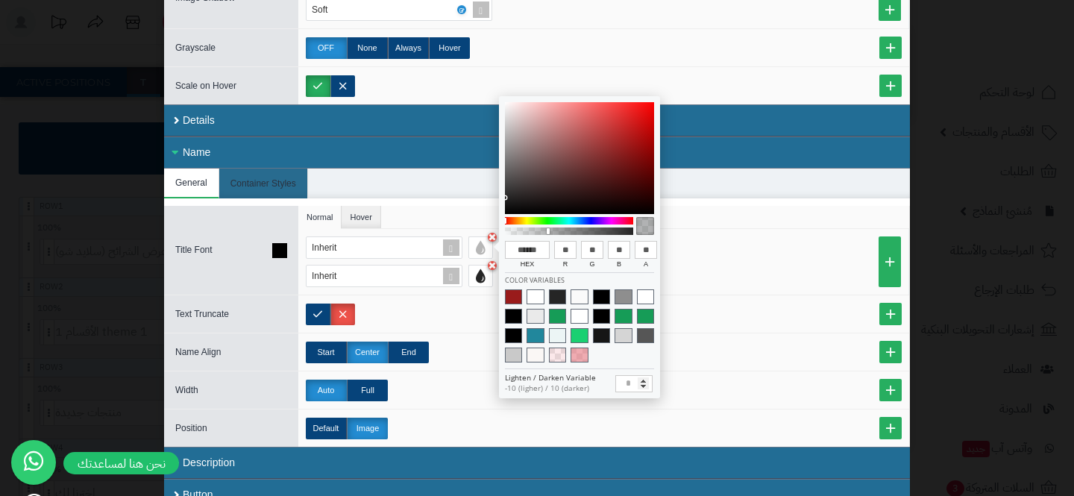
type input "*"
drag, startPoint x: 548, startPoint y: 229, endPoint x: 384, endPoint y: 229, distance: 164.1
click at [384, 229] on body "رفيق ! الطلبات معالجة مكتمل إرجاع المنتجات العملاء المتواجدون الان 10 عملاء منت…" at bounding box center [537, 115] width 1074 height 496
click at [486, 278] on div at bounding box center [480, 276] width 25 height 22
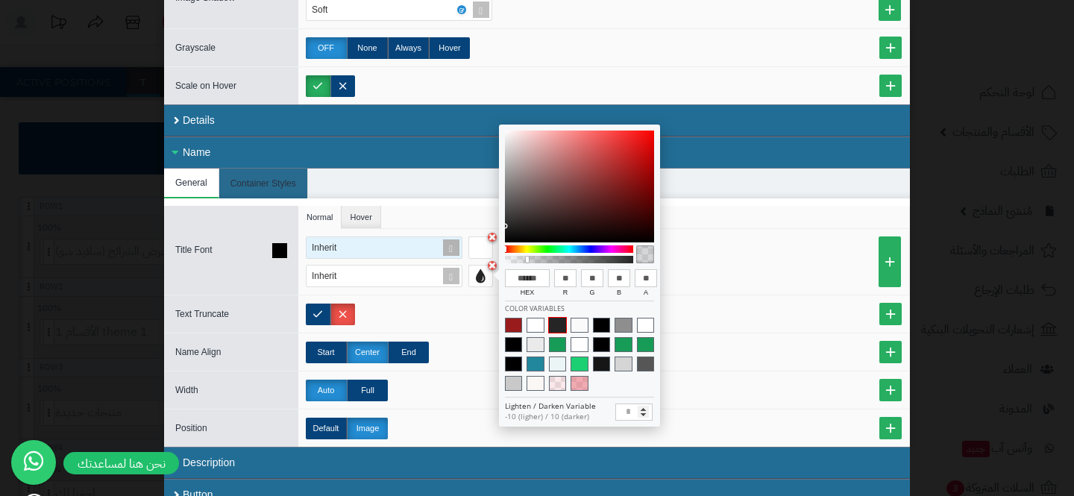
type input "*"
drag, startPoint x: 527, startPoint y: 257, endPoint x: 374, endPoint y: 254, distance: 153.0
click at [374, 254] on body "رفيق ! الطلبات معالجة مكتمل إرجاع المنتجات العملاء المتواجدون الان 10 عملاء منت…" at bounding box center [537, 115] width 1074 height 496
click at [420, 210] on ul "Normal Hover" at bounding box center [603, 217] width 611 height 23
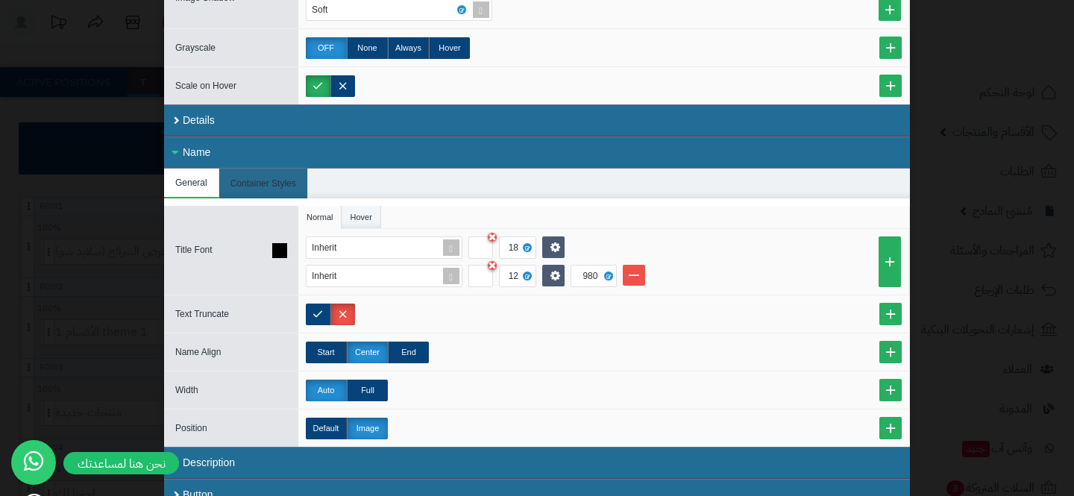
click at [380, 218] on li "Hover" at bounding box center [361, 217] width 39 height 22
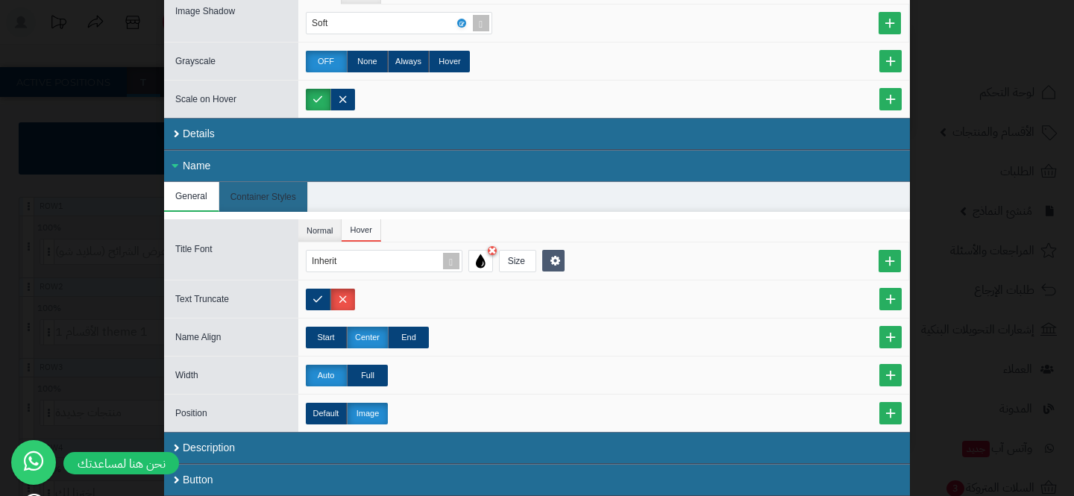
scroll to position [316, 0]
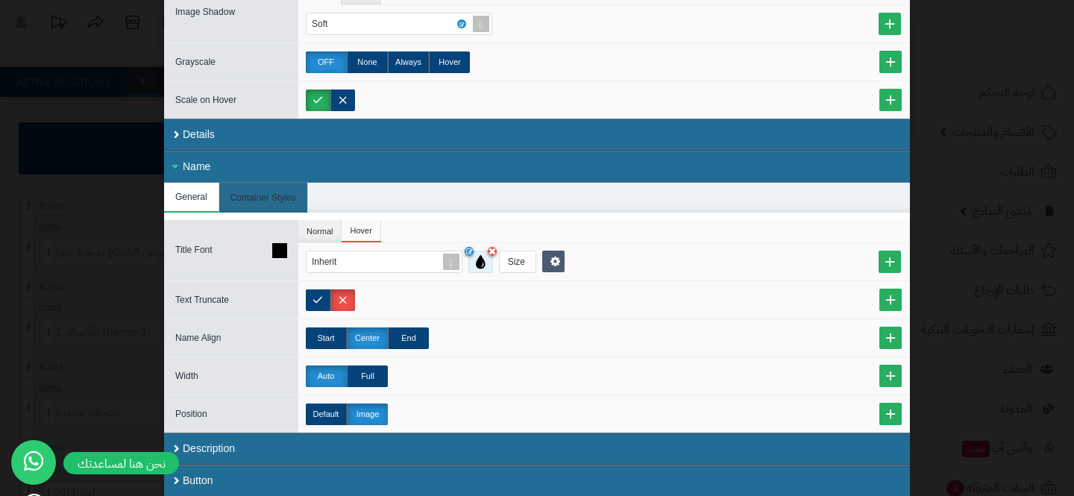
click at [486, 263] on div at bounding box center [480, 262] width 25 height 22
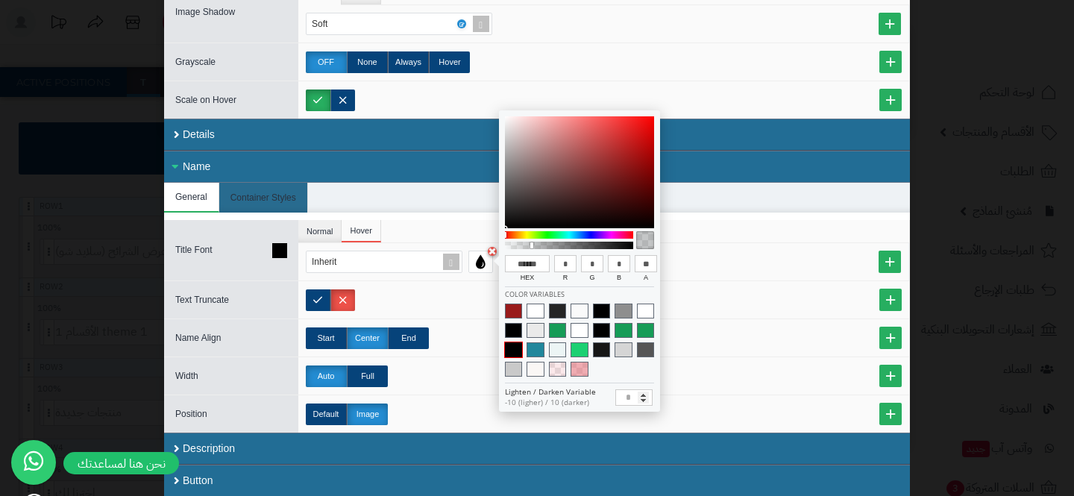
type input "*"
type input "**********"
type input "*"
drag, startPoint x: 533, startPoint y: 242, endPoint x: 373, endPoint y: 231, distance: 160.0
click at [374, 231] on body "رفيق ! الطلبات معالجة مكتمل إرجاع المنتجات العملاء المتواجدون الان 10 عملاء منت…" at bounding box center [537, 115] width 1074 height 496
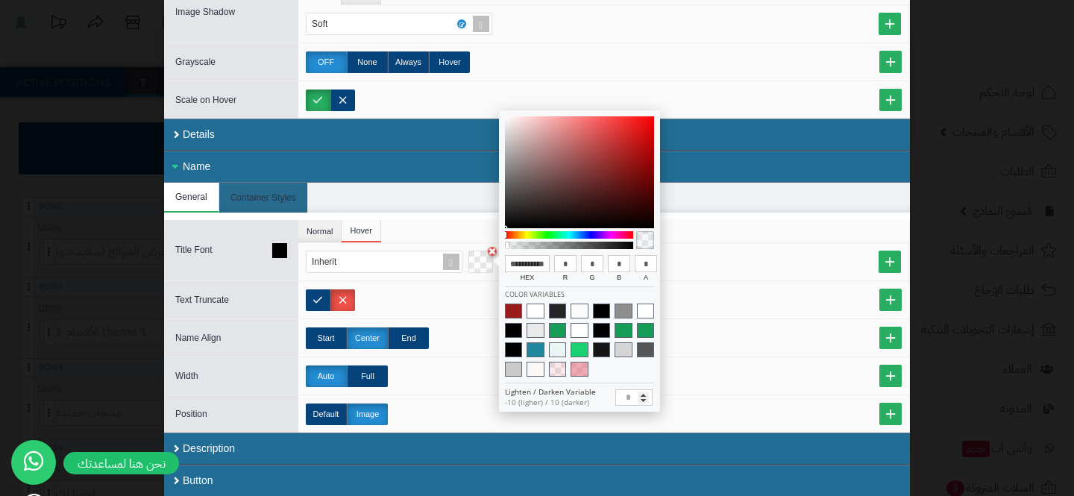
click at [410, 224] on ul "Normal Hover" at bounding box center [603, 231] width 611 height 23
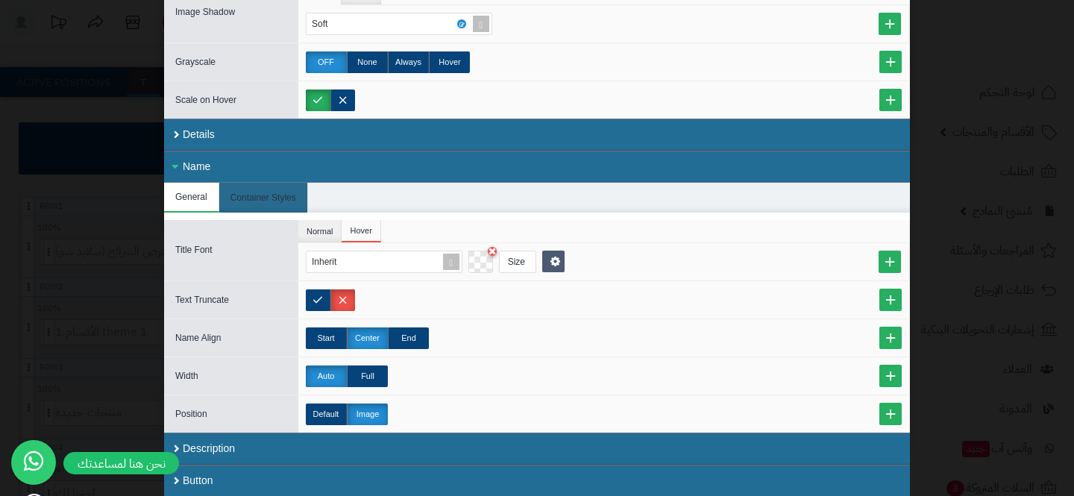
click at [1048, 245] on div "**********" at bounding box center [537, 248] width 1074 height 496
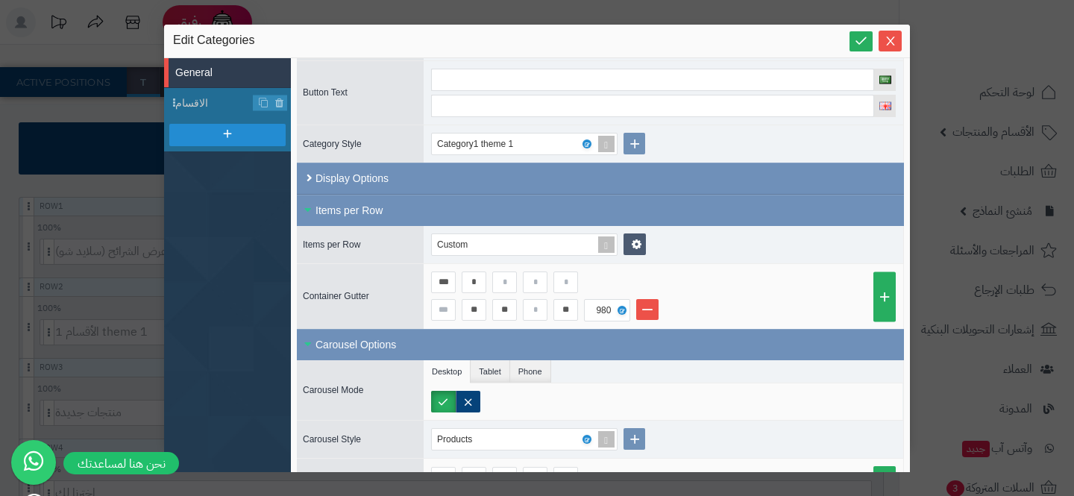
click at [982, 256] on div "**********" at bounding box center [537, 248] width 1074 height 496
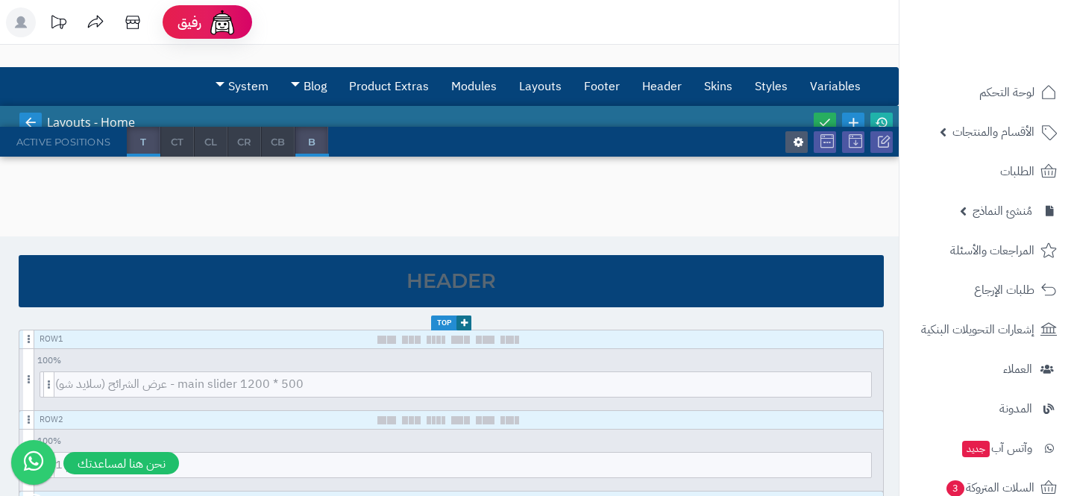
click at [19, 115] on link at bounding box center [30, 123] width 22 height 20
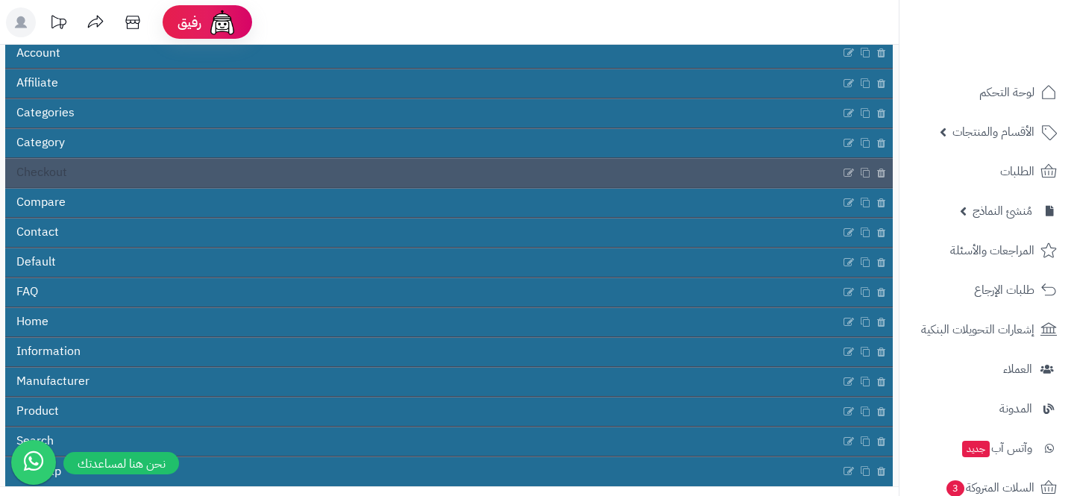
scroll to position [207, 0]
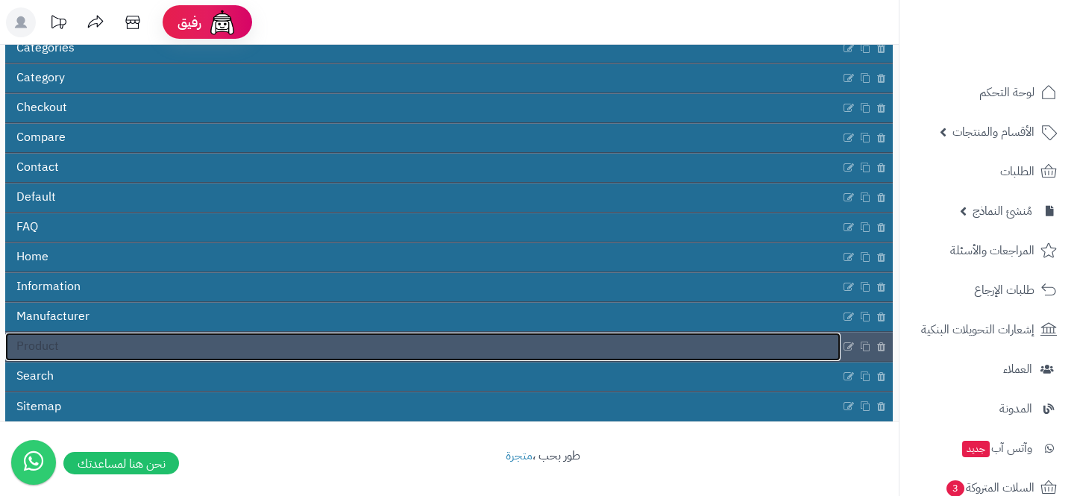
click at [297, 341] on link "Product" at bounding box center [422, 347] width 835 height 28
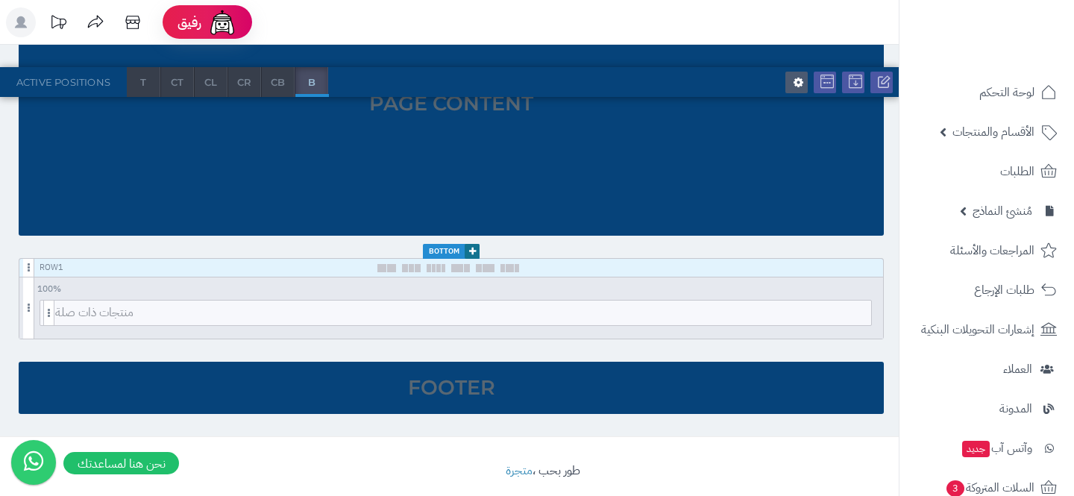
scroll to position [373, 0]
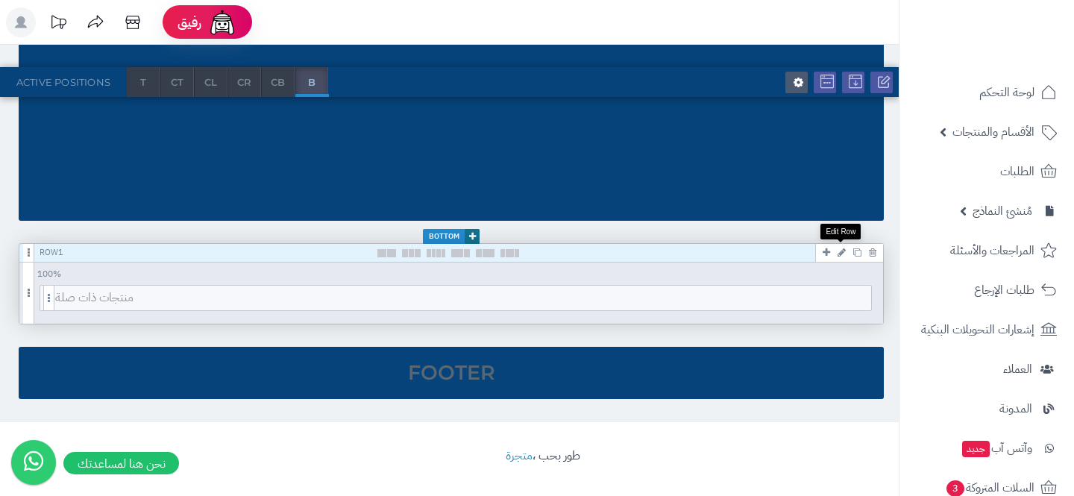
click at [843, 249] on icon at bounding box center [842, 253] width 8 height 10
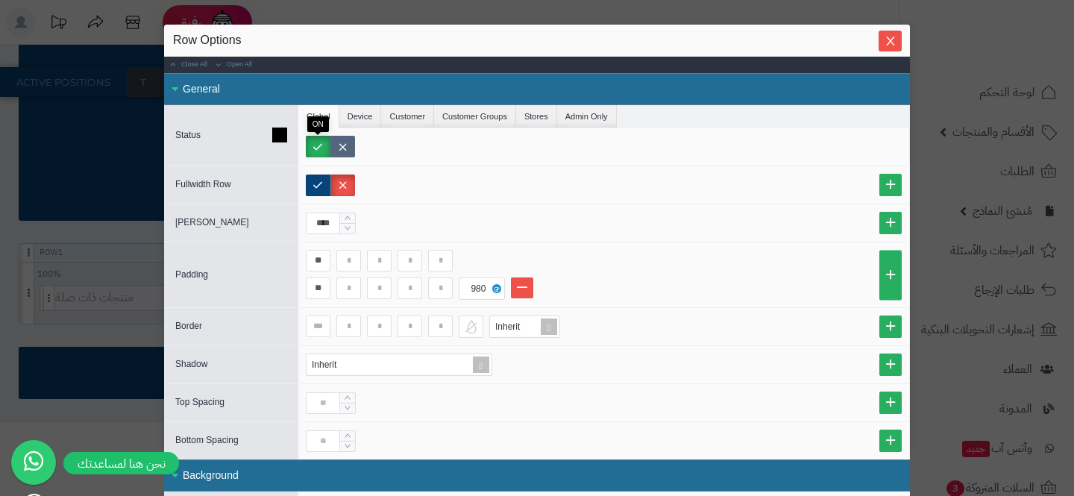
click at [334, 147] on label at bounding box center [342, 147] width 25 height 22
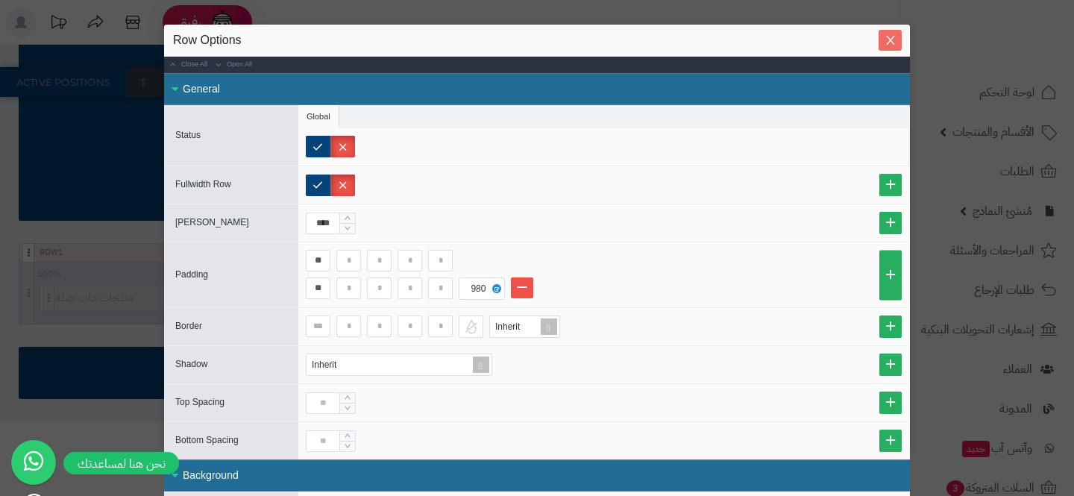
click at [882, 40] on span "Close" at bounding box center [890, 40] width 23 height 13
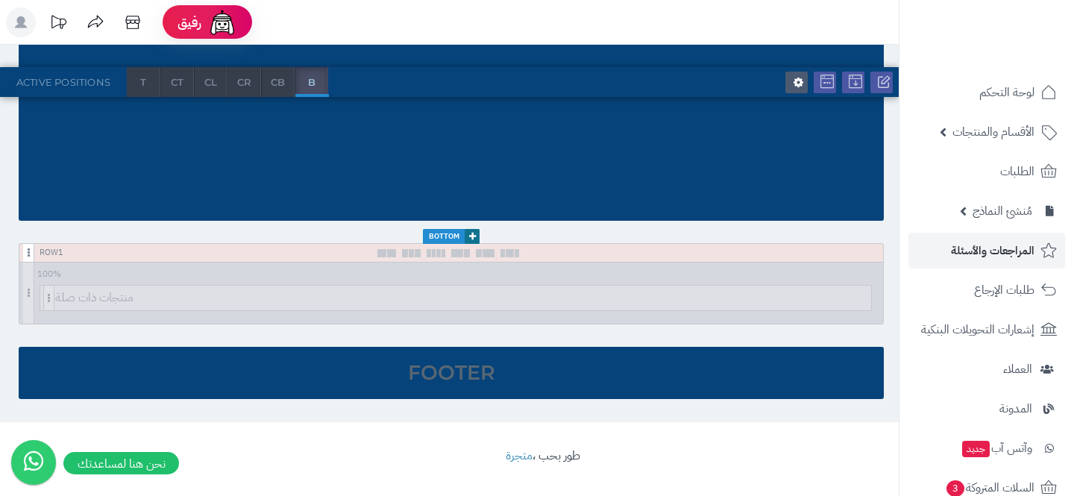
scroll to position [266, 0]
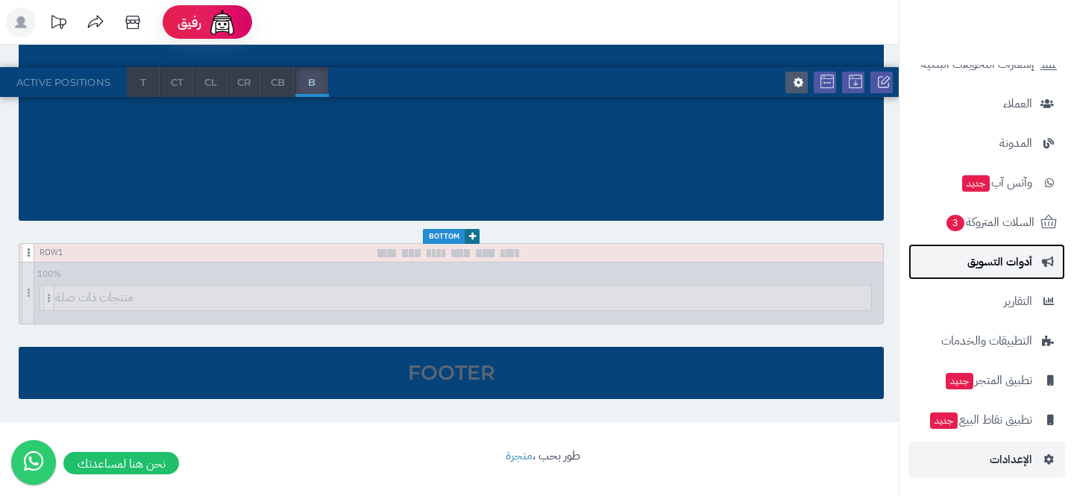
click at [992, 251] on span "أدوات التسويق" at bounding box center [1000, 261] width 65 height 21
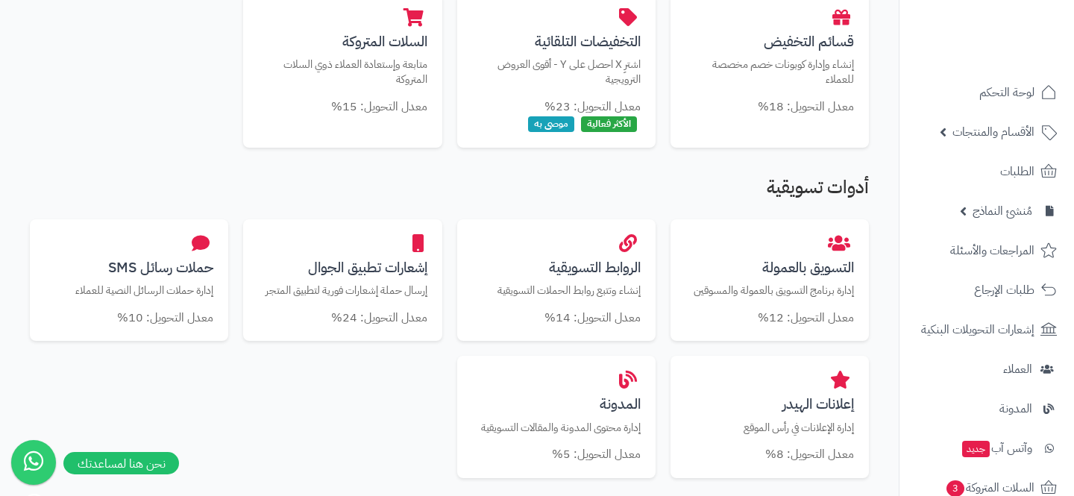
scroll to position [432, 0]
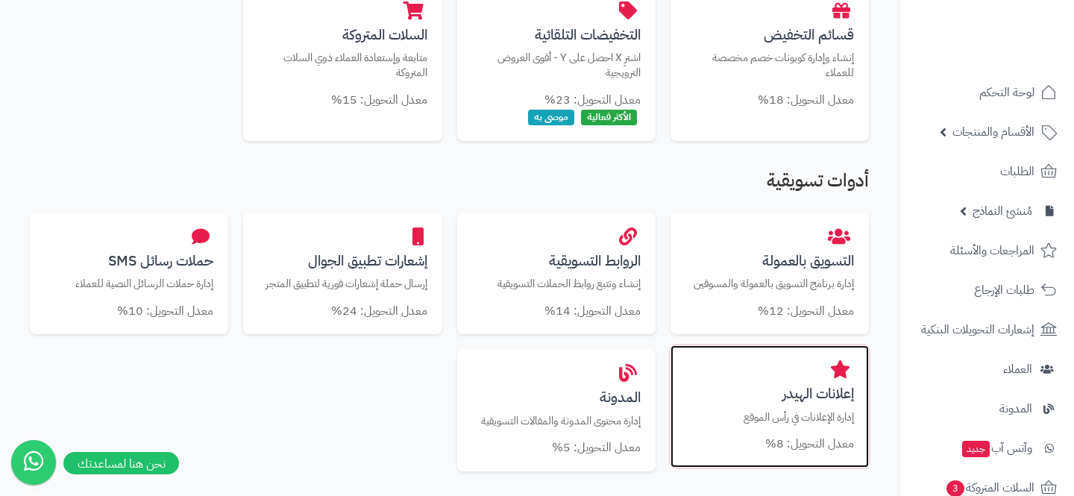
click at [746, 421] on p "إدارة الإعلانات في رأس الموقع" at bounding box center [770, 418] width 169 height 16
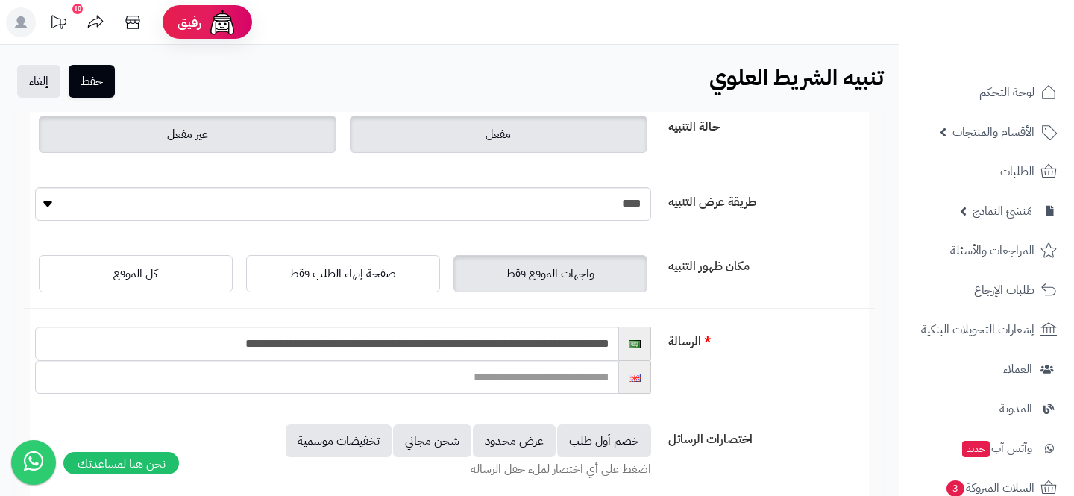
click at [210, 126] on label "غير مفعل" at bounding box center [188, 134] width 298 height 37
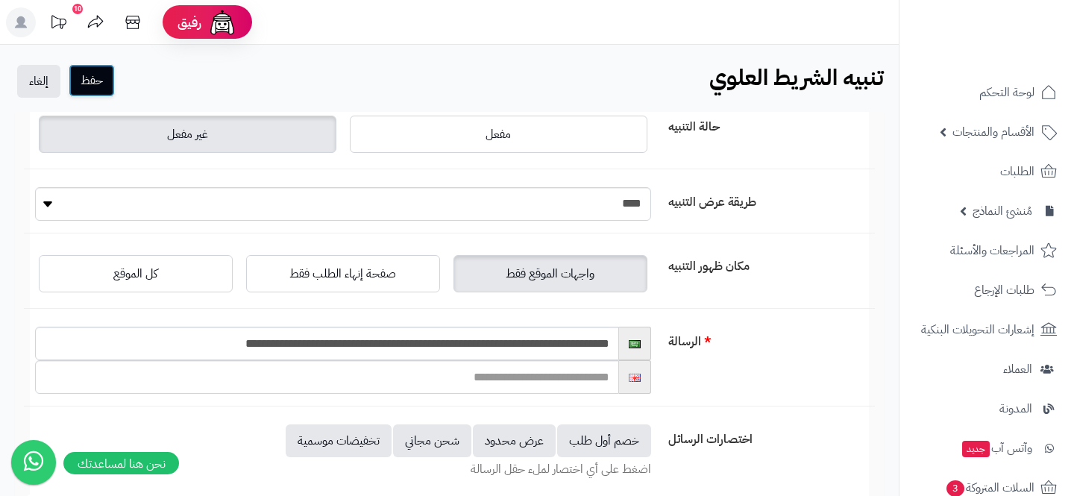
click at [88, 87] on button "حفظ" at bounding box center [92, 80] width 46 height 33
click at [97, 83] on button "حفظ" at bounding box center [92, 80] width 46 height 33
click at [541, 342] on input "**********" at bounding box center [327, 344] width 584 height 34
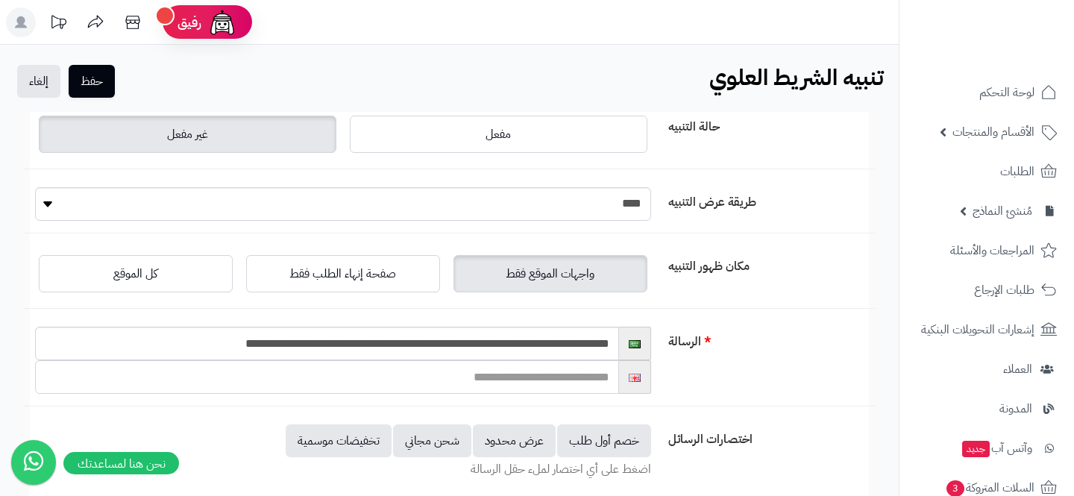
click at [542, 382] on input "text" at bounding box center [327, 377] width 584 height 34
paste input "**********"
type input "**********"
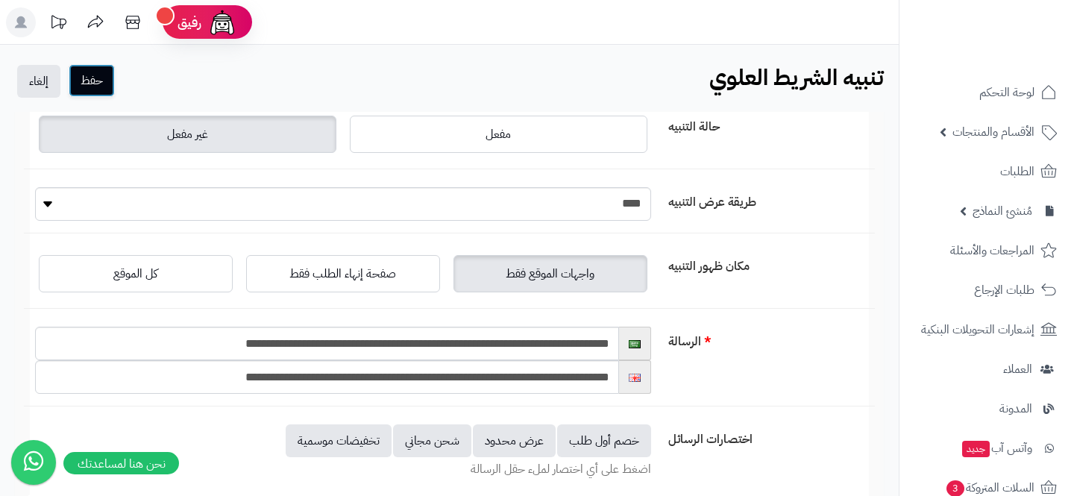
click at [98, 86] on button "حفظ" at bounding box center [92, 80] width 46 height 33
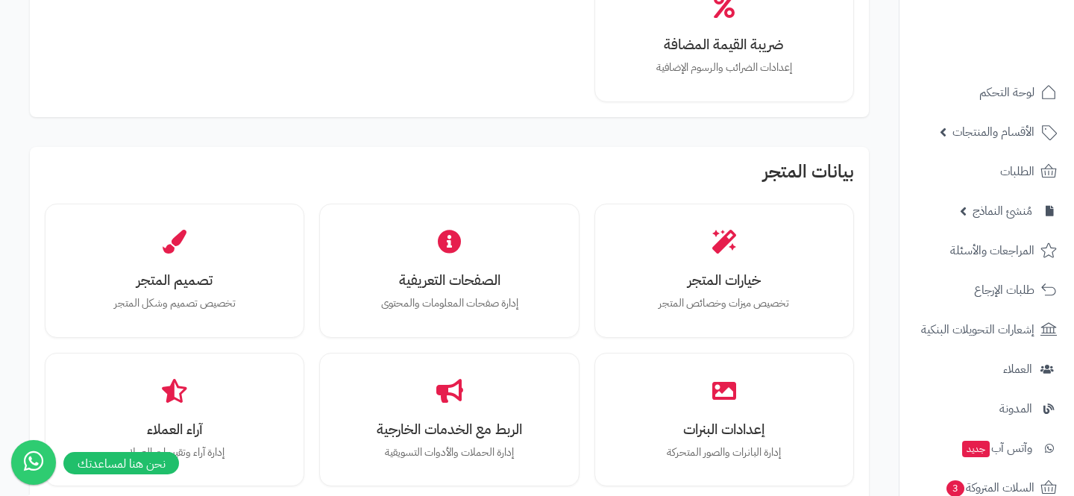
scroll to position [373, 0]
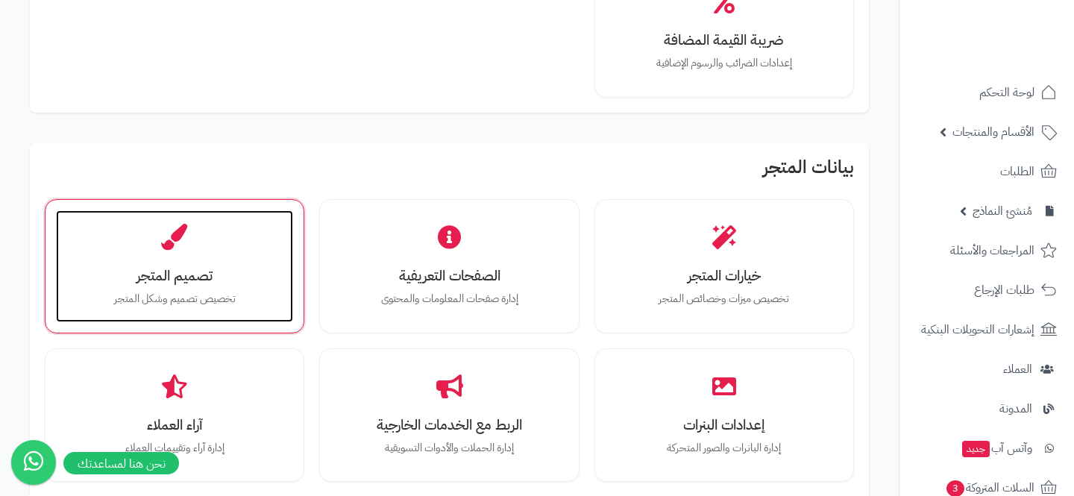
click at [228, 264] on div "تصميم المتجر تخصيص تصميم وشكل المتجر" at bounding box center [174, 266] width 237 height 112
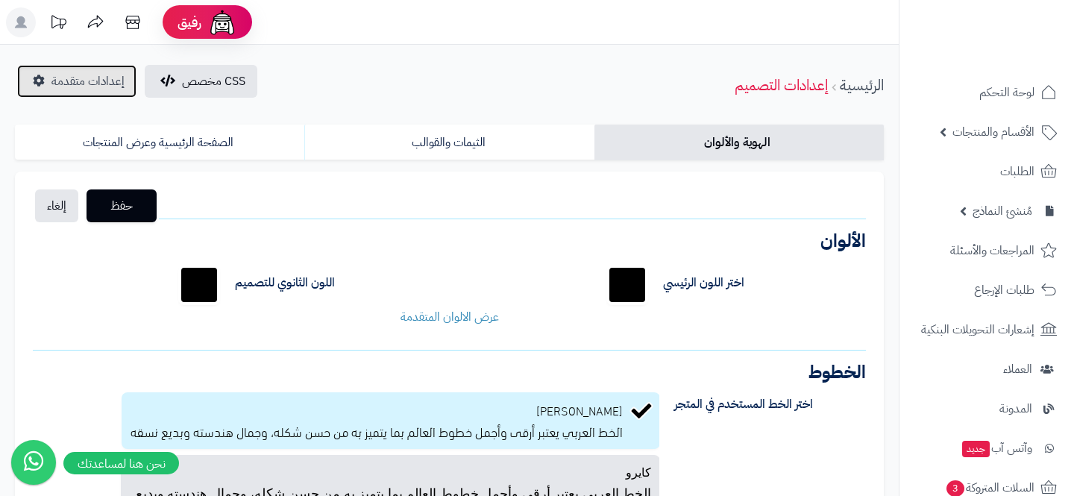
click at [50, 87] on link "إعدادات متقدمة" at bounding box center [76, 81] width 119 height 33
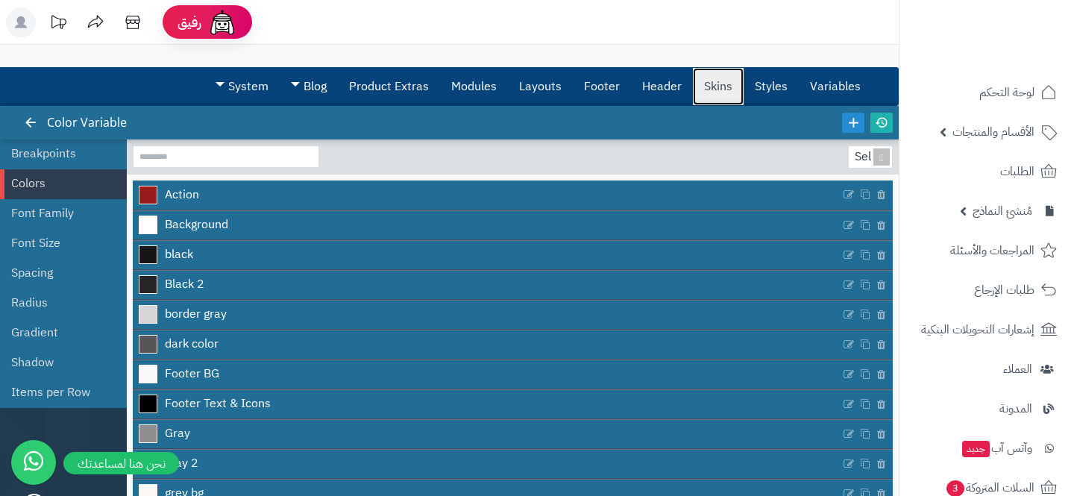
click at [728, 96] on link "Skins" at bounding box center [718, 86] width 51 height 37
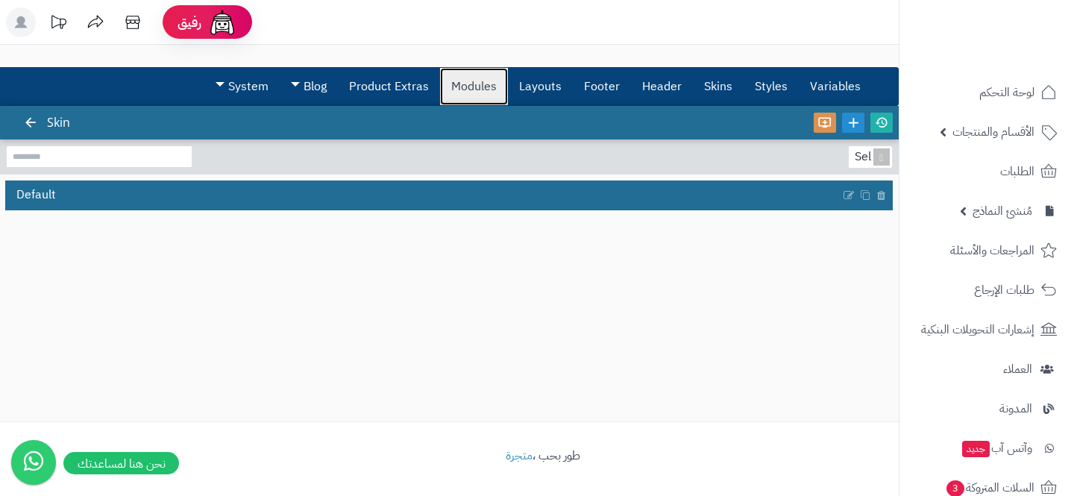
click at [490, 90] on link "Modules" at bounding box center [474, 86] width 68 height 37
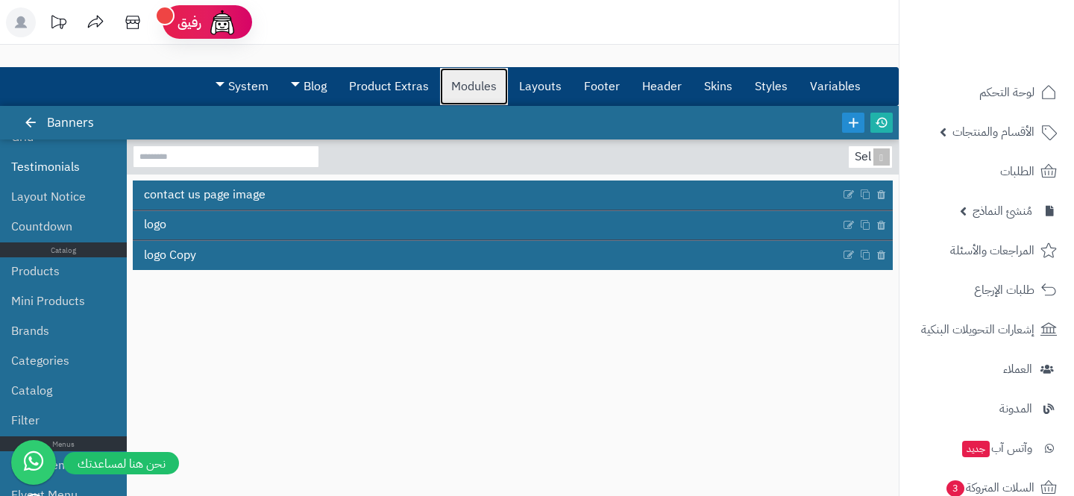
scroll to position [301, 0]
click at [43, 421] on link "Filter" at bounding box center [57, 419] width 93 height 30
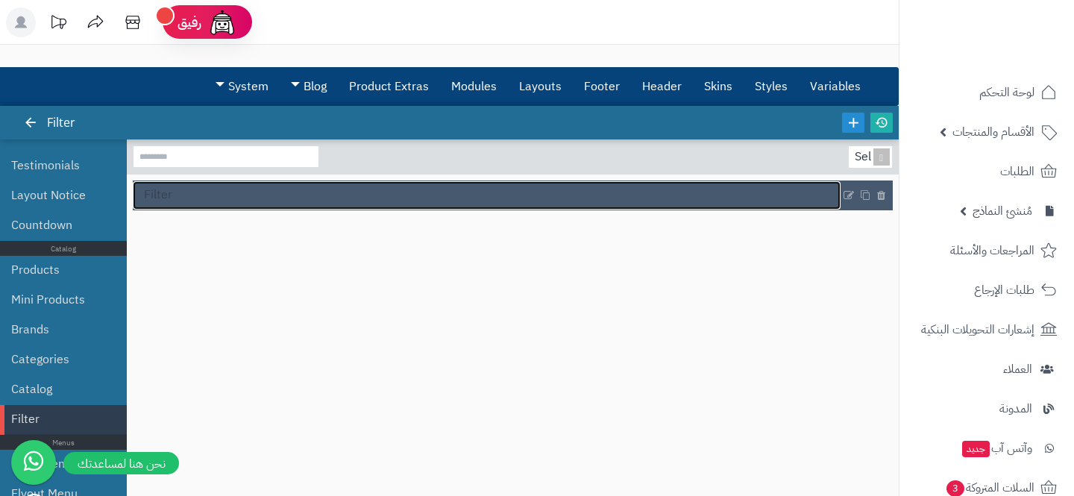
click at [477, 197] on link "Filter" at bounding box center [487, 195] width 708 height 28
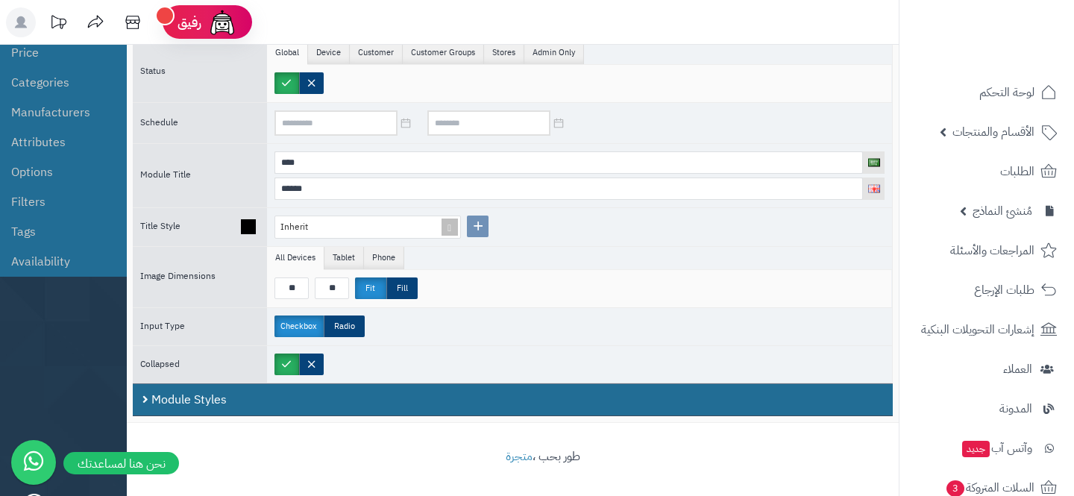
scroll to position [132, 0]
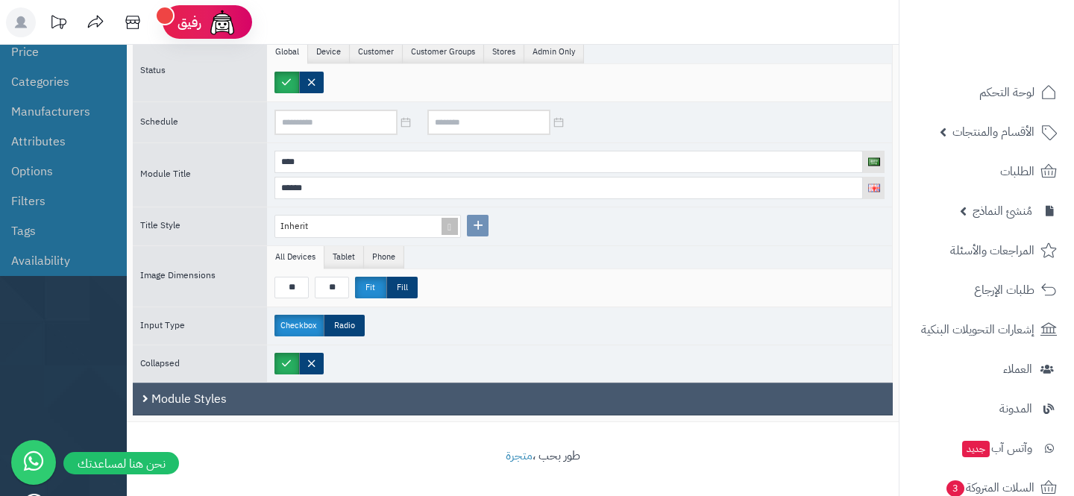
click at [441, 407] on div "Module Styles" at bounding box center [513, 400] width 760 height 34
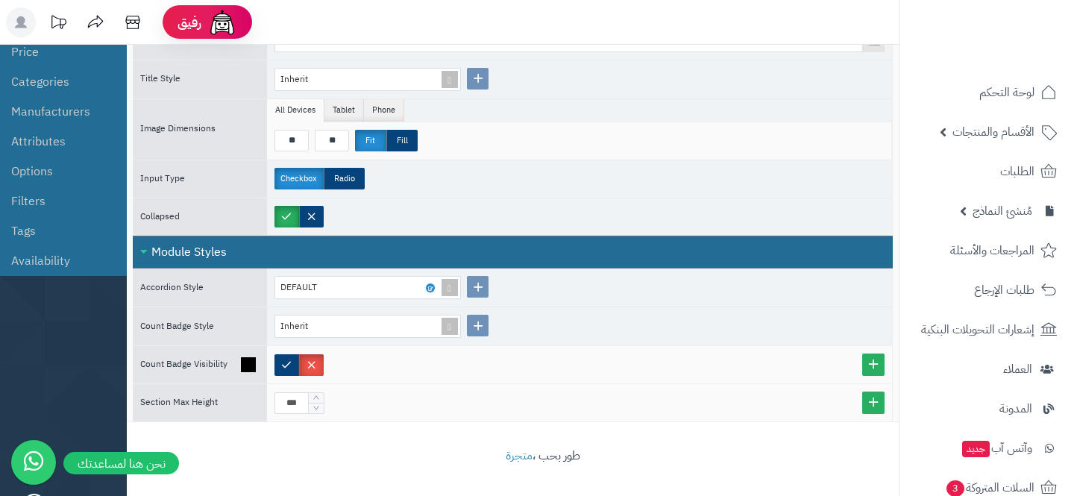
scroll to position [201, 0]
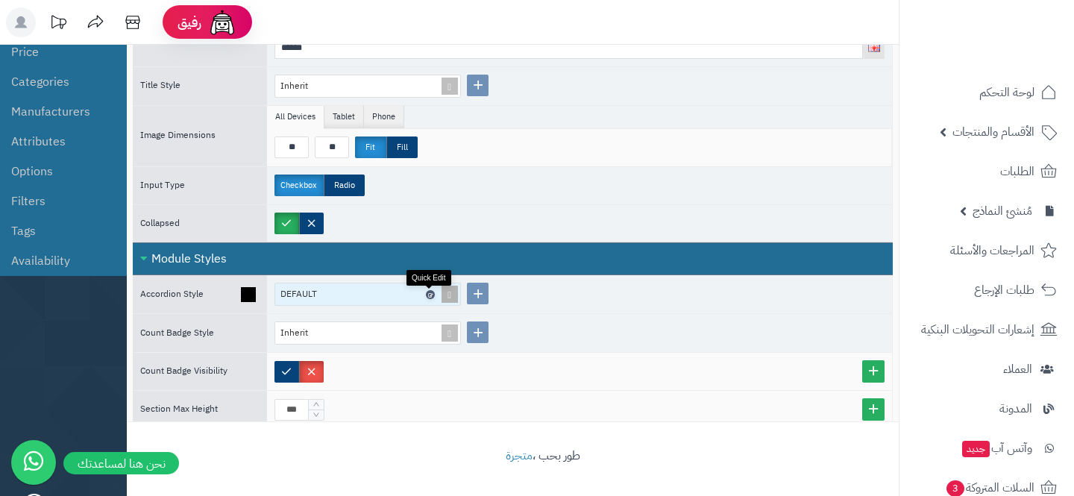
click at [427, 295] on icon at bounding box center [429, 294] width 4 height 7
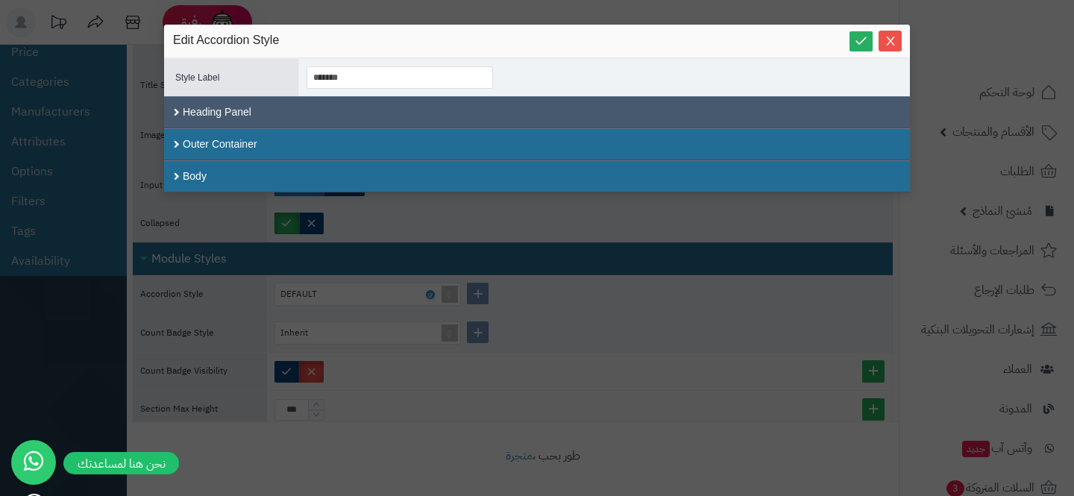
click at [495, 110] on div "Heading Panel" at bounding box center [537, 112] width 746 height 32
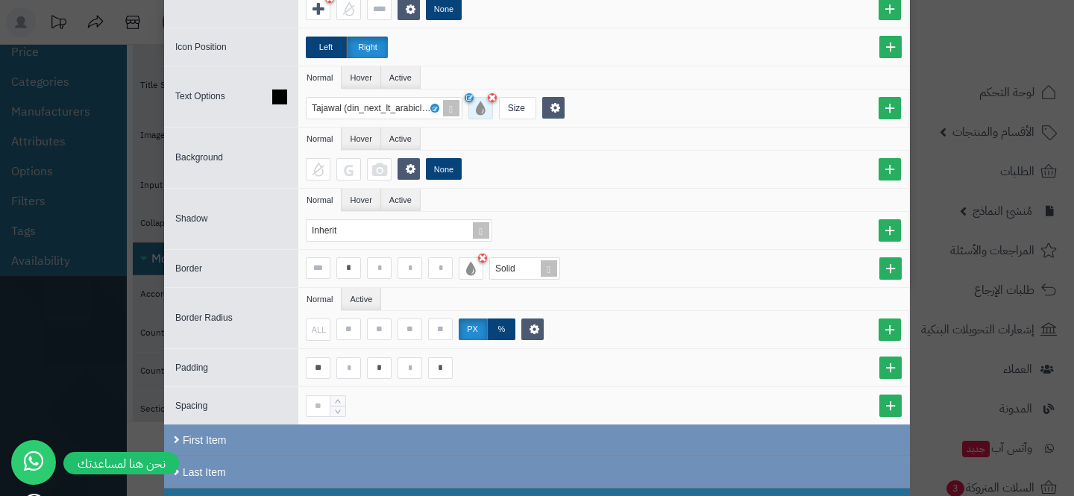
scroll to position [163, 0]
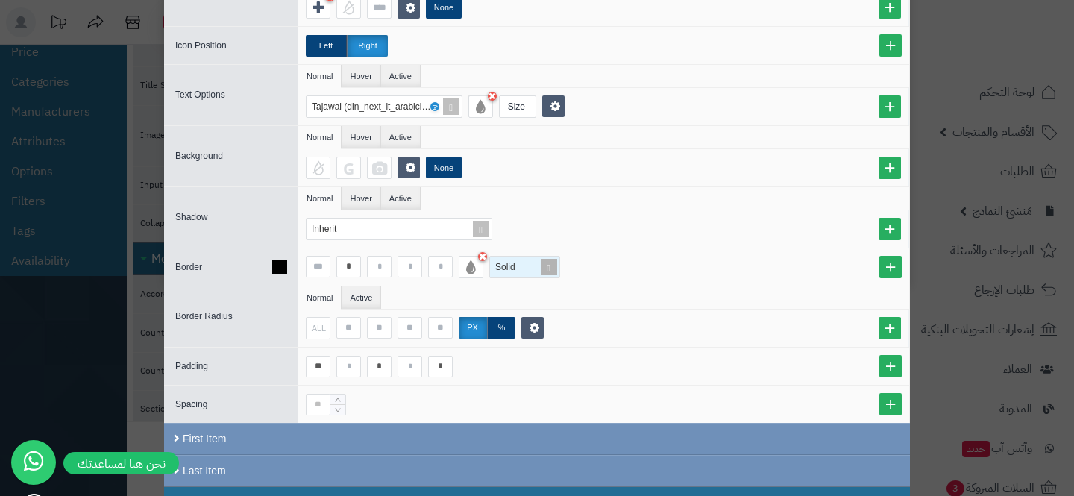
click at [507, 270] on span "Solid" at bounding box center [505, 267] width 20 height 10
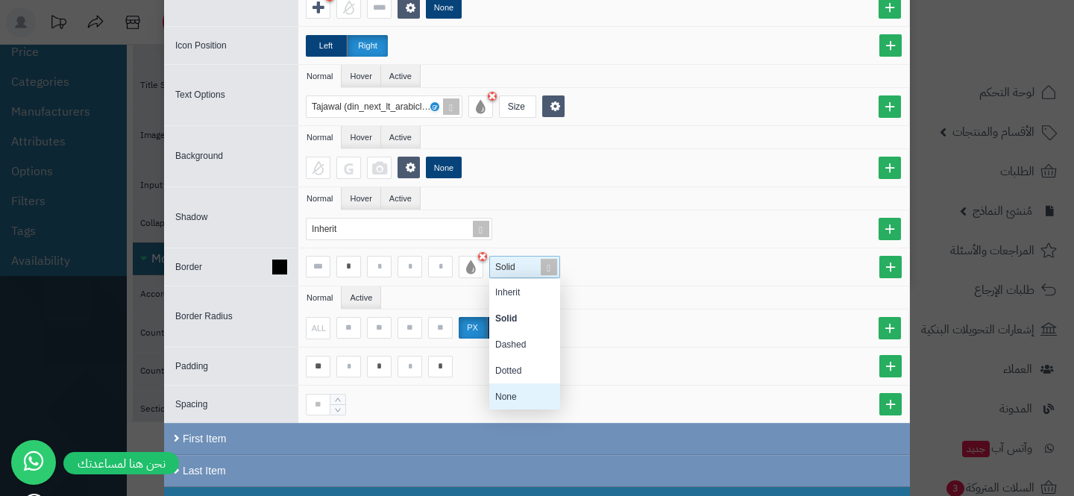
click at [502, 390] on div "None" at bounding box center [524, 396] width 71 height 26
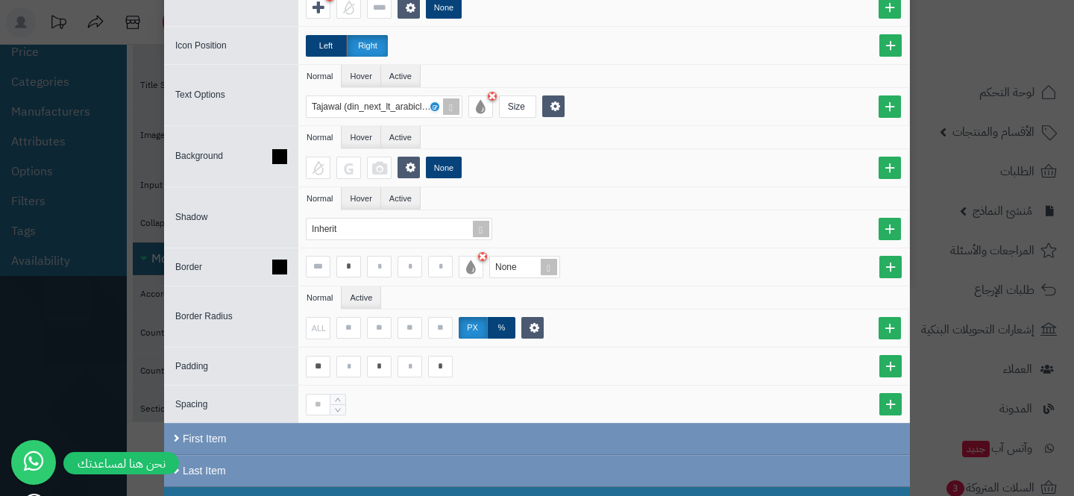
click at [593, 169] on div "None" at bounding box center [607, 168] width 603 height 22
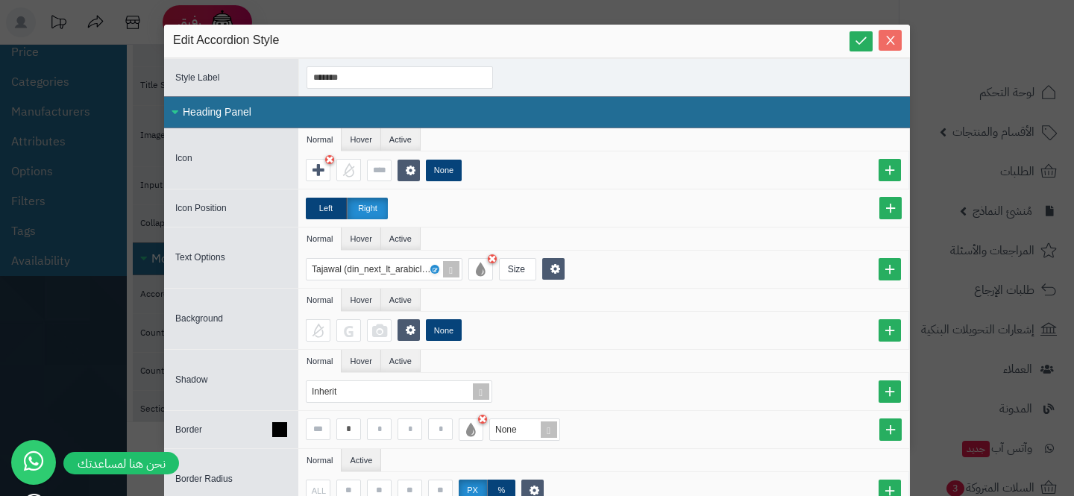
click at [891, 40] on icon "Close" at bounding box center [890, 40] width 8 height 9
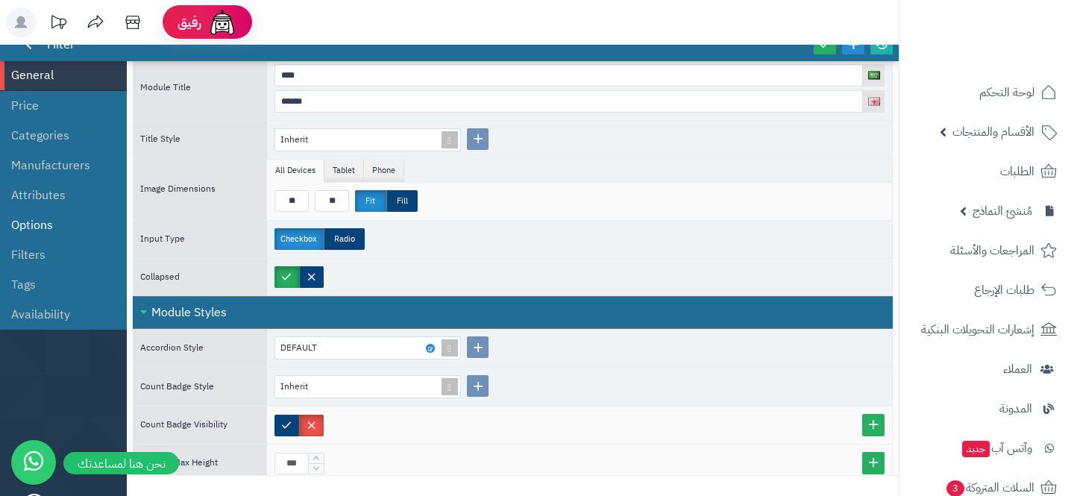
scroll to position [79, 0]
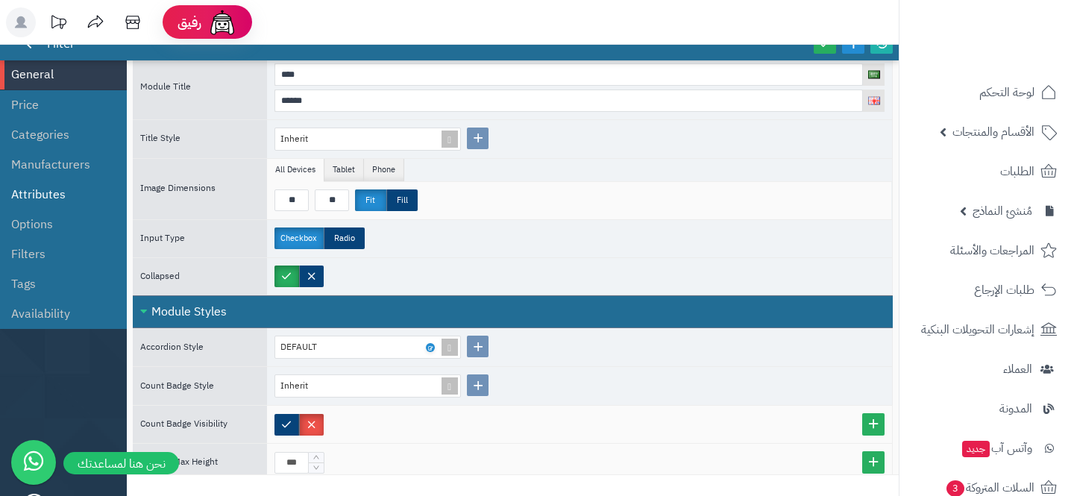
click at [73, 192] on li "Attributes" at bounding box center [63, 195] width 127 height 30
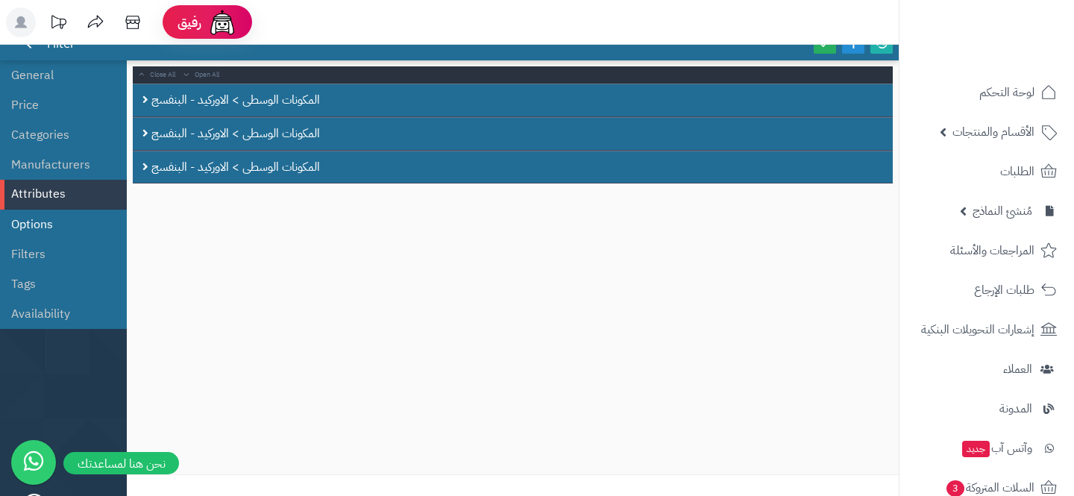
click at [41, 228] on li "Options" at bounding box center [63, 225] width 127 height 30
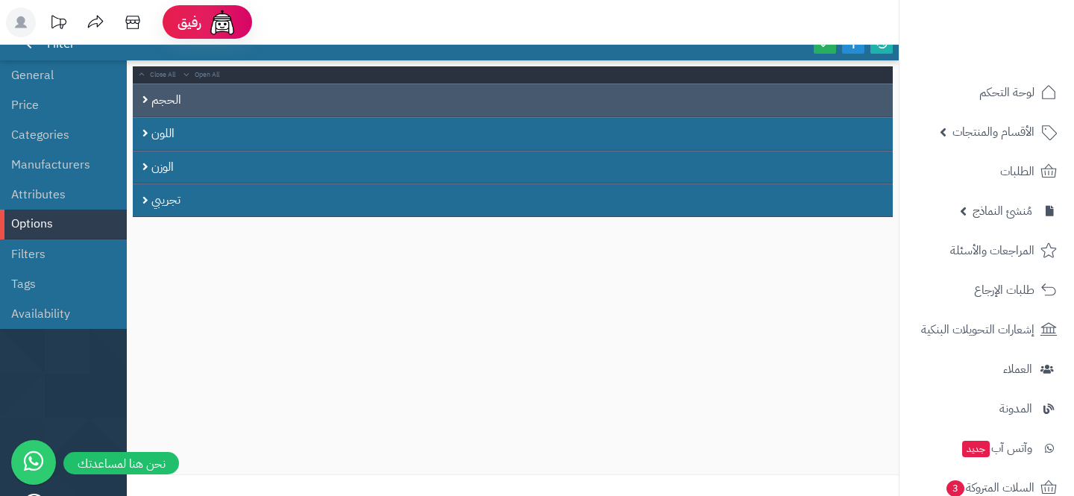
click at [254, 112] on div "الحجم" at bounding box center [513, 101] width 760 height 34
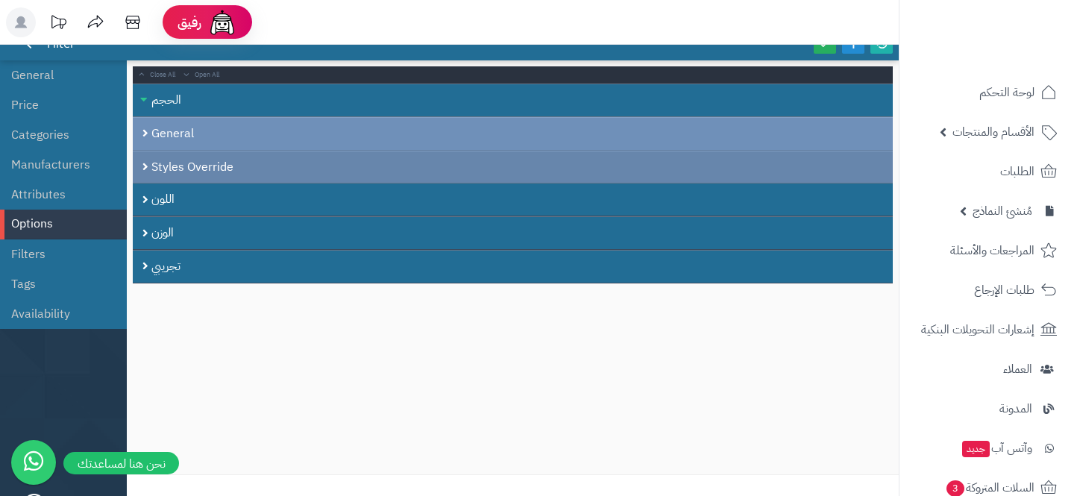
click at [263, 151] on div "Styles Override" at bounding box center [513, 167] width 760 height 33
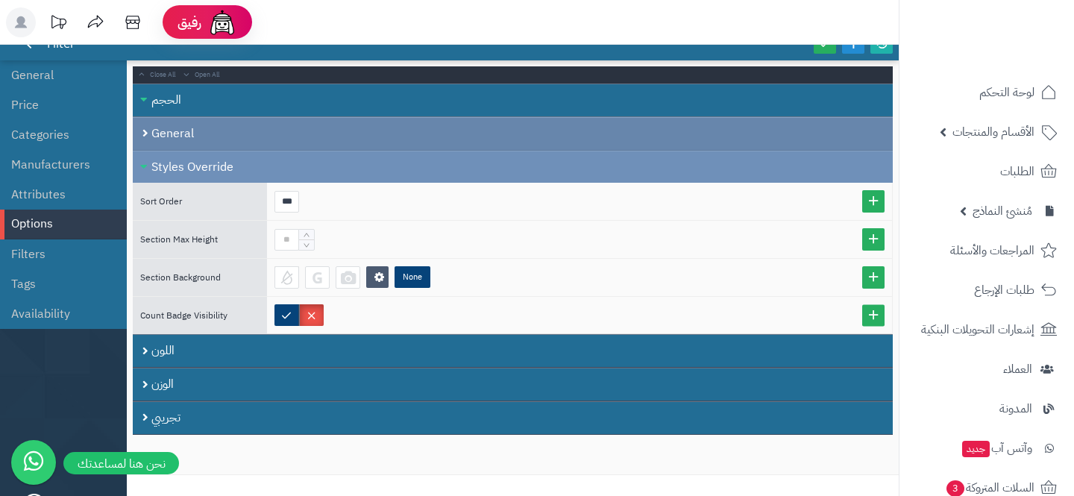
click at [268, 133] on div "General" at bounding box center [513, 134] width 760 height 34
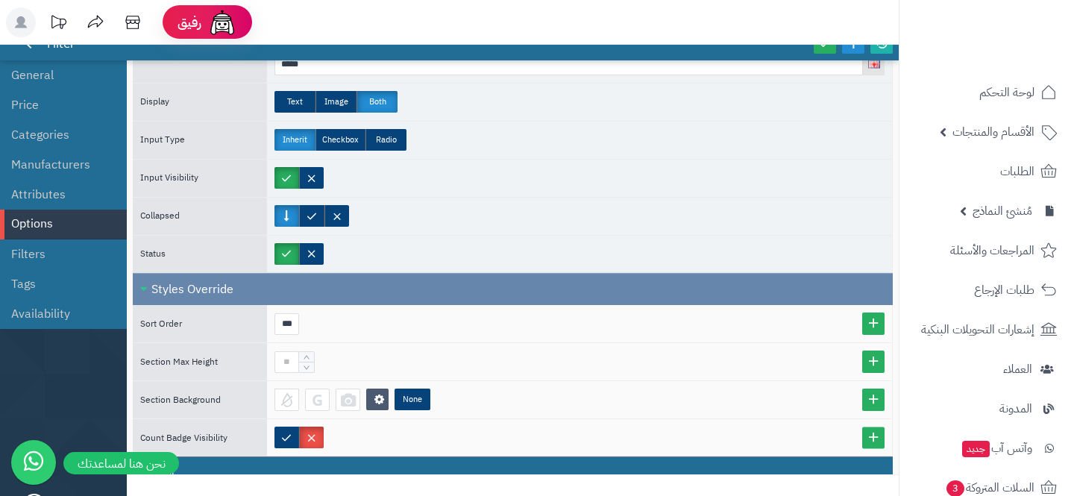
scroll to position [219, 0]
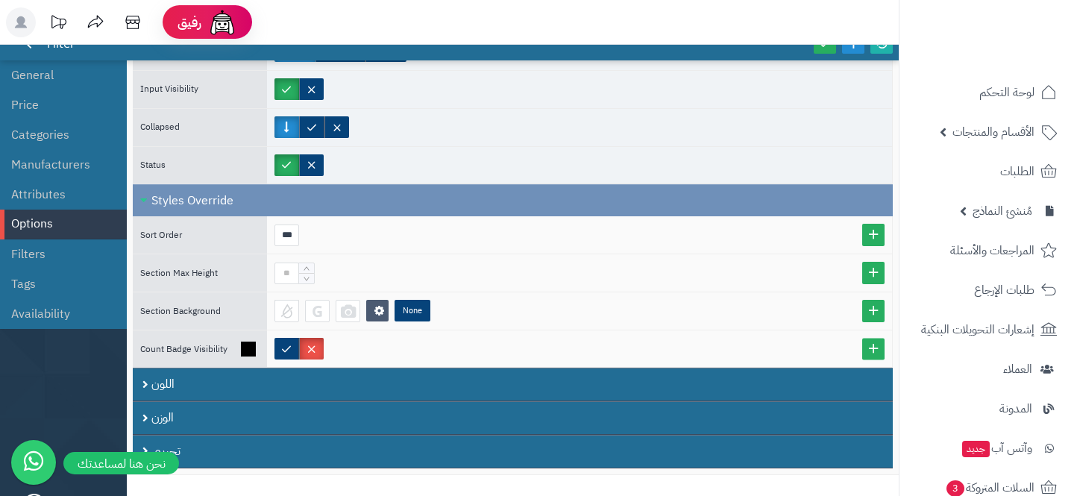
click at [245, 366] on div "Count Badge Visibility" at bounding box center [513, 349] width 760 height 38
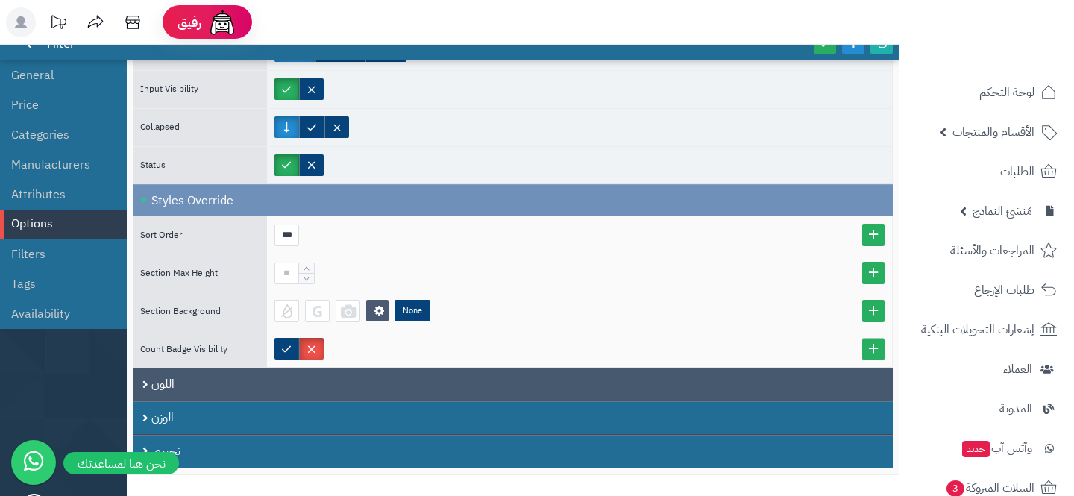
click at [245, 386] on div "اللون" at bounding box center [513, 385] width 760 height 34
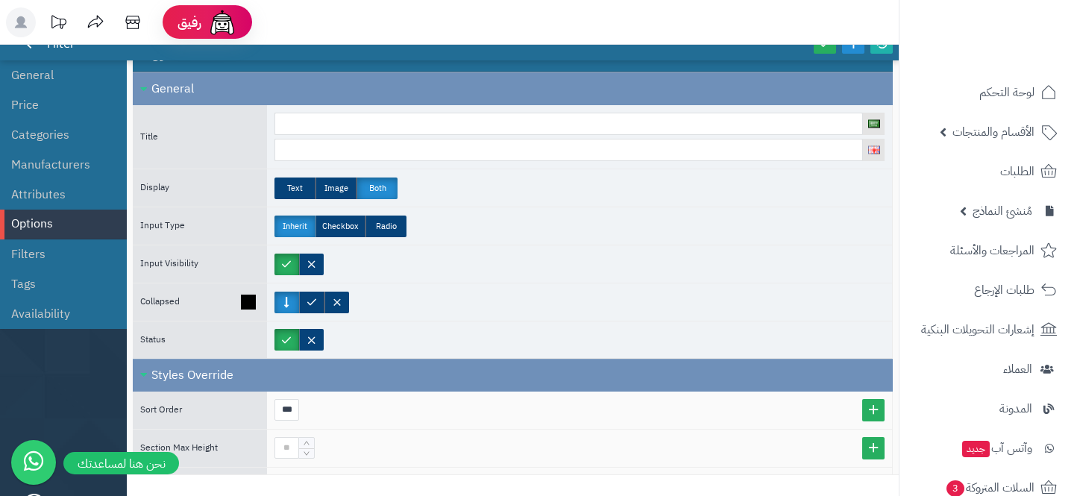
scroll to position [530, 0]
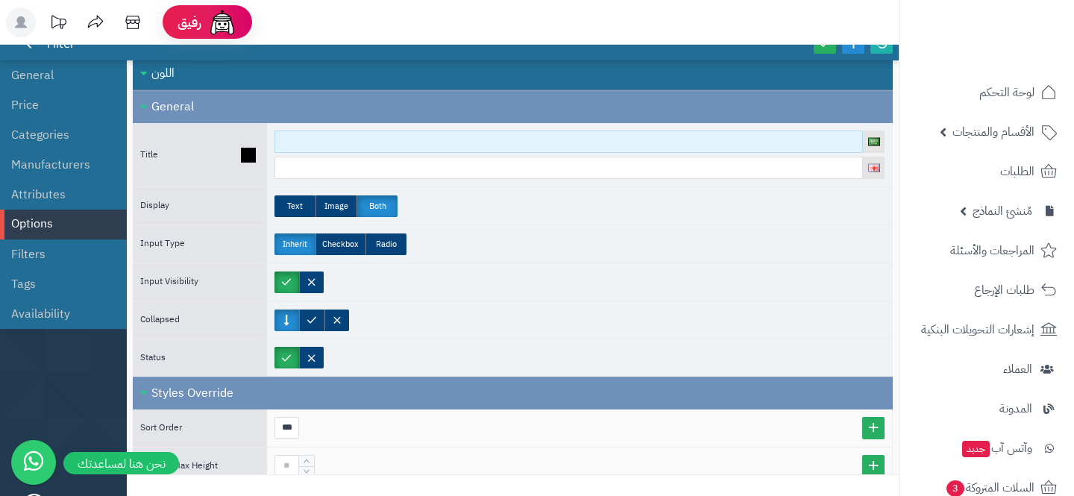
click at [298, 135] on input at bounding box center [569, 142] width 589 height 22
click at [298, 145] on input "*****" at bounding box center [569, 142] width 589 height 22
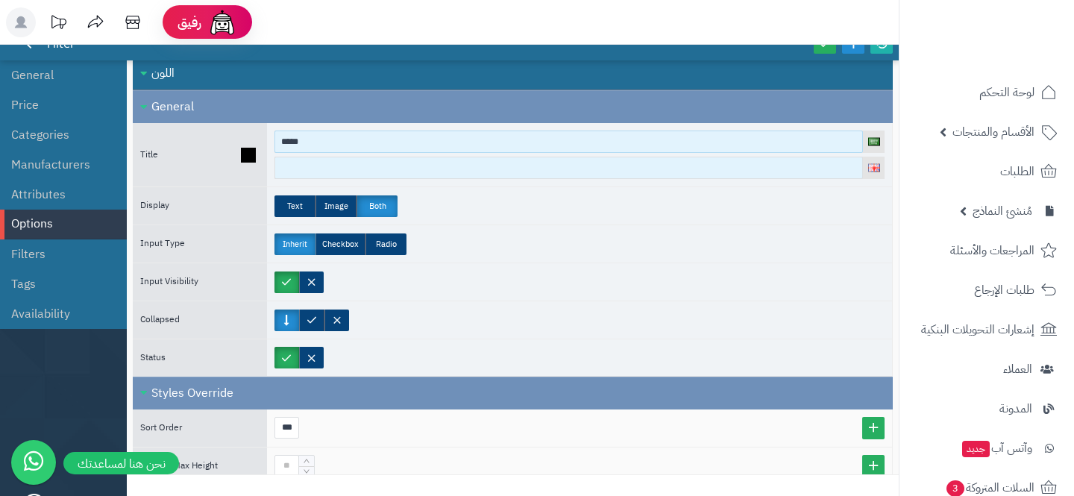
type input "*****"
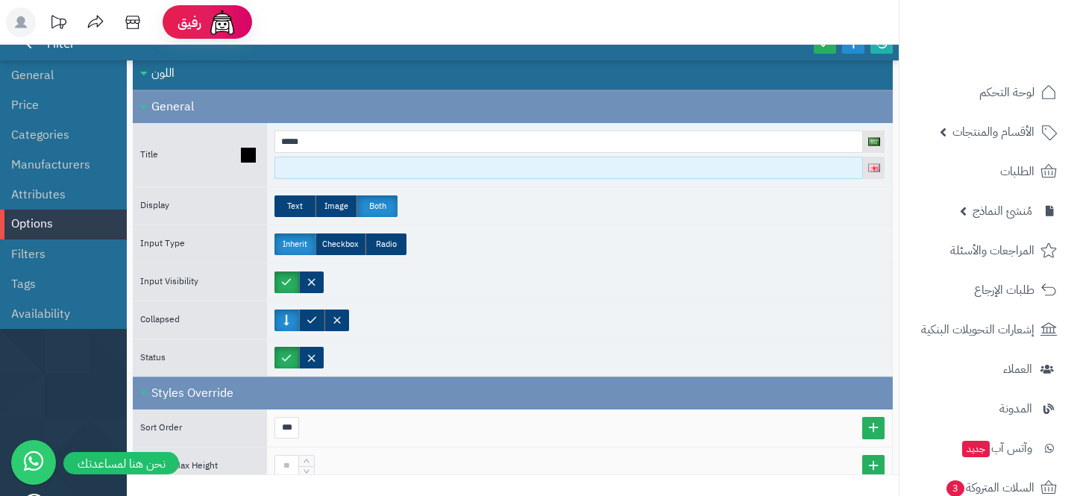
click at [288, 168] on input at bounding box center [569, 168] width 589 height 22
paste input "*****"
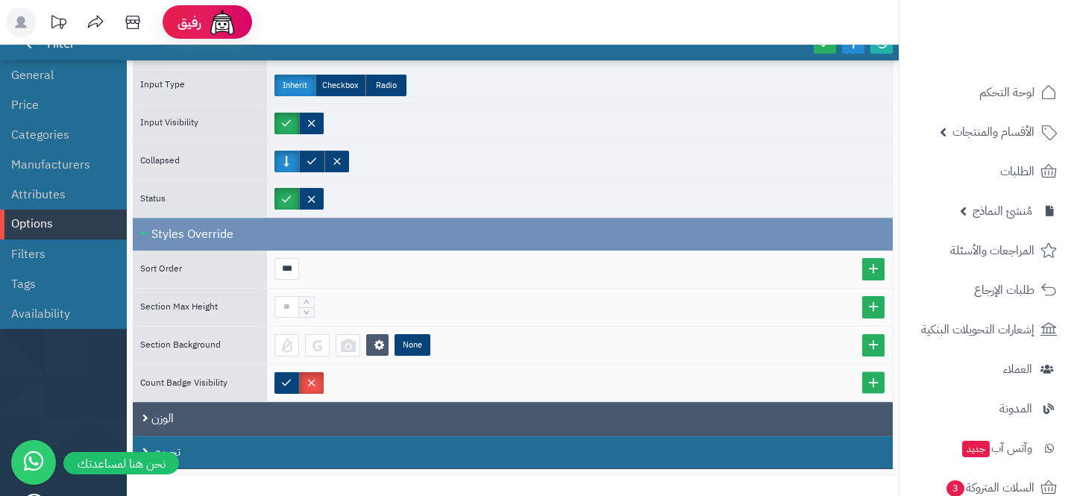
type input "*****"
click at [326, 413] on div "الوزن" at bounding box center [513, 419] width 760 height 34
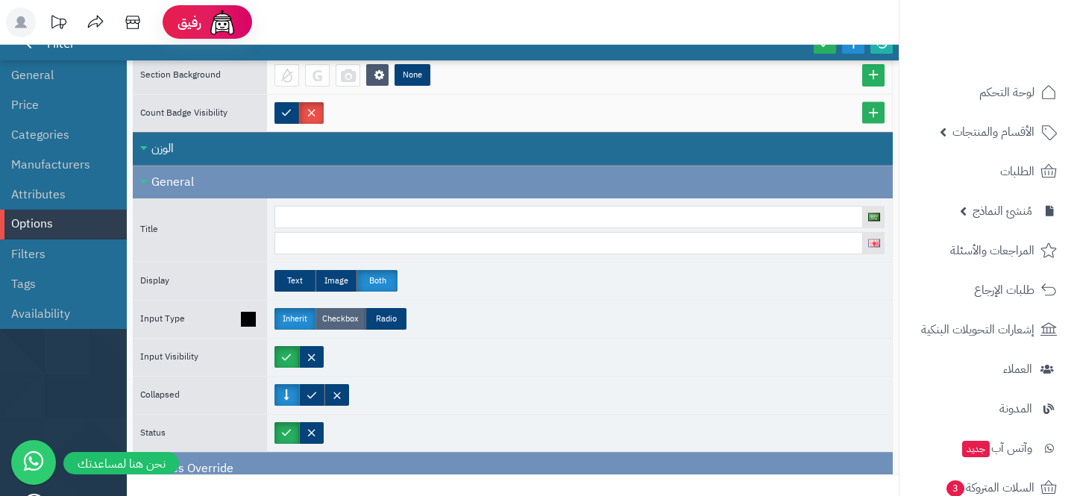
scroll to position [1041, 0]
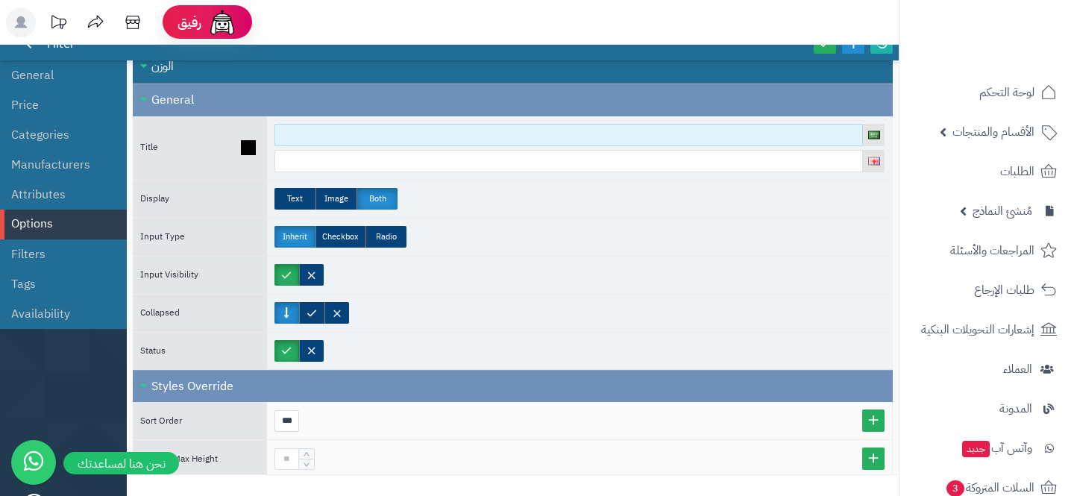
click at [349, 137] on input at bounding box center [569, 135] width 589 height 22
click at [334, 139] on input "*****" at bounding box center [569, 135] width 589 height 22
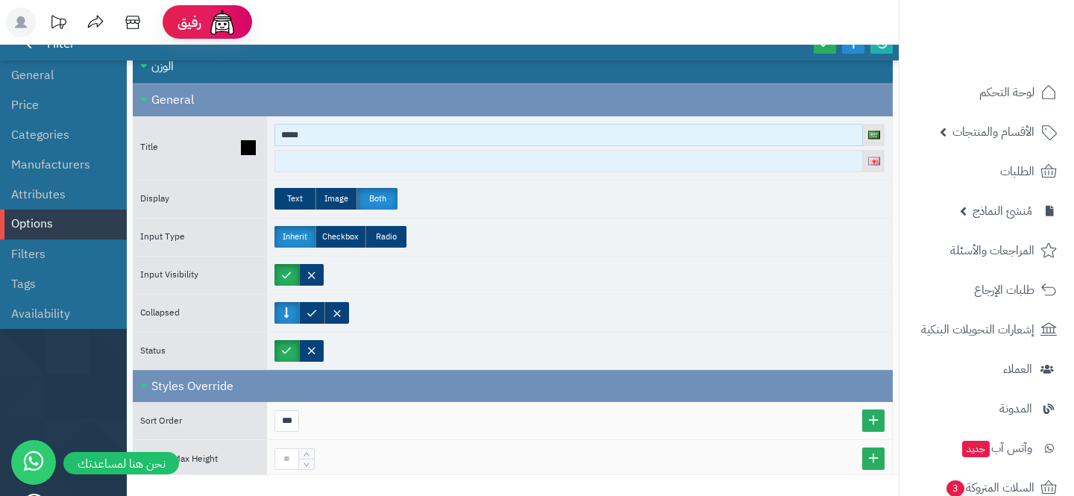
type input "*****"
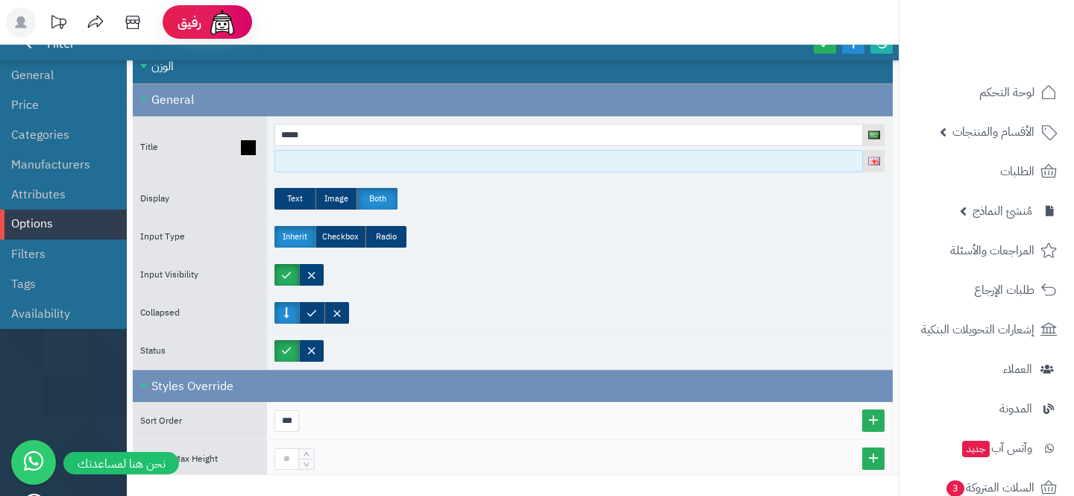
click at [316, 152] on input at bounding box center [569, 161] width 589 height 22
paste input "*****"
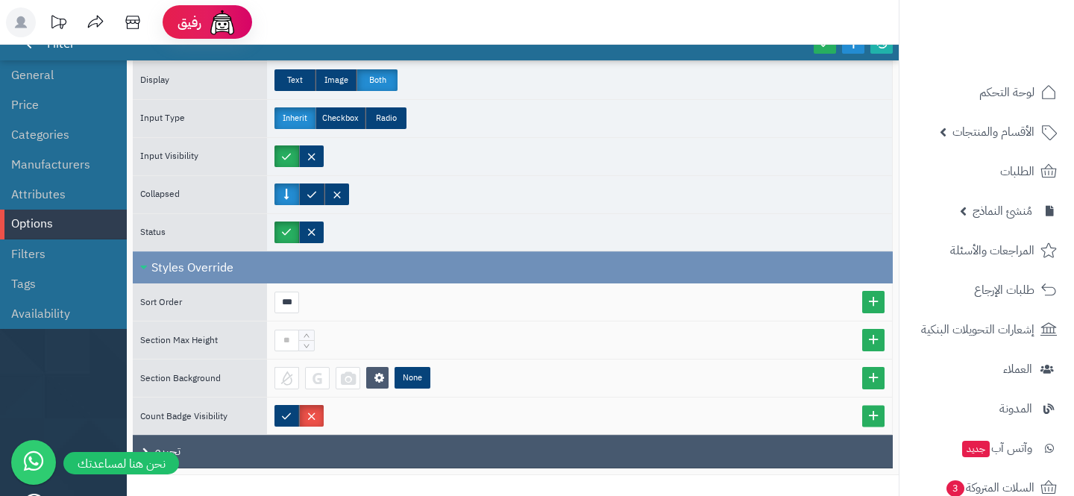
type input "*****"
click at [421, 437] on div "تجريبي" at bounding box center [513, 452] width 760 height 34
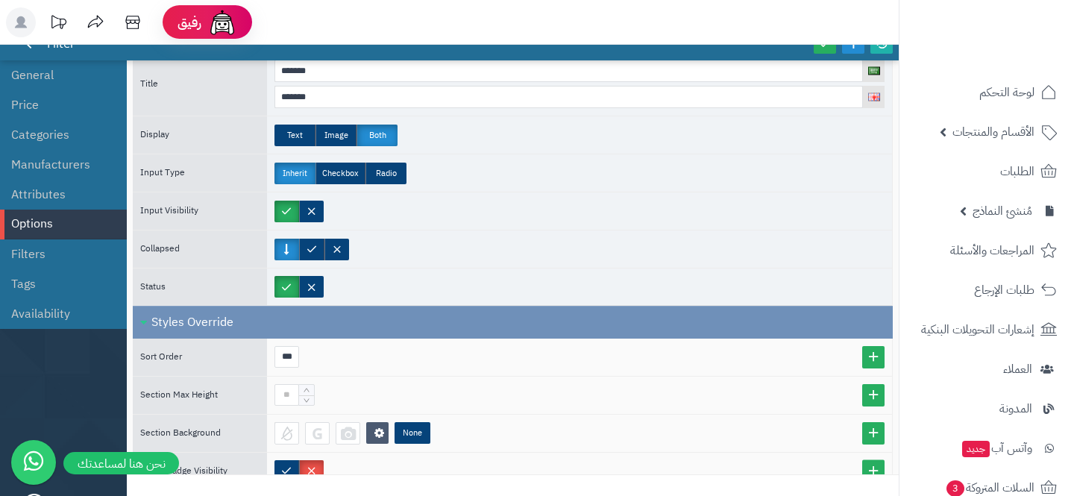
scroll to position [1631, 0]
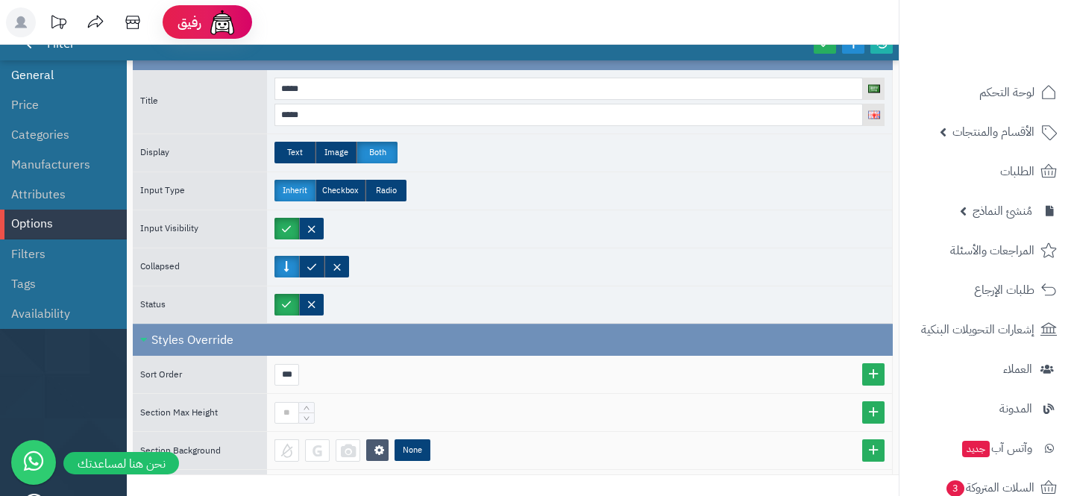
click at [89, 76] on li "General" at bounding box center [63, 75] width 127 height 30
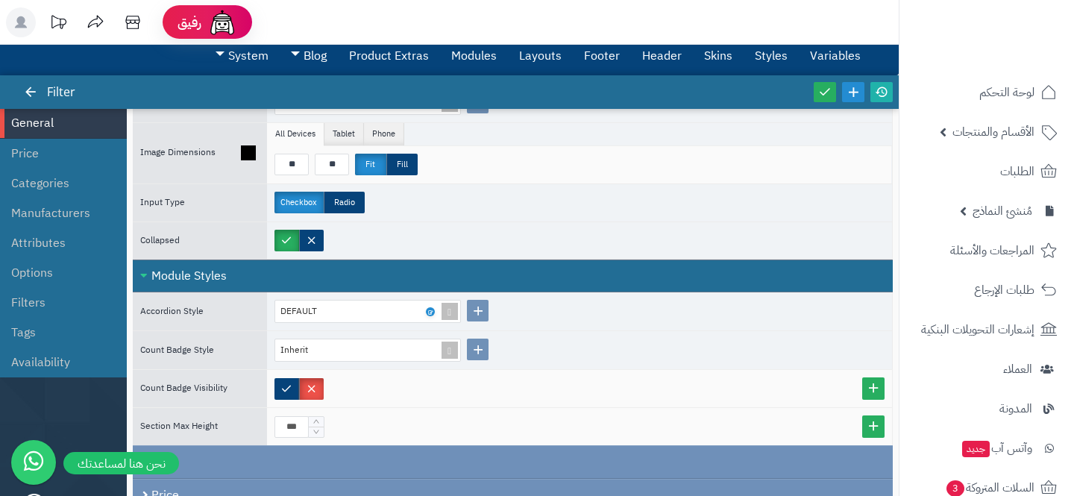
scroll to position [288, 0]
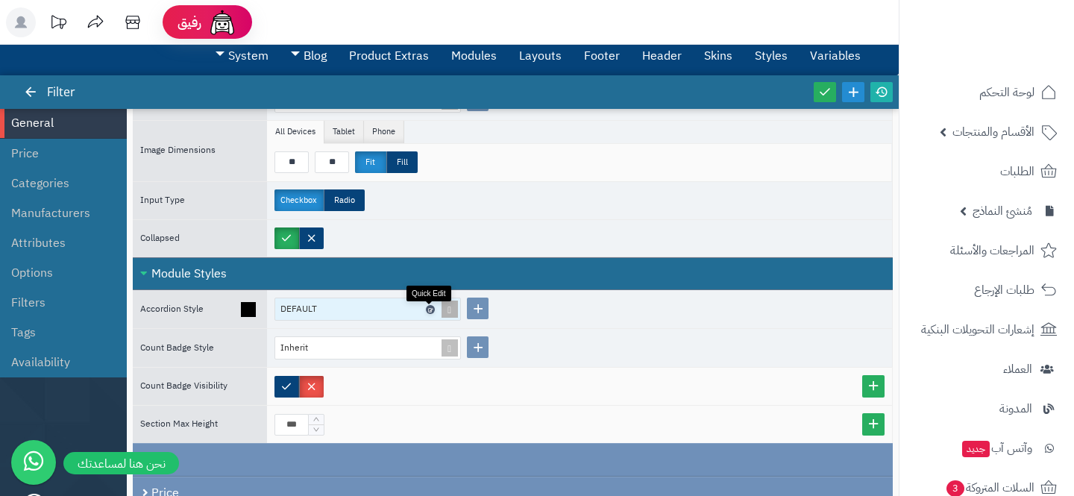
click at [432, 306] on link at bounding box center [430, 309] width 9 height 9
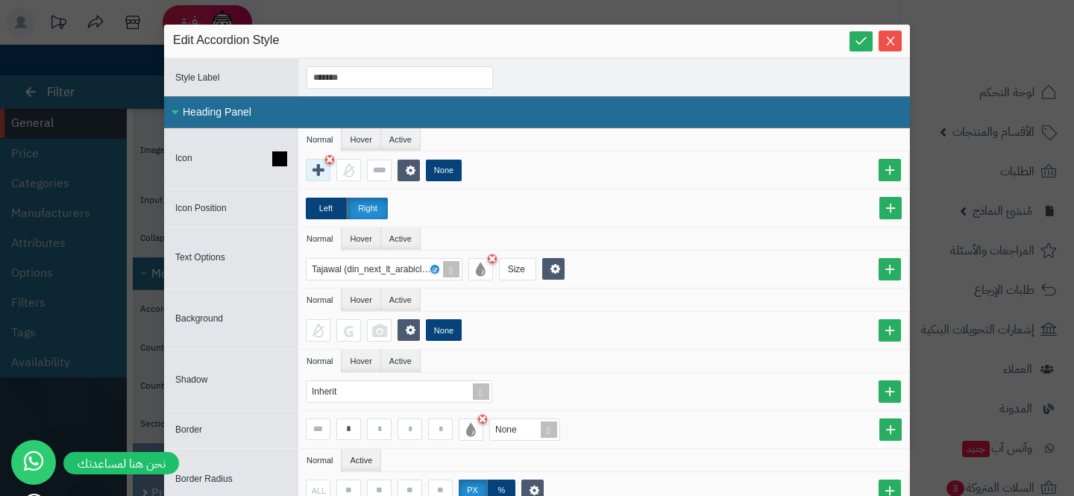
click at [316, 179] on div at bounding box center [318, 170] width 25 height 22
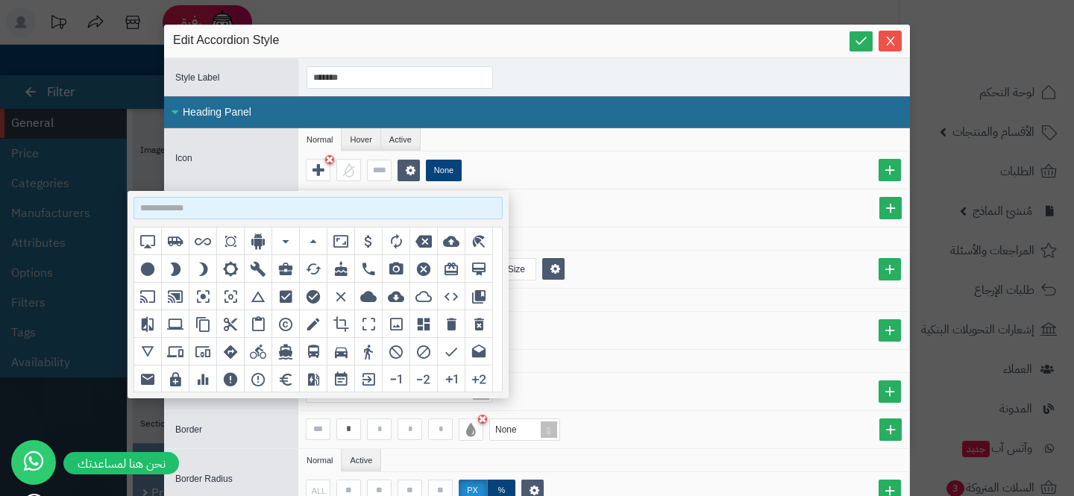
click at [374, 216] on input at bounding box center [318, 208] width 369 height 22
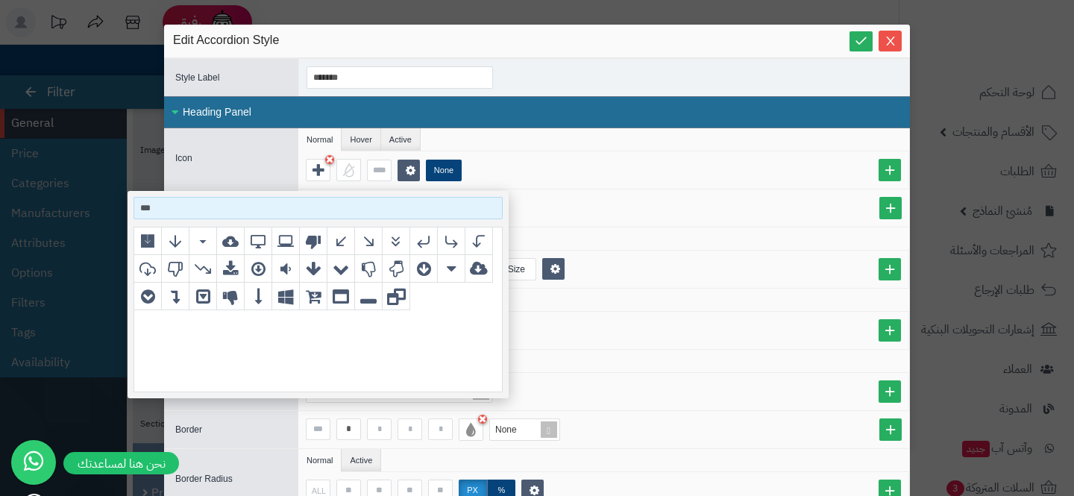
click at [279, 207] on input "***" at bounding box center [318, 208] width 369 height 22
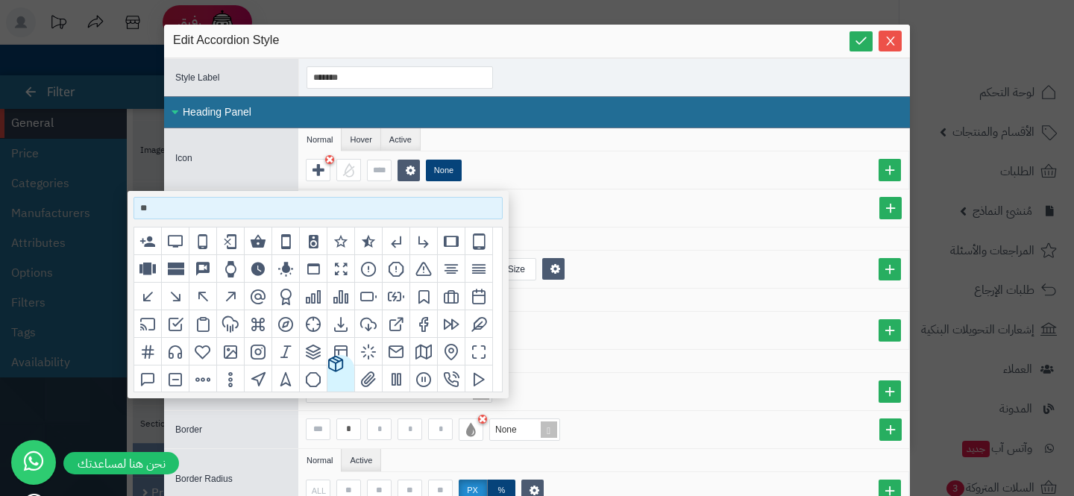
scroll to position [0, 0]
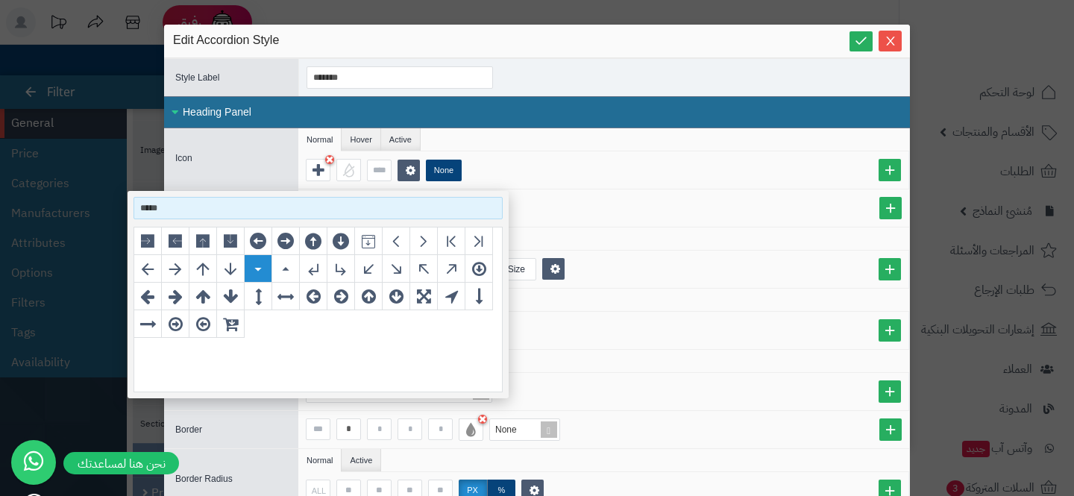
type input "*****"
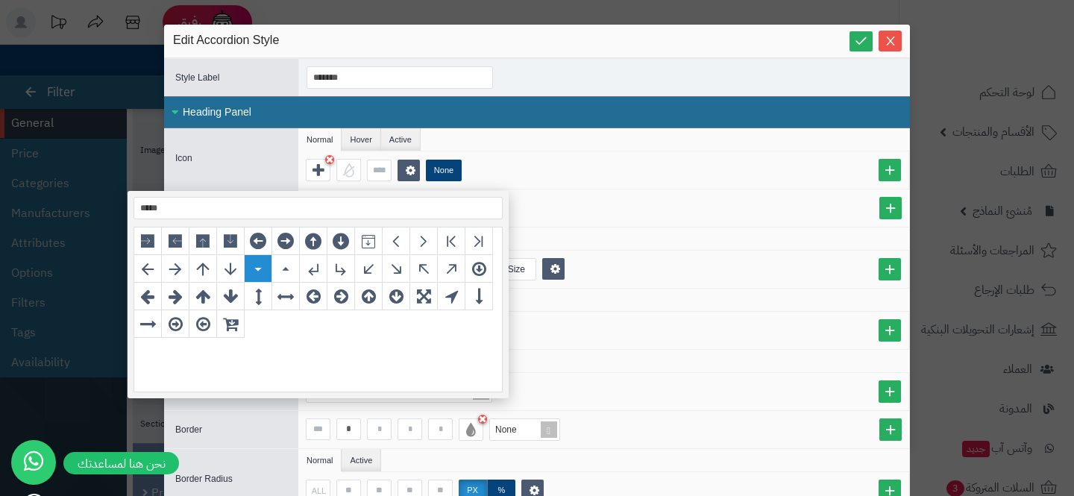
click at [266, 266] on icon "grid" at bounding box center [258, 268] width 16 height 16
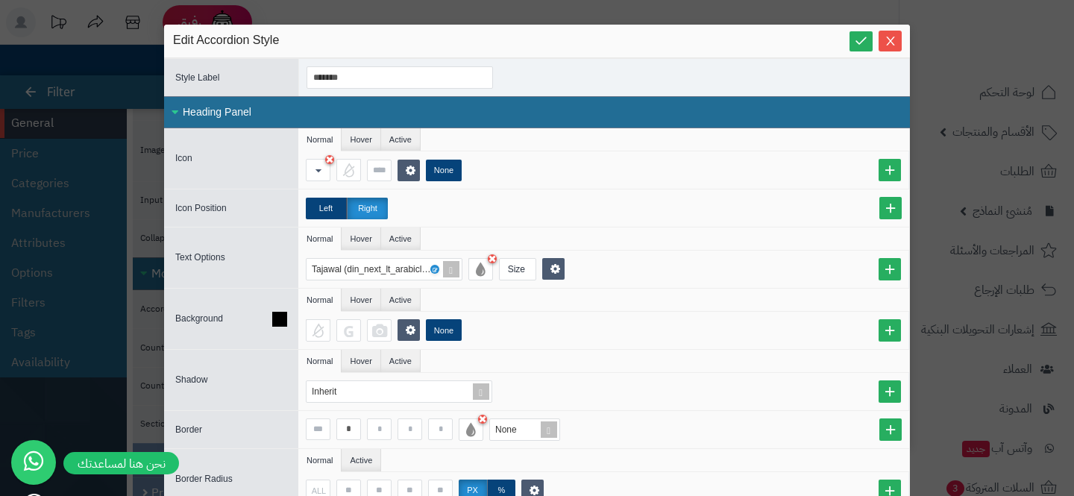
click at [678, 325] on div "None" at bounding box center [607, 330] width 603 height 22
click at [404, 139] on li "Active" at bounding box center [401, 139] width 40 height 22
click at [310, 170] on div at bounding box center [318, 170] width 25 height 22
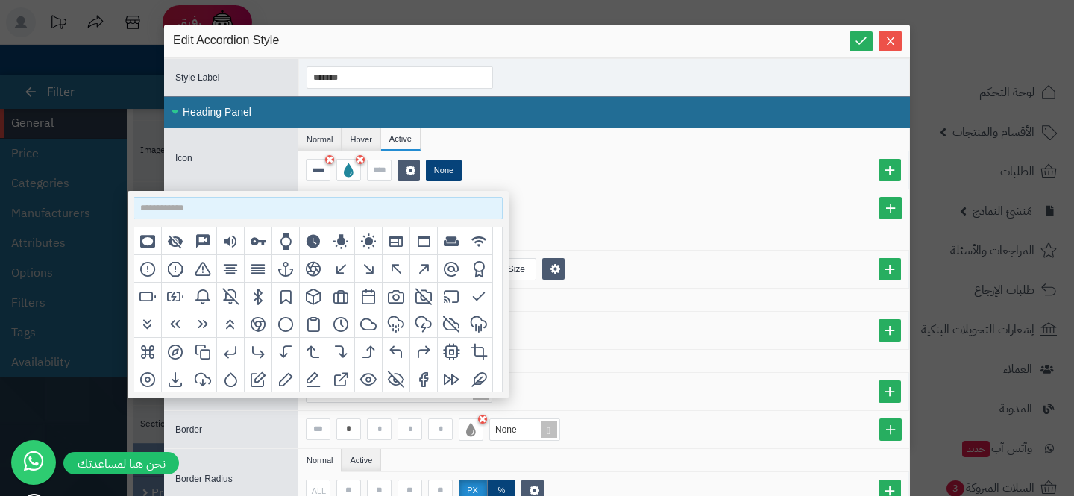
click at [345, 206] on input at bounding box center [318, 208] width 369 height 22
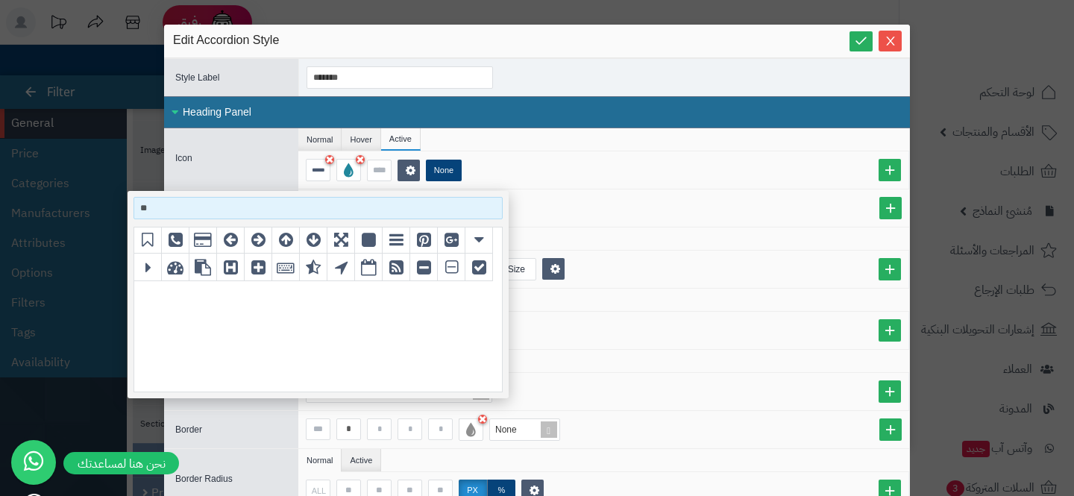
scroll to position [193, 0]
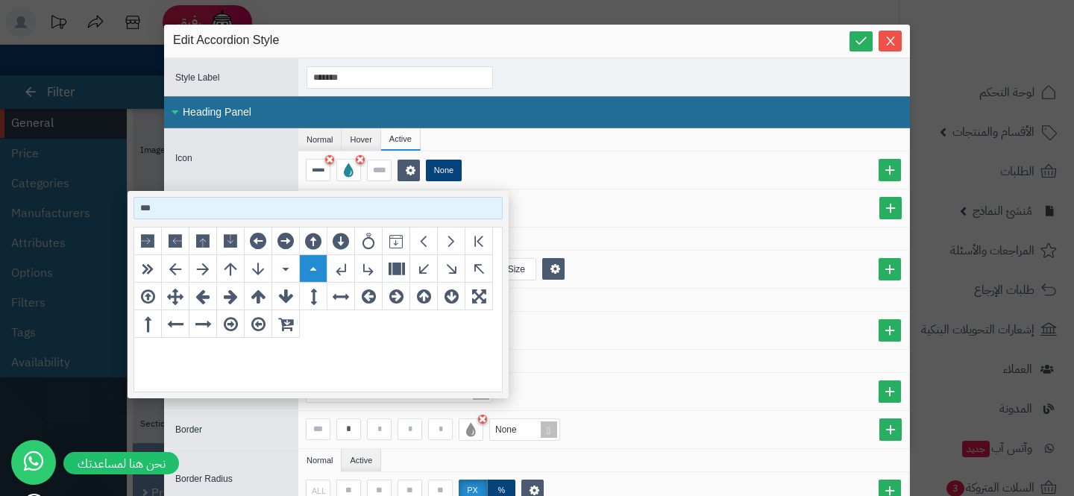
type input "***"
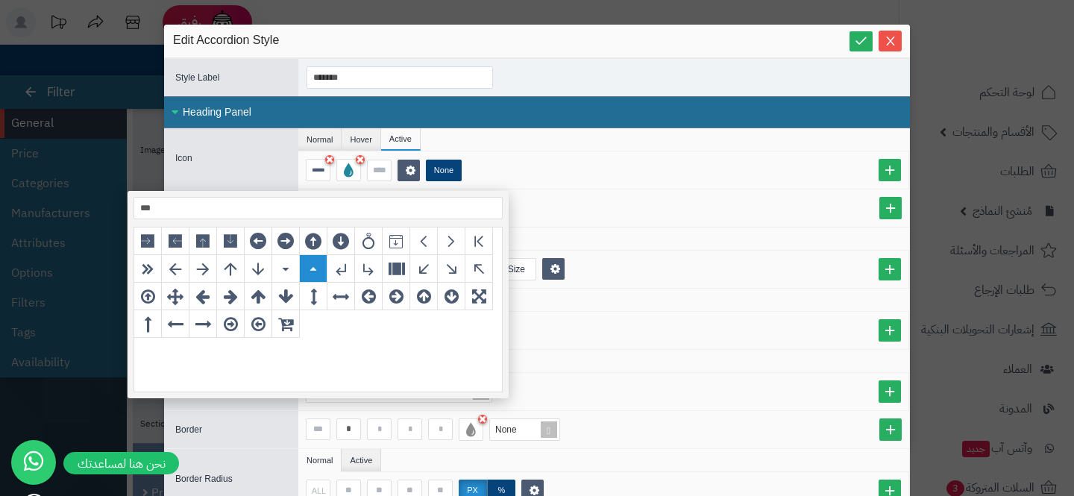
click at [319, 280] on div "grid" at bounding box center [314, 269] width 28 height 28
click at [559, 310] on ul "Normal Hover Active" at bounding box center [603, 300] width 611 height 23
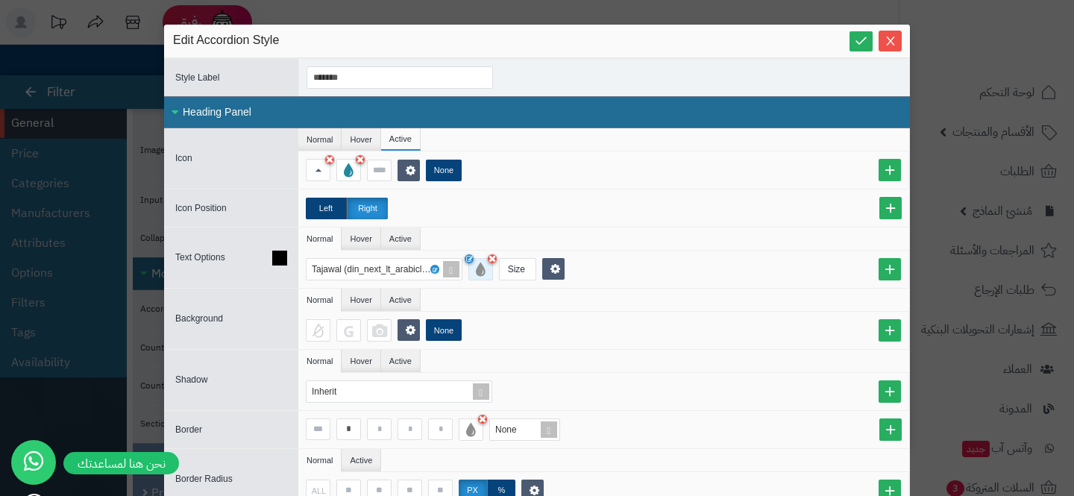
click at [484, 277] on div at bounding box center [480, 269] width 25 height 22
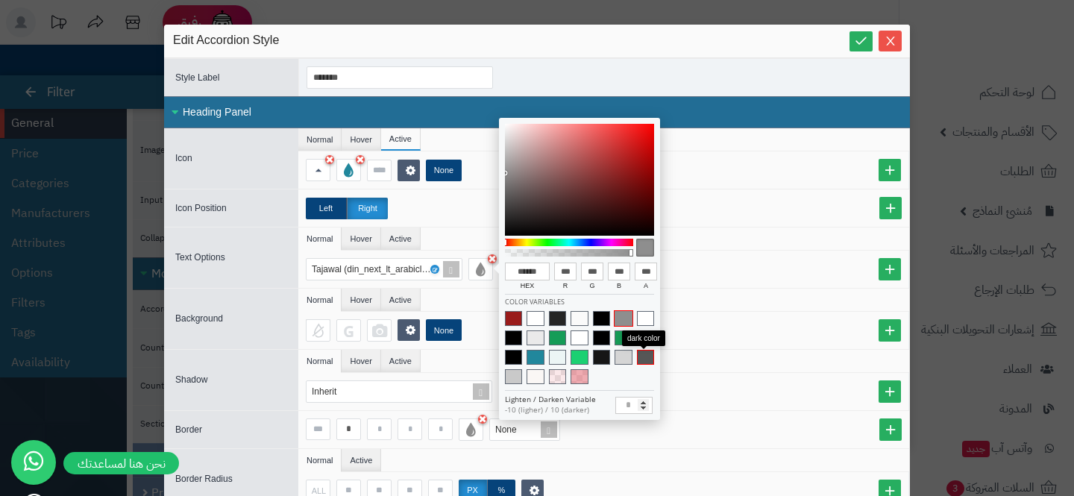
click at [644, 356] on span at bounding box center [645, 357] width 17 height 15
type input "******"
type input "**"
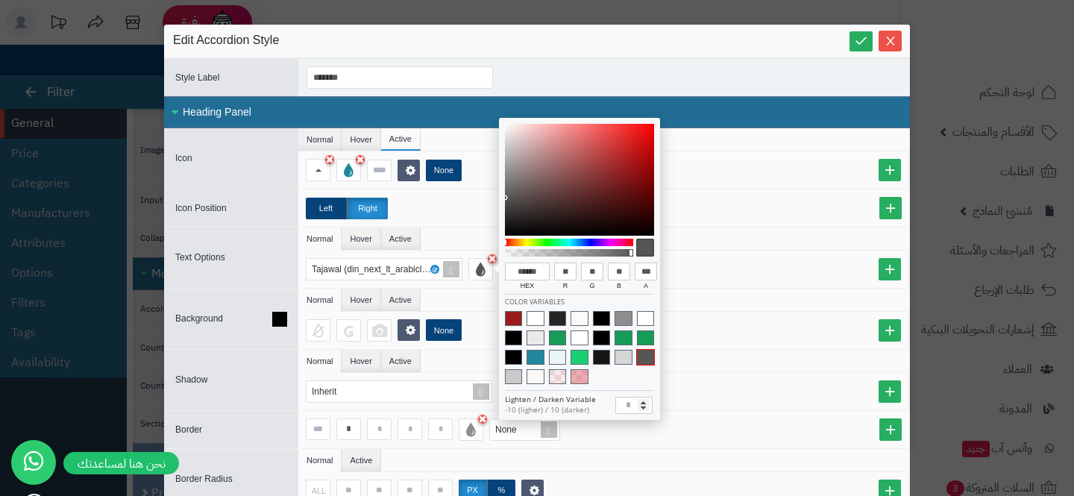
click at [452, 290] on ul "Normal Hover Active" at bounding box center [603, 300] width 611 height 23
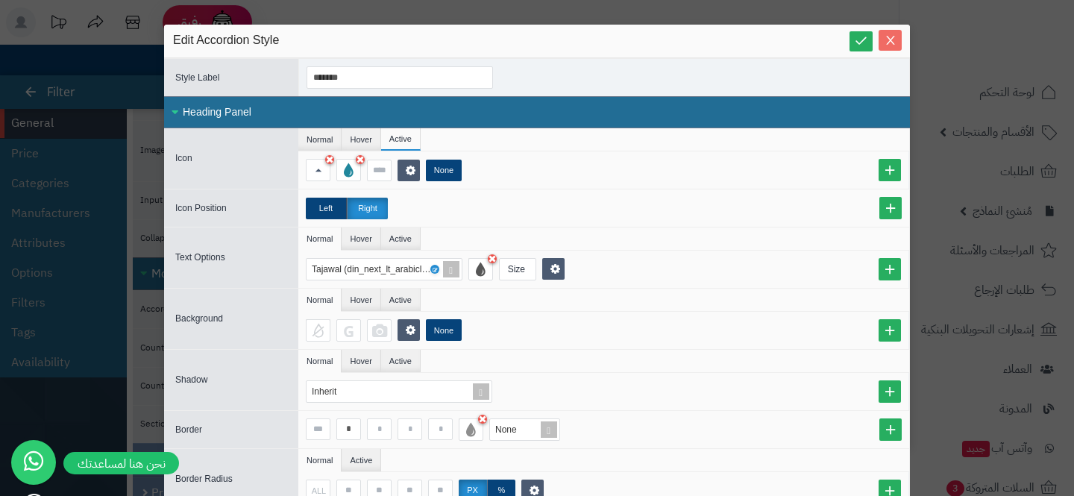
click at [890, 37] on icon "Close" at bounding box center [891, 40] width 12 height 12
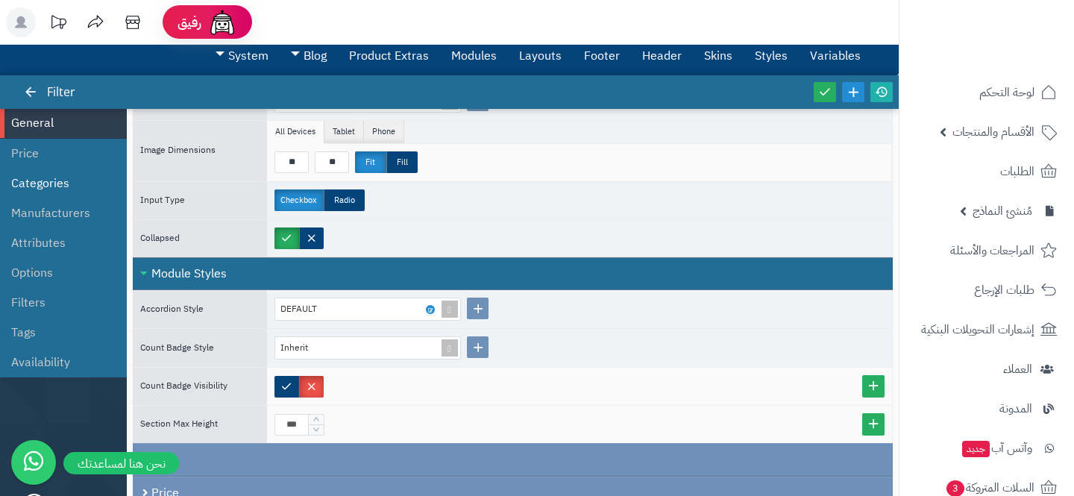
scroll to position [0, 0]
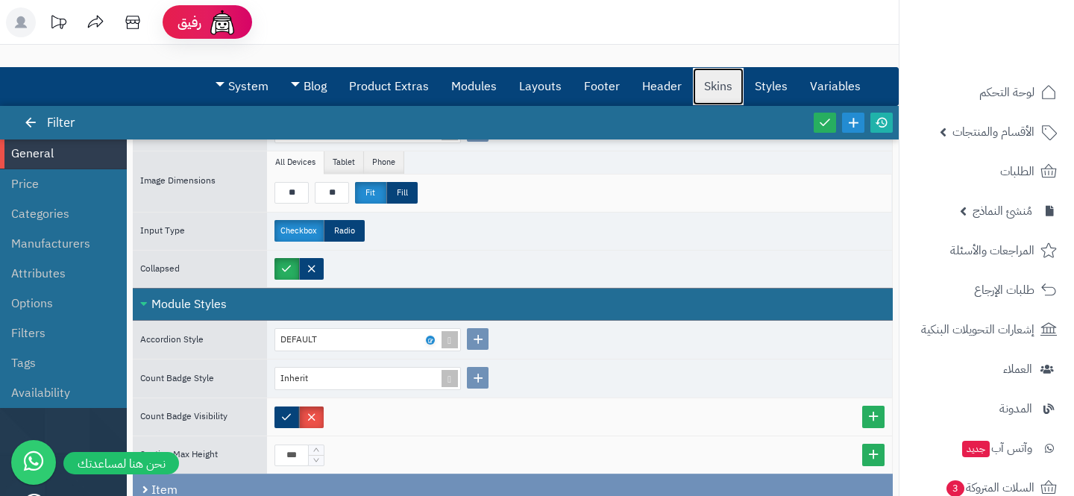
click at [730, 84] on link "Skins" at bounding box center [718, 86] width 51 height 37
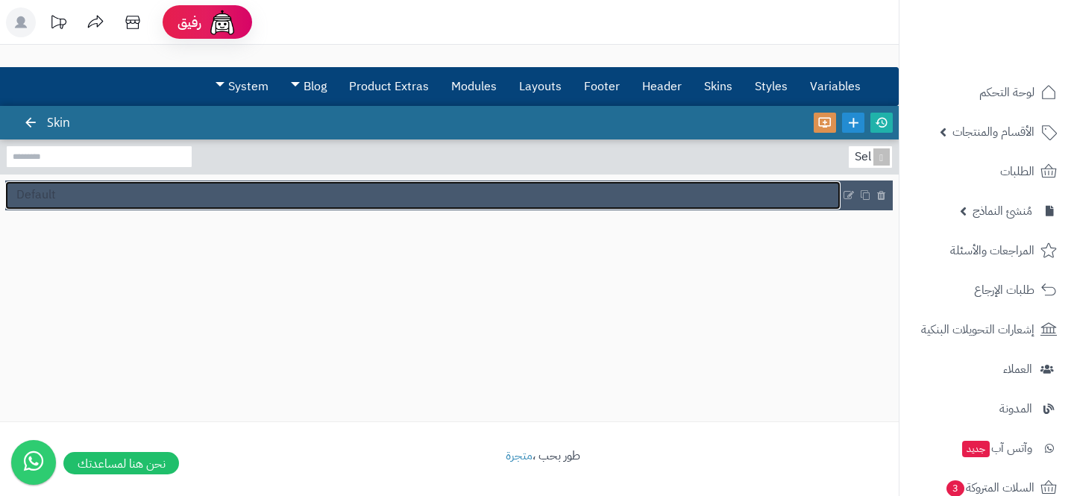
click at [134, 198] on link "Default" at bounding box center [422, 195] width 835 height 28
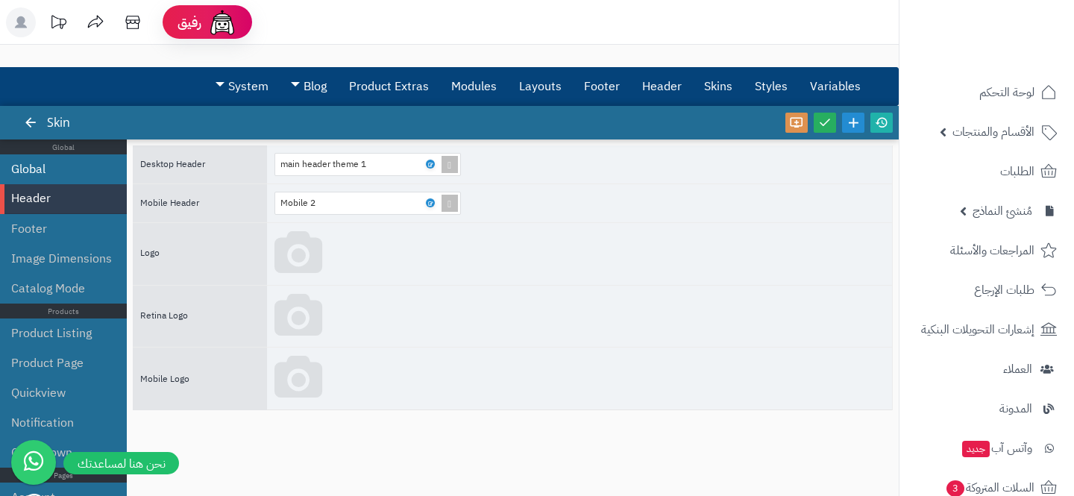
click at [40, 170] on li "Global" at bounding box center [63, 169] width 127 height 30
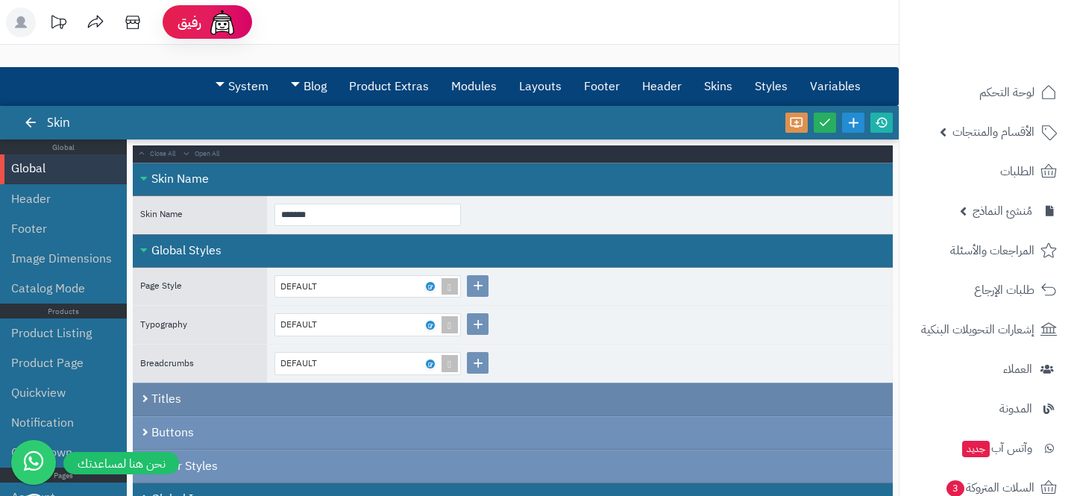
click at [390, 405] on div "Titles" at bounding box center [513, 400] width 760 height 34
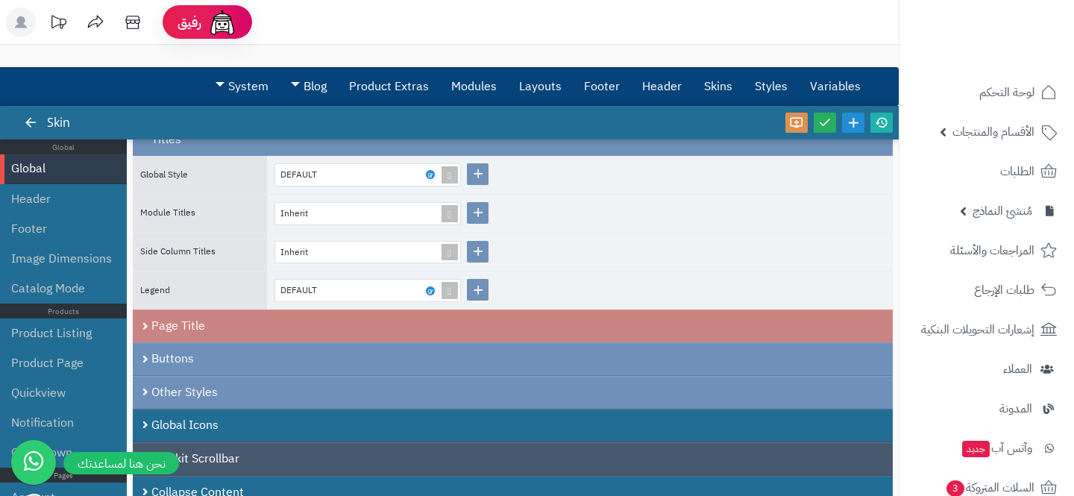
scroll to position [369, 0]
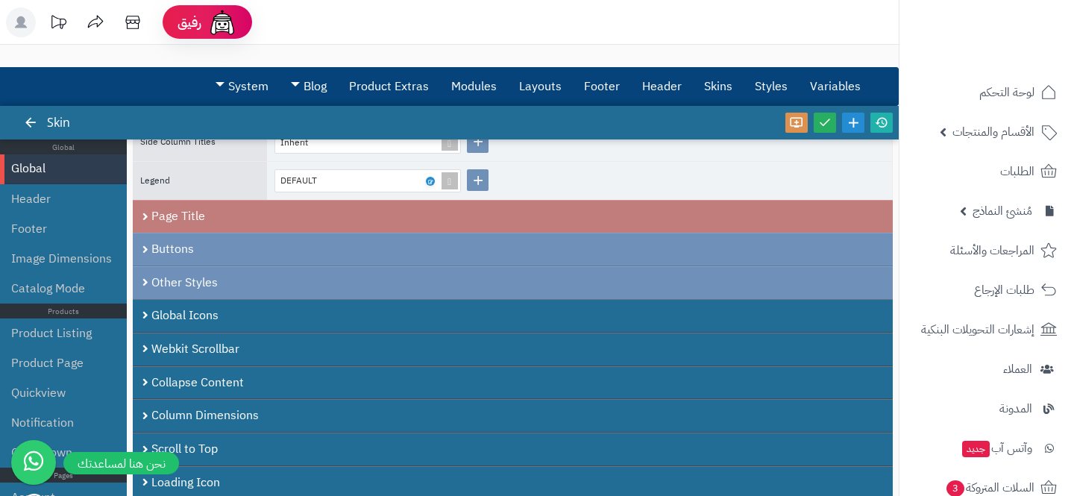
click at [238, 218] on div "Page Title" at bounding box center [513, 216] width 760 height 33
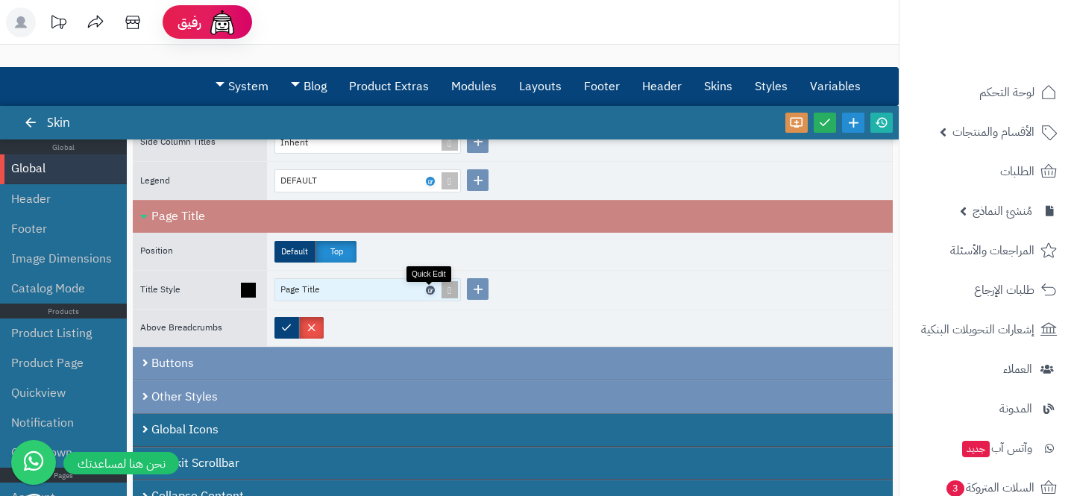
click at [430, 288] on icon at bounding box center [429, 289] width 4 height 7
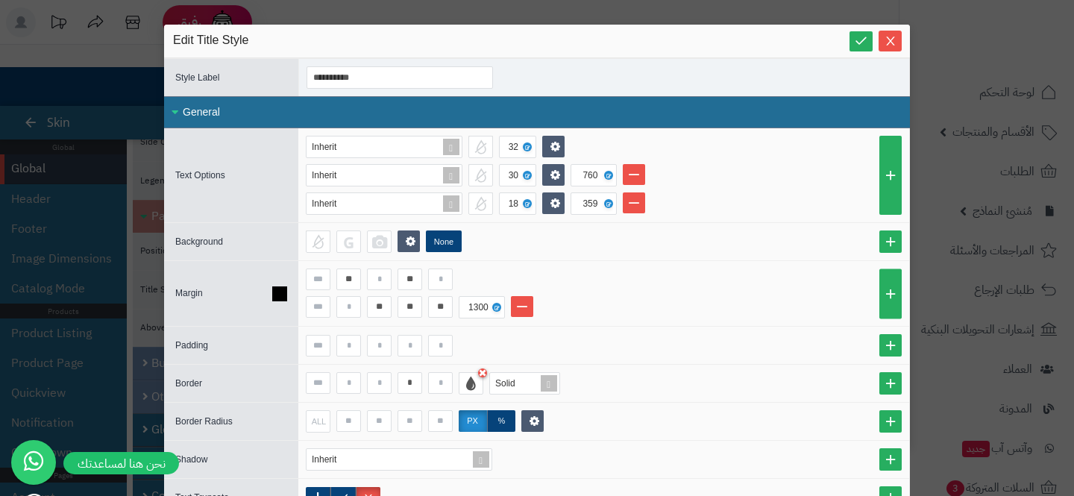
scroll to position [90, 0]
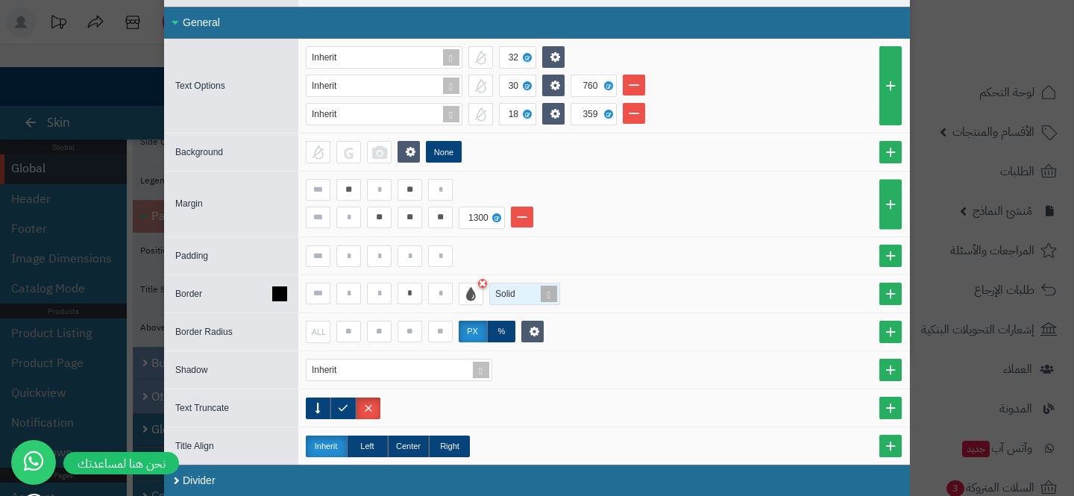
click at [522, 292] on div "Solid" at bounding box center [522, 293] width 64 height 21
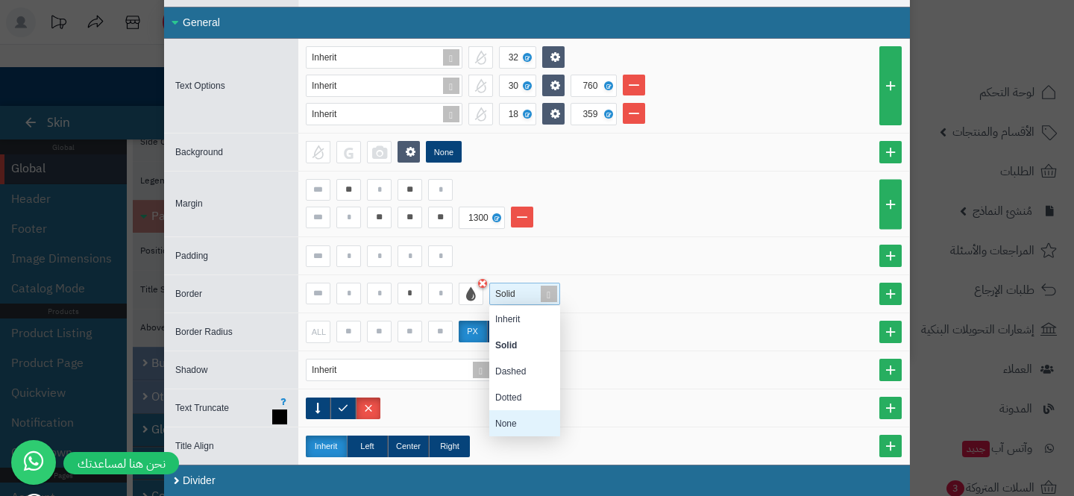
click at [516, 424] on div "None" at bounding box center [524, 423] width 71 height 26
